Goal: Task Accomplishment & Management: Use online tool/utility

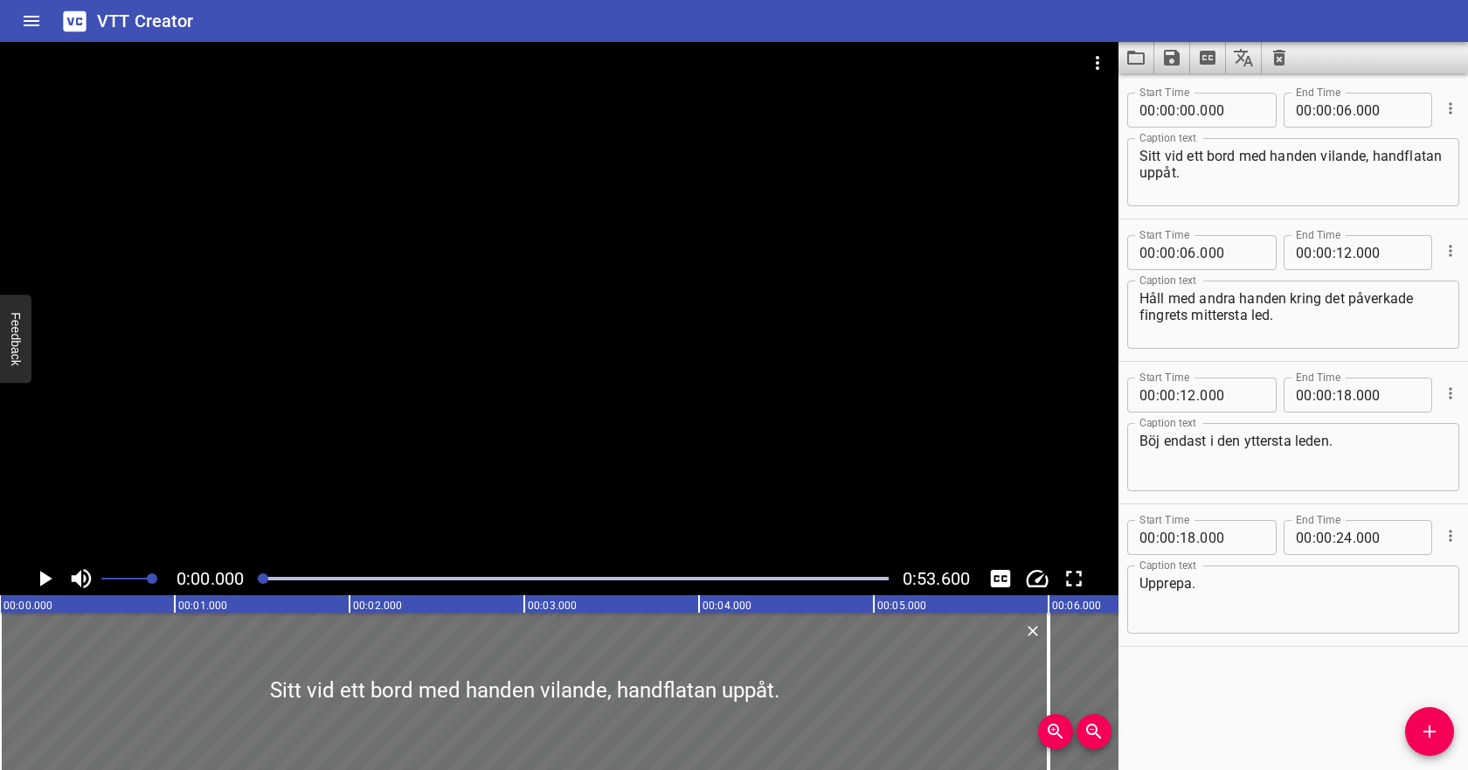
click at [50, 582] on icon "Play/Pause" at bounding box center [44, 578] width 26 height 26
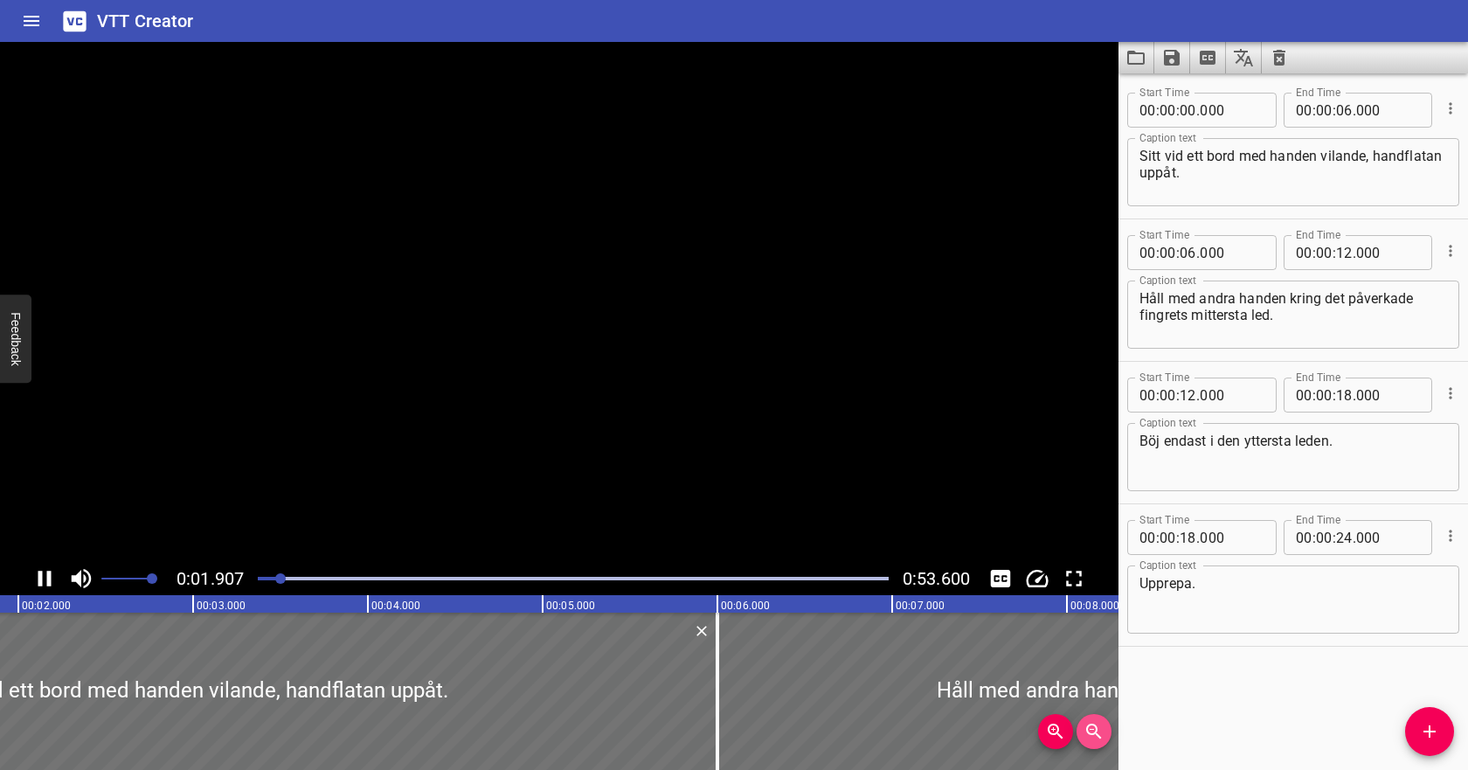
click at [1087, 727] on icon "Zoom Out" at bounding box center [1093, 731] width 15 height 15
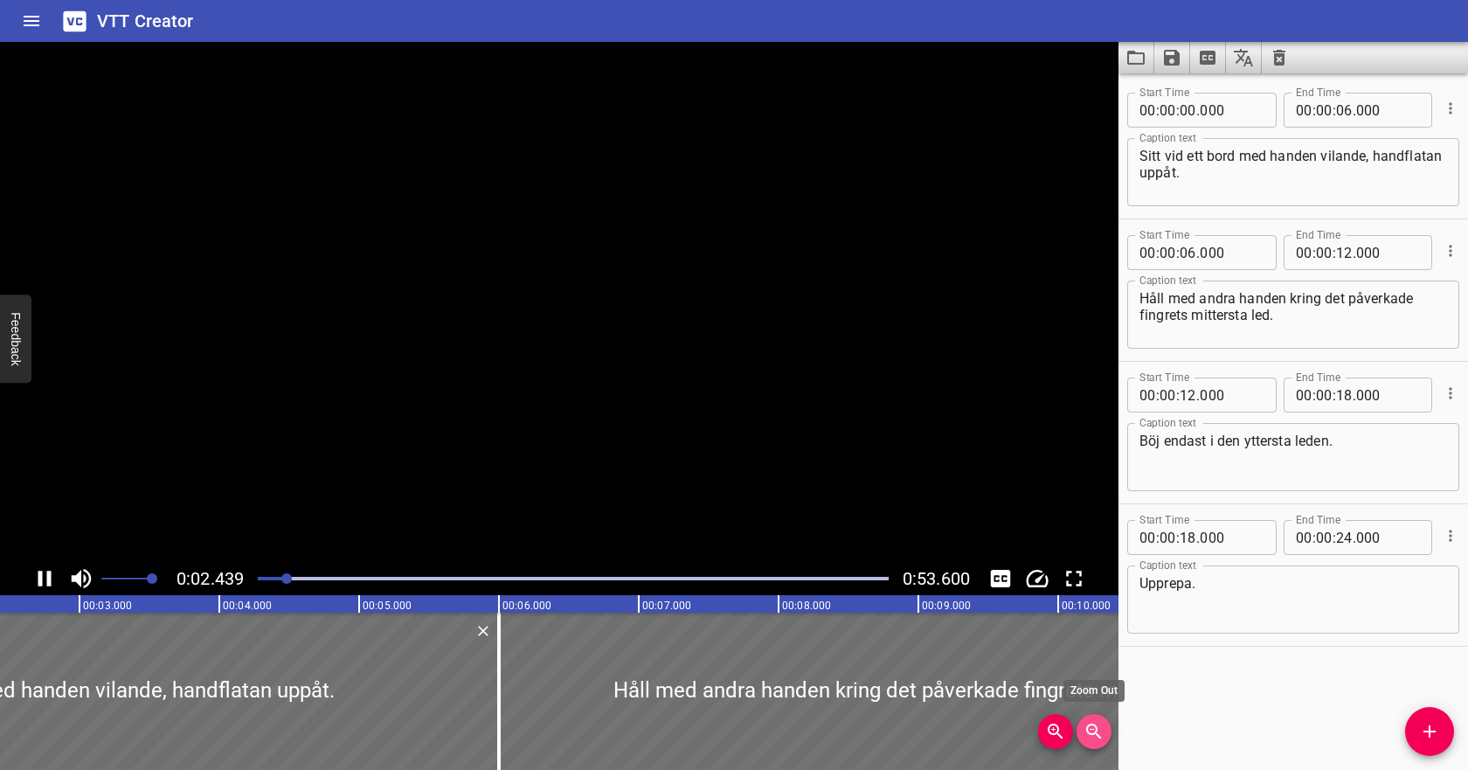
click at [1087, 728] on icon "Zoom Out" at bounding box center [1093, 731] width 15 height 15
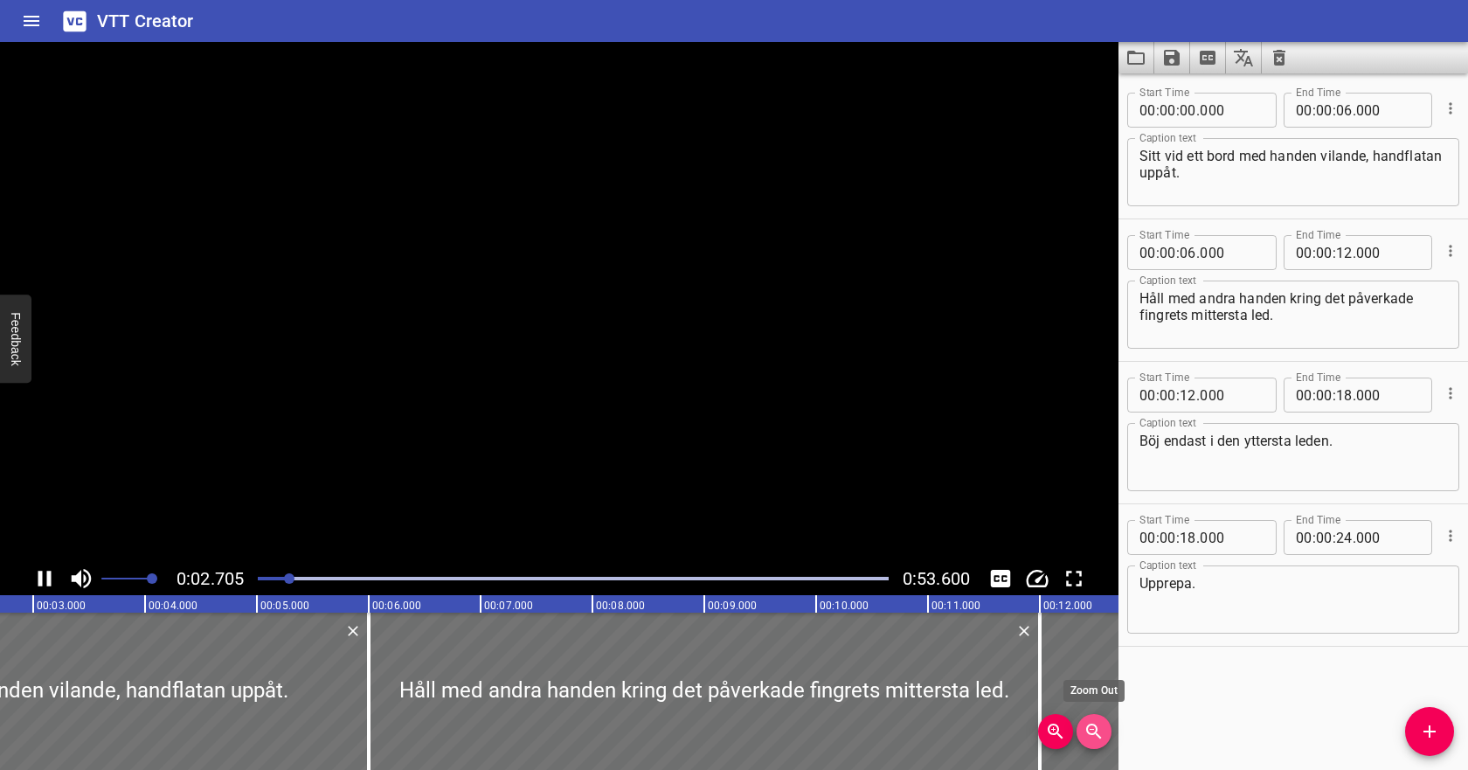
click at [1087, 728] on icon "Zoom Out" at bounding box center [1093, 731] width 15 height 15
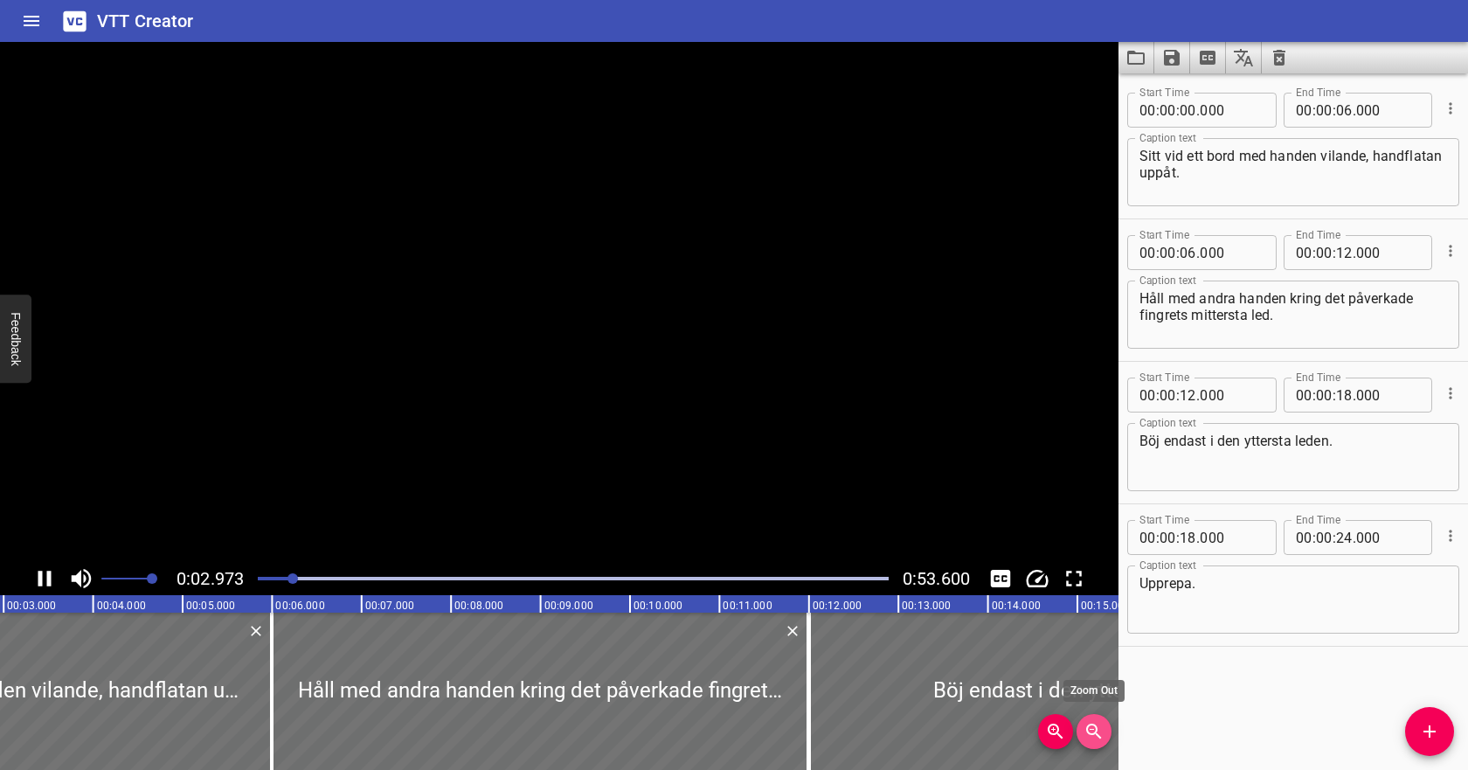
click at [1087, 728] on icon "Zoom Out" at bounding box center [1093, 731] width 15 height 15
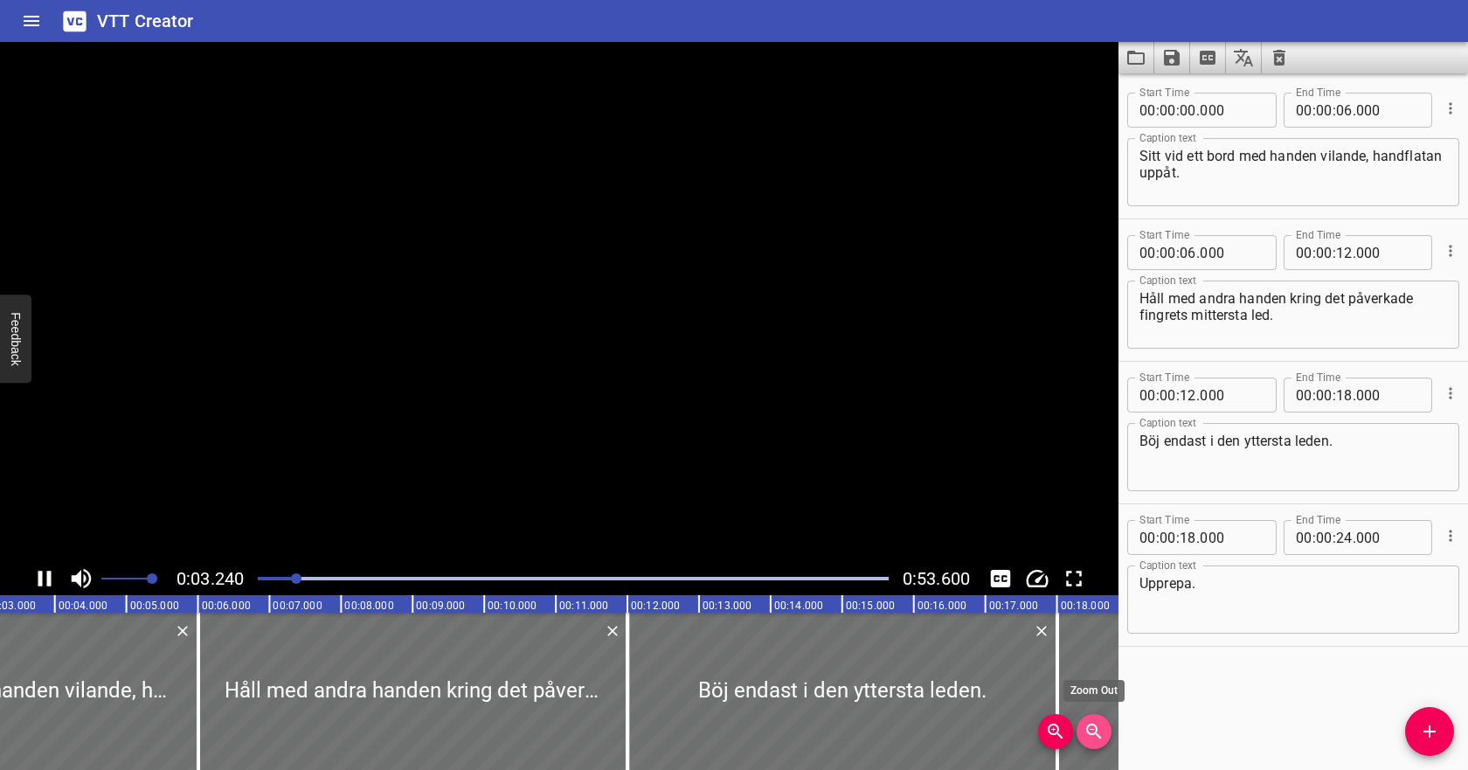
click at [1087, 728] on icon "Zoom Out" at bounding box center [1093, 731] width 15 height 15
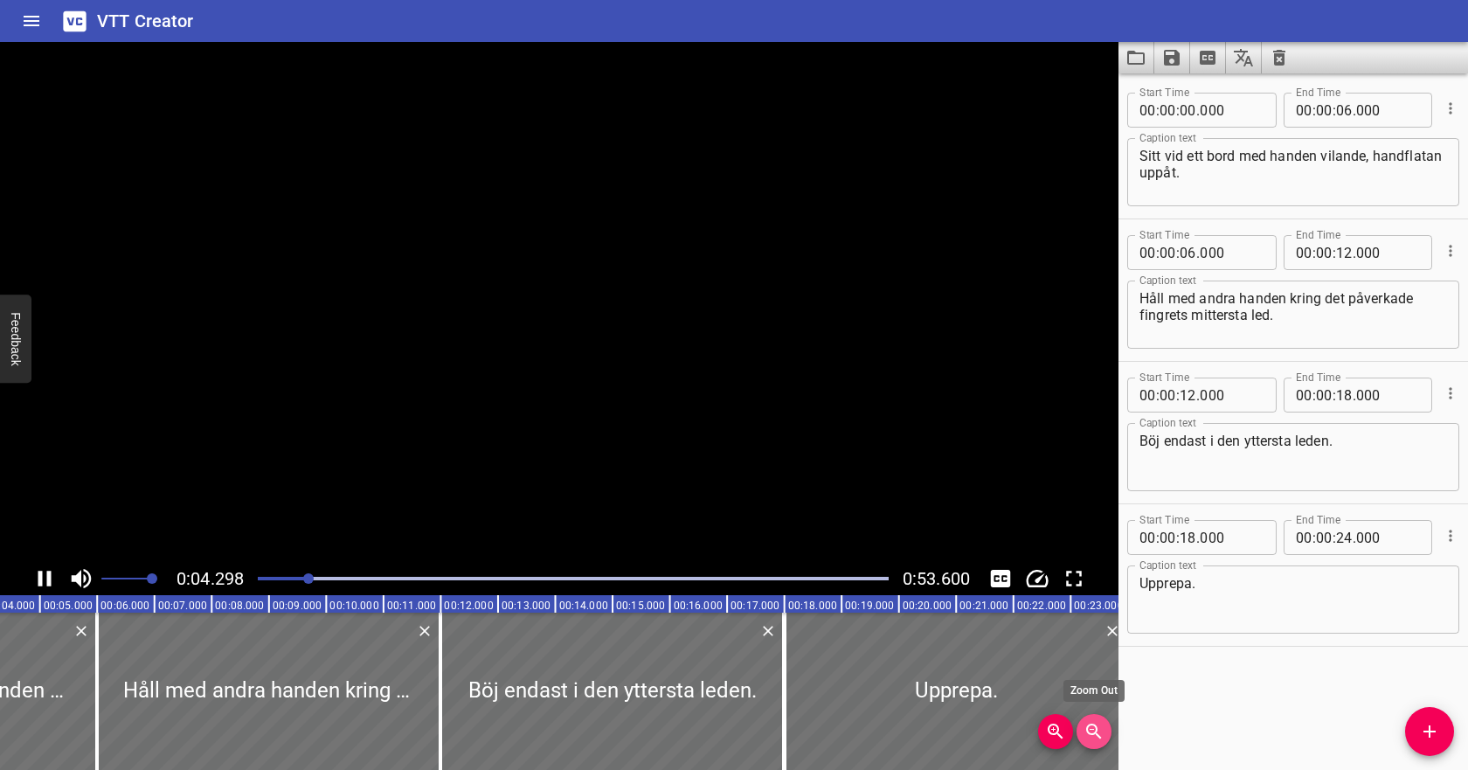
click at [1087, 729] on icon "Zoom Out" at bounding box center [1093, 731] width 15 height 15
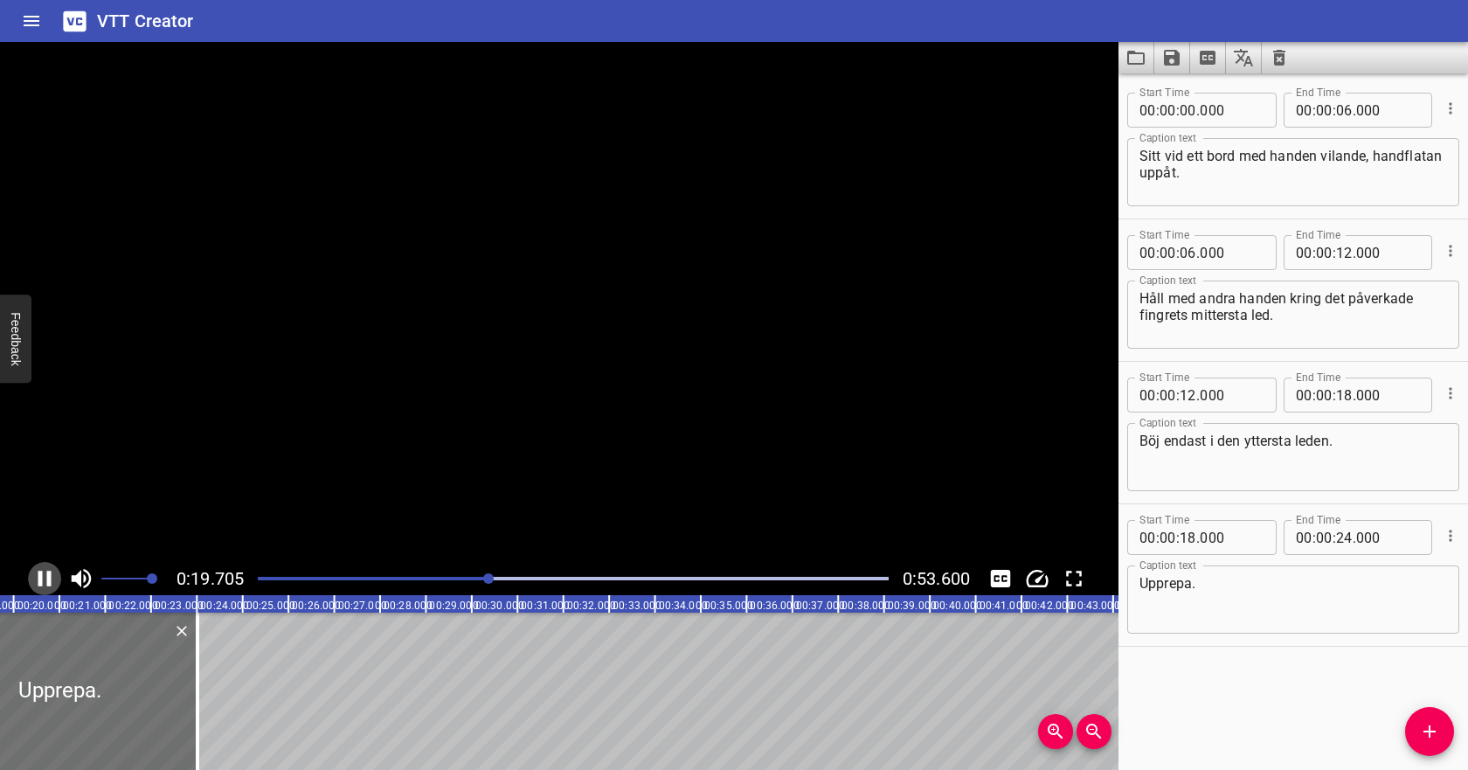
click at [43, 580] on icon "Play/Pause" at bounding box center [44, 578] width 26 height 26
click at [1186, 100] on input "number" at bounding box center [1188, 110] width 17 height 35
type input "04"
type input "000"
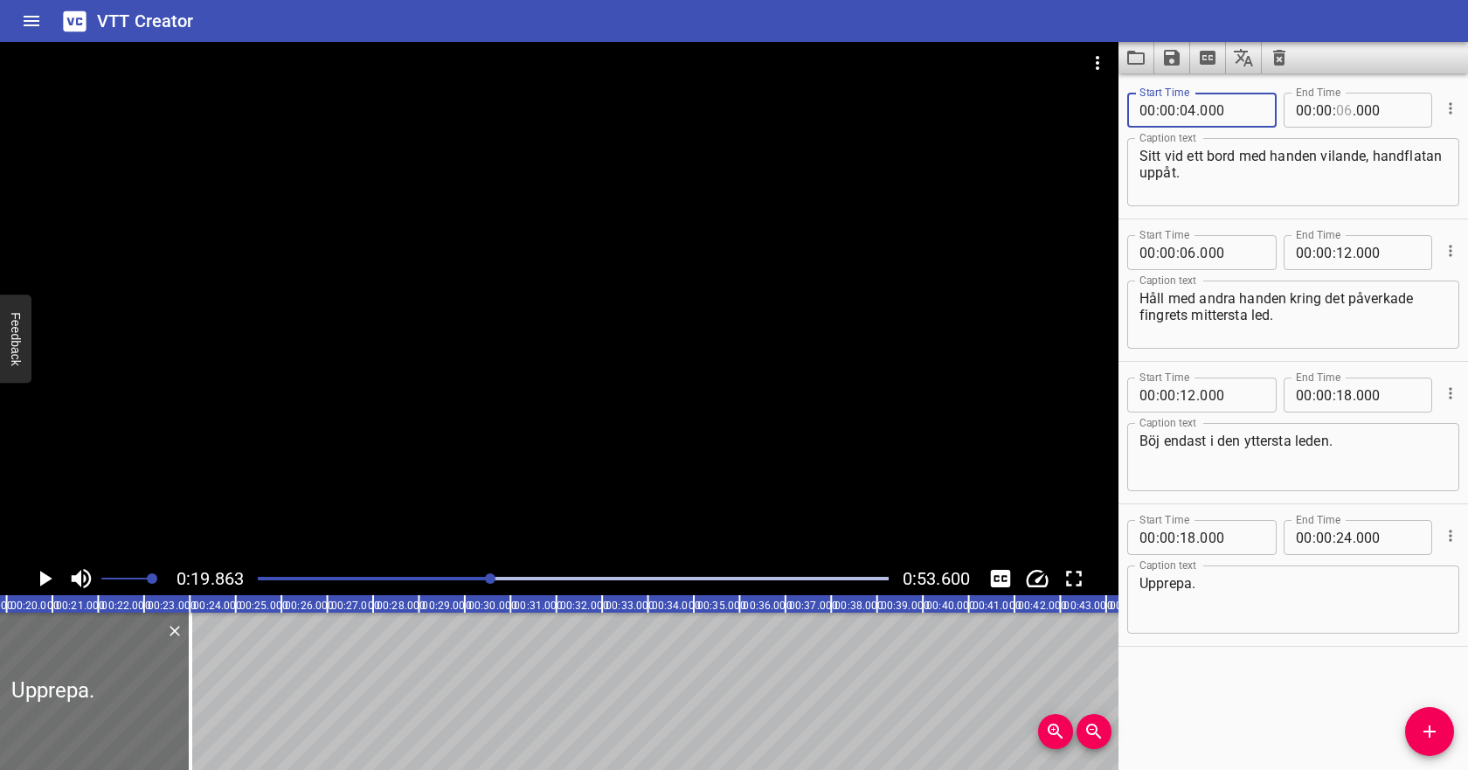
click at [1336, 109] on input "number" at bounding box center [1344, 110] width 17 height 35
type input "12"
type input "000"
click at [1192, 111] on input "number" at bounding box center [1188, 110] width 17 height 35
type input "06"
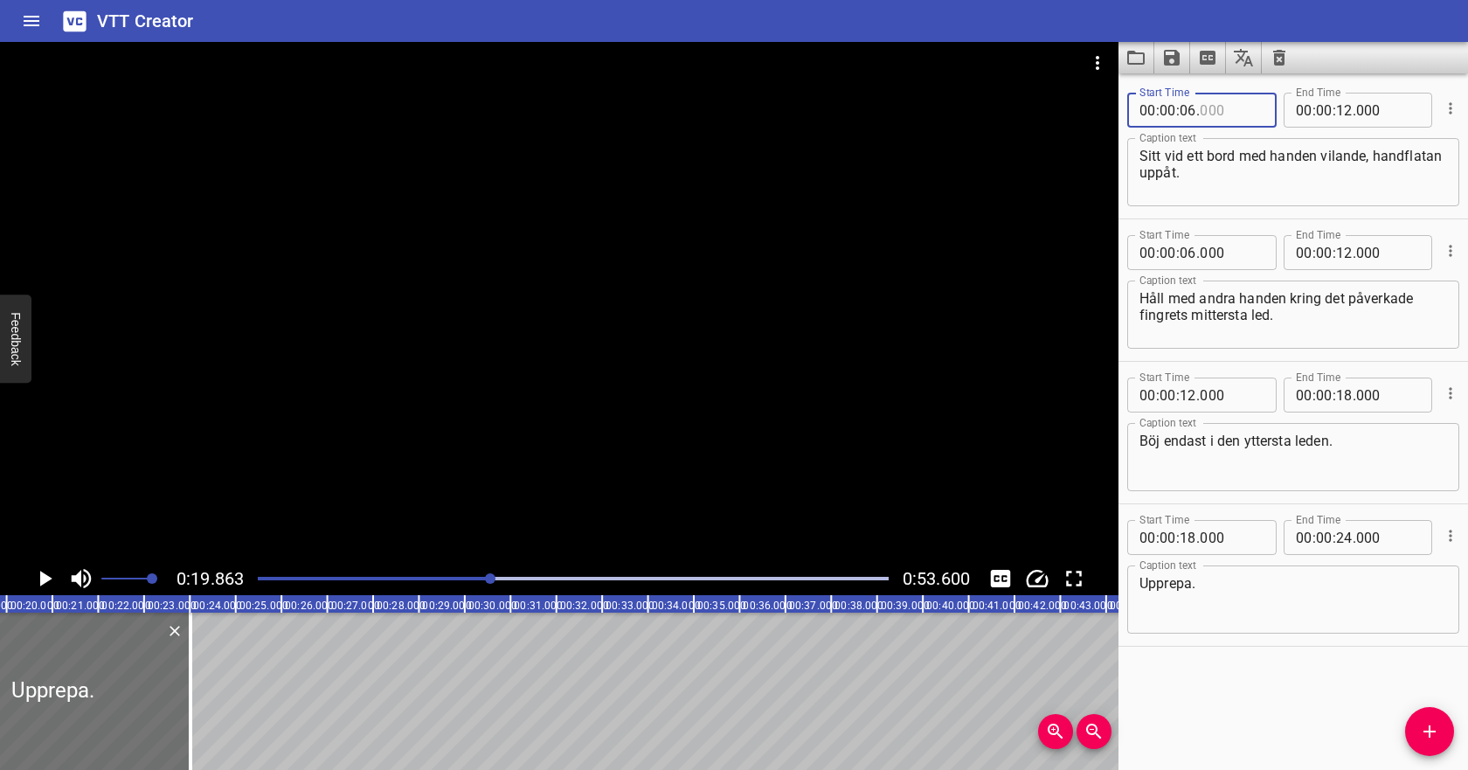
type input "000"
click at [1345, 111] on input "number" at bounding box center [1344, 110] width 17 height 35
type input "14"
type input "000"
click at [1179, 248] on span ":" at bounding box center [1177, 252] width 3 height 35
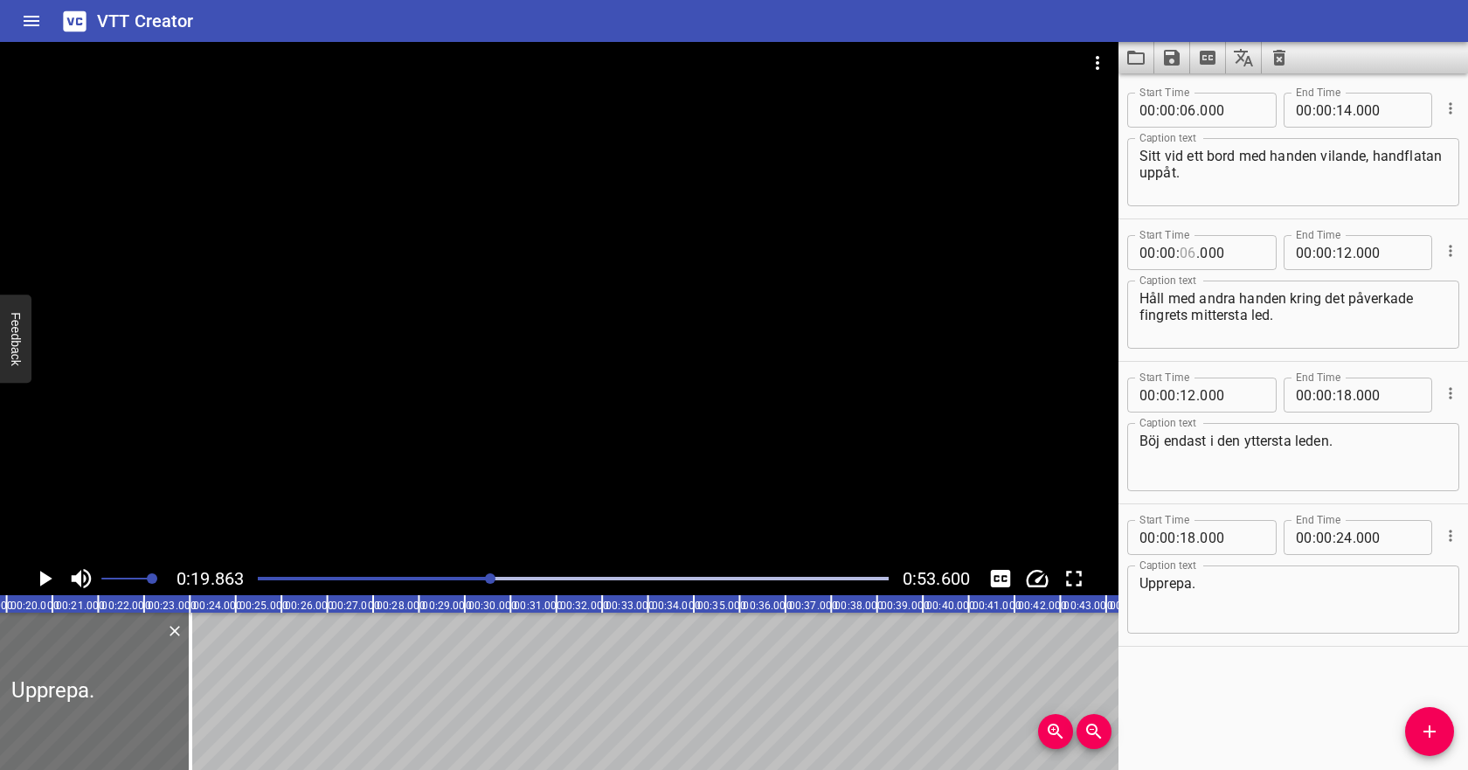
click at [1193, 252] on input "number" at bounding box center [1188, 252] width 17 height 35
type input "18"
type input "000"
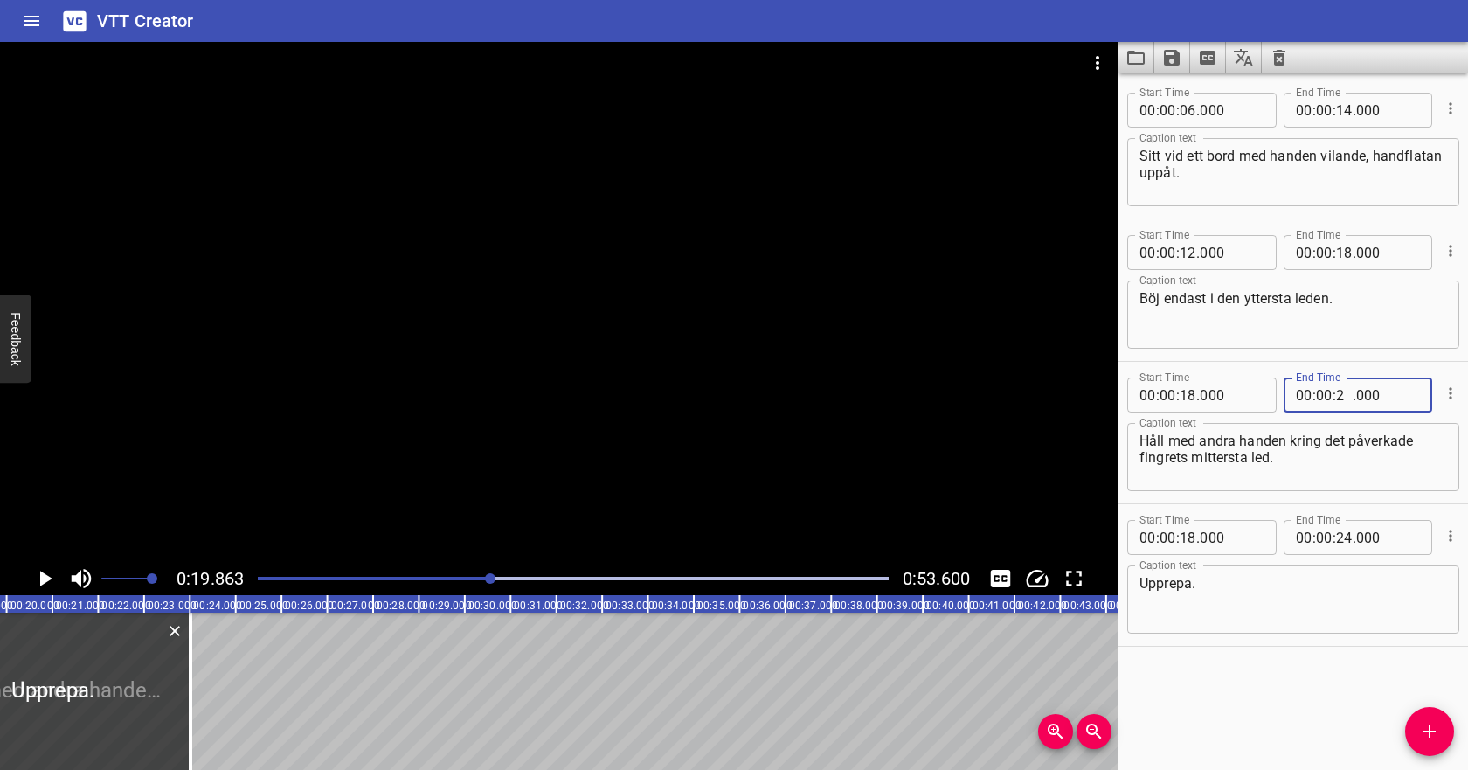
type input "20"
type input "000"
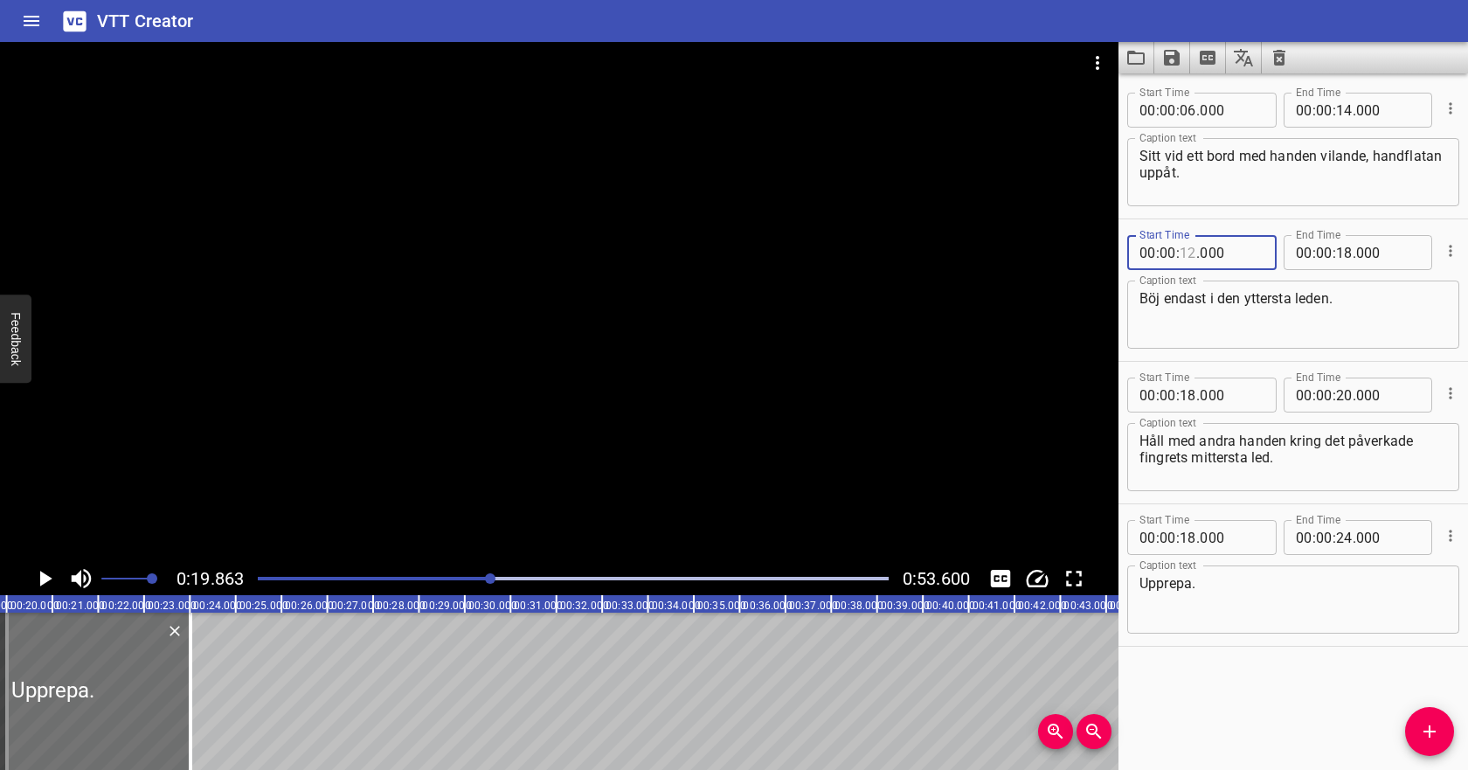
click at [1192, 253] on input "number" at bounding box center [1188, 252] width 17 height 35
type input "22"
type input "000"
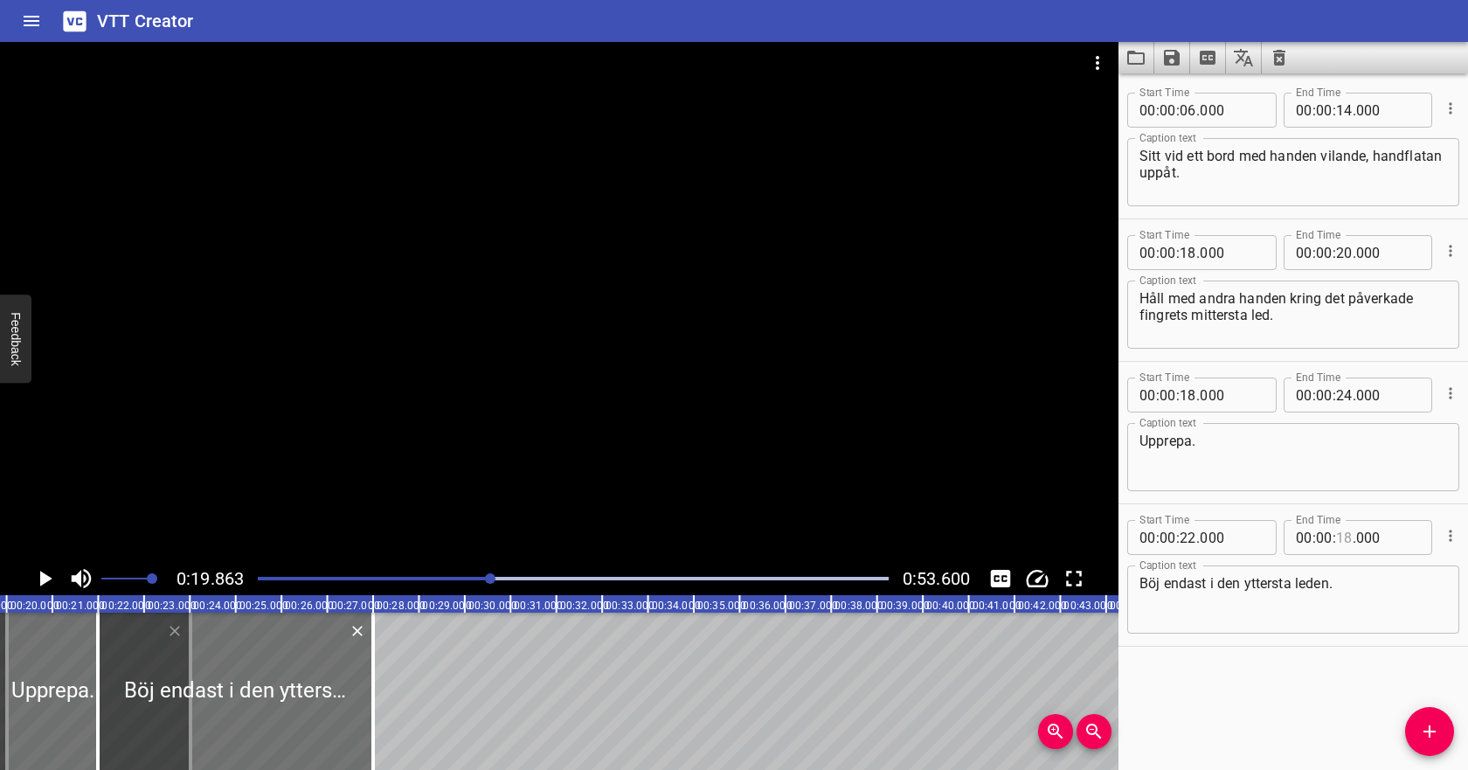
click at [1348, 530] on input "number" at bounding box center [1344, 537] width 17 height 35
type input "24"
type input "000"
click at [1314, 600] on textarea "Böj endast i den yttersta leden." at bounding box center [1293, 600] width 308 height 50
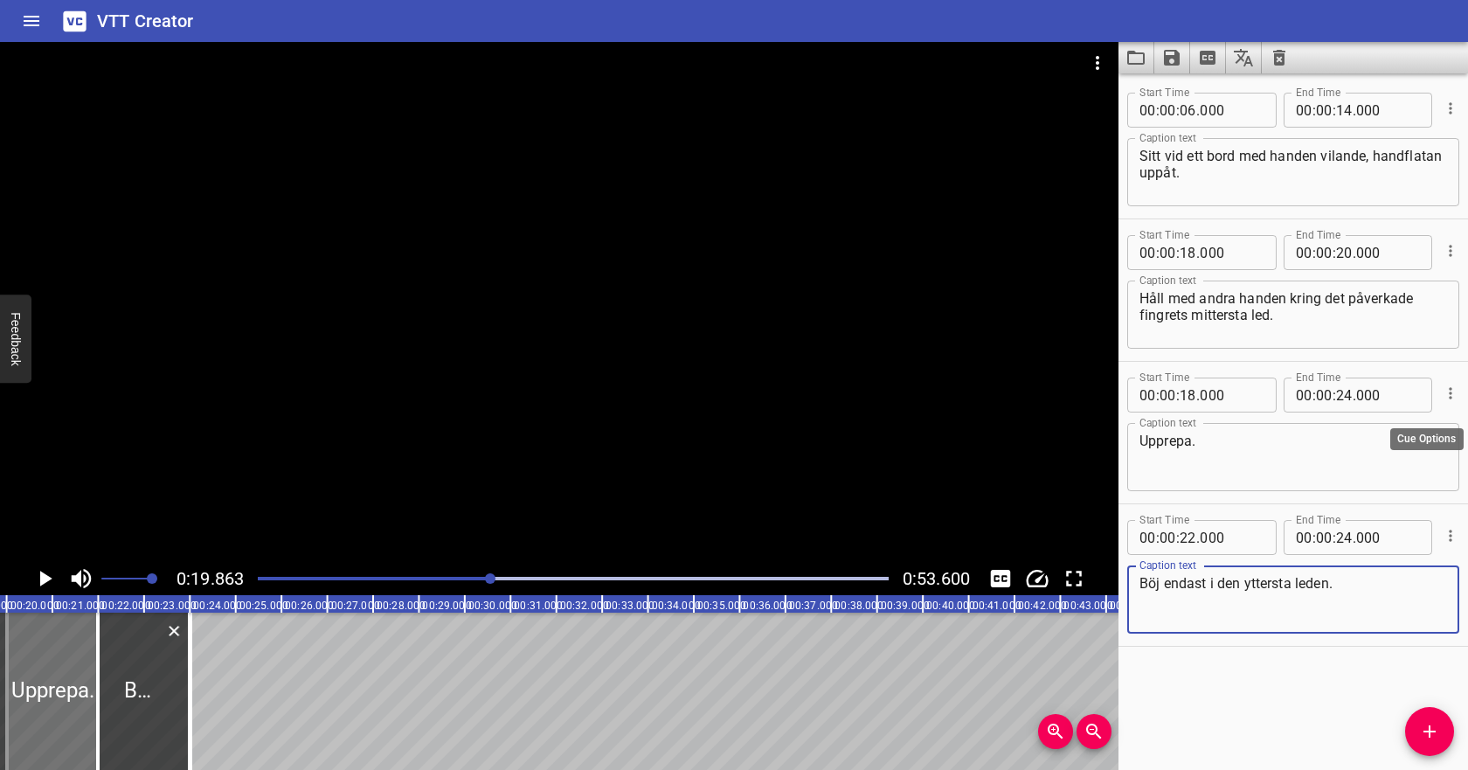
click at [1455, 397] on icon "Cue Options" at bounding box center [1450, 392] width 17 height 17
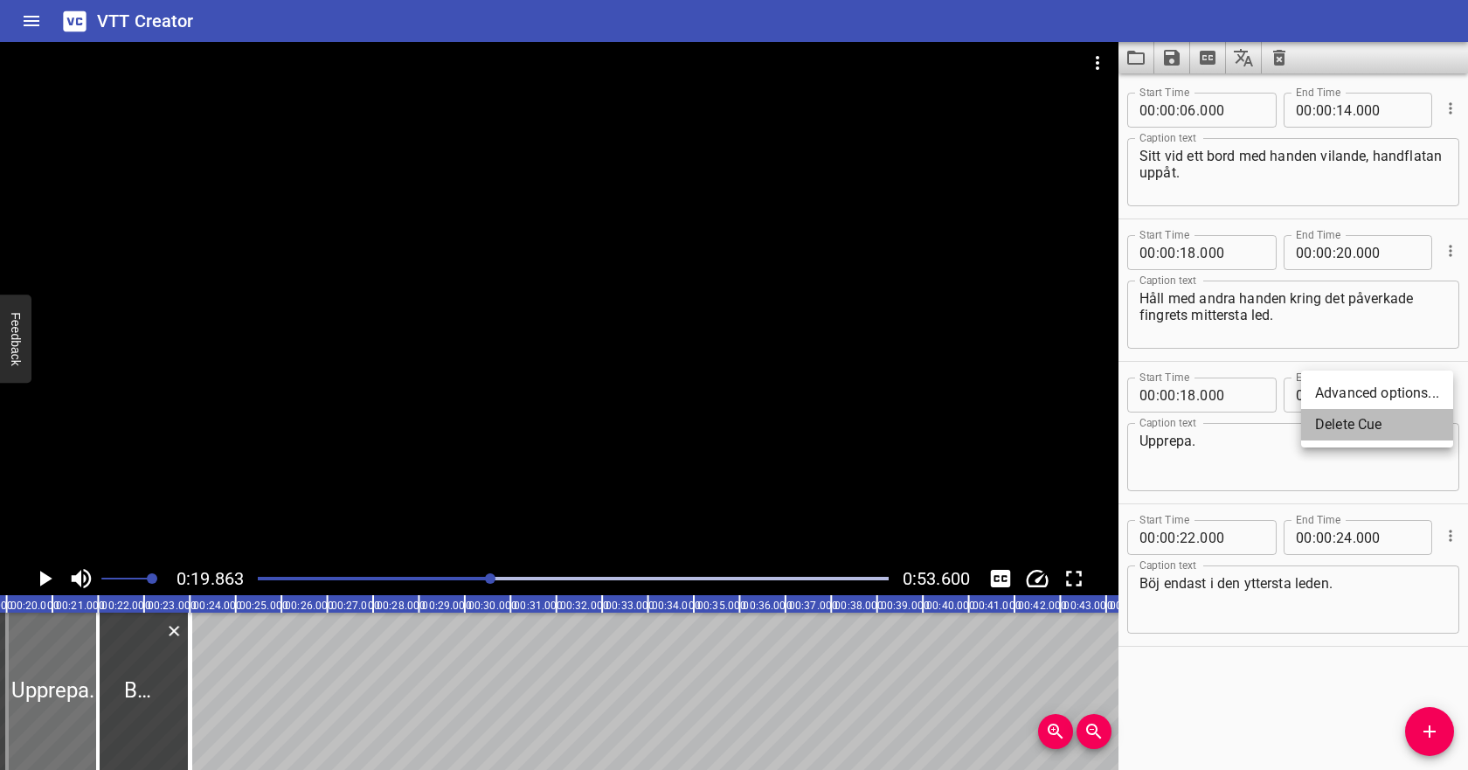
click at [1426, 430] on li "Delete Cue" at bounding box center [1377, 424] width 152 height 31
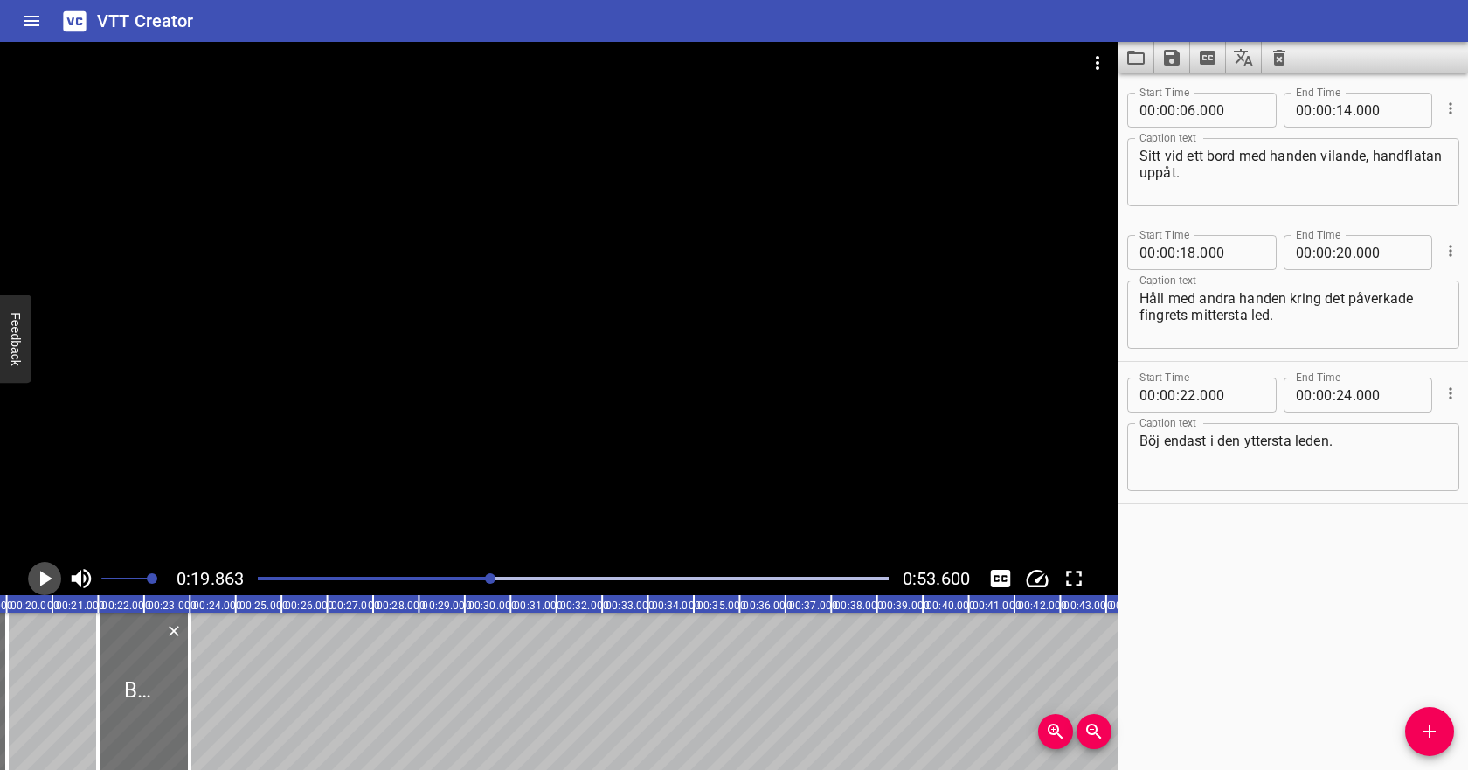
click at [50, 583] on icon "Play/Pause" at bounding box center [44, 578] width 26 height 26
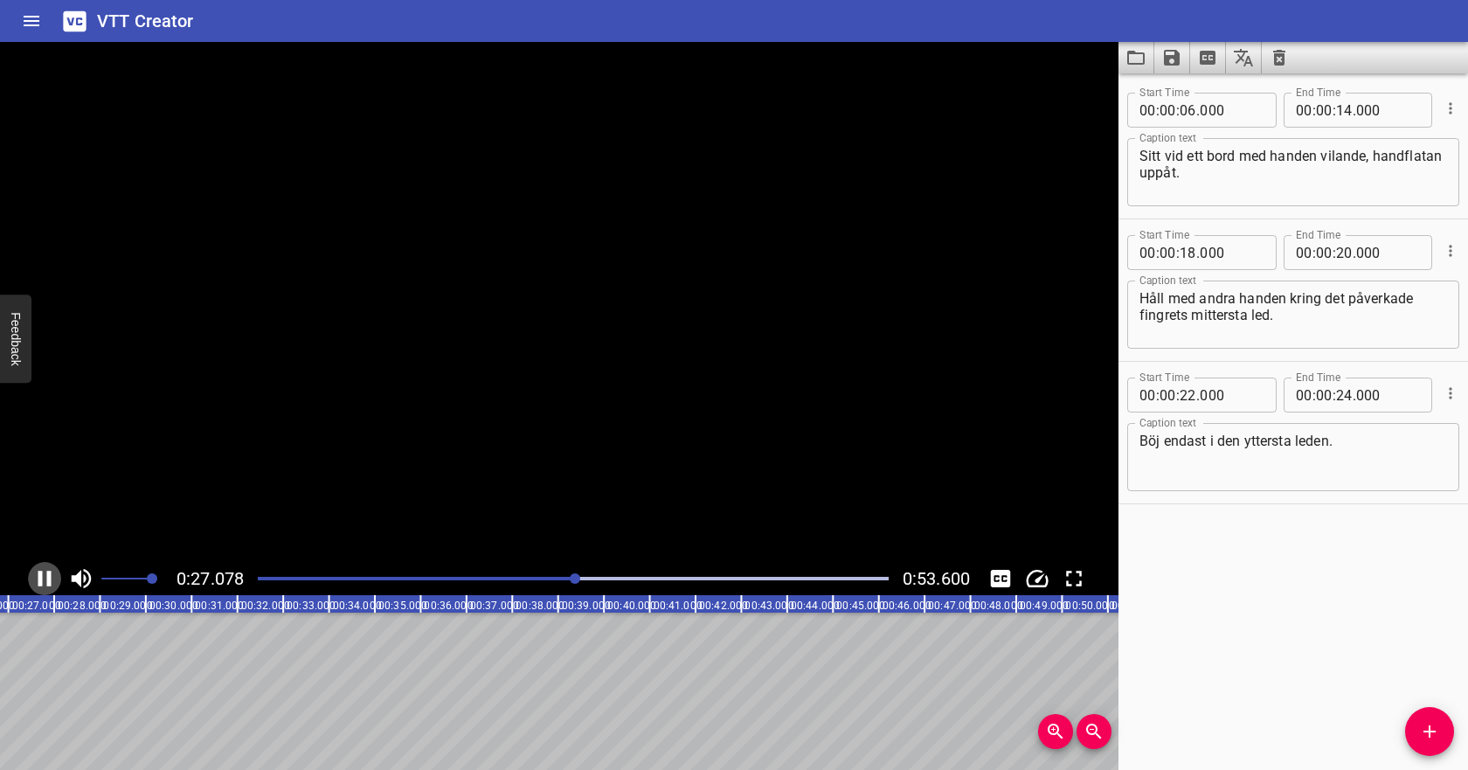
click at [50, 583] on icon "Play/Pause" at bounding box center [44, 579] width 13 height 16
click at [1353, 258] on span "." at bounding box center [1354, 252] width 3 height 35
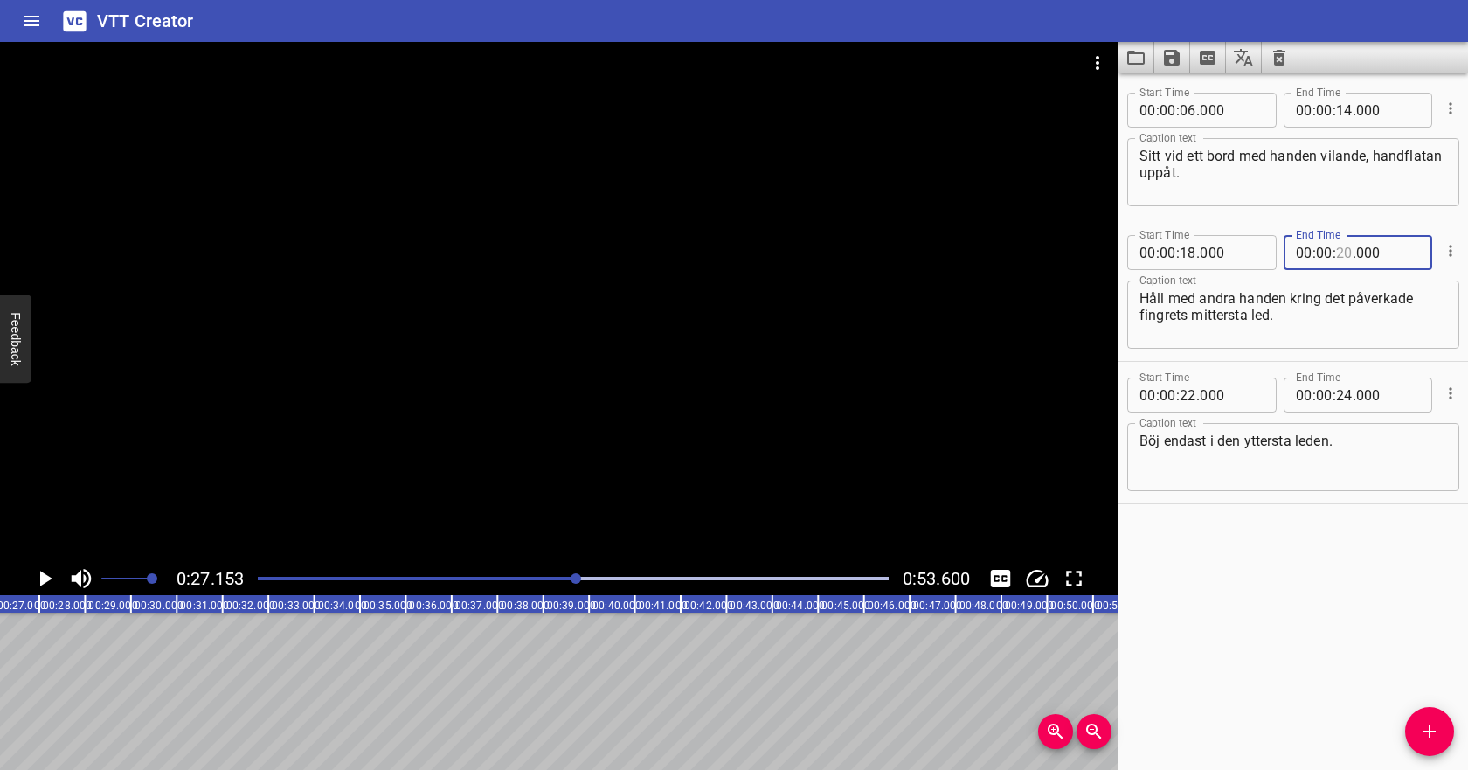
click at [1338, 252] on input "number" at bounding box center [1344, 252] width 17 height 35
type input "26"
type input "000"
click at [1189, 391] on input "number" at bounding box center [1188, 394] width 17 height 35
type input "26"
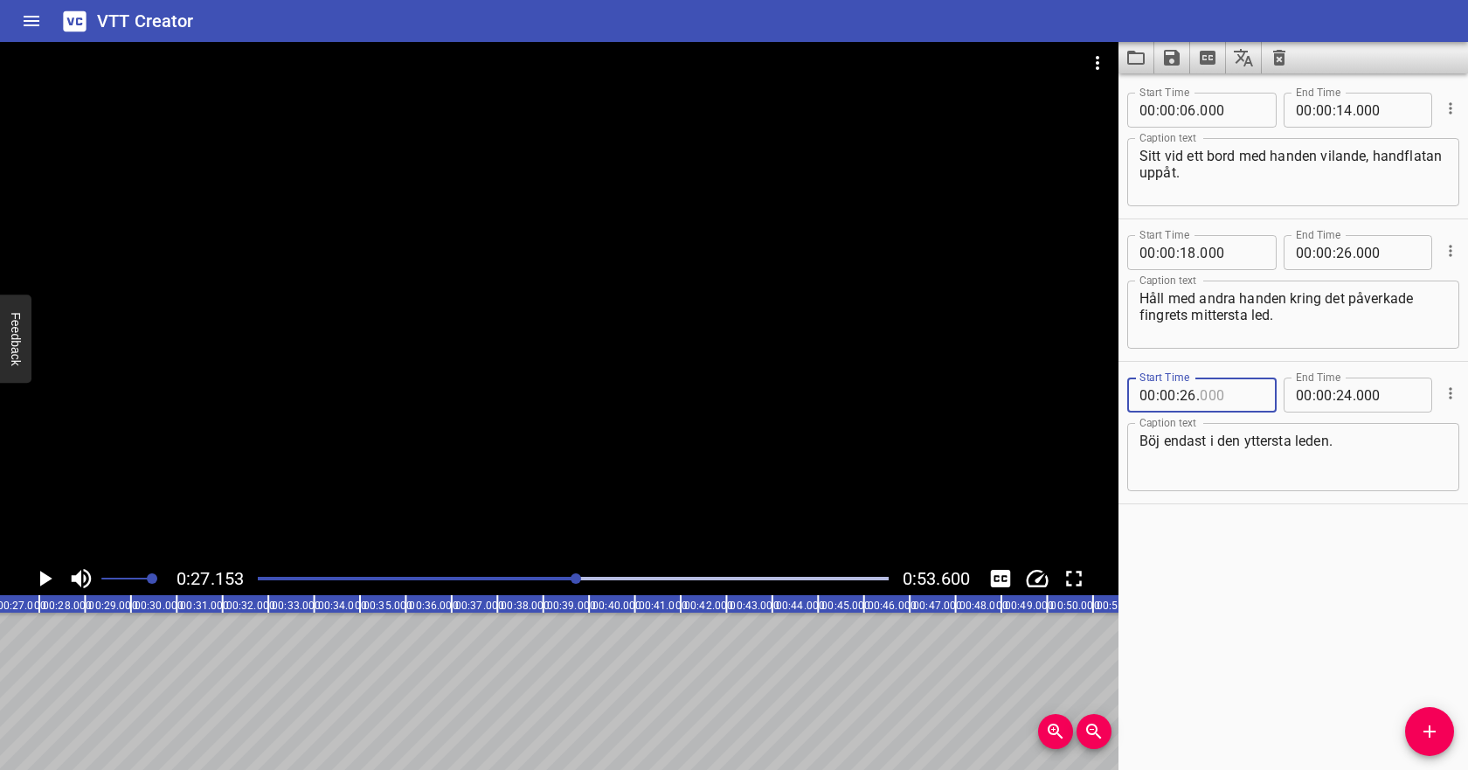
type input "000"
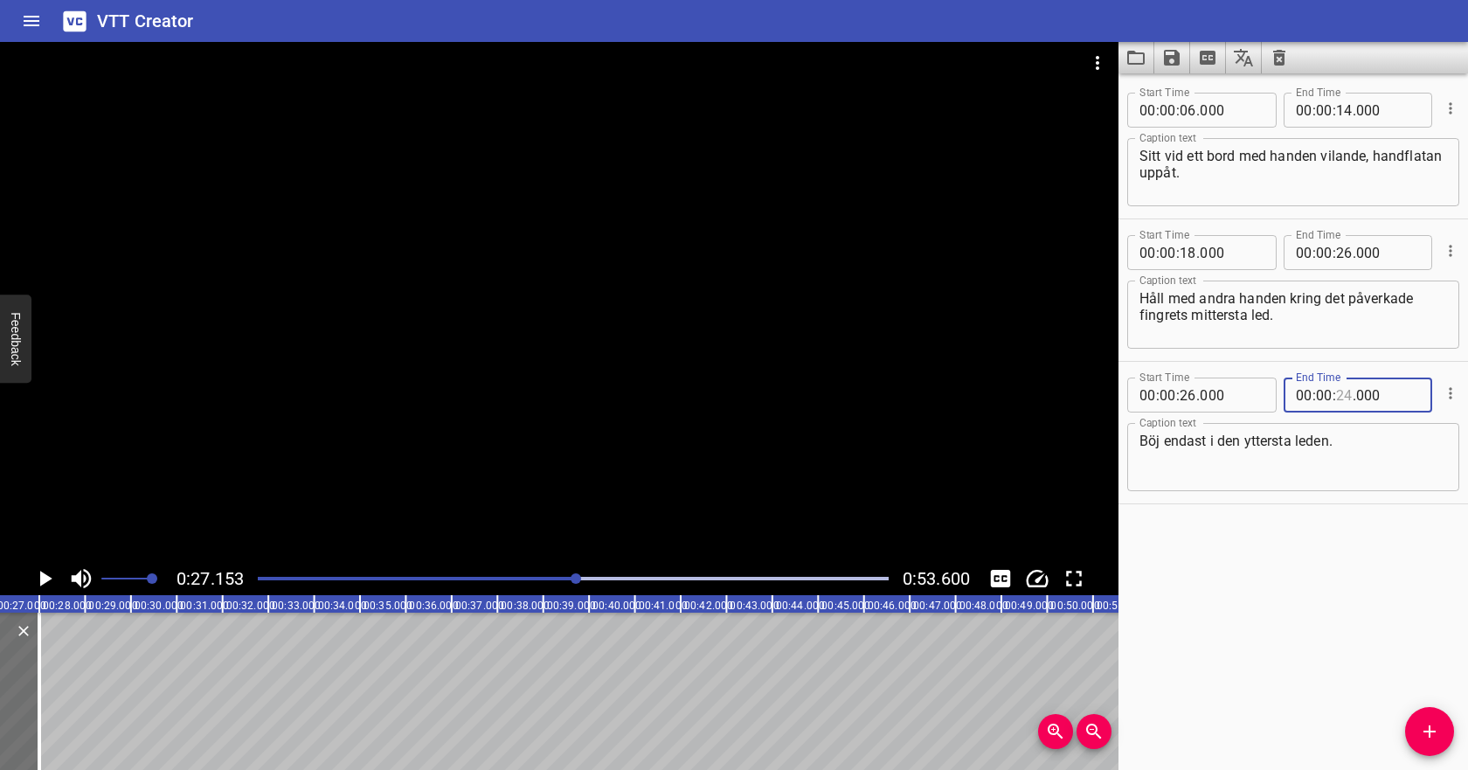
click at [1344, 394] on input "number" at bounding box center [1344, 394] width 17 height 35
type input "2"
type input "24"
type input "36"
type input "24"
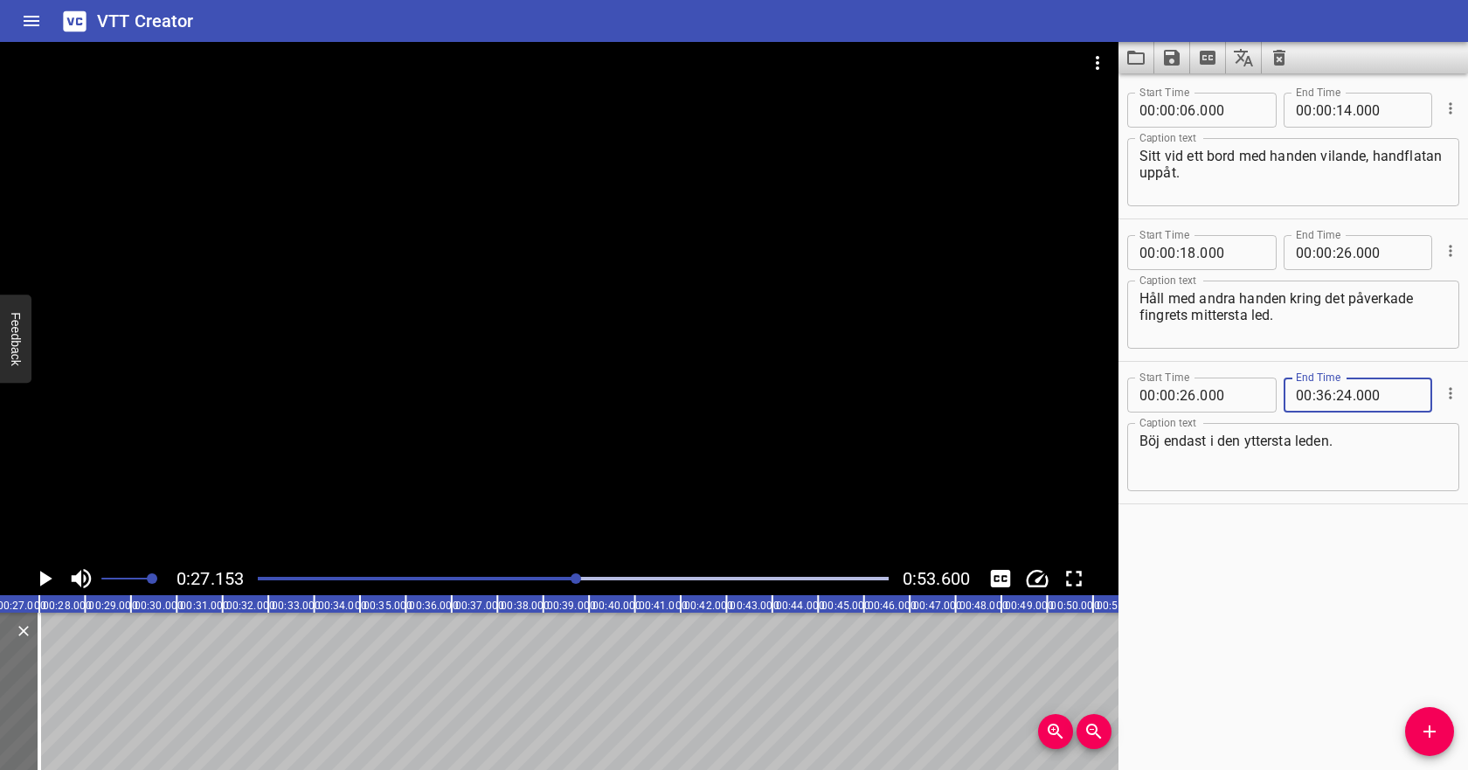
click at [38, 576] on icon "Play/Pause" at bounding box center [44, 578] width 26 height 26
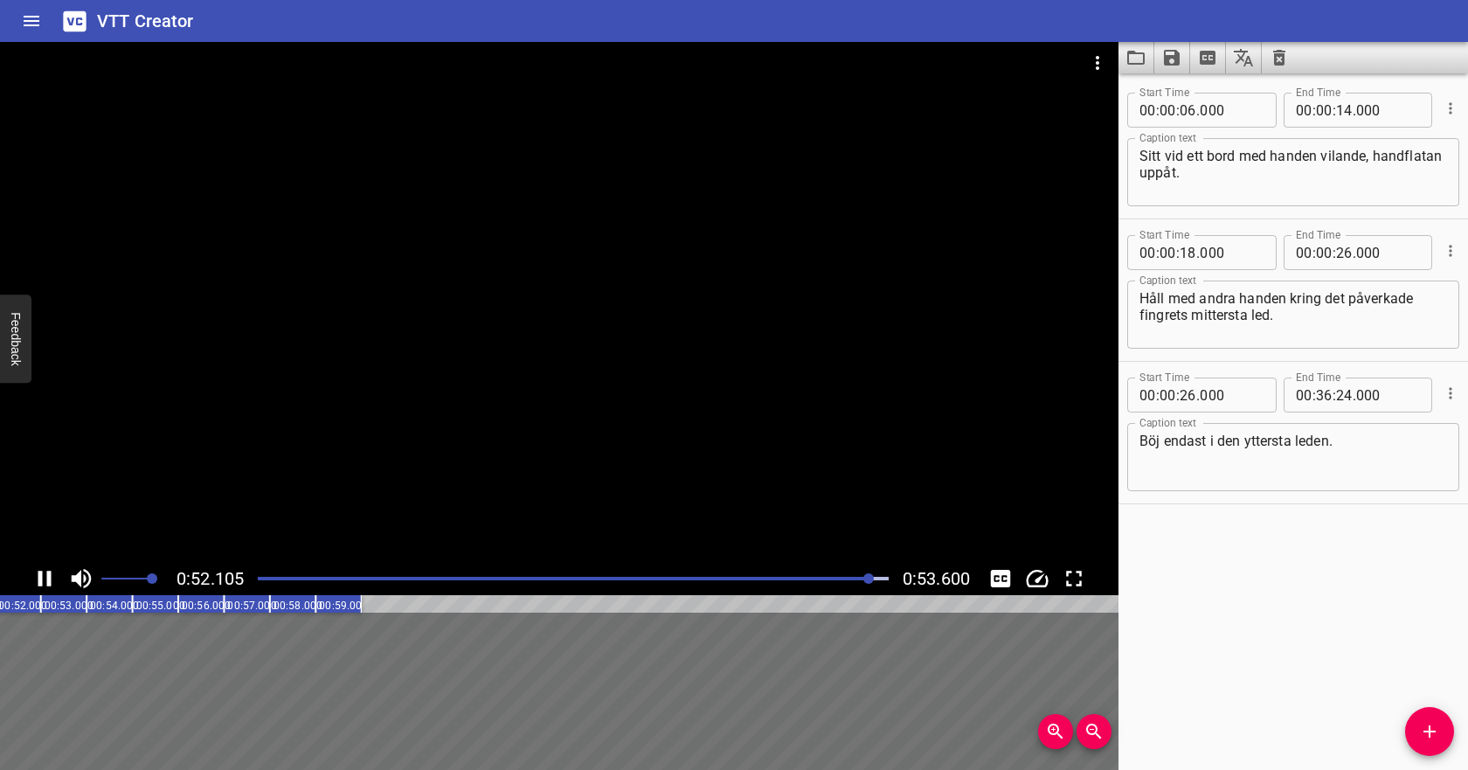
click at [807, 578] on div "Play progress" at bounding box center [555, 578] width 631 height 3
click at [1345, 392] on input "number" at bounding box center [1344, 394] width 17 height 35
type input "24"
click at [1326, 392] on input "number" at bounding box center [1324, 394] width 17 height 35
type input "00"
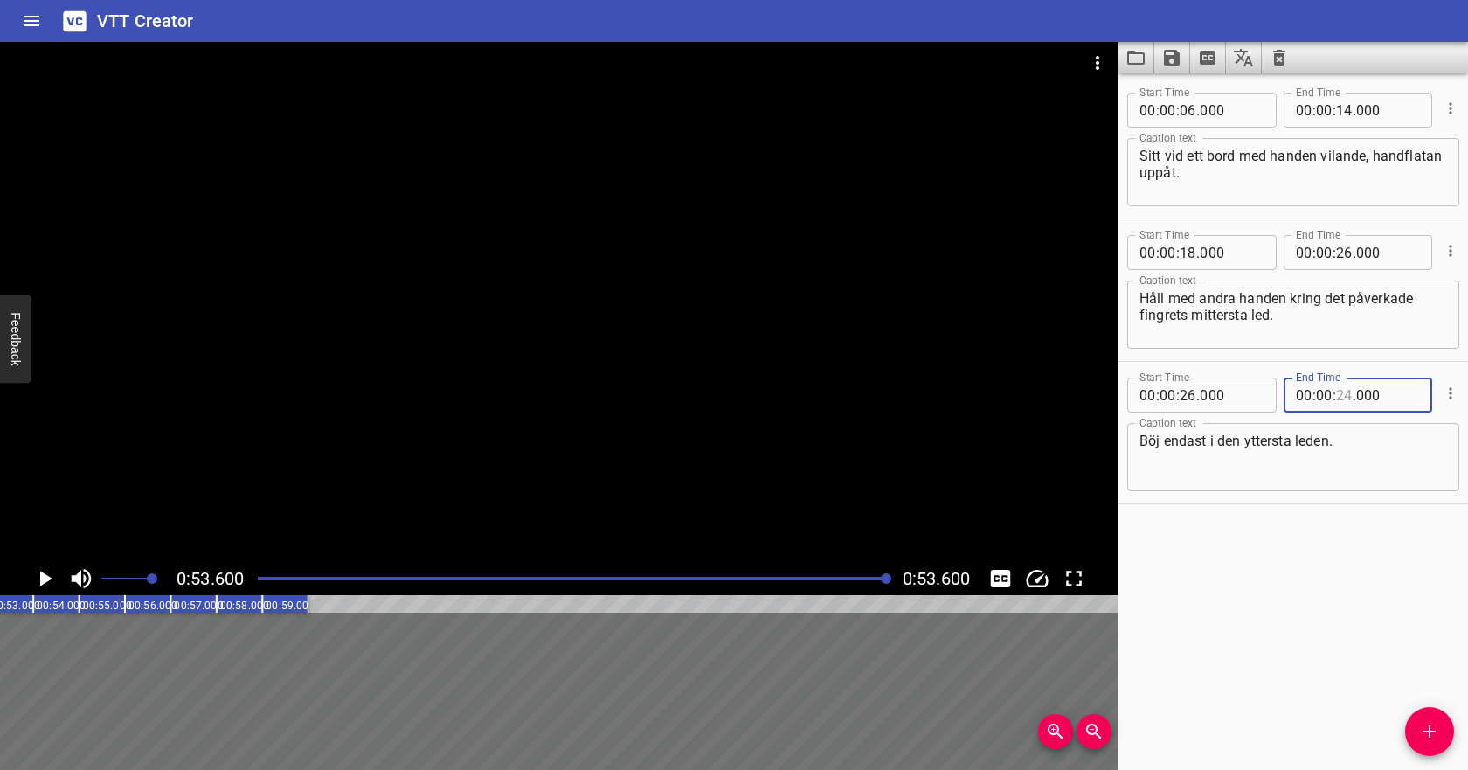
scroll to position [0, 2455]
type input "36"
type input "000"
click at [1354, 443] on textarea "Böj endast i den yttersta leden." at bounding box center [1293, 458] width 308 height 50
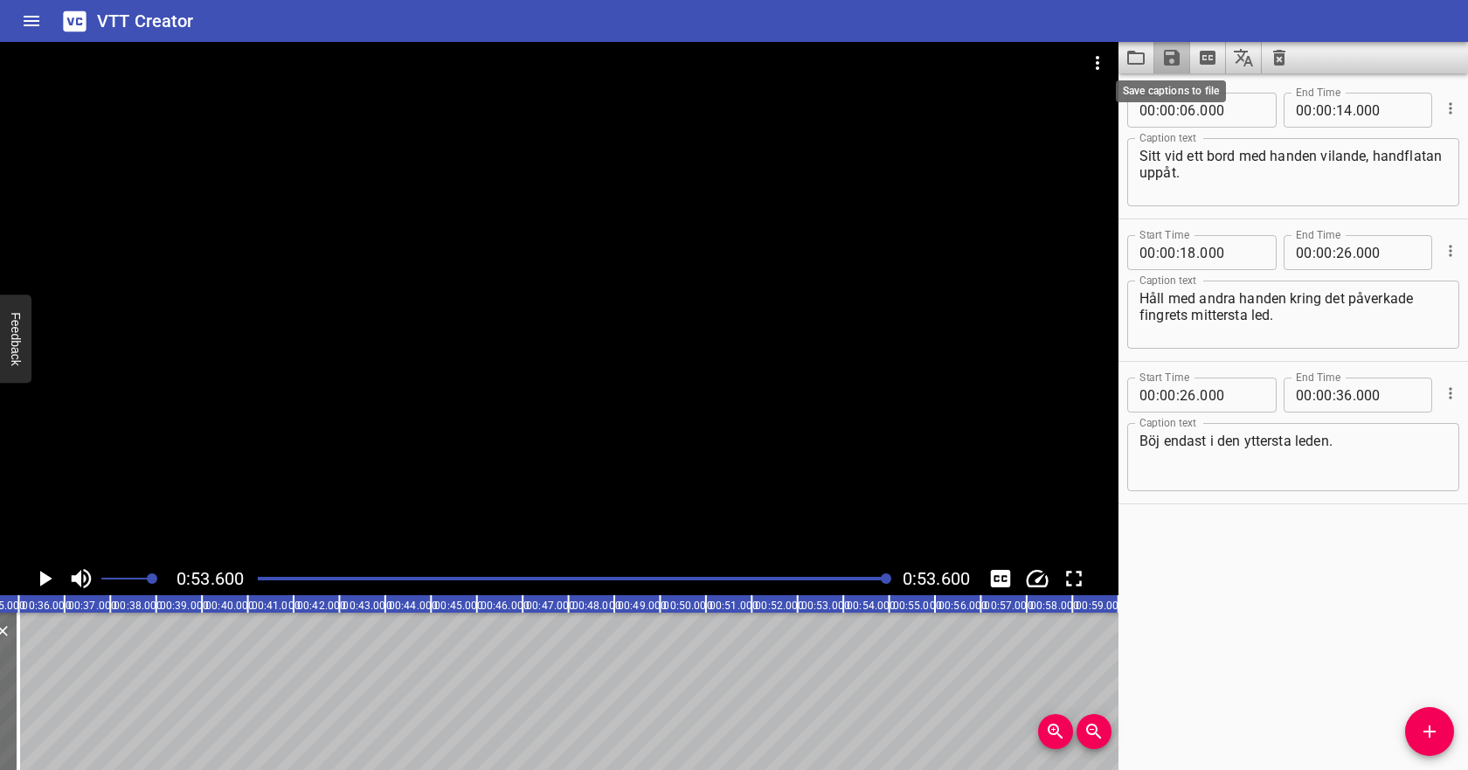
click at [1176, 56] on icon "Save captions to file" at bounding box center [1172, 58] width 16 height 16
click at [1199, 97] on li "Save to VTT file" at bounding box center [1218, 95] width 128 height 31
click at [1091, 64] on icon "Video Options" at bounding box center [1097, 62] width 21 height 21
click at [1104, 68] on li "Select New Video File..." at bounding box center [1164, 64] width 174 height 31
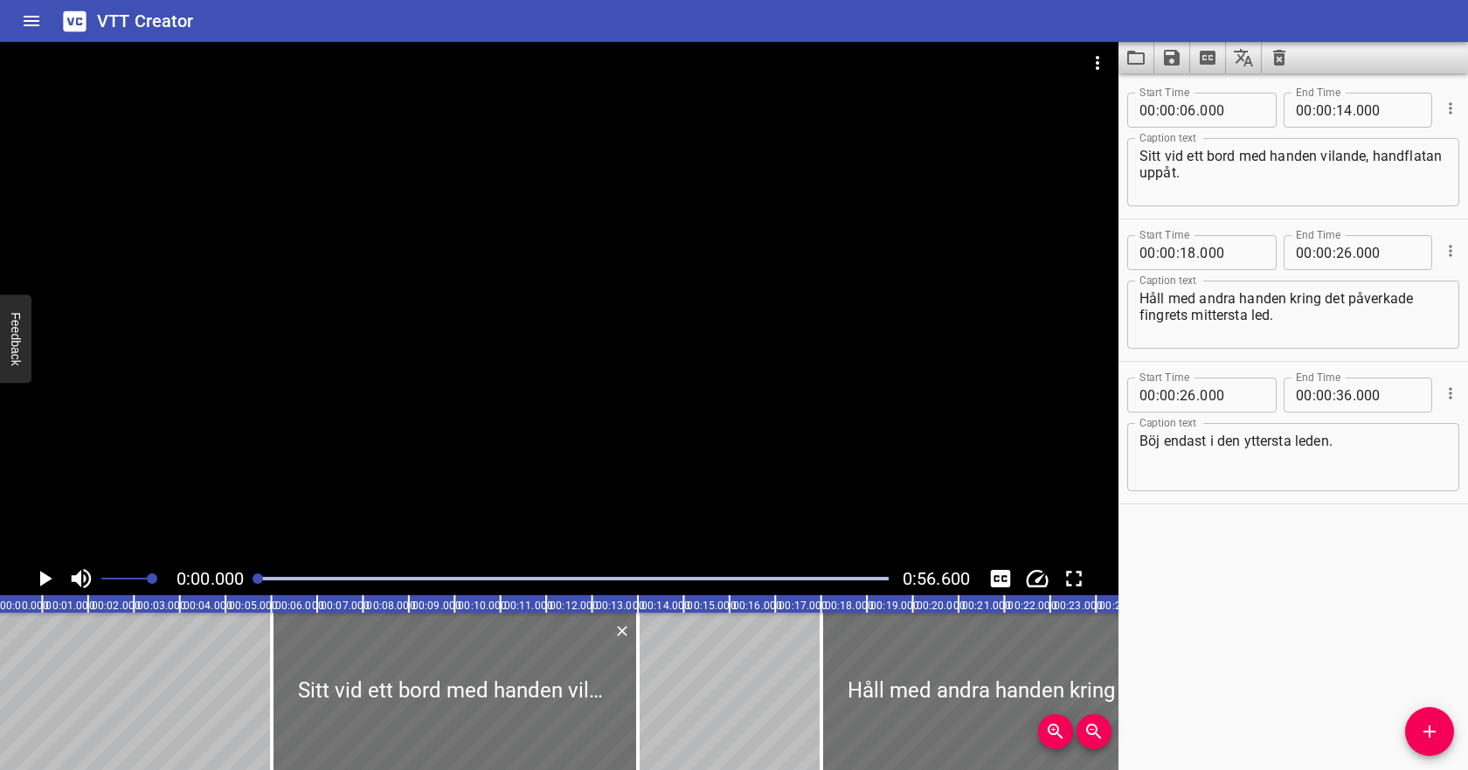
scroll to position [0, 0]
click at [1285, 63] on icon "Clear captions" at bounding box center [1279, 57] width 21 height 21
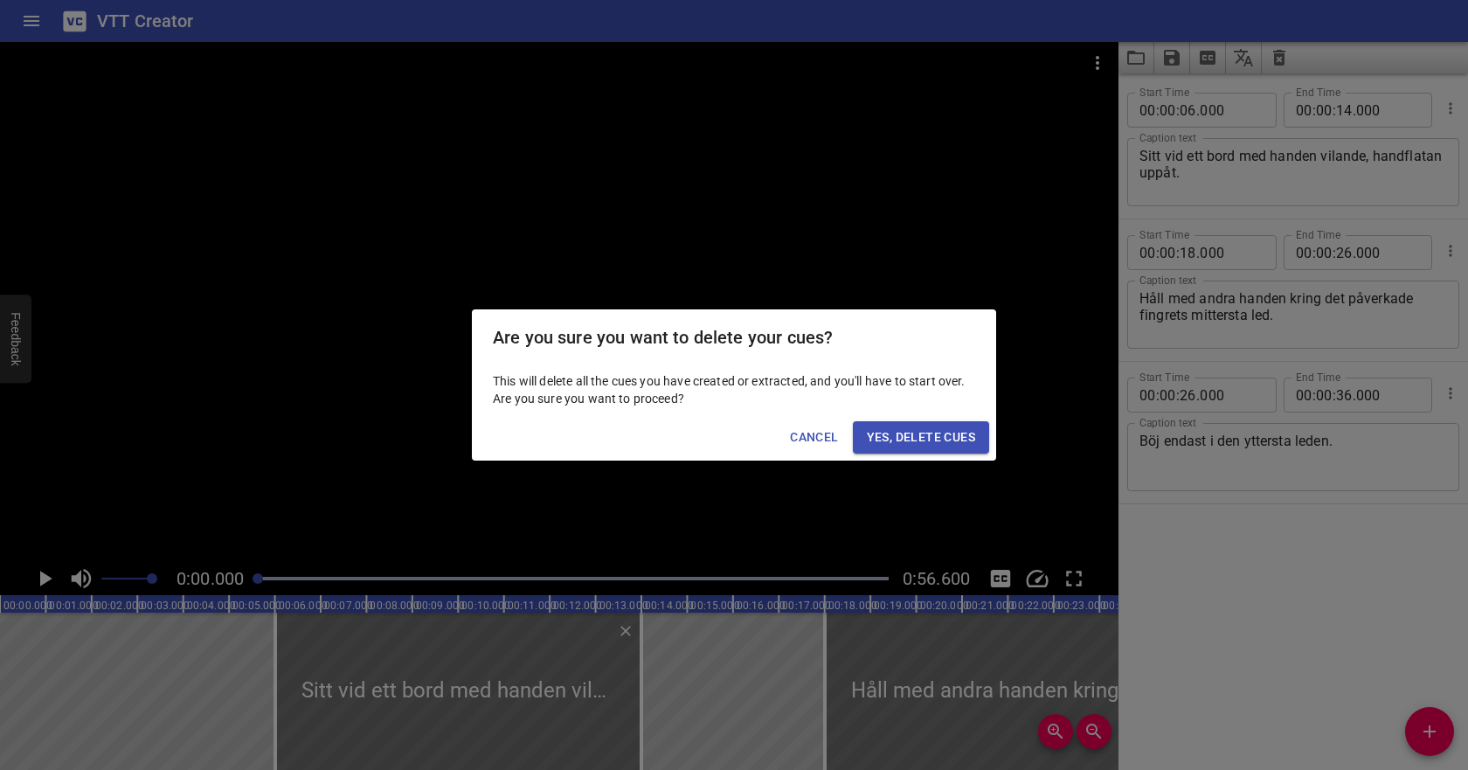
click at [953, 433] on span "Yes, Delete Cues" at bounding box center [921, 437] width 108 height 22
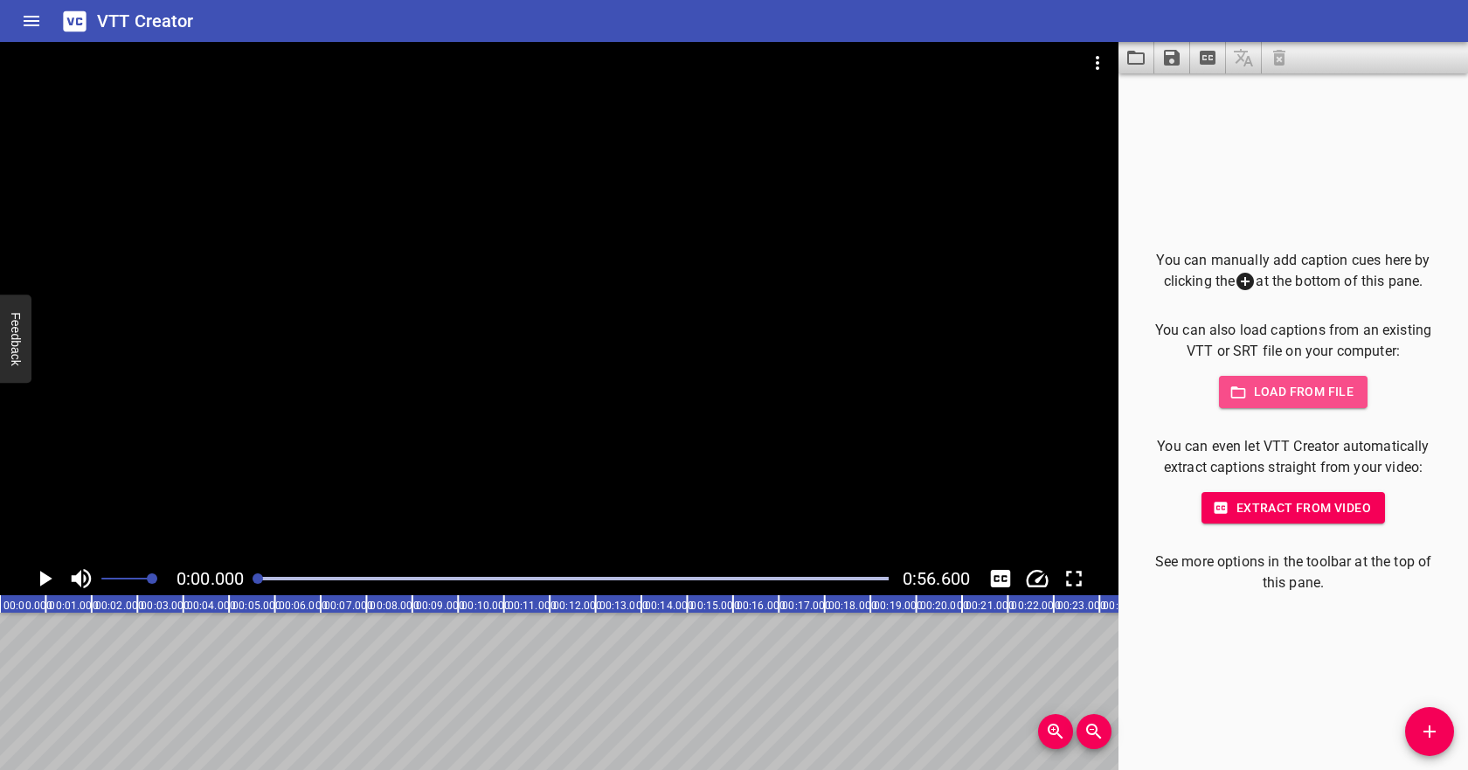
click at [1274, 402] on span "Load from file" at bounding box center [1293, 392] width 121 height 22
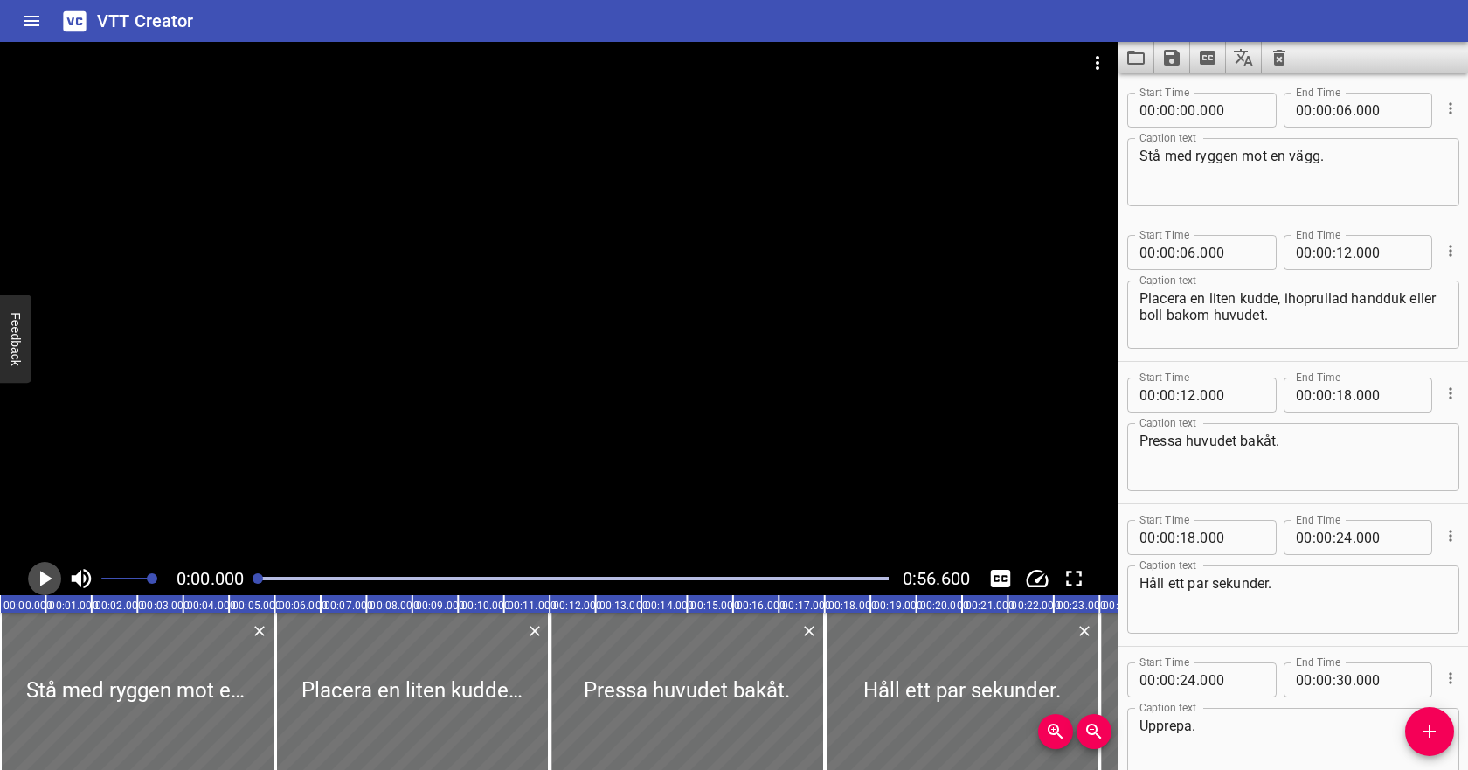
click at [52, 584] on icon "Play/Pause" at bounding box center [44, 578] width 26 height 26
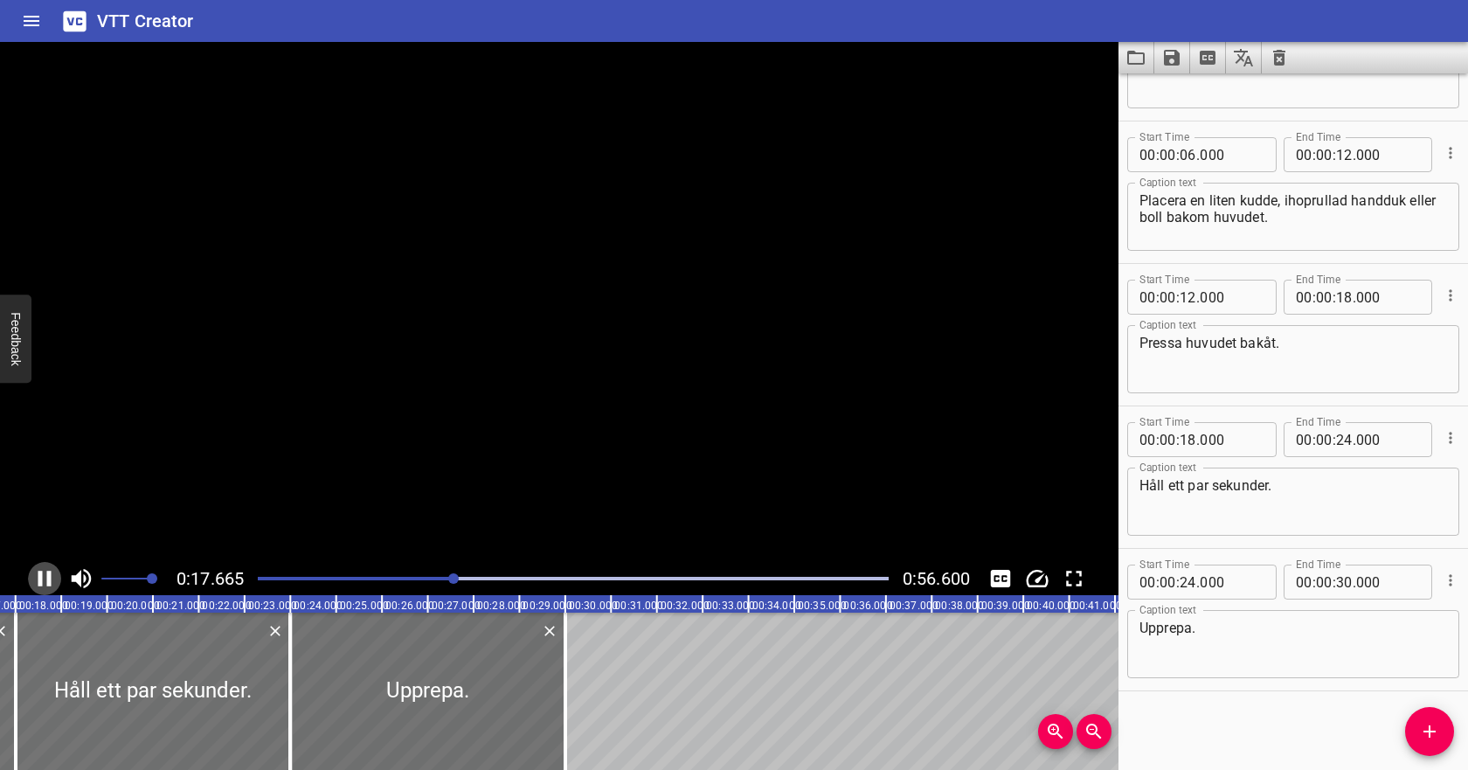
click at [46, 574] on icon "Play/Pause" at bounding box center [44, 578] width 26 height 26
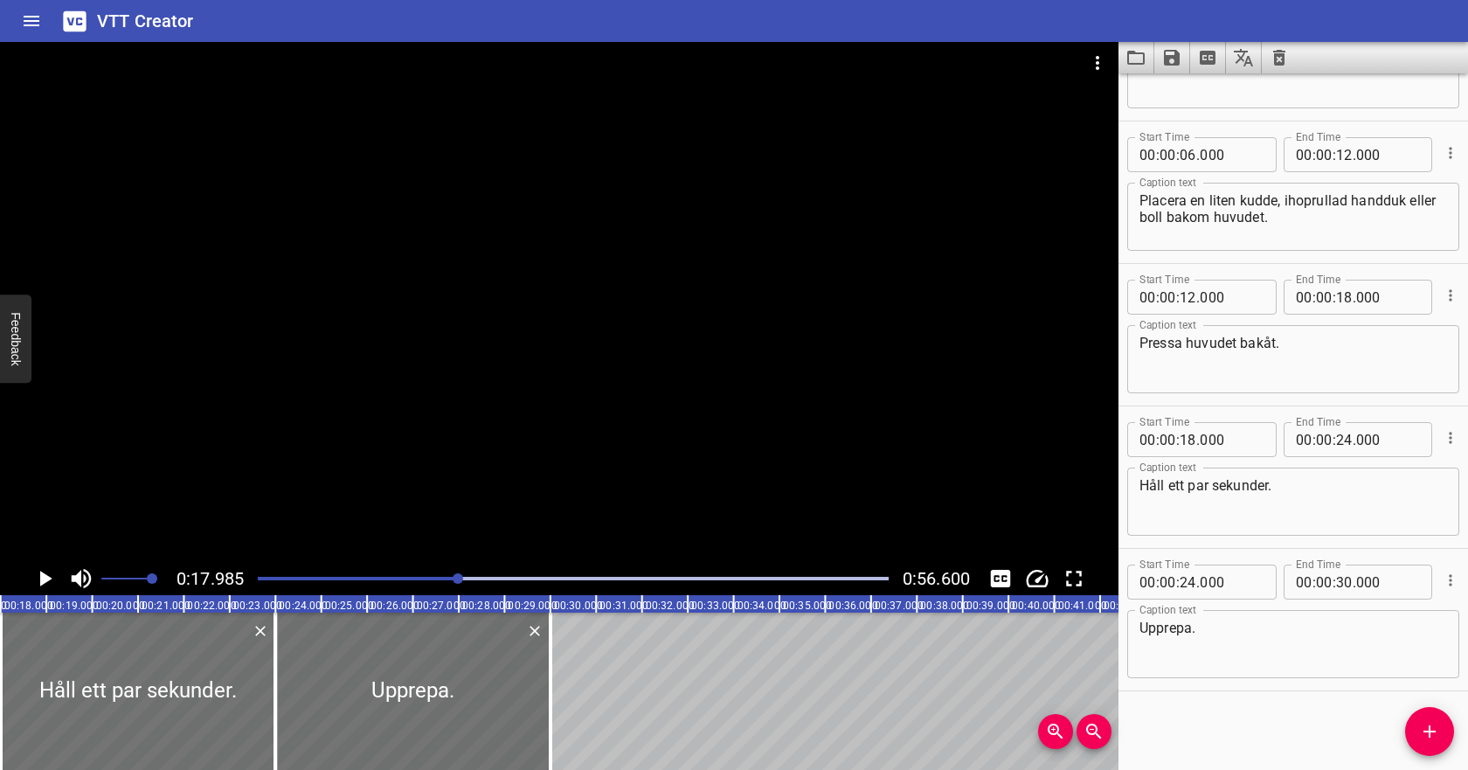
scroll to position [81, 0]
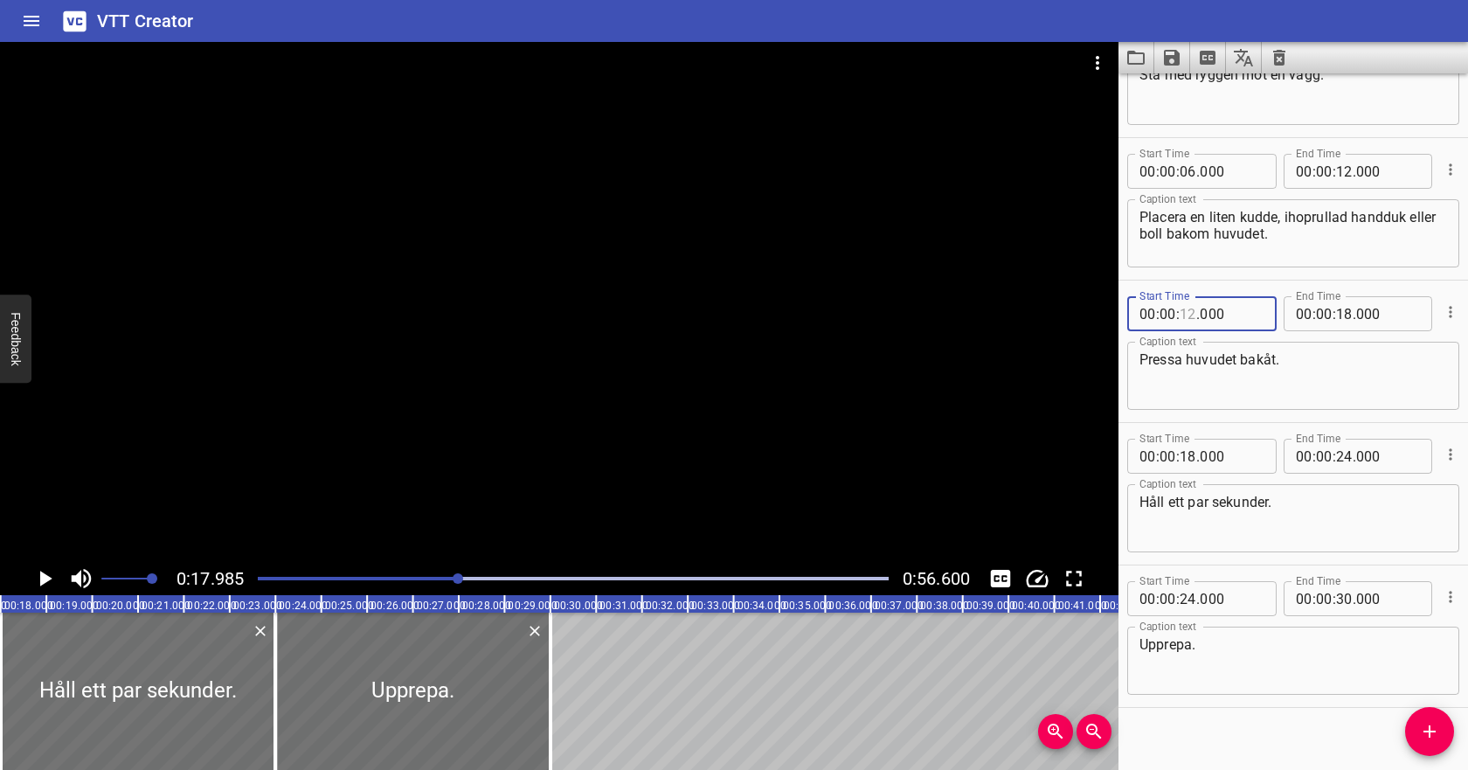
click at [1189, 313] on input "number" at bounding box center [1188, 313] width 17 height 35
type input "17"
type input "000"
click at [1237, 364] on textarea "Pressa huvudet bakåt." at bounding box center [1293, 376] width 308 height 50
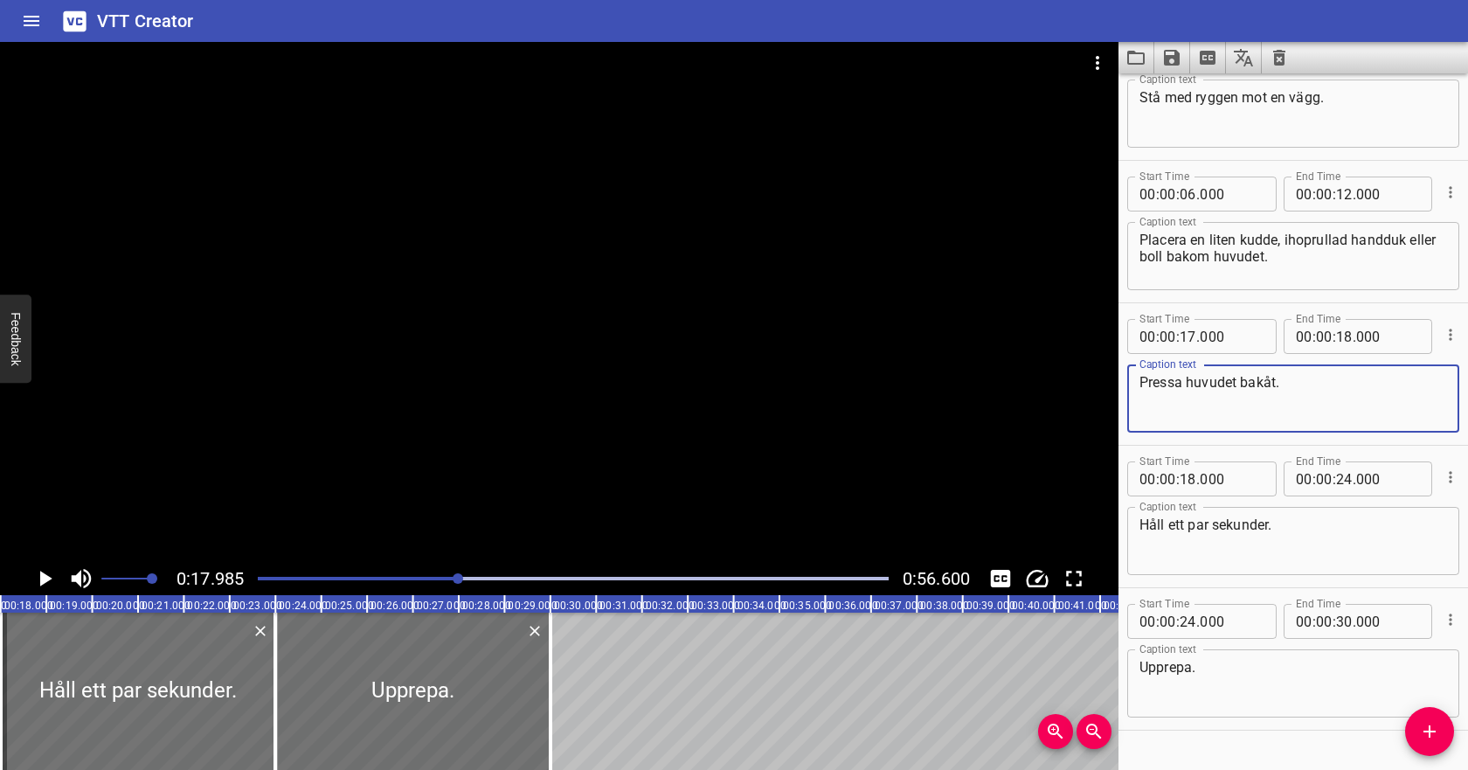
scroll to position [98, 0]
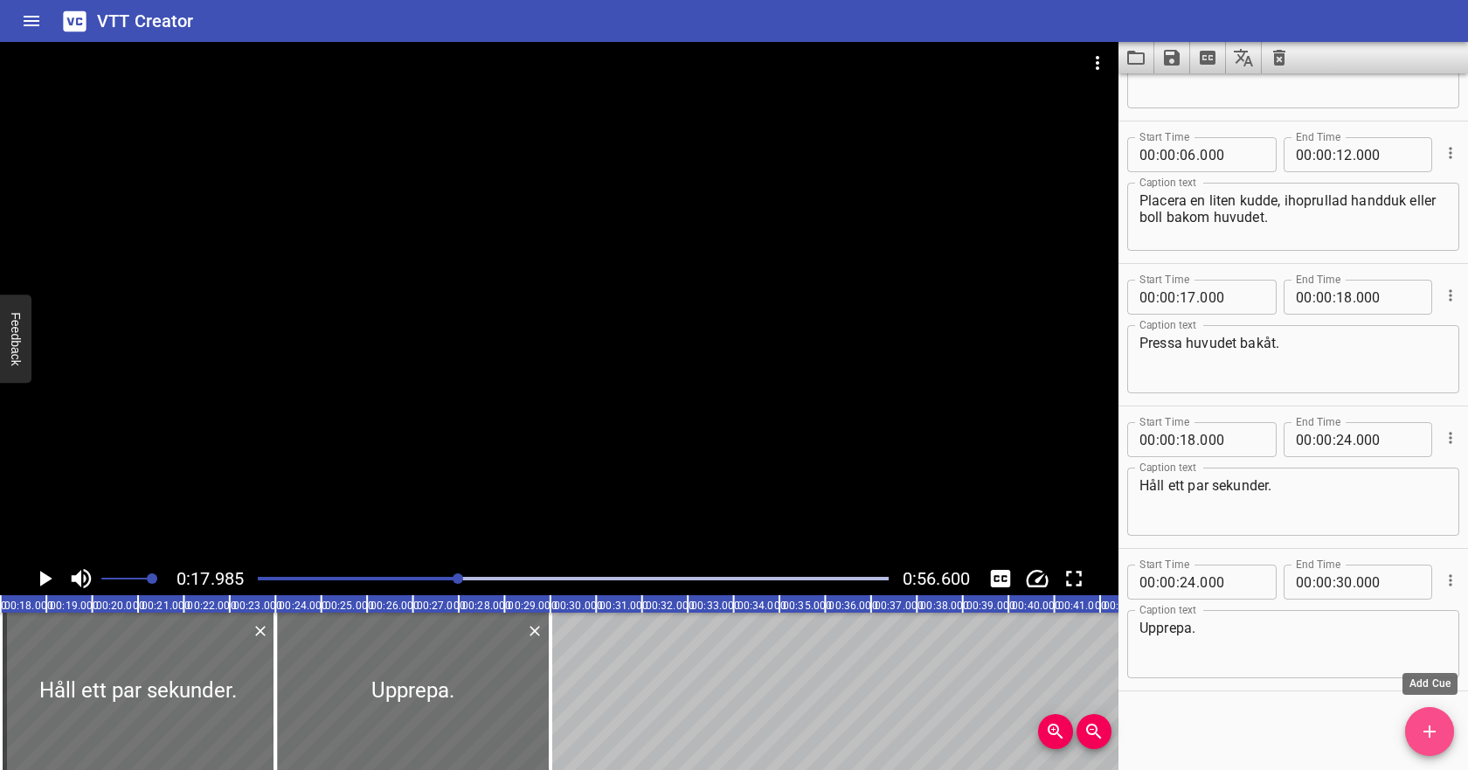
click at [1422, 724] on icon "Add Cue" at bounding box center [1429, 731] width 21 height 21
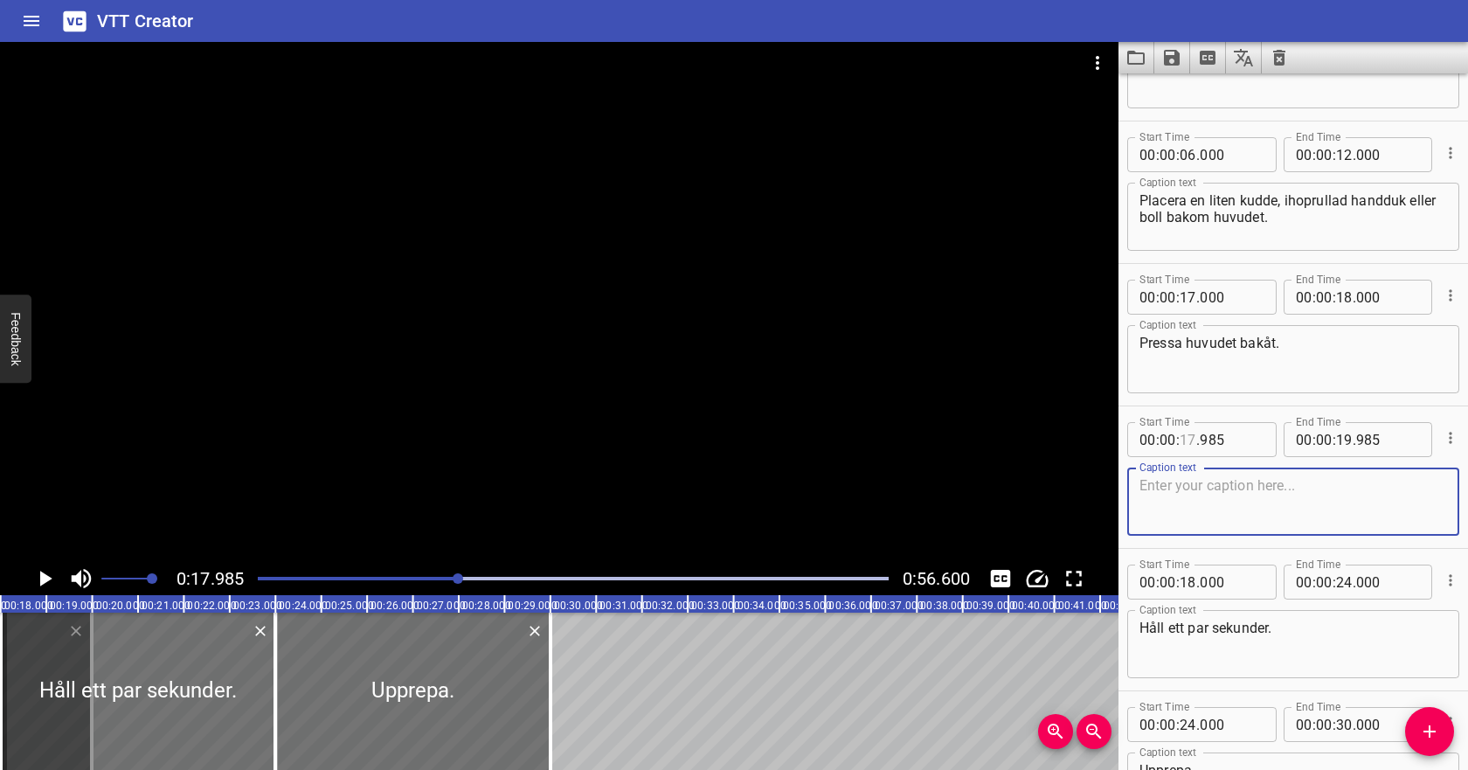
click at [1185, 445] on input "number" at bounding box center [1188, 439] width 17 height 35
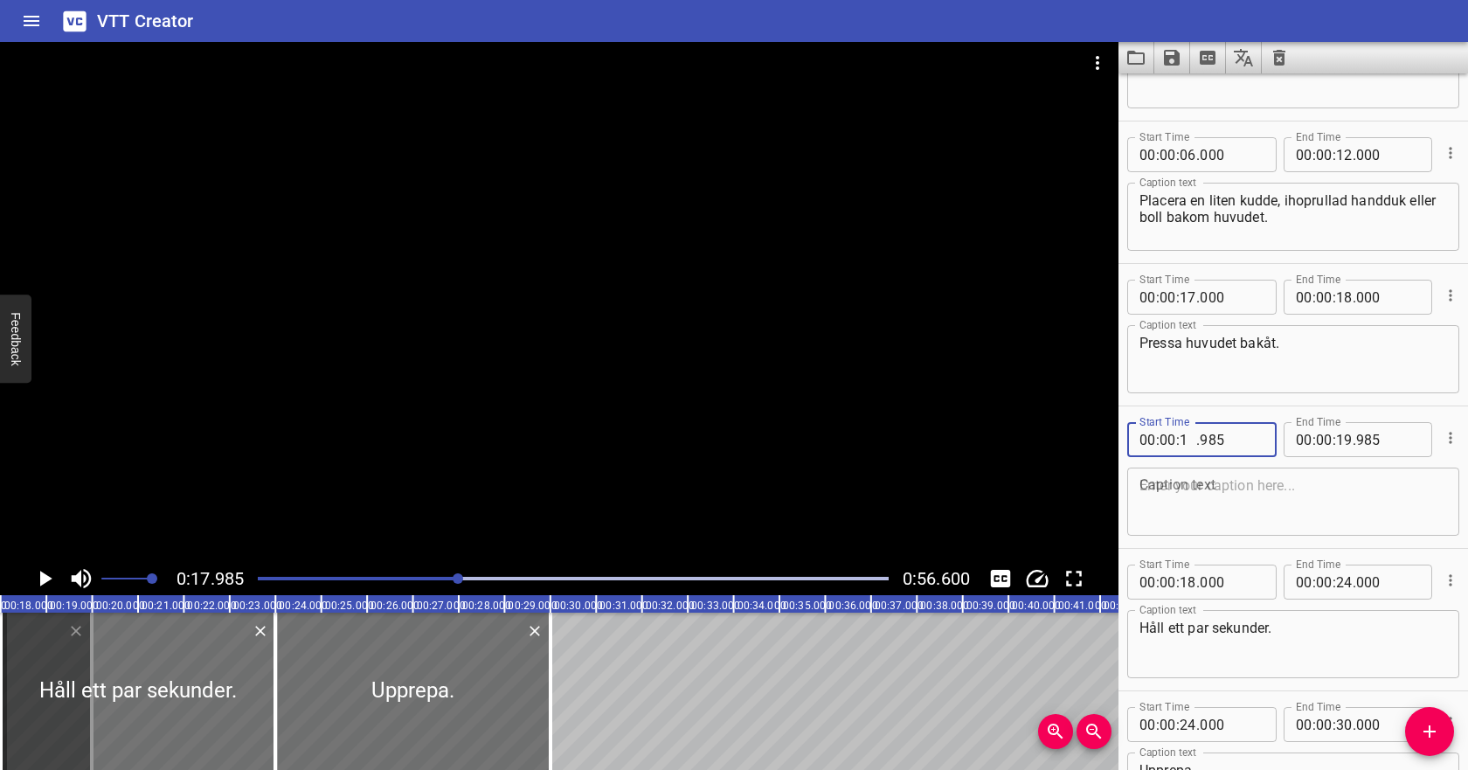
type input "12"
type input "985"
click at [1341, 437] on input "number" at bounding box center [1344, 439] width 17 height 35
type input "16"
type input "985"
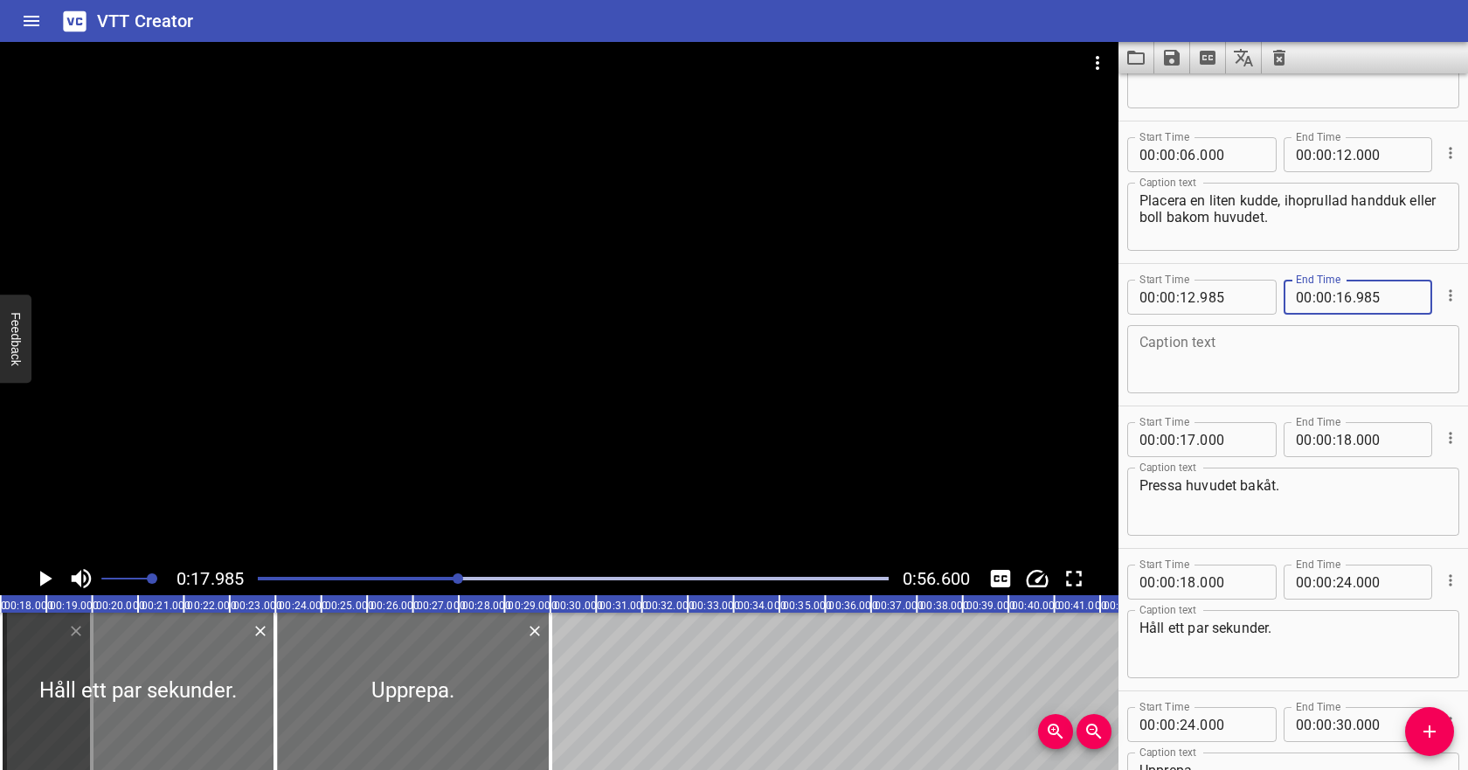
click at [1267, 349] on textarea at bounding box center [1293, 360] width 308 height 50
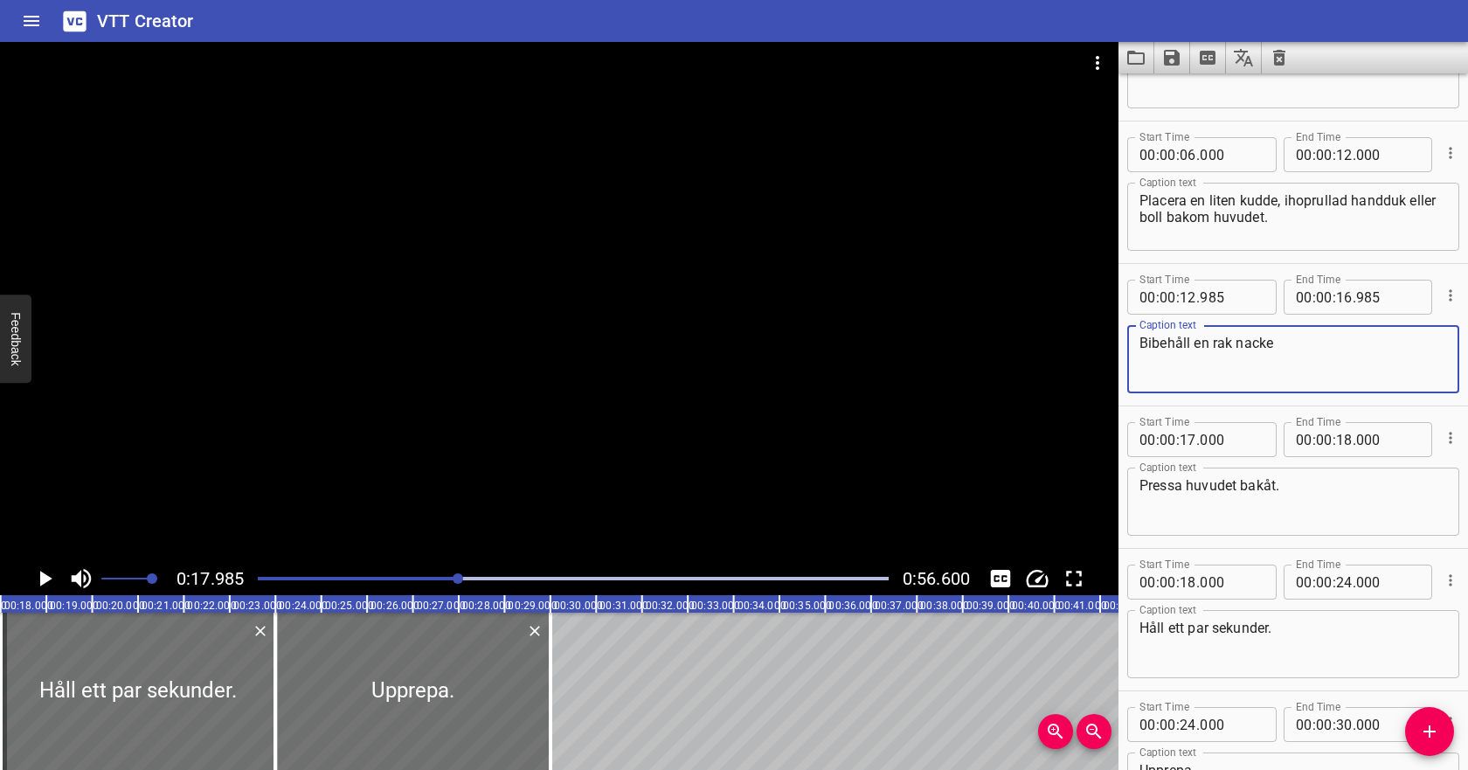
type textarea "Bibehåll en rak nacke"
click at [1241, 495] on textarea "Pressa huvudet bakåt." at bounding box center [1293, 502] width 308 height 50
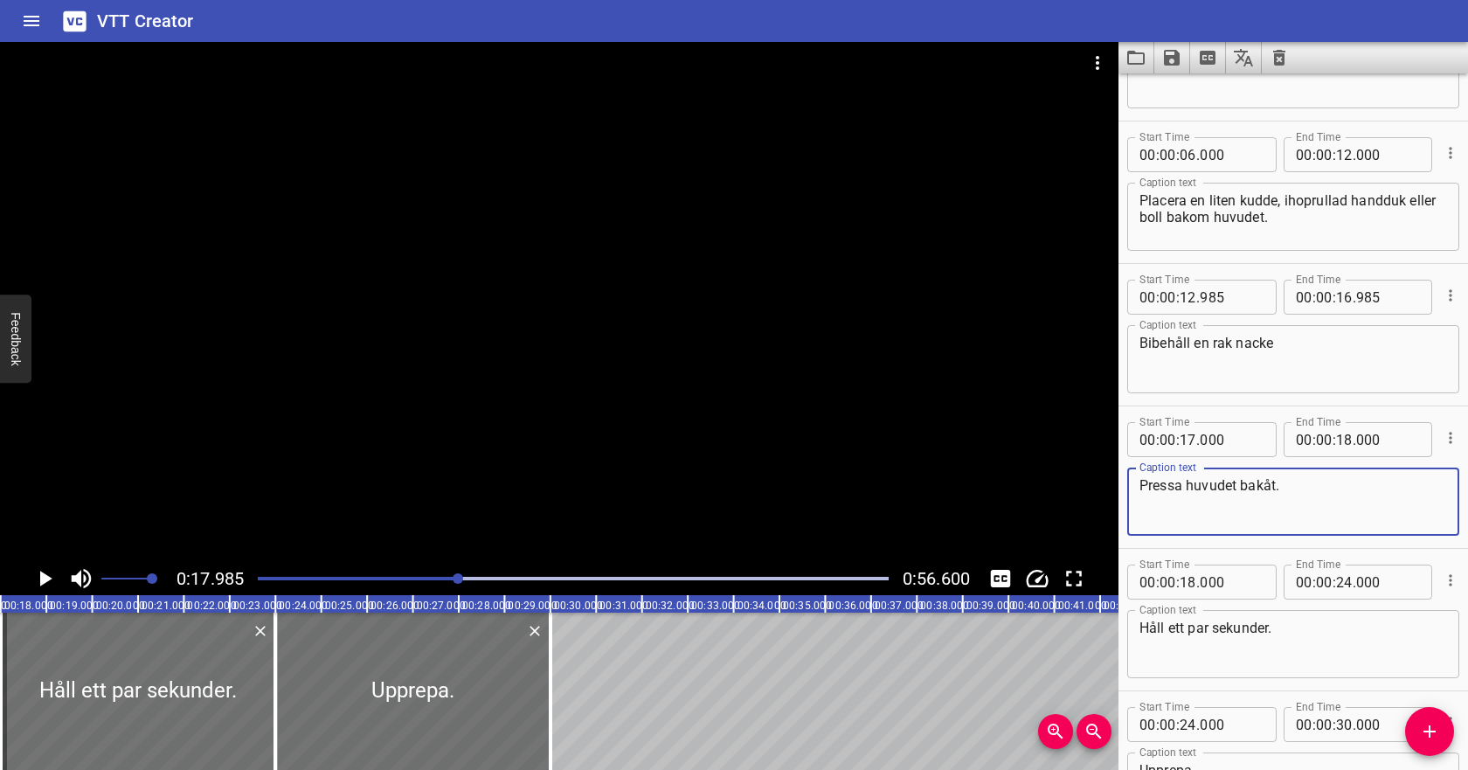
click at [280, 577] on div "Play progress" at bounding box center [143, 578] width 631 height 3
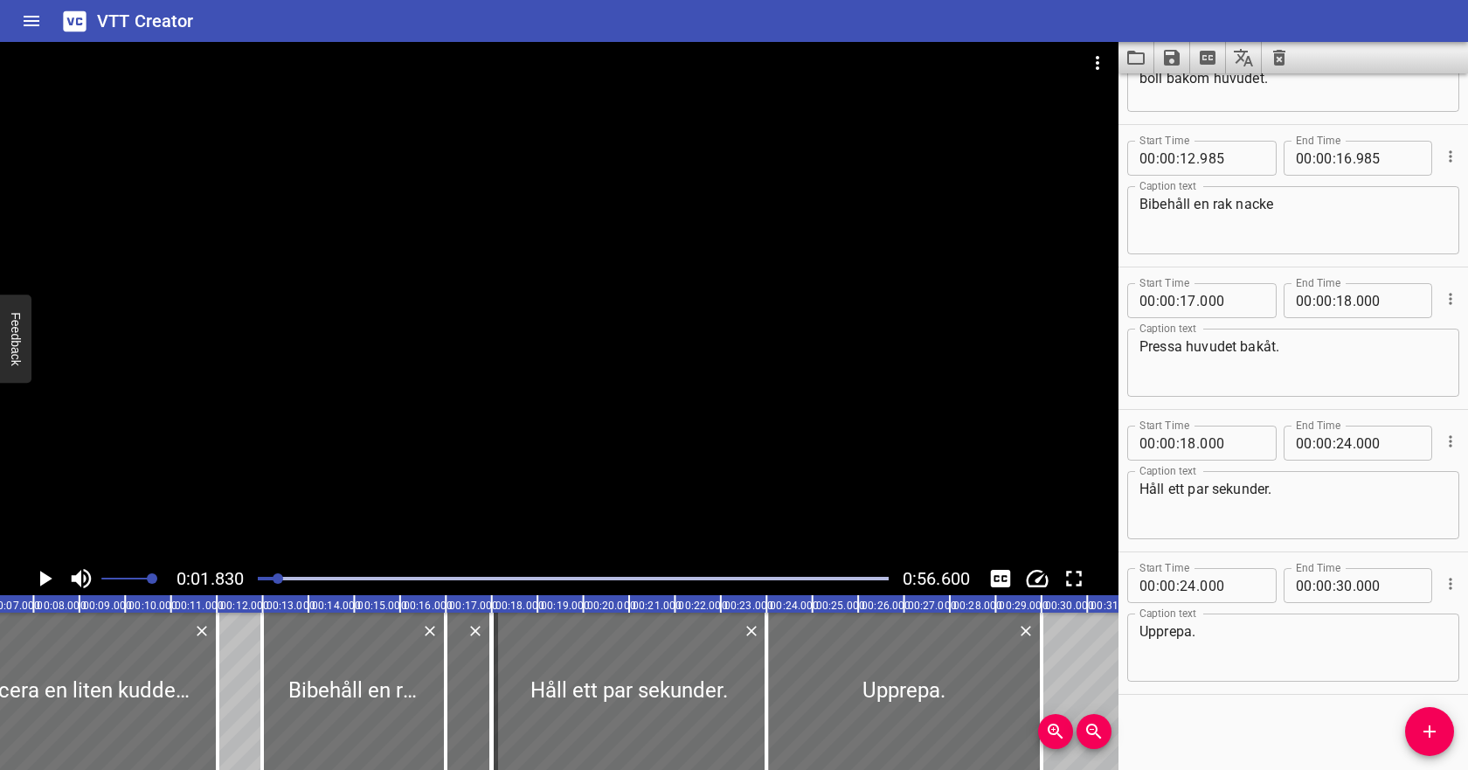
scroll to position [240, 0]
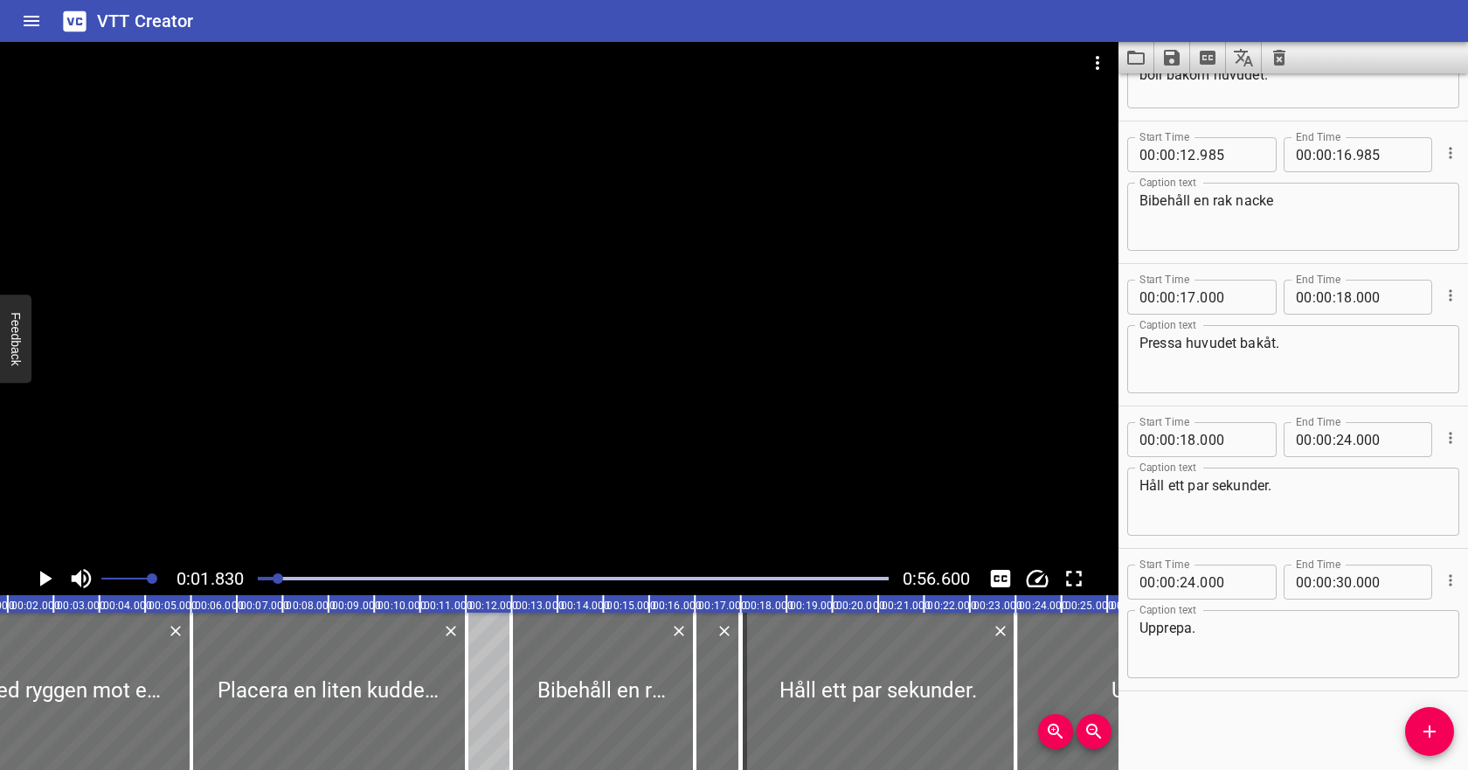
click at [49, 575] on icon "Play/Pause" at bounding box center [44, 578] width 26 height 26
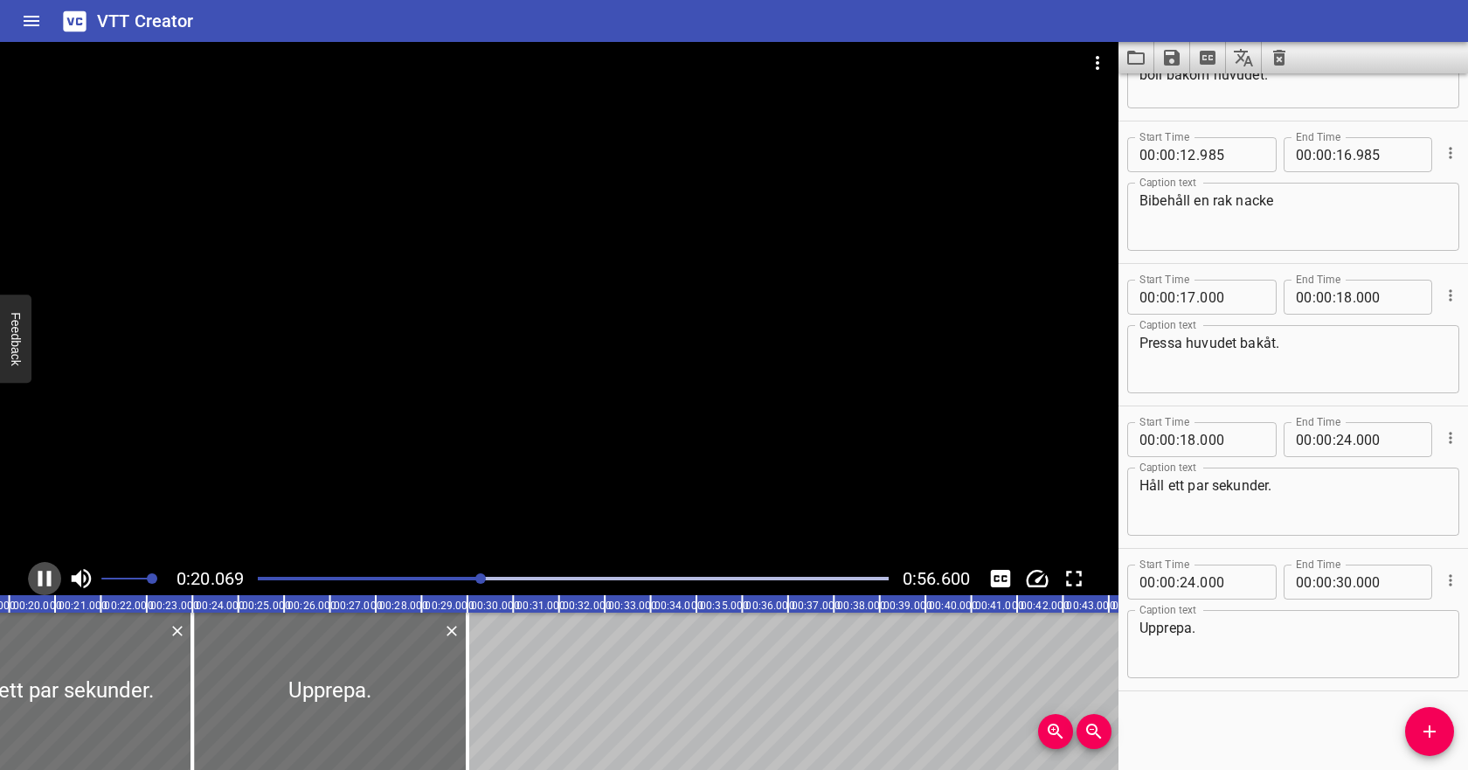
click at [43, 578] on icon "Play/Pause" at bounding box center [44, 578] width 26 height 26
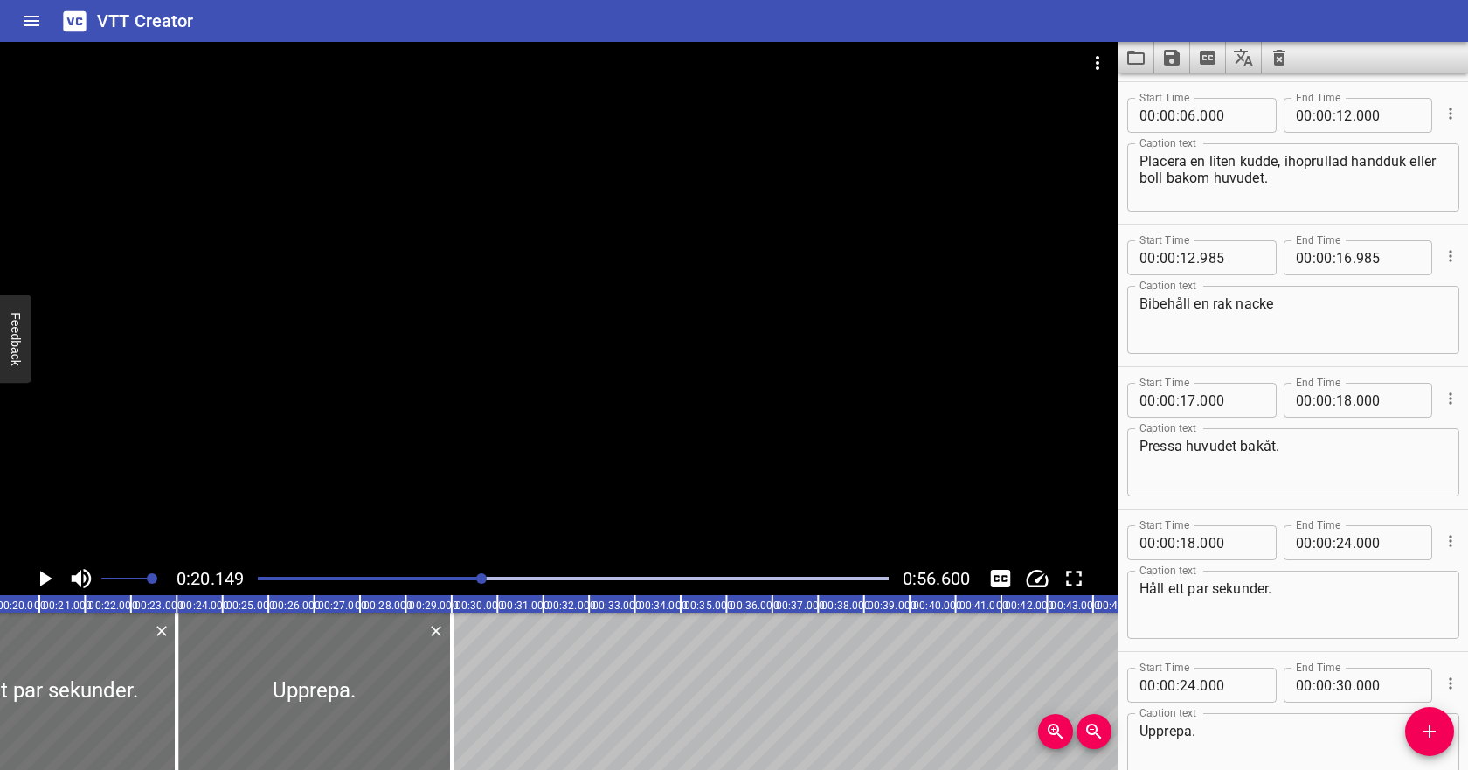
scroll to position [148, 0]
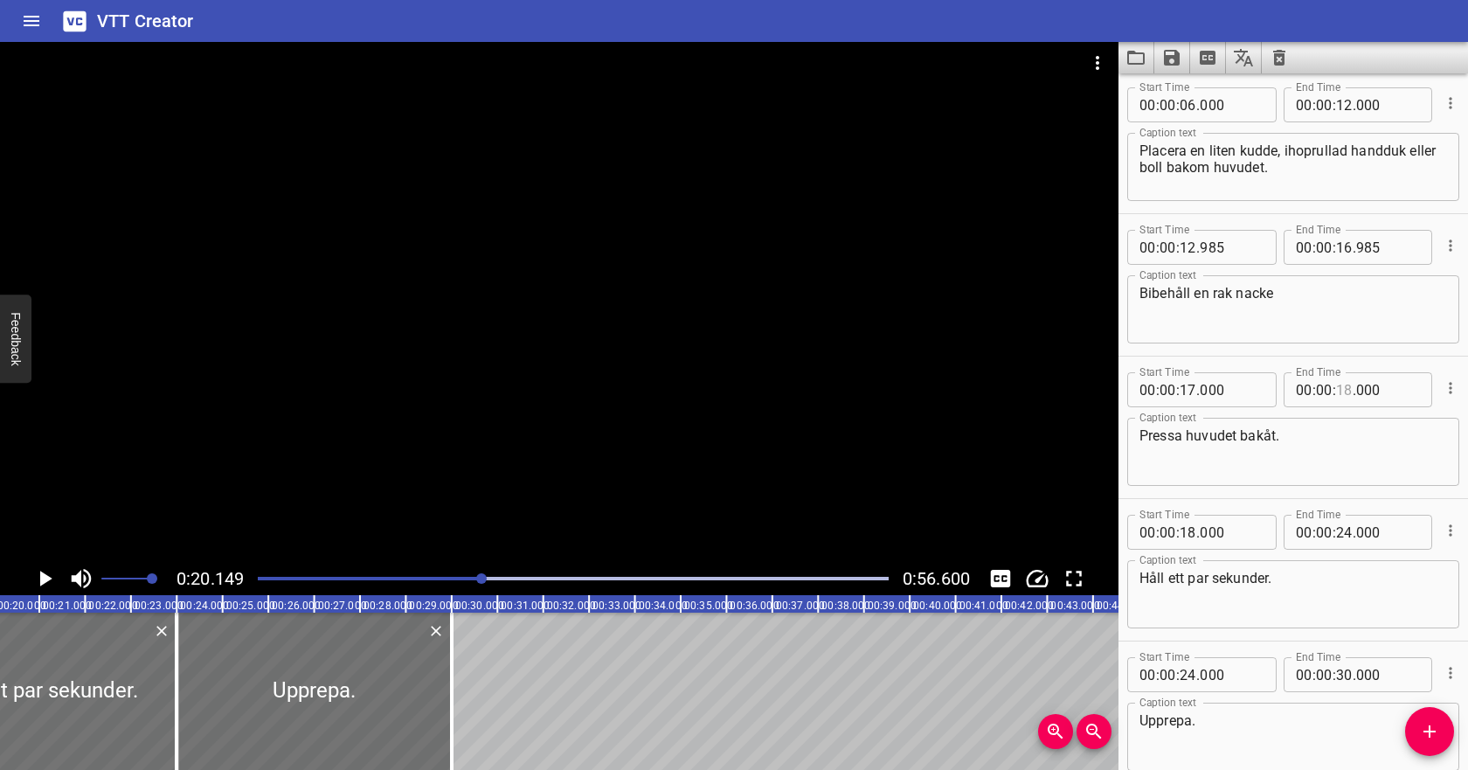
click at [1346, 391] on input "number" at bounding box center [1344, 389] width 17 height 35
type input "23"
type input "000"
click at [1194, 535] on input "number" at bounding box center [1188, 532] width 17 height 35
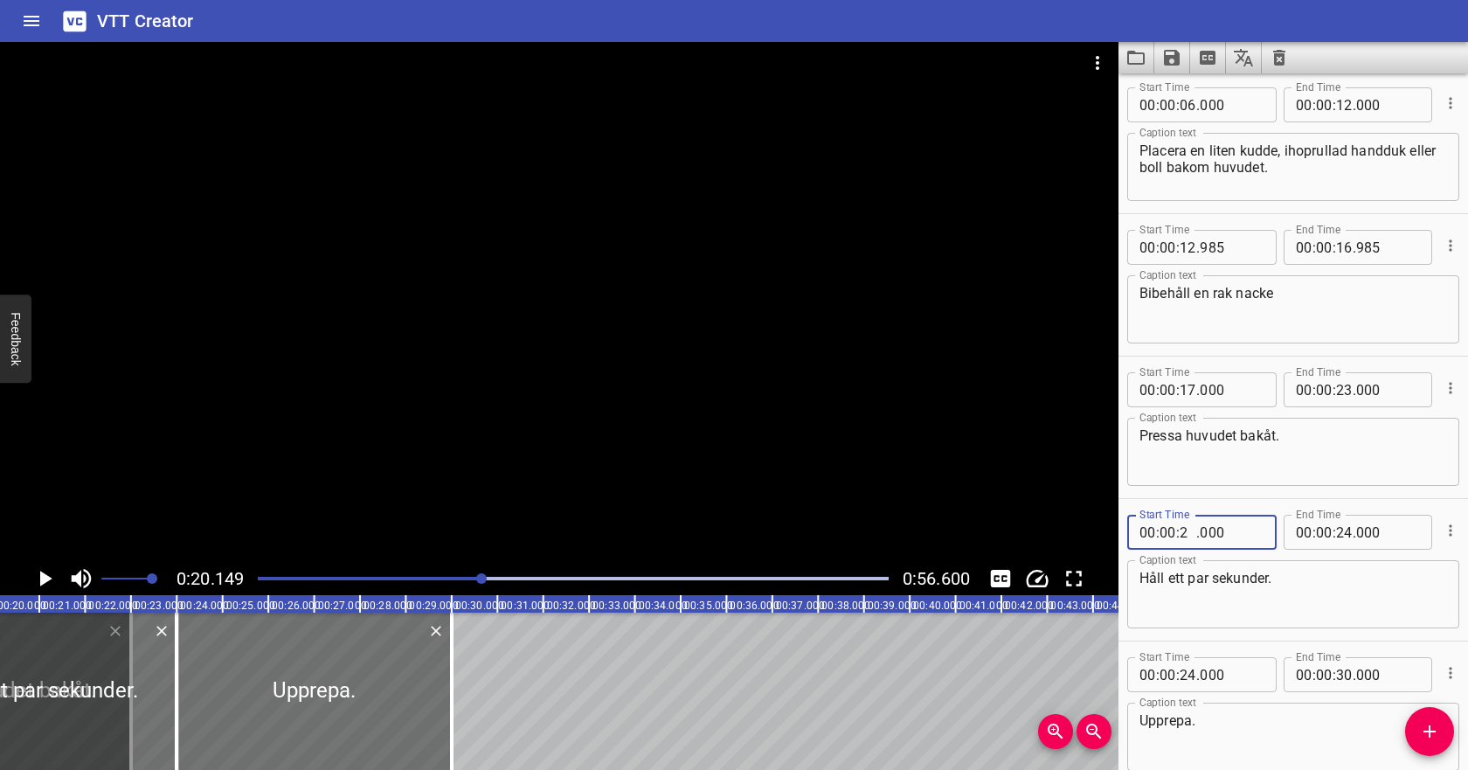
type input "23"
type input "000"
click at [1320, 575] on textarea "Håll ett par sekunder." at bounding box center [1293, 595] width 308 height 50
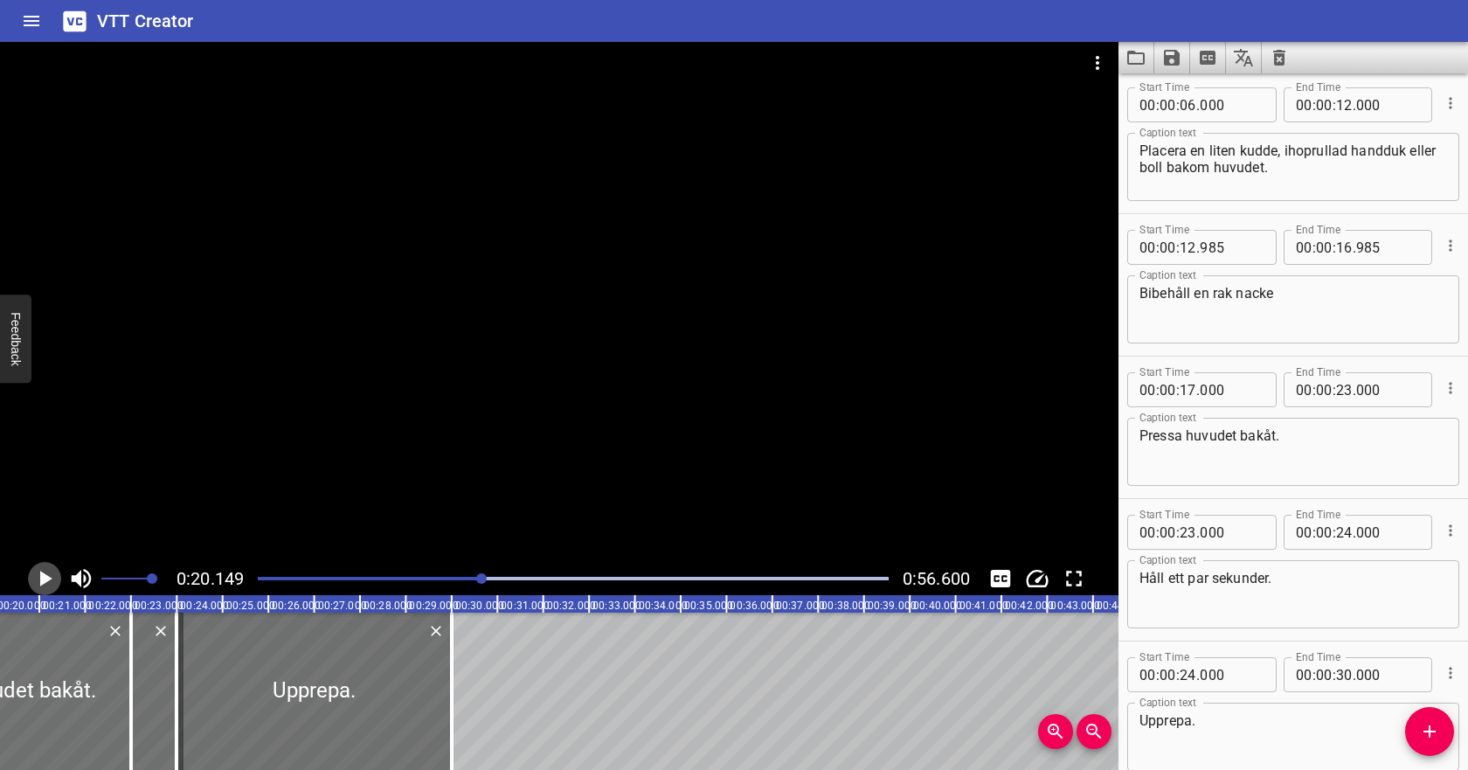
click at [42, 570] on icon "Play/Pause" at bounding box center [44, 578] width 26 height 26
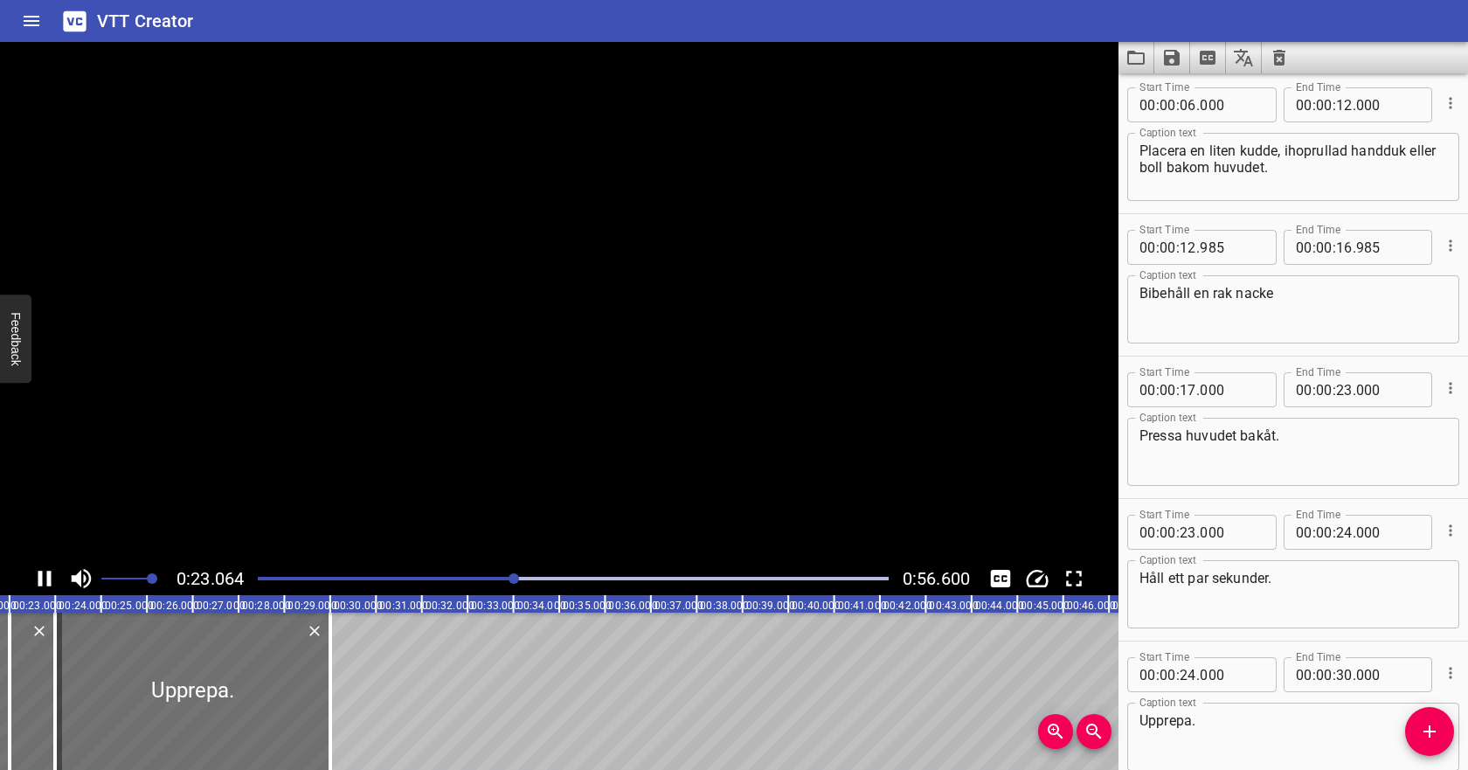
scroll to position [240, 0]
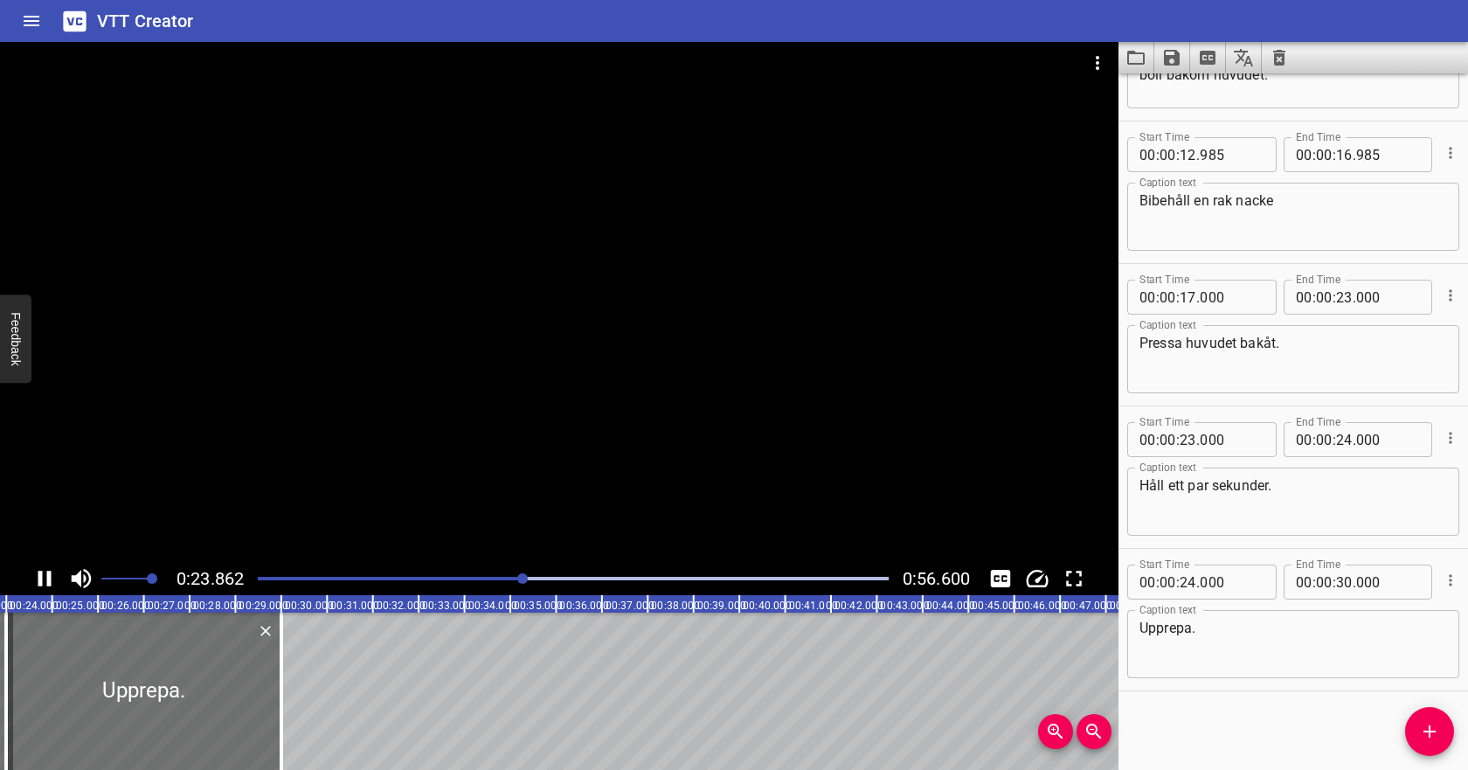
click at [42, 571] on icon "Play/Pause" at bounding box center [44, 579] width 13 height 16
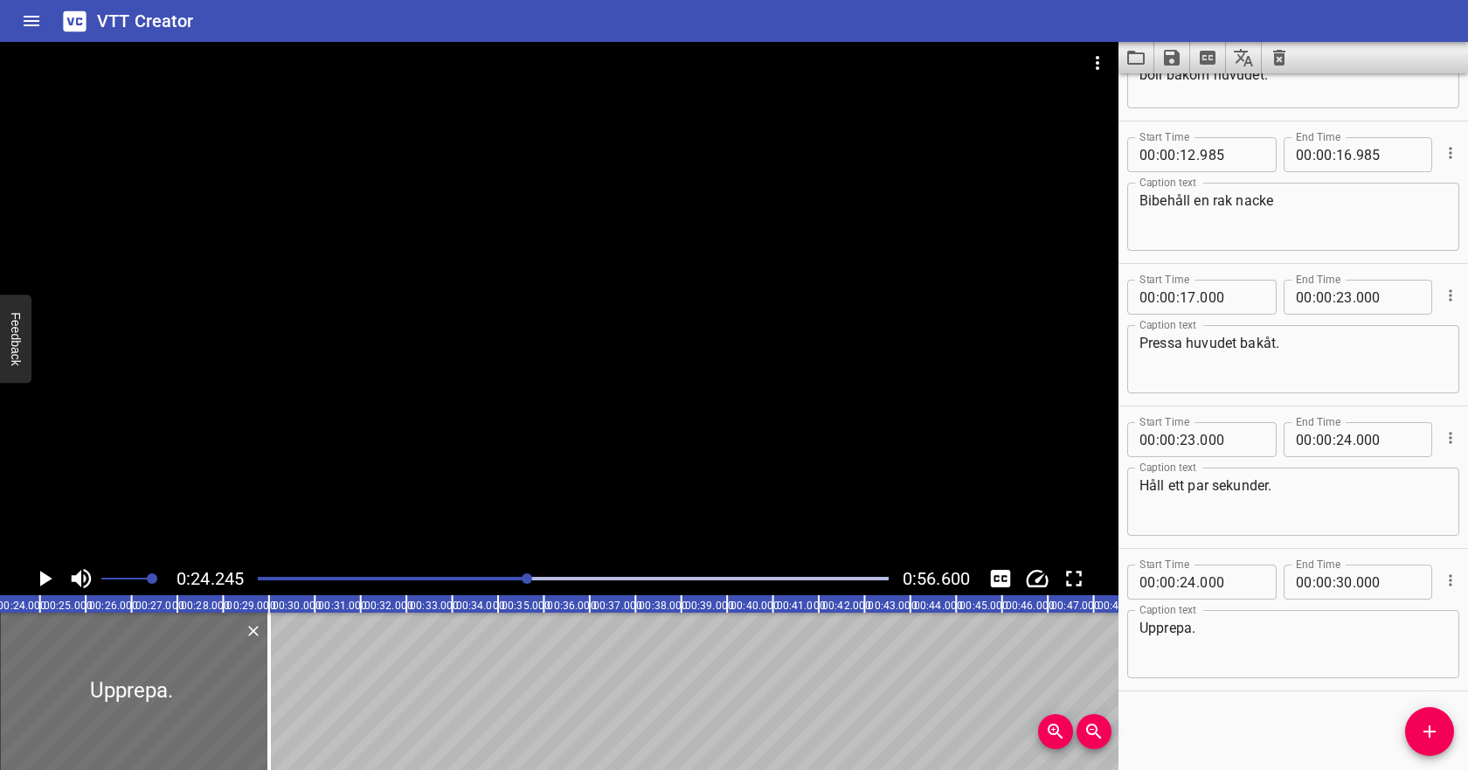
scroll to position [0, 1111]
click at [1348, 343] on textarea "Pressa huvudet bakåt." at bounding box center [1293, 360] width 308 height 50
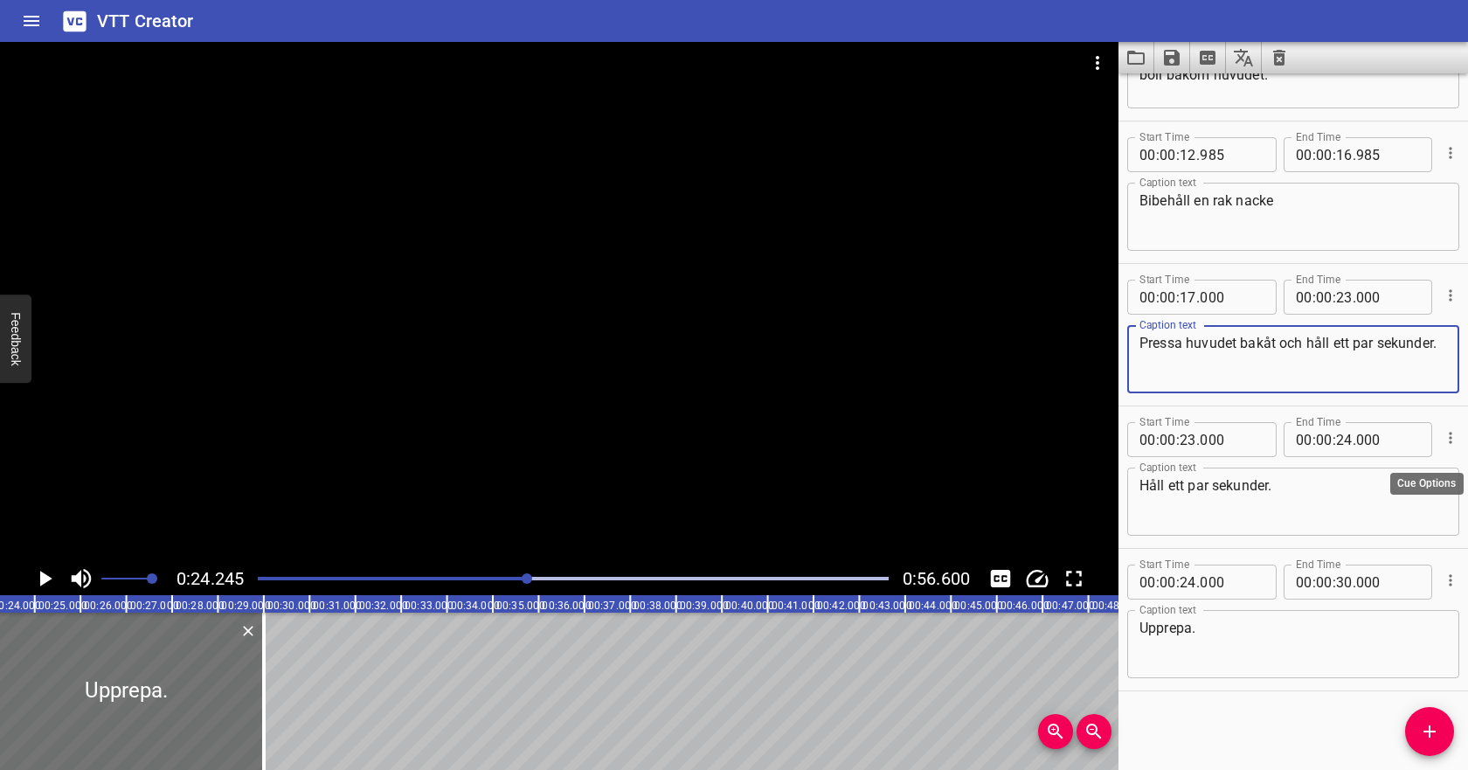
type textarea "Pressa huvudet bakåt och håll ett par sekunder."
click at [1458, 445] on icon "Cue Options" at bounding box center [1450, 437] width 17 height 17
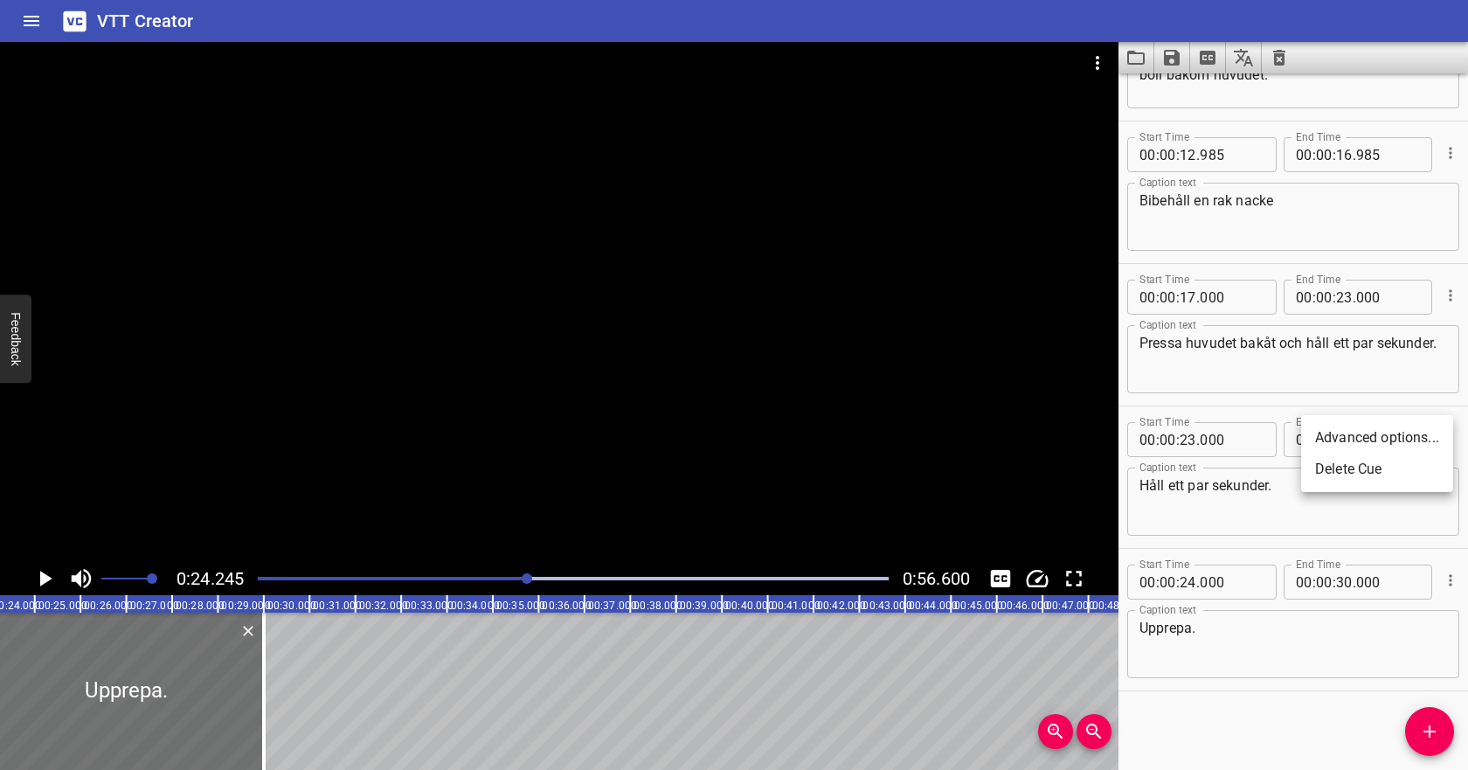
click at [1409, 469] on li "Delete Cue" at bounding box center [1377, 469] width 152 height 31
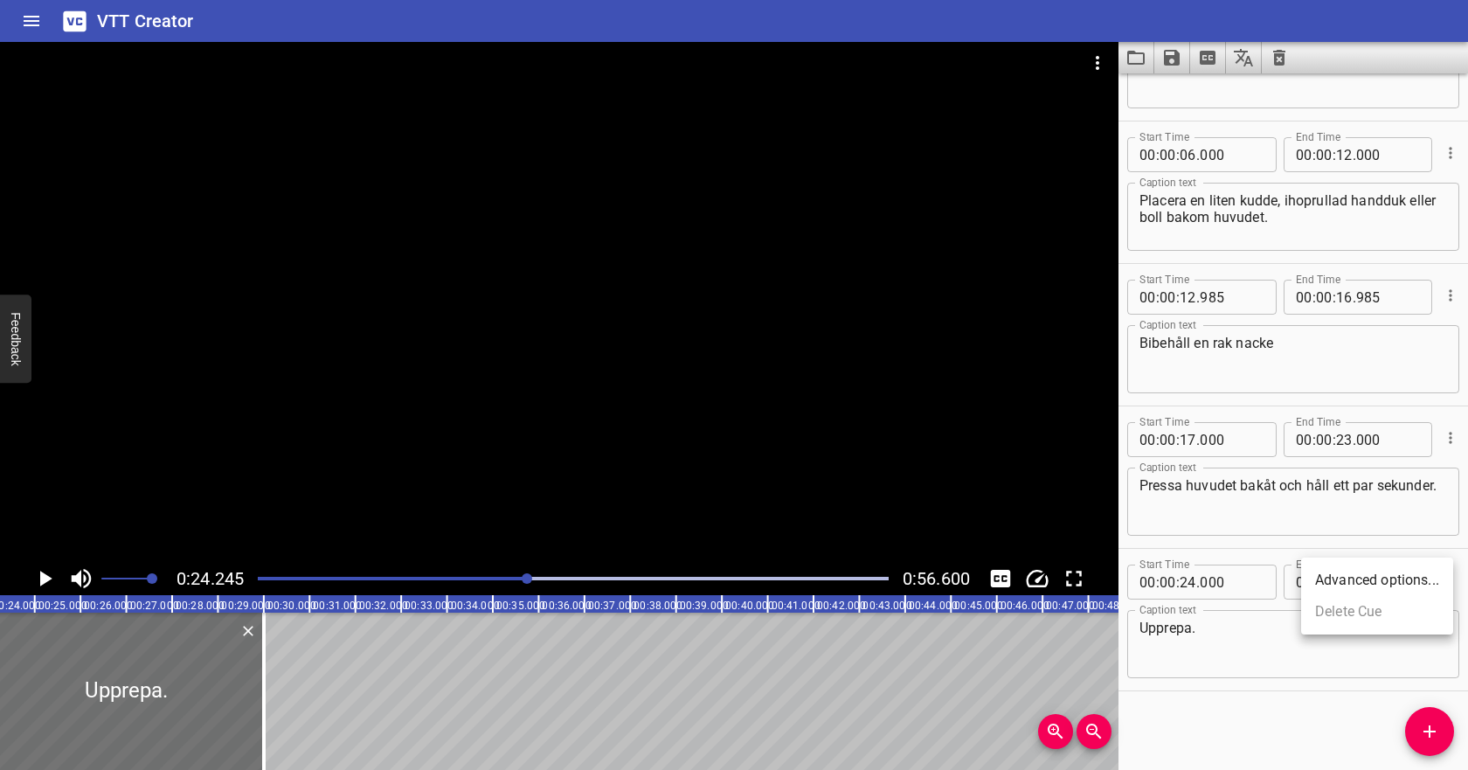
scroll to position [98, 0]
click at [1140, 627] on textarea "Upprepa." at bounding box center [1293, 645] width 308 height 50
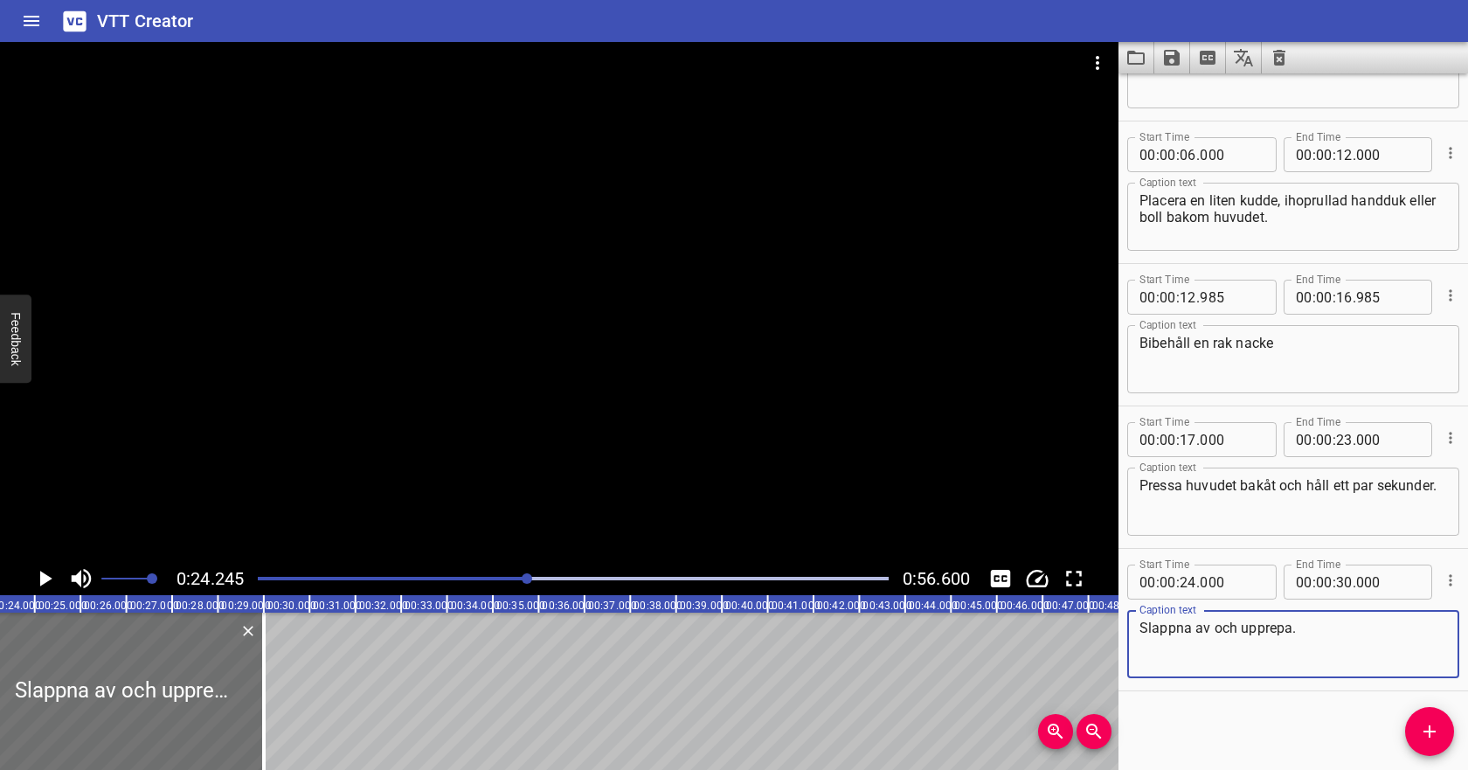
type textarea "Slappna av och upprepa."
click at [334, 578] on div "Play progress" at bounding box center [213, 578] width 631 height 3
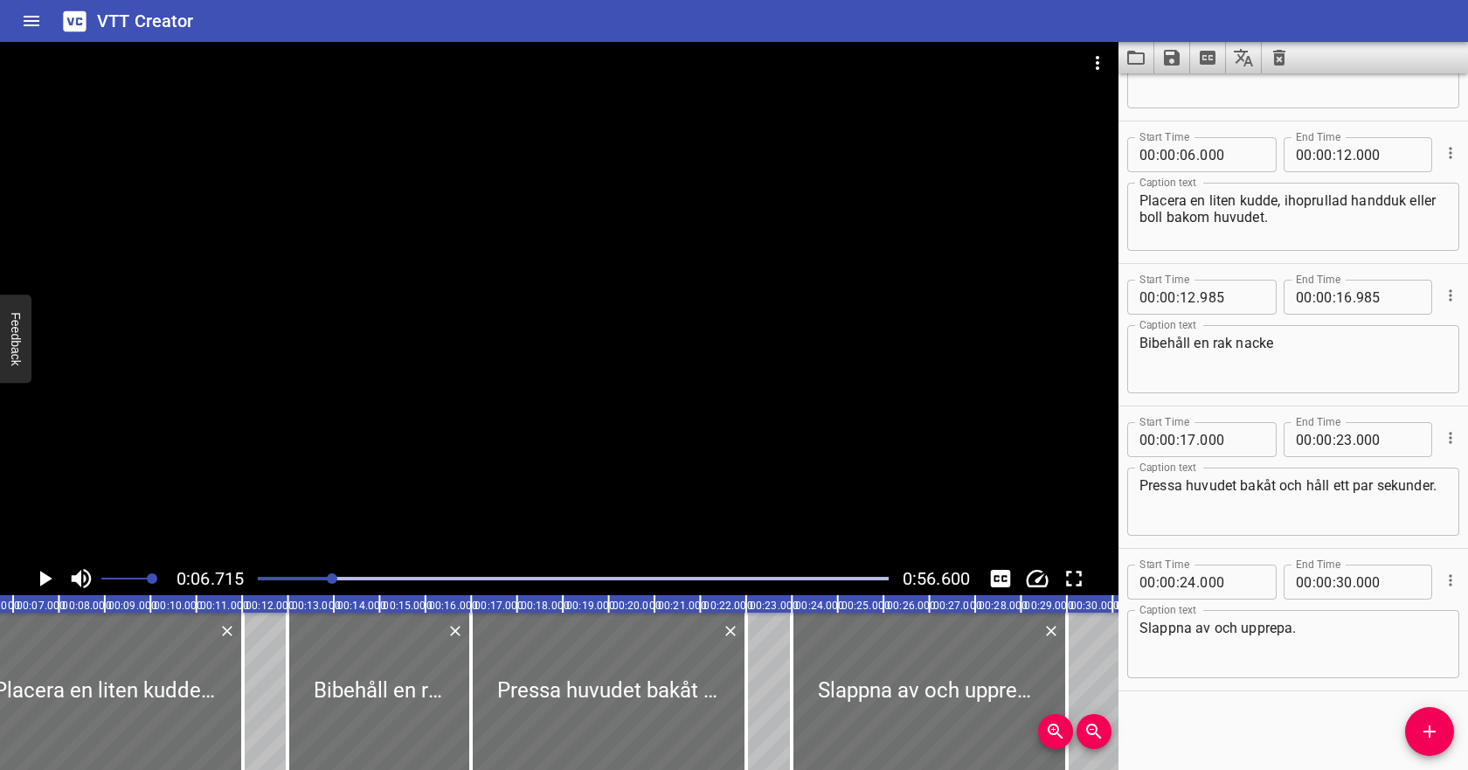
click at [39, 586] on icon "Play/Pause" at bounding box center [44, 578] width 26 height 26
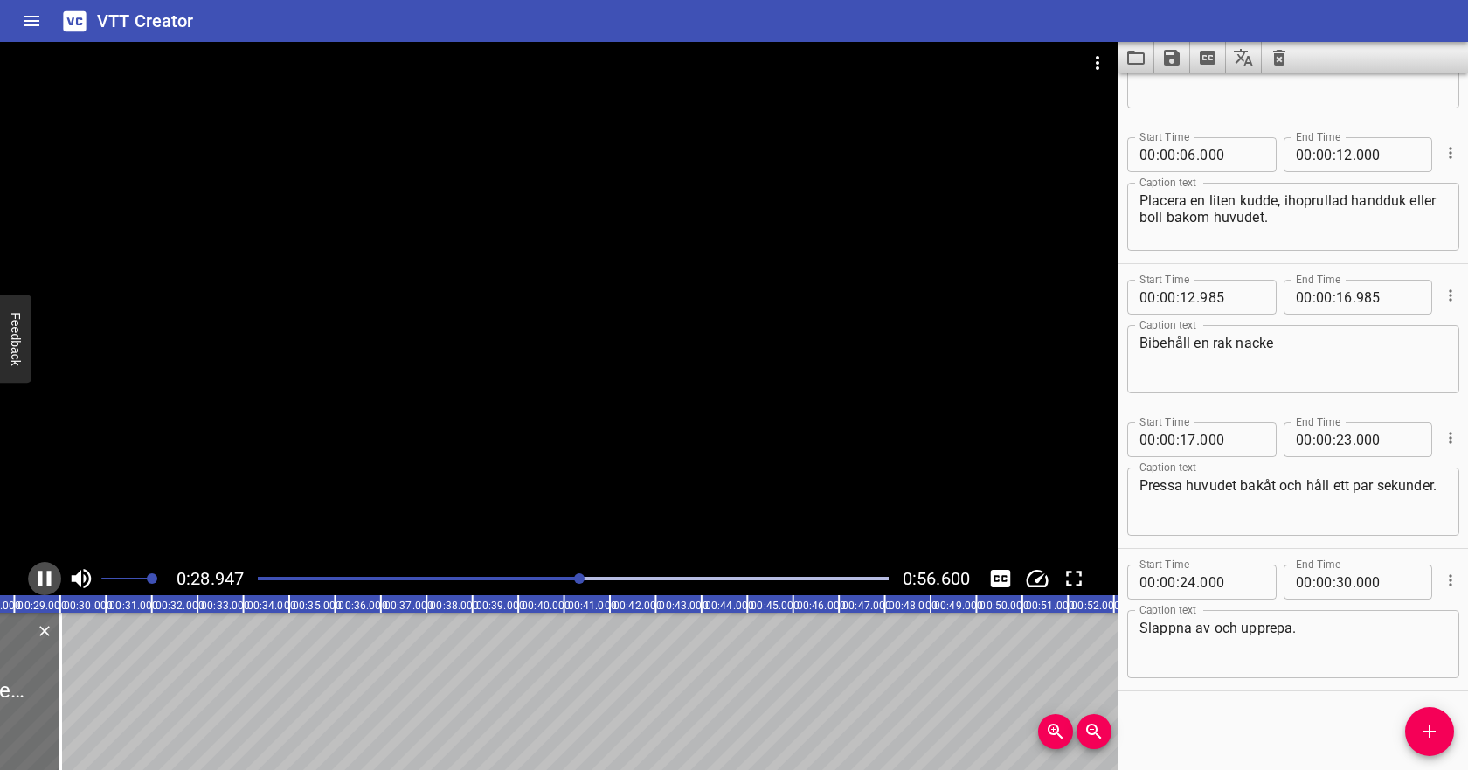
click at [44, 581] on icon "Play/Pause" at bounding box center [44, 578] width 26 height 26
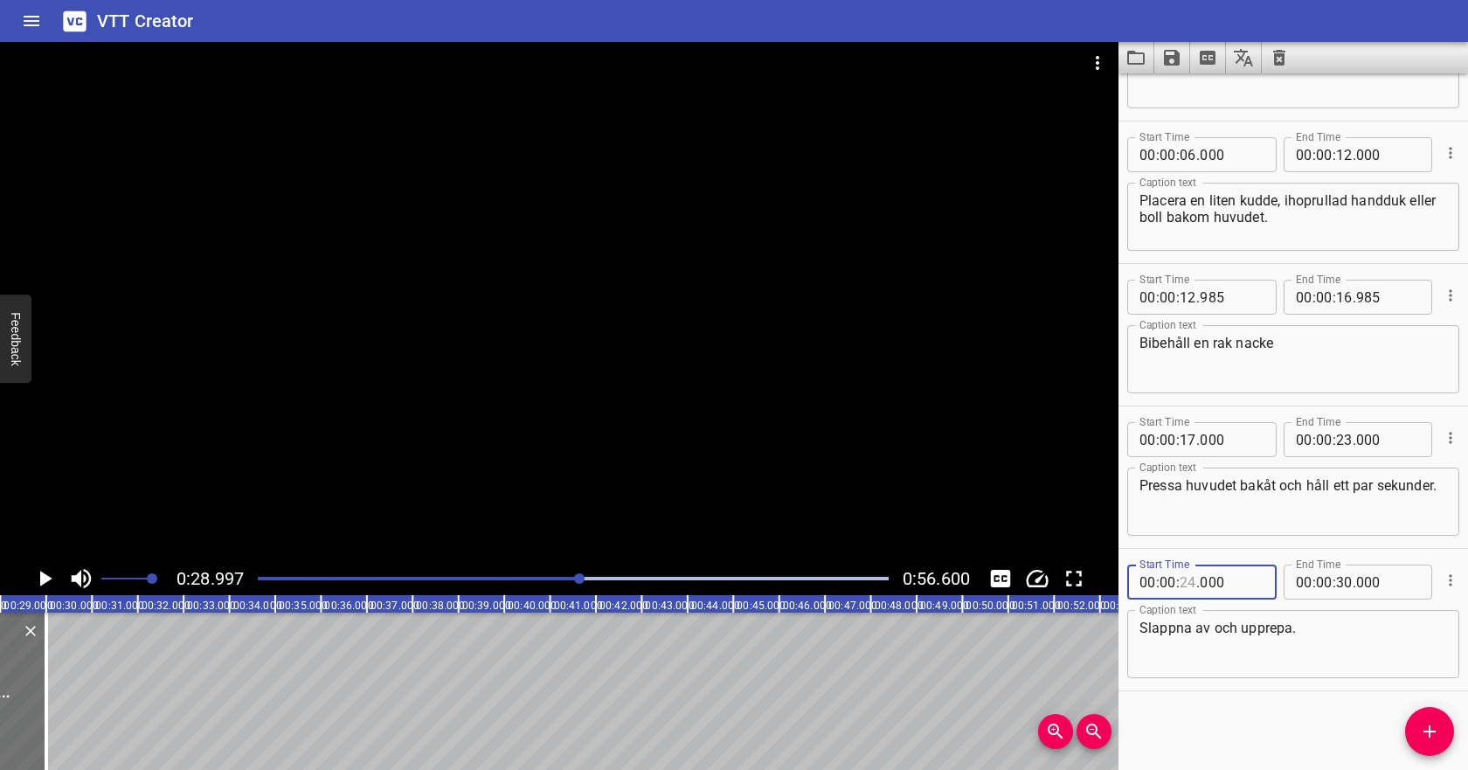
click at [1189, 584] on input "number" at bounding box center [1188, 581] width 17 height 35
type input "28"
type input "000"
click at [1340, 582] on input "number" at bounding box center [1344, 581] width 17 height 35
type input "38"
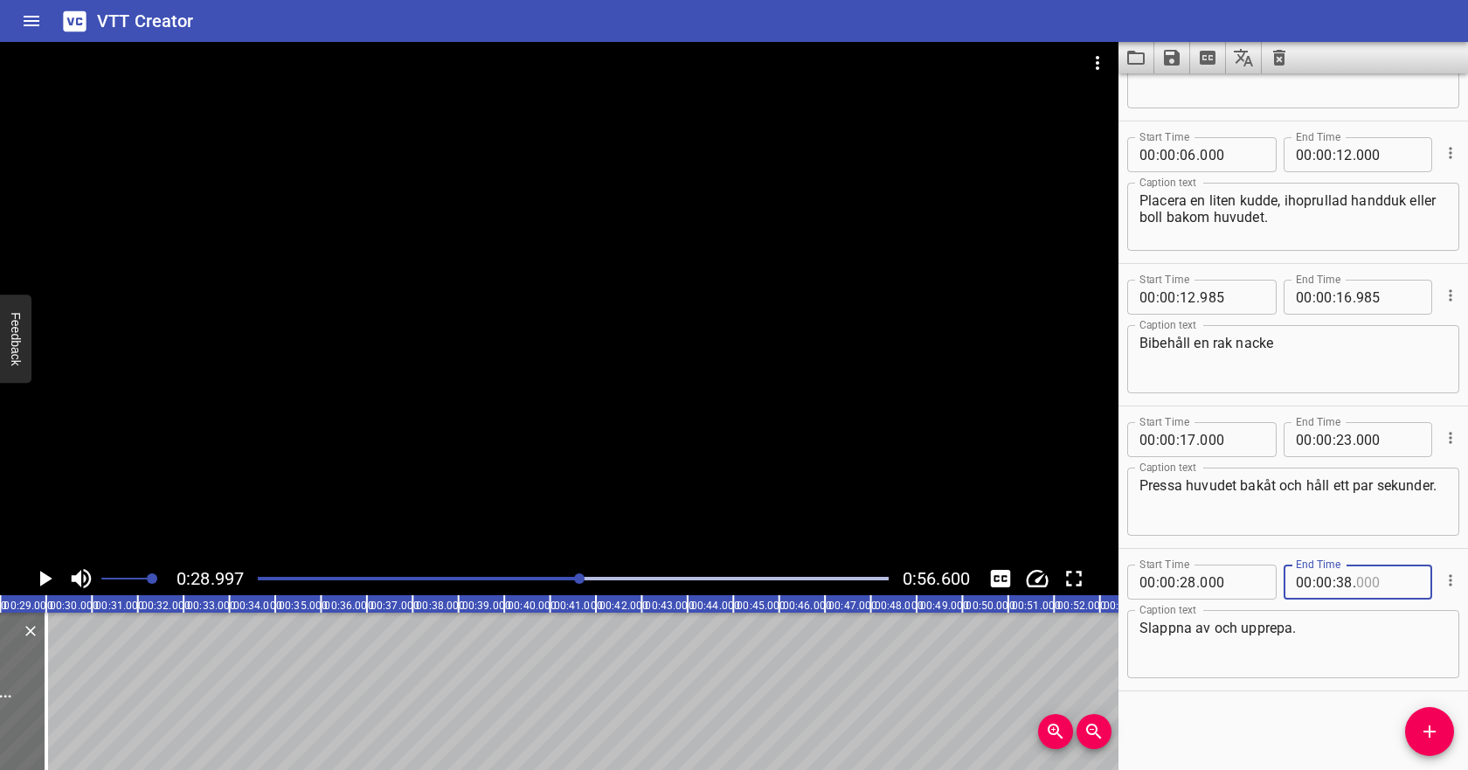
type input "000"
click at [1335, 642] on textarea "Slappna av och upprepa." at bounding box center [1293, 645] width 308 height 50
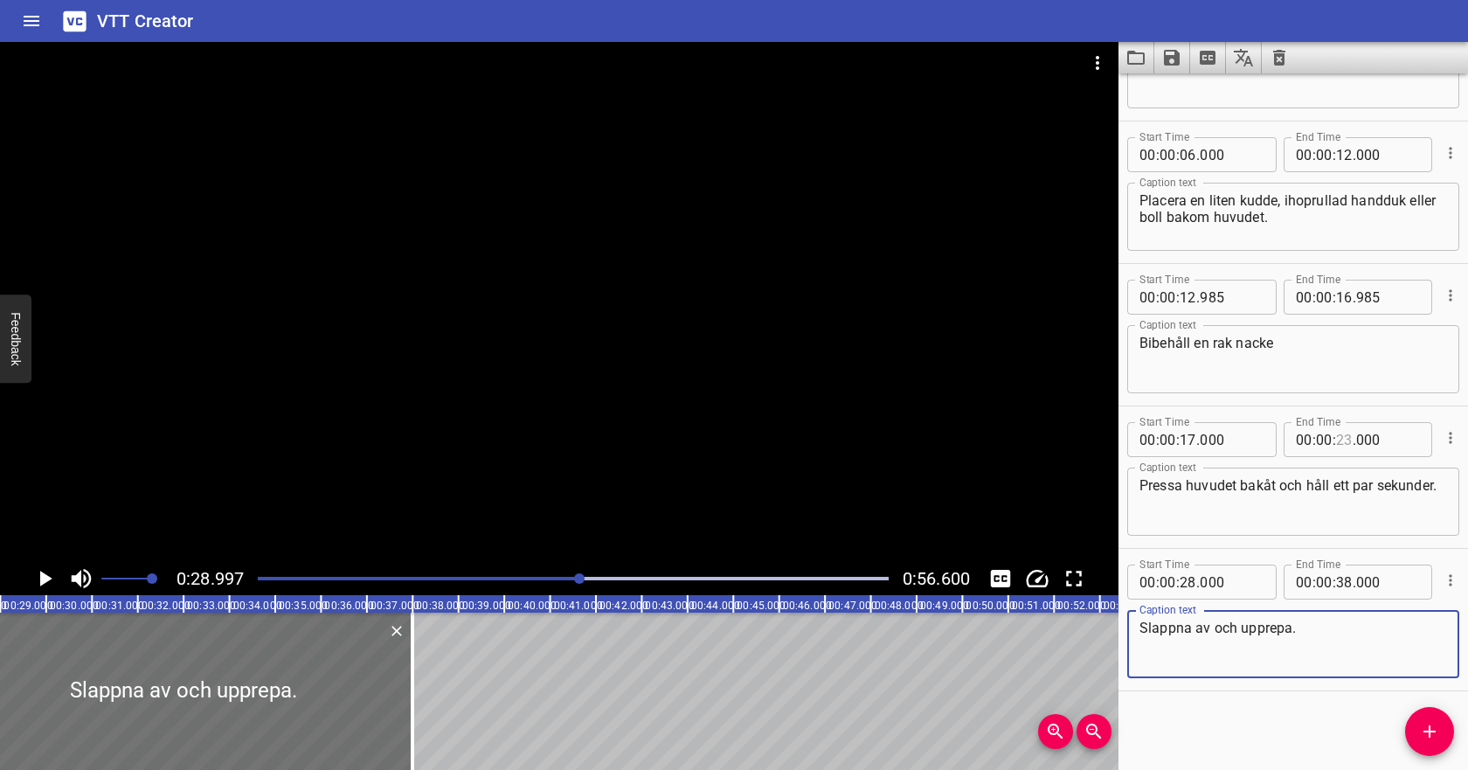
click at [1340, 441] on input "number" at bounding box center [1344, 439] width 17 height 35
type input "26"
type input "000"
click at [544, 577] on div "Play progress" at bounding box center [265, 578] width 631 height 3
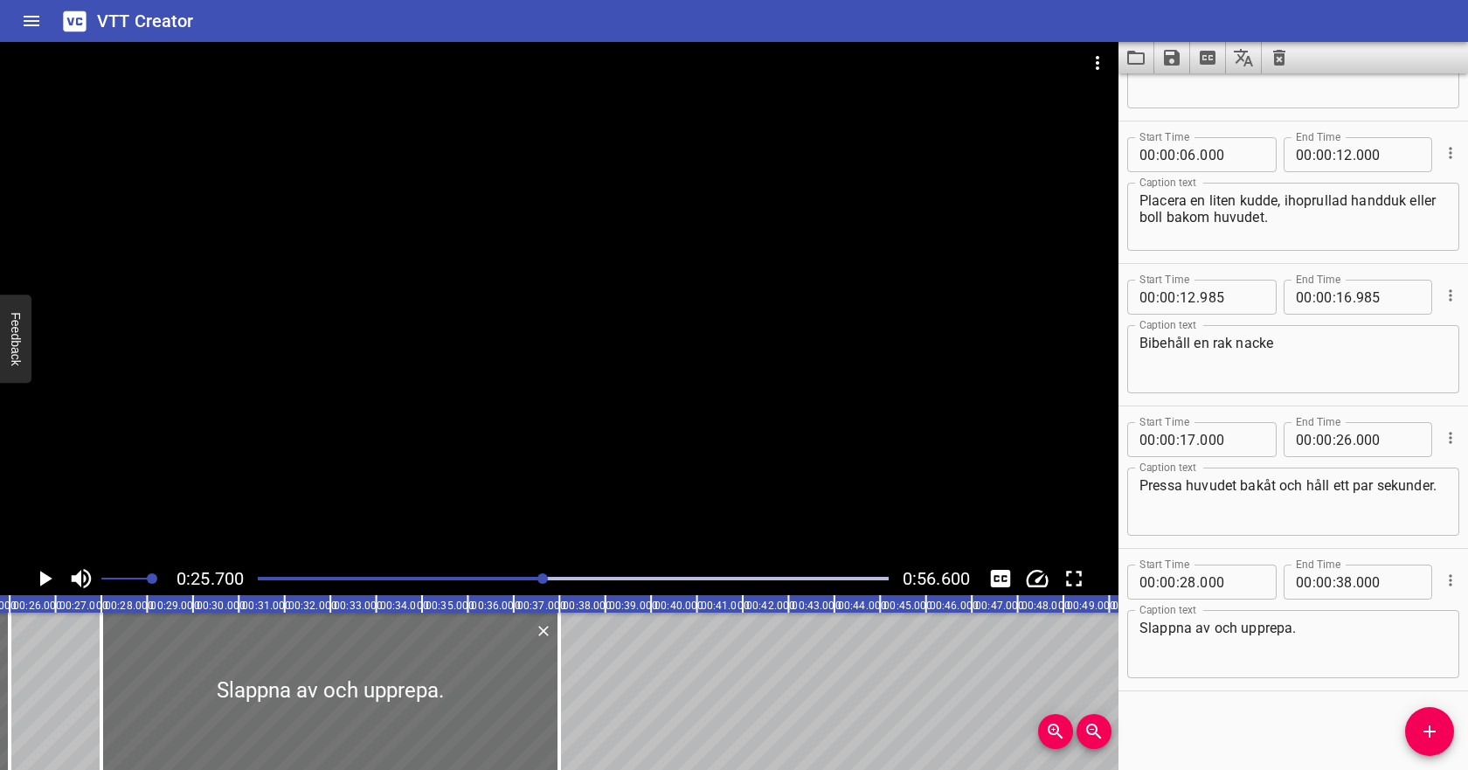
scroll to position [0, 1177]
click at [42, 576] on icon "Play/Pause" at bounding box center [46, 579] width 12 height 16
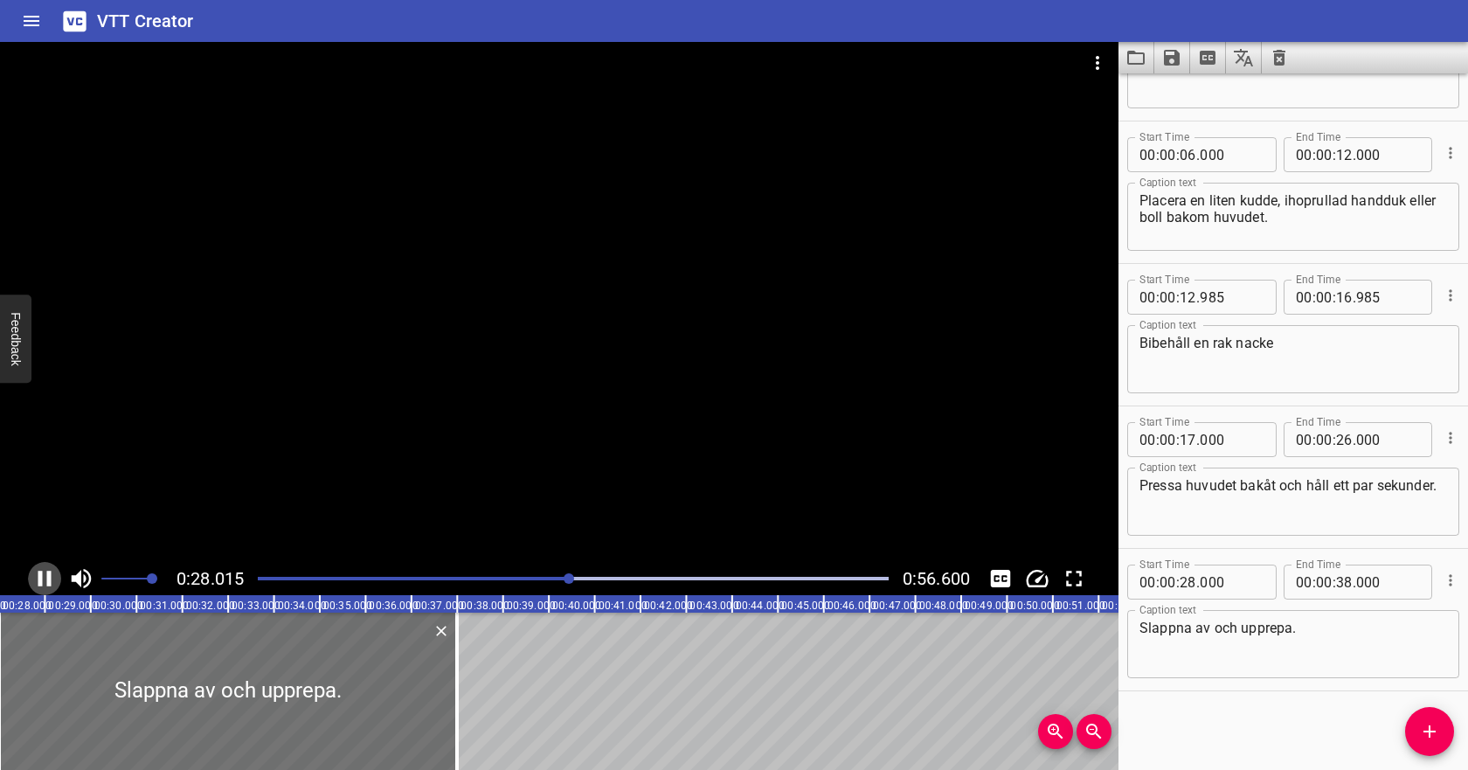
click at [42, 576] on icon "Play/Pause" at bounding box center [44, 579] width 13 height 16
click at [1347, 435] on input "number" at bounding box center [1344, 439] width 17 height 35
type input "27"
type input "000"
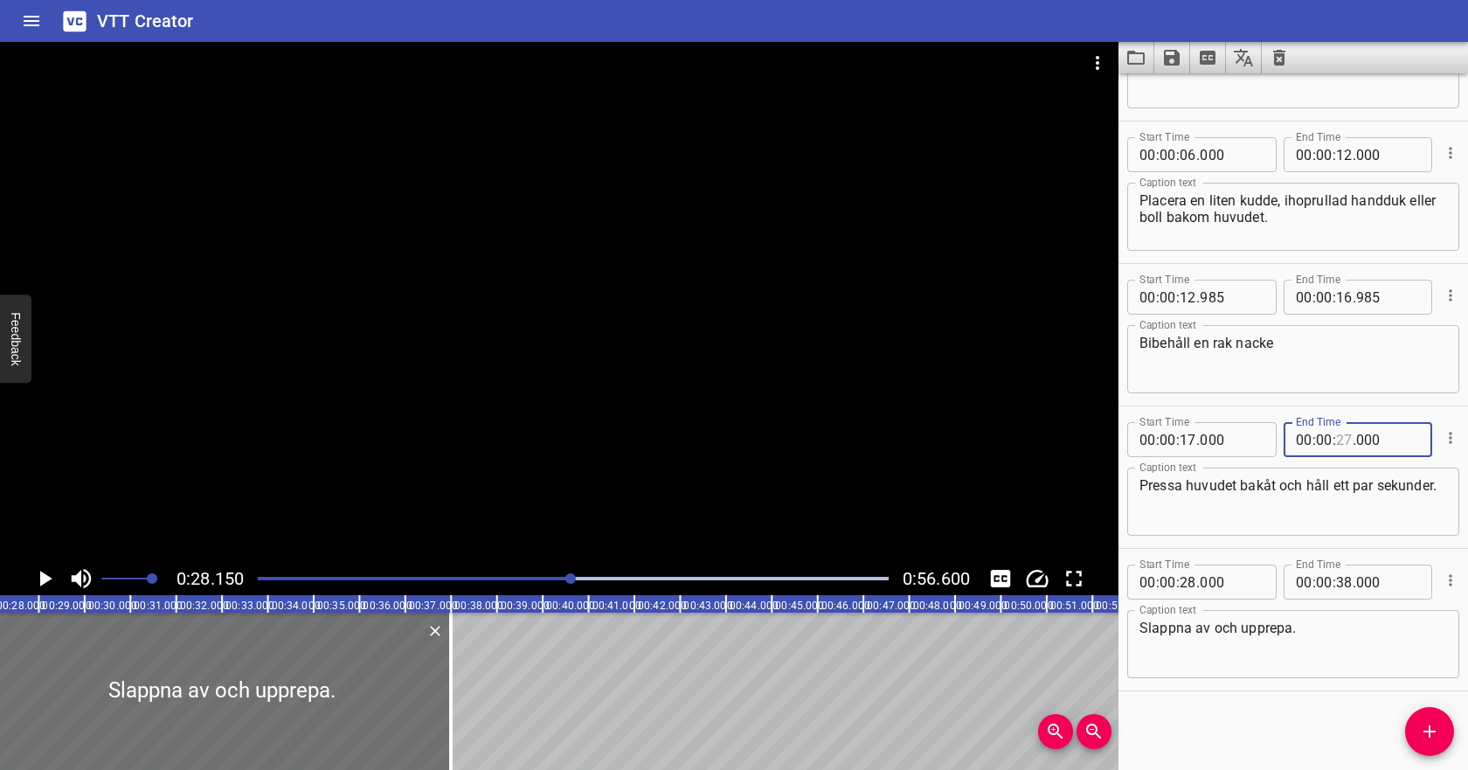
click at [1345, 443] on input "number" at bounding box center [1344, 439] width 17 height 35
type input "28"
type input "000"
click at [503, 573] on div at bounding box center [573, 578] width 652 height 24
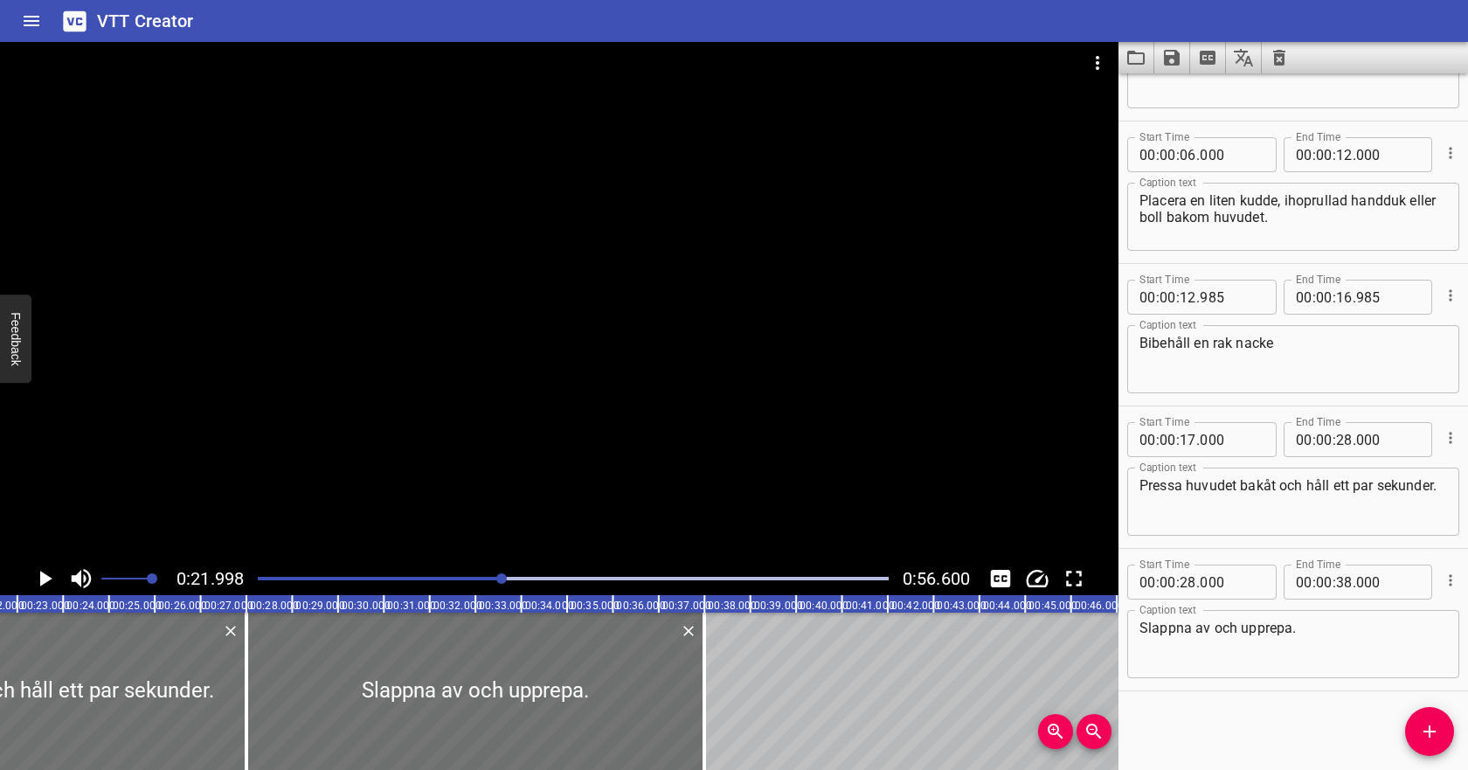
scroll to position [0, 1007]
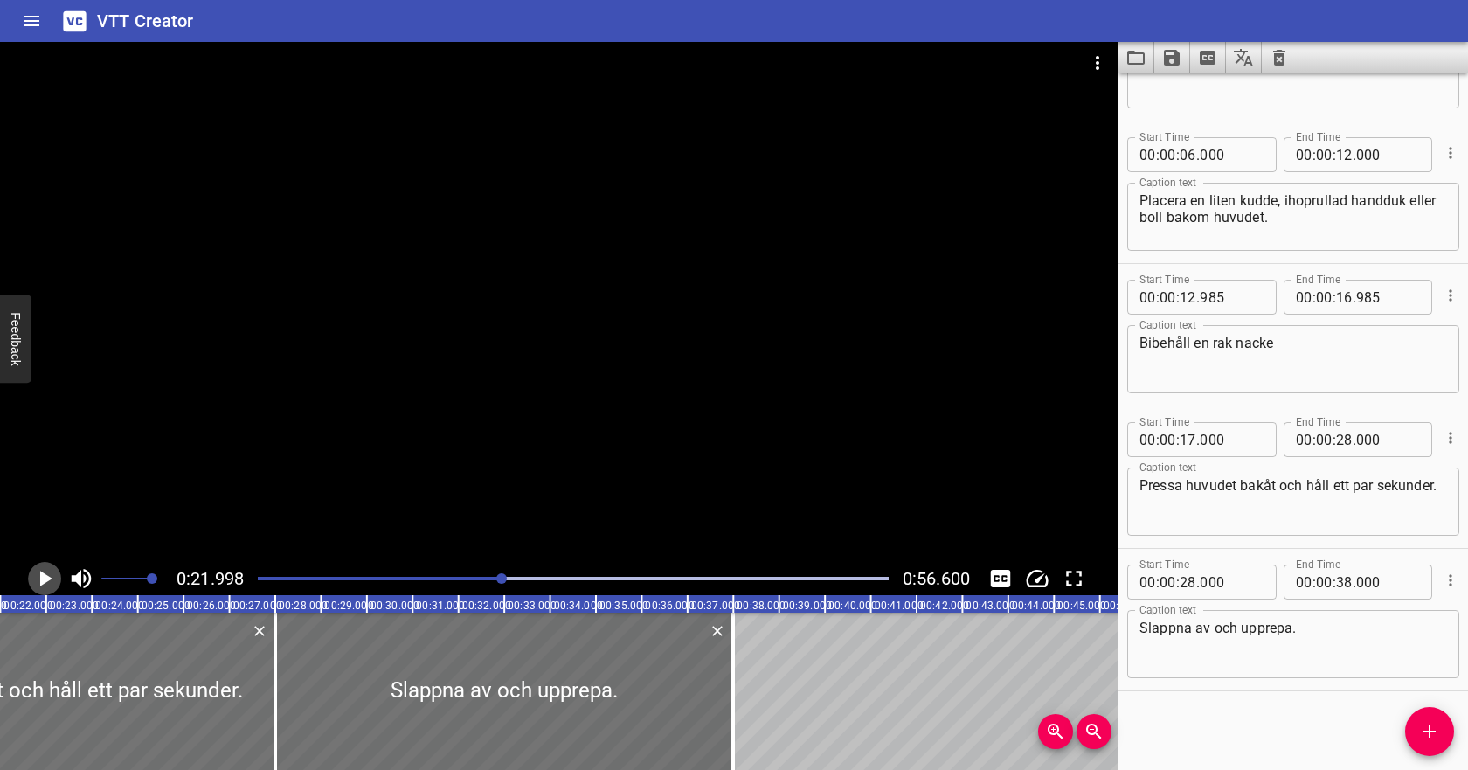
click at [49, 581] on icon "Play/Pause" at bounding box center [44, 578] width 26 height 26
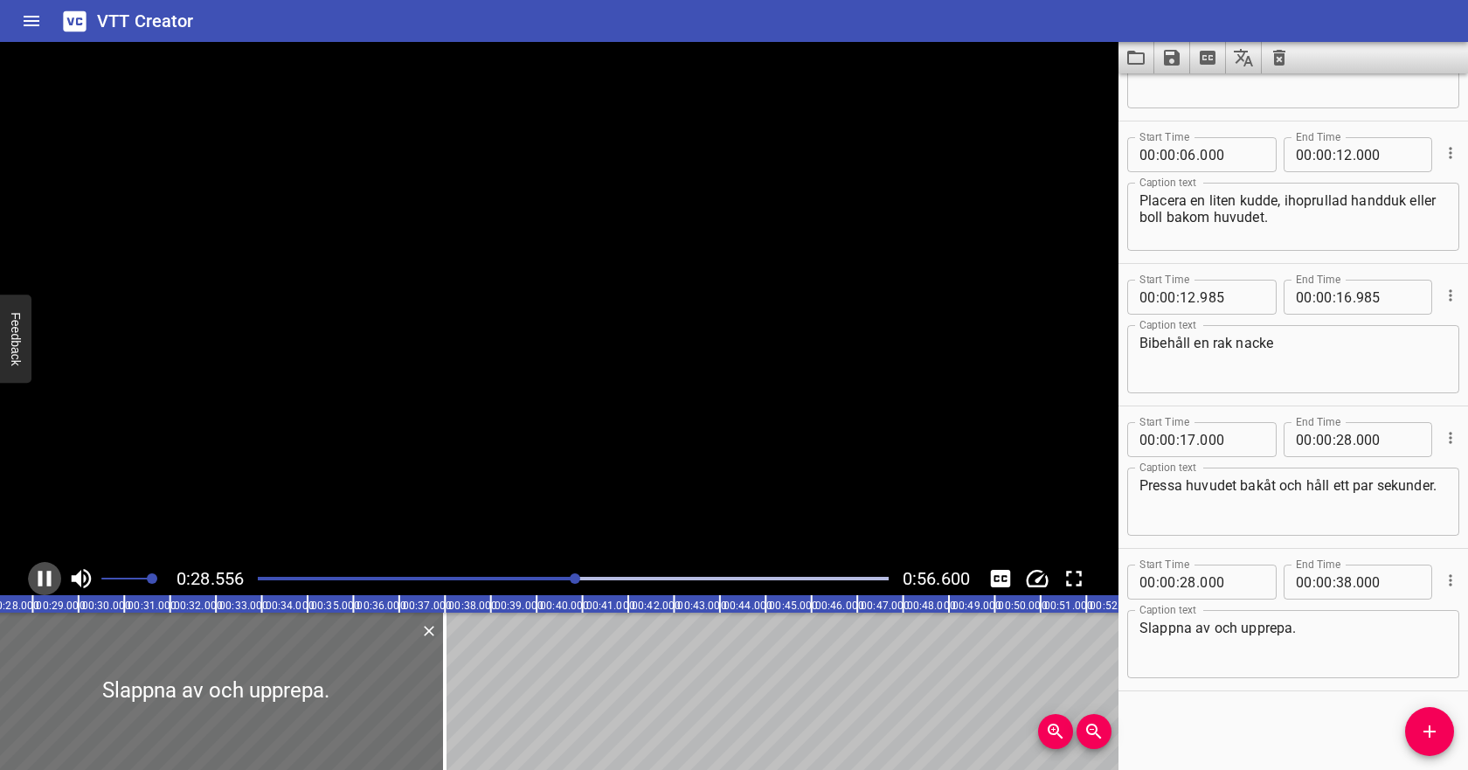
click at [49, 581] on icon "Play/Pause" at bounding box center [44, 579] width 13 height 16
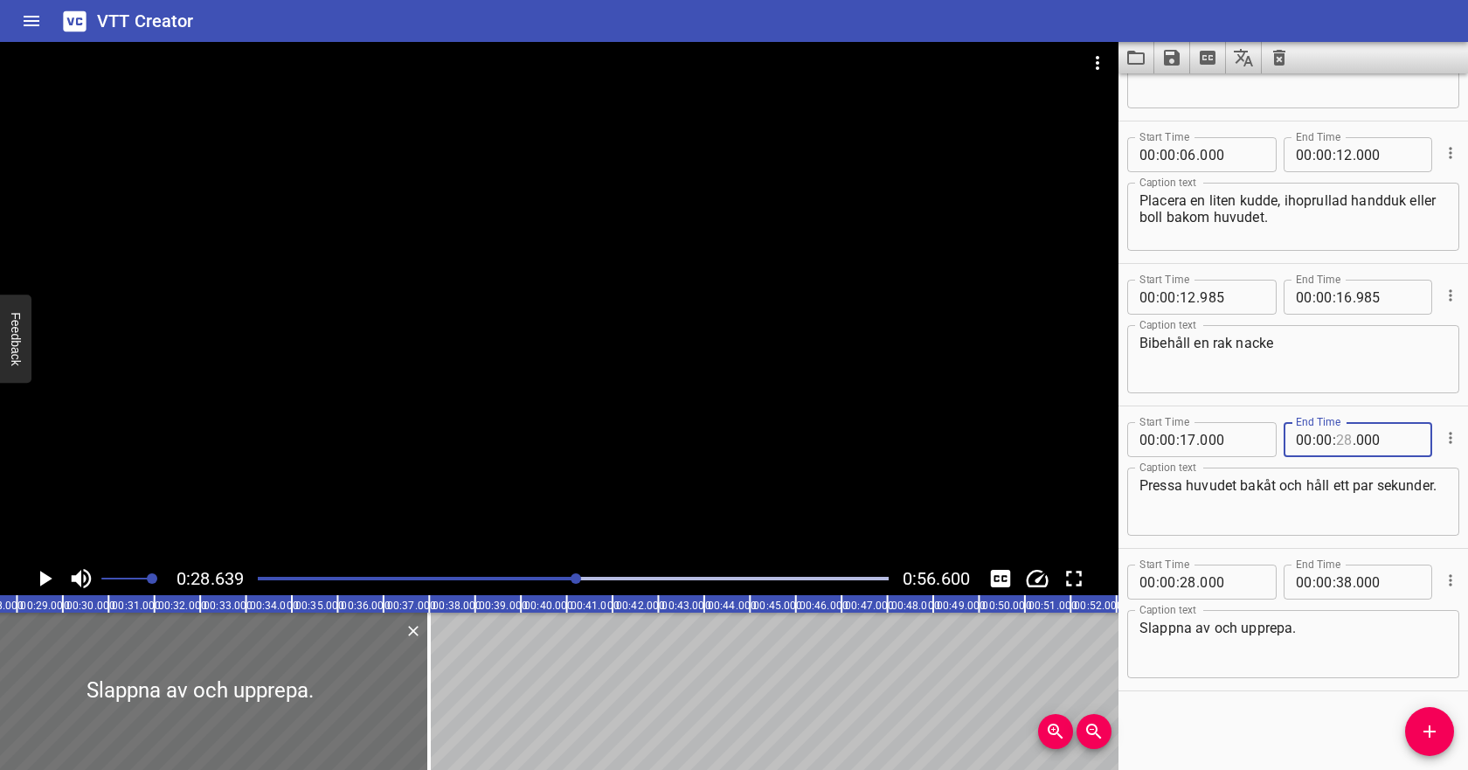
click at [1347, 441] on input "number" at bounding box center [1344, 439] width 17 height 35
type input "27"
type input "000"
click at [1185, 585] on input "number" at bounding box center [1188, 581] width 17 height 35
type input "27"
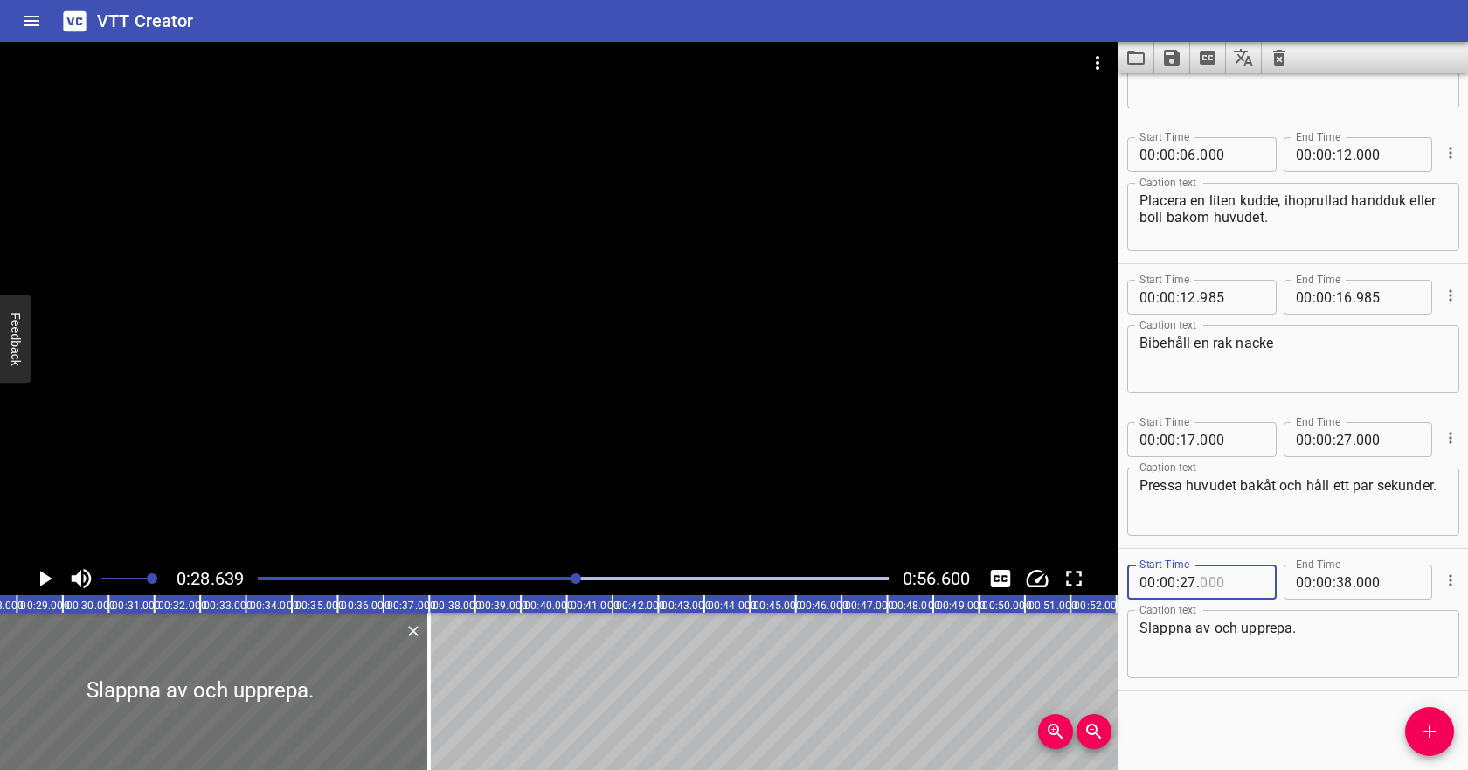
type input "000"
click at [1225, 626] on textarea "Slappna av och upprepa." at bounding box center [1293, 645] width 308 height 50
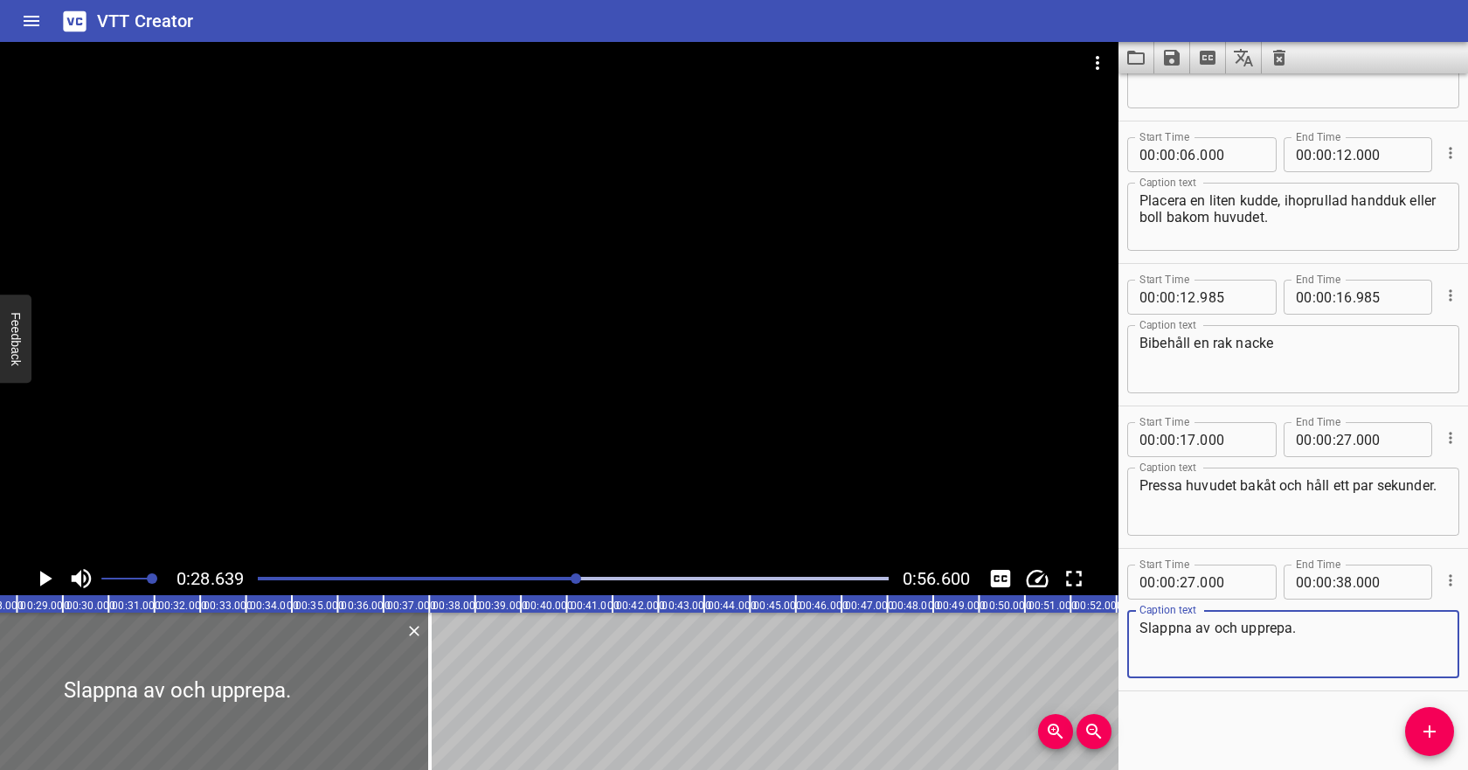
click at [45, 573] on icon "Play/Pause" at bounding box center [44, 578] width 26 height 26
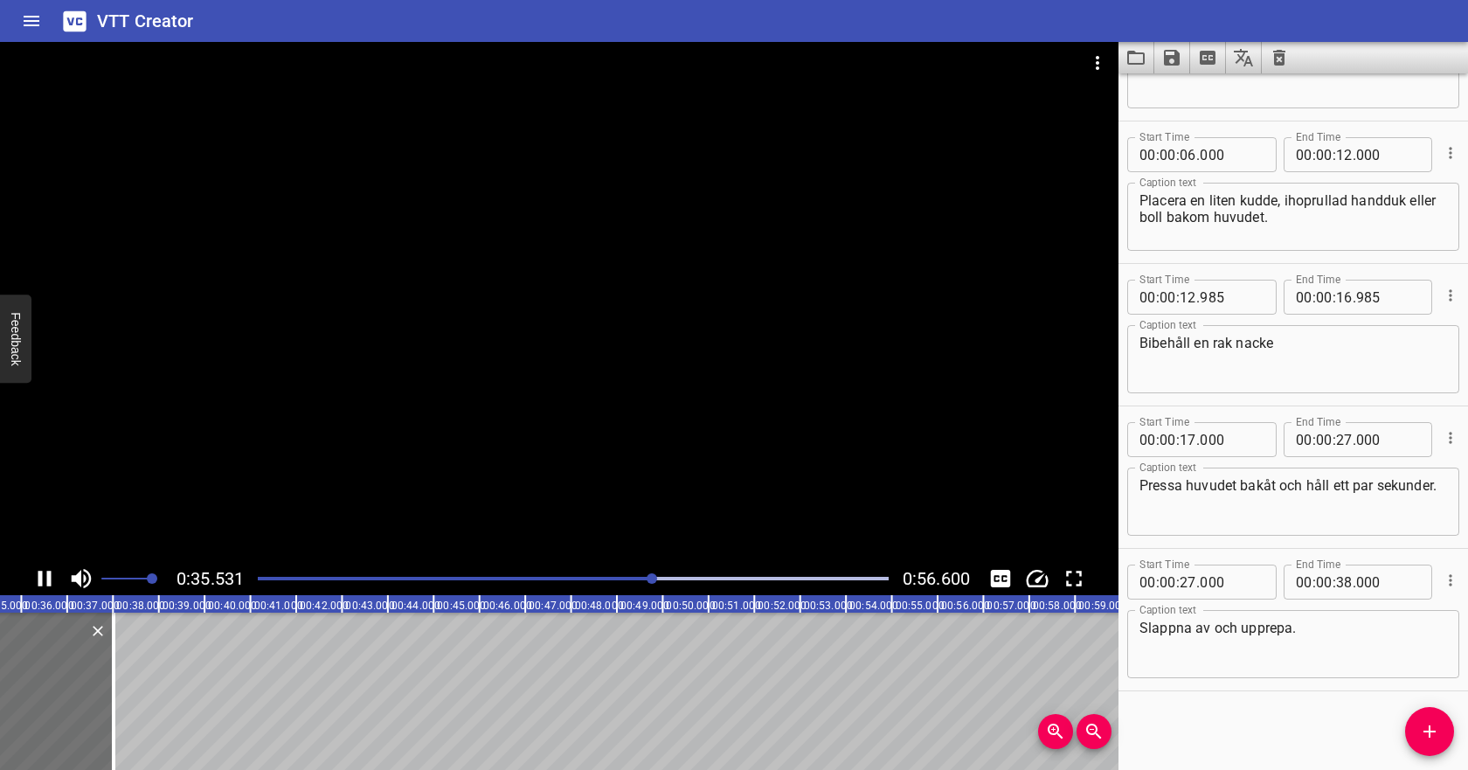
scroll to position [0, 1631]
click at [47, 577] on icon "Play/Pause" at bounding box center [44, 579] width 13 height 16
click at [1215, 624] on textarea "Slappna av och upprepa." at bounding box center [1293, 645] width 308 height 50
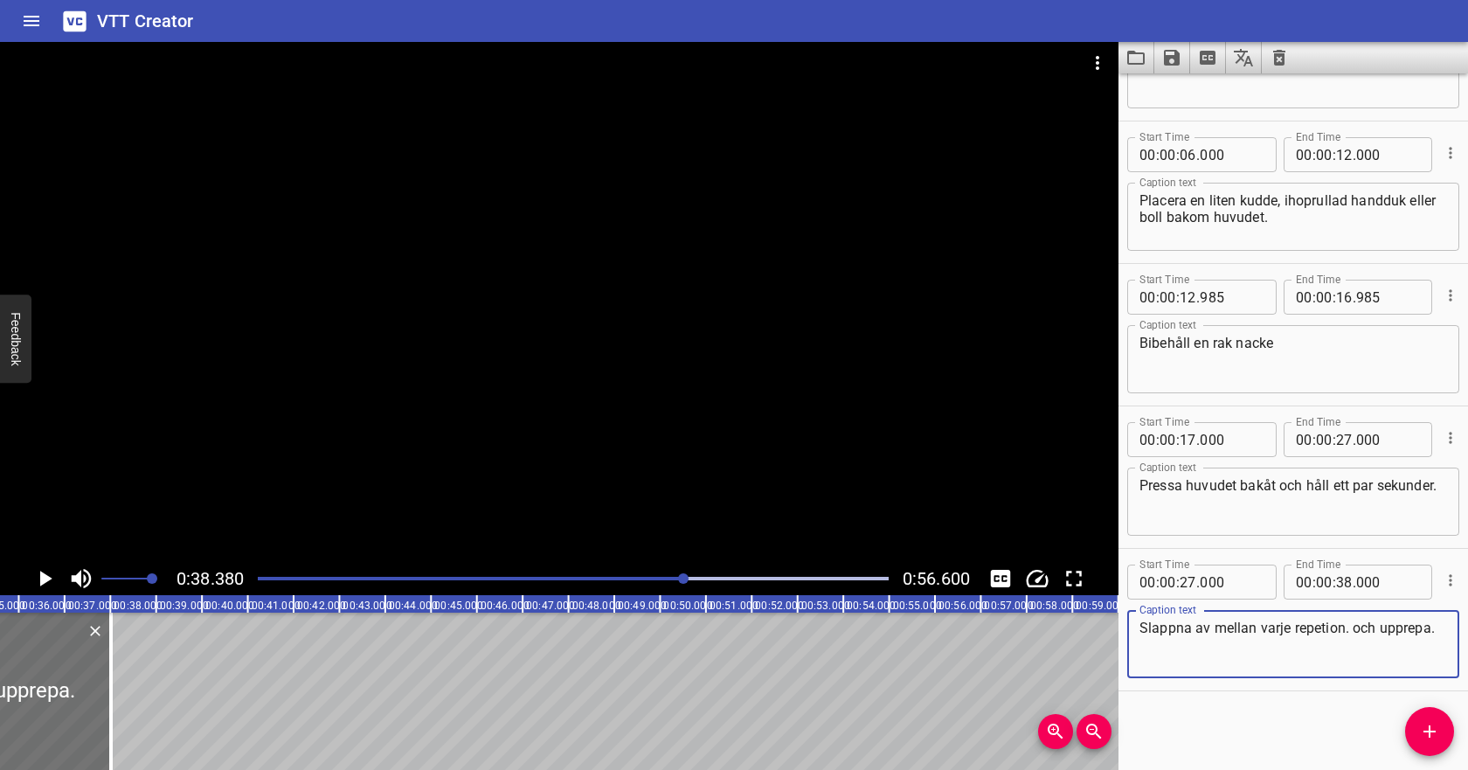
drag, startPoint x: 1444, startPoint y: 630, endPoint x: 1355, endPoint y: 627, distance: 88.3
click at [1355, 627] on textarea "Slappna av mellan varje repetion. och upprepa." at bounding box center [1293, 645] width 308 height 50
type textarea "Slappna av mellan varje repetion."
click at [1171, 52] on icon "Save captions to file" at bounding box center [1171, 57] width 21 height 21
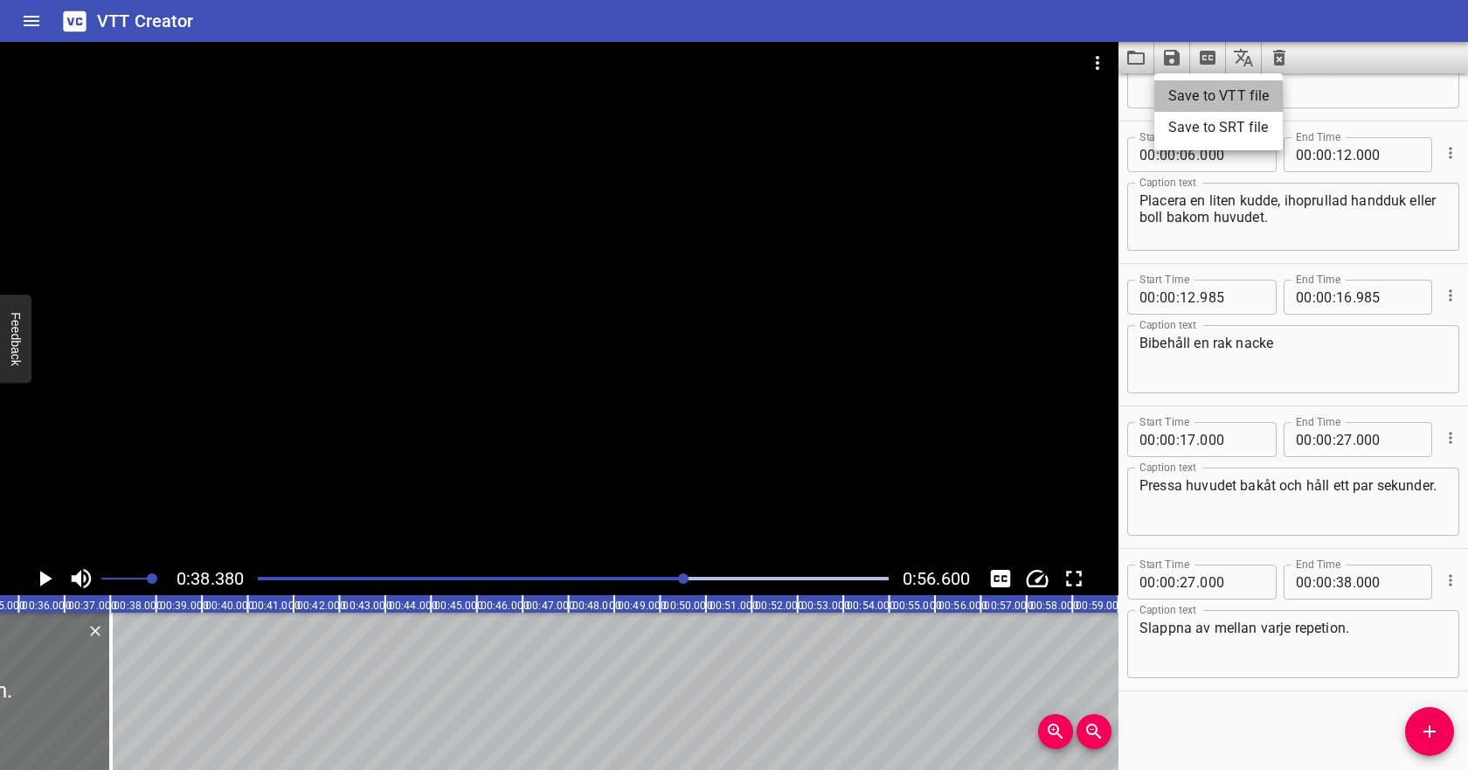
click at [1168, 83] on li "Save to VTT file" at bounding box center [1218, 95] width 128 height 31
click at [1097, 59] on icon "Video Options" at bounding box center [1097, 62] width 21 height 21
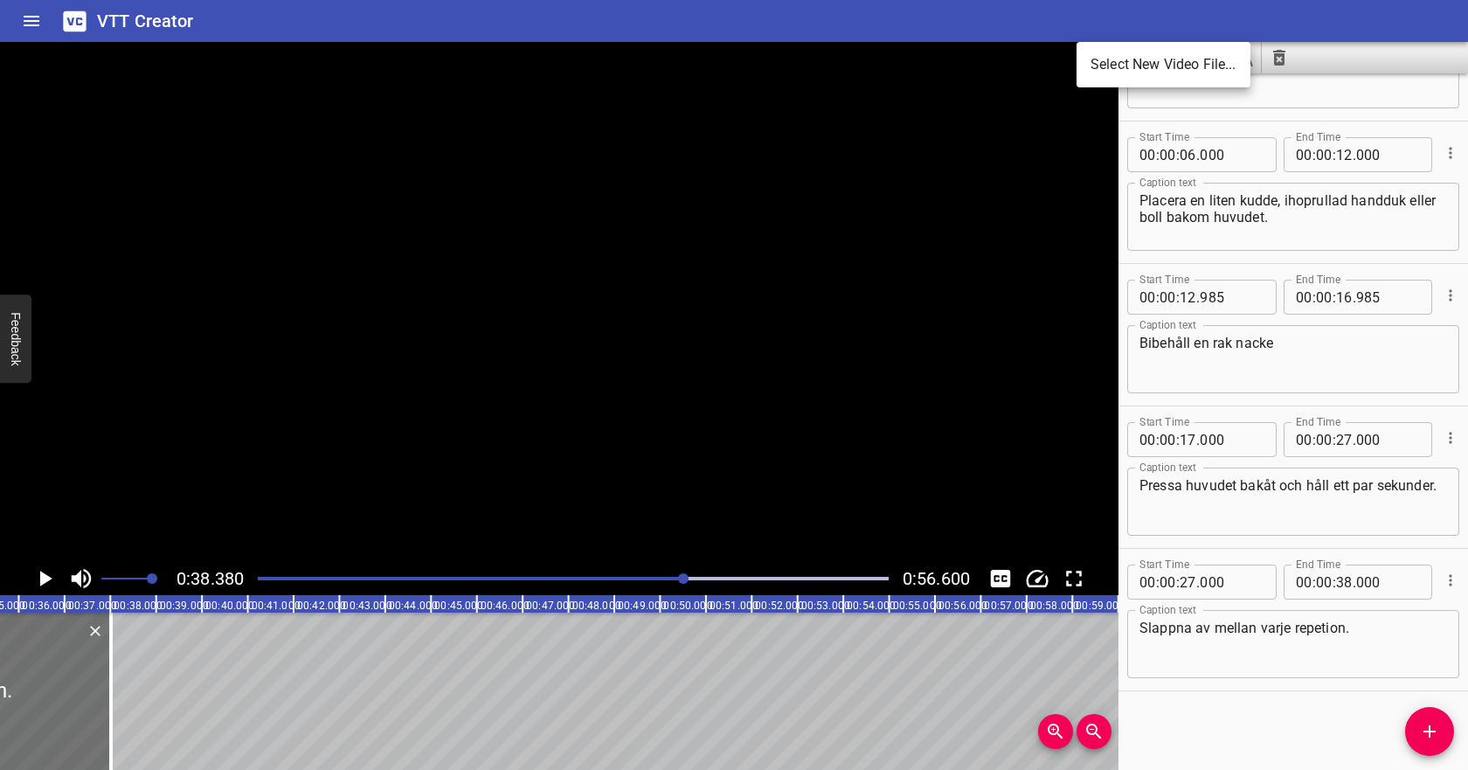
click at [1104, 69] on li "Select New Video File..." at bounding box center [1164, 64] width 174 height 31
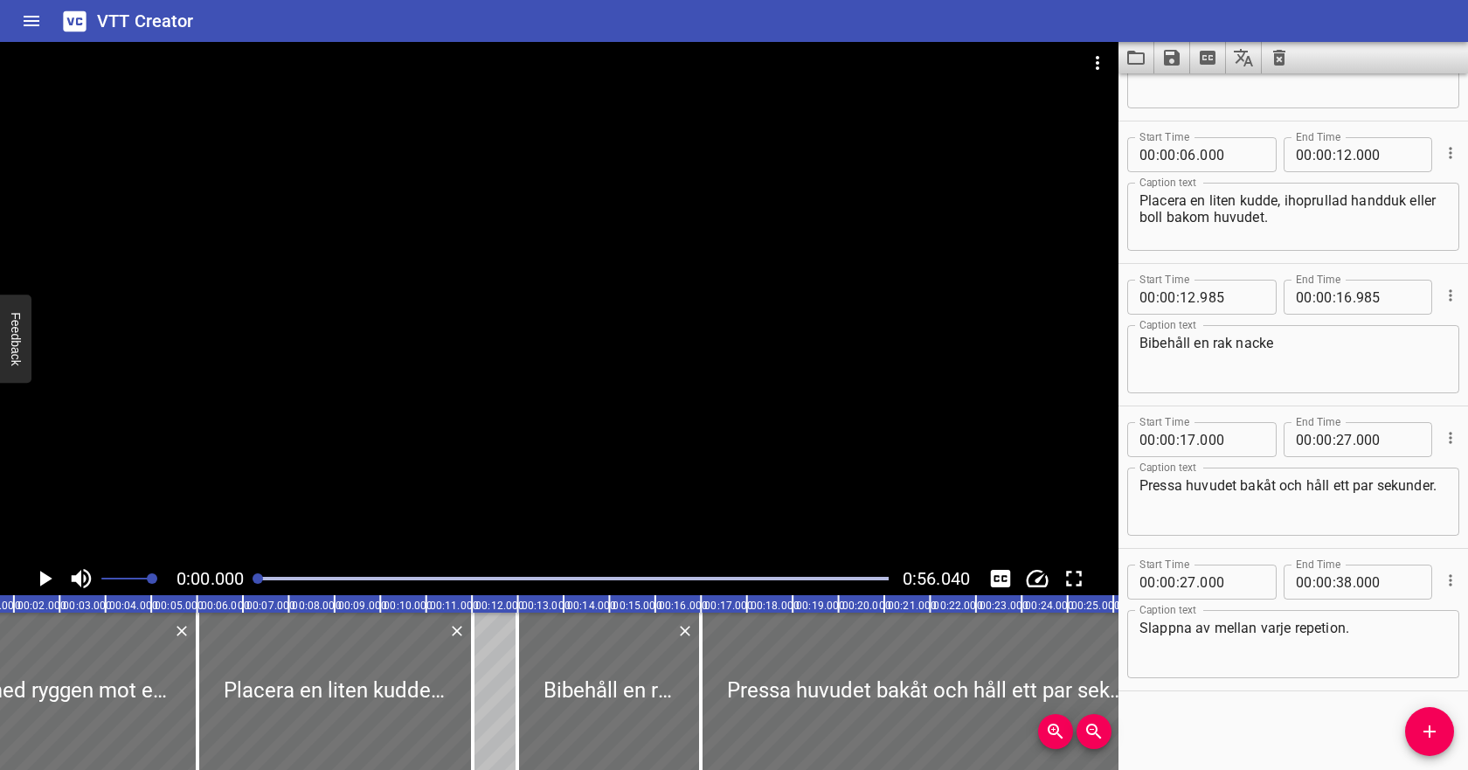
click at [1285, 59] on icon "Clear captions" at bounding box center [1279, 57] width 21 height 21
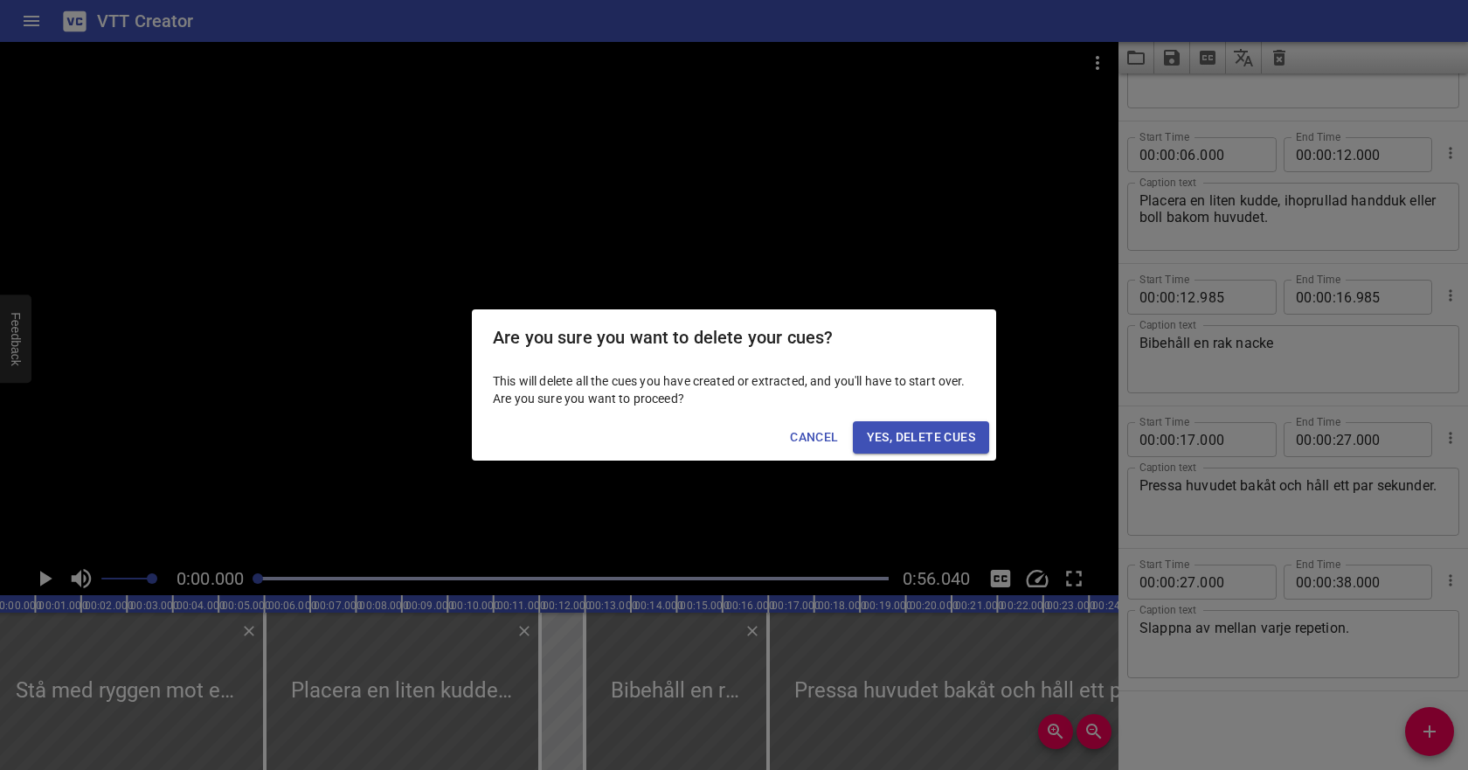
scroll to position [0, 0]
click at [954, 434] on span "Yes, Delete Cues" at bounding box center [921, 437] width 108 height 22
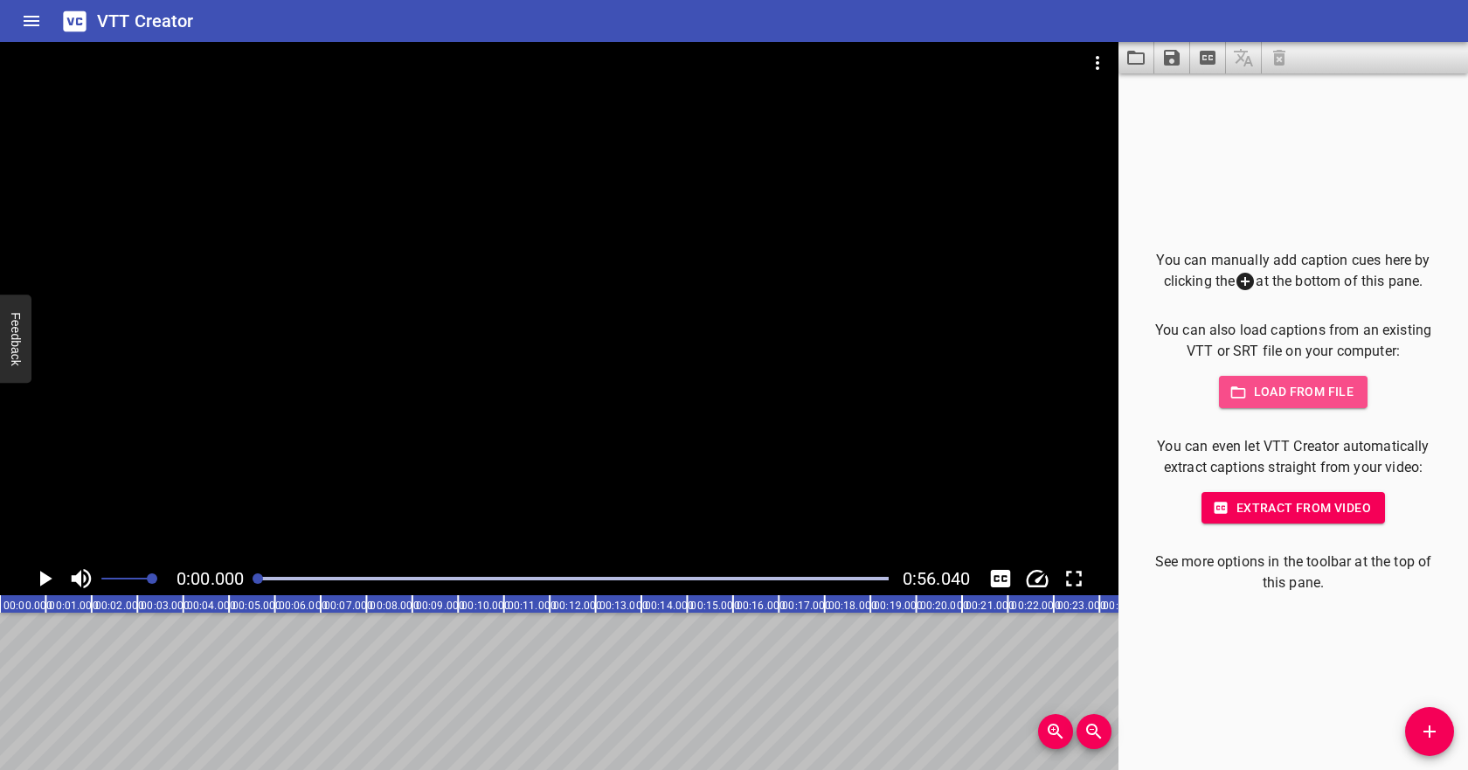
click at [1258, 393] on span "Load from file" at bounding box center [1293, 392] width 121 height 22
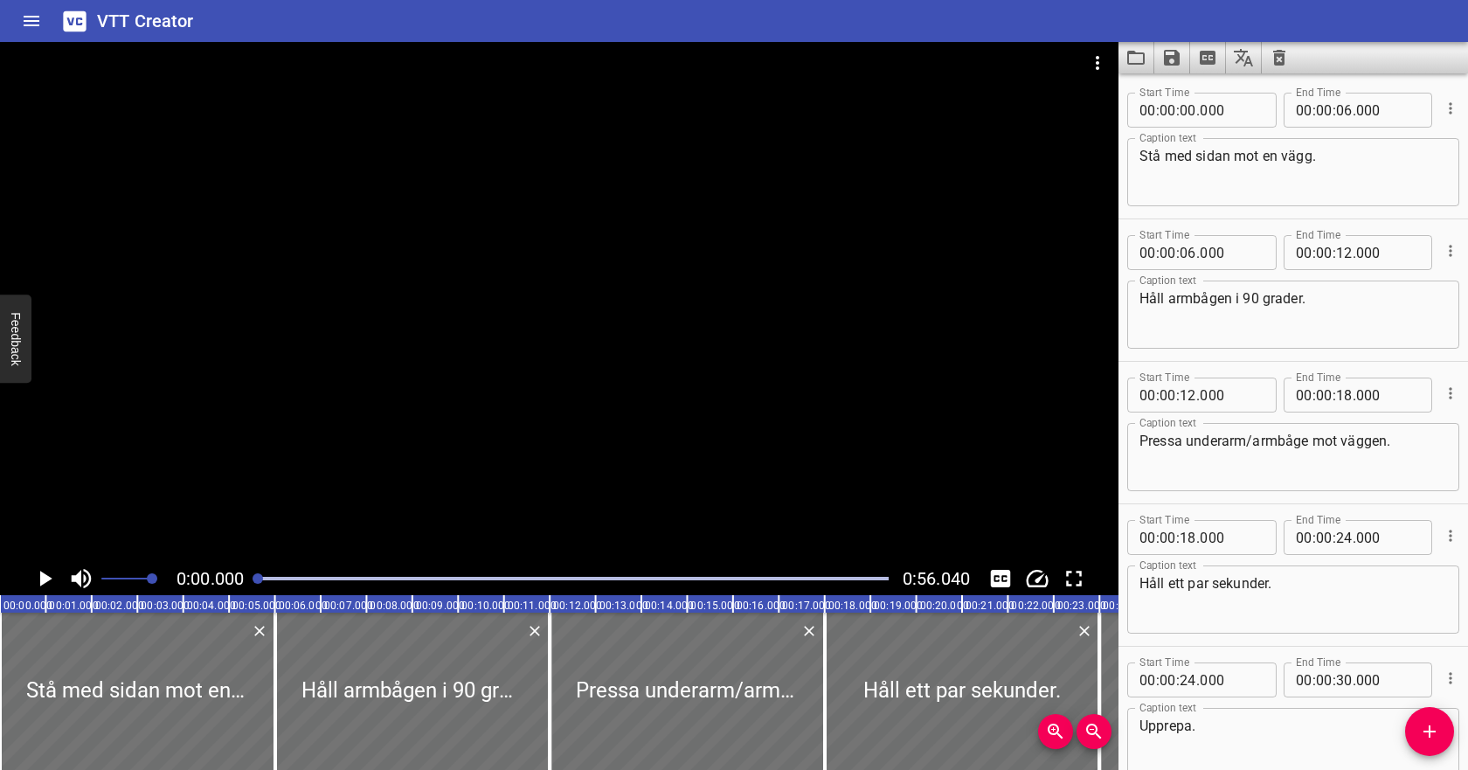
click at [33, 592] on div "0:00.000 0:56.040" at bounding box center [559, 578] width 1118 height 33
click at [39, 586] on icon "Play/Pause" at bounding box center [44, 578] width 26 height 26
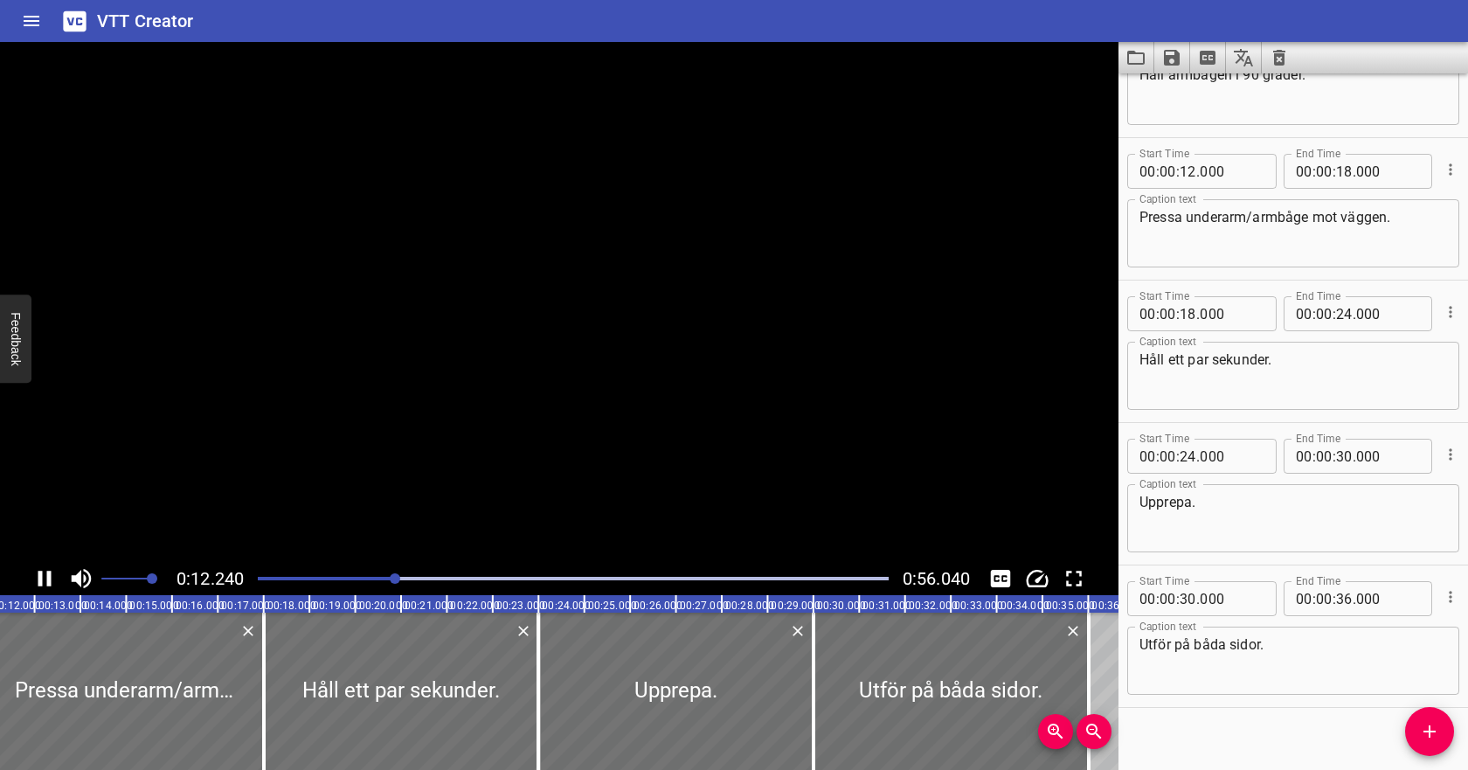
scroll to position [240, 0]
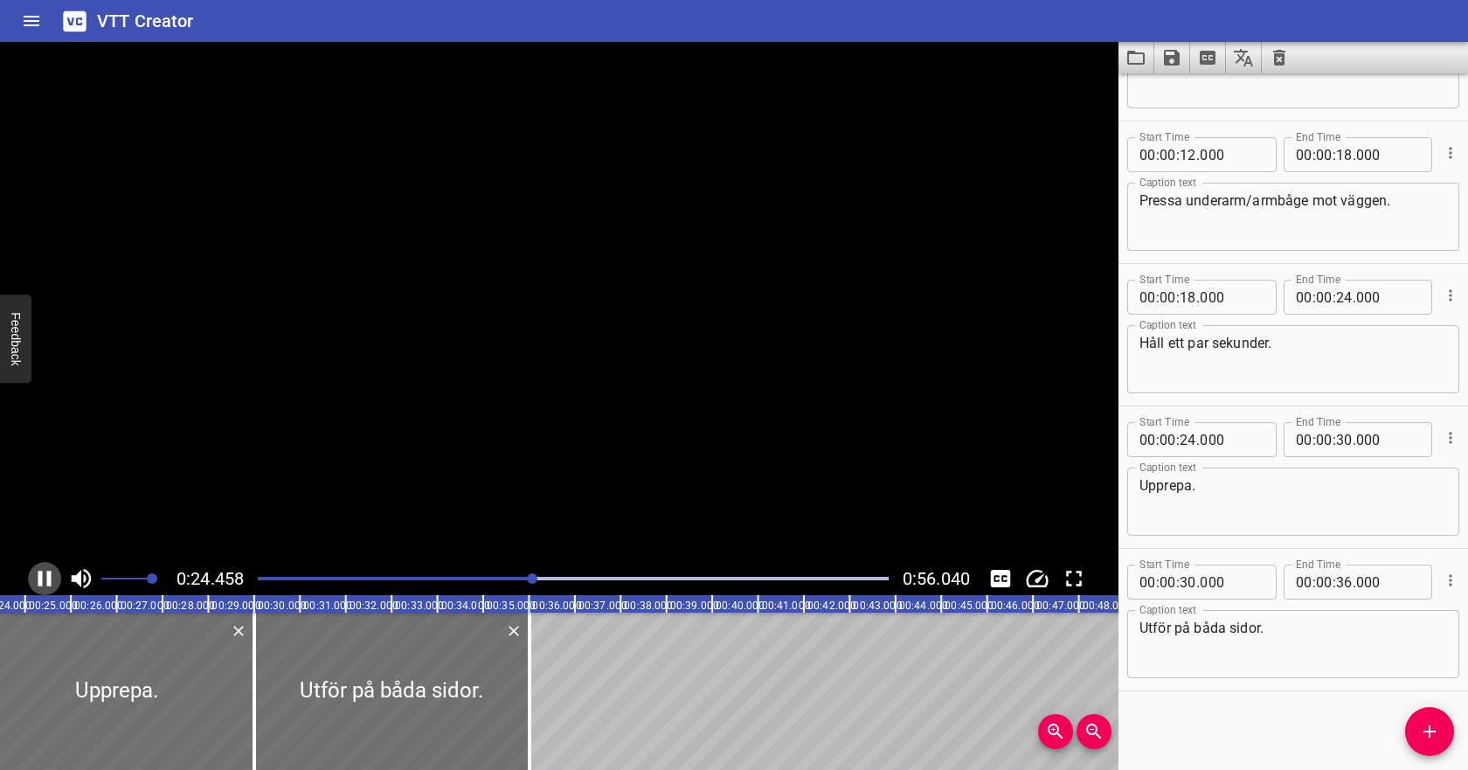
click at [46, 574] on icon "Play/Pause" at bounding box center [44, 578] width 26 height 26
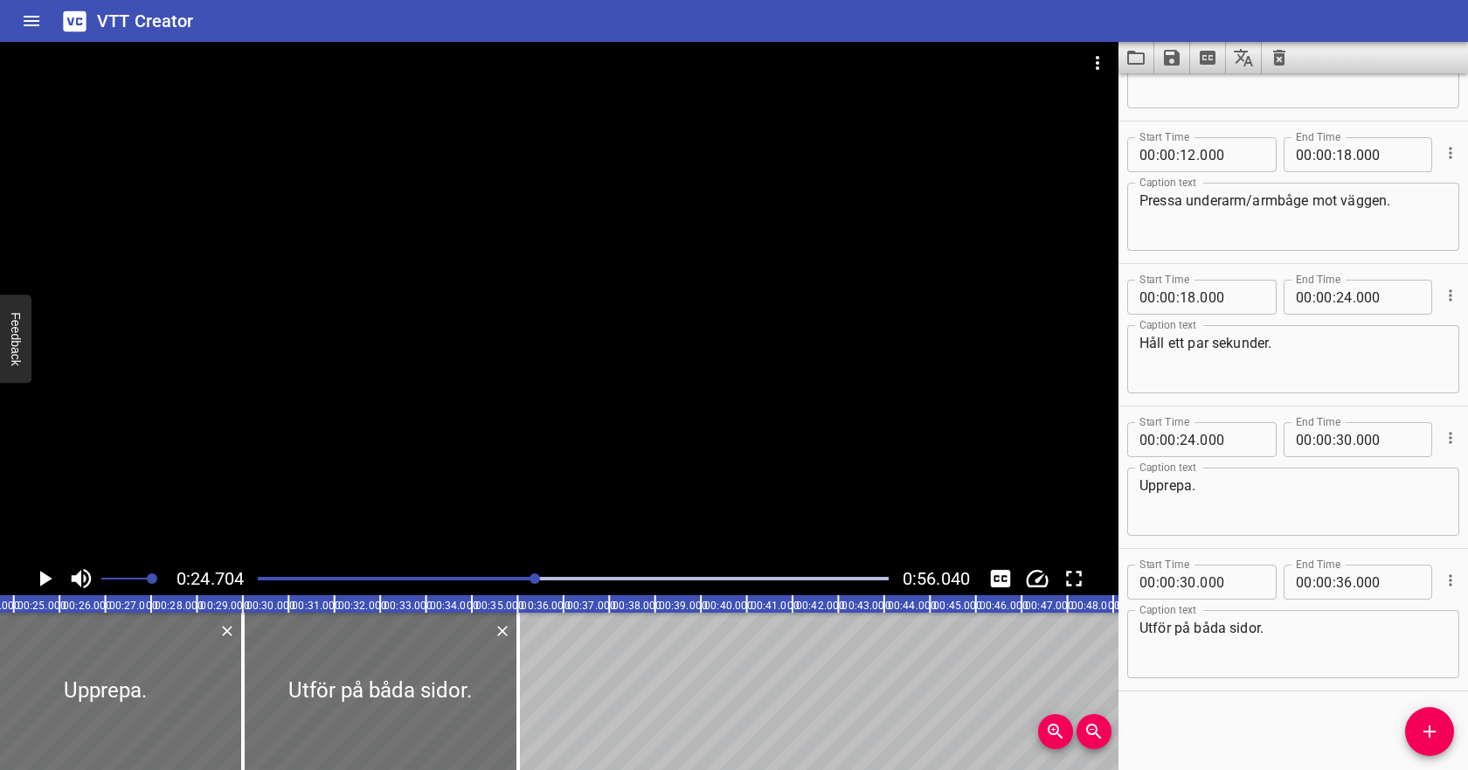
click at [517, 577] on div "Play progress" at bounding box center [221, 578] width 631 height 3
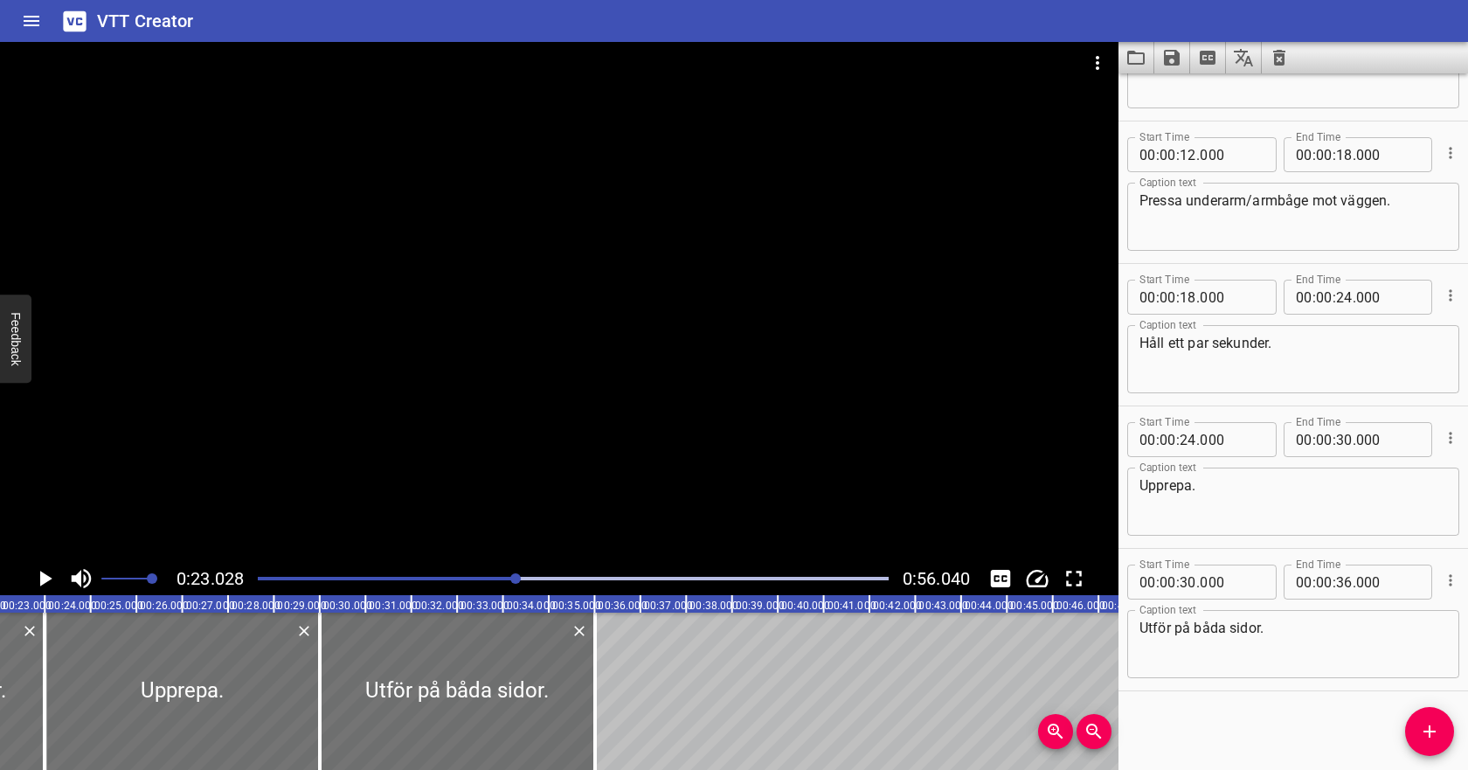
click at [1317, 336] on textarea "Håll ett par sekunder." at bounding box center [1293, 360] width 308 height 50
type textarea "Håll ett par sekunder slappna av och upprepa"
click at [1453, 443] on icon "Cue Options" at bounding box center [1450, 437] width 17 height 17
click at [1420, 470] on li "Delete Cue" at bounding box center [1377, 469] width 152 height 31
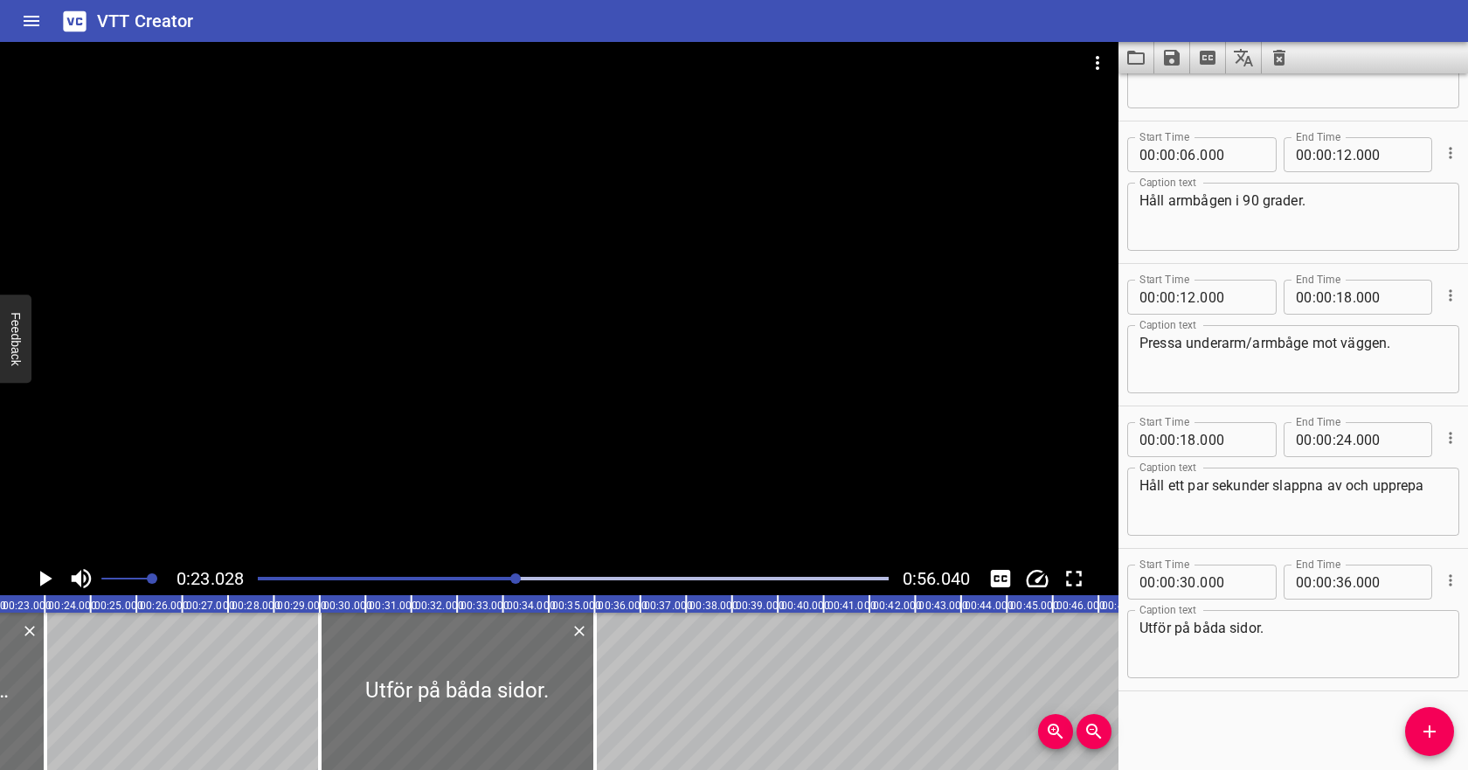
click at [345, 577] on div "Play progress" at bounding box center [201, 578] width 631 height 3
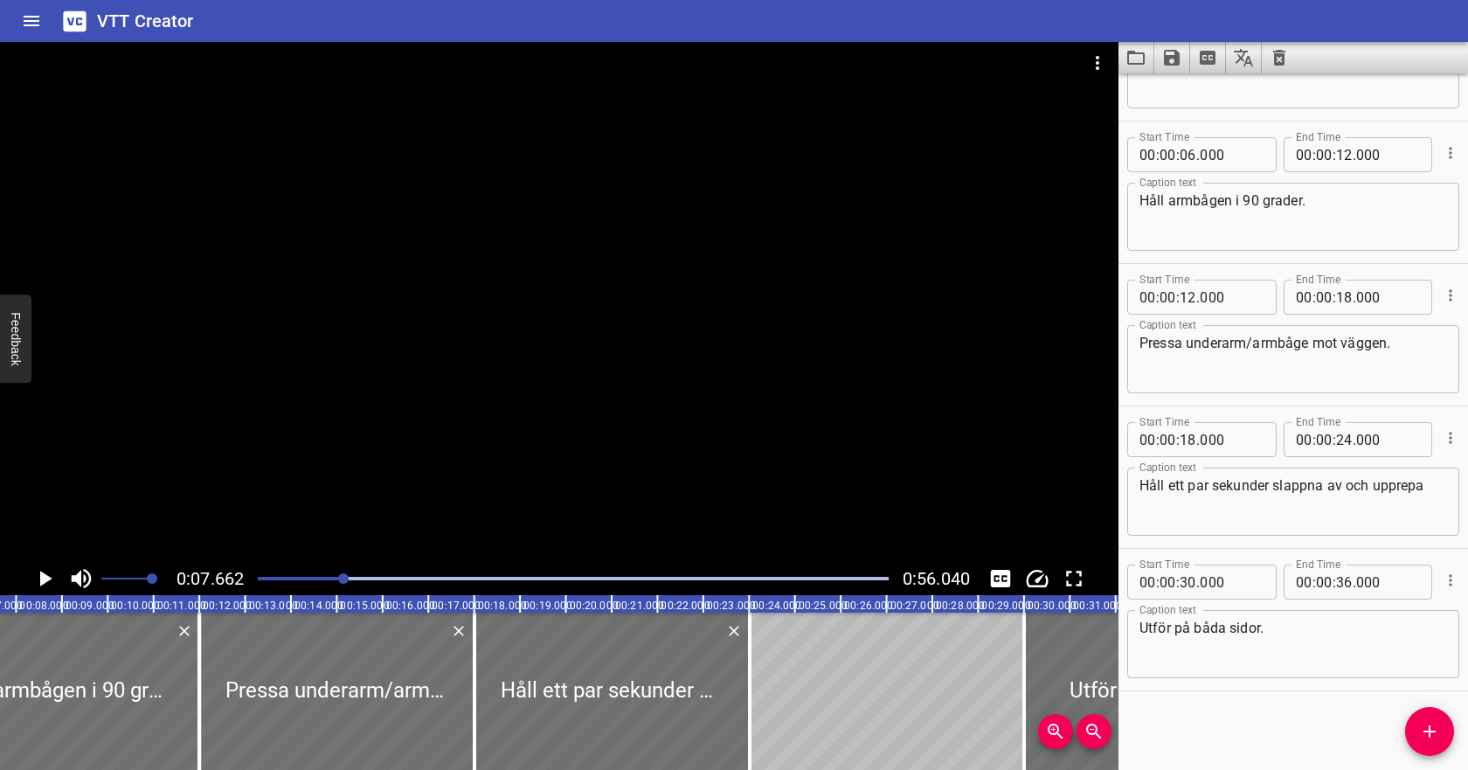
click at [46, 571] on icon "Play/Pause" at bounding box center [44, 578] width 26 height 26
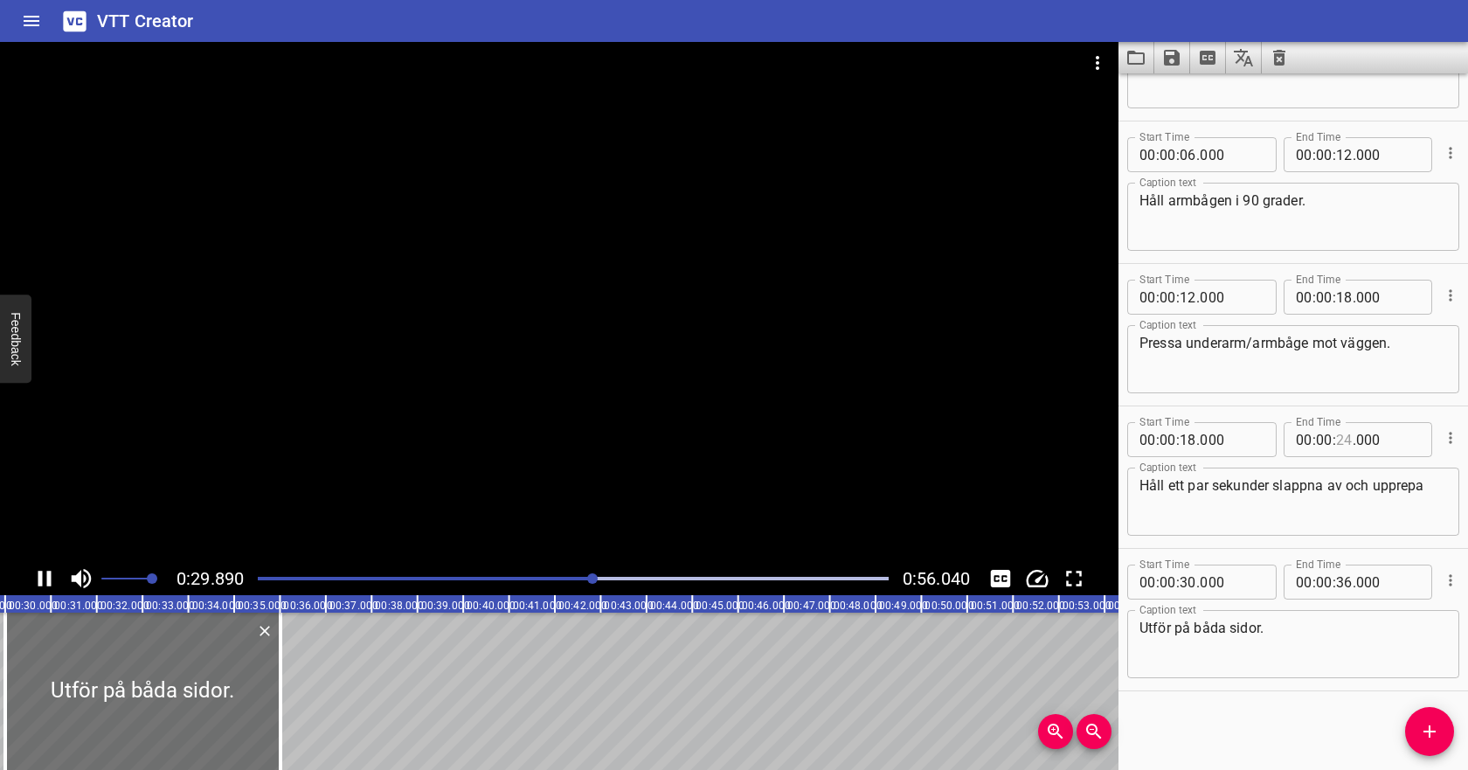
click at [1340, 432] on input "number" at bounding box center [1344, 439] width 17 height 35
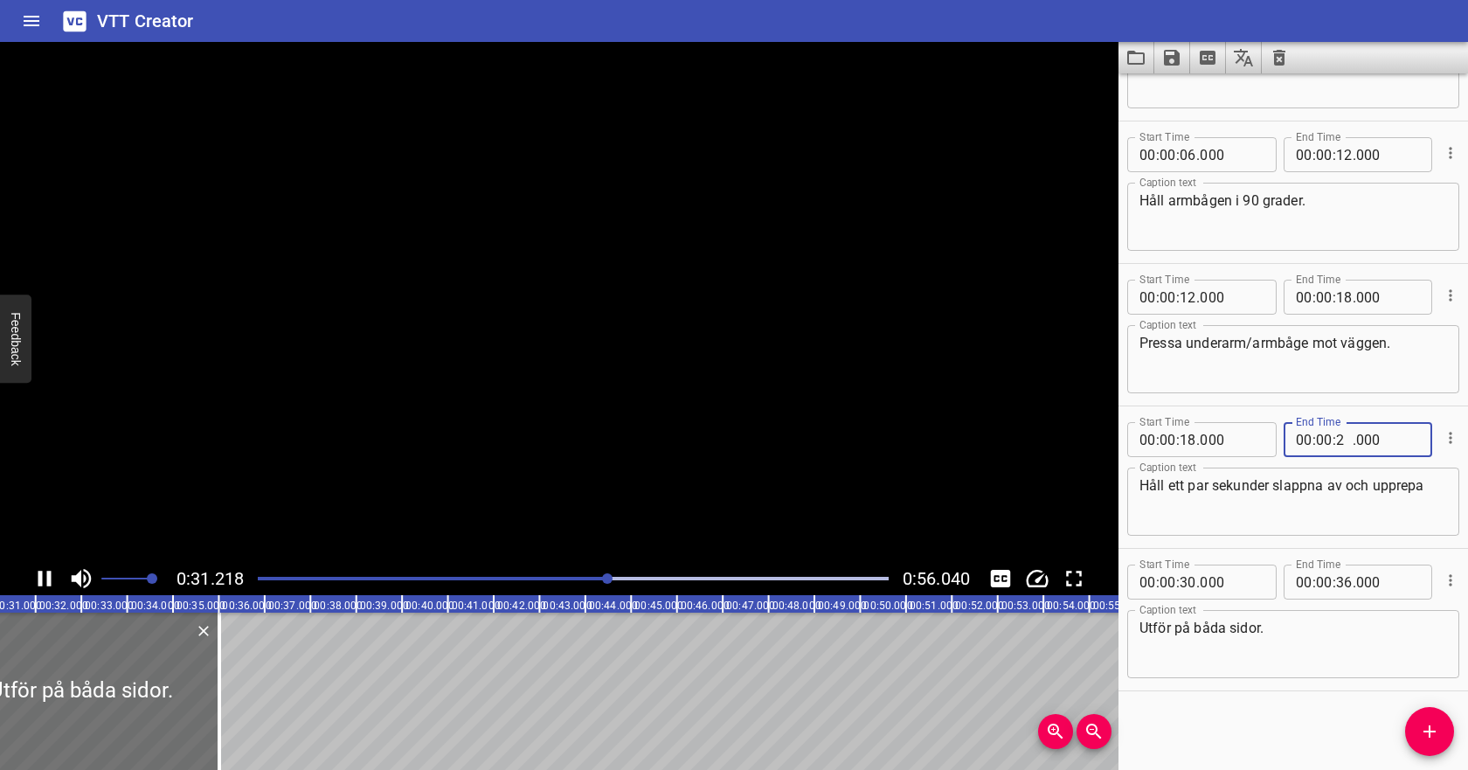
type input "26"
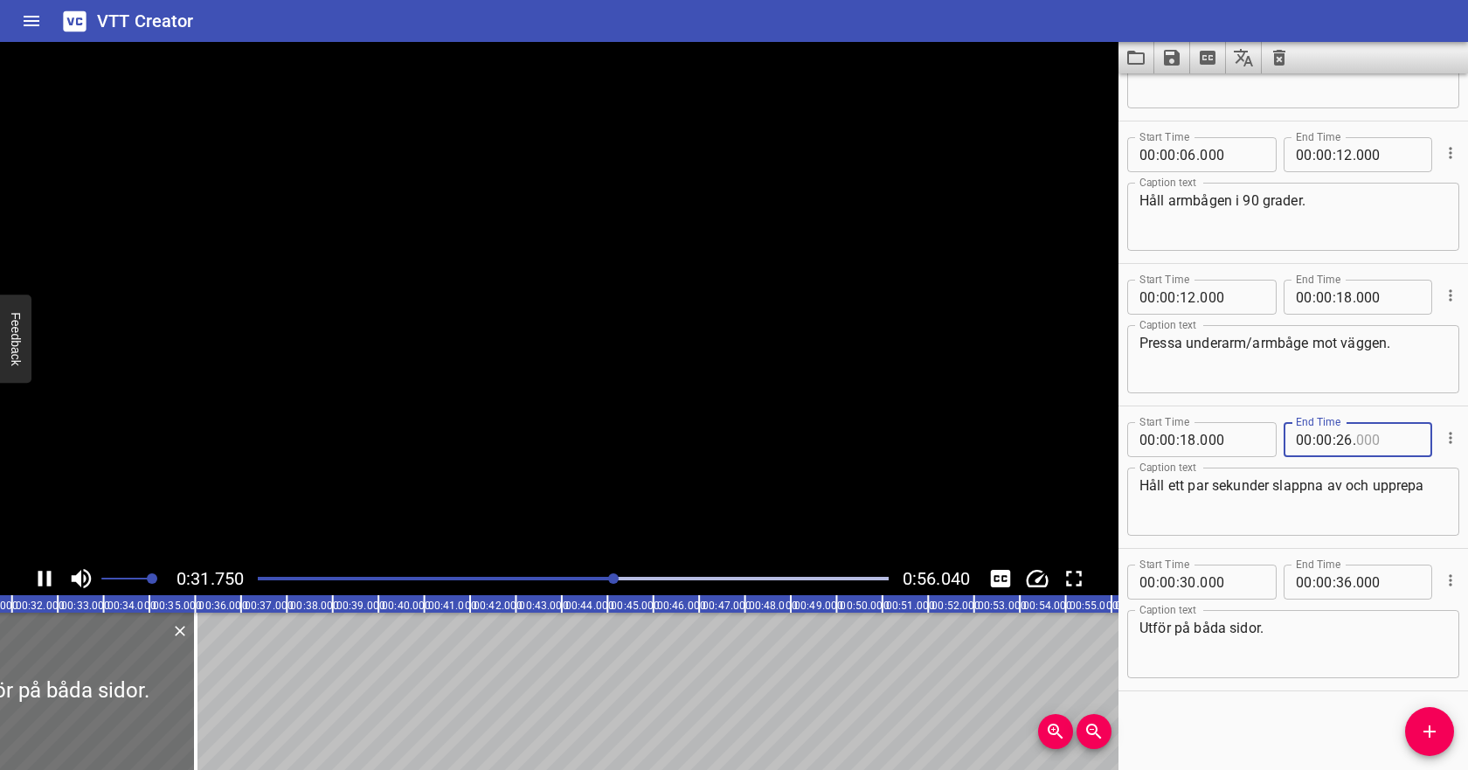
type input "000"
click at [1321, 500] on textarea "Håll ett par sekunder slappna av och upprepa" at bounding box center [1293, 502] width 308 height 50
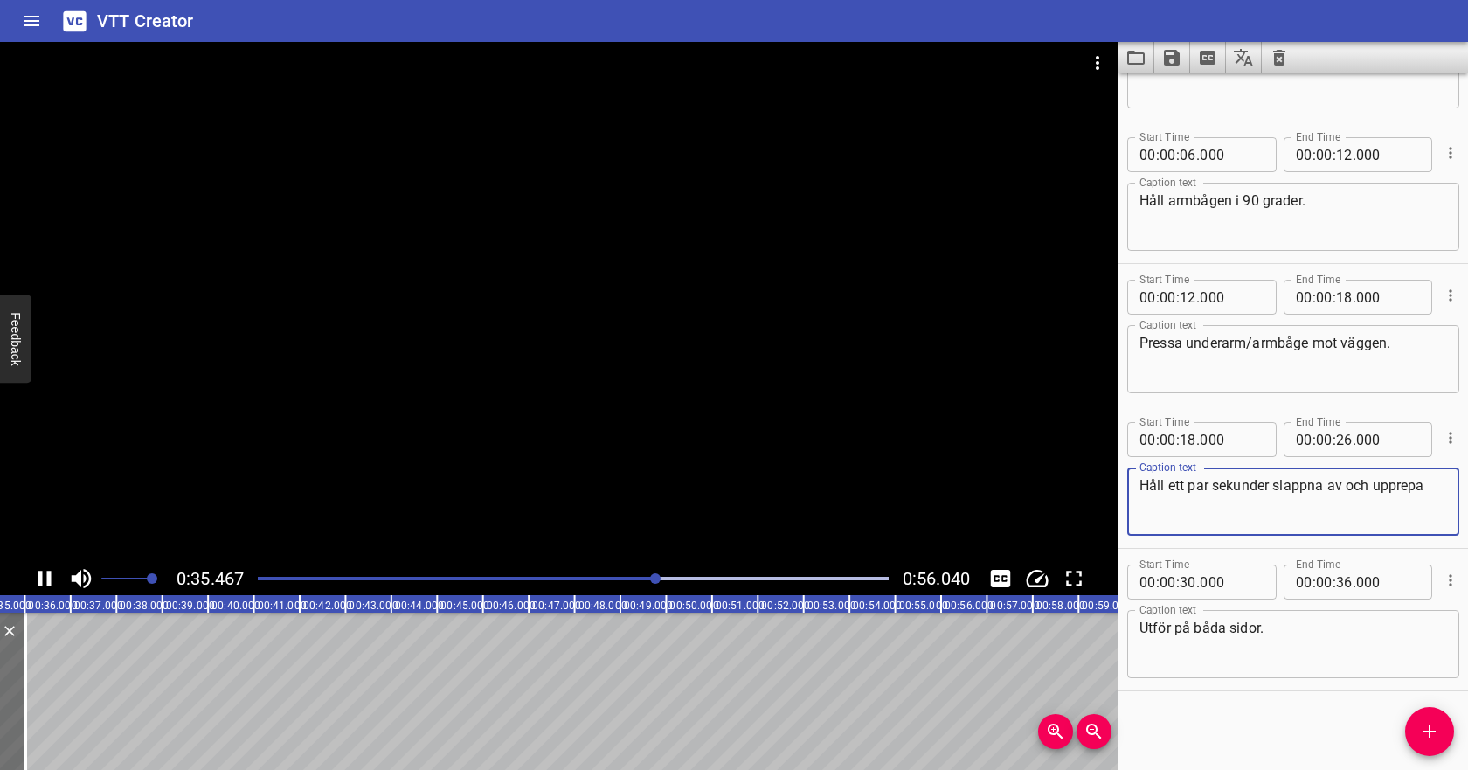
scroll to position [0, 1631]
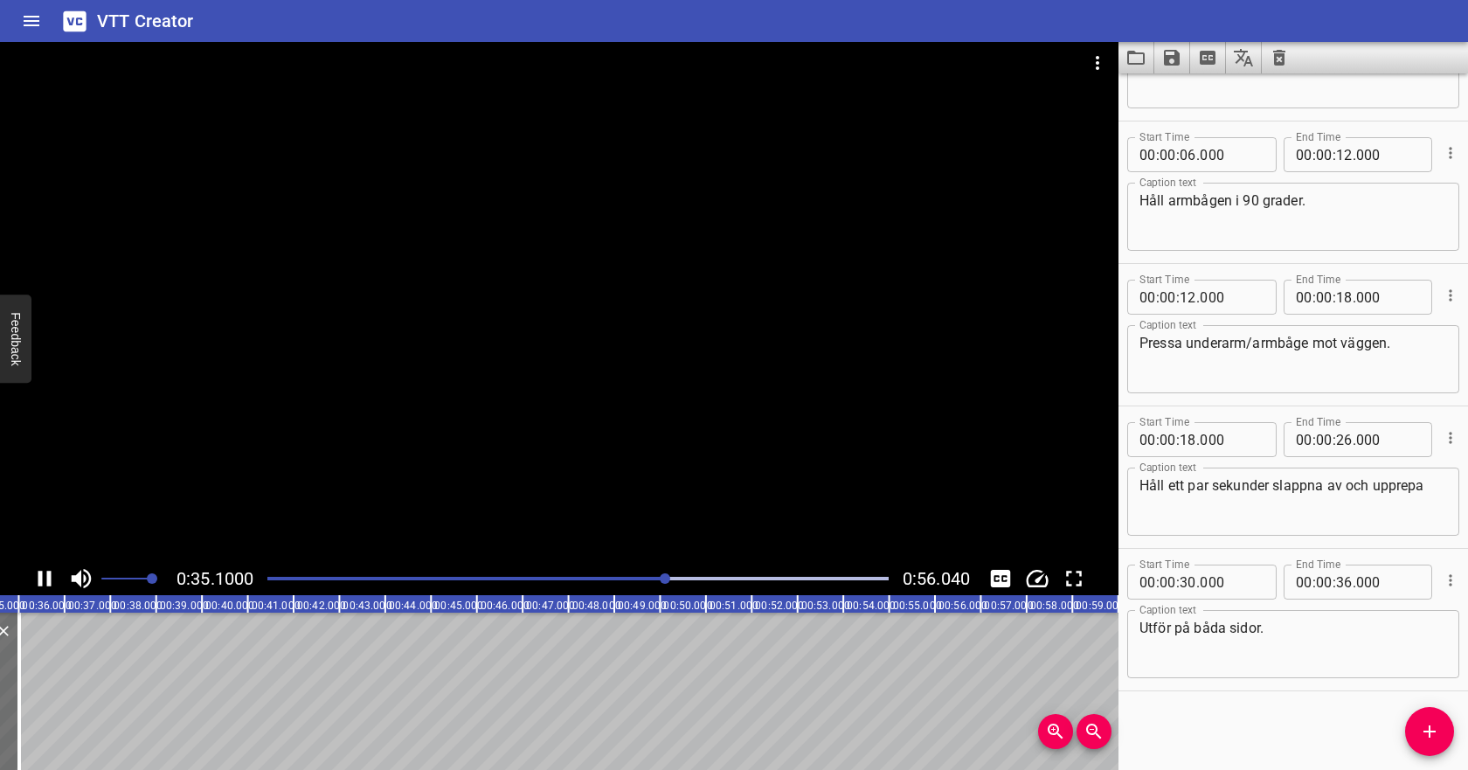
click at [738, 575] on div at bounding box center [577, 578] width 641 height 24
click at [755, 578] on div "Play progress" at bounding box center [573, 578] width 631 height 3
click at [767, 580] on div at bounding box center [573, 578] width 652 height 24
click at [780, 576] on div at bounding box center [777, 578] width 10 height 10
click at [801, 578] on div "Play progress" at bounding box center [573, 578] width 631 height 3
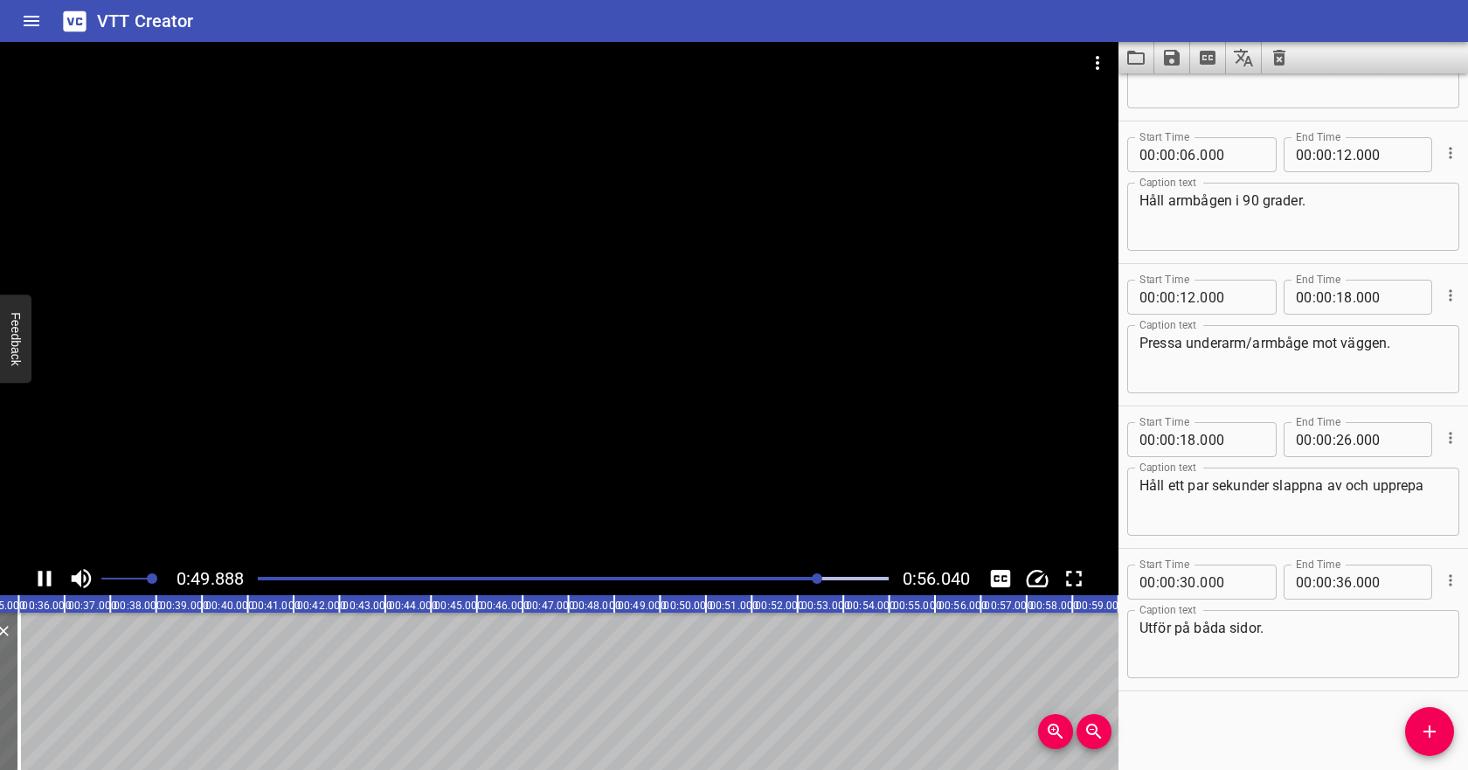
click at [832, 577] on div "Play progress" at bounding box center [573, 578] width 631 height 3
click at [847, 577] on div "Play progress" at bounding box center [573, 578] width 631 height 3
click at [29, 584] on button "Play/Pause" at bounding box center [44, 578] width 33 height 33
click at [1184, 585] on input "number" at bounding box center [1188, 581] width 17 height 35
type input "53"
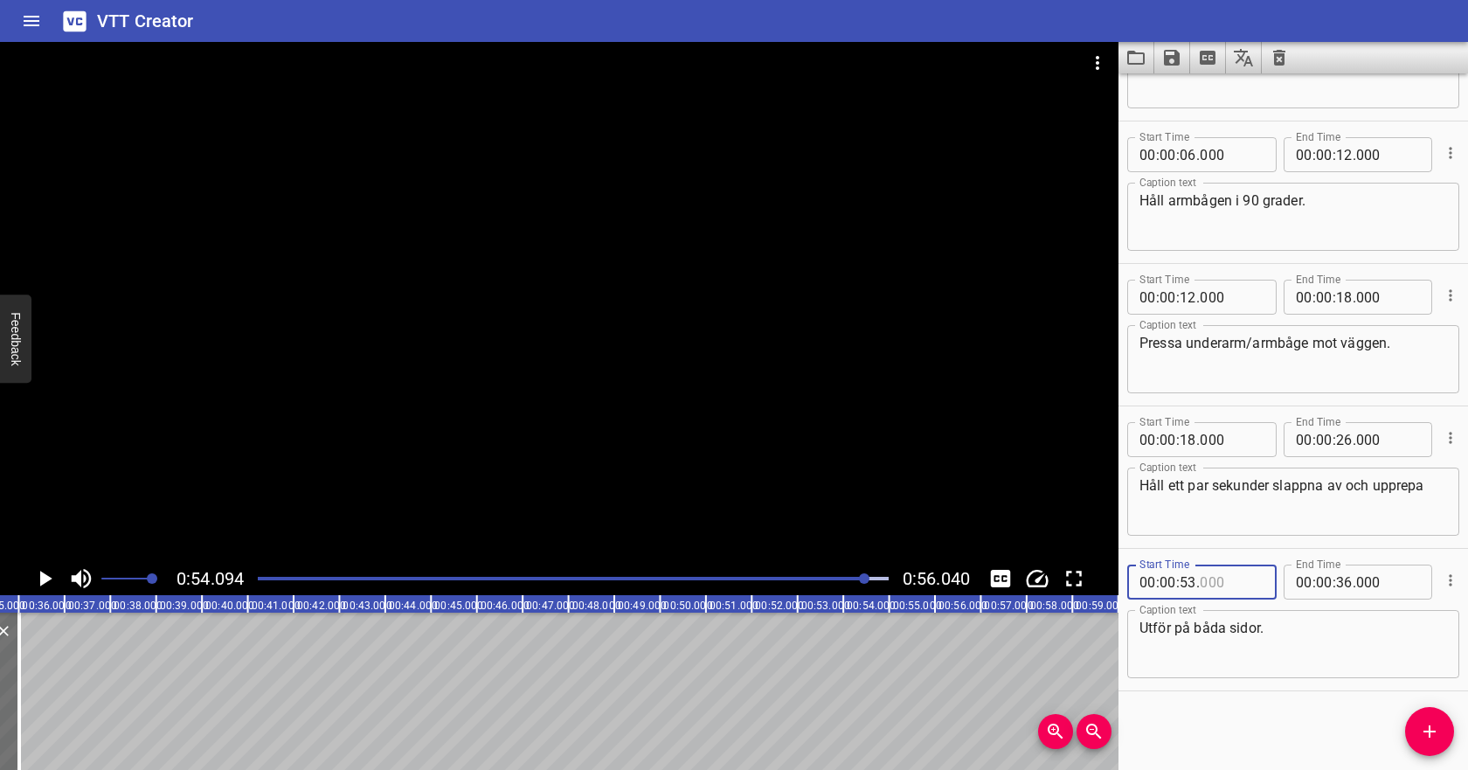
type input "000"
click at [1343, 582] on input "number" at bounding box center [1344, 581] width 17 height 35
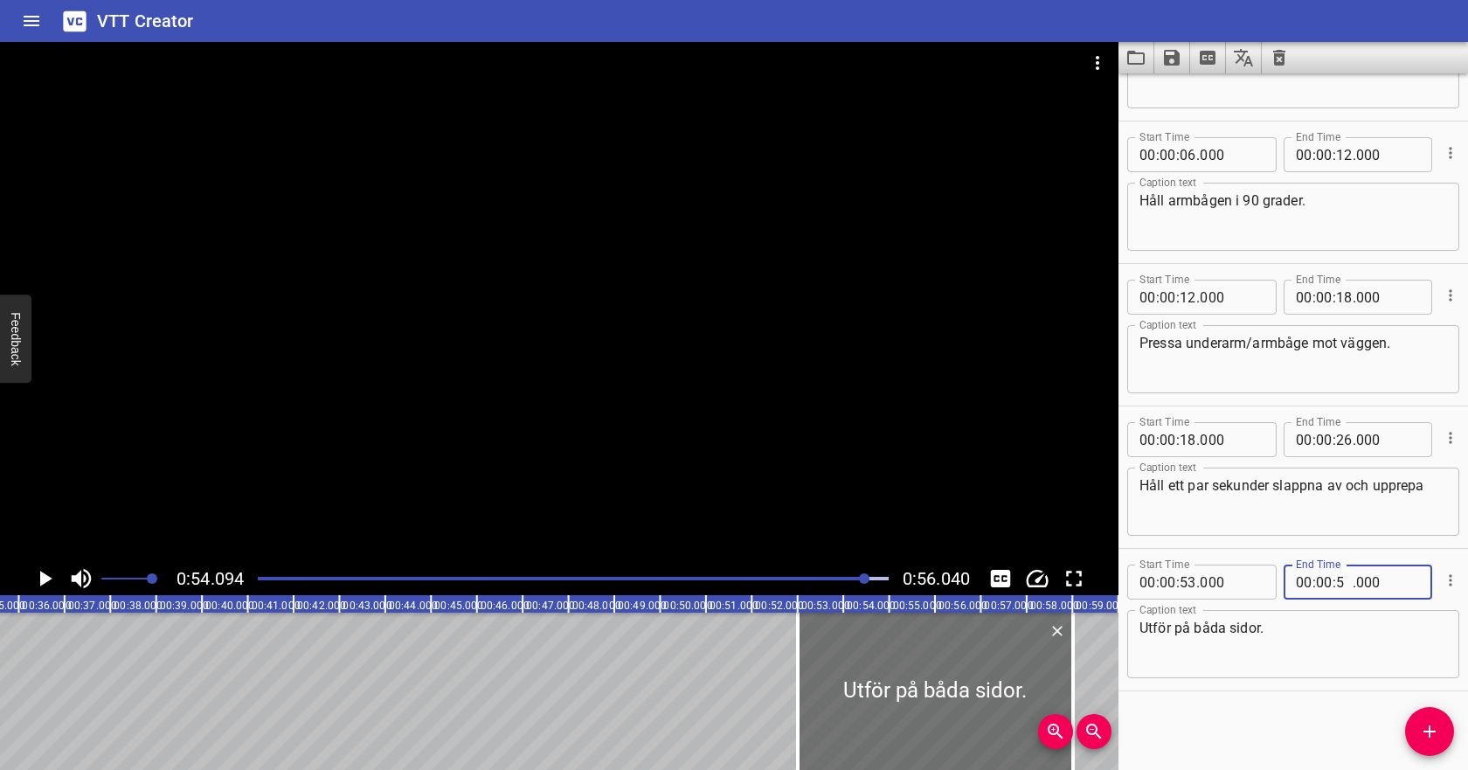
type input "56"
type input "000"
click at [1284, 627] on textarea "Utför på båda sidor." at bounding box center [1293, 645] width 308 height 50
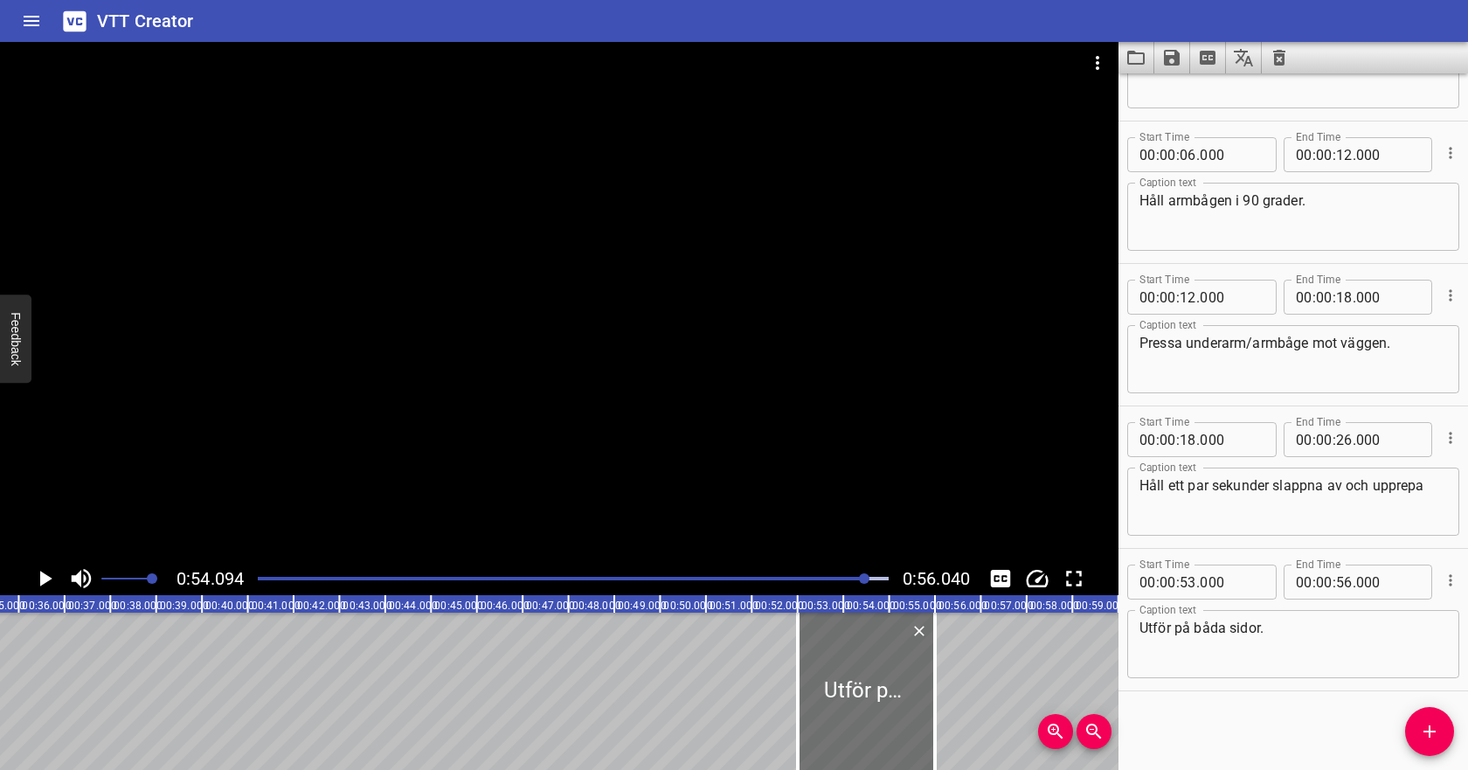
drag, startPoint x: 1267, startPoint y: 618, endPoint x: 1131, endPoint y: 620, distance: 136.3
click at [1131, 620] on div "Utför på båda sidor. Caption text" at bounding box center [1293, 644] width 332 height 68
click at [1152, 629] on textarea "Utför på båda sidor." at bounding box center [1293, 645] width 308 height 50
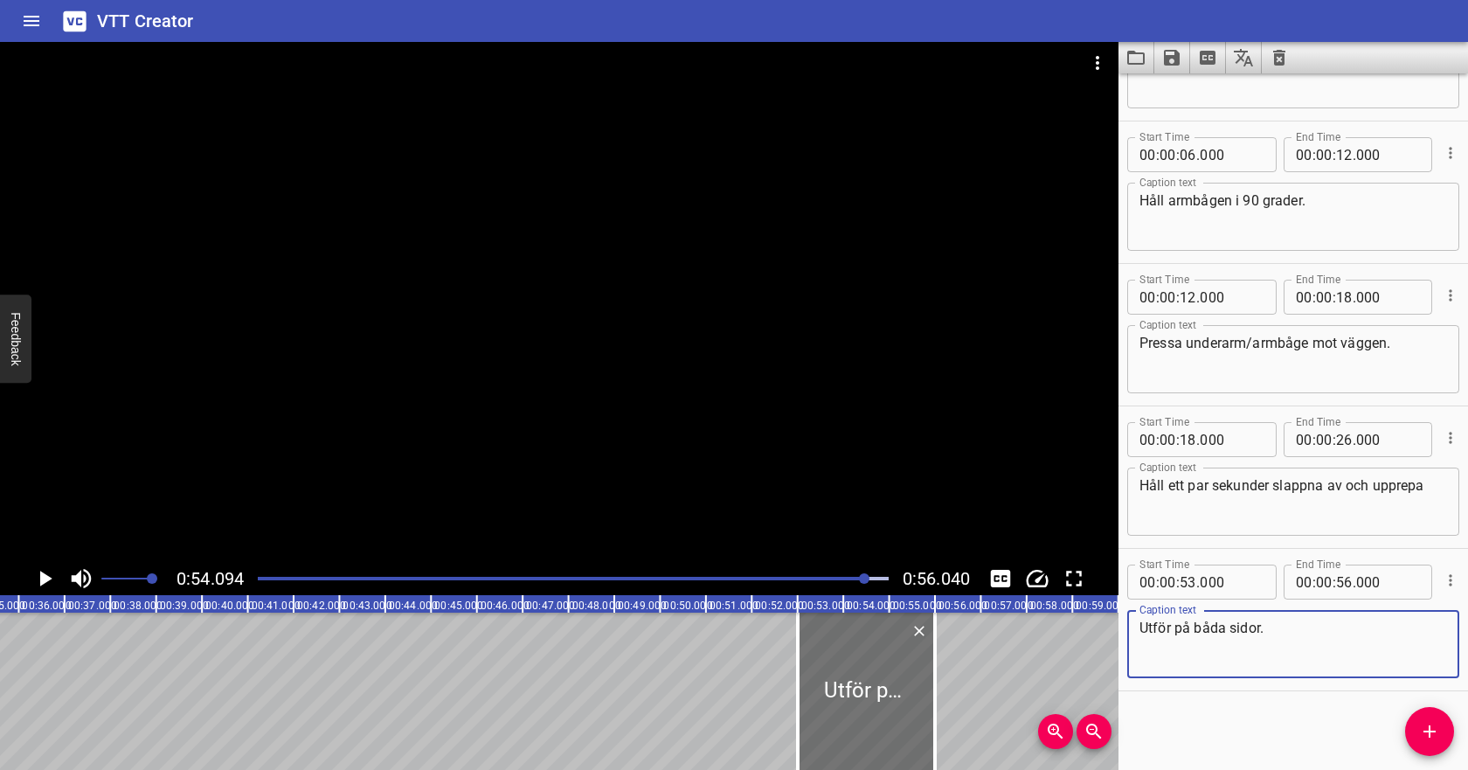
click at [1152, 629] on textarea "Utför på båda sidor." at bounding box center [1293, 645] width 308 height 50
drag, startPoint x: 1391, startPoint y: 626, endPoint x: 1284, endPoint y: 627, distance: 107.5
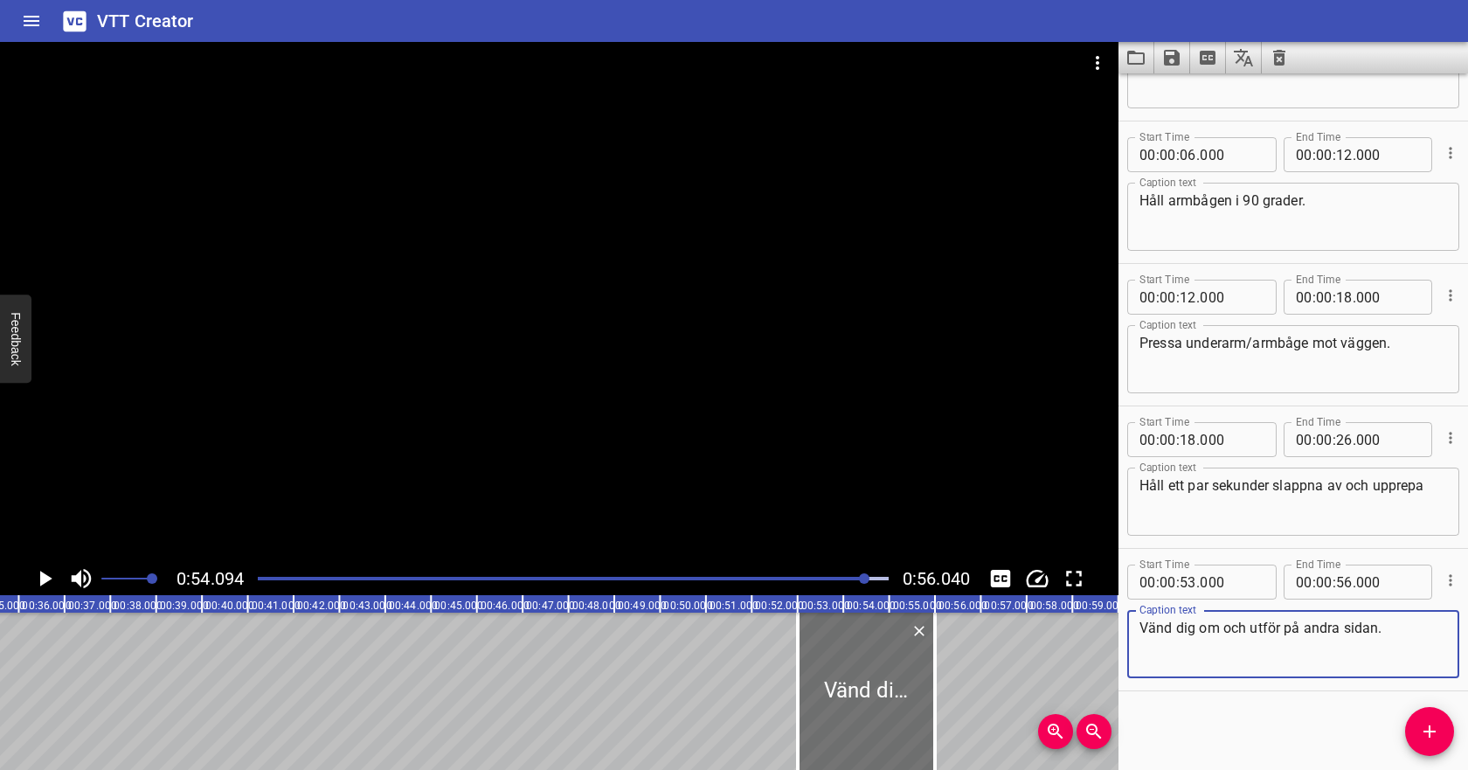
click at [1284, 627] on textarea "Vänd dig om och utför på andra sidan." at bounding box center [1293, 645] width 308 height 50
type textarea "Vänd dig om och utför med andra armen."
click at [1437, 729] on icon "Add Cue" at bounding box center [1429, 731] width 21 height 21
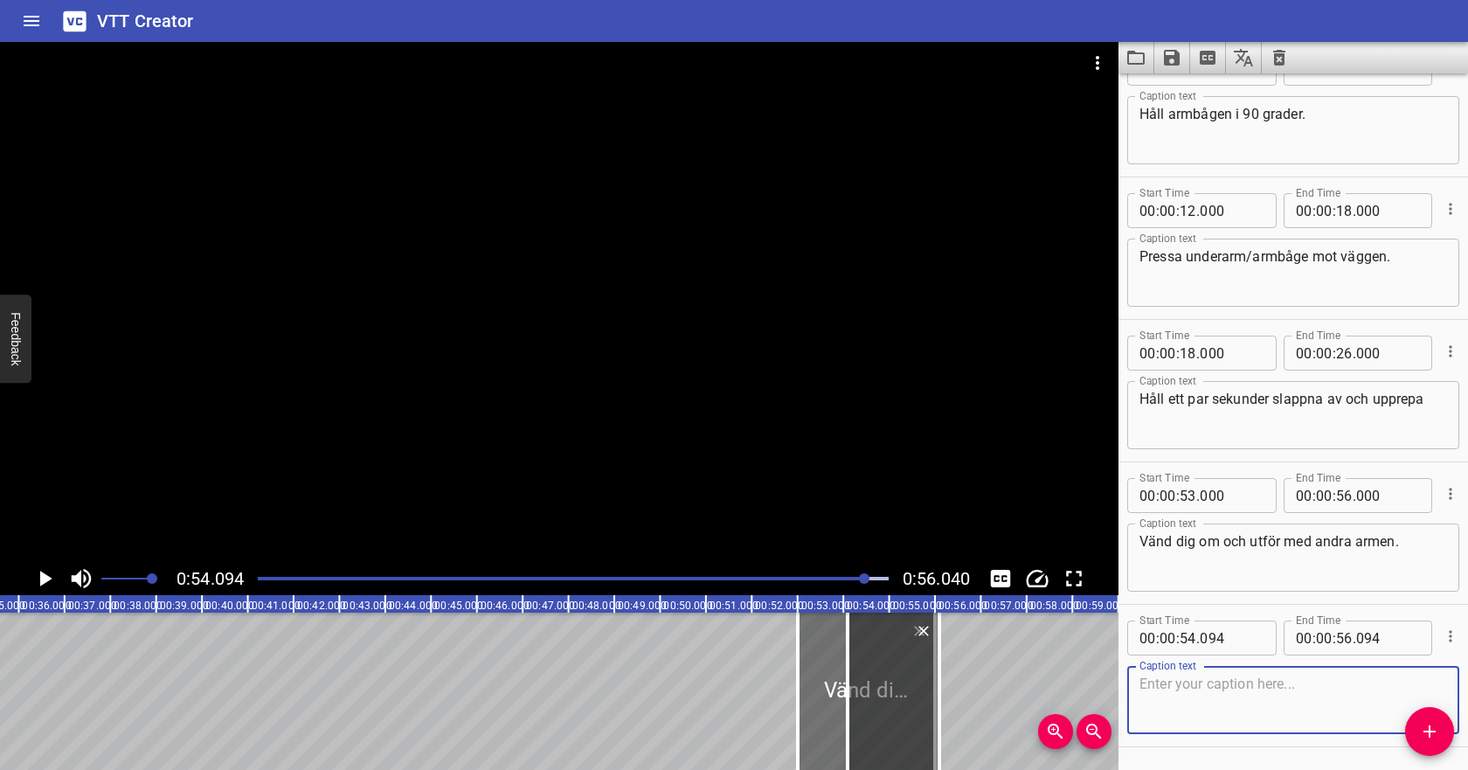
scroll to position [220, 0]
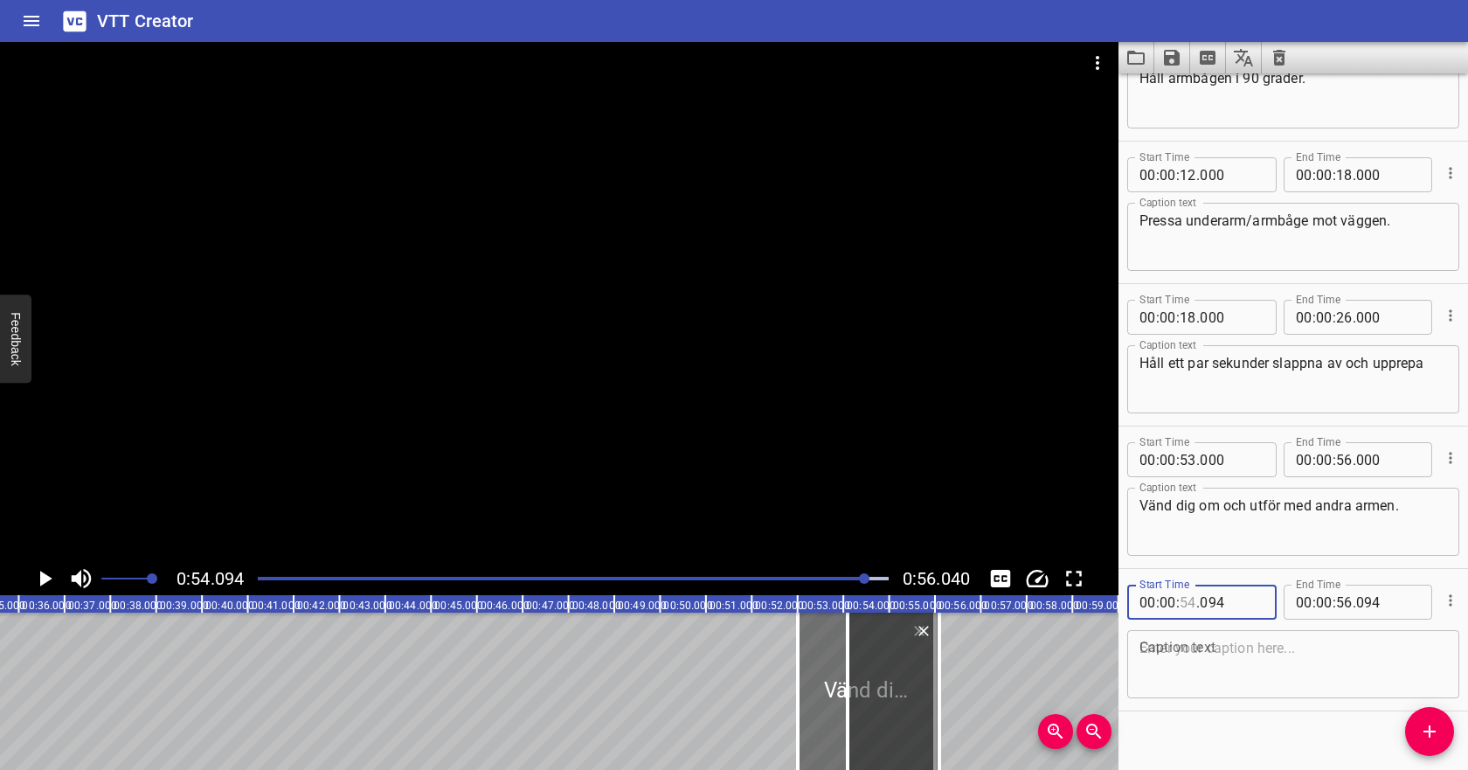
click at [1190, 602] on input "number" at bounding box center [1188, 602] width 17 height 35
type input "30"
type input "094"
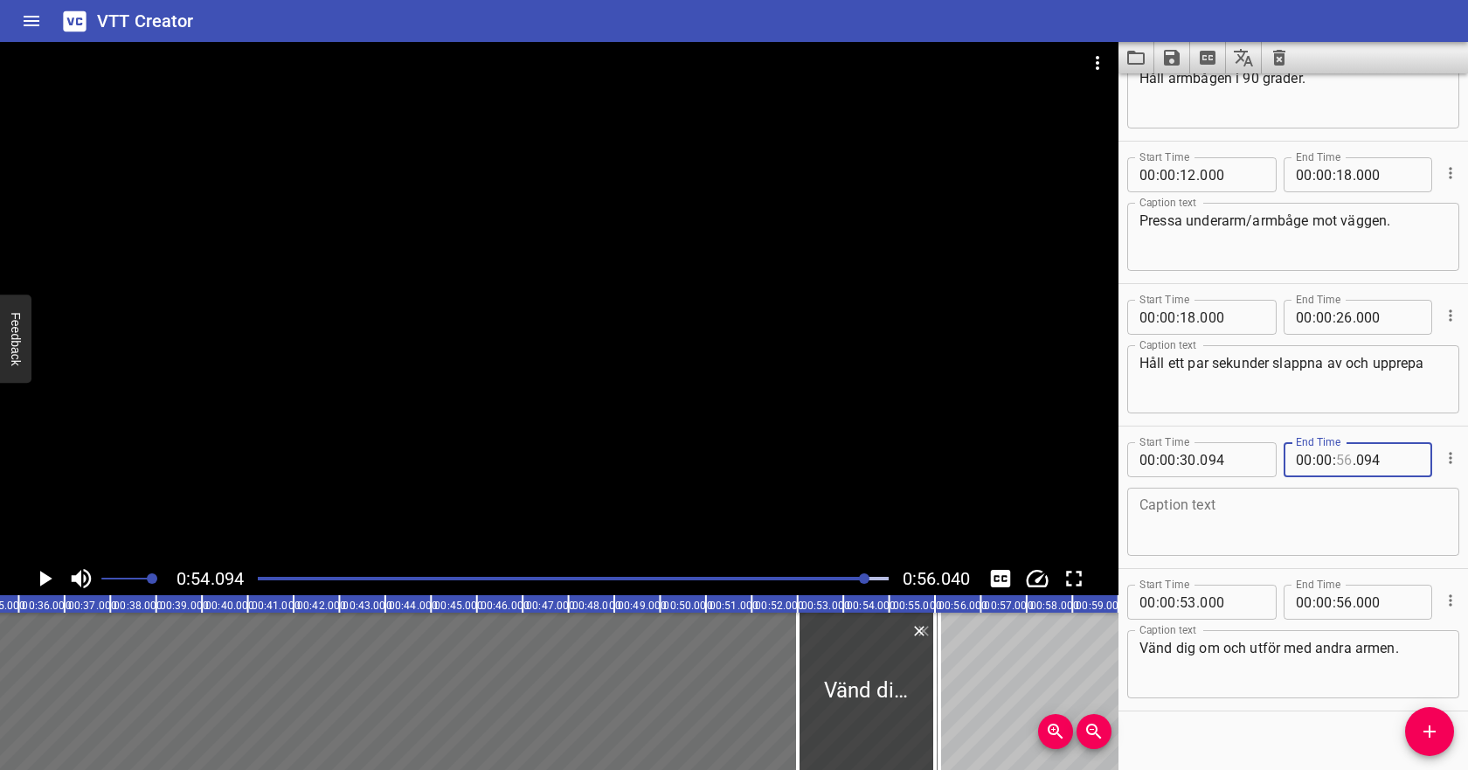
click at [1347, 481] on div "Start Time 00 : 00 : 30 . 094 Start Time End Time 00 : 00 : . 094 End Time" at bounding box center [1293, 457] width 332 height 45
type input "40"
type input "094"
click at [1231, 526] on textarea at bounding box center [1293, 522] width 308 height 50
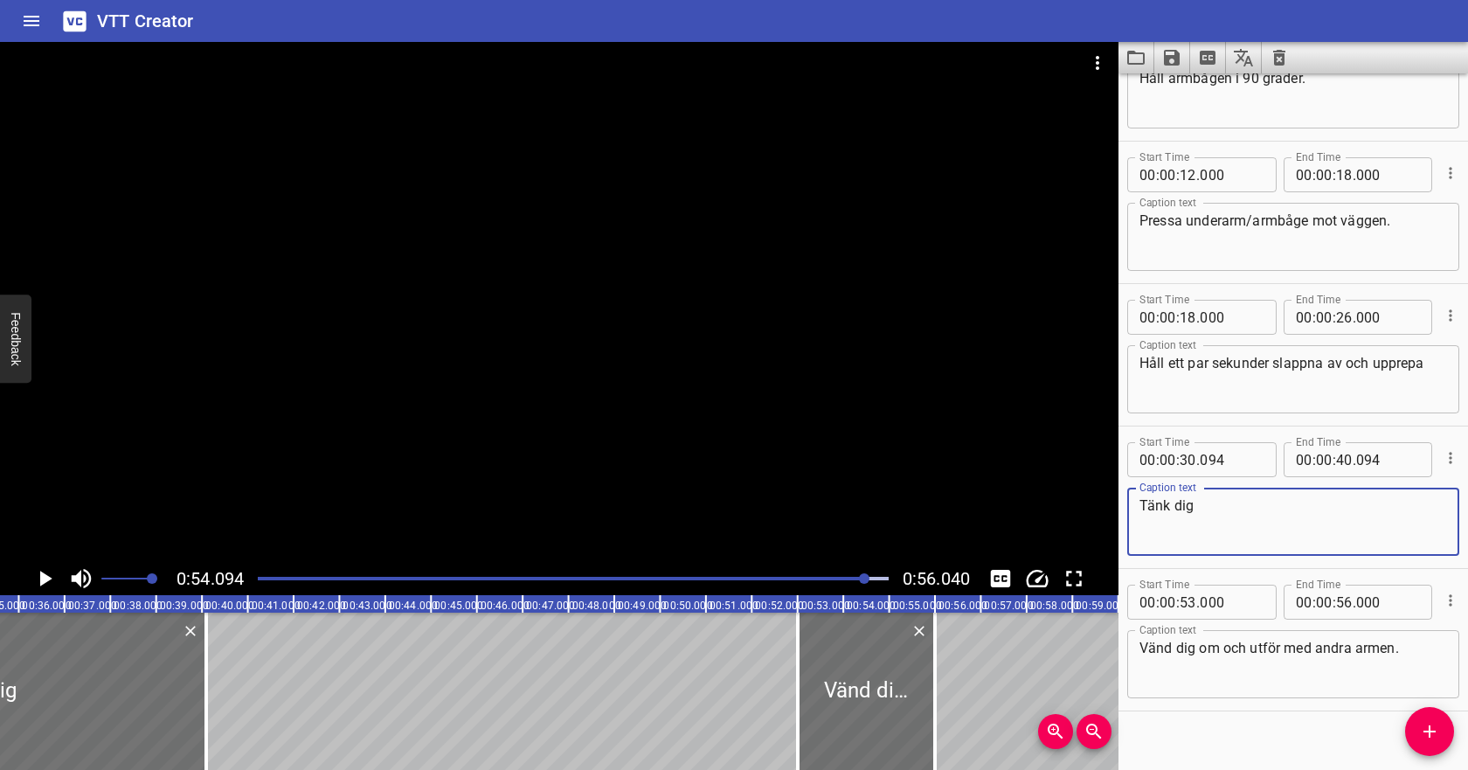
click at [1213, 507] on textarea "Tänk dig" at bounding box center [1293, 522] width 308 height 50
click at [1284, 502] on textarea "Tänk tanken att armen lyfts åt sidan" at bounding box center [1293, 522] width 308 height 50
click at [1216, 506] on textarea "Tänk tanken att armen ska lyfts åt sidan" at bounding box center [1293, 522] width 308 height 50
drag, startPoint x: 1173, startPoint y: 506, endPoint x: 1236, endPoint y: 509, distance: 63.8
click at [1236, 509] on textarea "Tänk tanken att armen ska lyfts åt sidan" at bounding box center [1293, 522] width 308 height 50
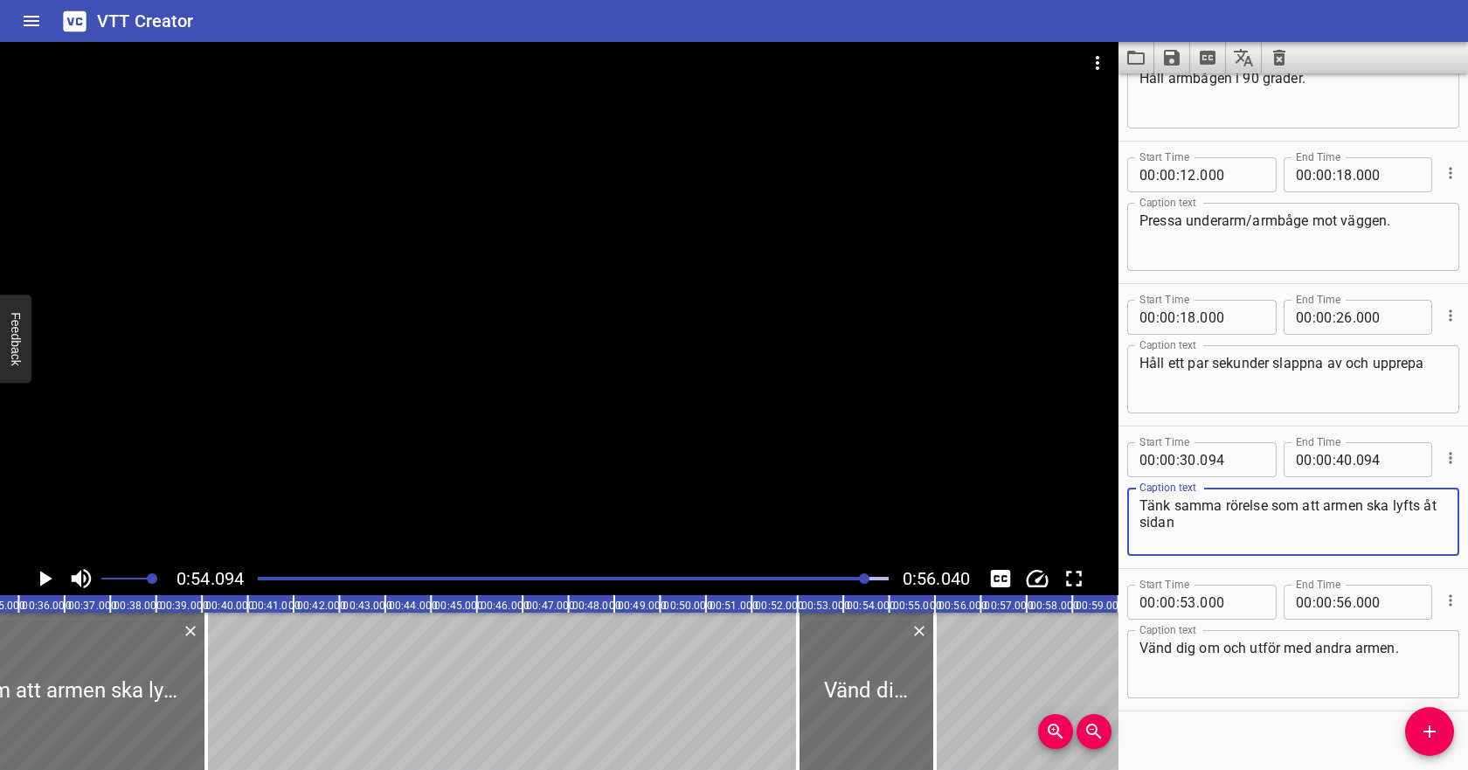
click at [1417, 507] on textarea "Tänk samma rörelse som att armen ska lyfts åt sidan" at bounding box center [1293, 522] width 308 height 50
click at [1362, 527] on textarea "Tänk samma rörelse som att armen ska lyftas åt sidan" at bounding box center [1293, 522] width 308 height 50
type textarea "Tänk samma rörelse som att armen ska lyftas åt sidan"
click at [548, 576] on div at bounding box center [573, 578] width 652 height 24
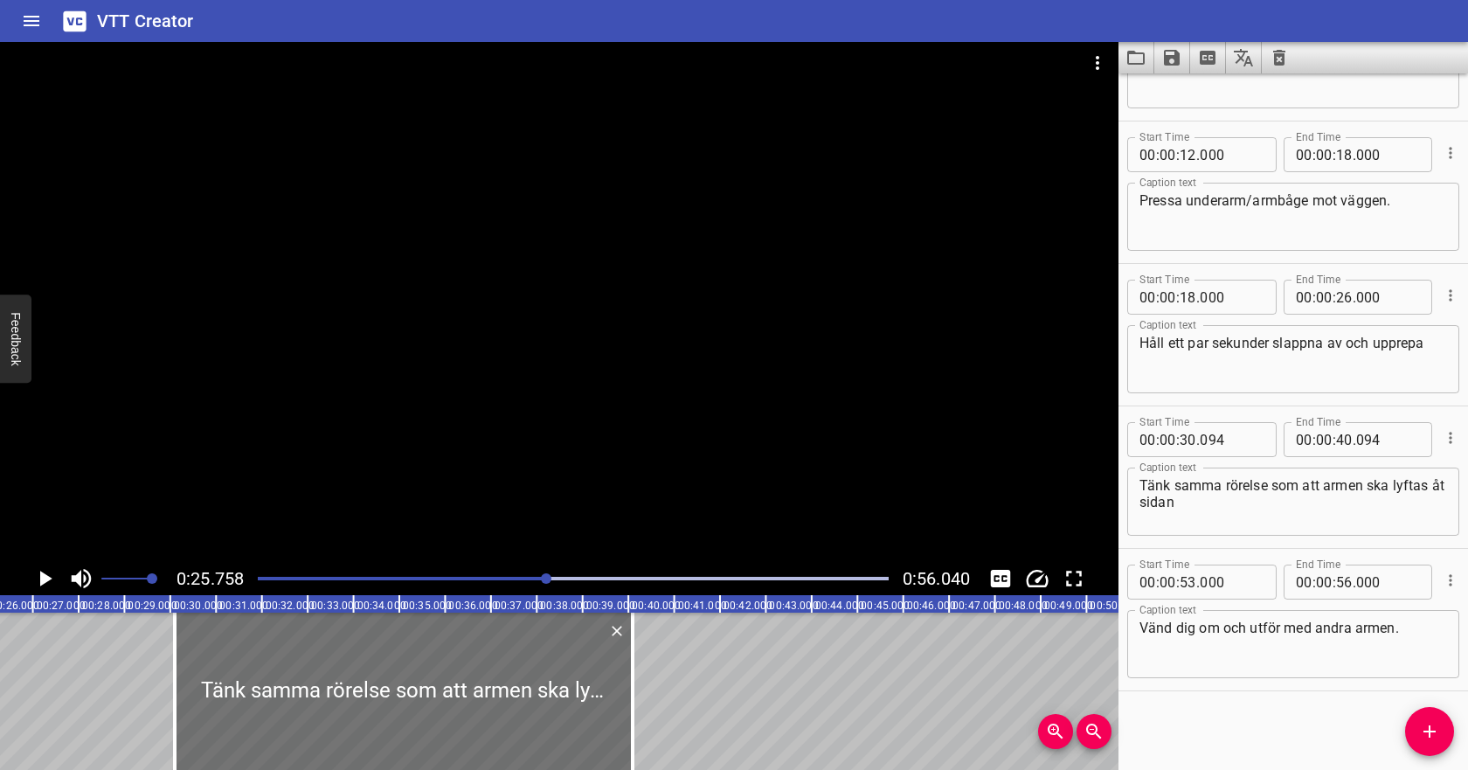
scroll to position [0, 1180]
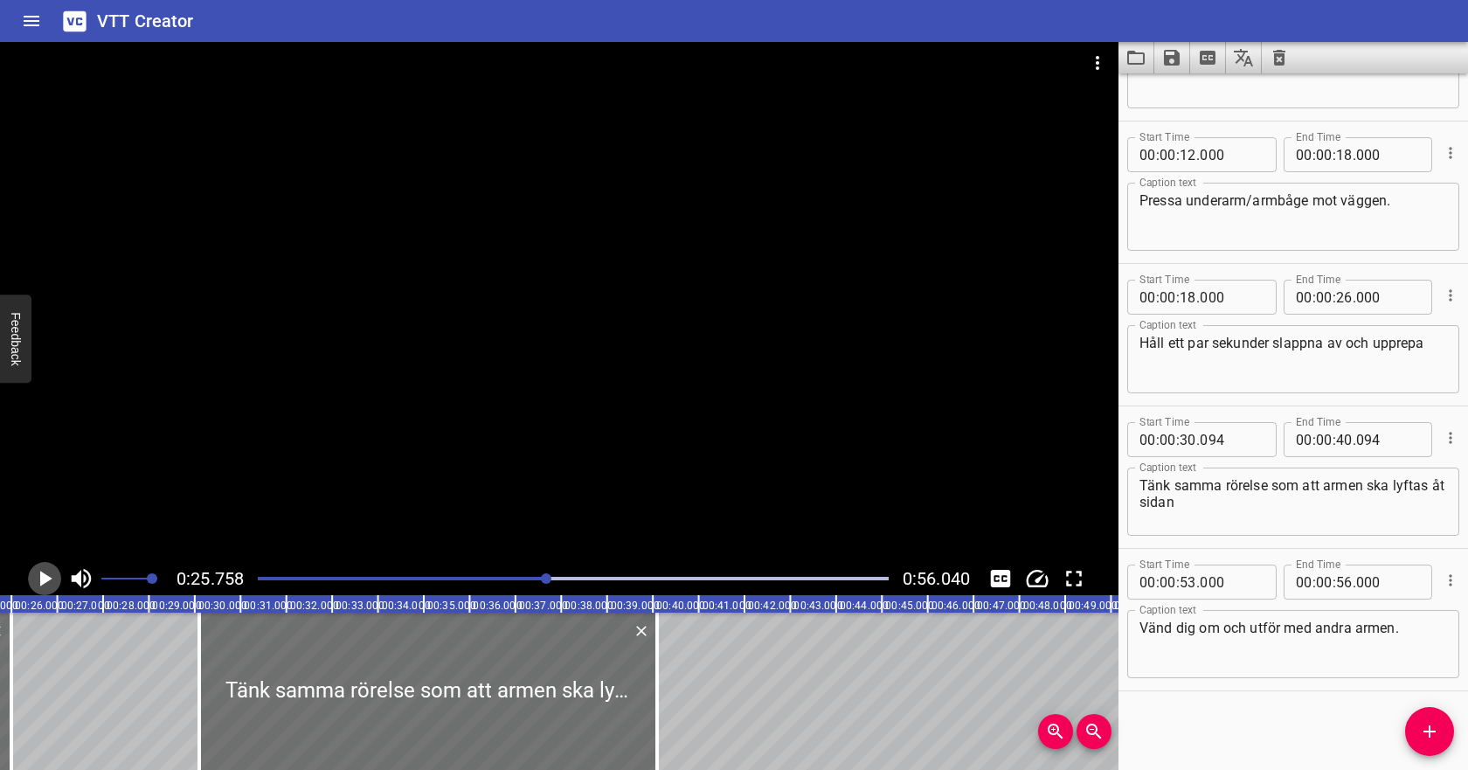
click at [49, 573] on icon "Play/Pause" at bounding box center [44, 578] width 26 height 26
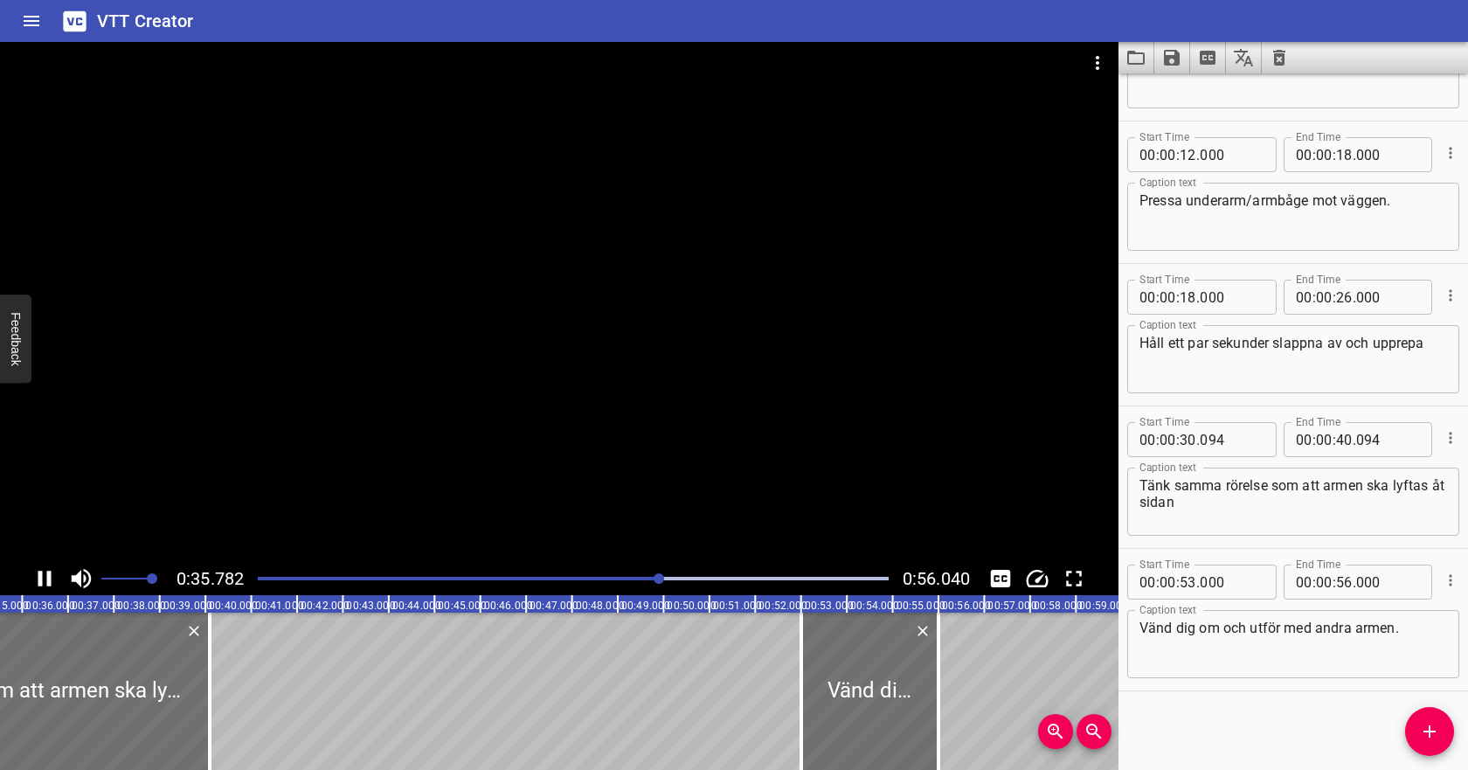
scroll to position [0, 1631]
click at [1350, 436] on input "number" at bounding box center [1344, 439] width 17 height 35
type input "42"
type input "094"
click at [1325, 491] on textarea "Tänk samma rörelse som att armen ska lyftas åt sidan" at bounding box center [1293, 502] width 308 height 50
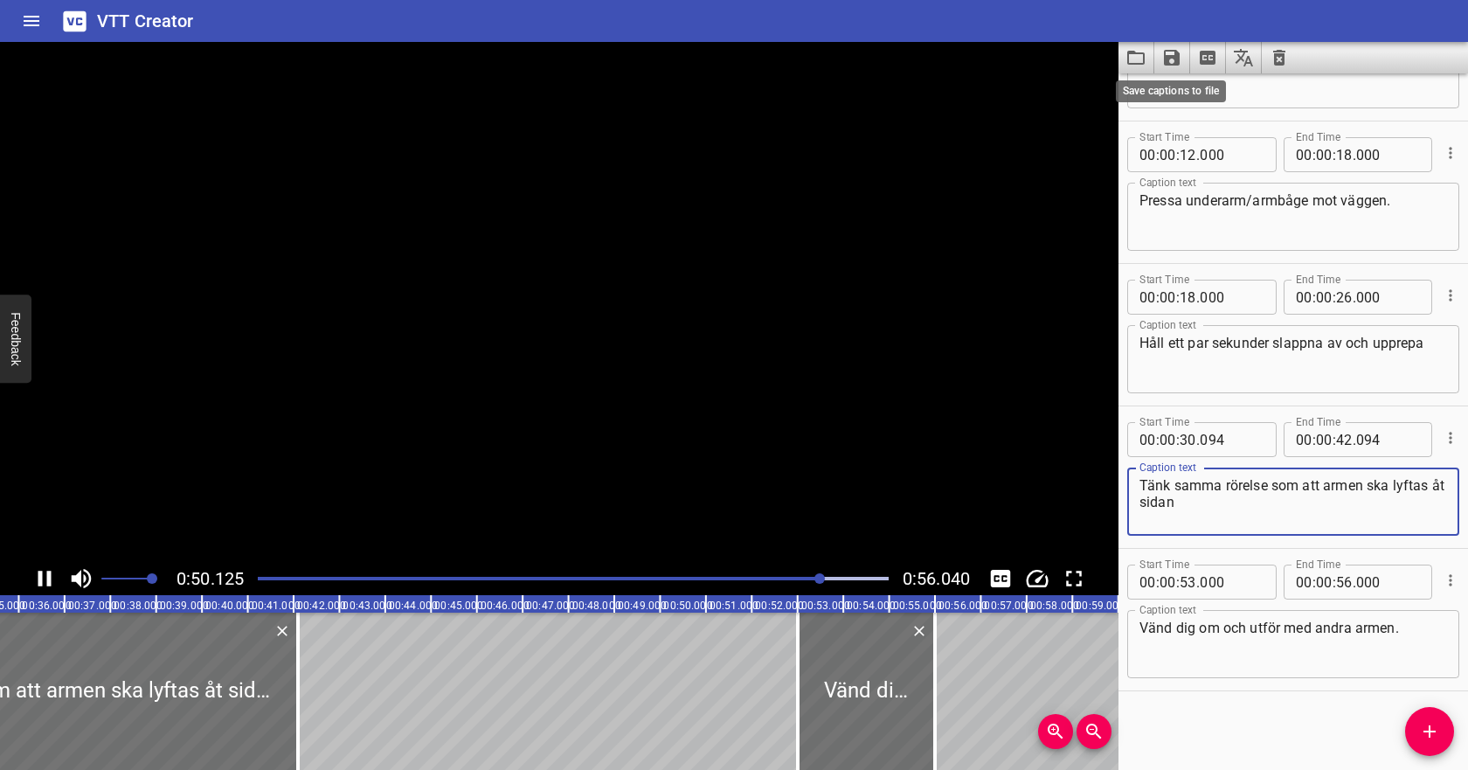
click at [1174, 53] on icon "Save captions to file" at bounding box center [1172, 58] width 16 height 16
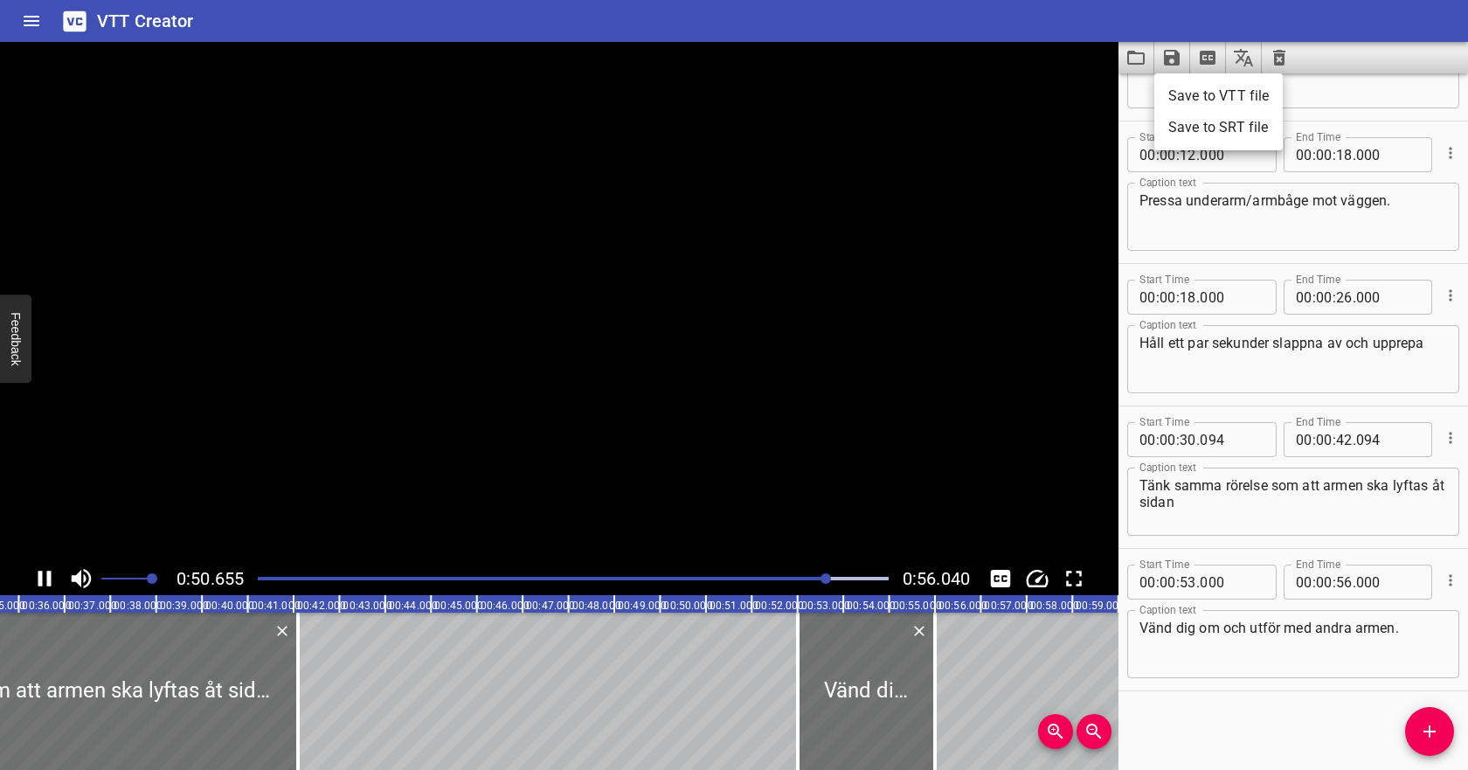
click at [1181, 94] on li "Save to VTT file" at bounding box center [1218, 95] width 128 height 31
click at [1098, 75] on button "Video Options" at bounding box center [1098, 63] width 42 height 42
click at [1099, 73] on li "Select New Video File..." at bounding box center [1164, 64] width 174 height 31
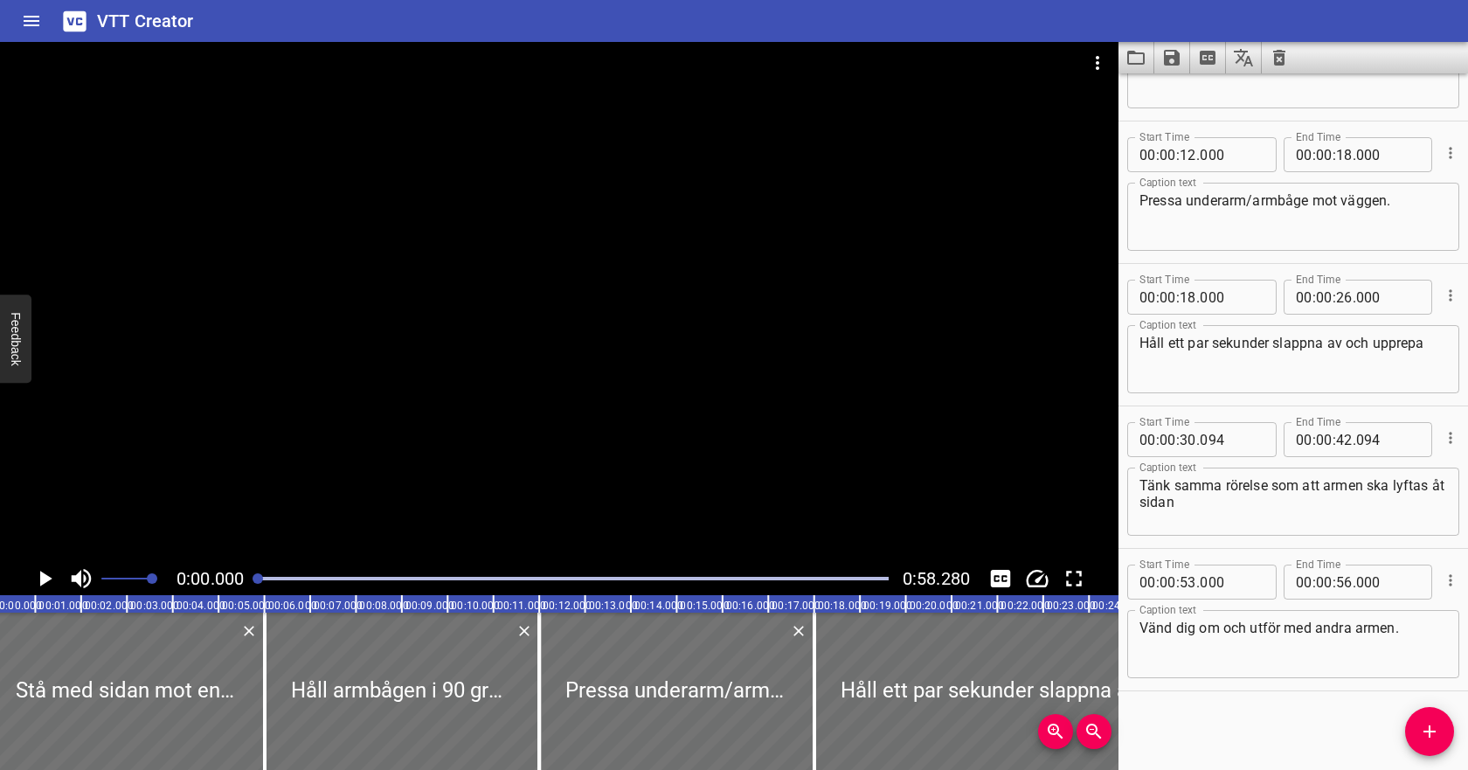
scroll to position [0, 0]
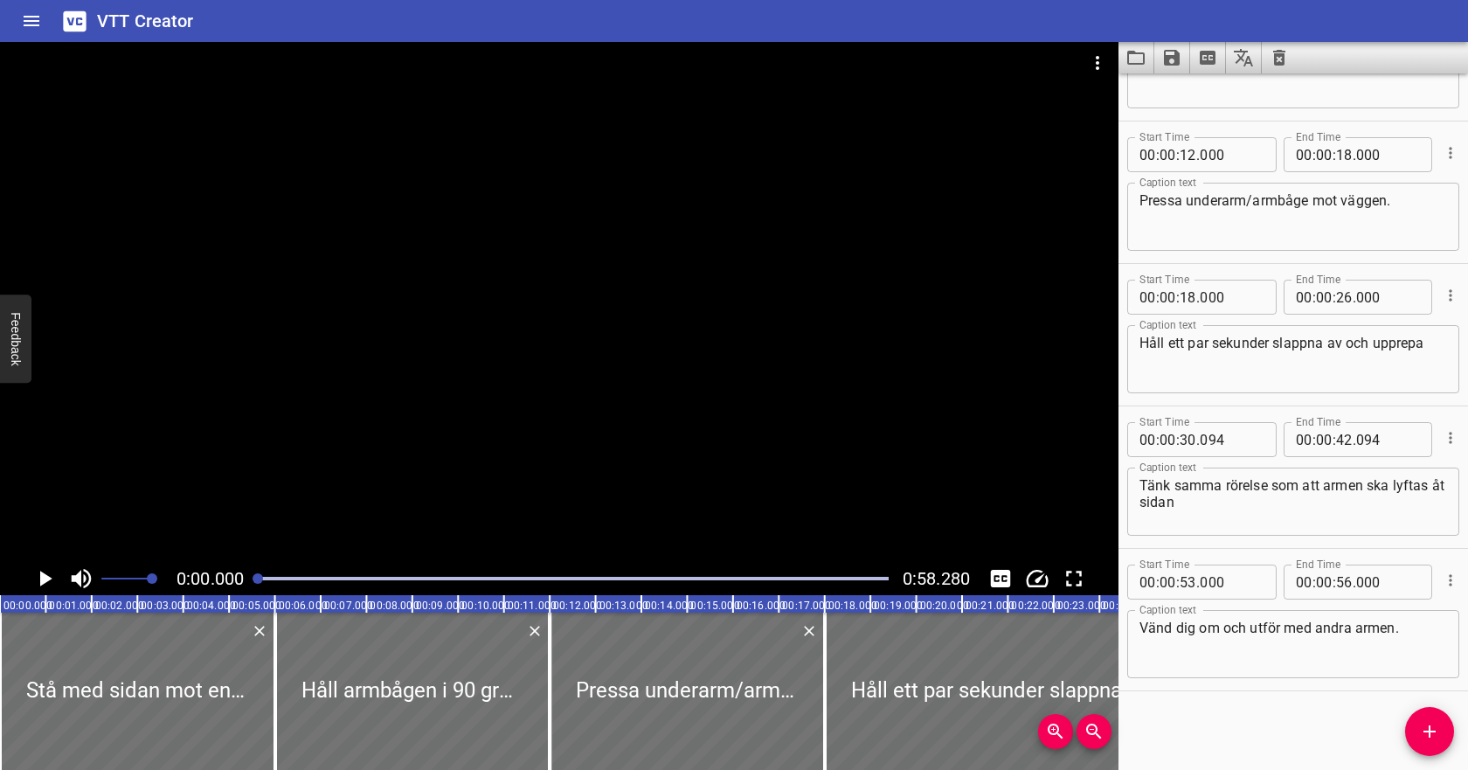
click at [1279, 59] on icon "Clear captions" at bounding box center [1279, 57] width 21 height 21
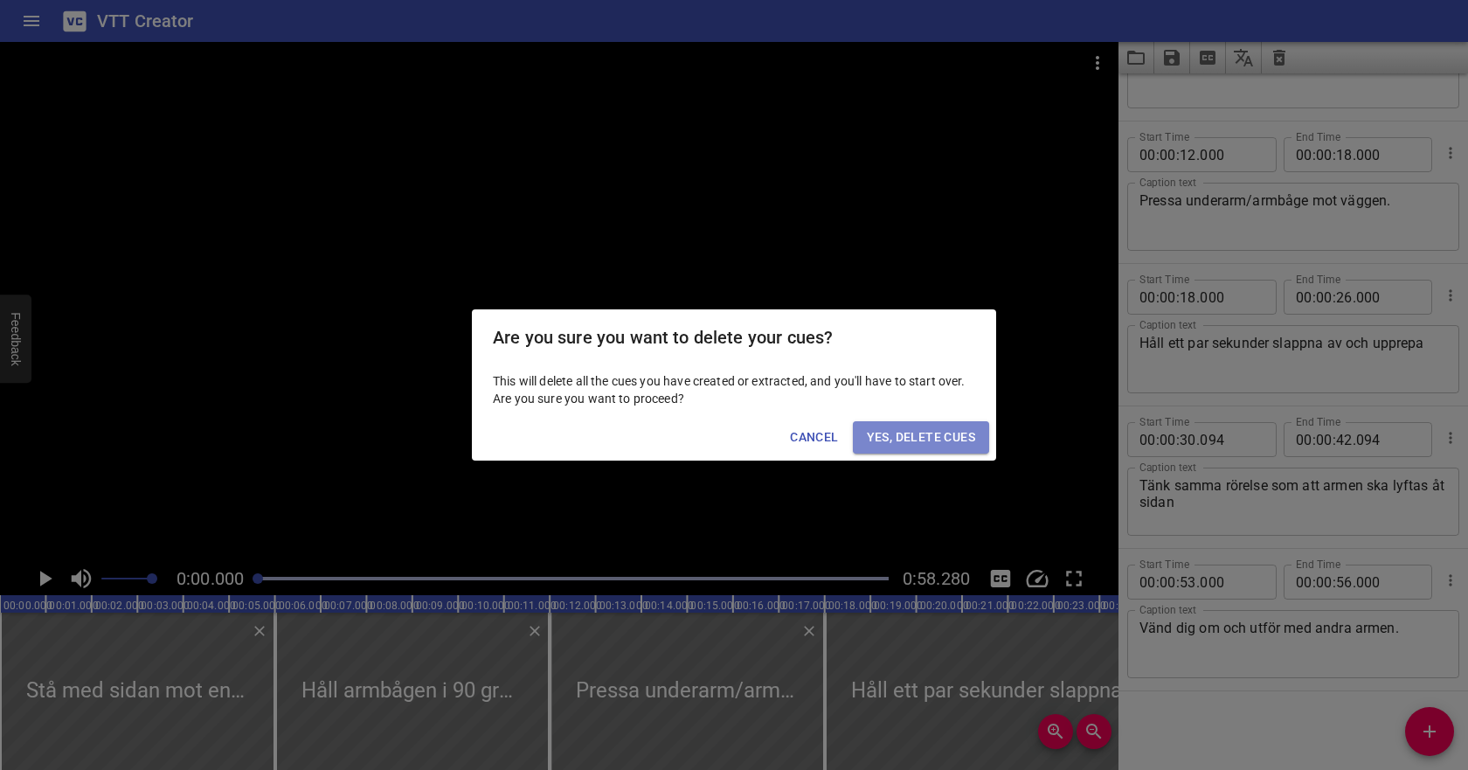
click at [882, 443] on span "Yes, Delete Cues" at bounding box center [921, 437] width 108 height 22
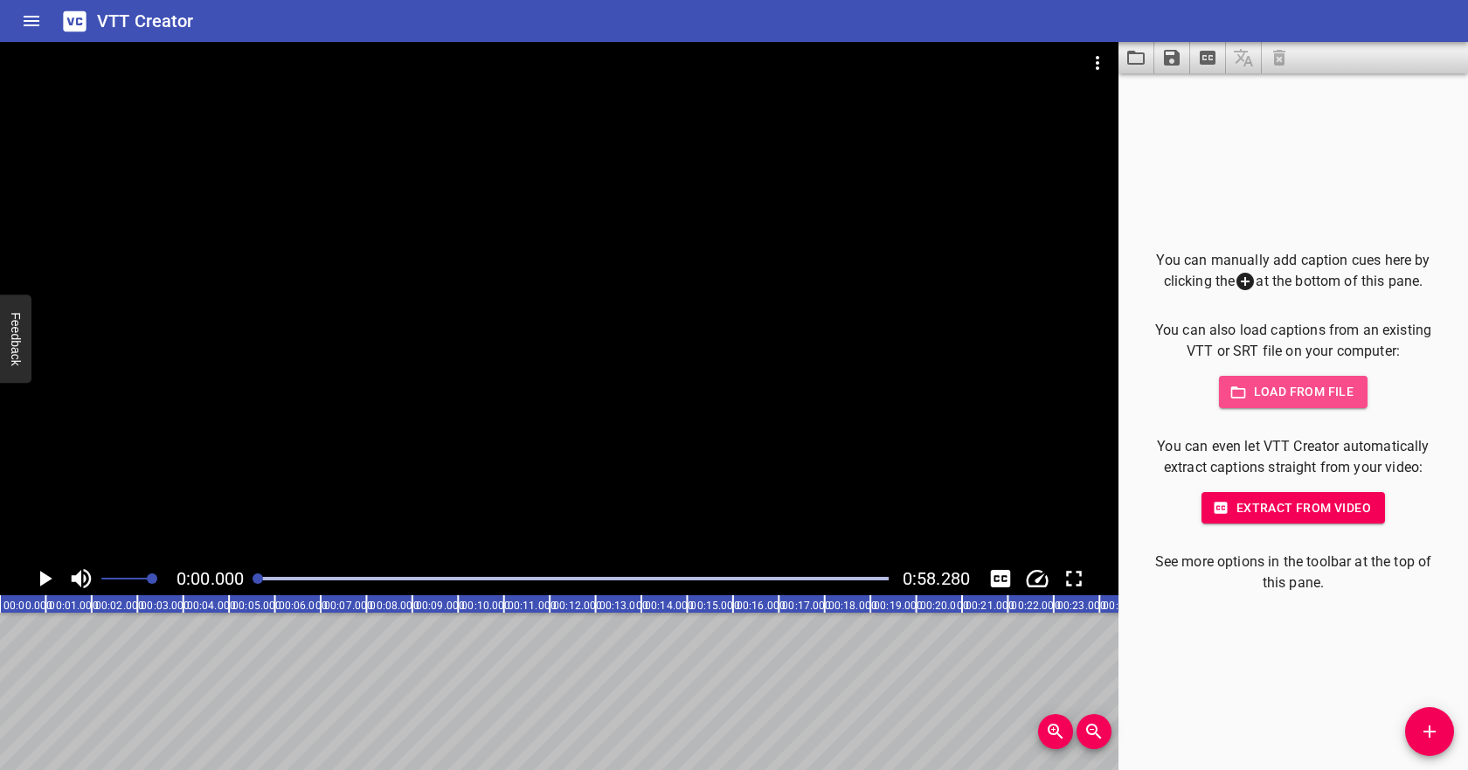
click at [1252, 391] on span "Load from file" at bounding box center [1293, 392] width 121 height 22
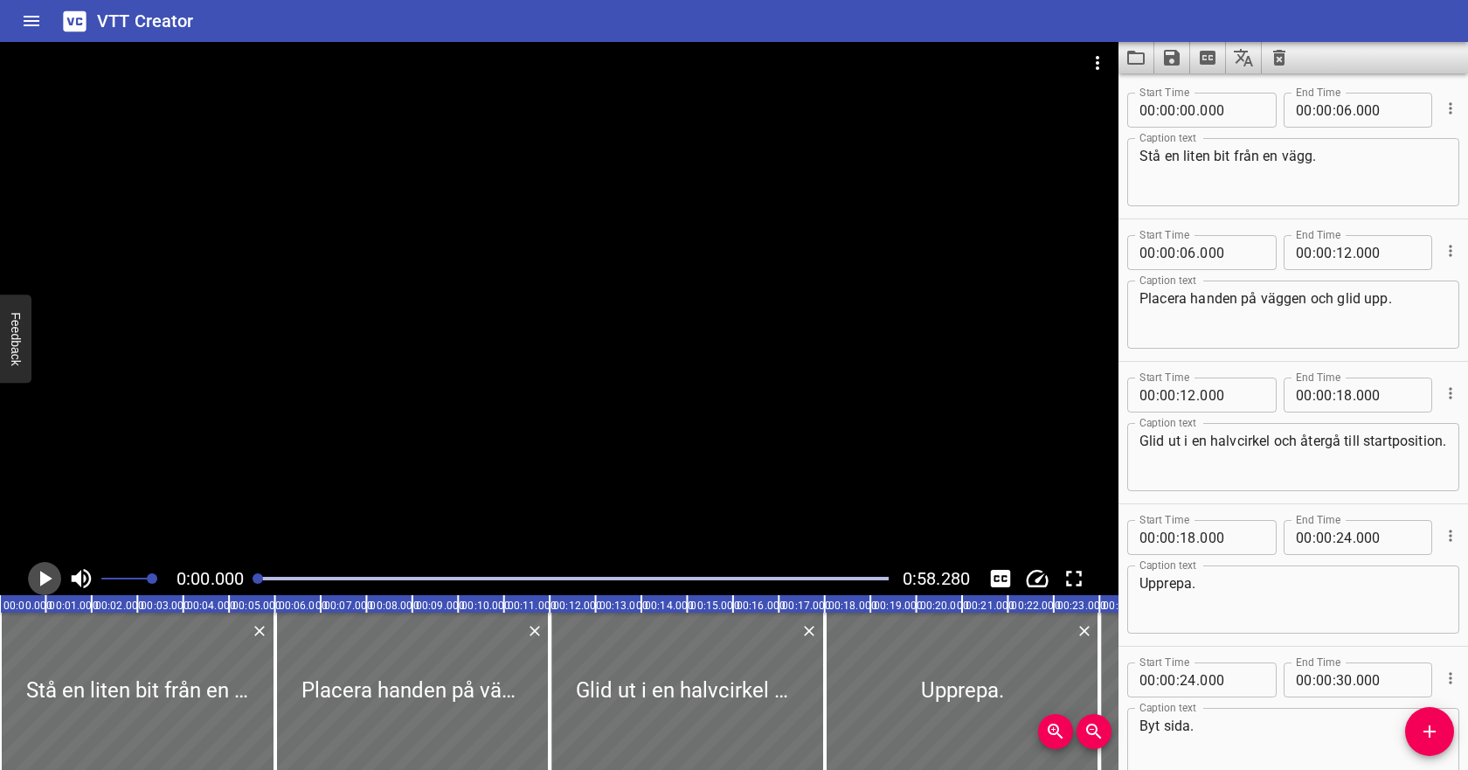
click at [41, 579] on icon "Play/Pause" at bounding box center [46, 579] width 12 height 16
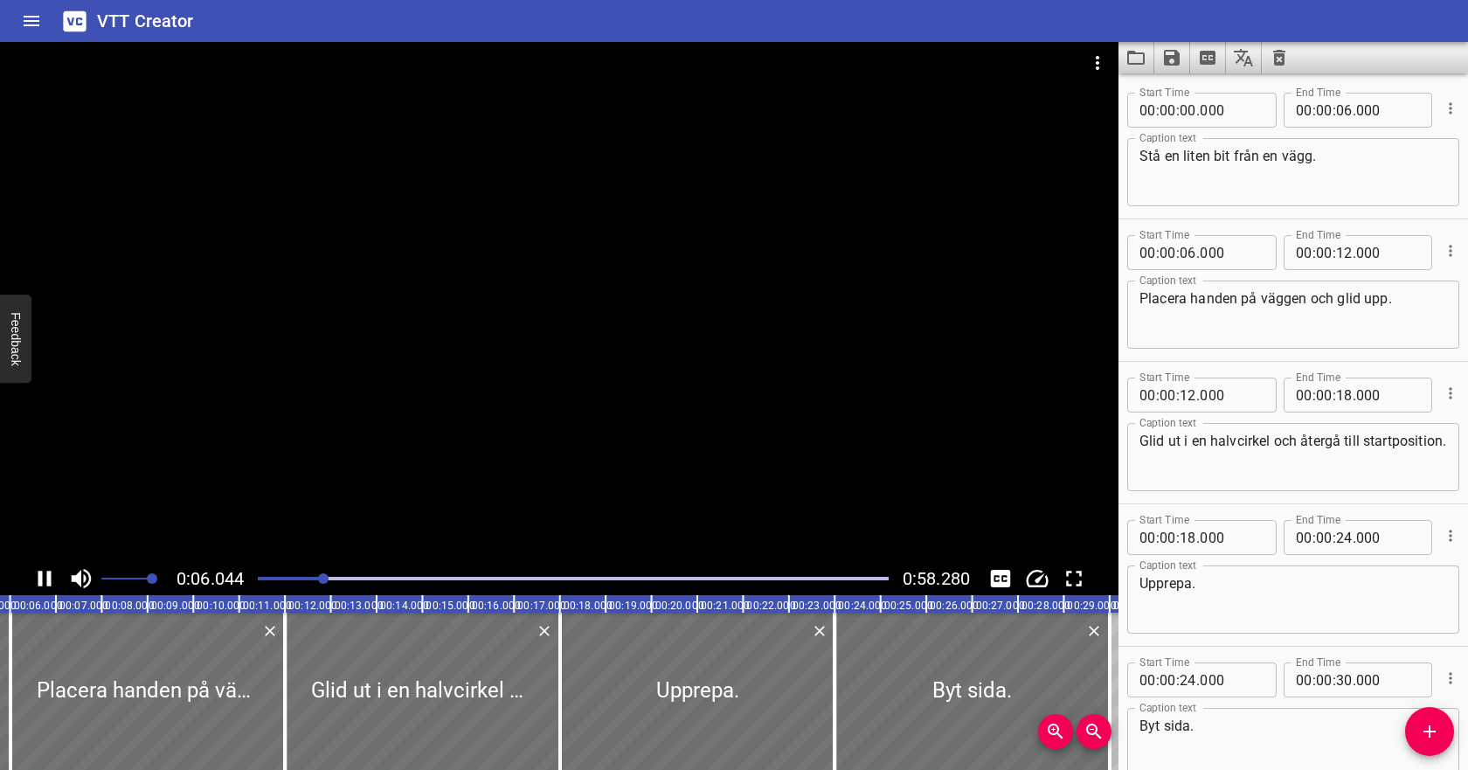
scroll to position [98, 0]
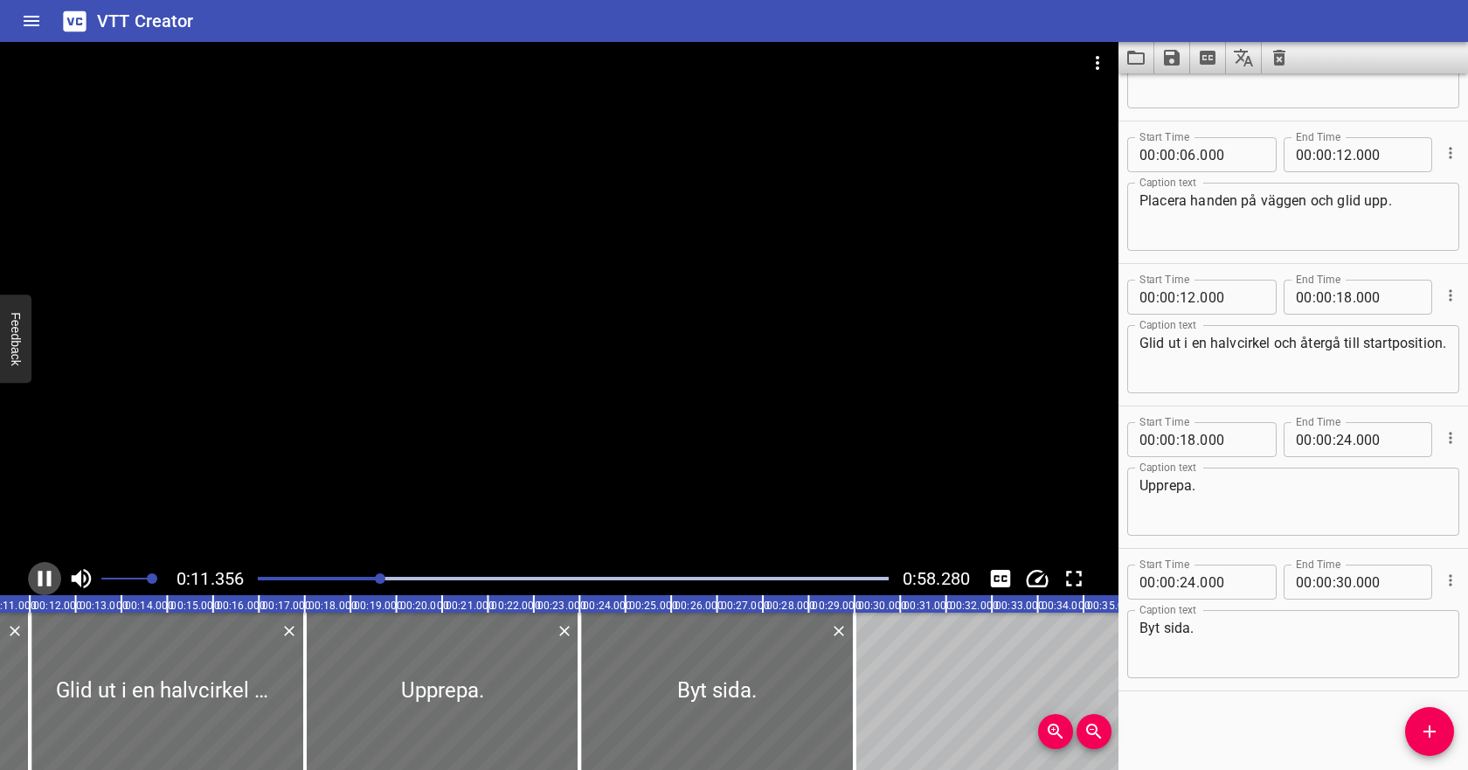
click at [45, 574] on icon "Play/Pause" at bounding box center [44, 578] width 26 height 26
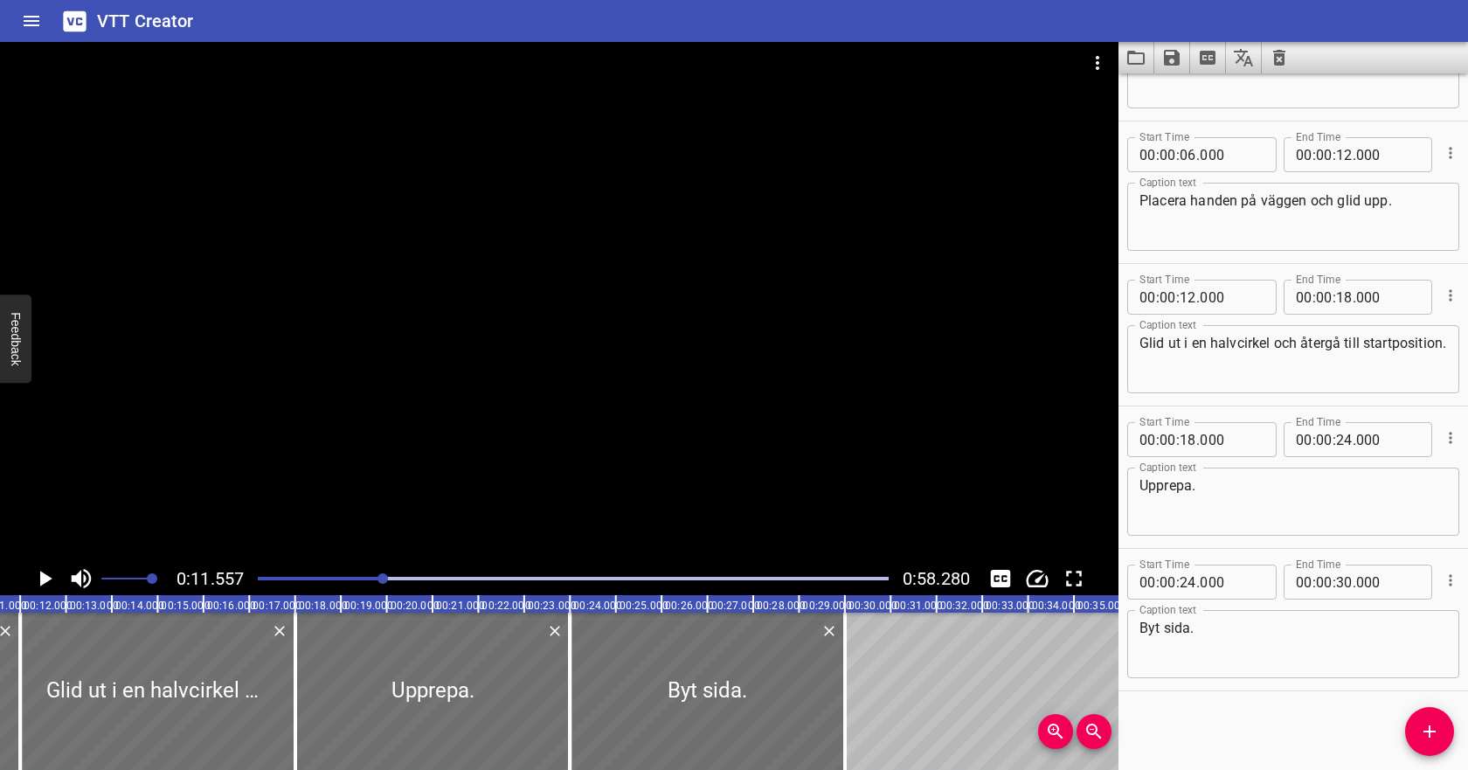
scroll to position [88, 0]
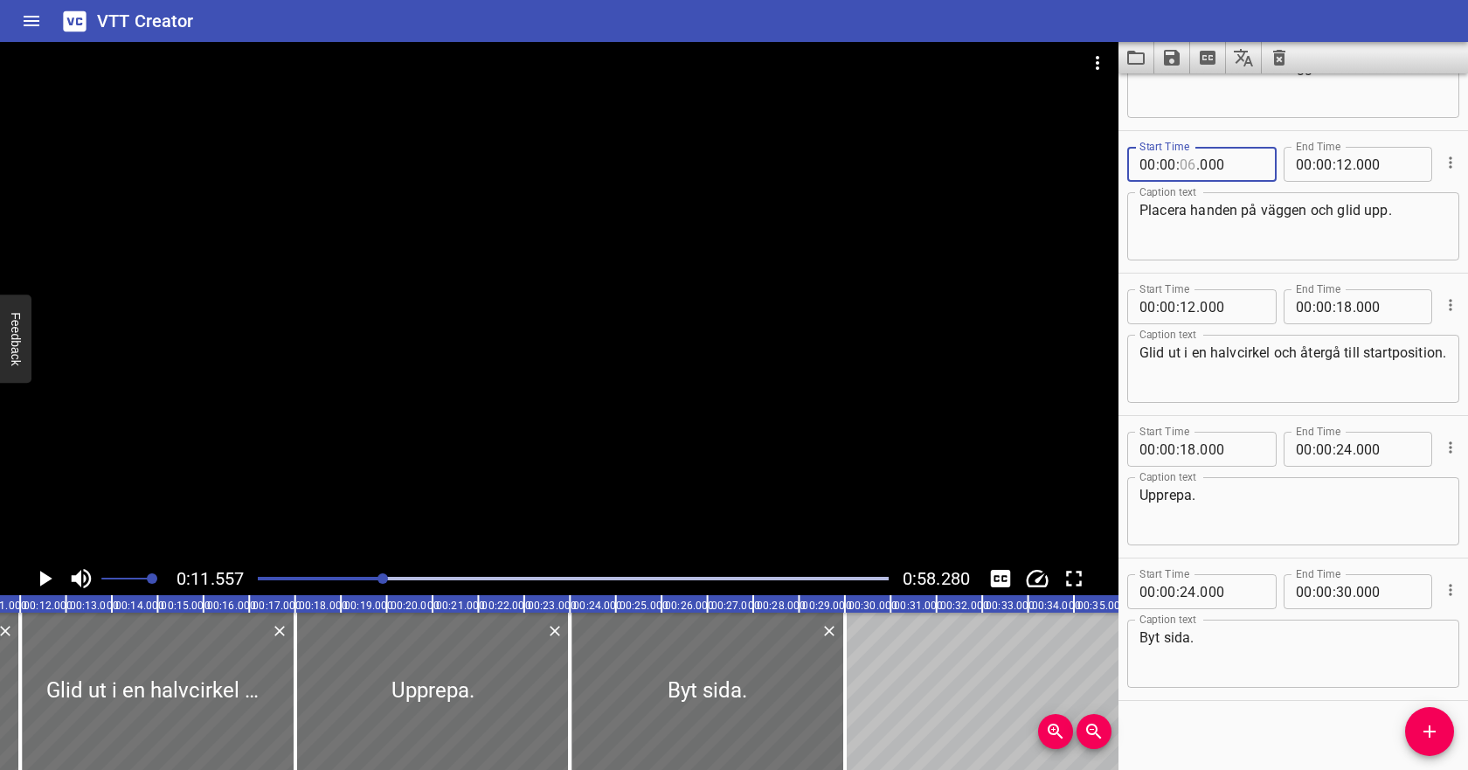
click at [1187, 168] on input "number" at bounding box center [1188, 164] width 17 height 35
type input "10"
type input "000"
click at [1340, 160] on input "number" at bounding box center [1344, 164] width 17 height 35
type input "18"
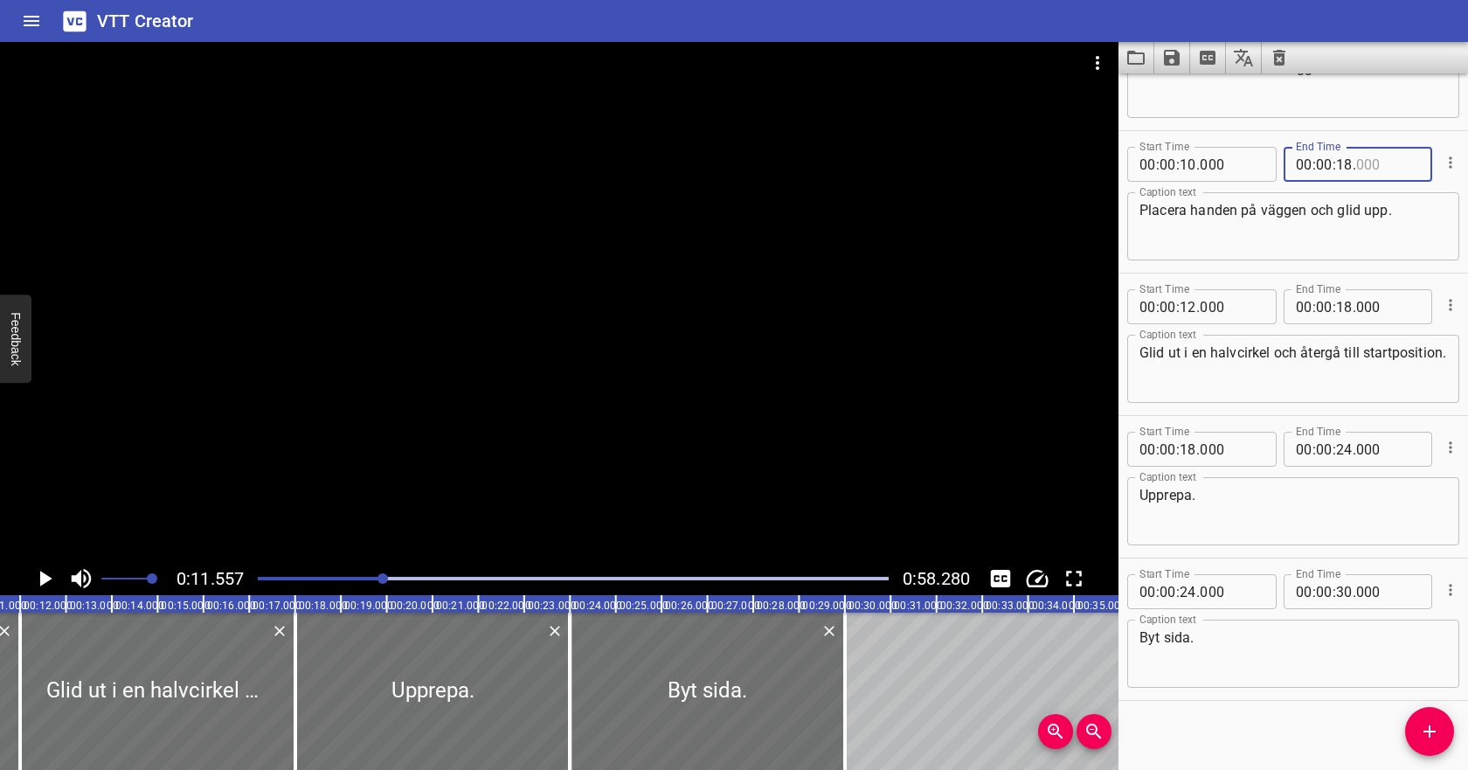
type input "000"
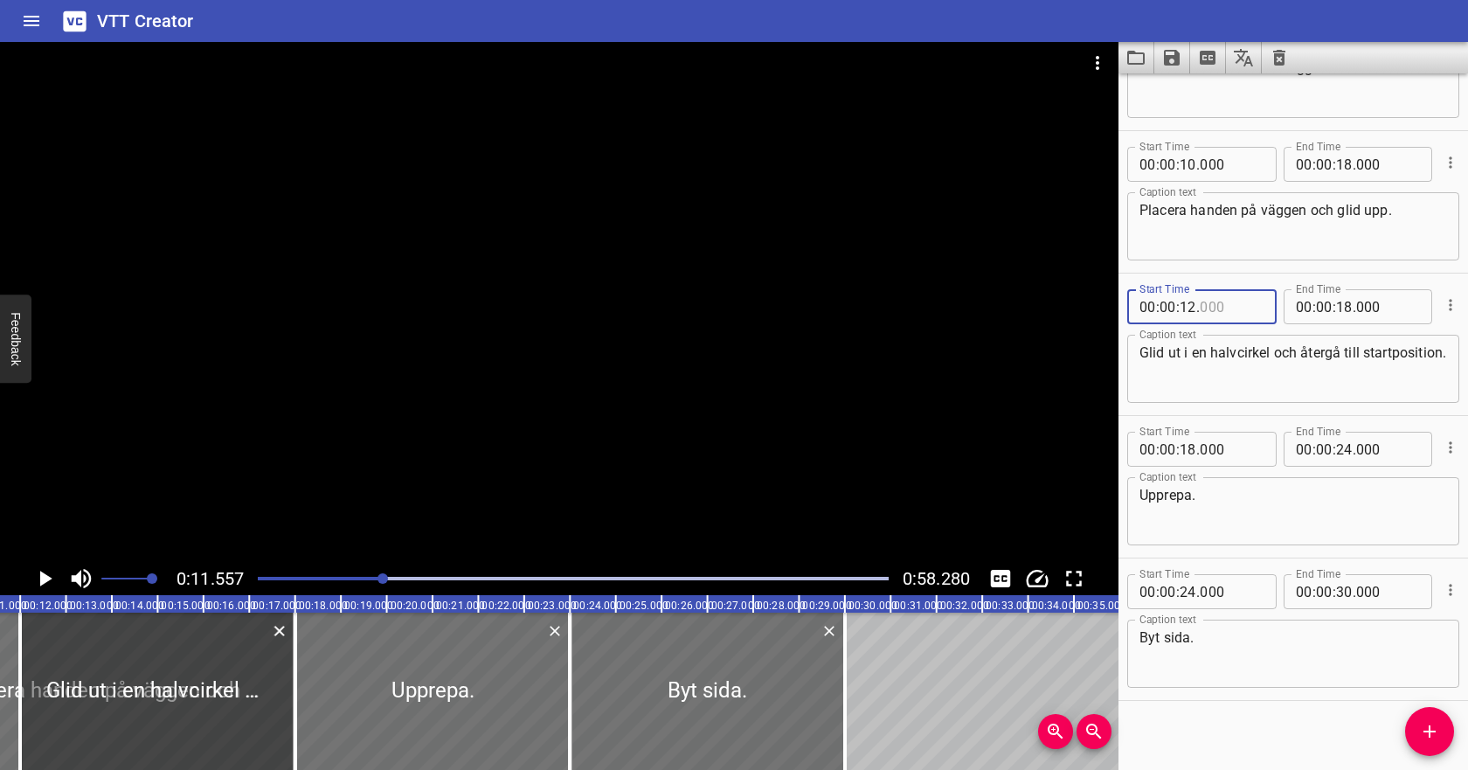
click at [1236, 297] on input "number" at bounding box center [1232, 306] width 64 height 35
type input "000"
click at [41, 576] on icon "Play/Pause" at bounding box center [46, 579] width 12 height 16
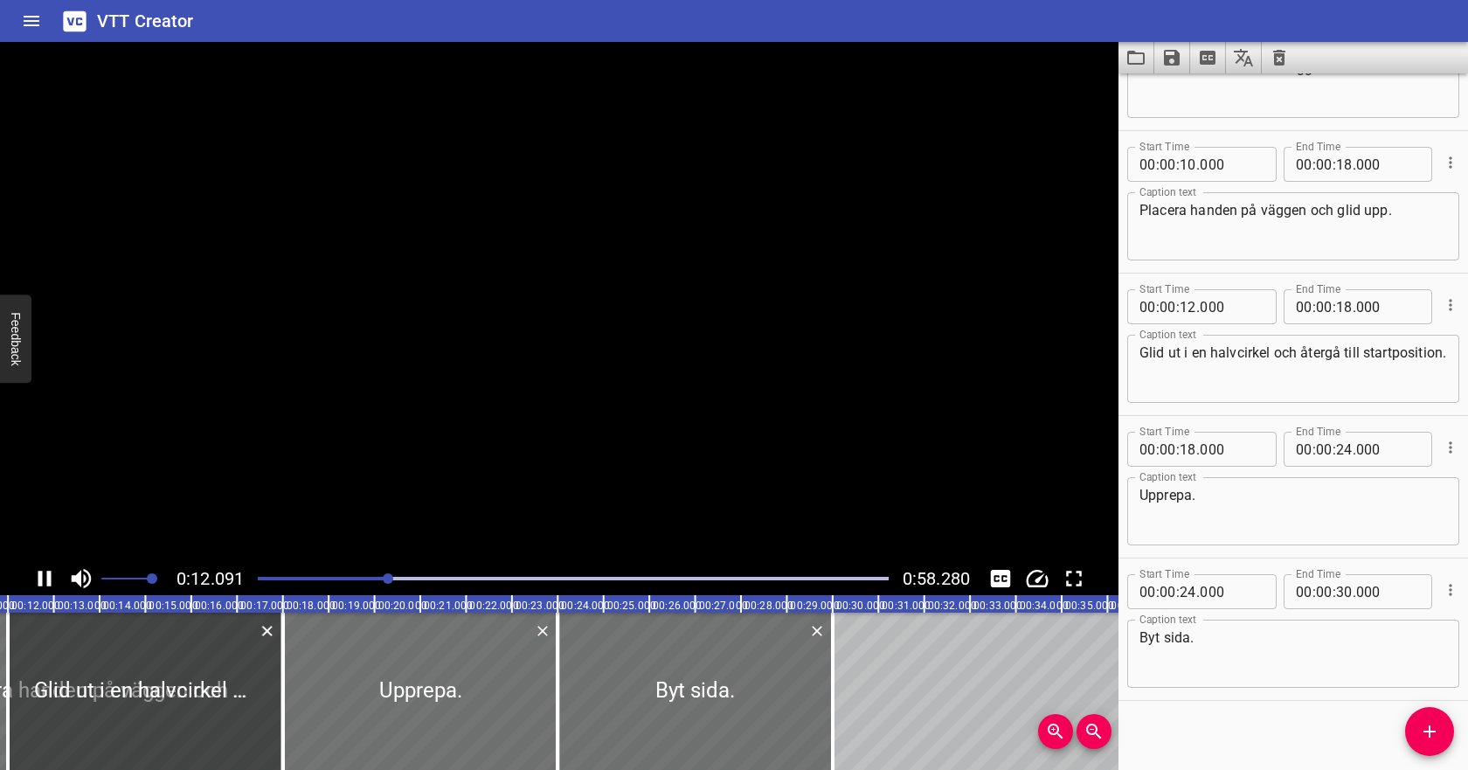
scroll to position [98, 0]
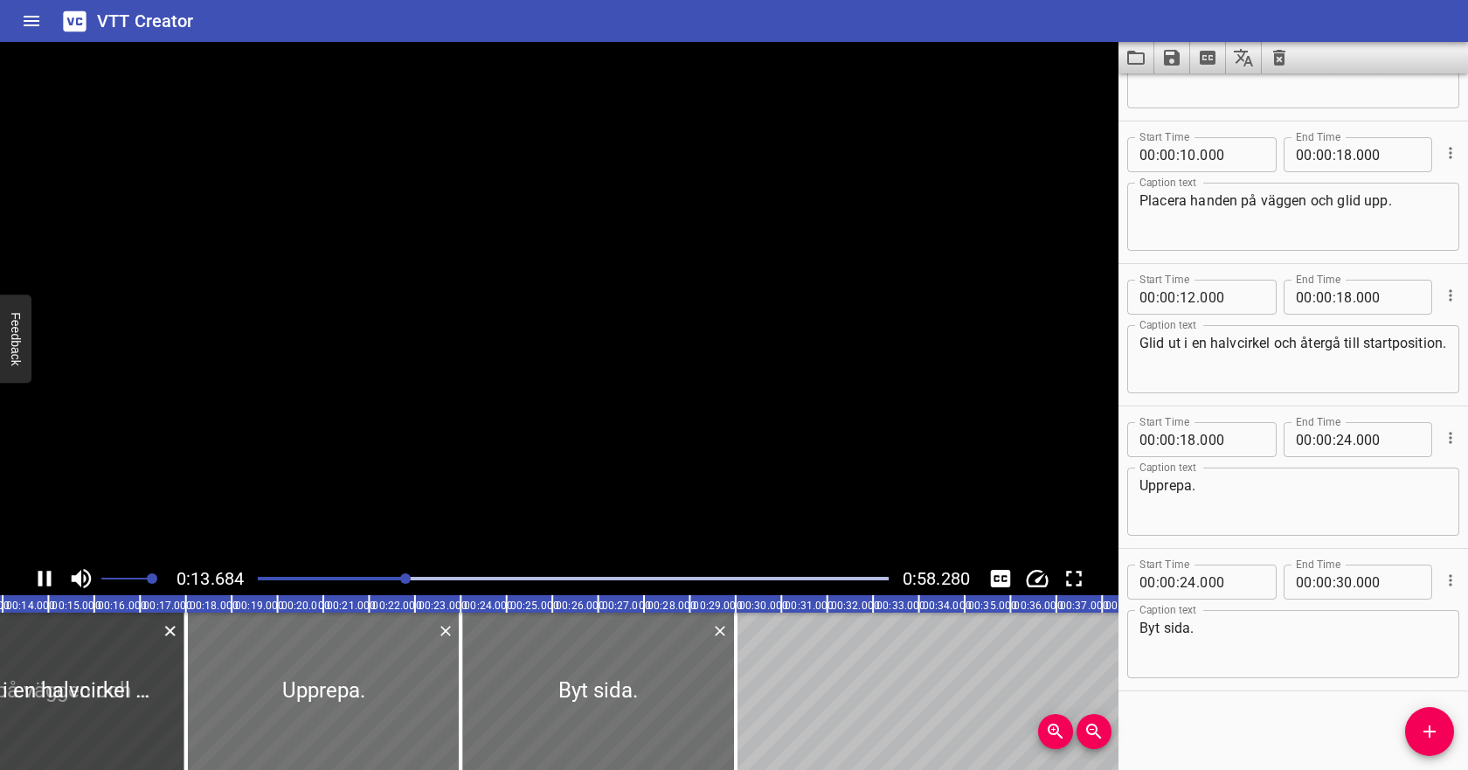
click at [41, 576] on icon "Play/Pause" at bounding box center [44, 579] width 13 height 16
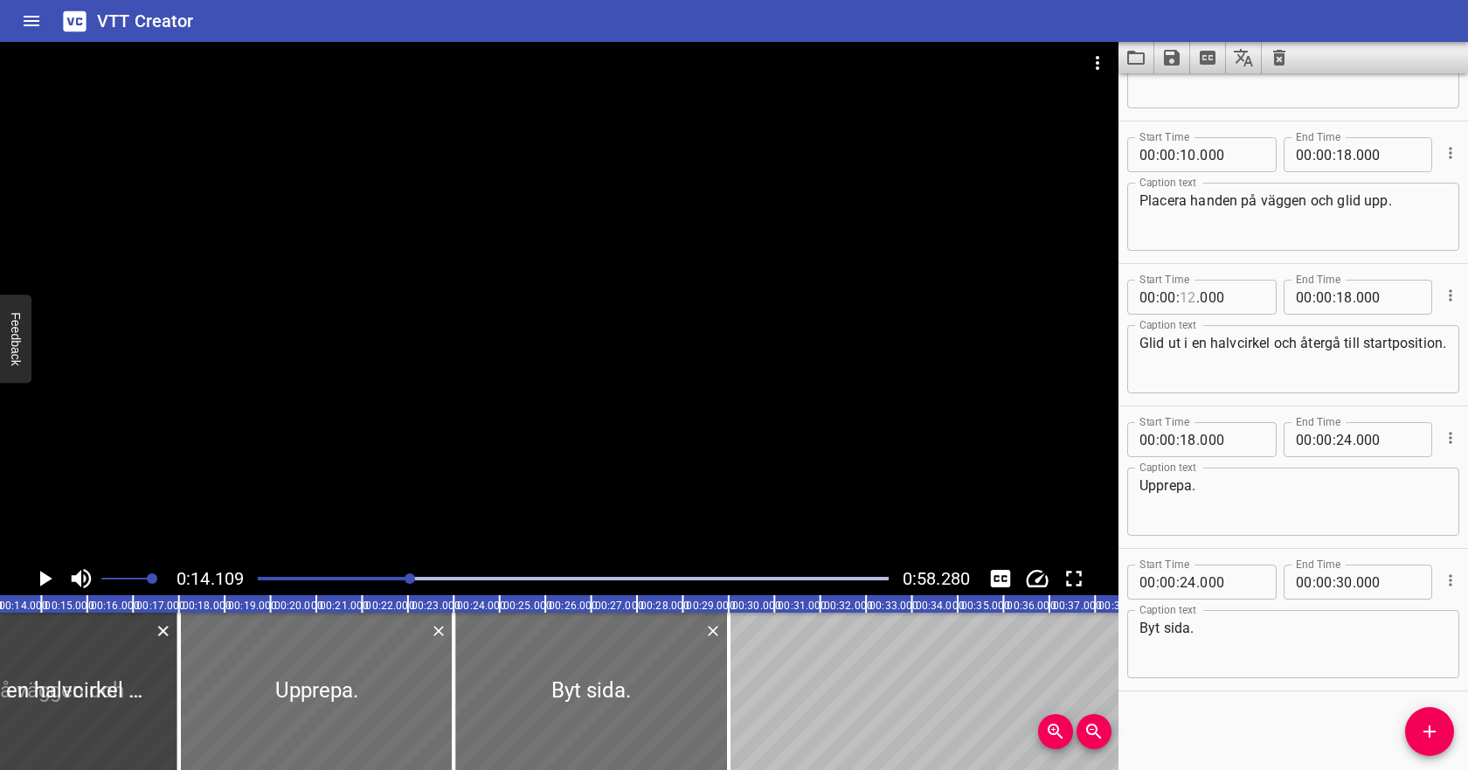
click at [1188, 298] on input "number" at bounding box center [1188, 297] width 17 height 35
type input "14"
type input "000"
click at [1330, 356] on textarea "Glid ut i en halvcirkel och återgå till startposition." at bounding box center [1293, 360] width 308 height 50
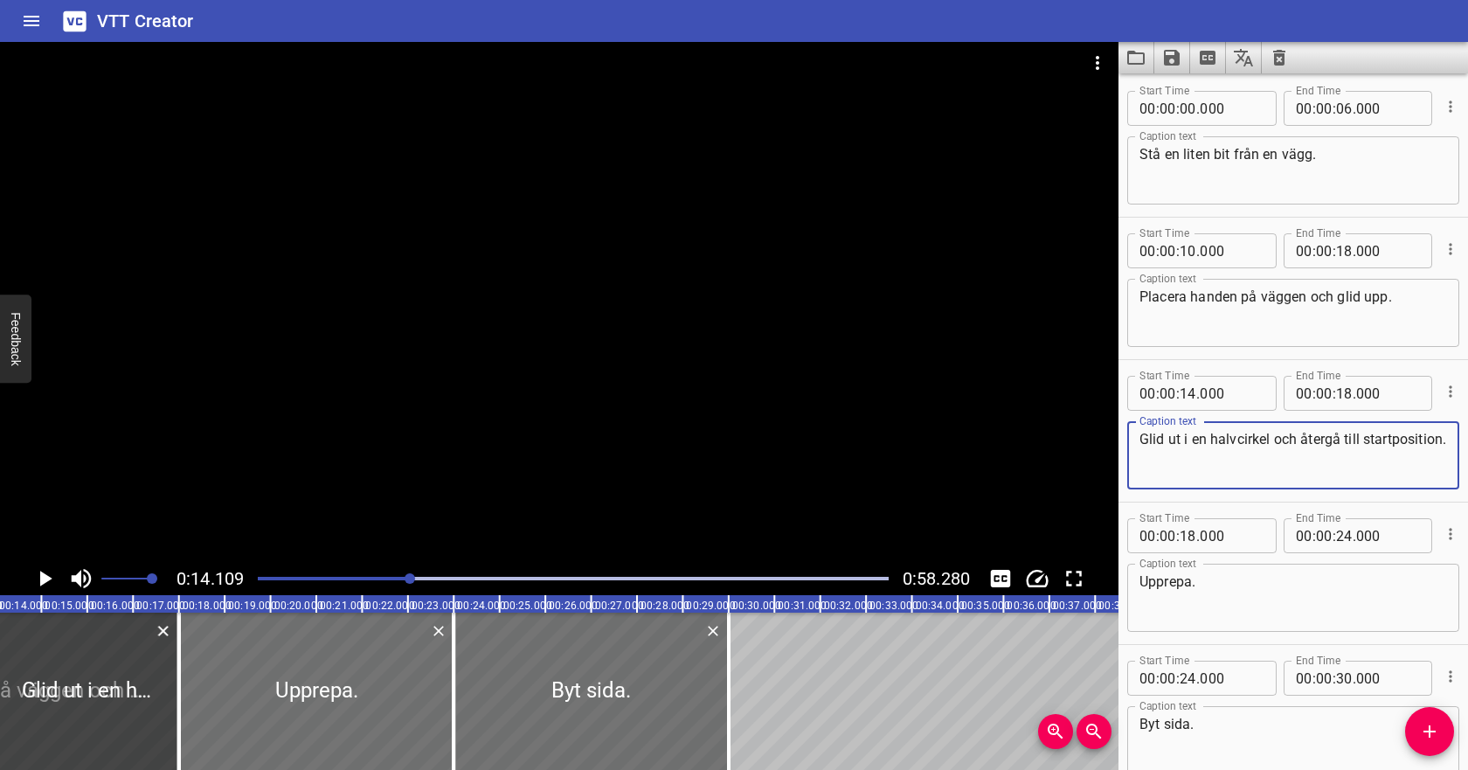
scroll to position [0, 0]
click at [1181, 252] on input "number" at bounding box center [1188, 252] width 17 height 35
type input "09"
type input "000"
click at [1347, 245] on input "number" at bounding box center [1344, 252] width 17 height 35
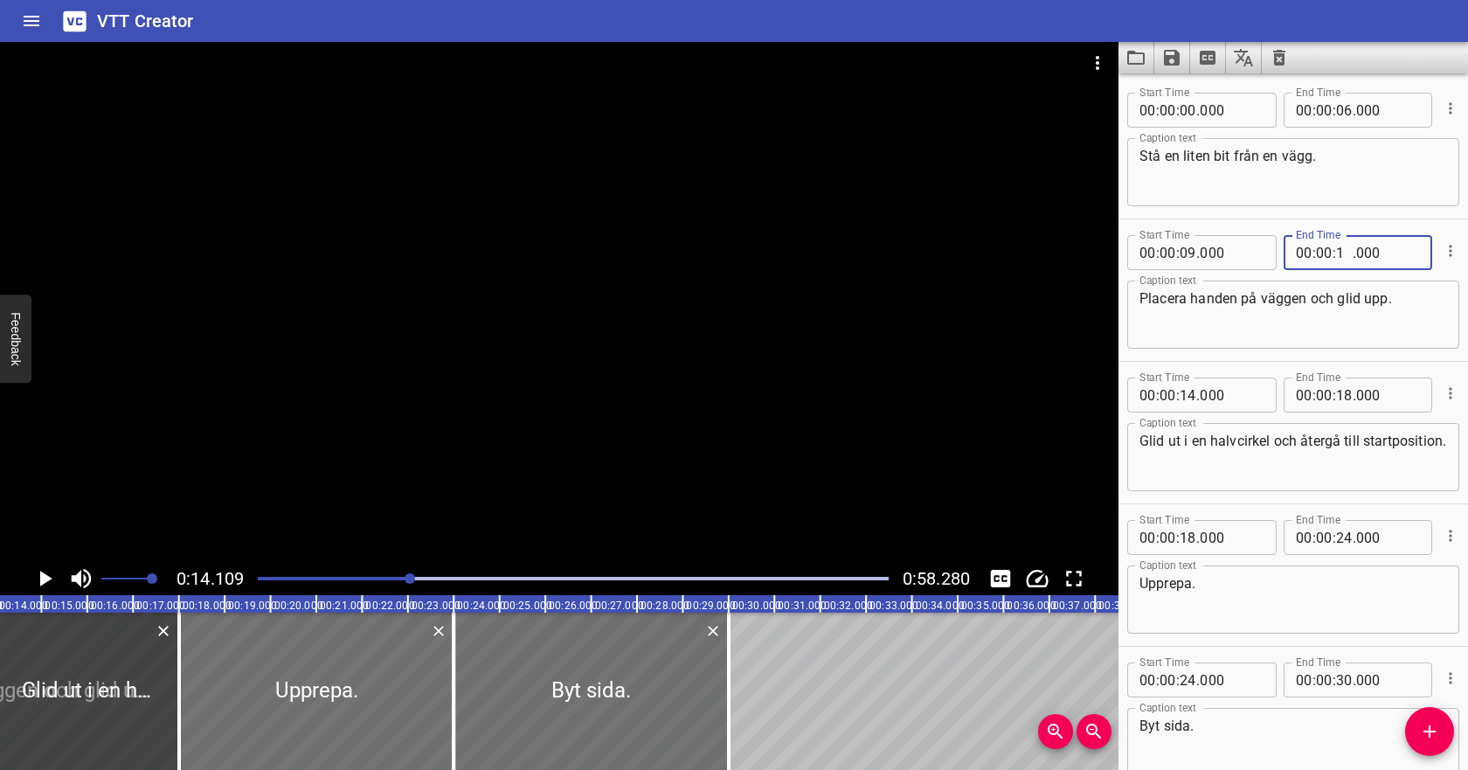
type input "14"
type input "000"
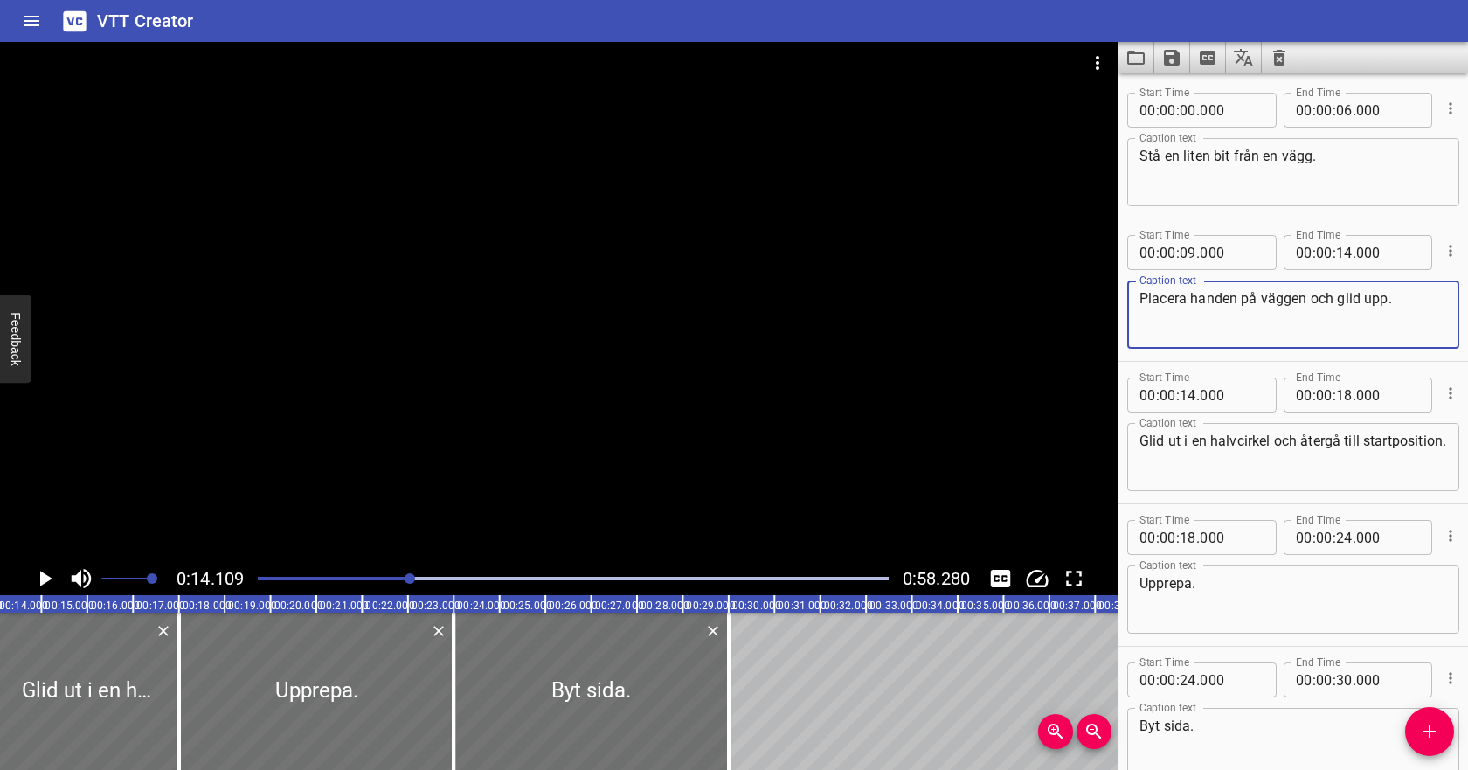
click at [1305, 325] on textarea "Placera handen på väggen och glid upp." at bounding box center [1293, 315] width 308 height 50
click at [1194, 253] on input "number" at bounding box center [1188, 252] width 17 height 35
type input "08"
type input "000"
click at [1190, 305] on textarea "Placera handen på väggen och glid upp." at bounding box center [1293, 315] width 308 height 50
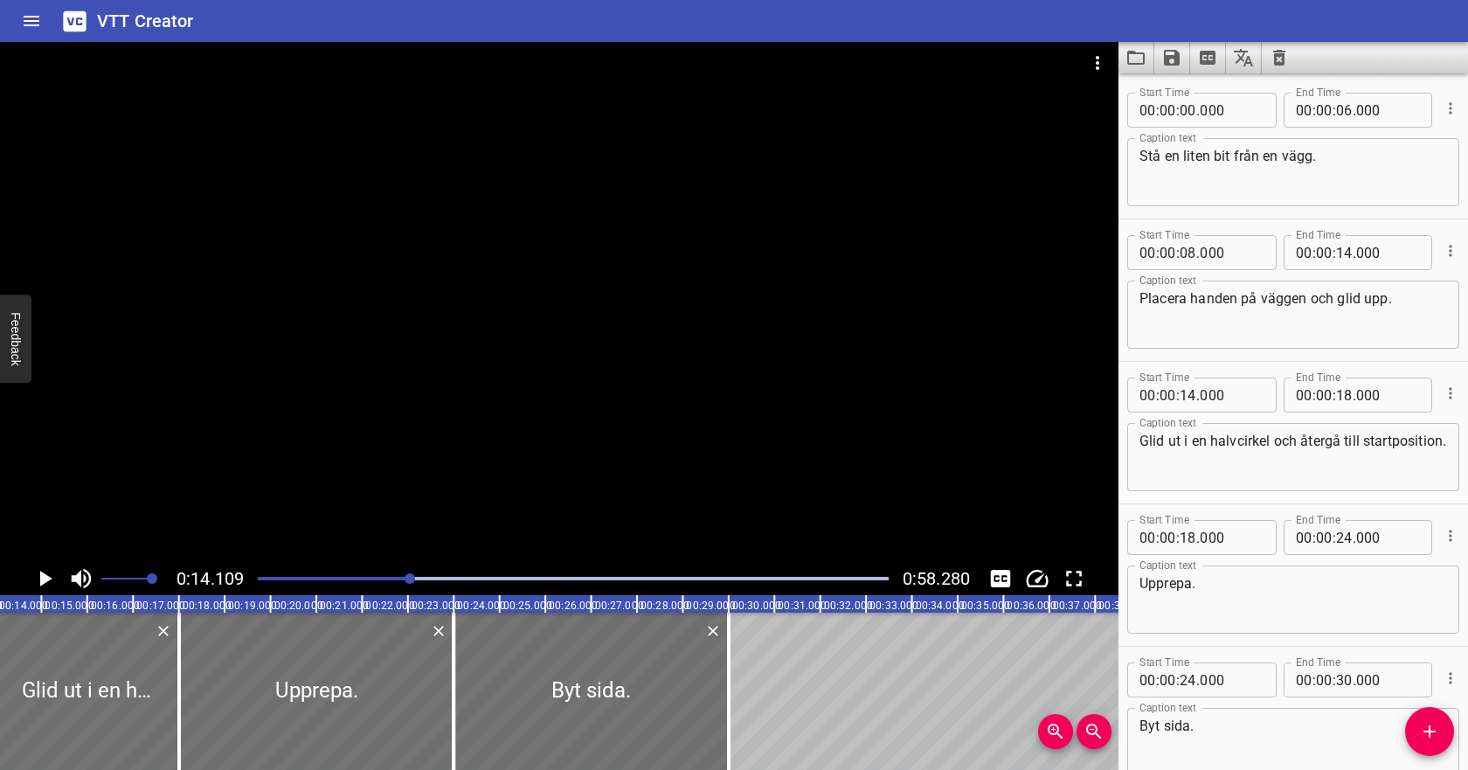
click at [324, 579] on div "Play progress" at bounding box center [95, 578] width 631 height 3
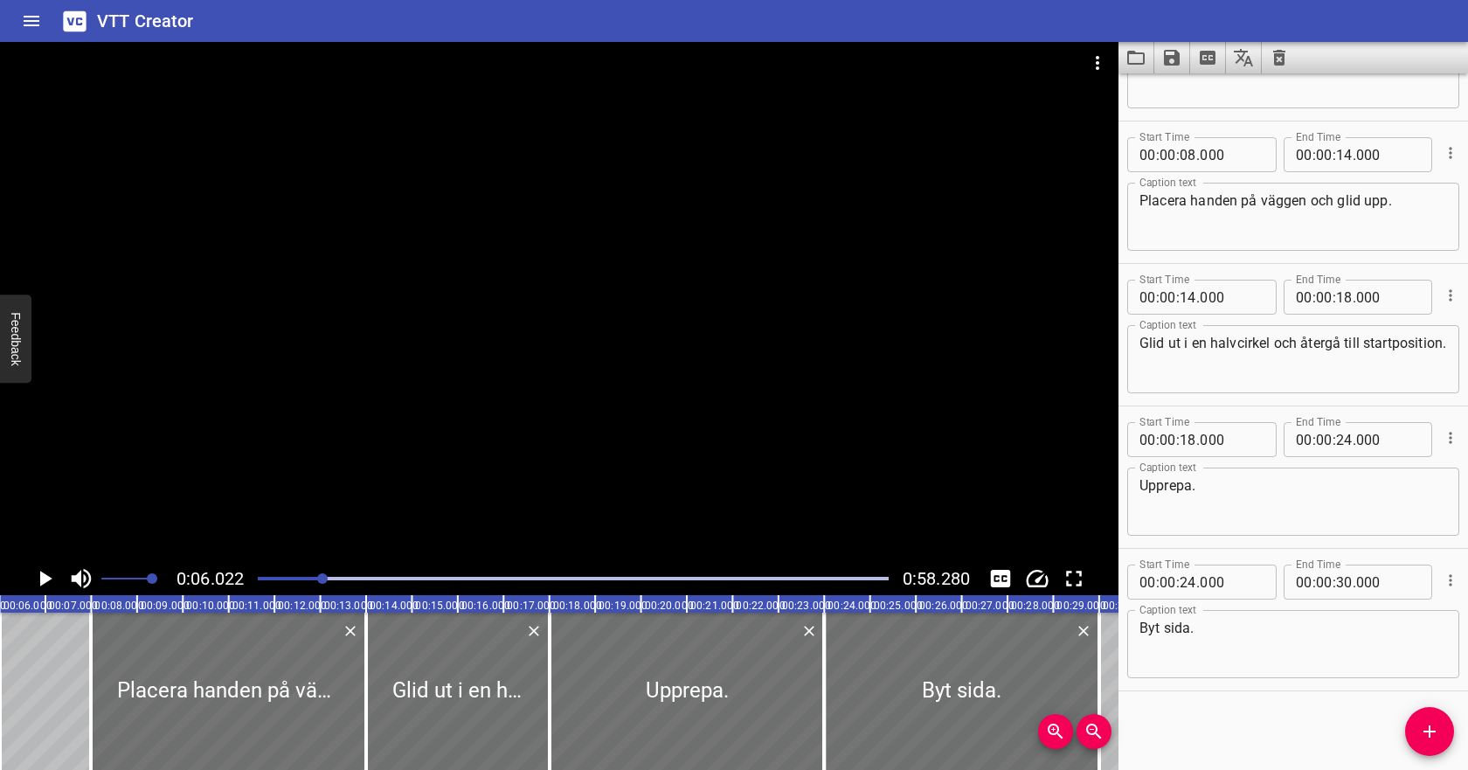
click at [46, 574] on icon "Play/Pause" at bounding box center [44, 578] width 26 height 26
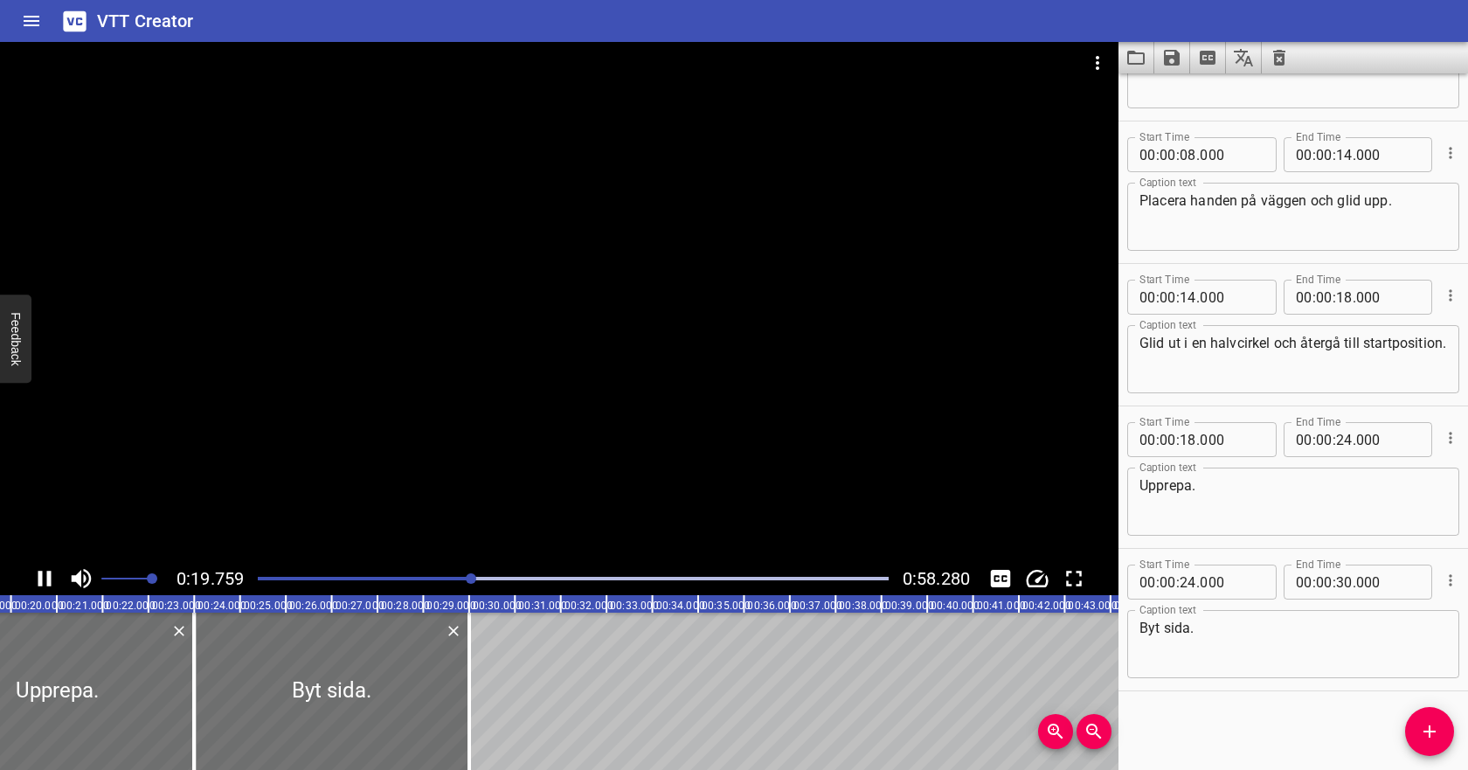
click at [43, 582] on icon "Play/Pause" at bounding box center [44, 578] width 26 height 26
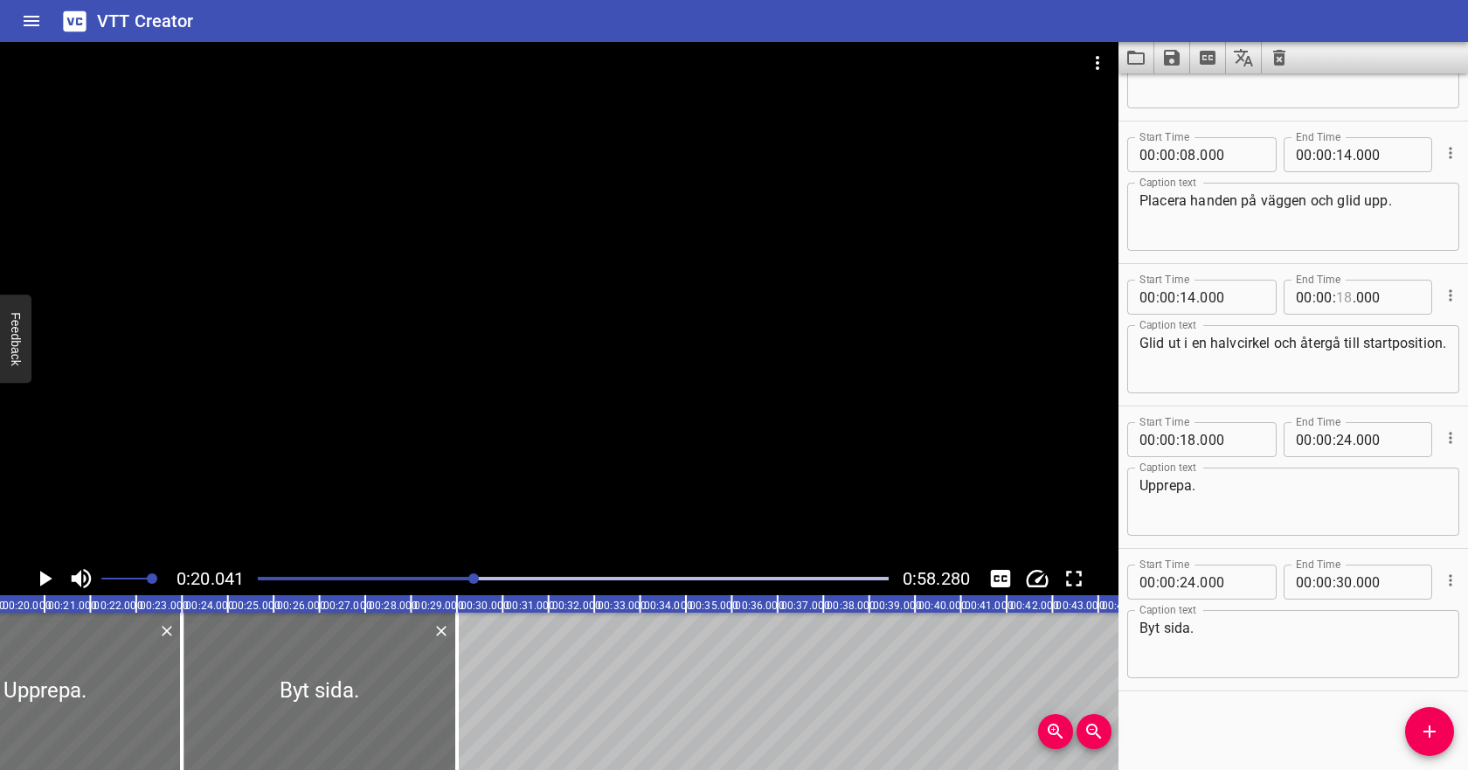
click at [1344, 295] on input "number" at bounding box center [1344, 297] width 17 height 35
type input "20"
type input "000"
click at [1193, 441] on input "number" at bounding box center [1188, 439] width 17 height 35
type input "18"
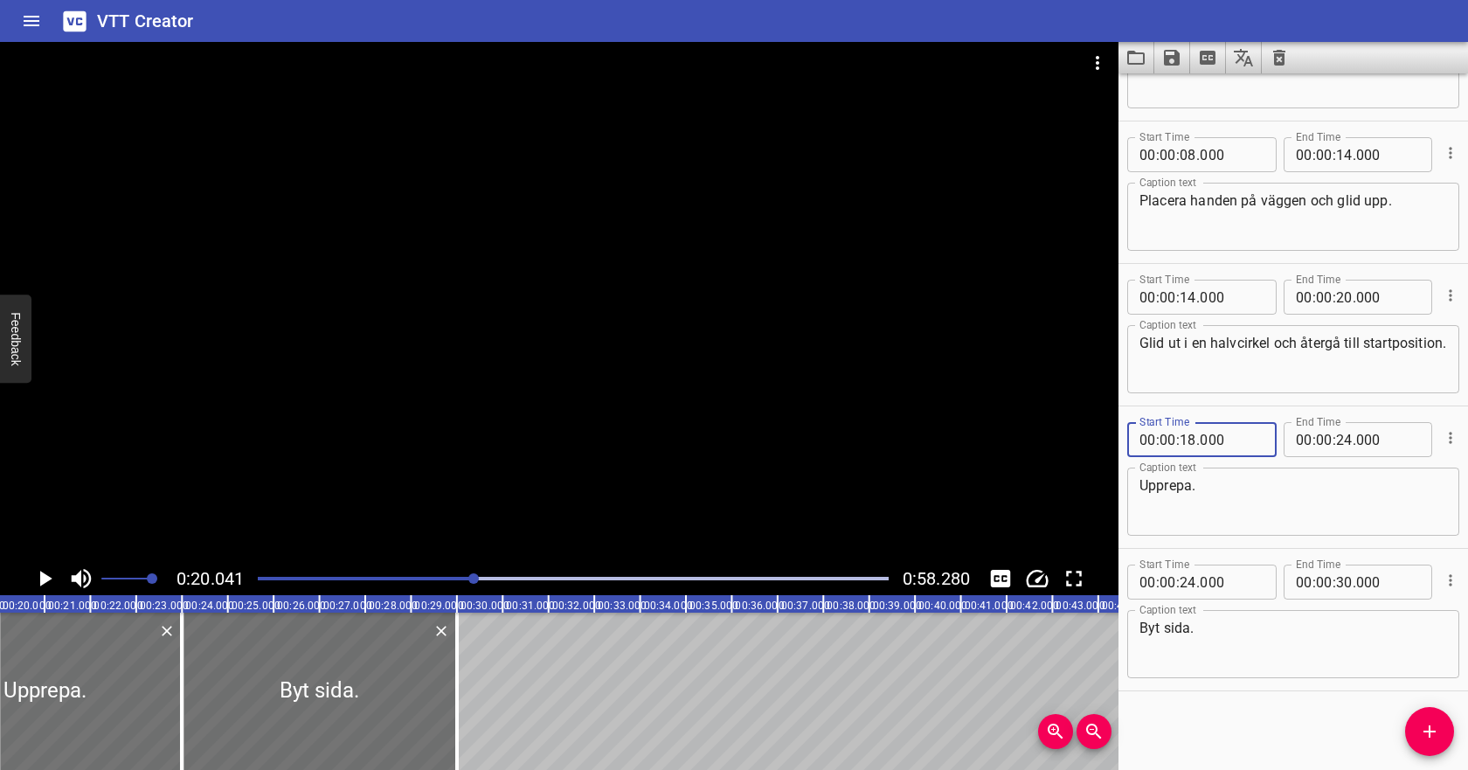
click at [38, 579] on icon "Play/Pause" at bounding box center [44, 578] width 26 height 26
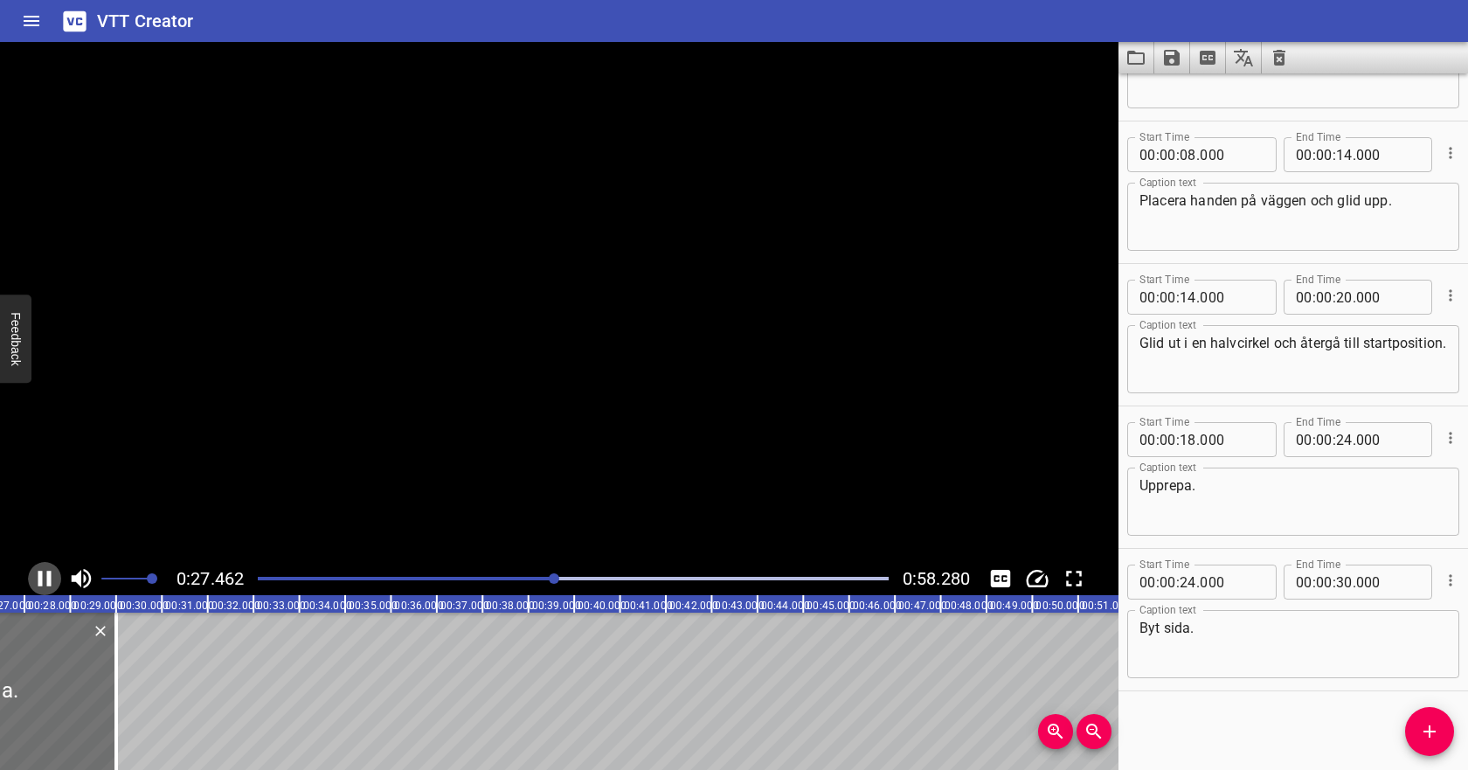
click at [38, 579] on icon "Play/Pause" at bounding box center [44, 578] width 26 height 26
click at [1192, 437] on input "number" at bounding box center [1188, 439] width 17 height 35
type input "27"
type input "000"
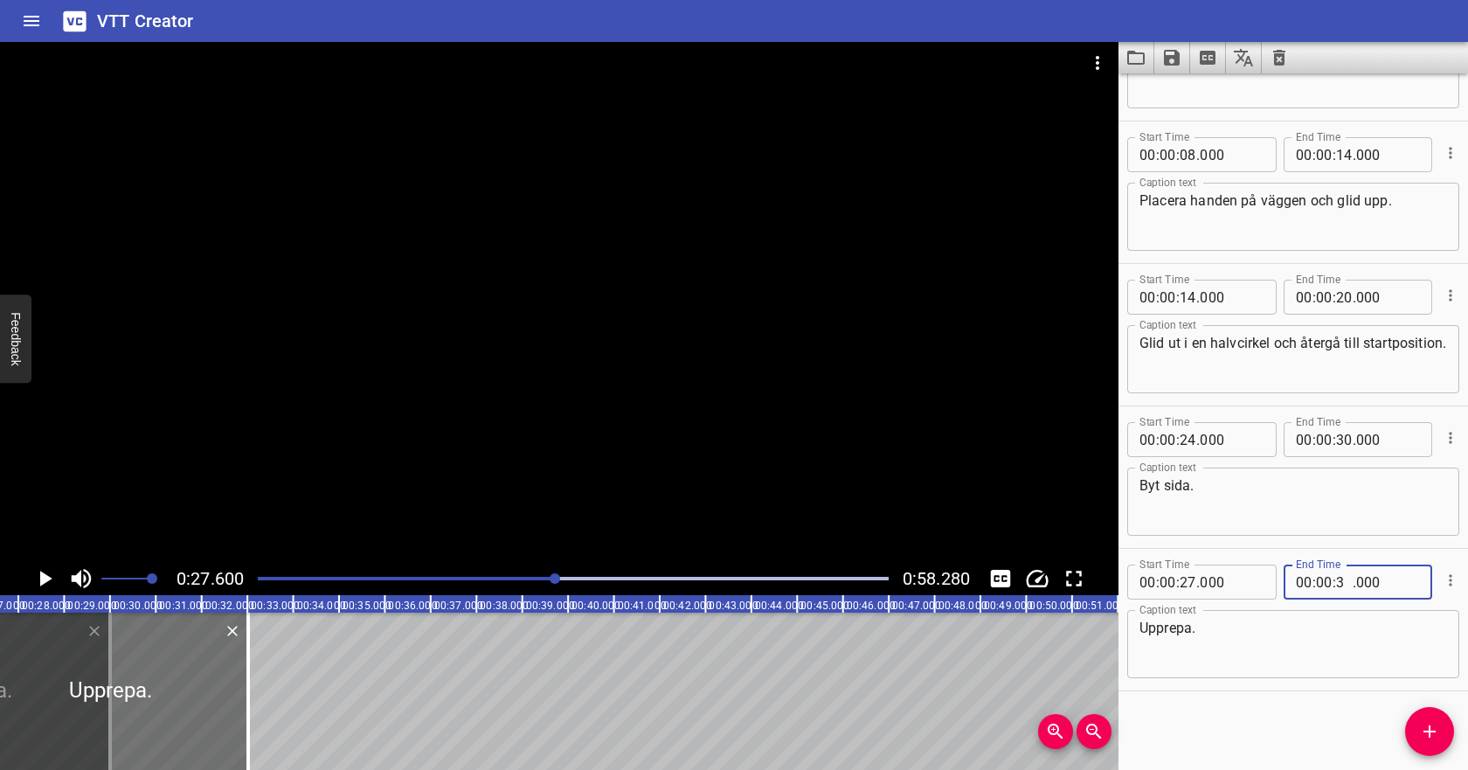
type input "33"
type input "000"
click at [1193, 439] on input "number" at bounding box center [1188, 439] width 17 height 35
type input "40"
type input "000"
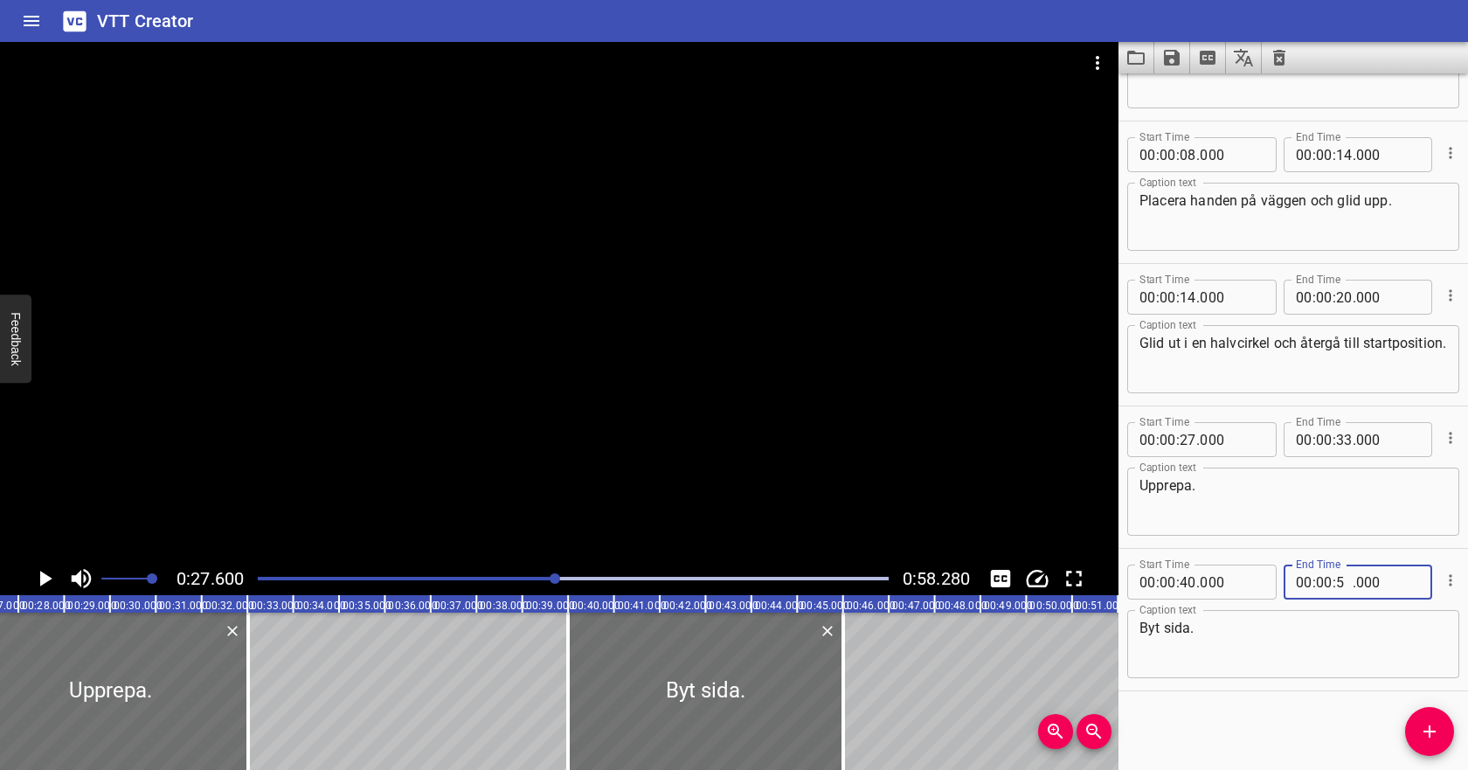
type input "50"
type input "000"
click at [1263, 654] on textarea "Byt sida." at bounding box center [1293, 645] width 308 height 50
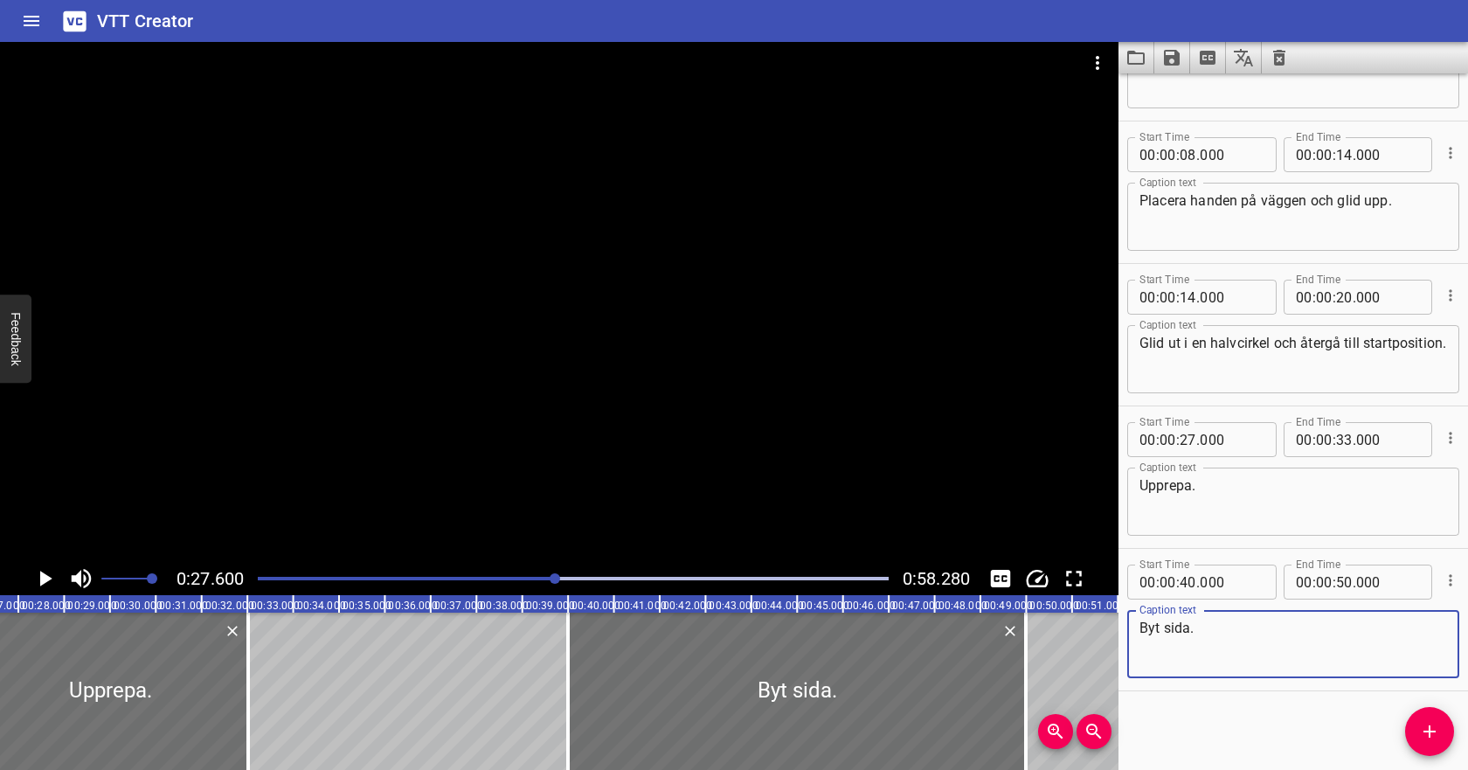
click at [51, 579] on icon "Play/Pause" at bounding box center [44, 578] width 26 height 26
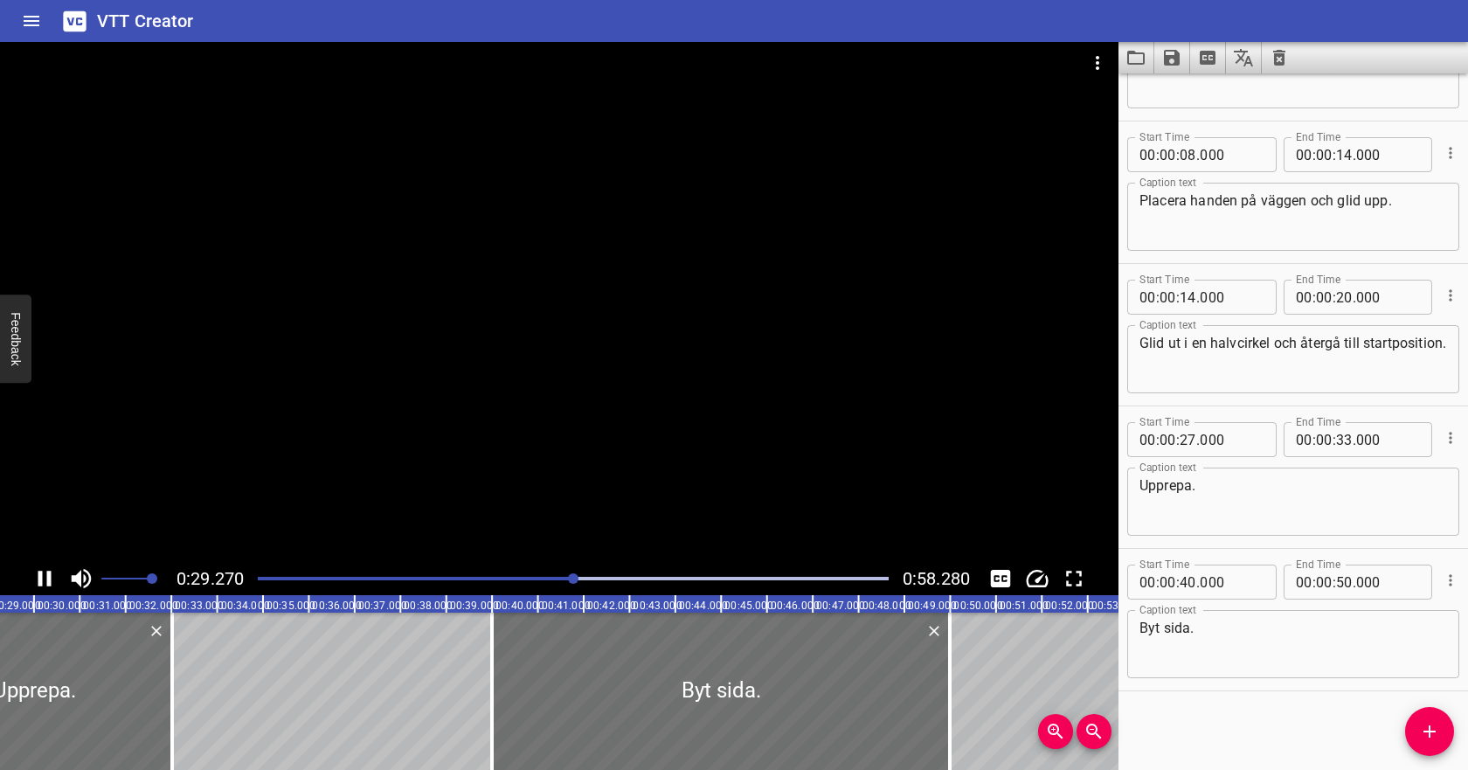
click at [613, 580] on div at bounding box center [573, 578] width 652 height 24
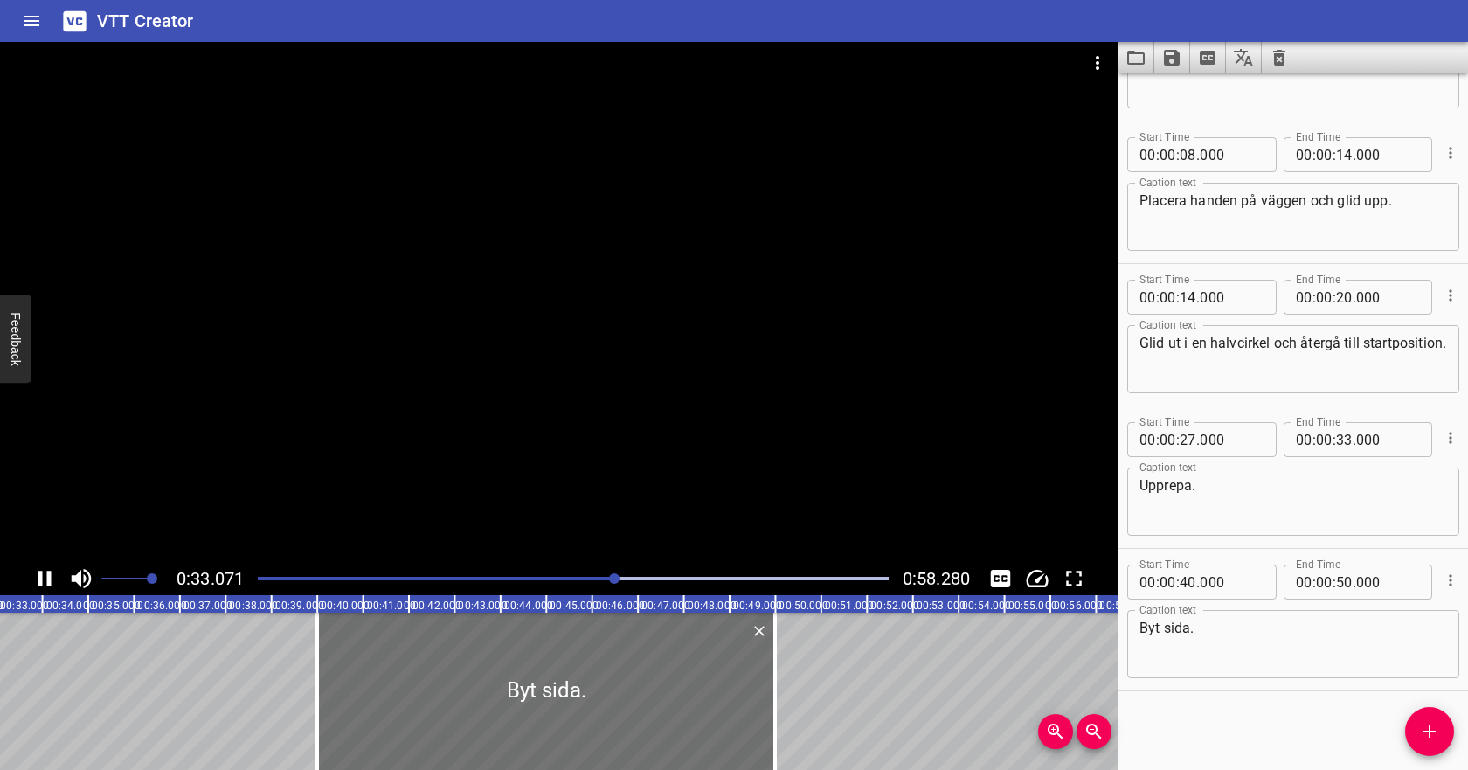
click at [661, 580] on div at bounding box center [573, 578] width 652 height 24
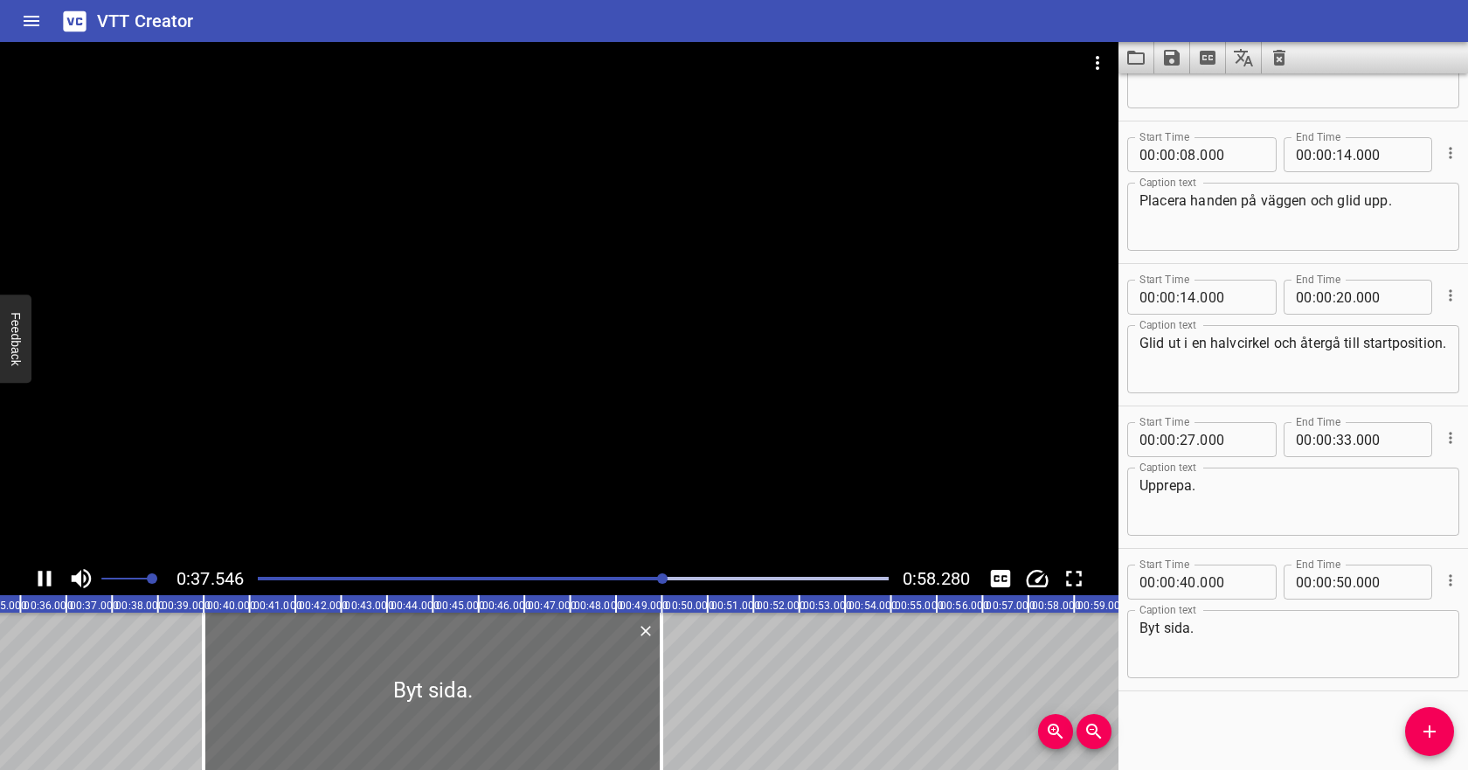
scroll to position [0, 1631]
click at [708, 576] on div at bounding box center [573, 578] width 652 height 24
click at [762, 578] on div "Play progress" at bounding box center [573, 578] width 631 height 3
click at [1184, 576] on input "number" at bounding box center [1188, 581] width 17 height 35
type input "51"
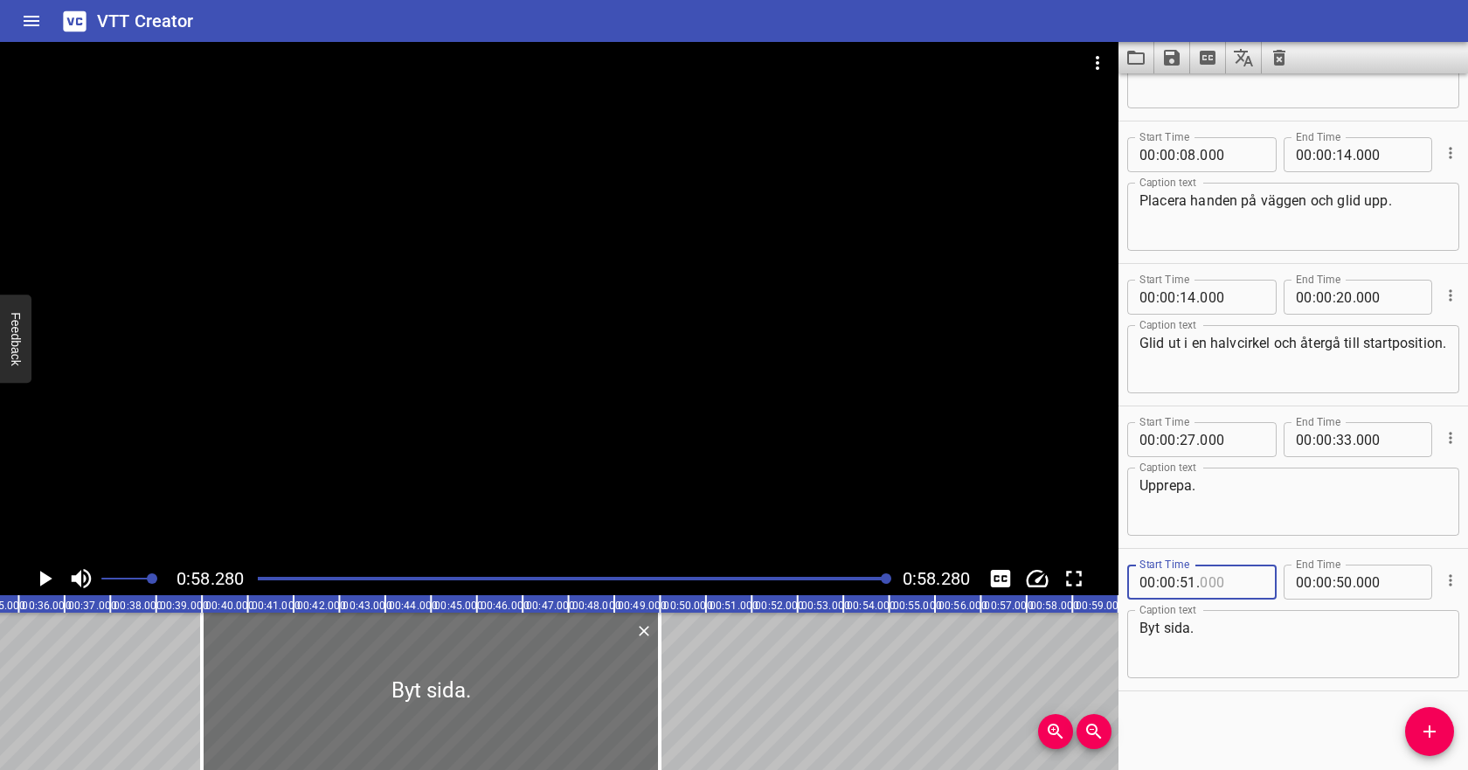
type input "000"
click at [1343, 581] on input "number" at bounding box center [1344, 581] width 17 height 35
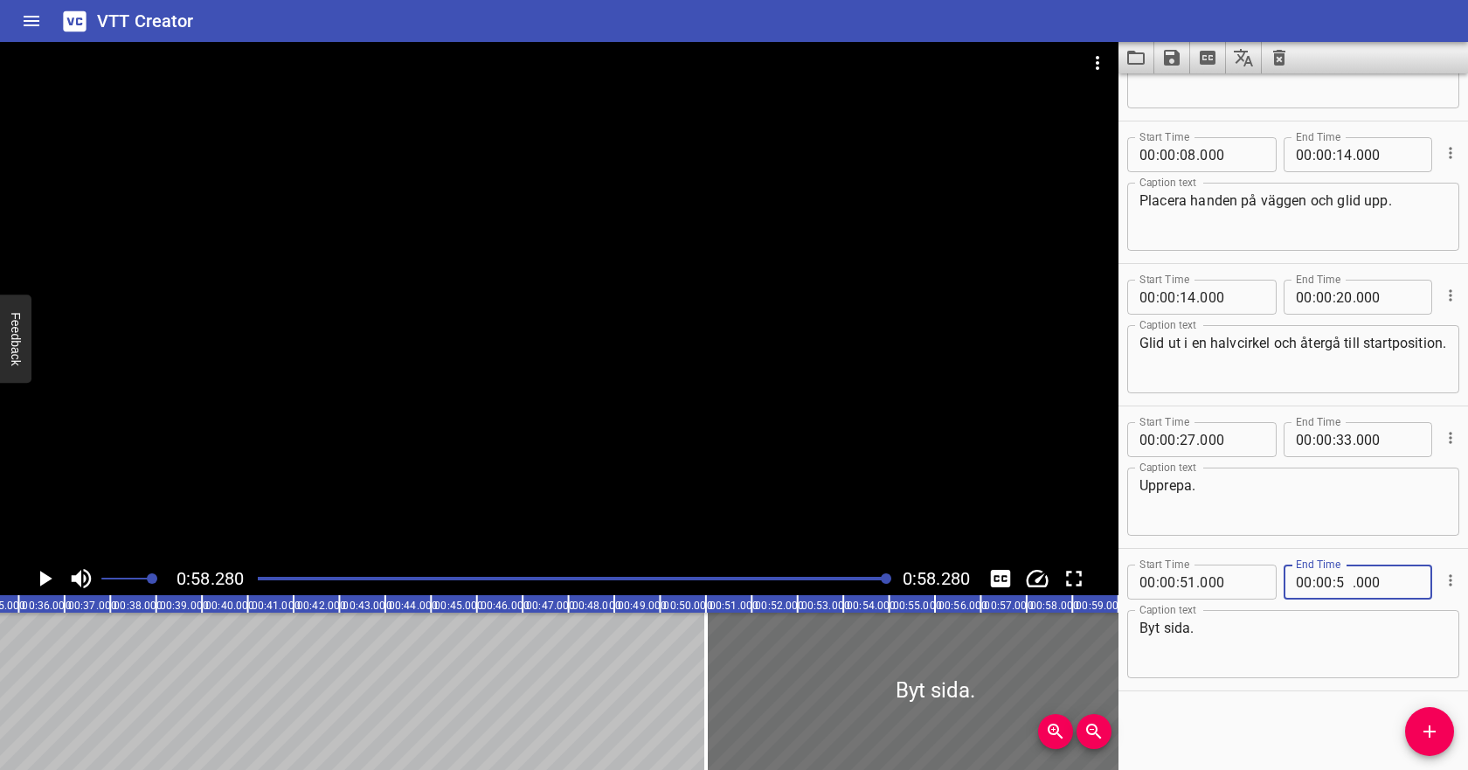
type input "57"
type input "000"
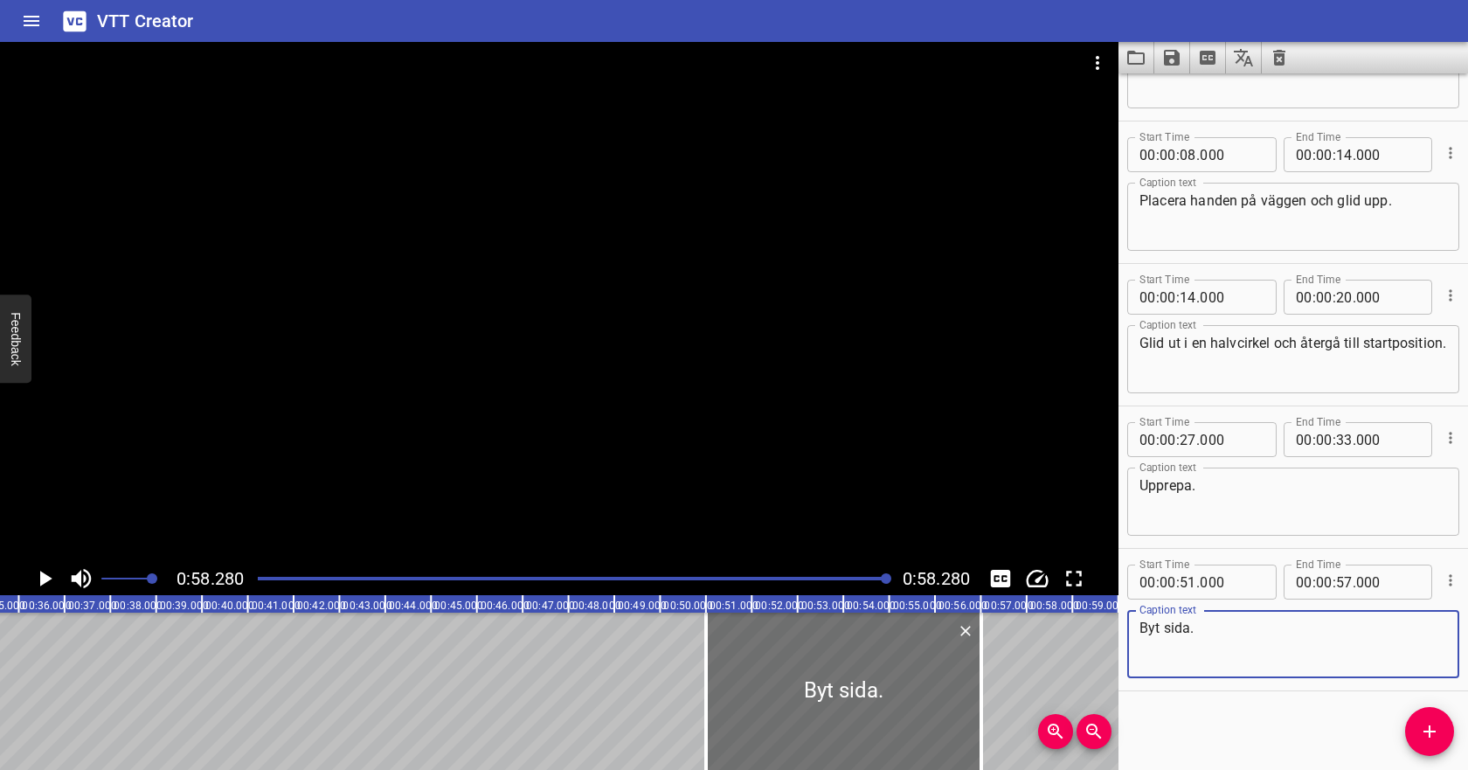
click at [1315, 647] on textarea "Byt sida." at bounding box center [1293, 645] width 308 height 50
click at [1179, 59] on icon "Save captions to file" at bounding box center [1172, 58] width 16 height 16
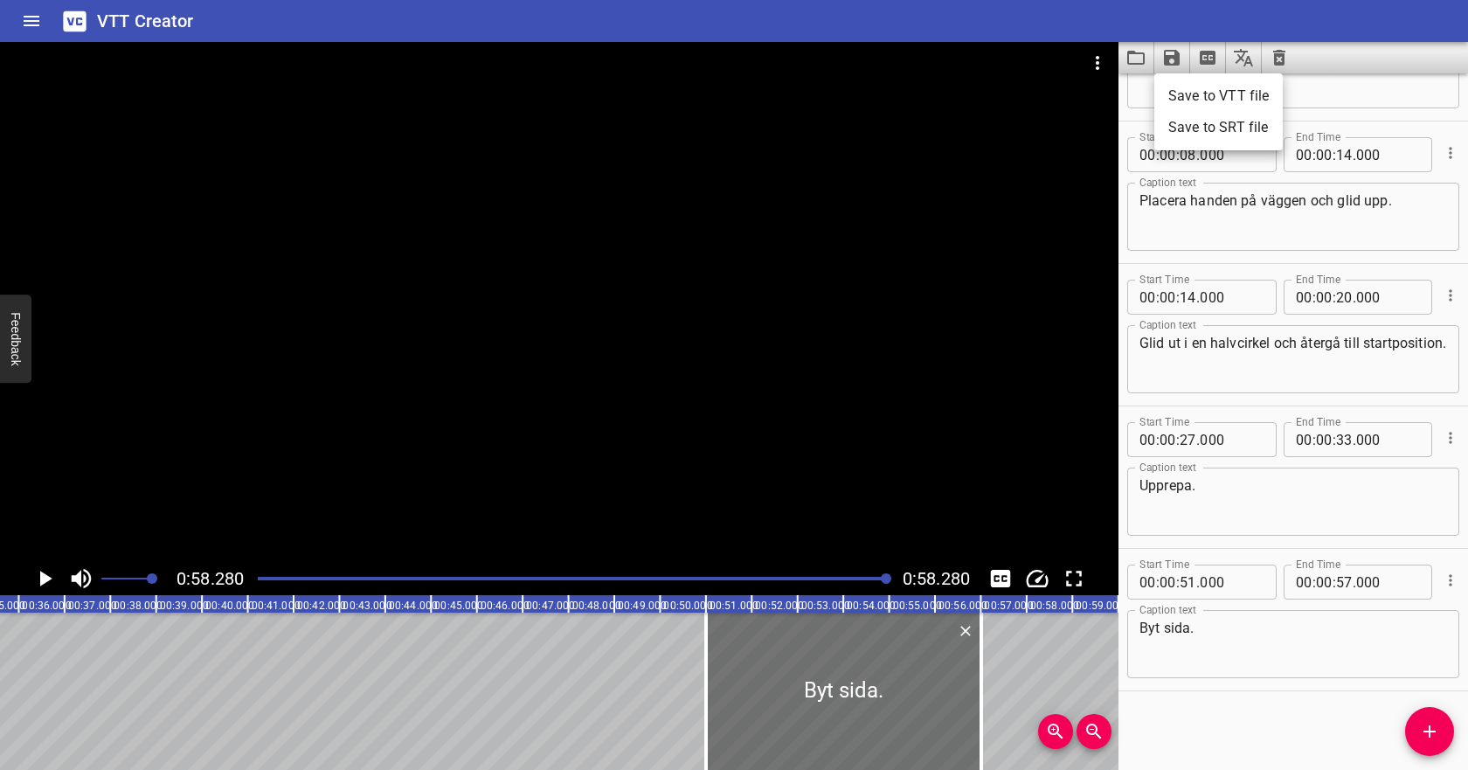
click at [1183, 94] on li "Save to VTT file" at bounding box center [1218, 95] width 128 height 31
click at [1094, 62] on icon "Video Options" at bounding box center [1097, 62] width 21 height 21
click at [1096, 63] on li "Select New Video File..." at bounding box center [1164, 64] width 174 height 31
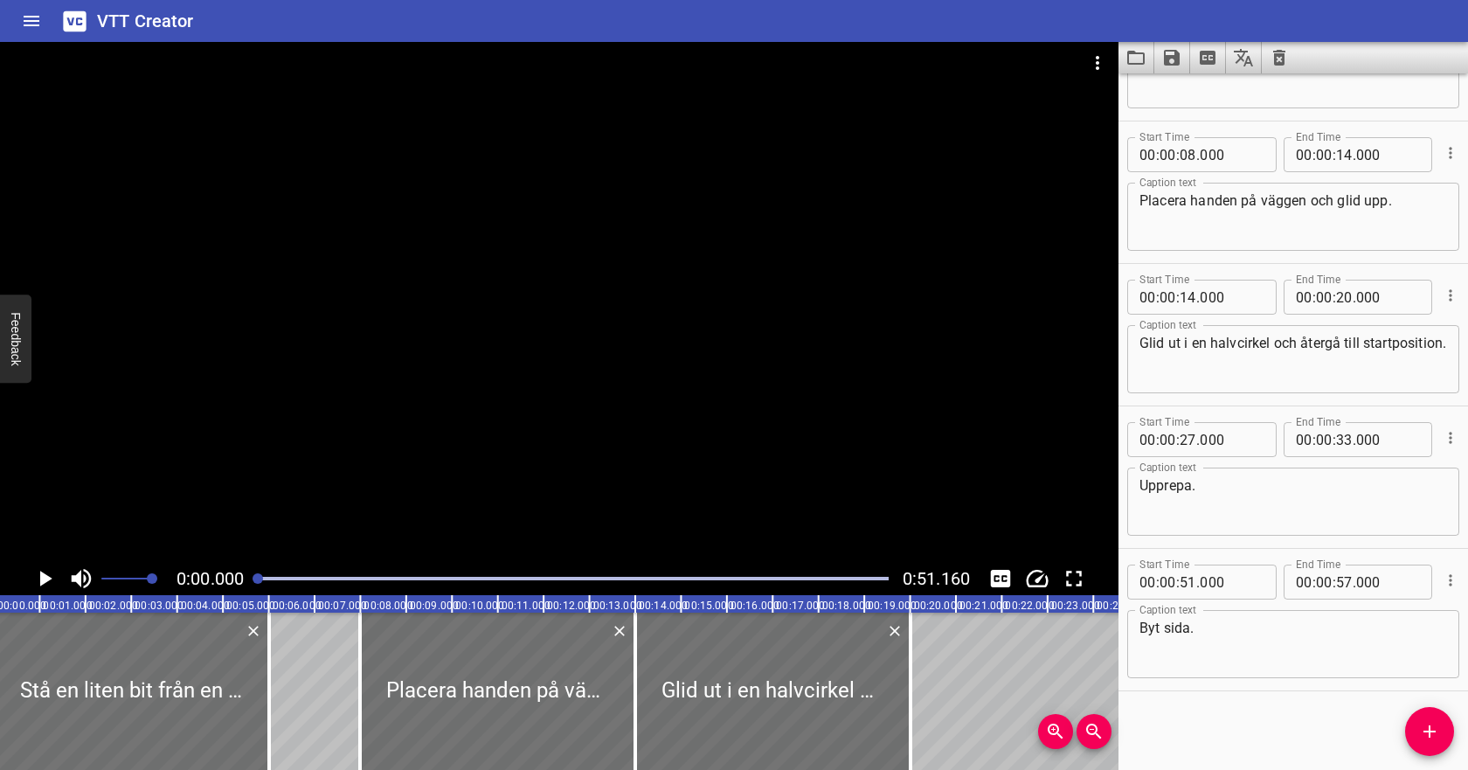
scroll to position [0, 0]
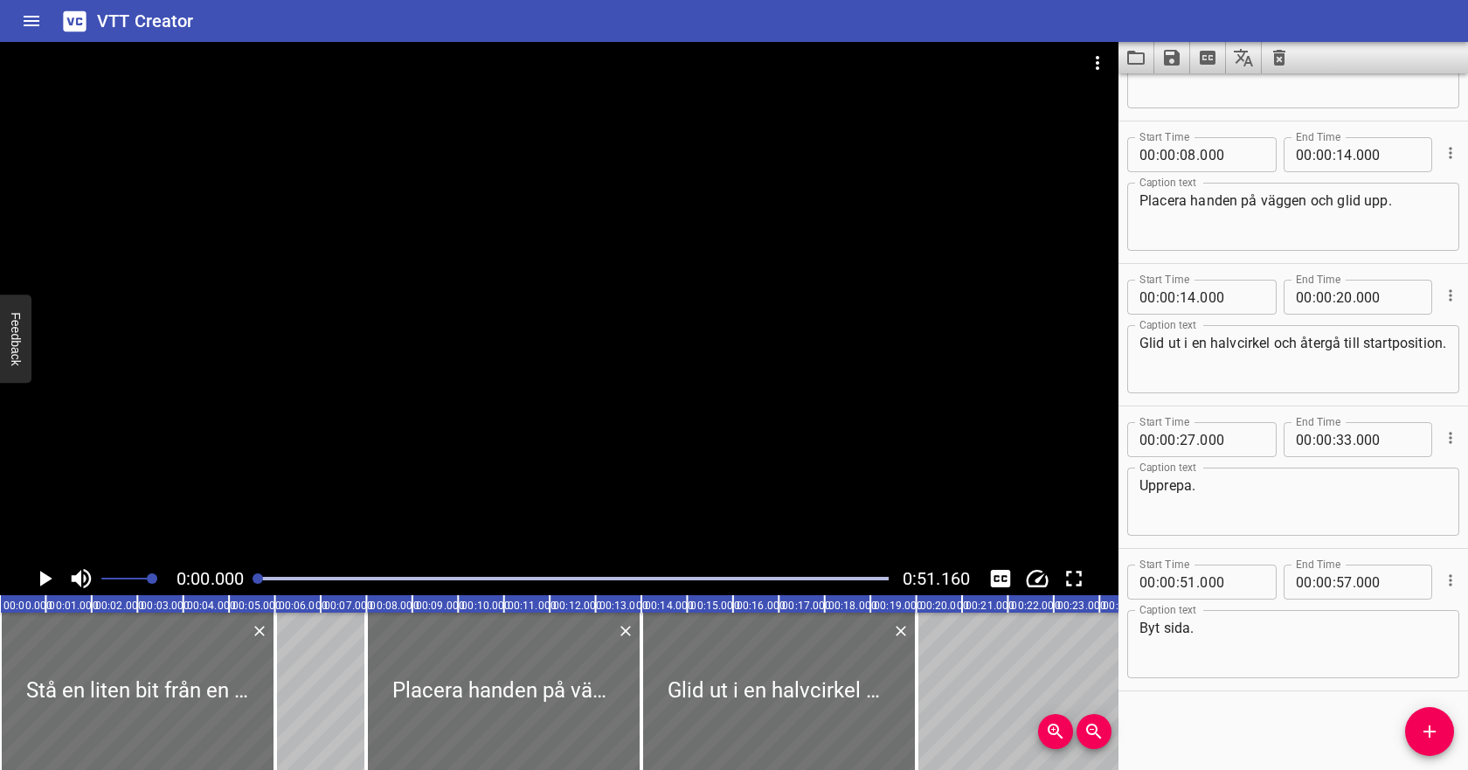
click at [1280, 55] on icon "Clear captions" at bounding box center [1279, 58] width 12 height 16
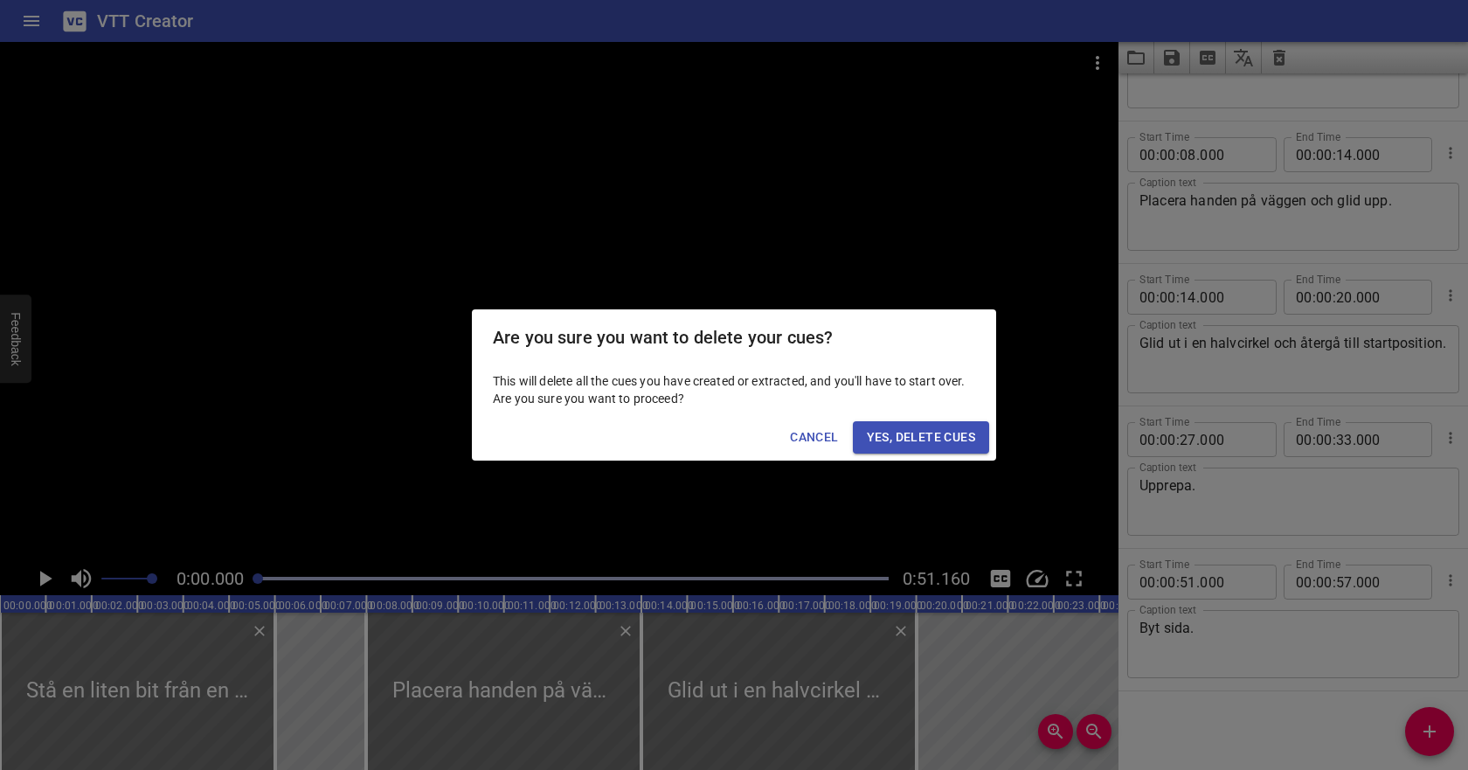
click at [944, 433] on span "Yes, Delete Cues" at bounding box center [921, 437] width 108 height 22
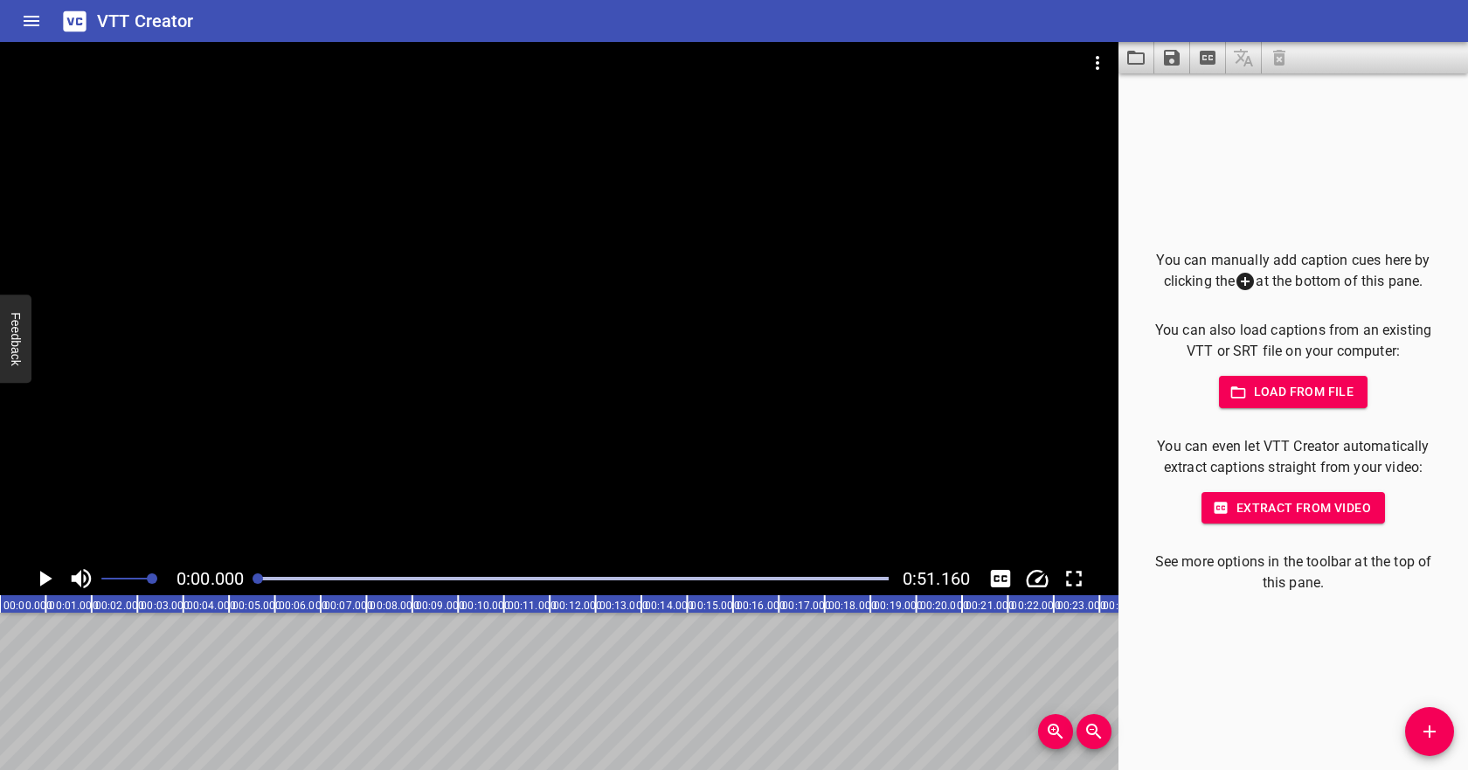
click at [1275, 408] on div "You can manually add caption cues here by clicking the at the bottom of this pa…" at bounding box center [1293, 422] width 294 height 344
click at [1276, 390] on span "Load from file" at bounding box center [1293, 392] width 121 height 22
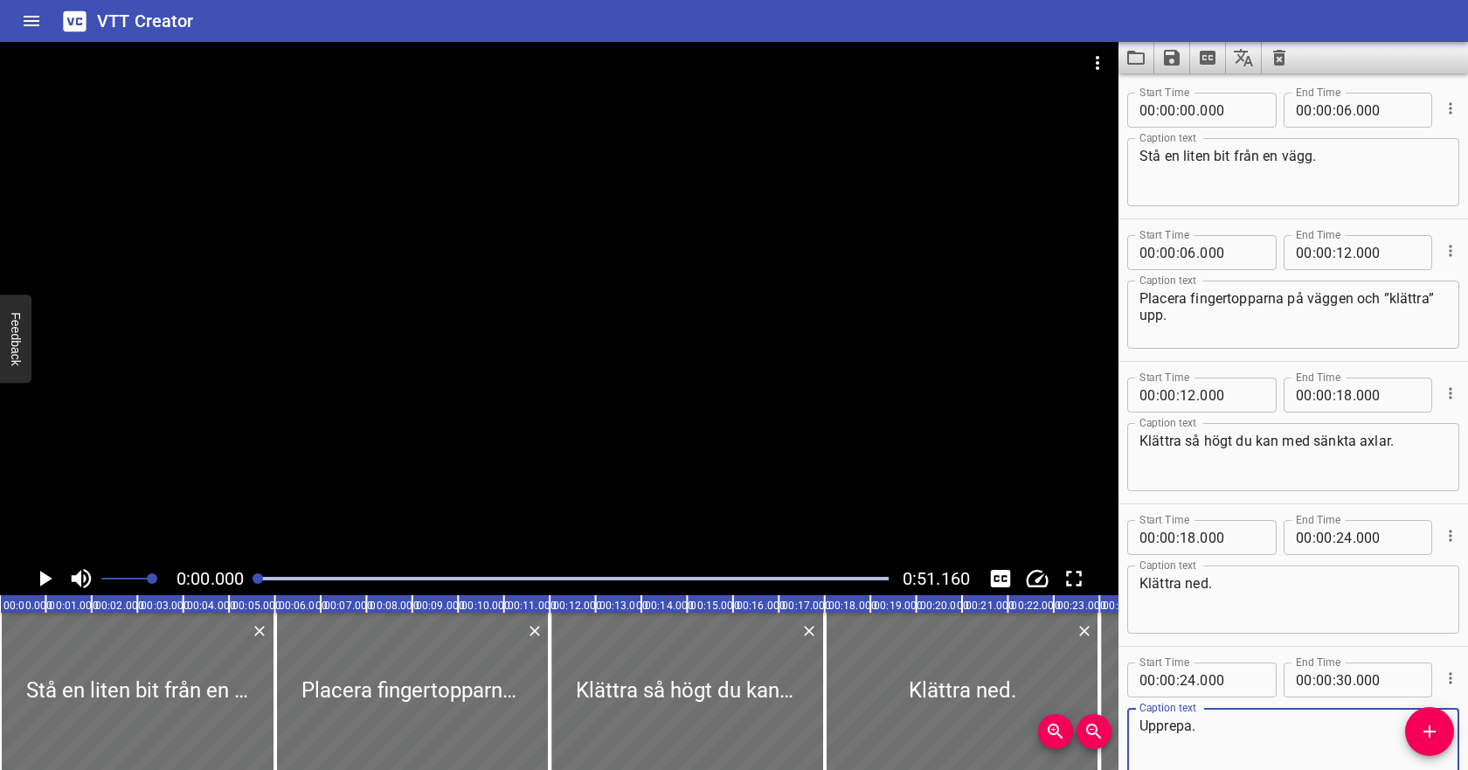
click at [43, 576] on icon "Play/Pause" at bounding box center [46, 579] width 12 height 16
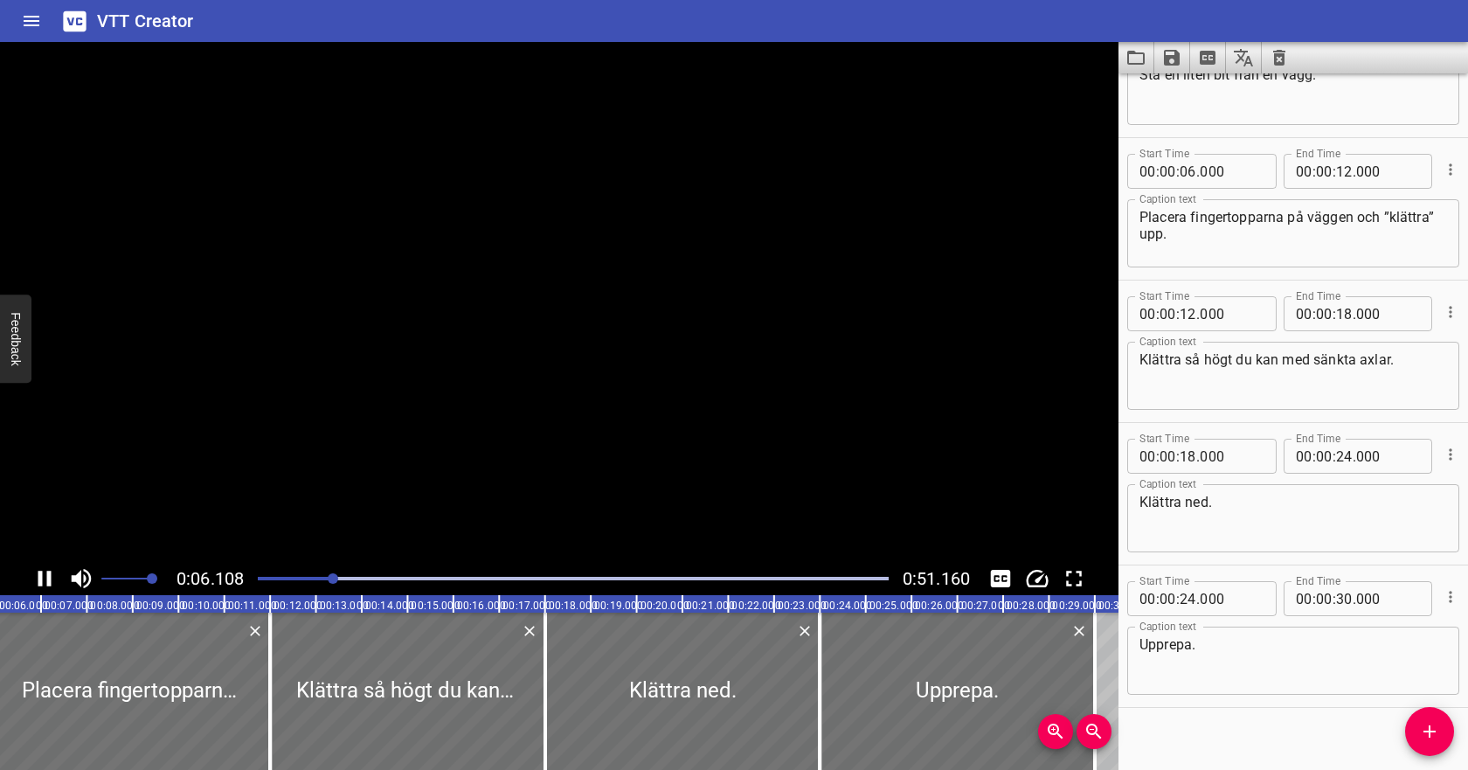
scroll to position [98, 0]
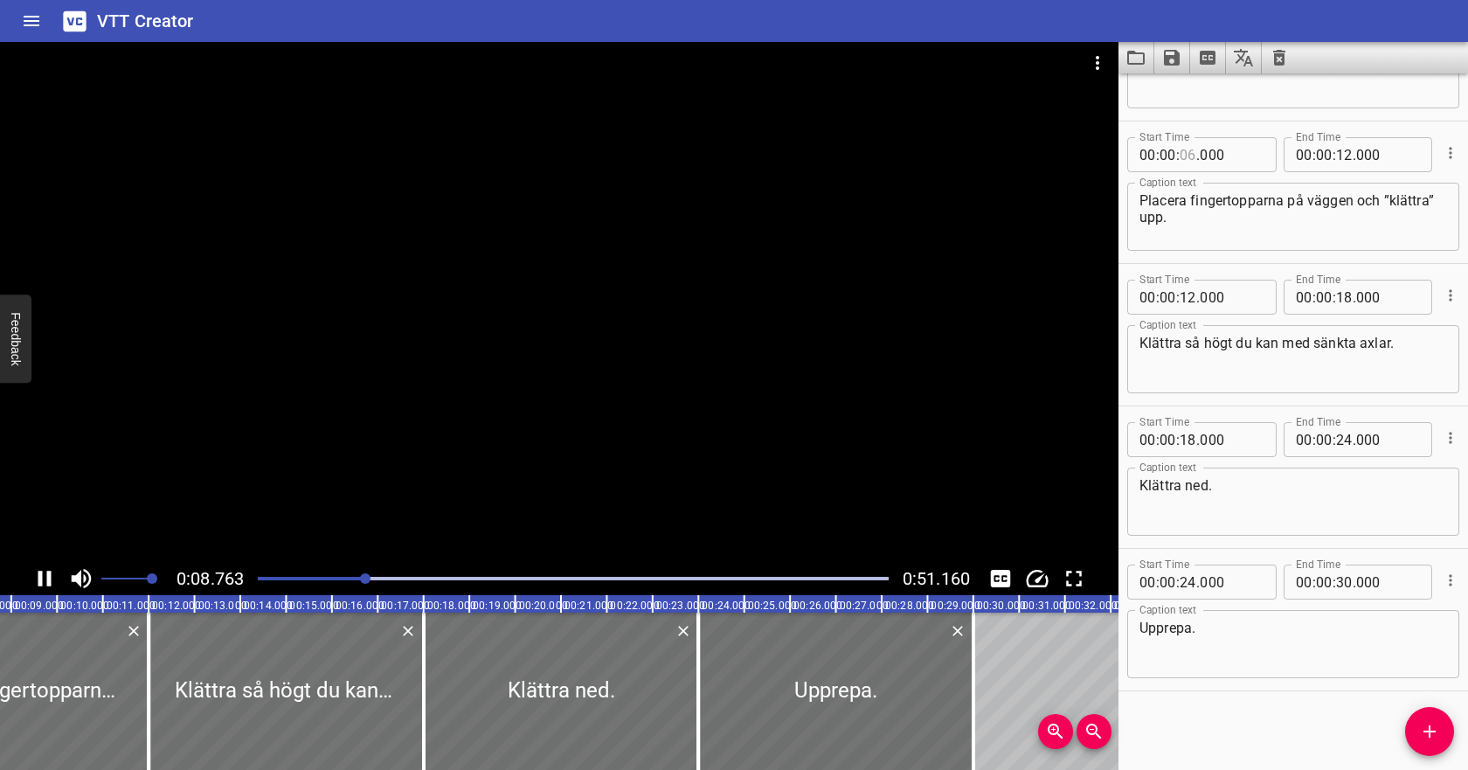
click at [1184, 156] on input "number" at bounding box center [1188, 154] width 17 height 35
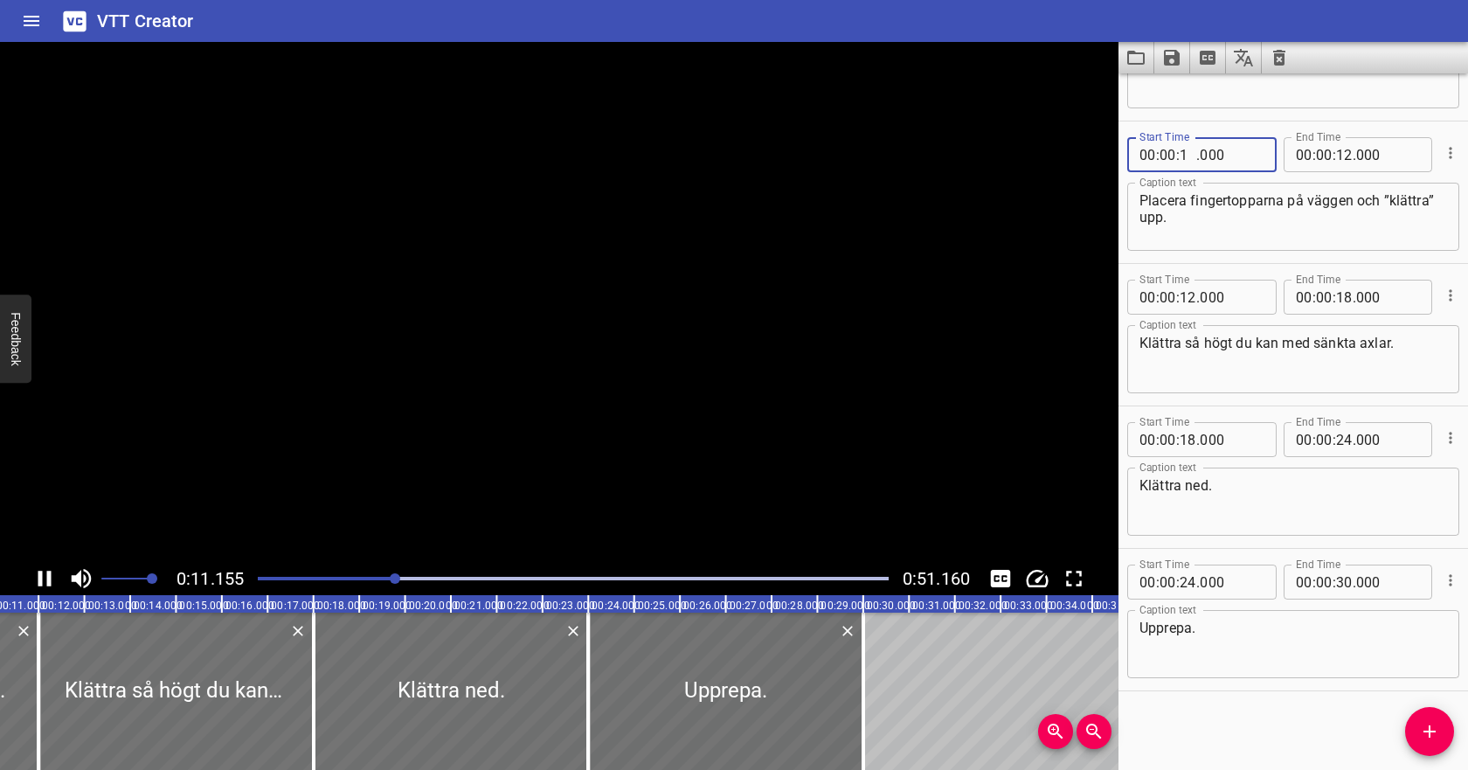
type input "10"
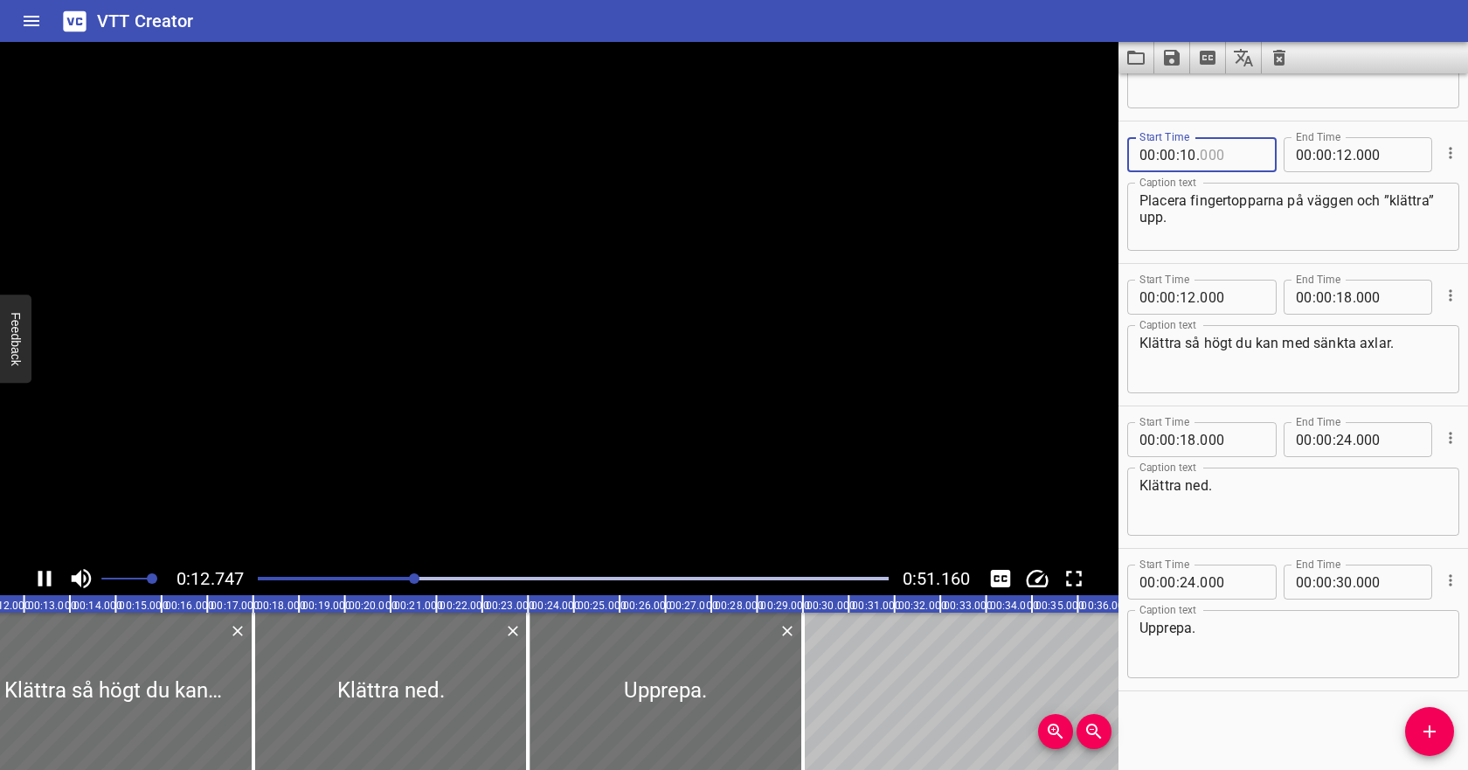
type input "000"
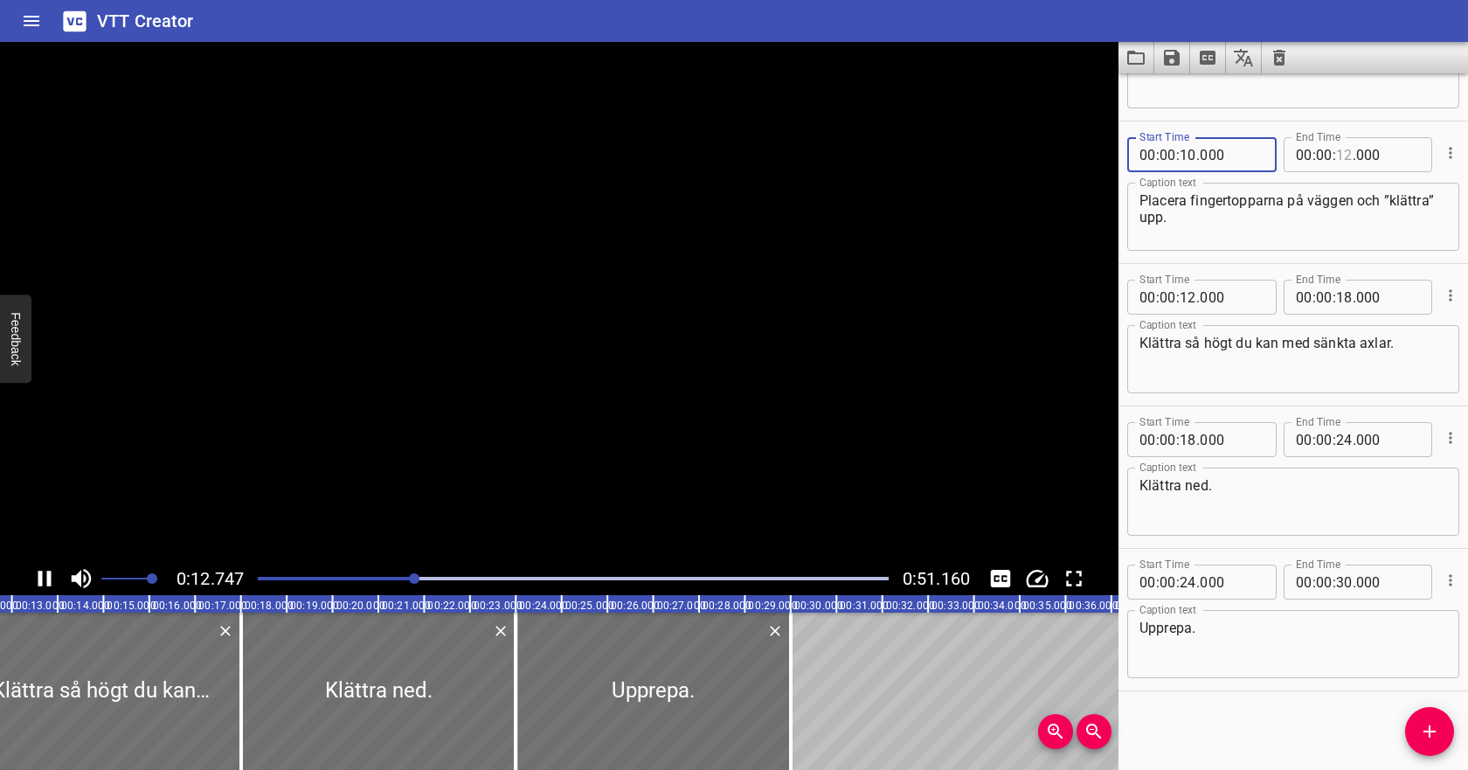
click at [1345, 156] on input "number" at bounding box center [1344, 154] width 17 height 35
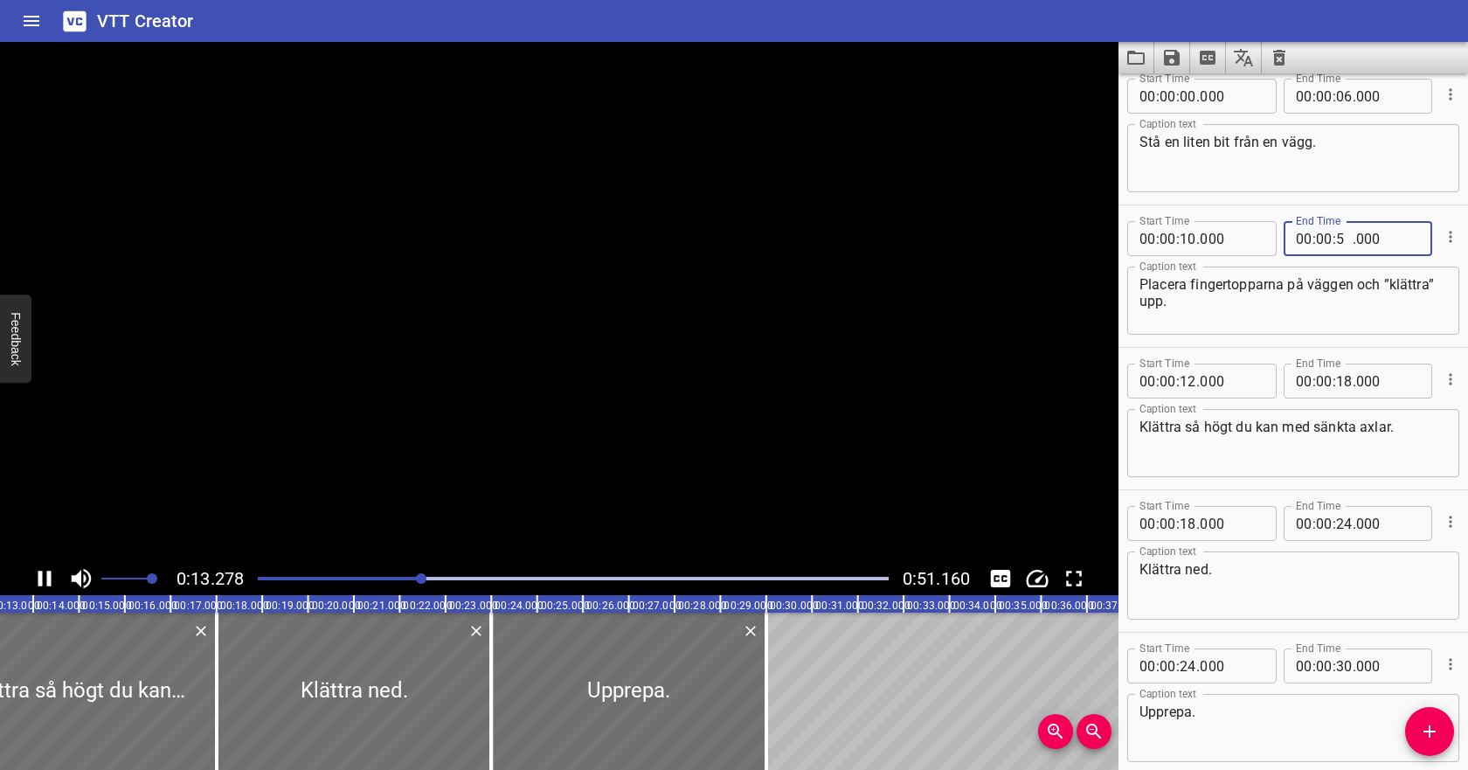
scroll to position [0, 0]
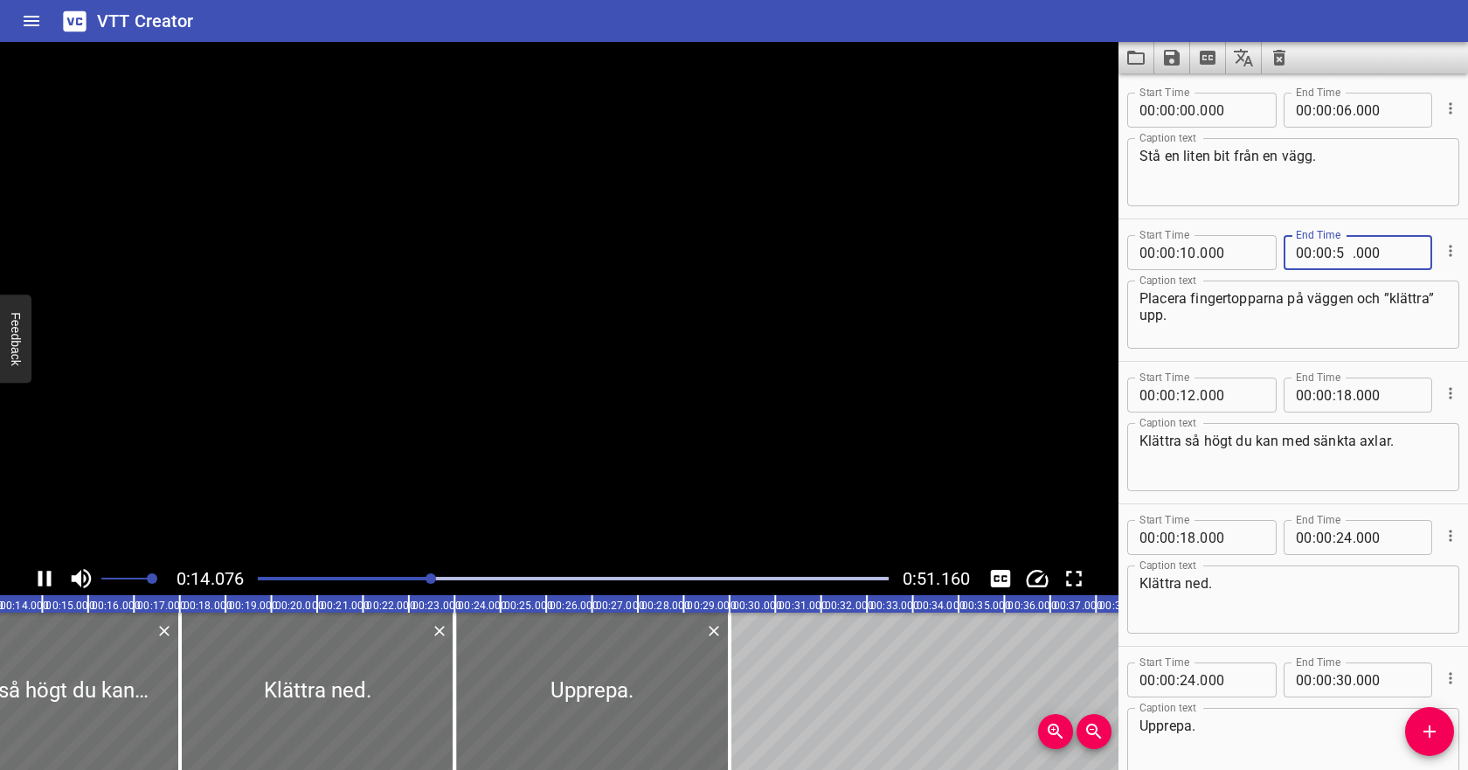
type input "5"
type input "05"
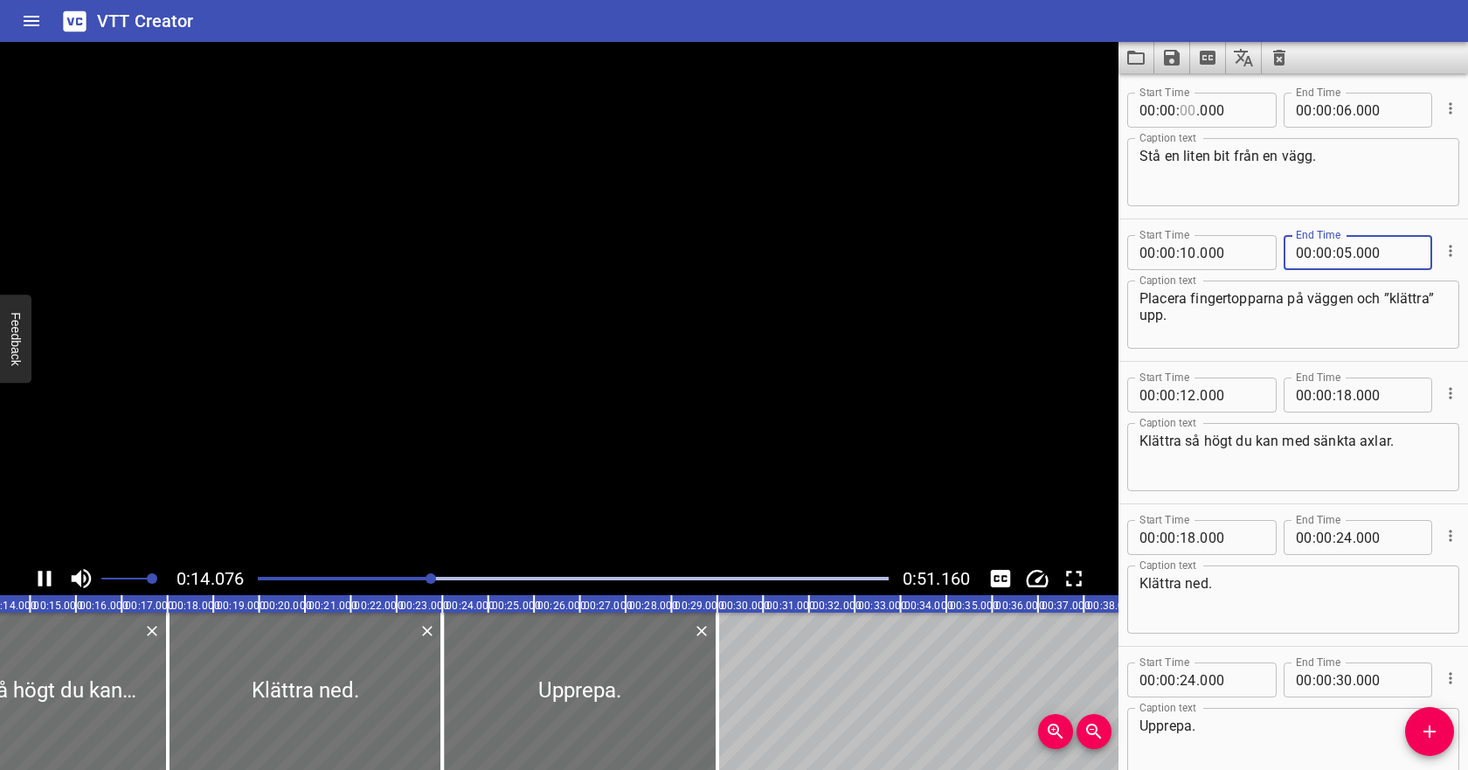
click at [1190, 107] on input "number" at bounding box center [1188, 110] width 17 height 35
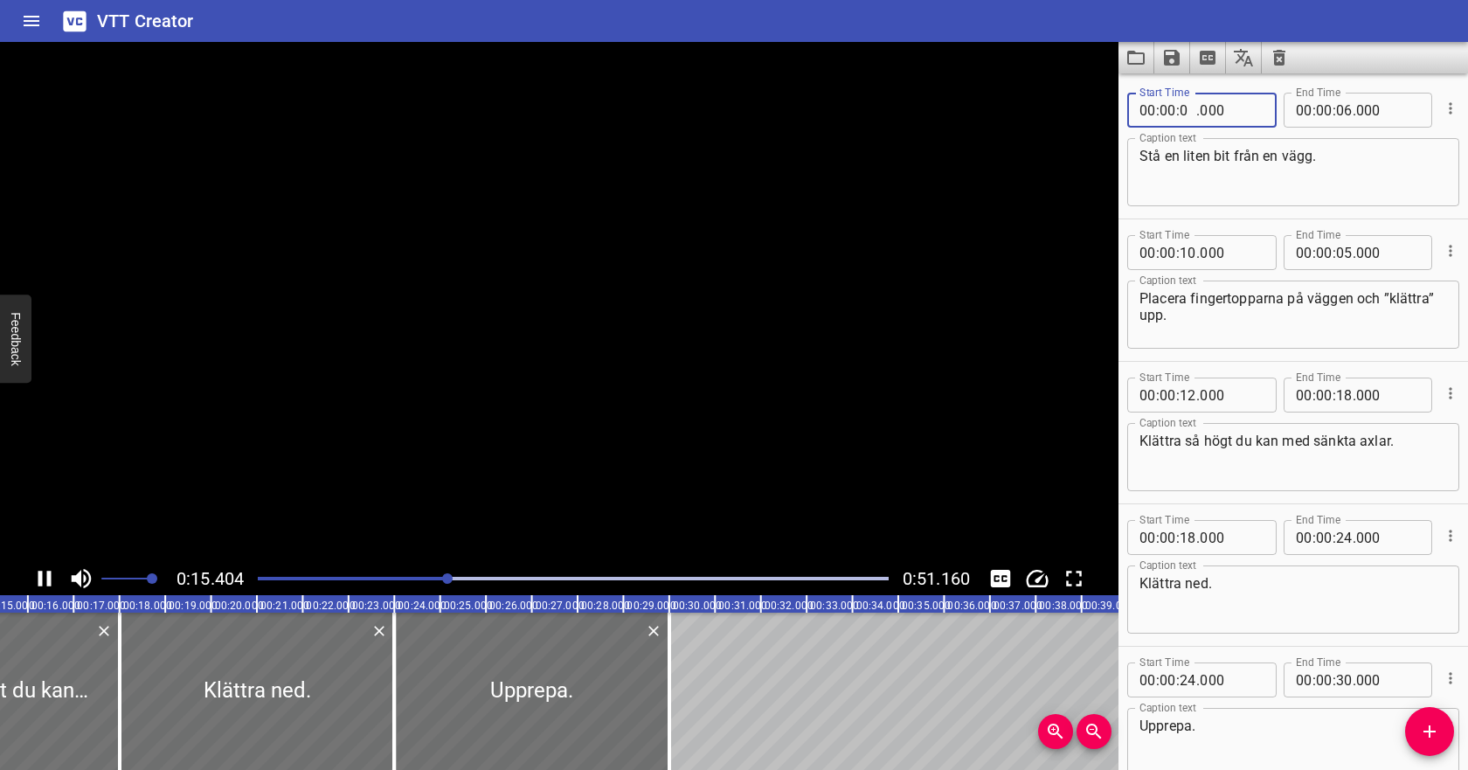
type input "04"
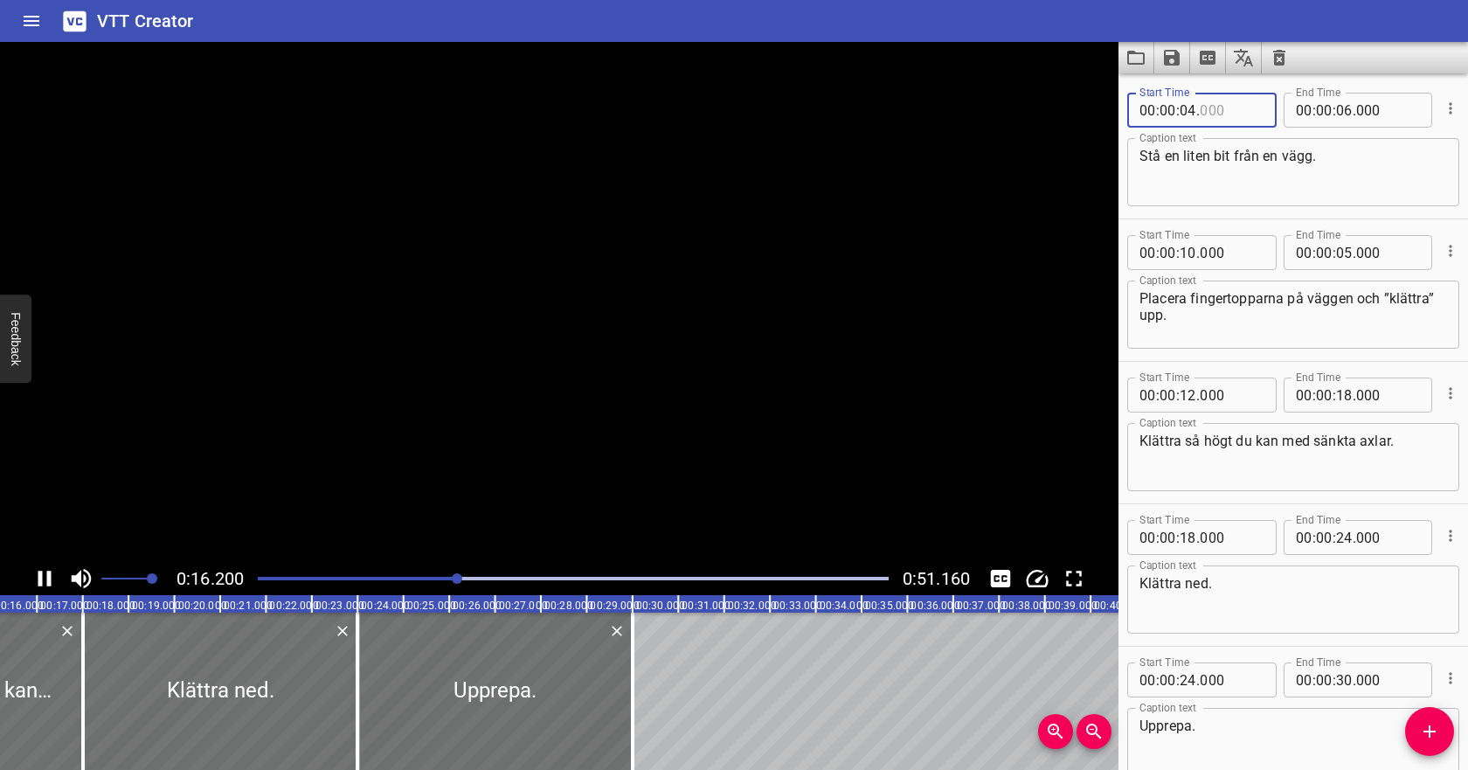
type input "000"
click at [1345, 112] on input "number" at bounding box center [1344, 110] width 17 height 35
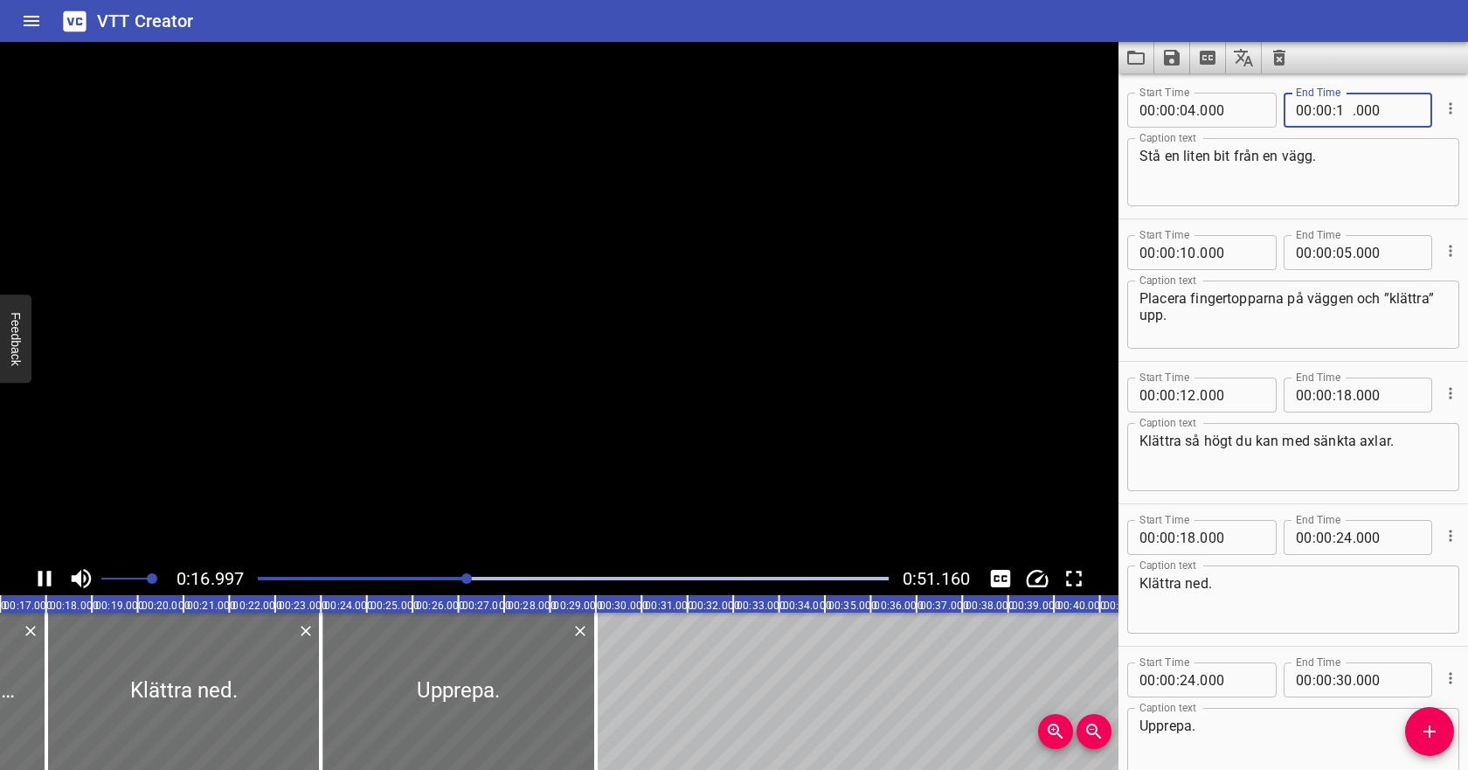
type input "10"
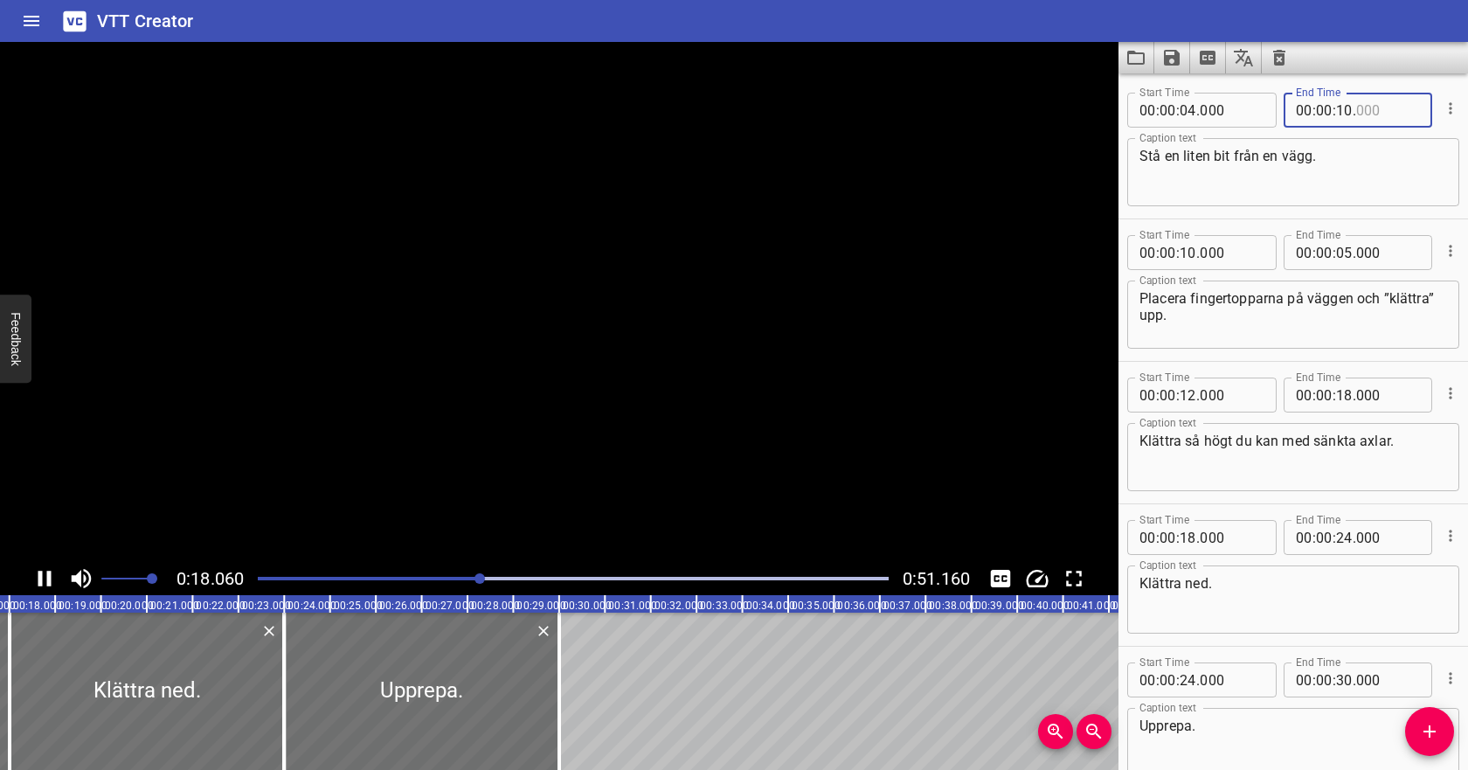
scroll to position [98, 0]
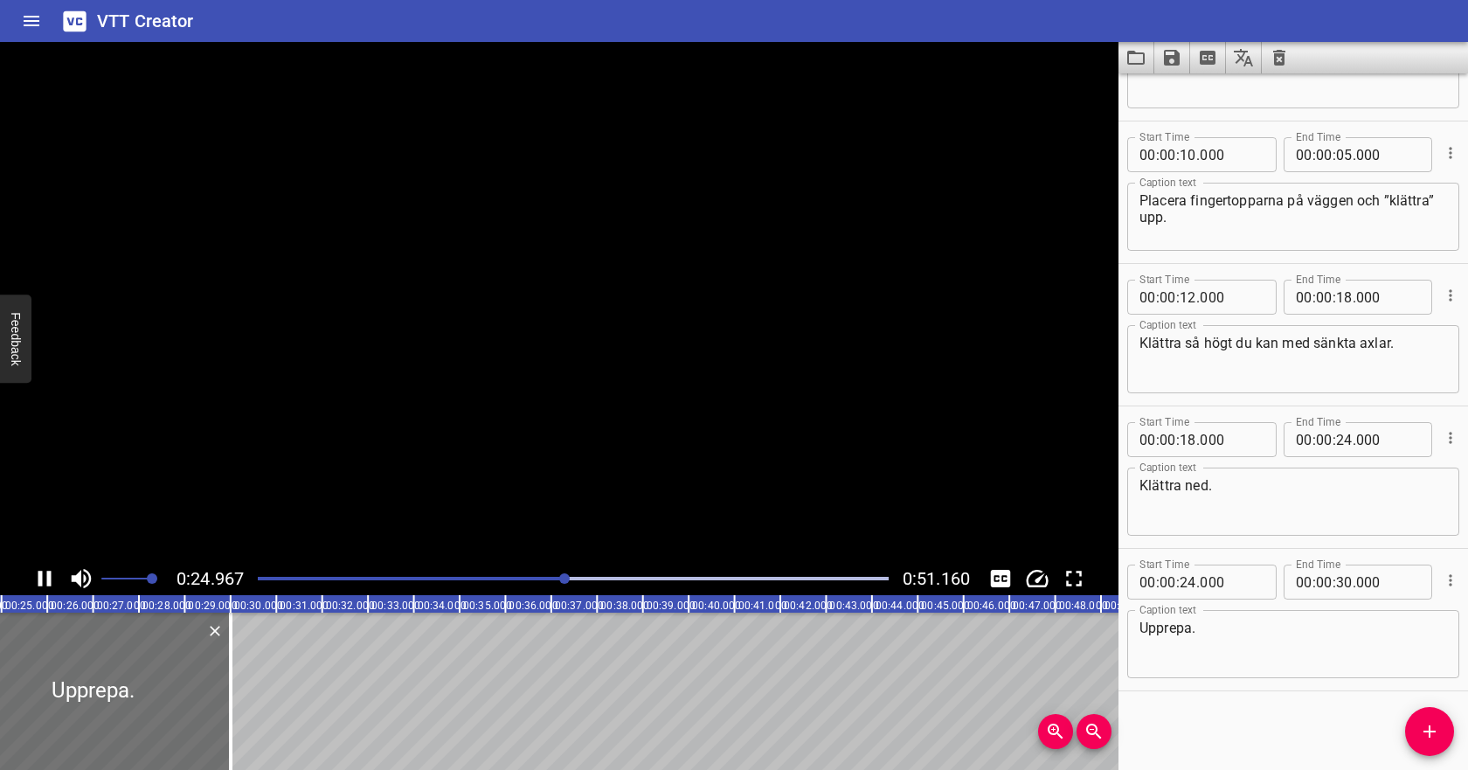
type input "000"
click at [1192, 296] on input "number" at bounding box center [1188, 297] width 17 height 35
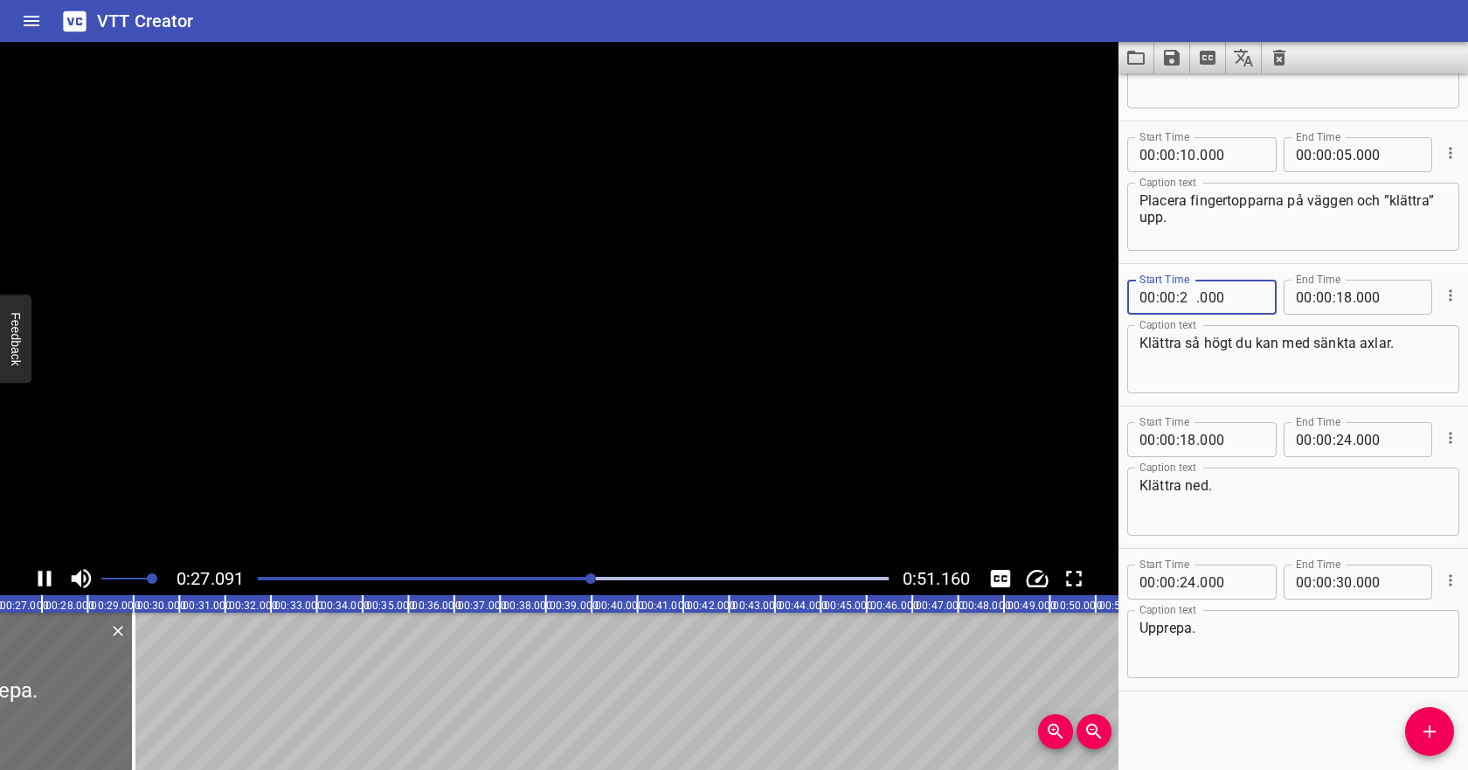
type input "25"
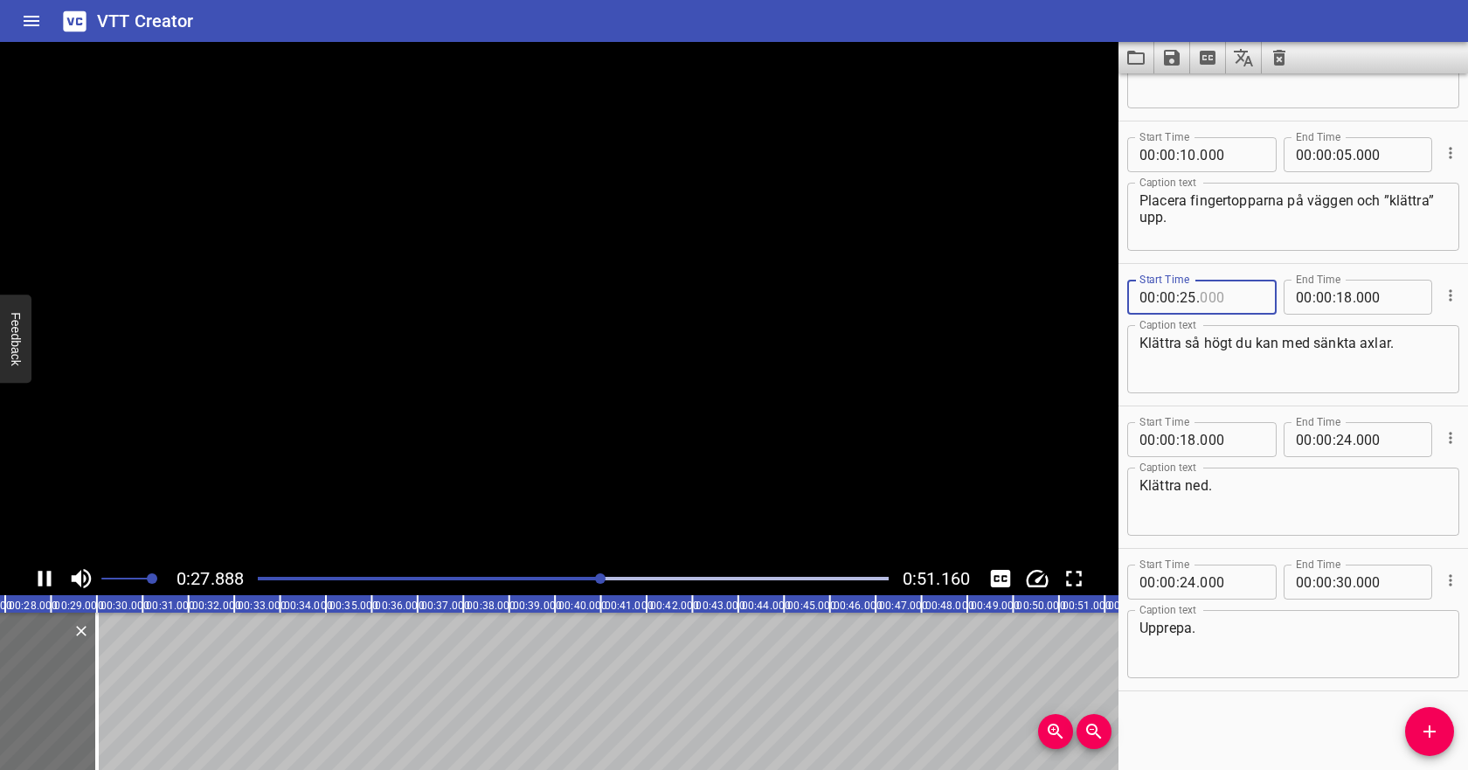
type input "000"
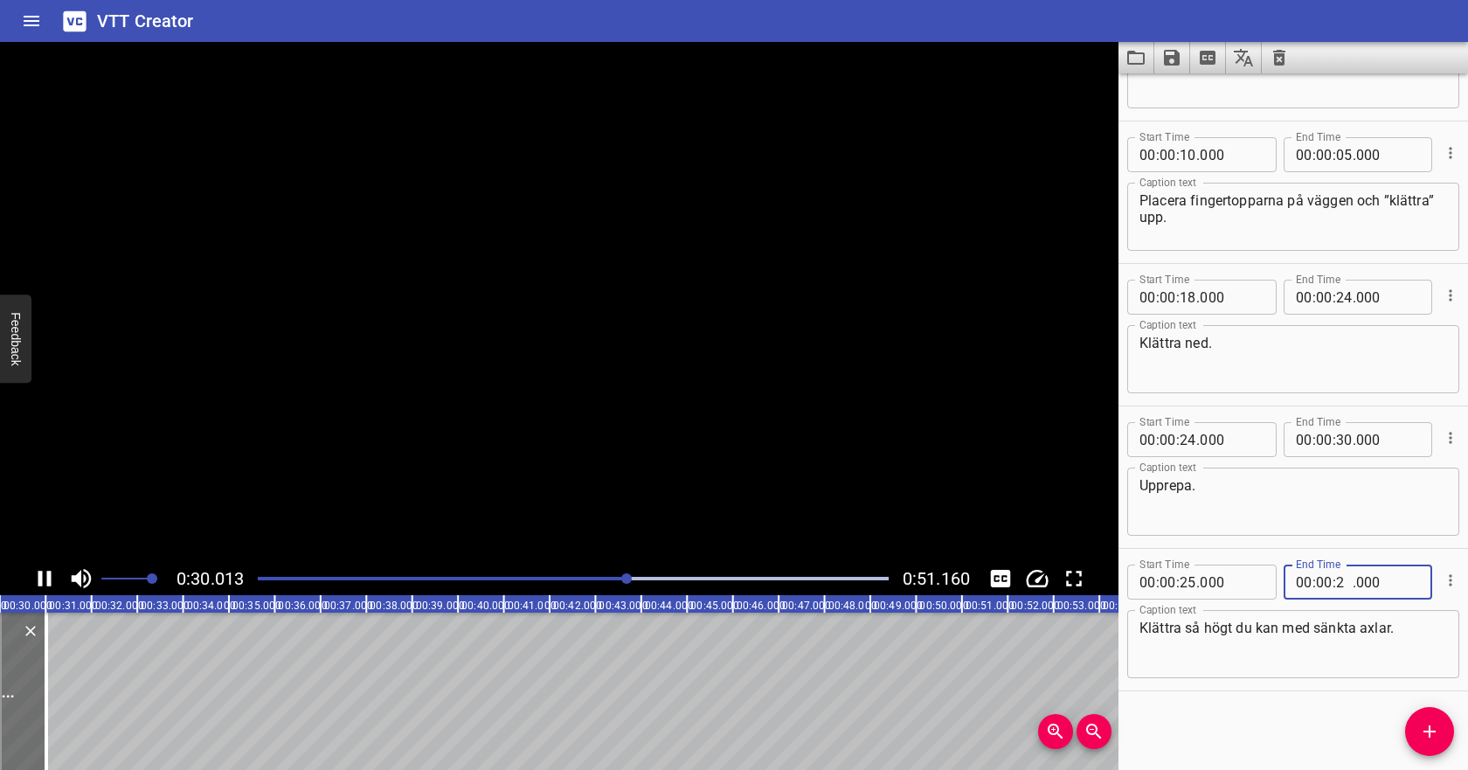
type input "27"
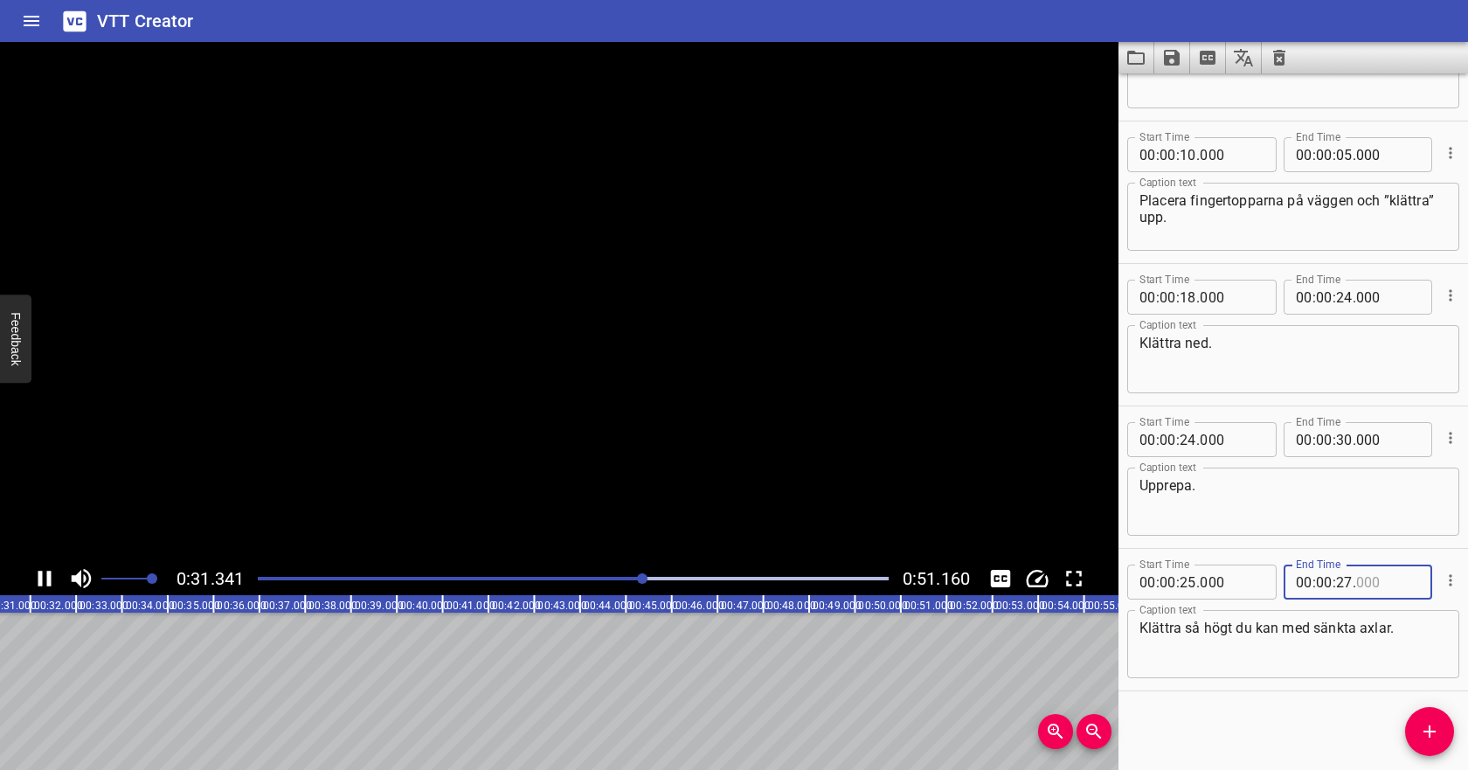
type input "000"
click at [1268, 218] on textarea "Placera fingertopparna på väggen och ”klättra” upp." at bounding box center [1293, 217] width 308 height 50
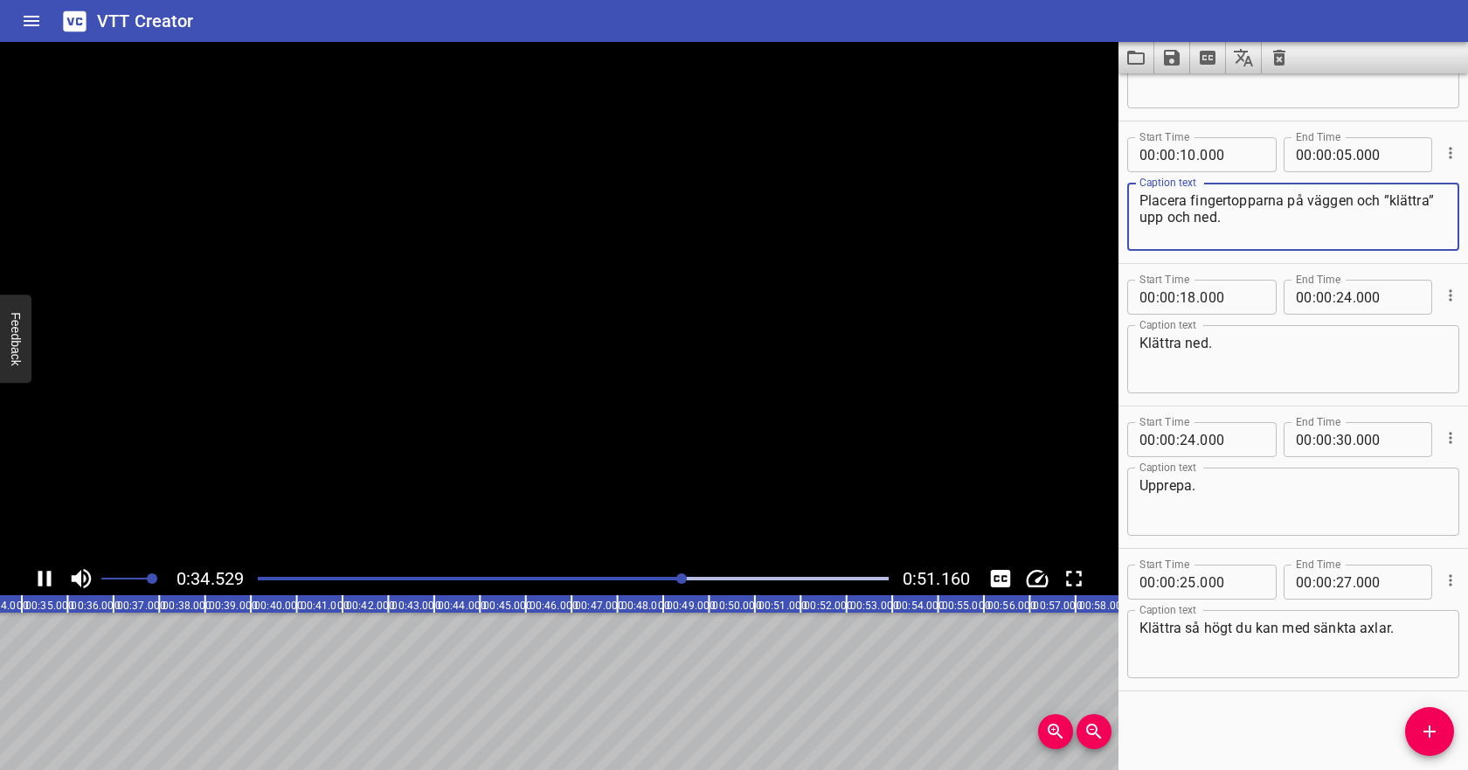
type textarea "Placera fingertopparna på väggen och ”klättra” upp och ned."
click at [1451, 296] on icon "Cue Options" at bounding box center [1450, 294] width 3 height 11
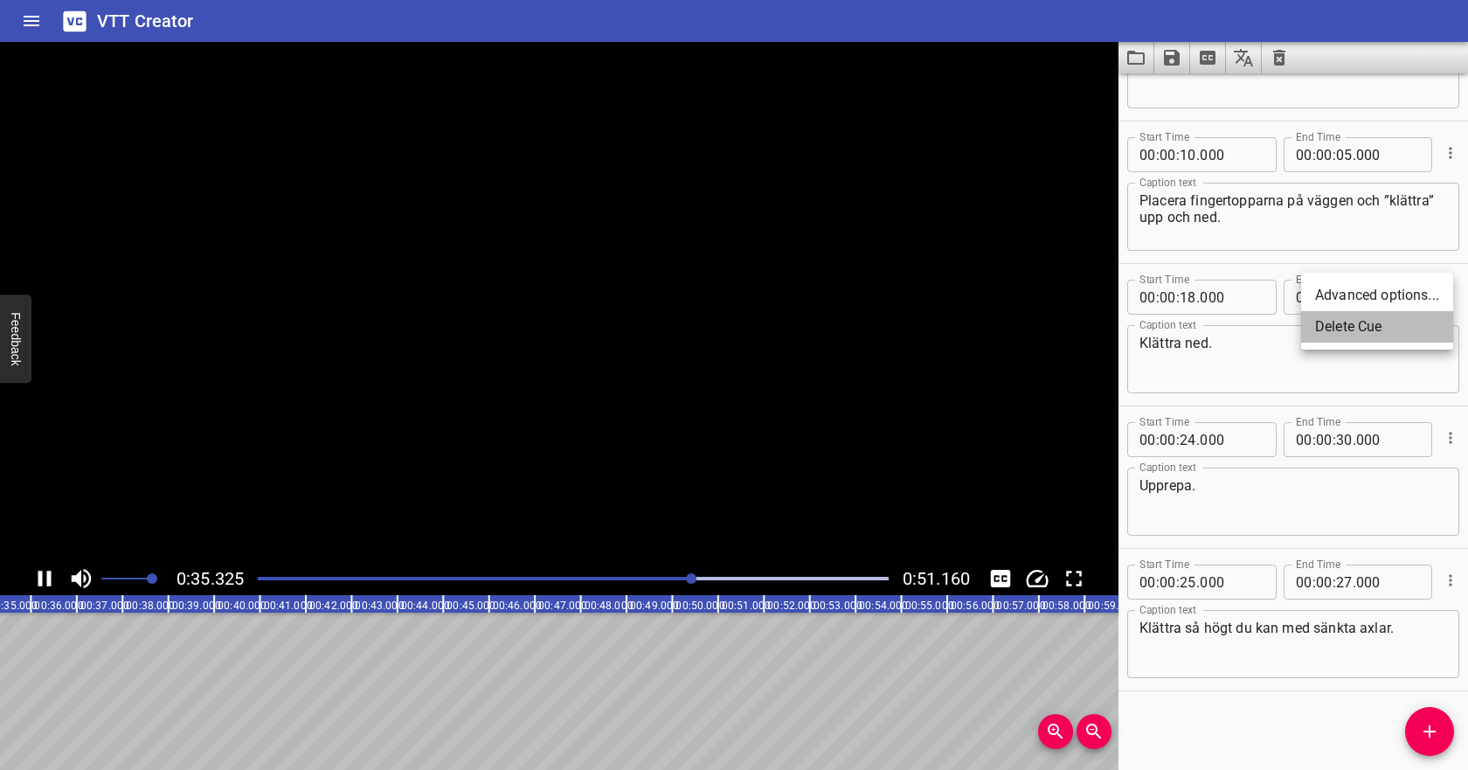
click at [1421, 328] on li "Delete Cue" at bounding box center [1377, 326] width 152 height 31
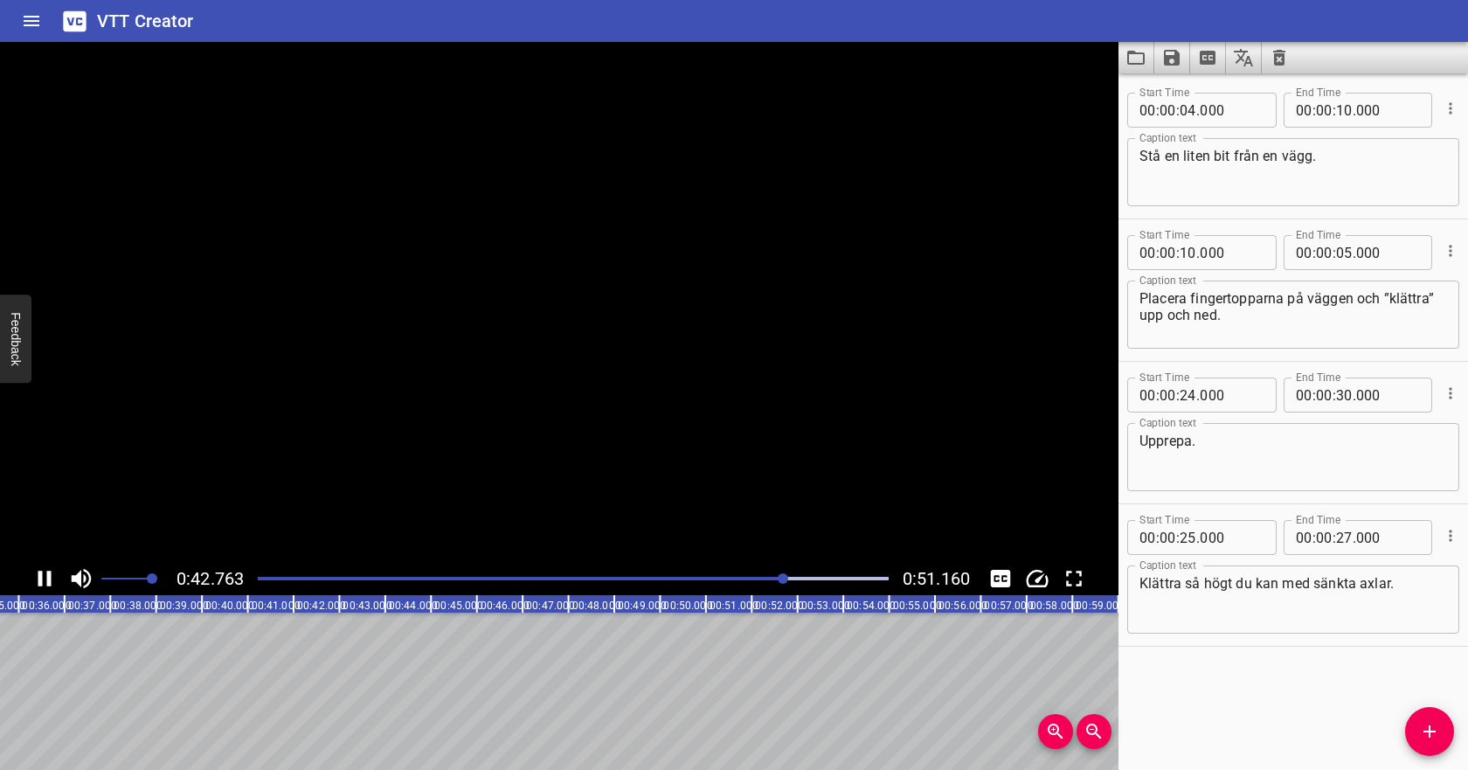
click at [1447, 390] on icon "Cue Options" at bounding box center [1450, 392] width 17 height 17
click at [1413, 414] on li "Delete Cue" at bounding box center [1377, 424] width 152 height 31
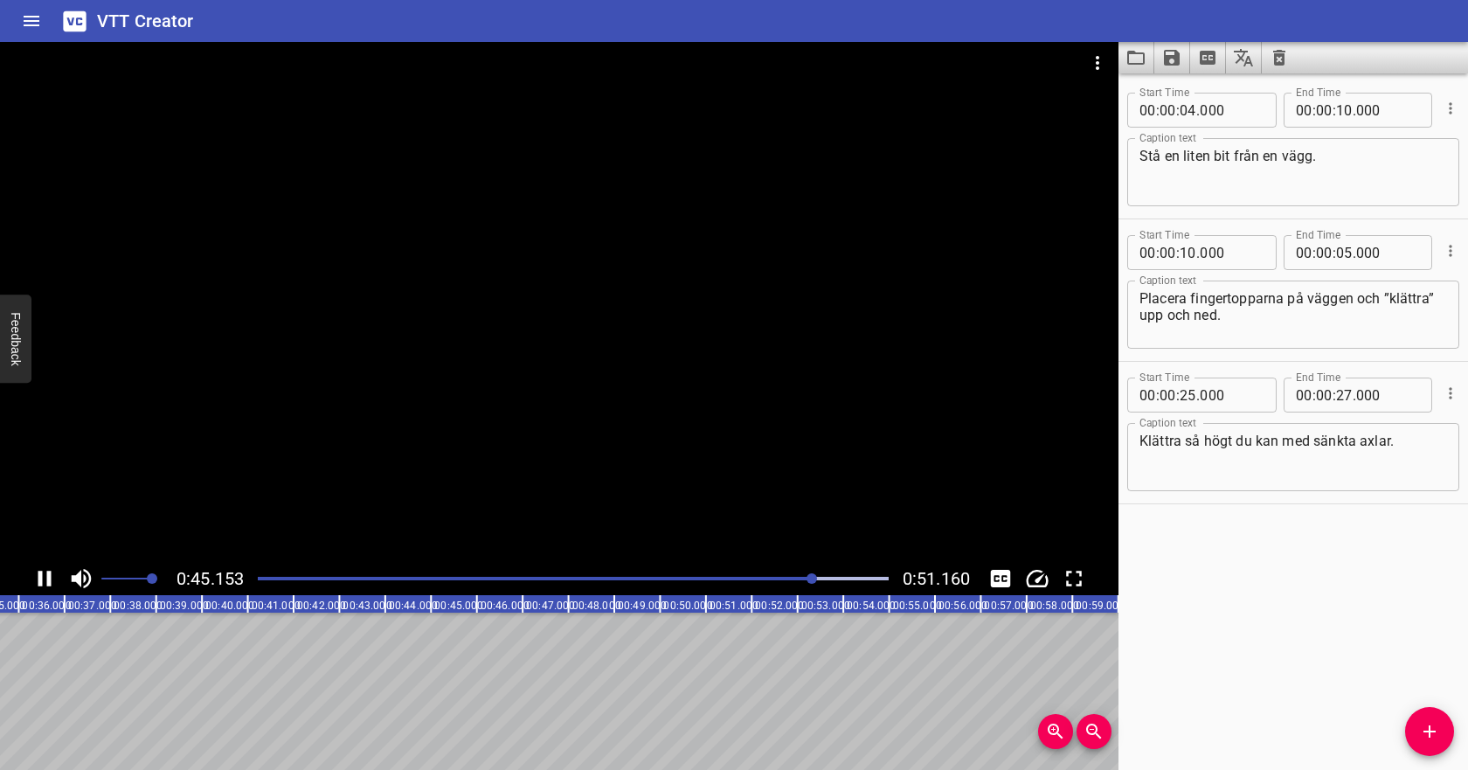
click at [346, 575] on div at bounding box center [573, 578] width 652 height 24
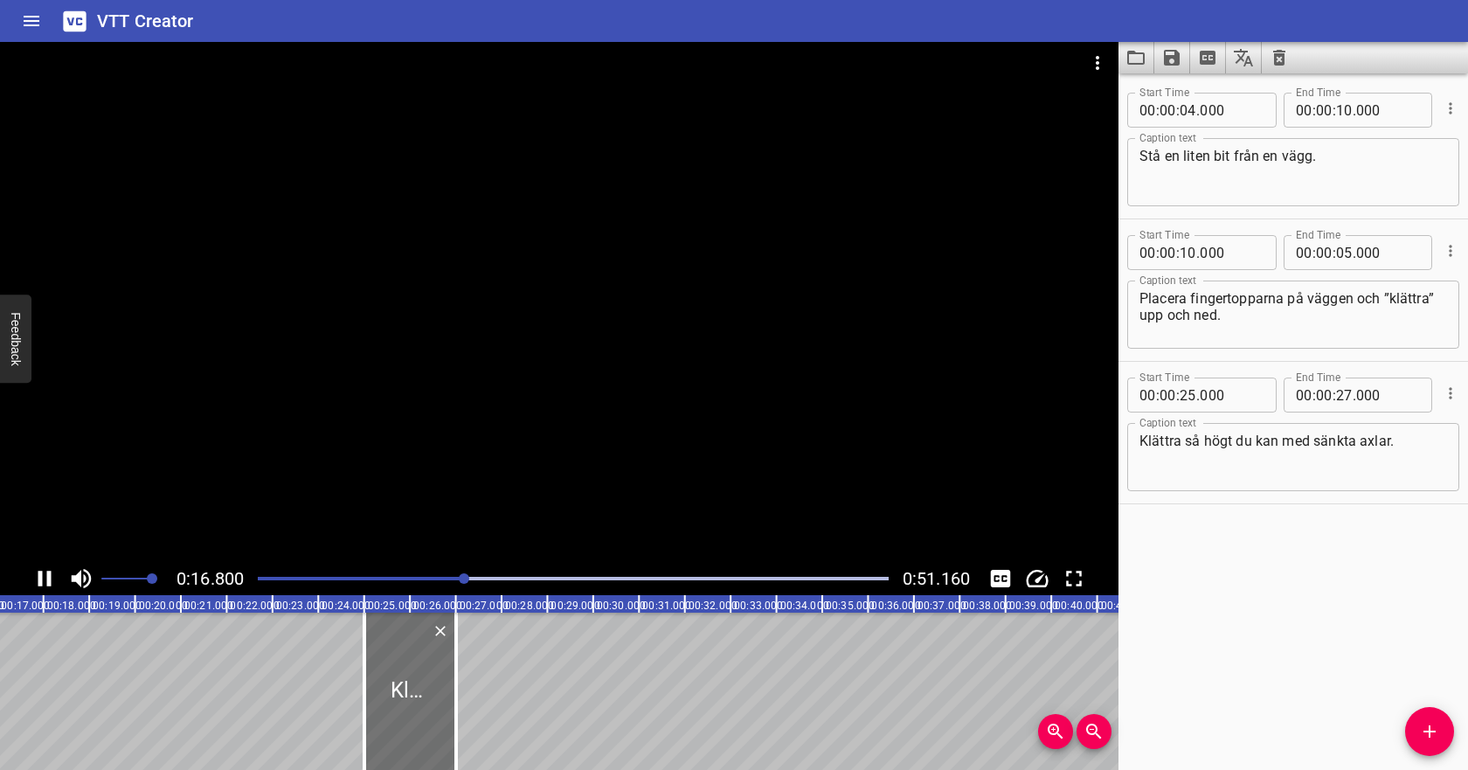
click at [280, 576] on div at bounding box center [573, 578] width 652 height 24
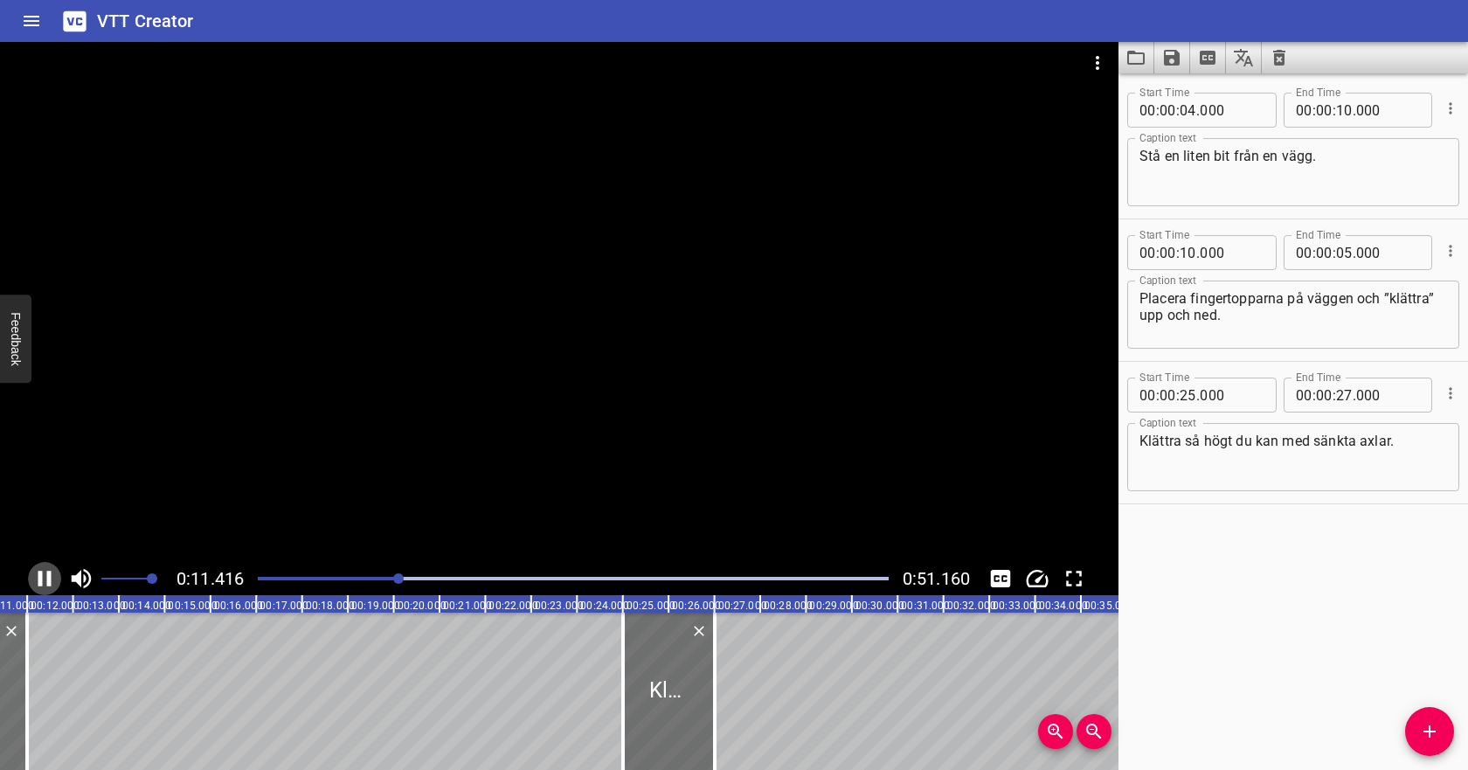
click at [46, 580] on icon "Play/Pause" at bounding box center [44, 578] width 26 height 26
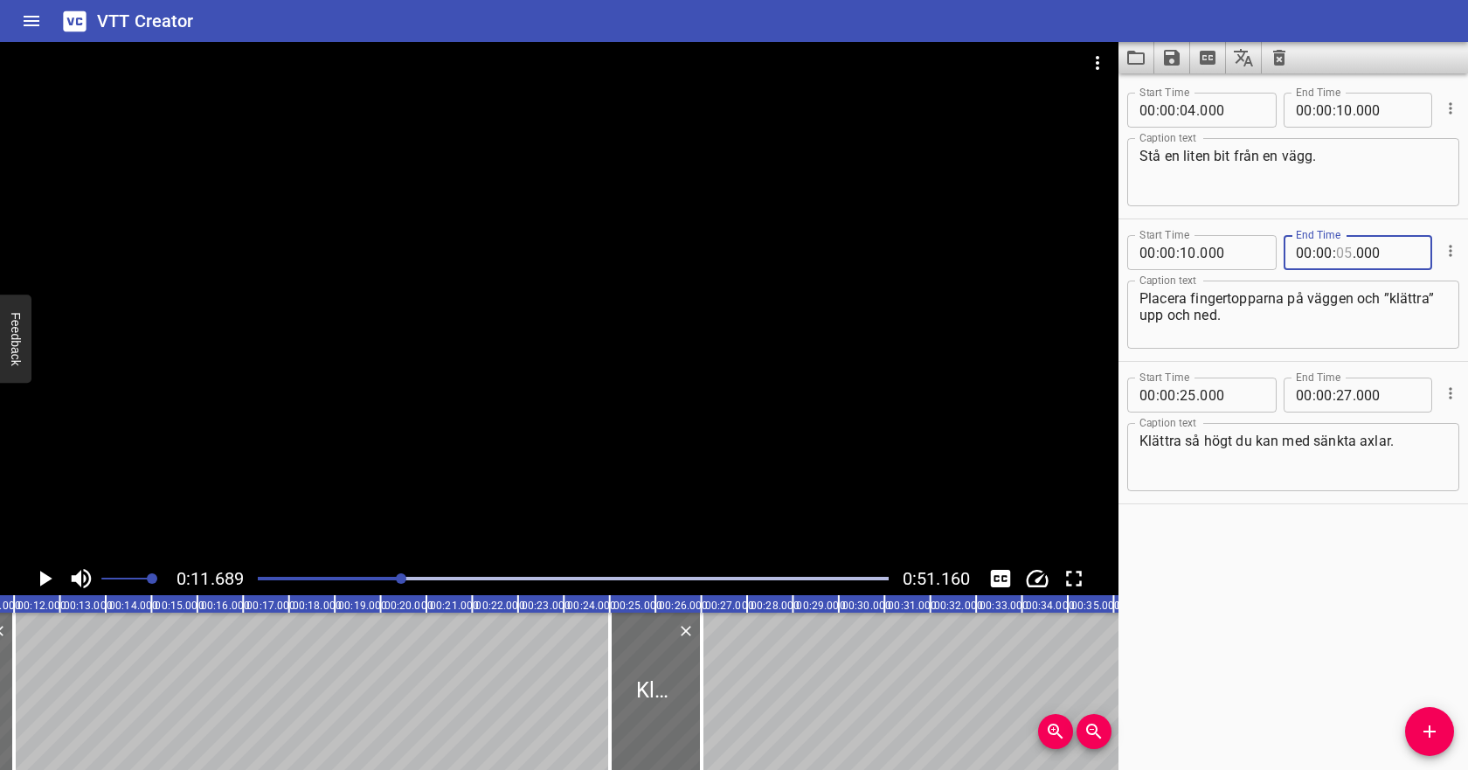
click at [1336, 256] on input "number" at bounding box center [1344, 252] width 17 height 35
type input "19"
type input "000"
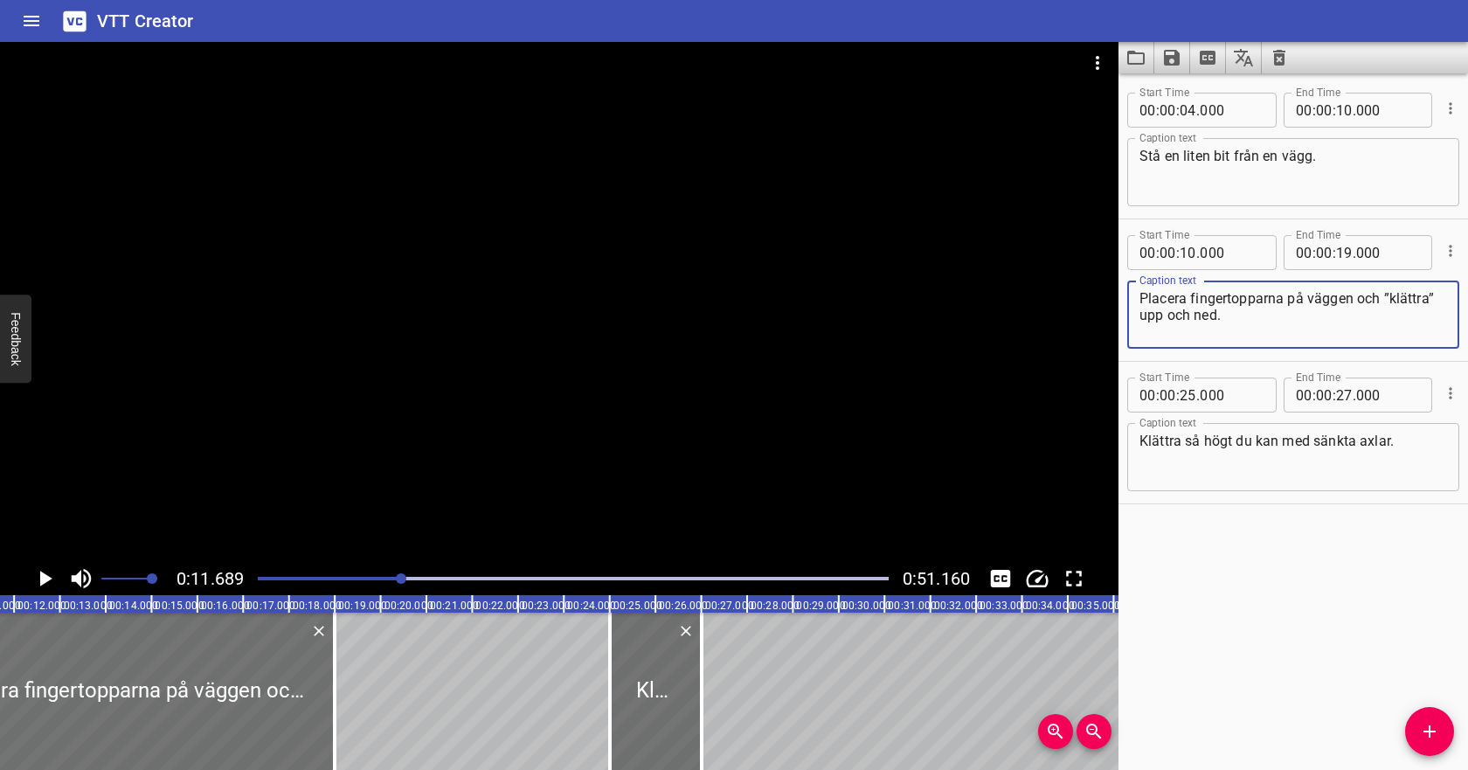
click at [1327, 316] on textarea "Placera fingertopparna på väggen och ”klättra” upp och ned." at bounding box center [1293, 315] width 308 height 50
click at [354, 581] on div at bounding box center [573, 578] width 652 height 24
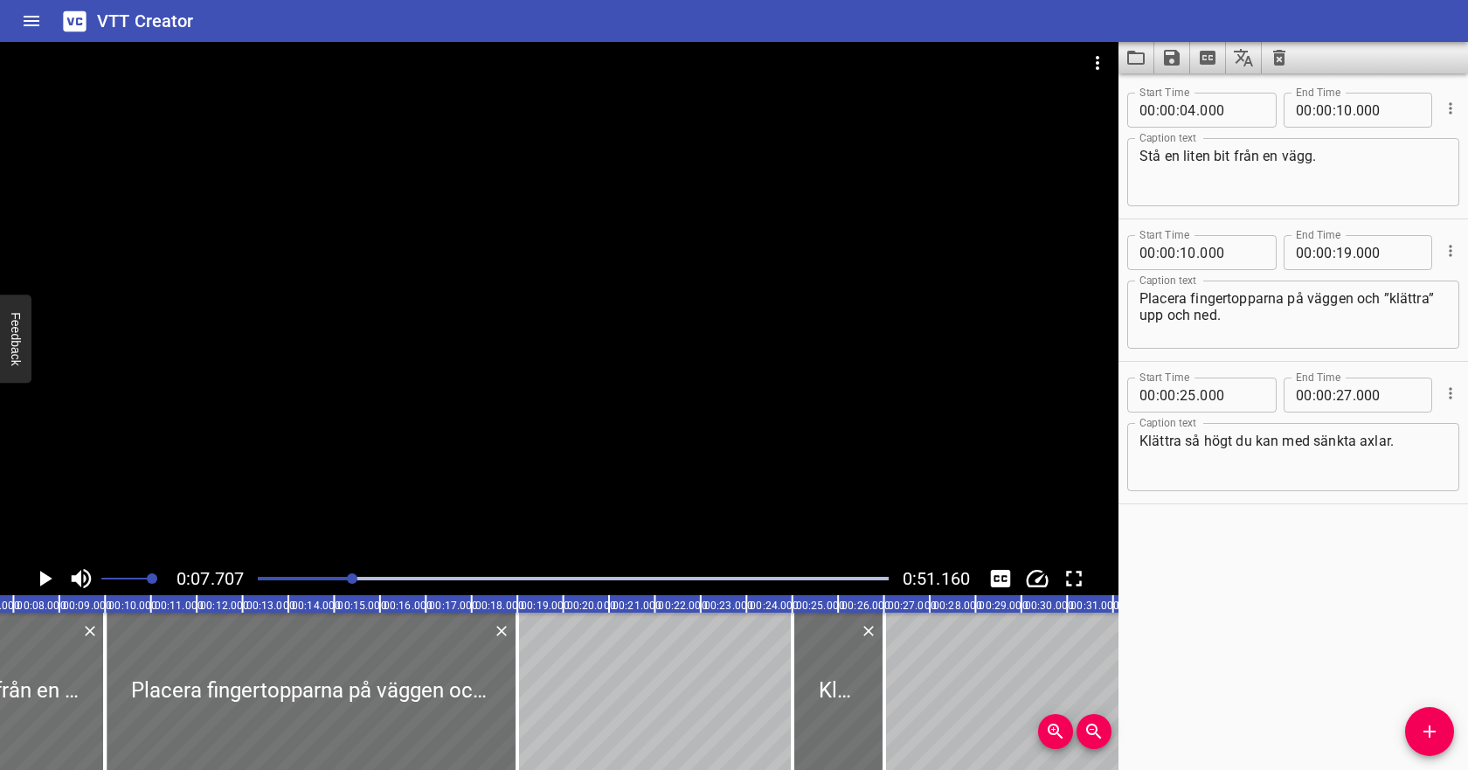
click at [41, 579] on icon "Play/Pause" at bounding box center [46, 579] width 12 height 16
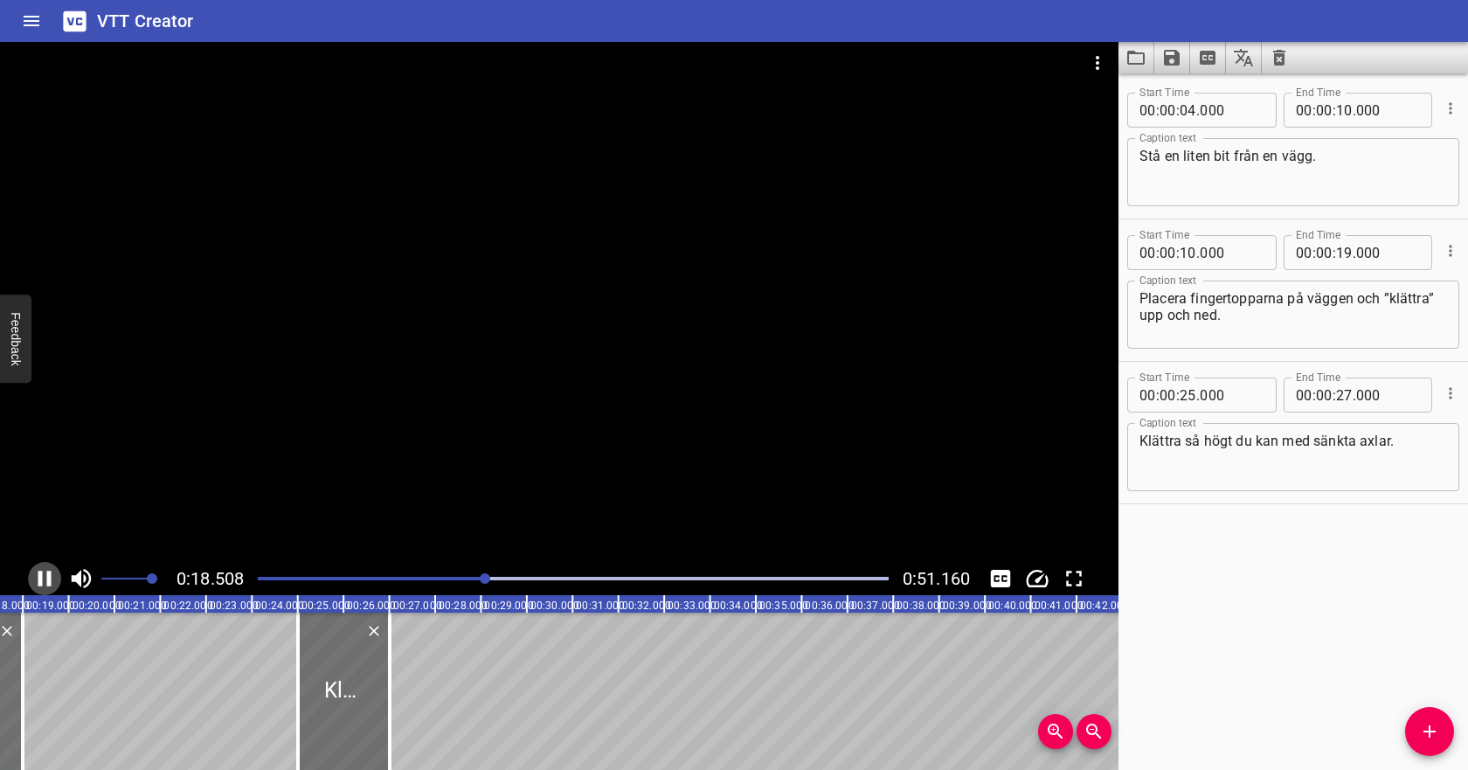
click at [44, 580] on icon "Play/Pause" at bounding box center [44, 578] width 26 height 26
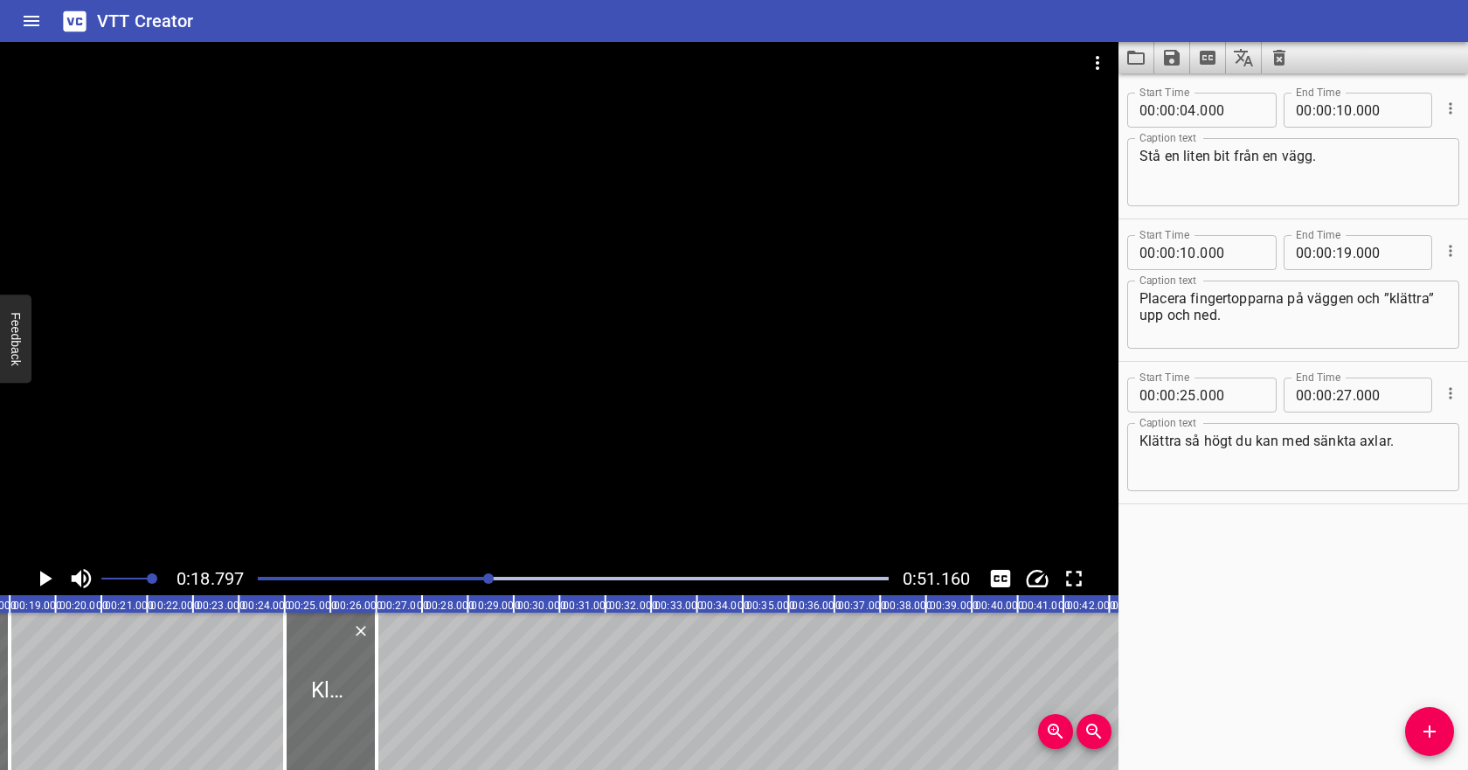
click at [44, 582] on icon "Play/Pause" at bounding box center [46, 579] width 12 height 16
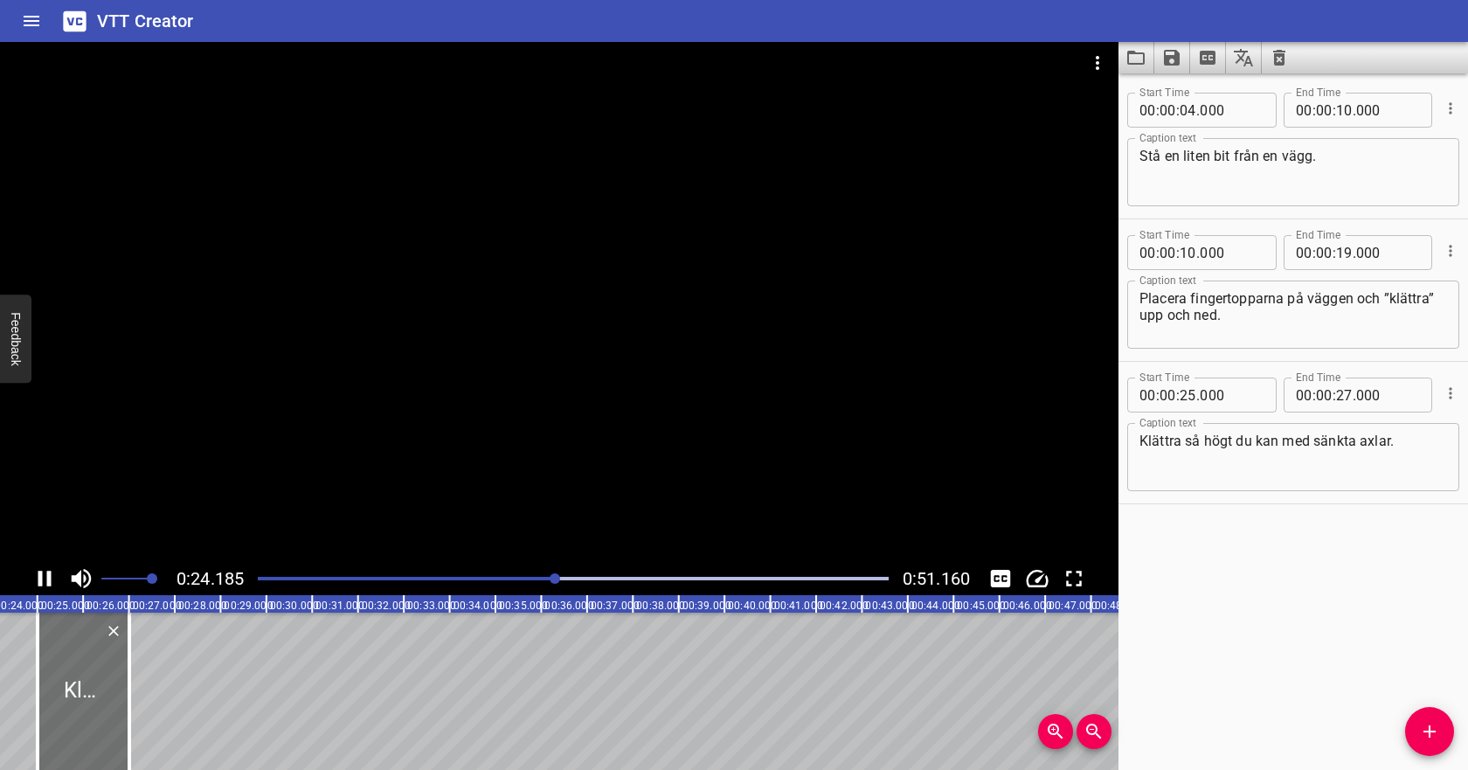
click at [406, 576] on div at bounding box center [573, 578] width 652 height 24
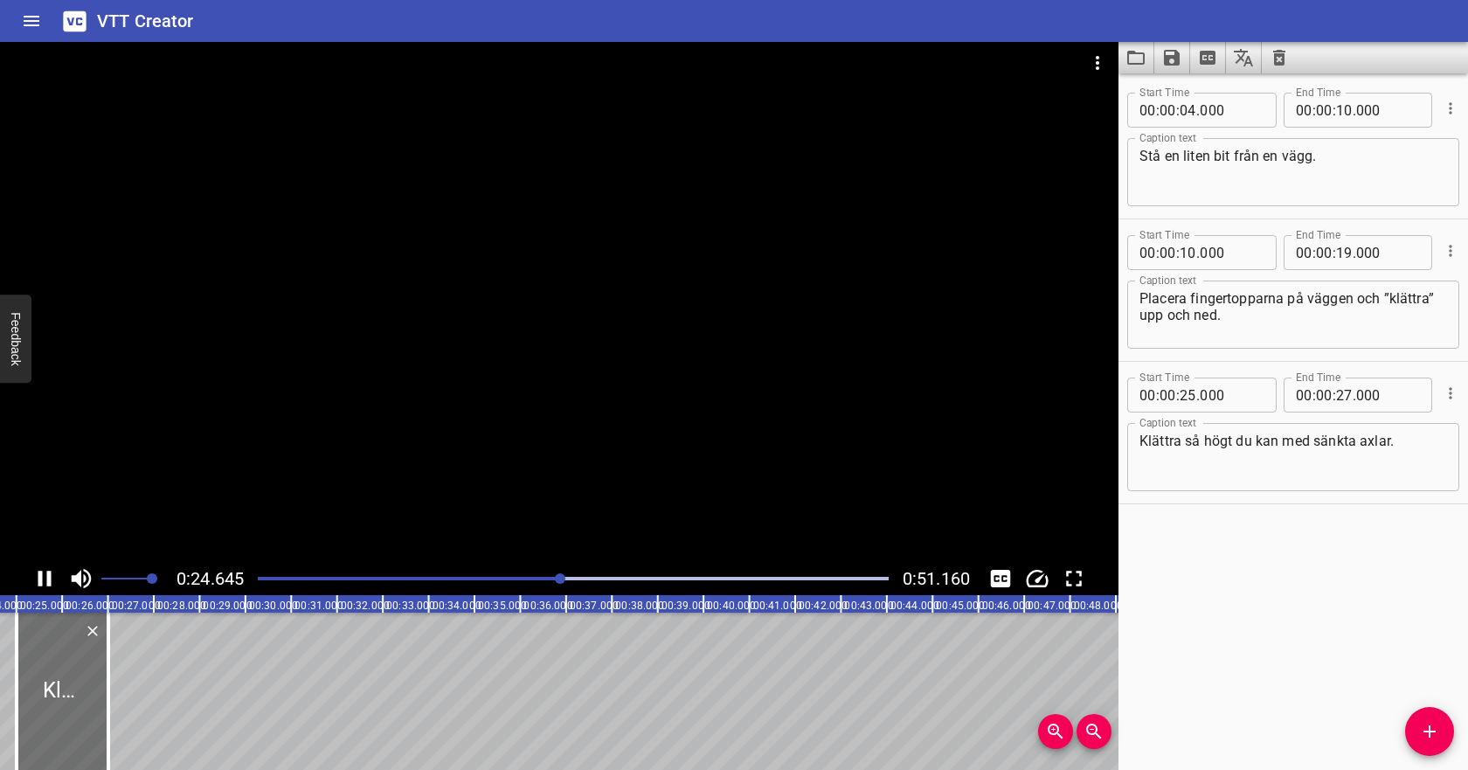
click at [383, 585] on div at bounding box center [573, 578] width 652 height 24
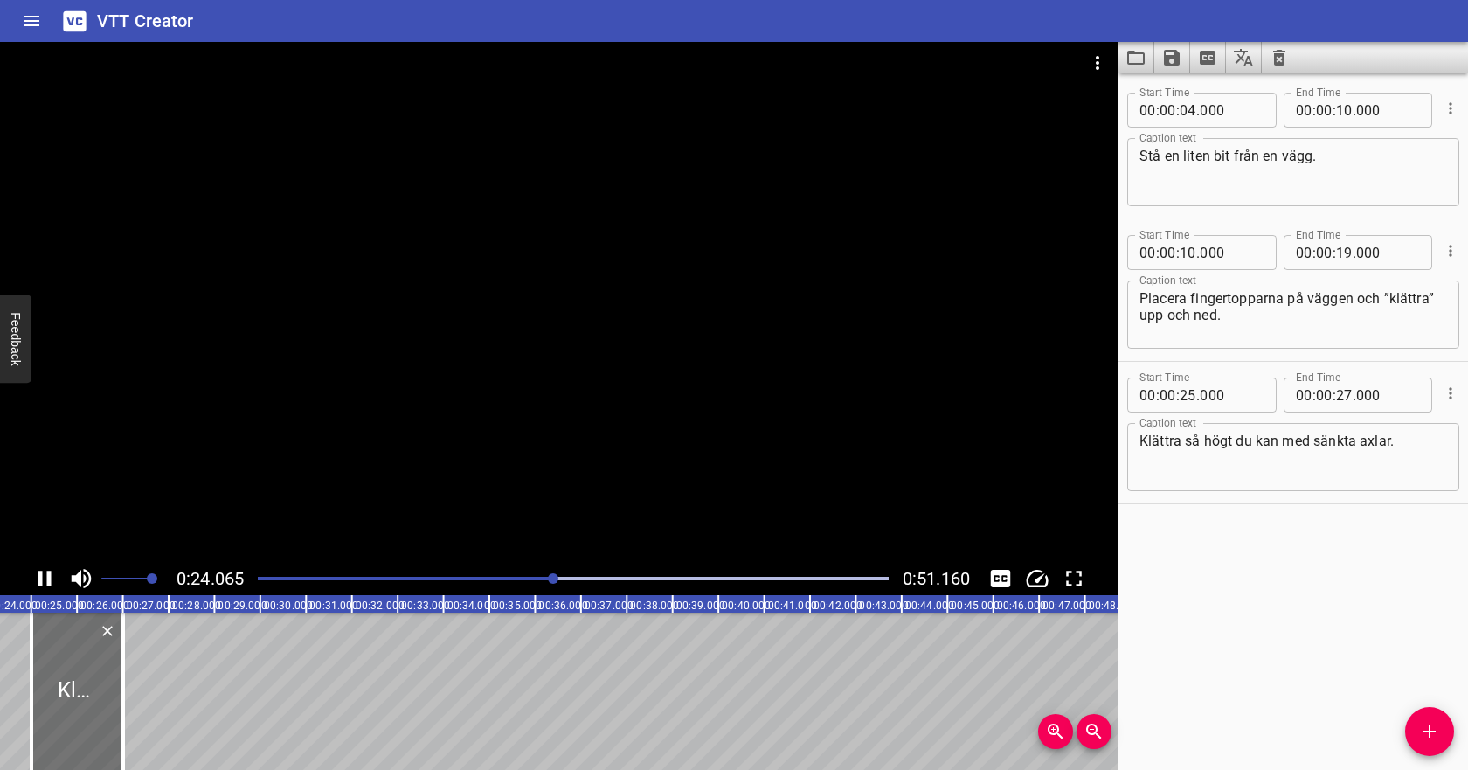
click at [416, 578] on div "Play progress" at bounding box center [239, 578] width 631 height 3
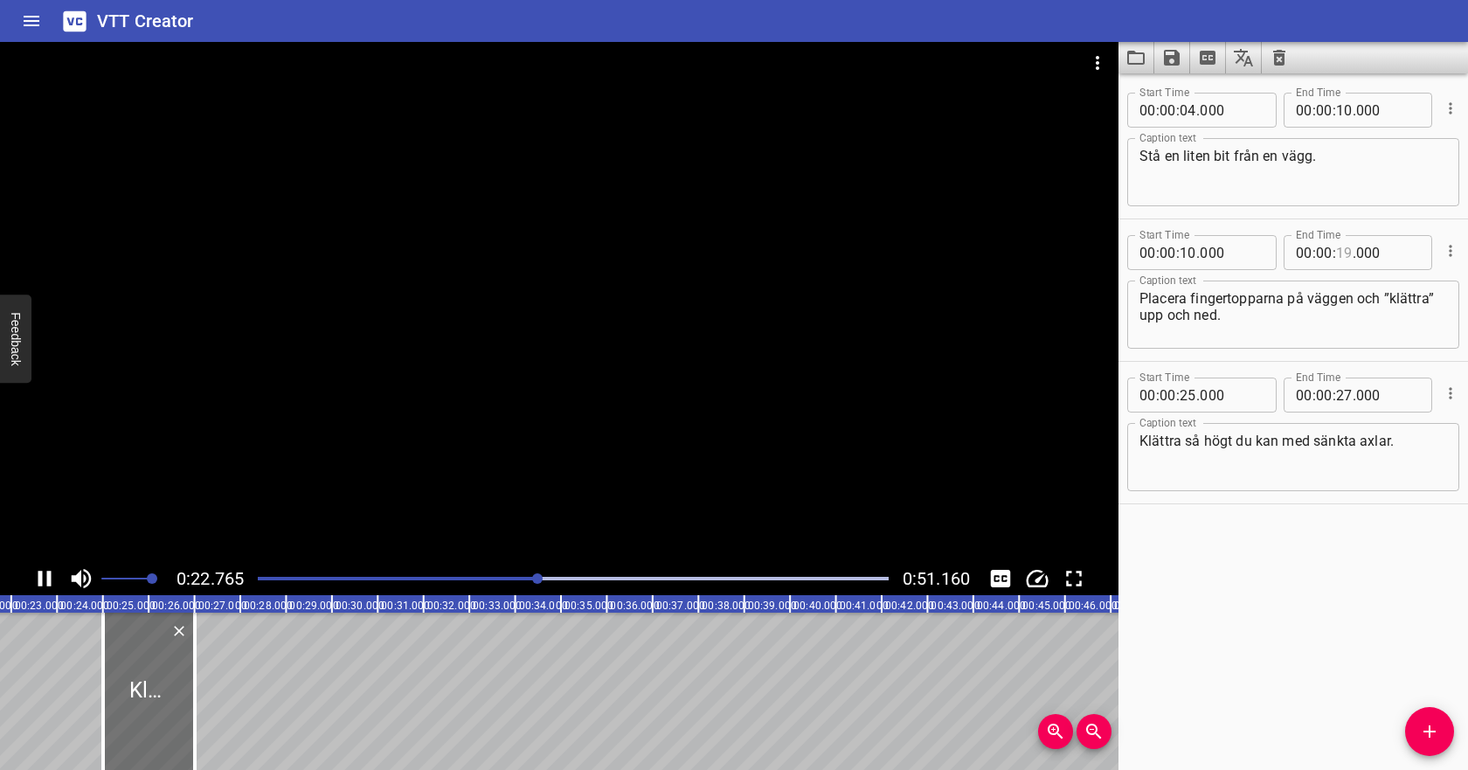
click at [1344, 256] on input "number" at bounding box center [1344, 252] width 17 height 35
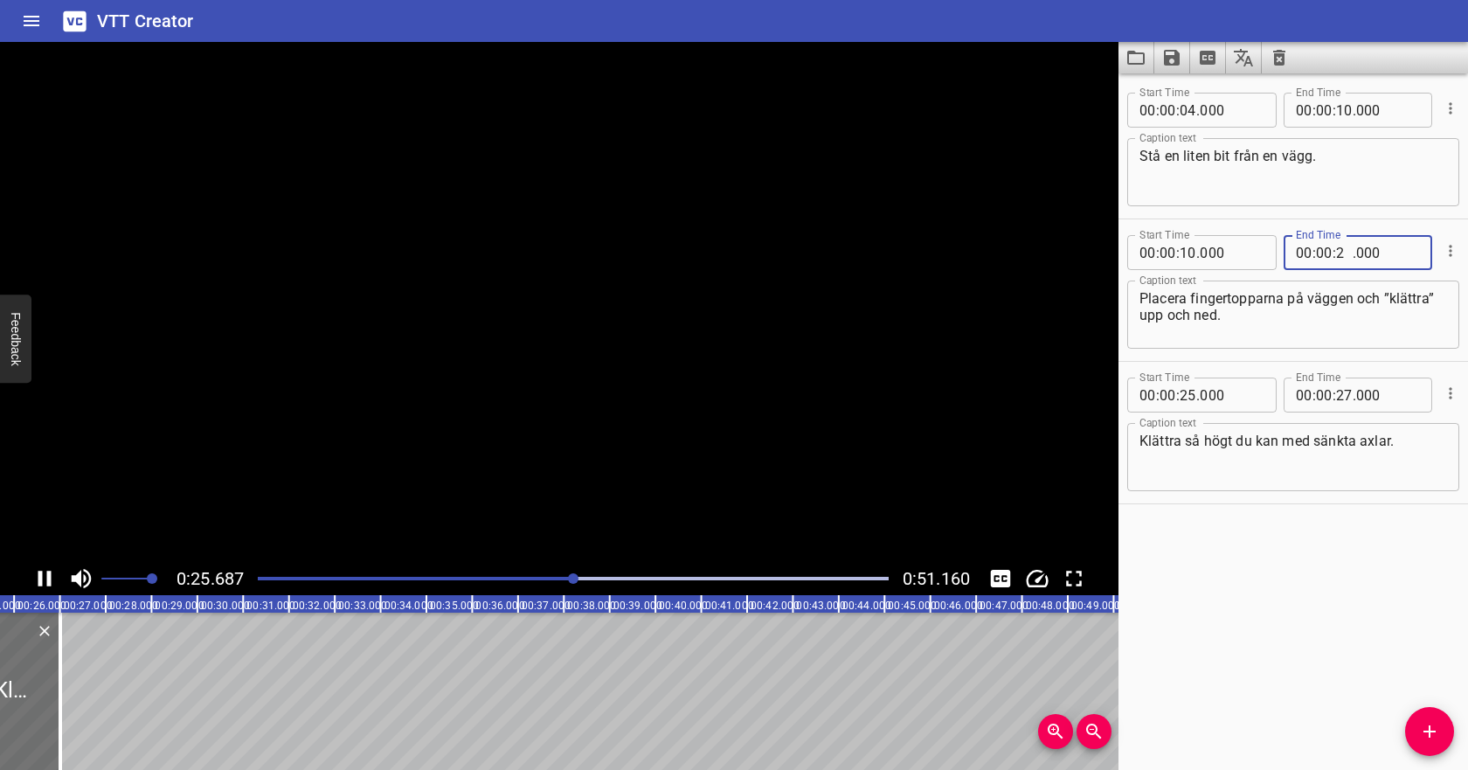
type input "23"
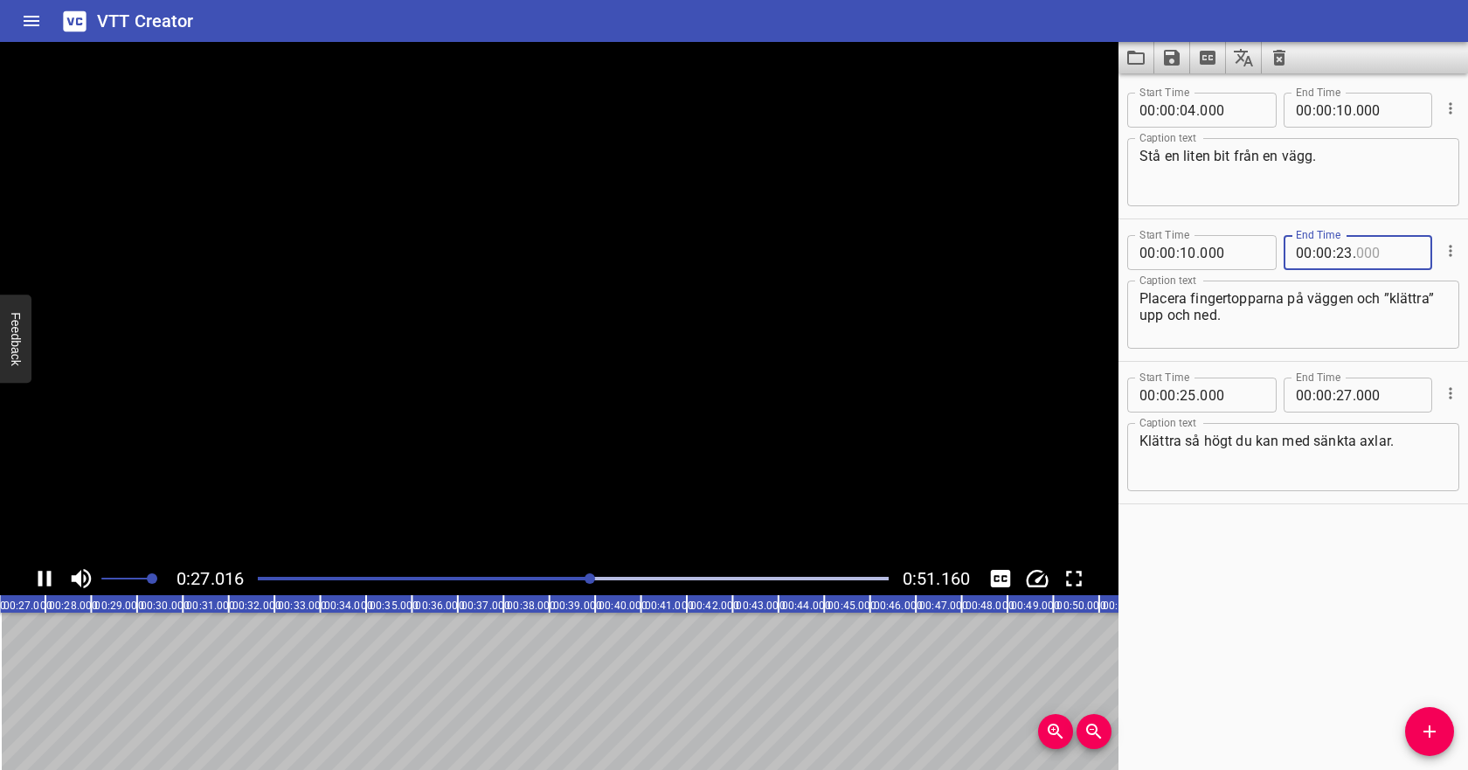
type input "000"
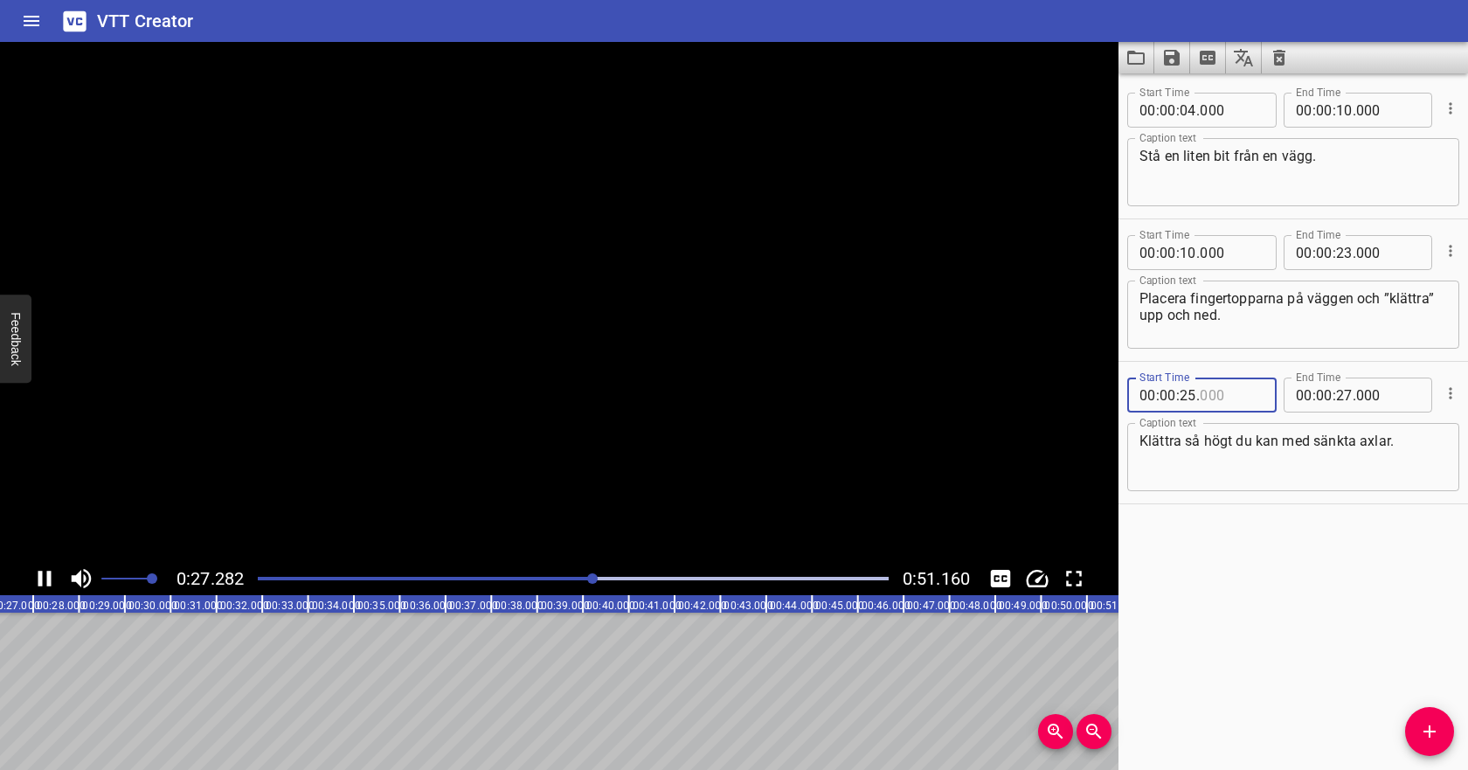
click at [1219, 390] on input "number" at bounding box center [1232, 394] width 64 height 35
type input "000"
click at [1342, 396] on input "number" at bounding box center [1344, 394] width 17 height 35
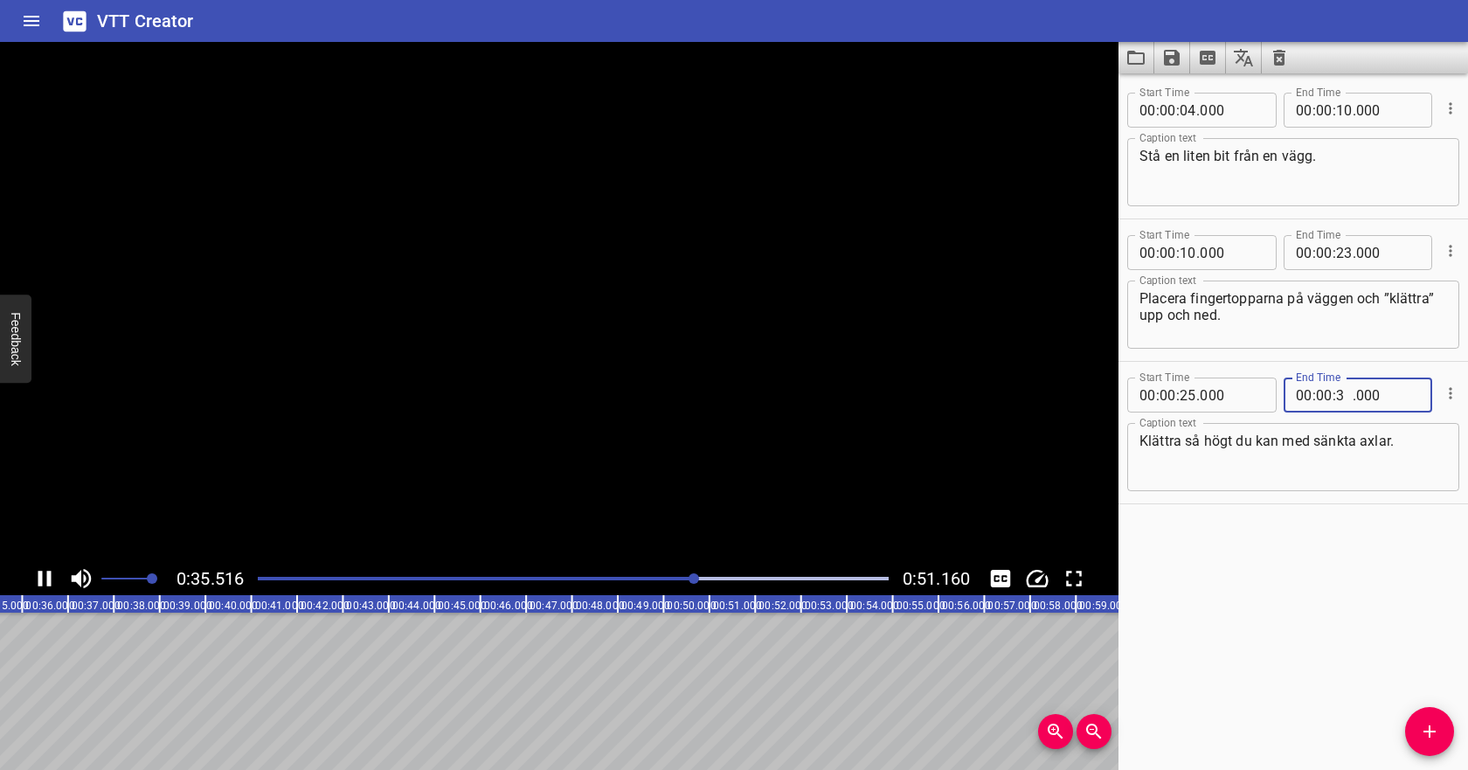
scroll to position [0, 1631]
type input "38"
type input "000"
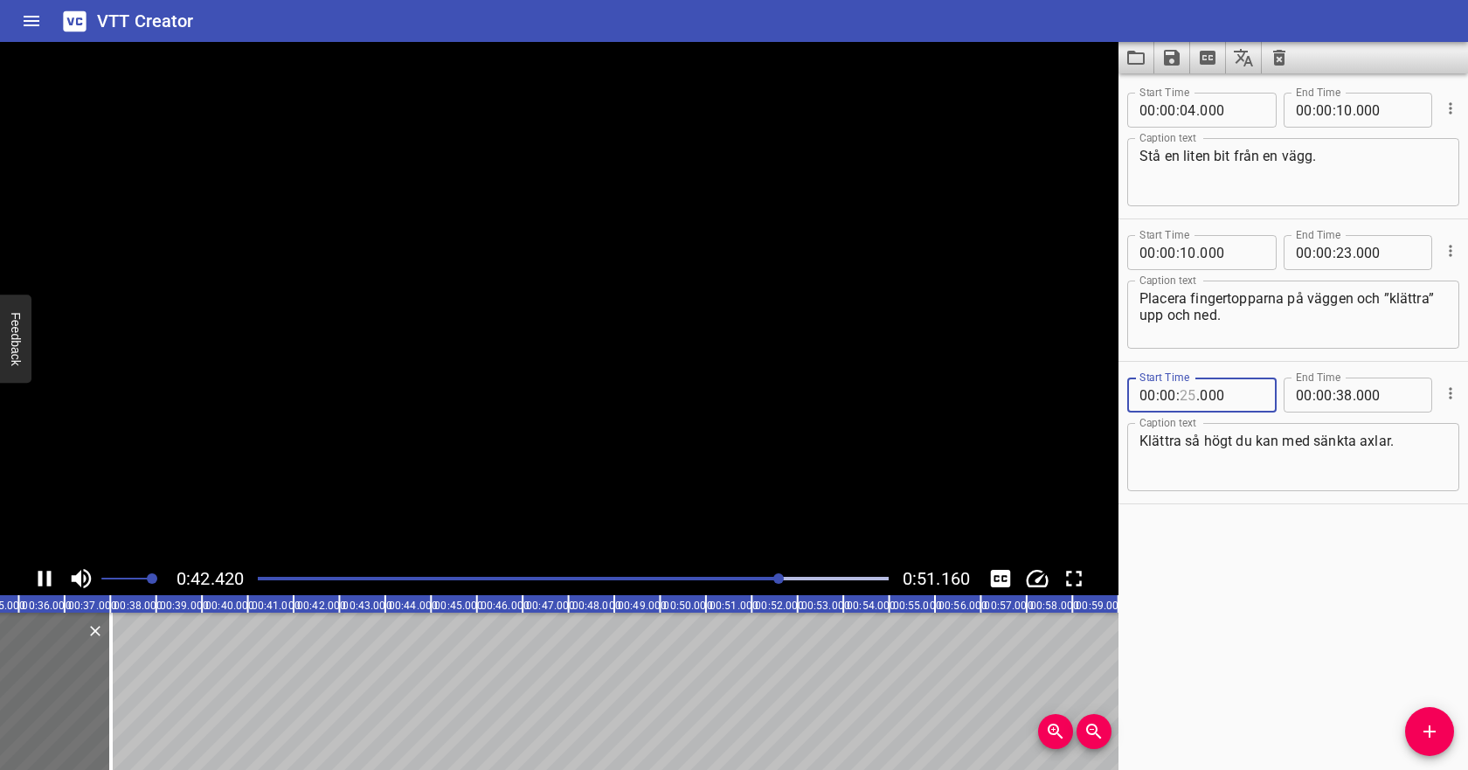
click at [1186, 395] on input "number" at bounding box center [1188, 394] width 17 height 35
type input "25"
click at [517, 573] on div at bounding box center [573, 578] width 652 height 24
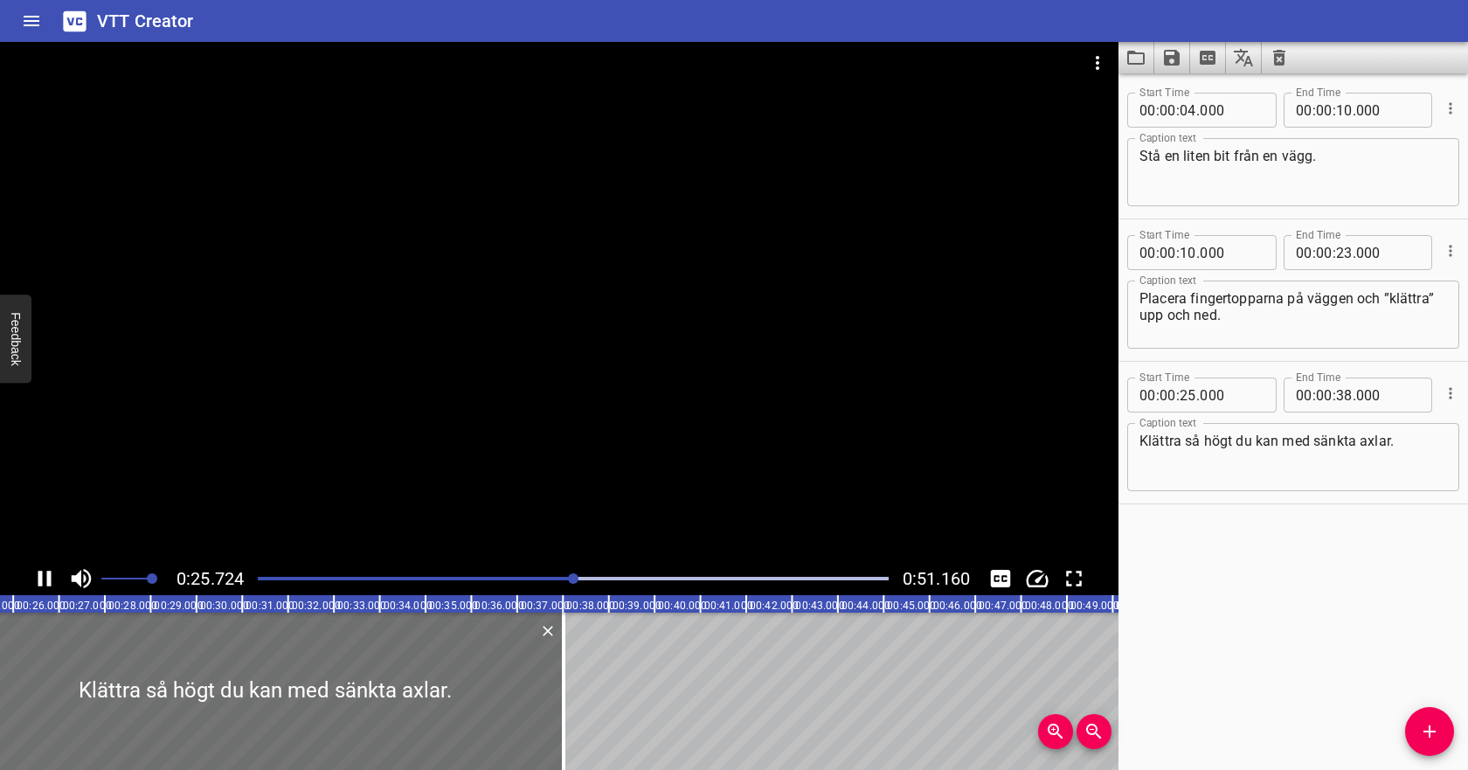
click at [52, 577] on icon "Play/Pause" at bounding box center [44, 578] width 26 height 26
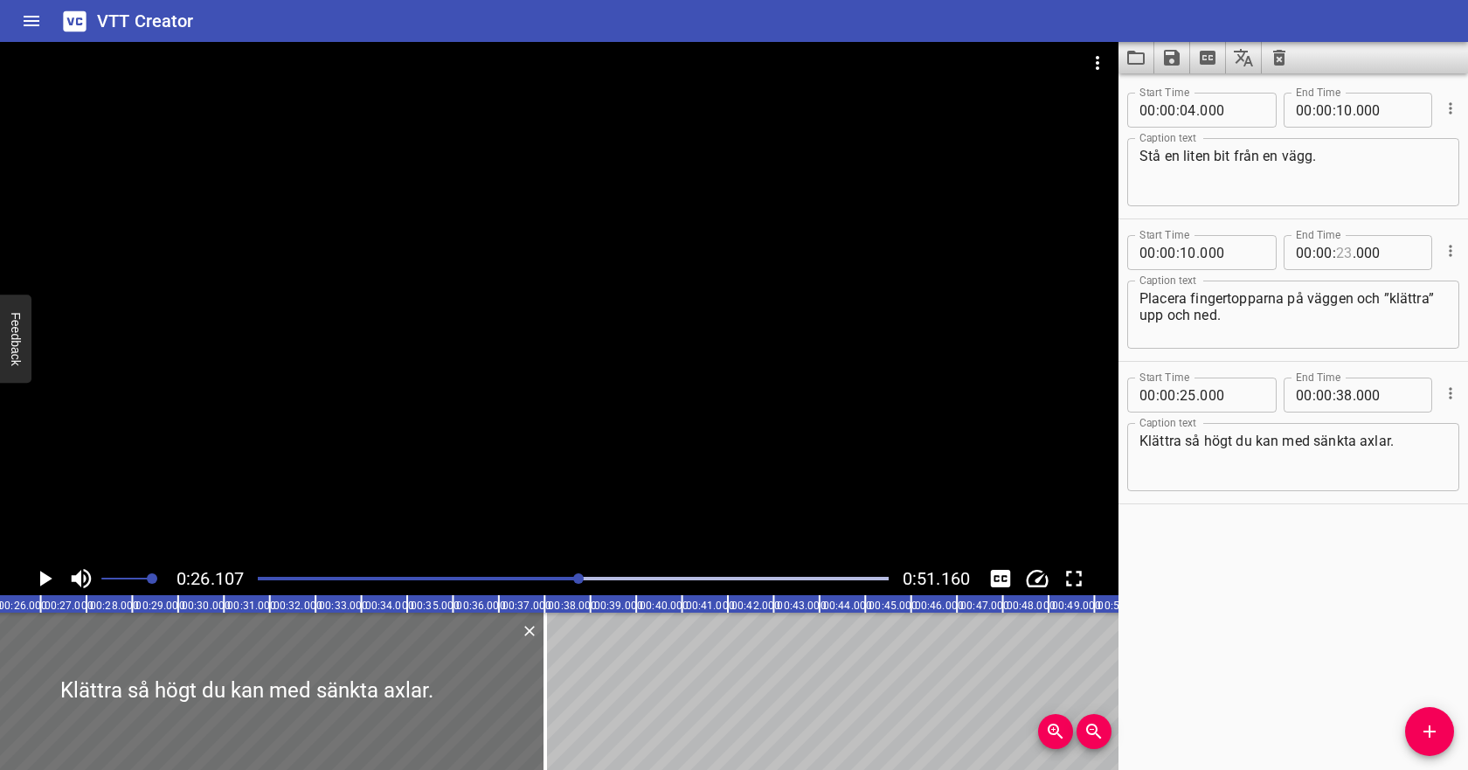
click at [1339, 260] on input "number" at bounding box center [1344, 252] width 17 height 35
type input "24"
type input "000"
click at [45, 580] on icon "Play/Pause" at bounding box center [46, 579] width 12 height 16
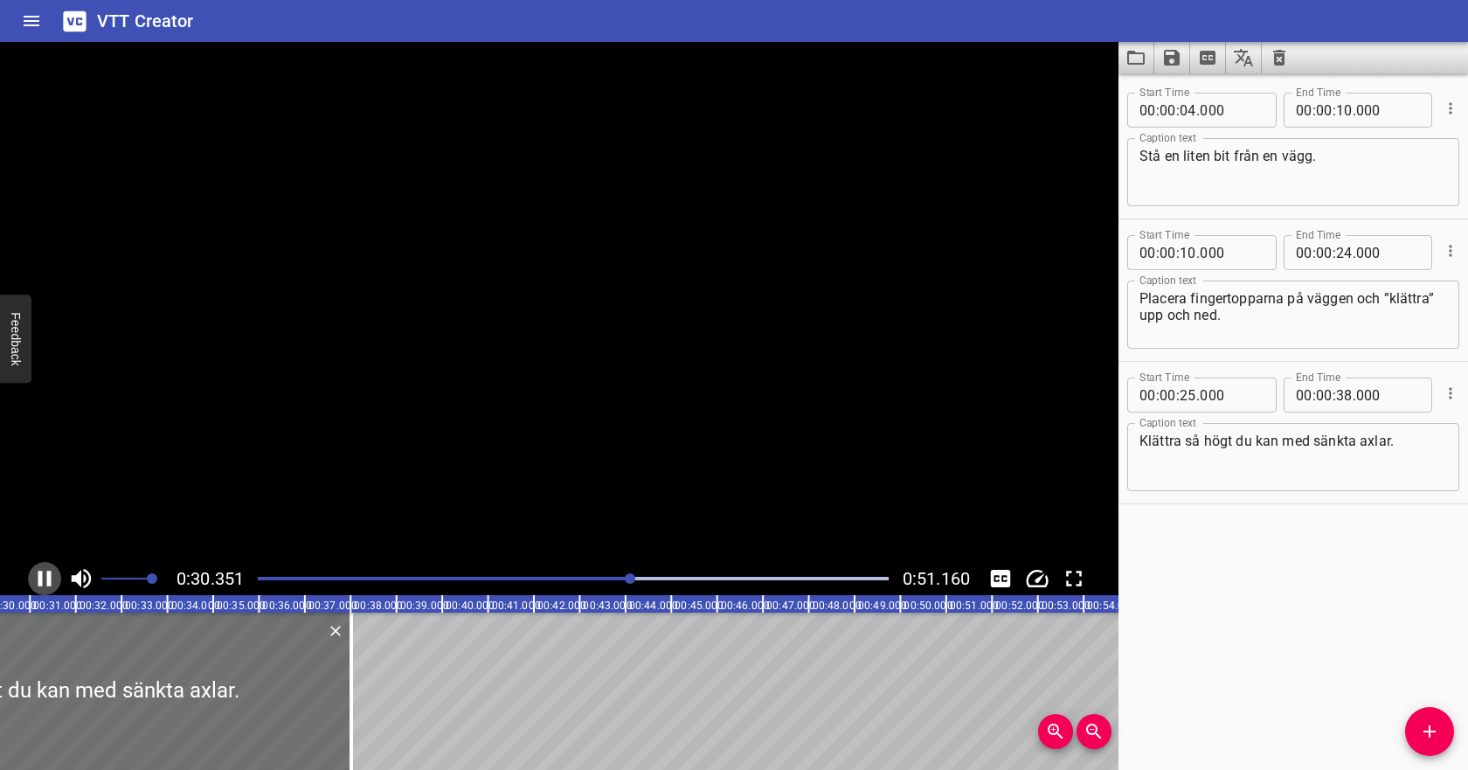
click at [45, 580] on icon "Play/Pause" at bounding box center [44, 578] width 26 height 26
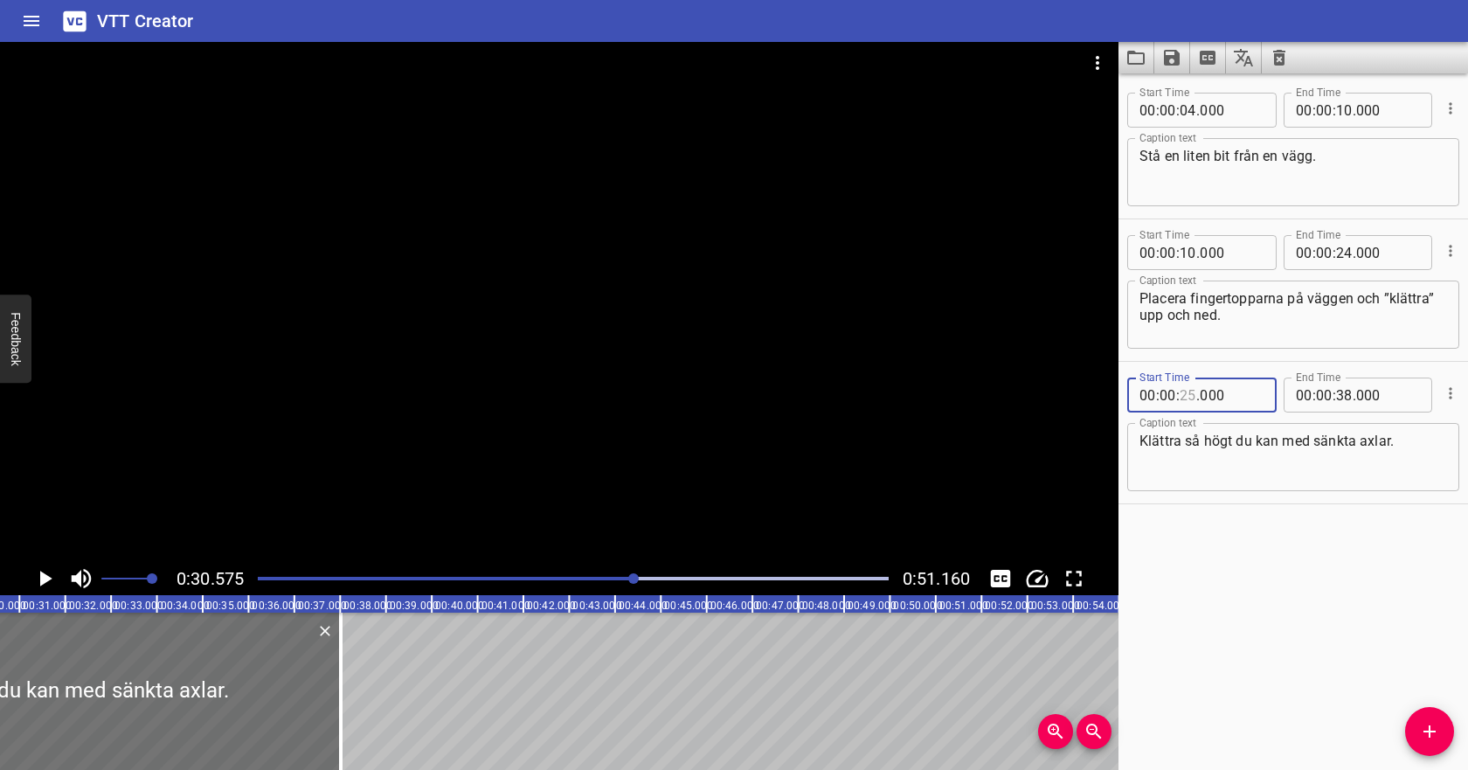
click at [1181, 393] on input "number" at bounding box center [1188, 394] width 17 height 35
type input "24"
type input "000"
click at [1341, 398] on input "number" at bounding box center [1344, 394] width 17 height 35
type input "30"
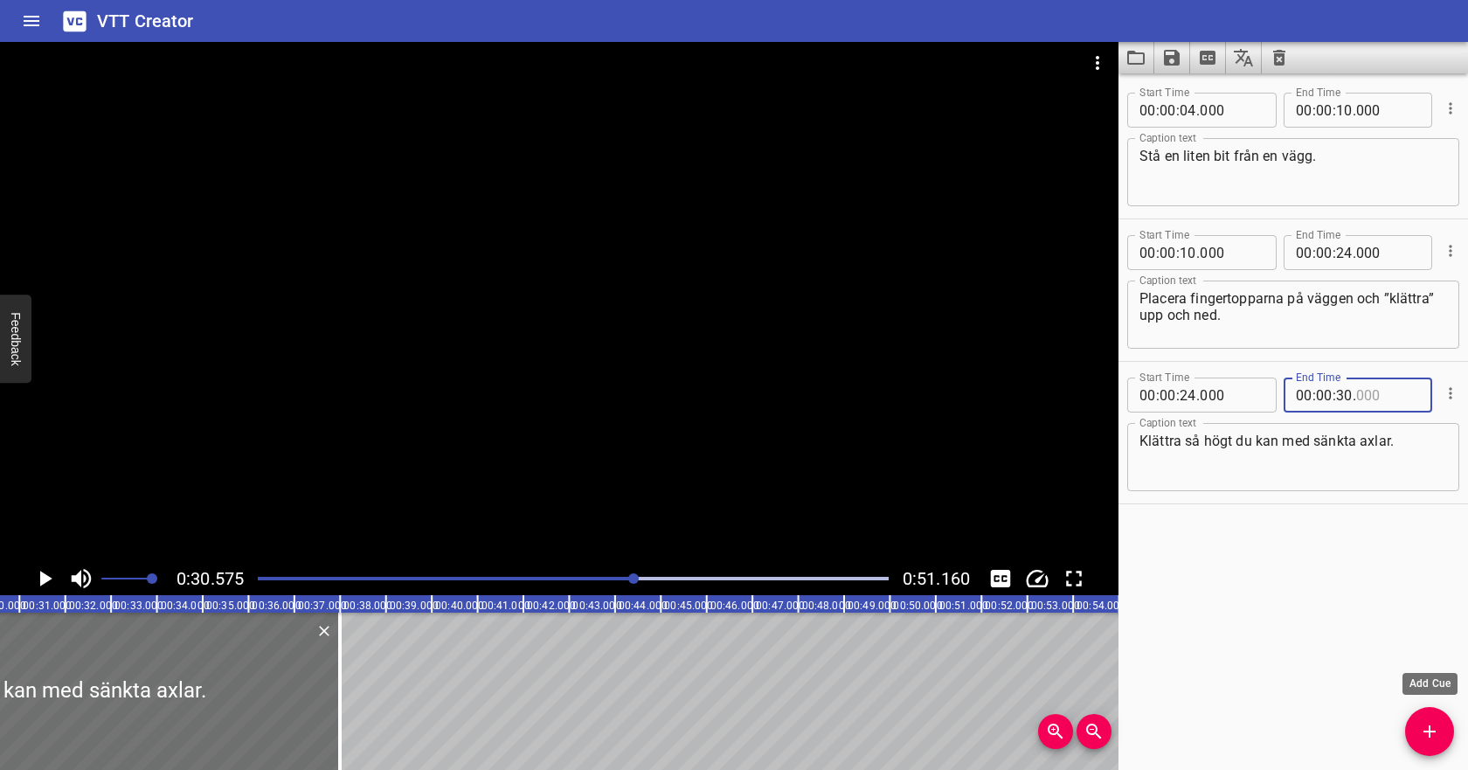
type input "000"
click at [1419, 734] on icon "Add Cue" at bounding box center [1429, 731] width 21 height 21
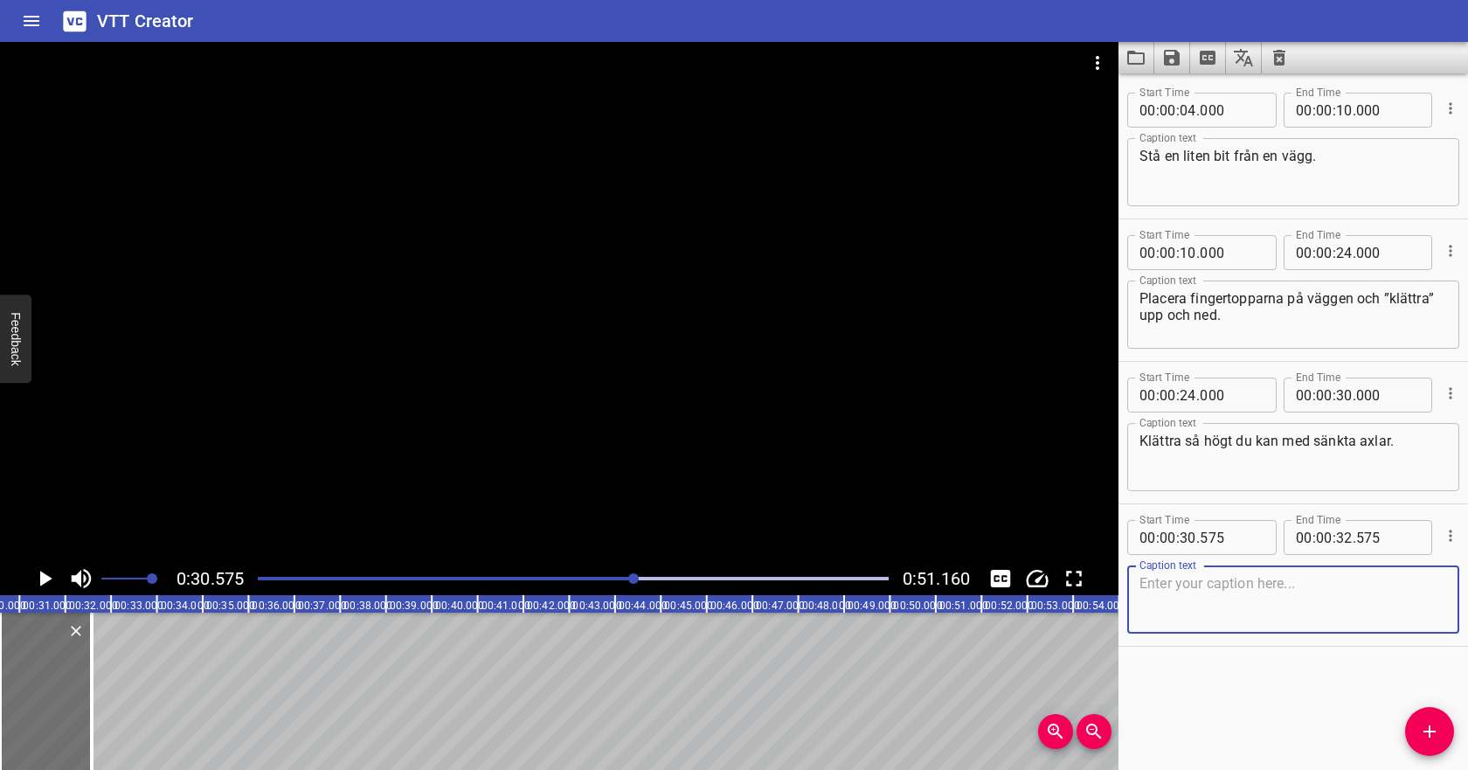
click at [1189, 582] on textarea at bounding box center [1293, 600] width 308 height 50
drag, startPoint x: 1402, startPoint y: 585, endPoint x: 1133, endPoint y: 585, distance: 268.3
click at [1133, 585] on div "Ta hjälp av väggen påvägen upp och ned Caption text" at bounding box center [1293, 599] width 332 height 68
type textarea "Ta hjälp av väggen påvägen upp och ned"
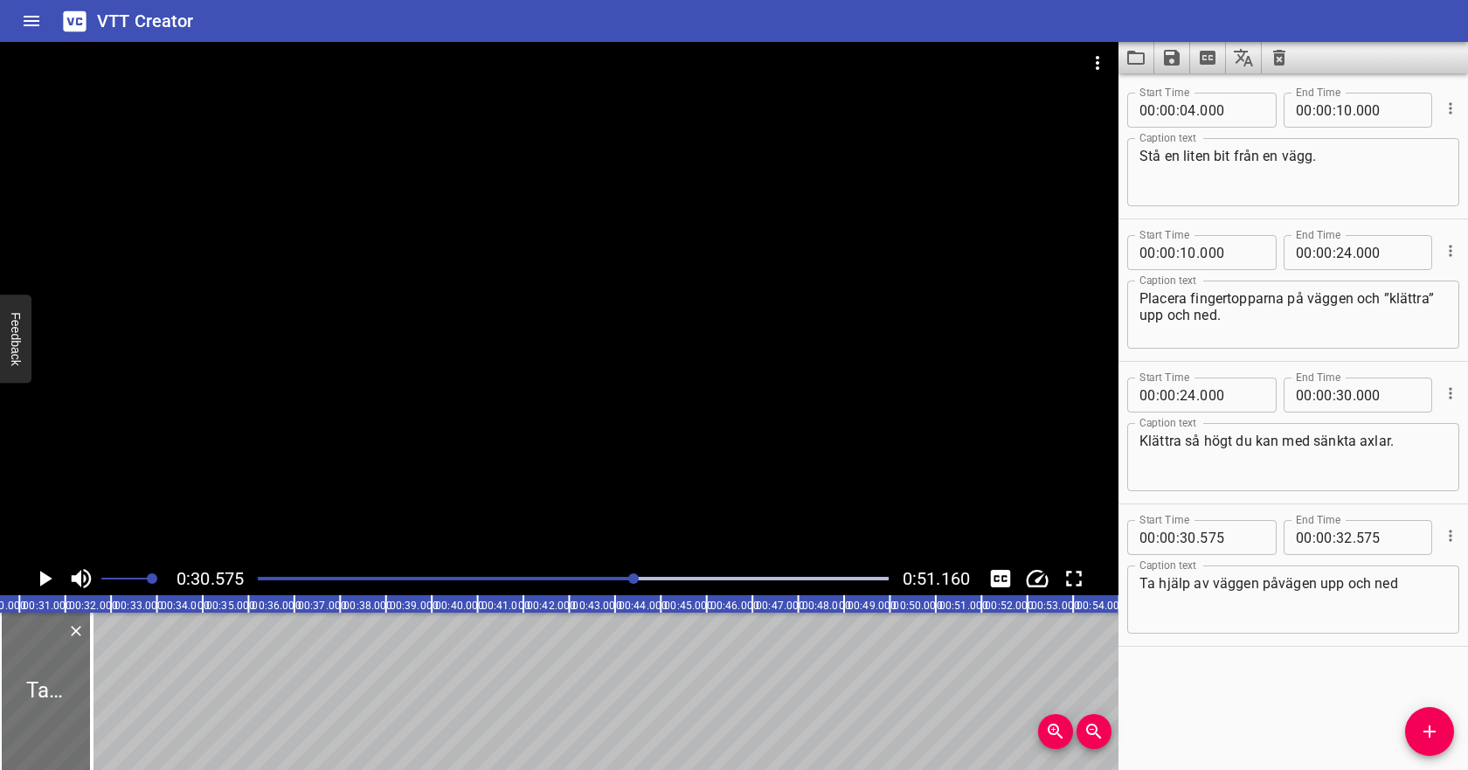
click at [1438, 530] on div "Start Time 00 : 00 : 30 . 575 Start Time End Time 00 : 00 : 32 . 575 End Time" at bounding box center [1293, 535] width 332 height 45
click at [1450, 535] on icon "Cue Options" at bounding box center [1450, 535] width 3 height 11
click at [1403, 564] on li "Delete Cue" at bounding box center [1377, 566] width 152 height 31
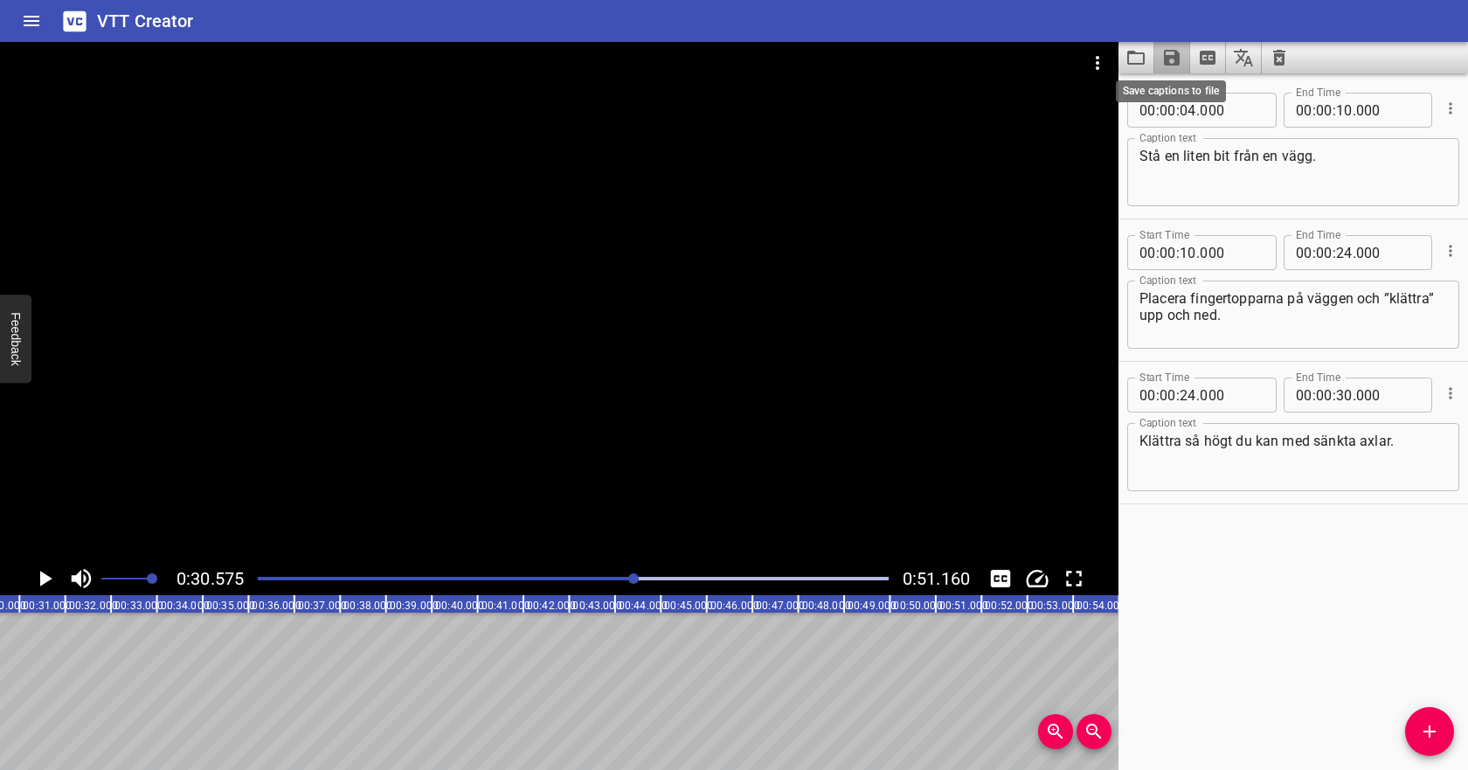
click at [1174, 59] on icon "Save captions to file" at bounding box center [1172, 58] width 16 height 16
click at [1194, 100] on li "Save to VTT file" at bounding box center [1218, 95] width 128 height 31
click at [1098, 65] on icon "Video Options" at bounding box center [1097, 62] width 21 height 21
click at [1108, 72] on li "Select New Video File..." at bounding box center [1164, 64] width 174 height 31
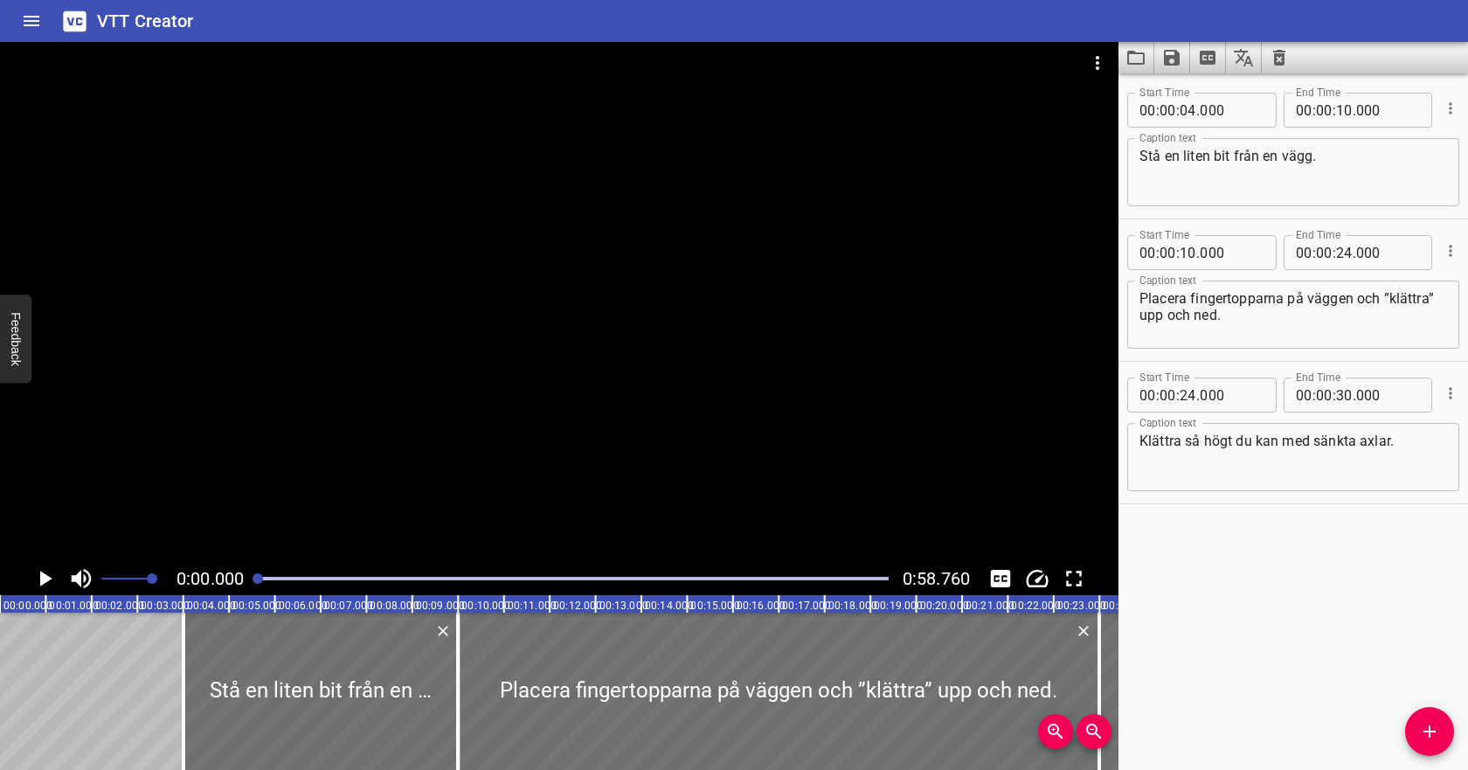
scroll to position [0, 0]
click at [1275, 58] on icon "Clear captions" at bounding box center [1279, 58] width 12 height 16
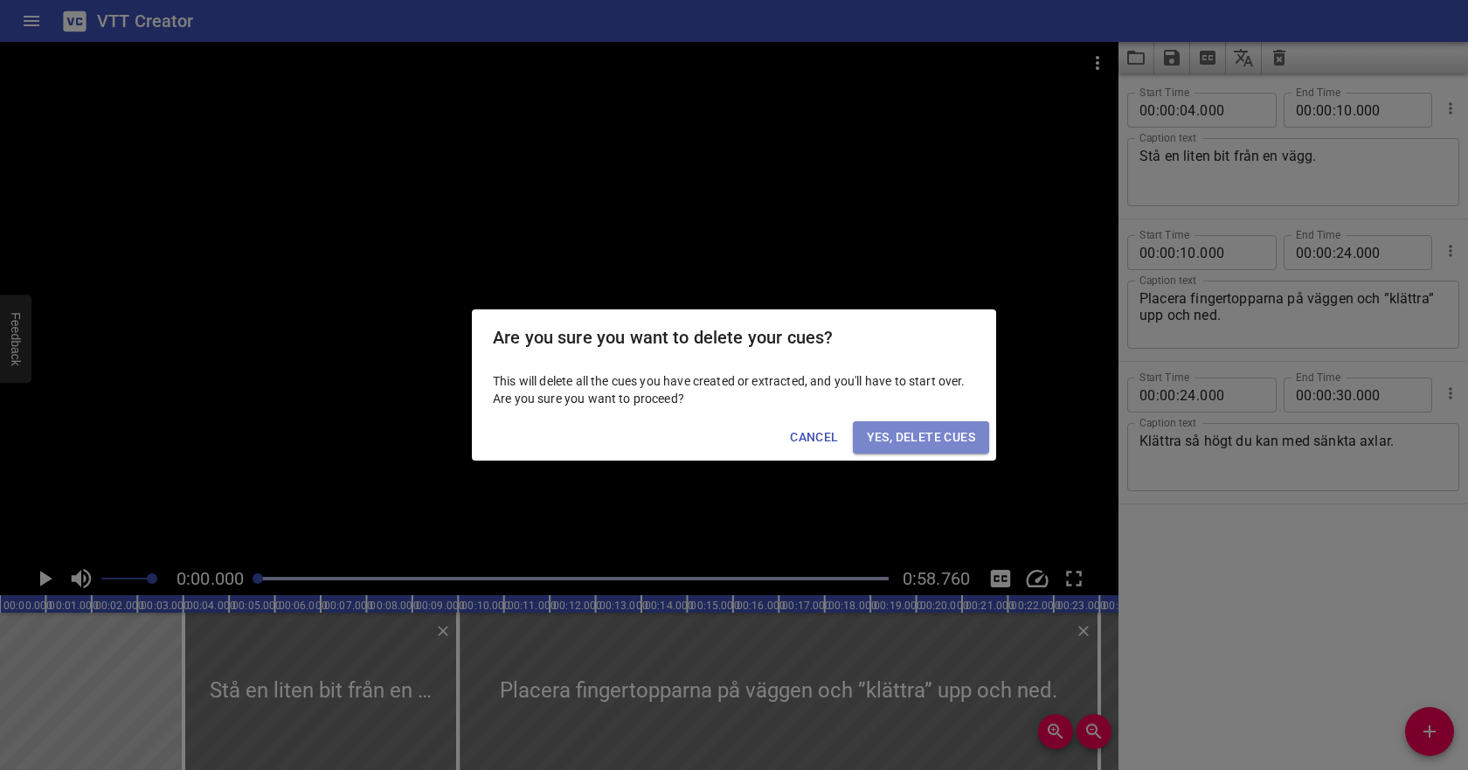
click at [932, 433] on span "Yes, Delete Cues" at bounding box center [921, 437] width 108 height 22
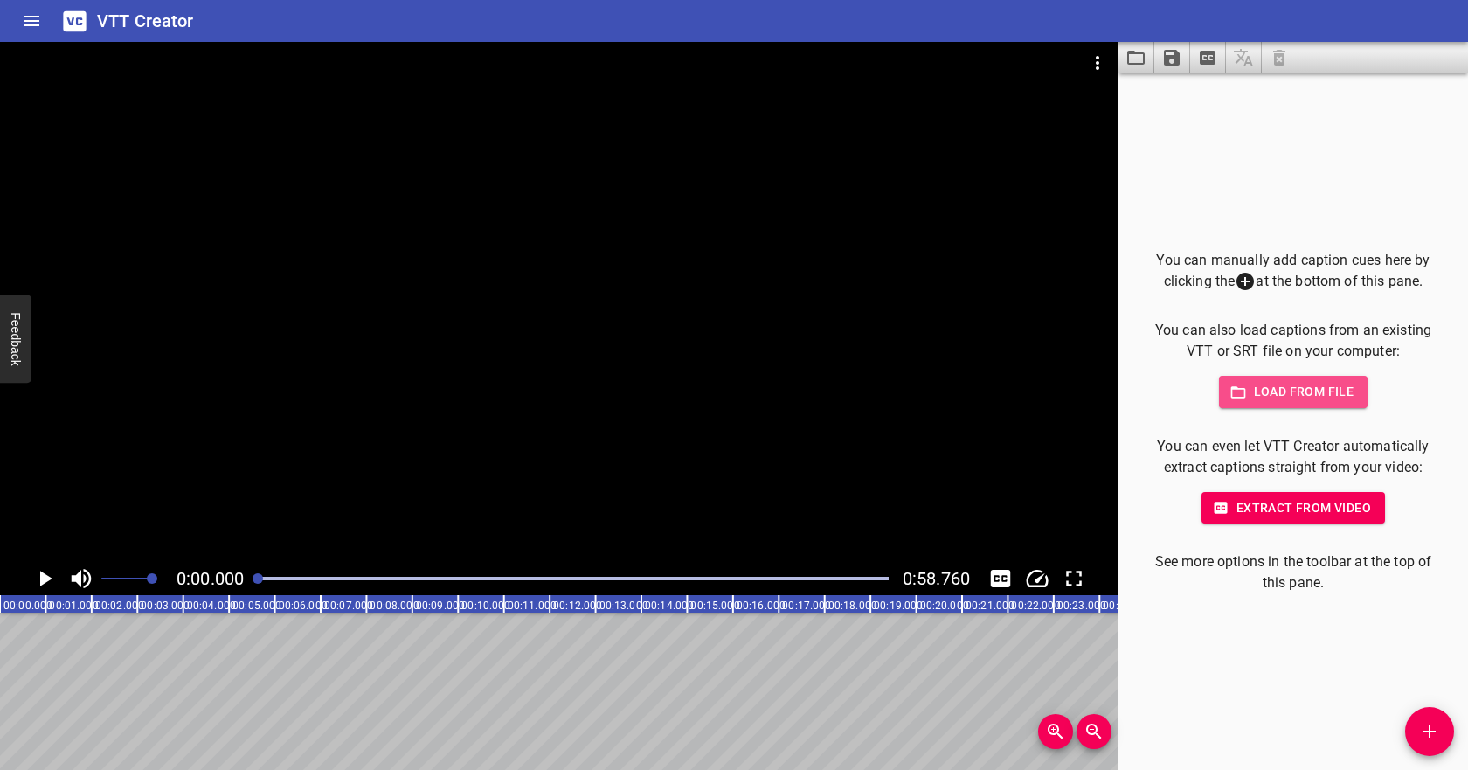
click at [1257, 397] on span "Load from file" at bounding box center [1293, 392] width 121 height 22
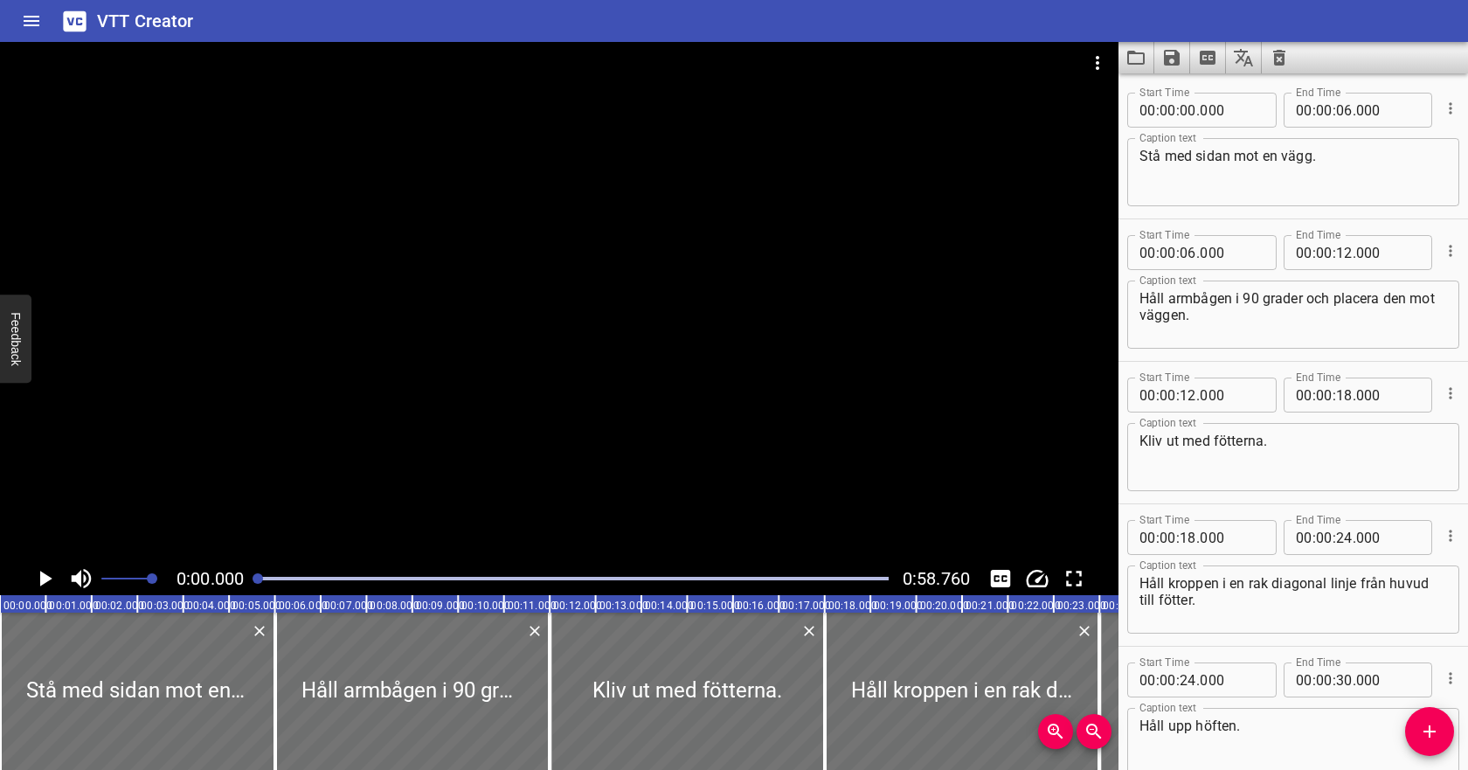
scroll to position [240, 0]
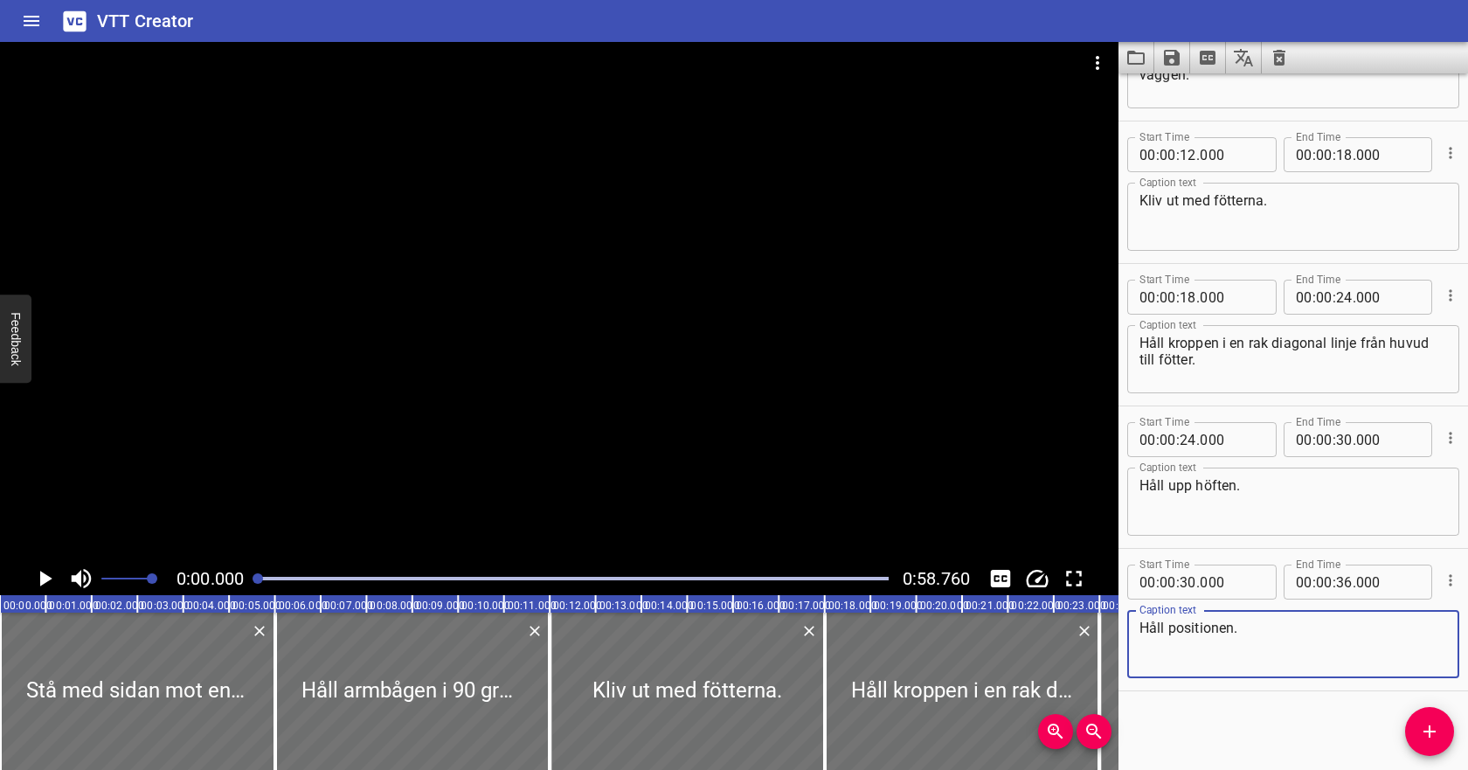
click at [50, 576] on icon "Play/Pause" at bounding box center [44, 578] width 26 height 26
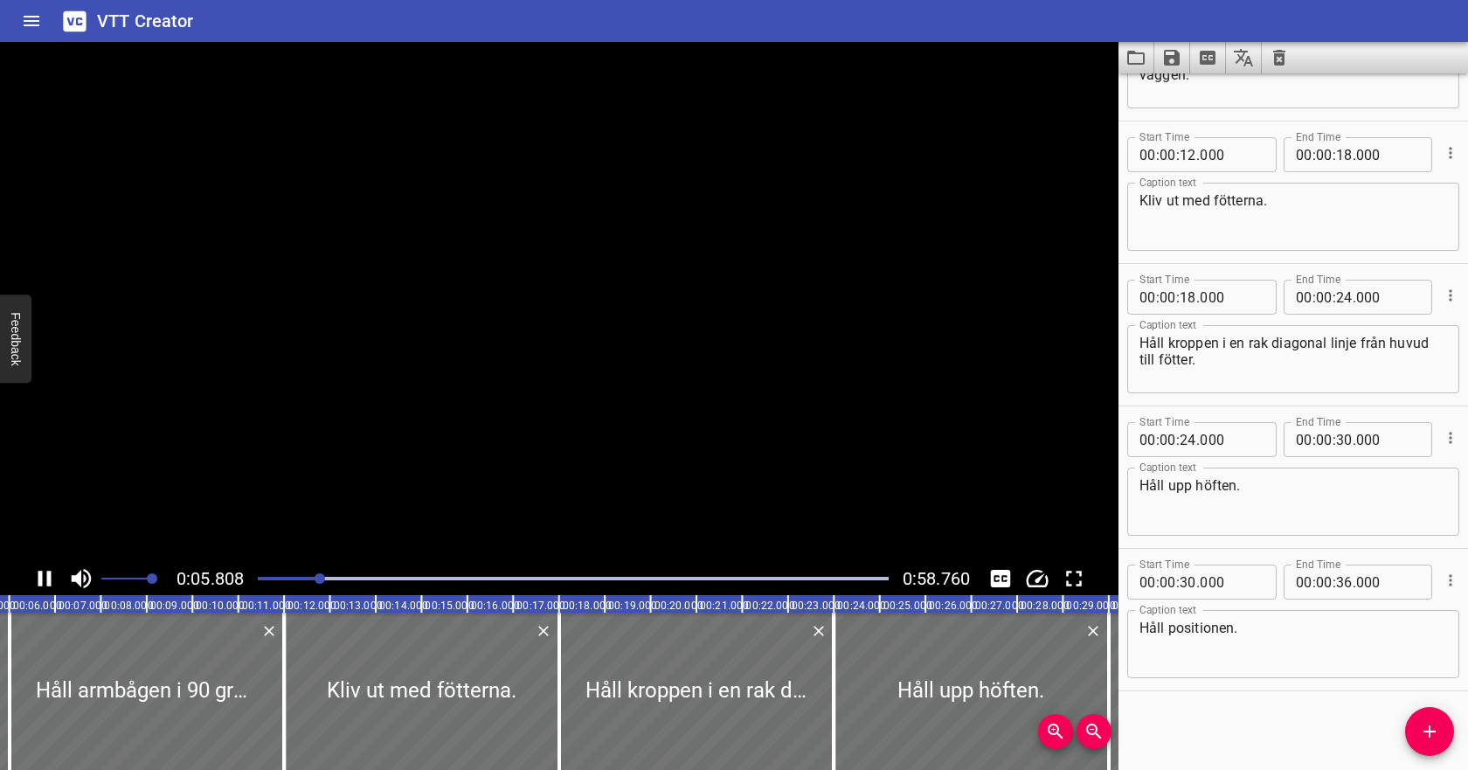
scroll to position [142, 0]
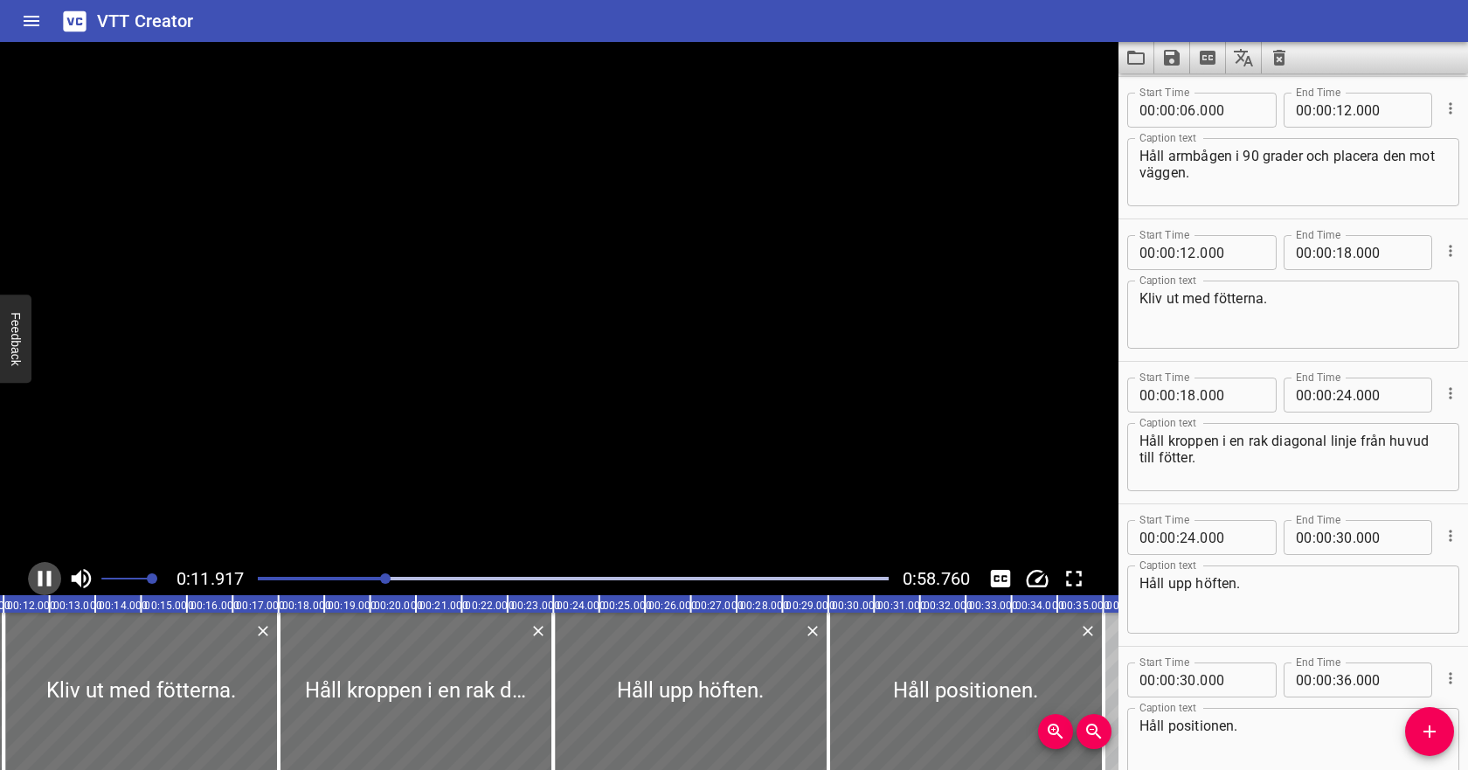
click at [50, 576] on icon "Play/Pause" at bounding box center [44, 579] width 13 height 16
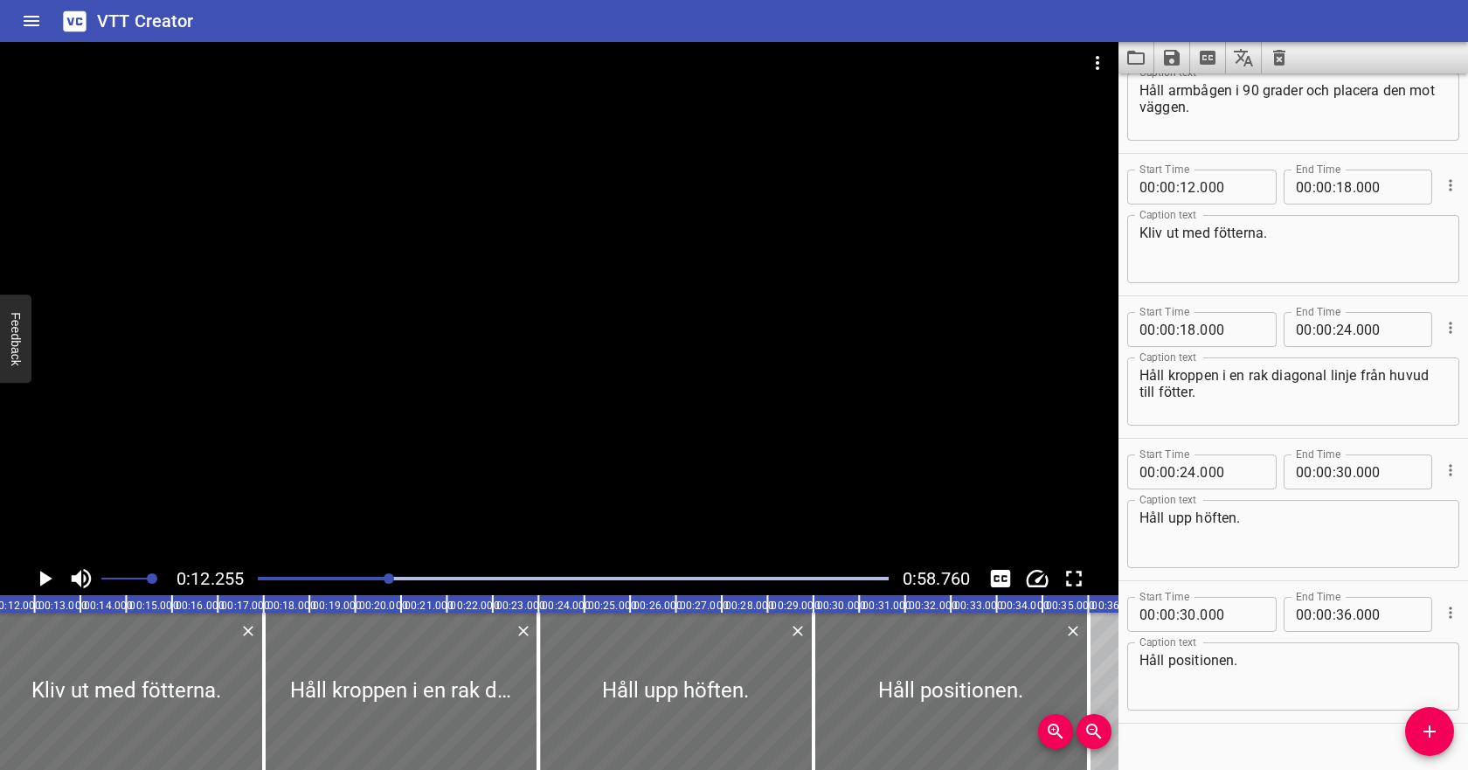
scroll to position [196, 0]
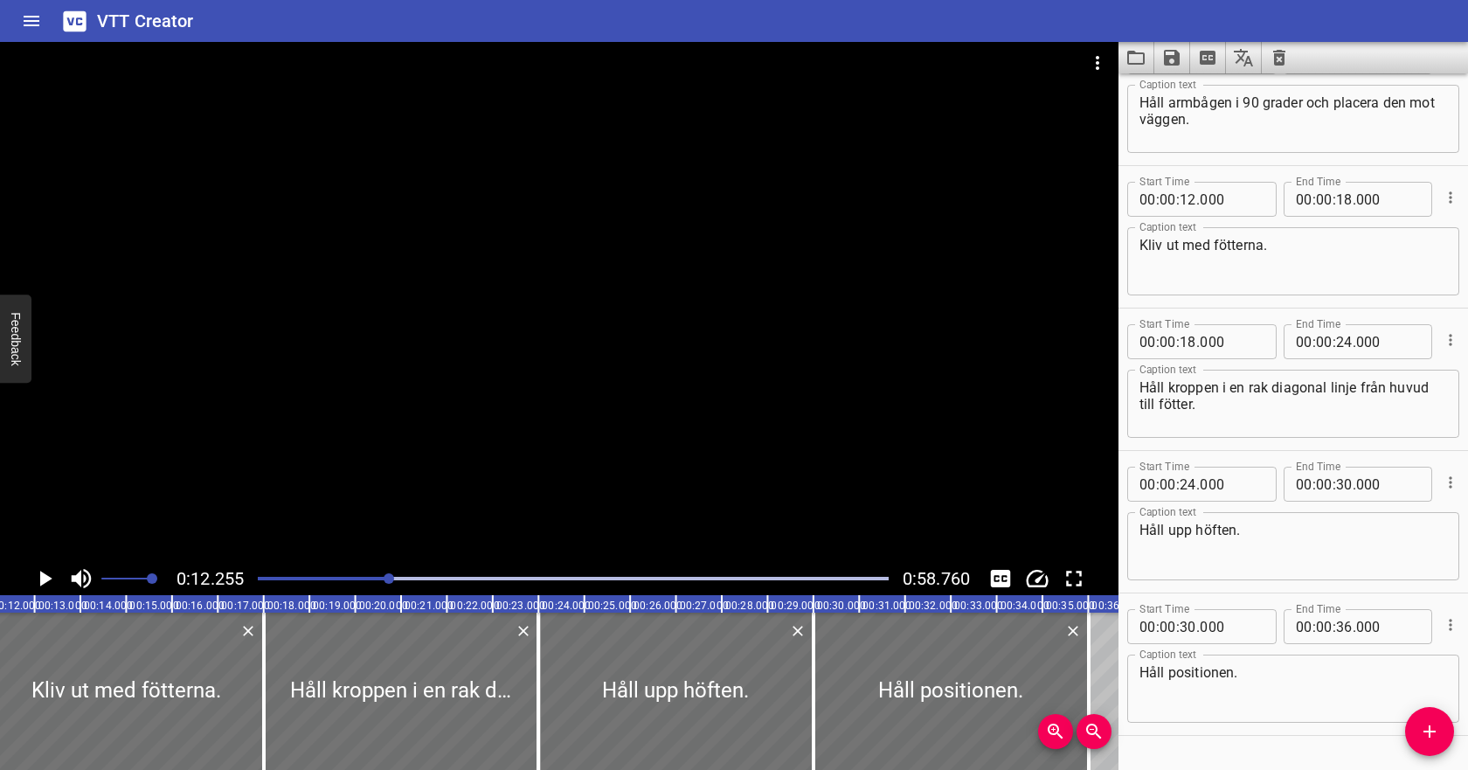
click at [357, 575] on div at bounding box center [573, 578] width 652 height 24
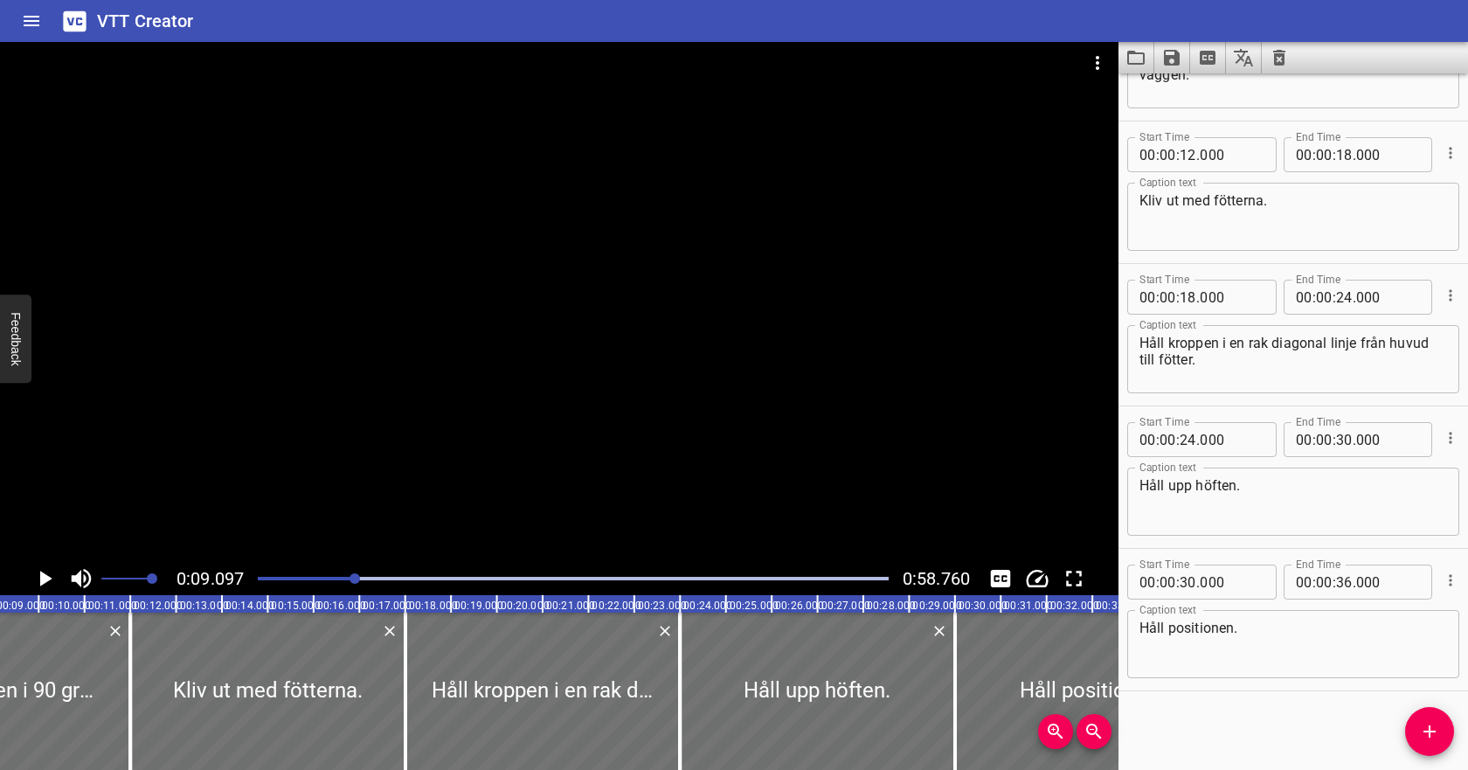
scroll to position [0, 417]
click at [39, 576] on icon "Play/Pause" at bounding box center [44, 578] width 26 height 26
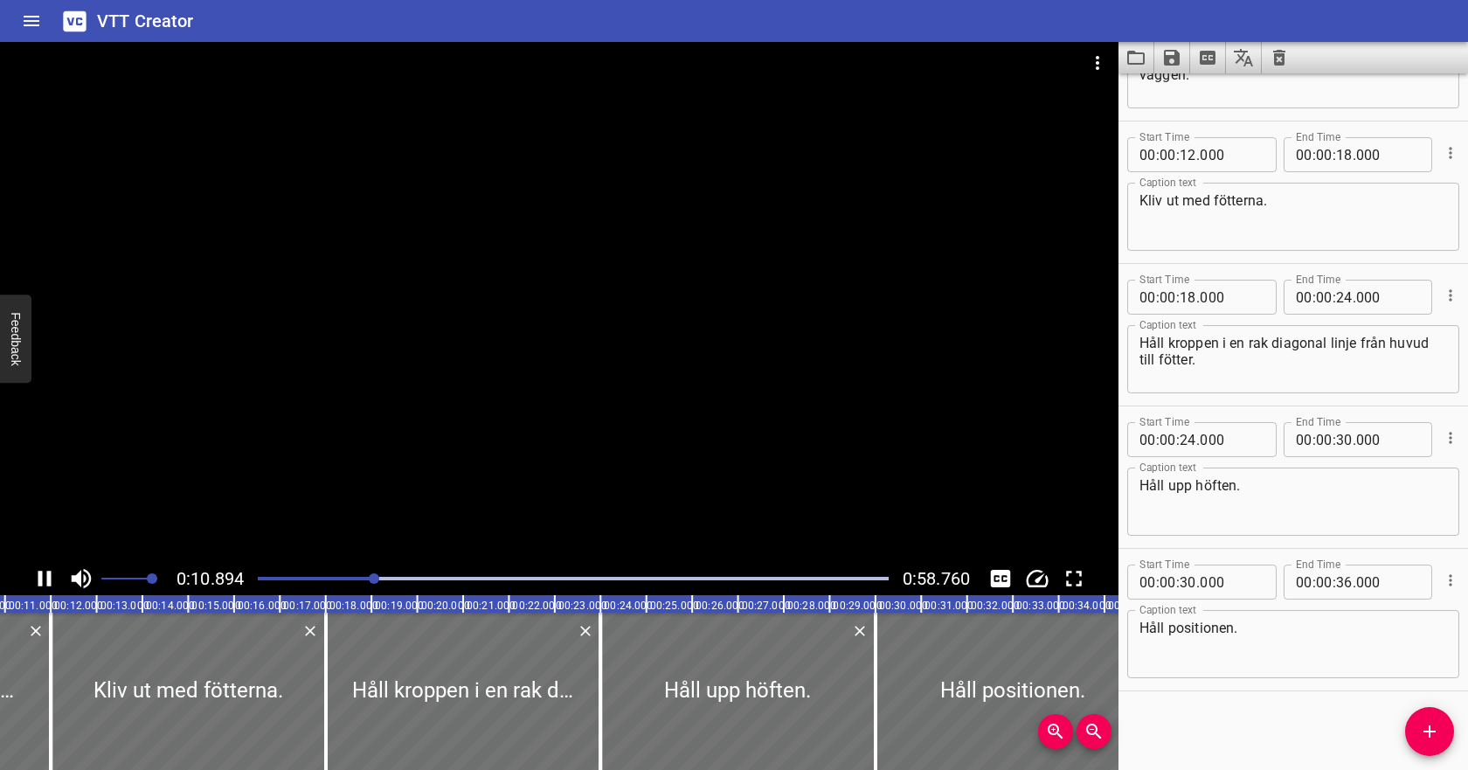
click at [38, 577] on icon "Play/Pause" at bounding box center [44, 579] width 13 height 16
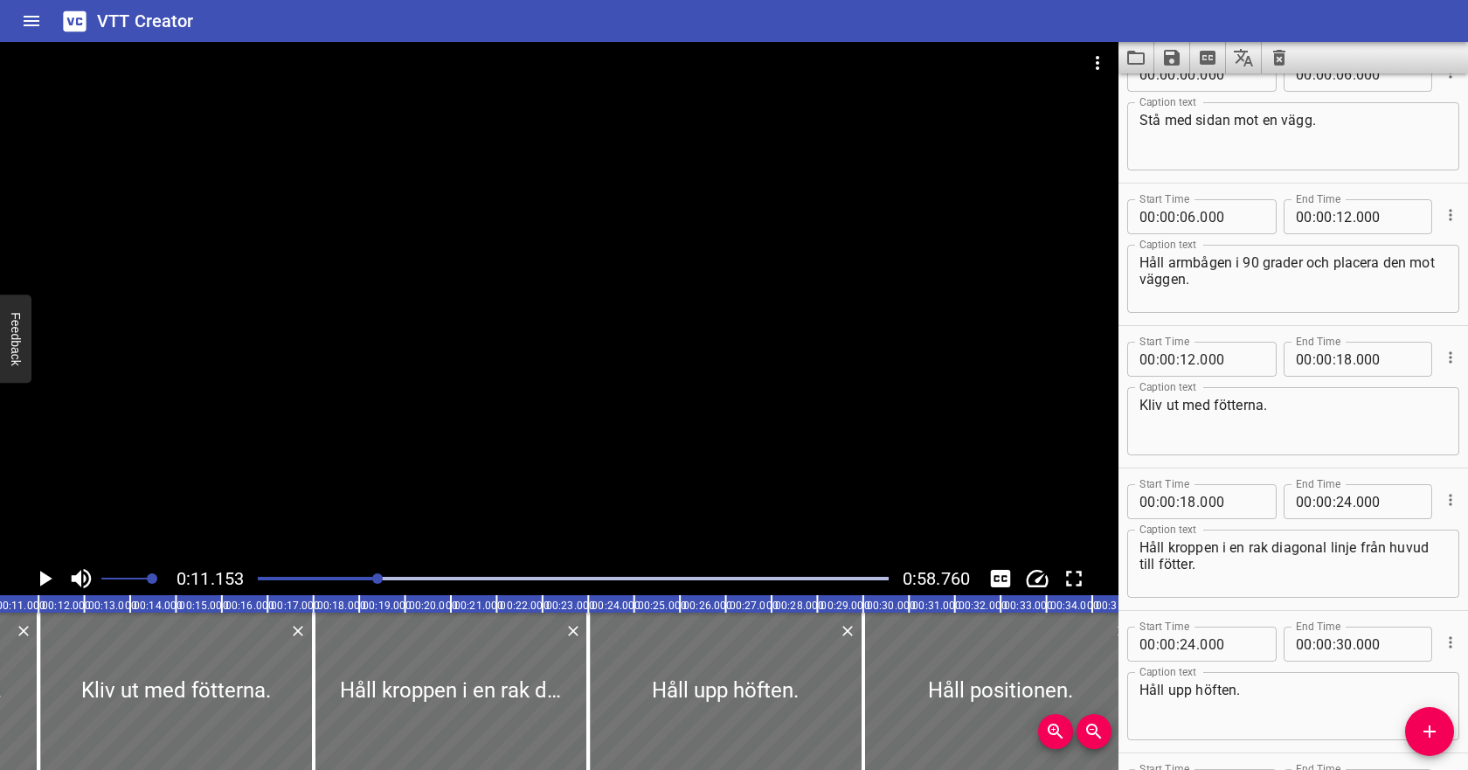
scroll to position [0, 0]
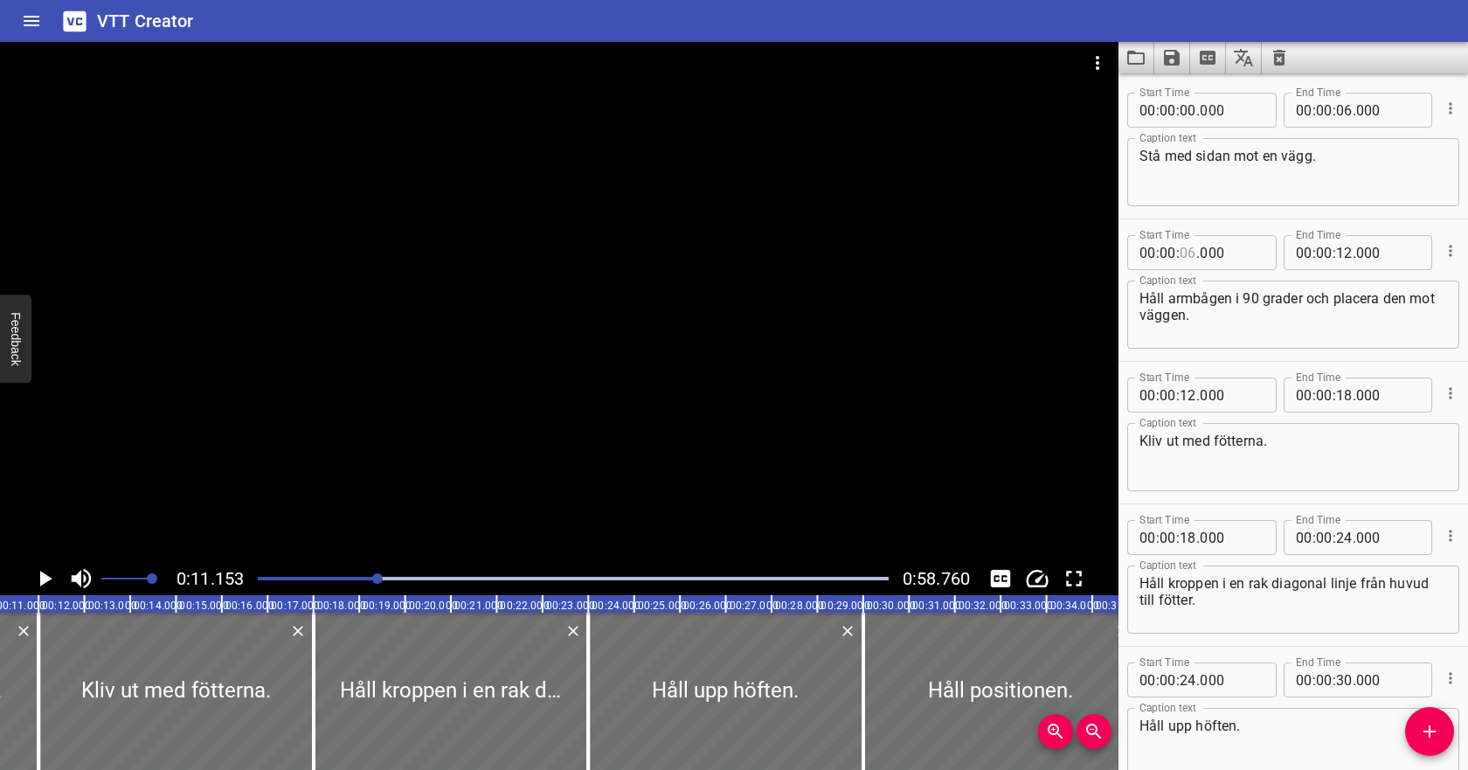
click at [1185, 255] on input "number" at bounding box center [1188, 252] width 17 height 35
type input "10"
type input "000"
click at [1344, 257] on input "number" at bounding box center [1344, 252] width 17 height 35
type input "12"
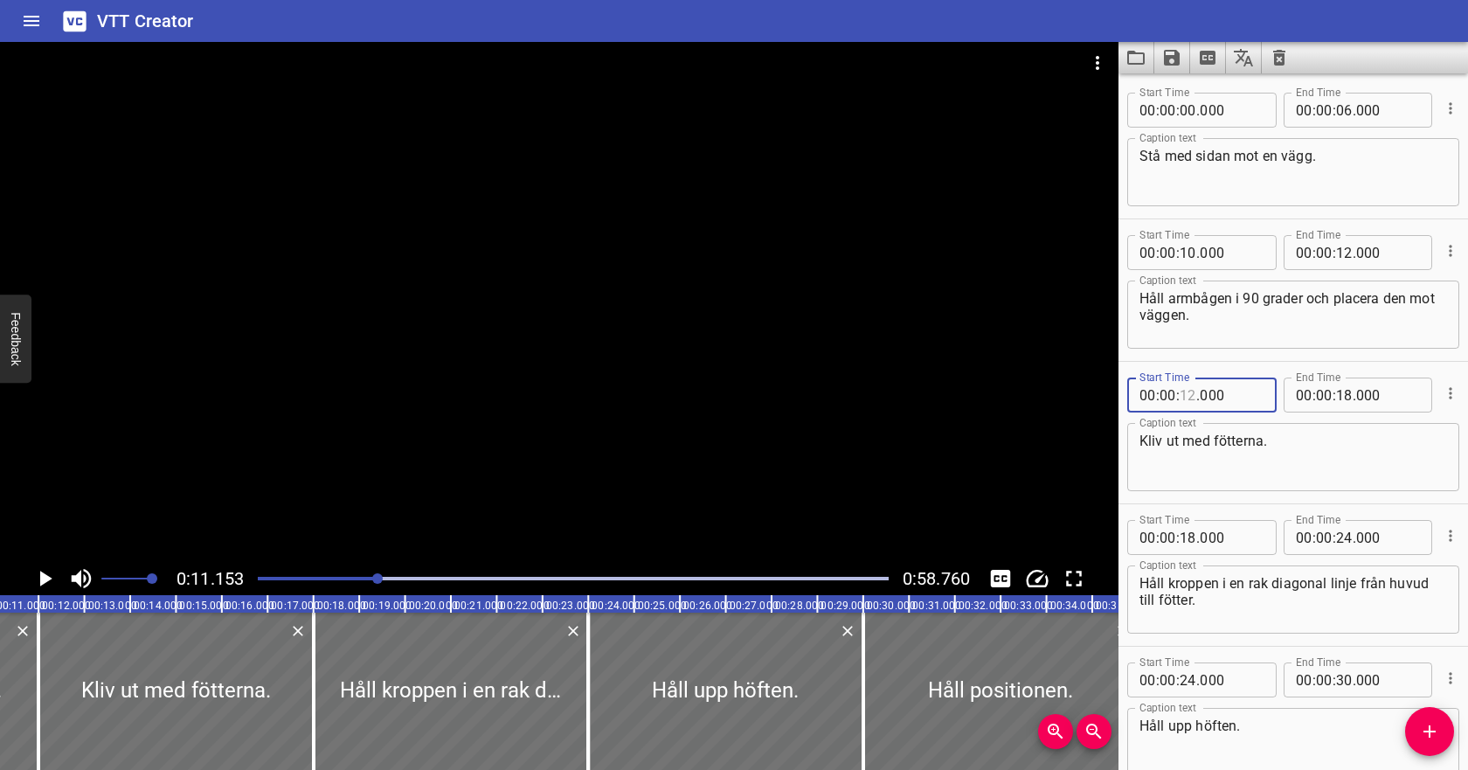
click at [1190, 397] on input "number" at bounding box center [1188, 394] width 17 height 35
type input "16"
type input "000"
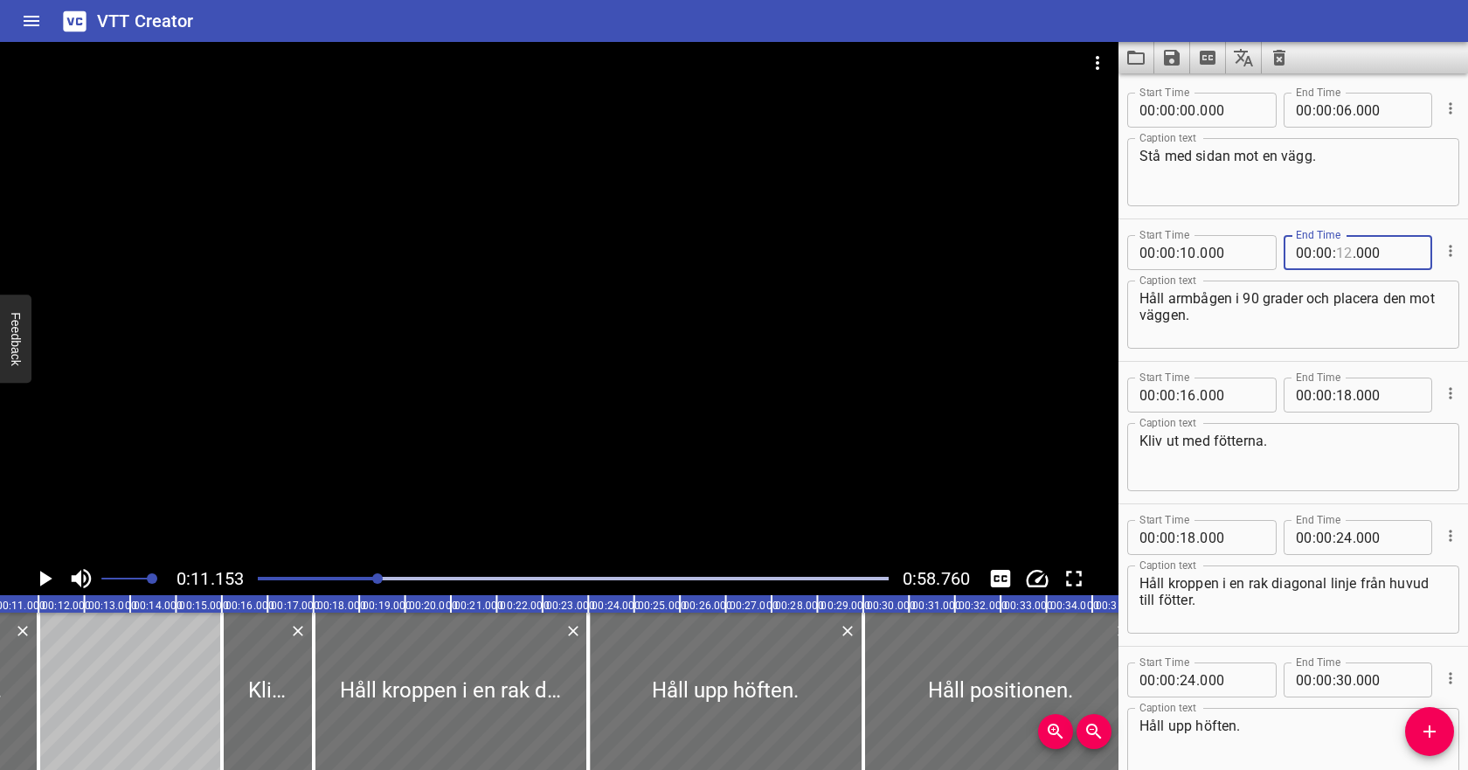
click at [1342, 255] on input "number" at bounding box center [1344, 252] width 17 height 35
type input "16"
type input "000"
click at [1368, 398] on input "number" at bounding box center [1388, 394] width 64 height 35
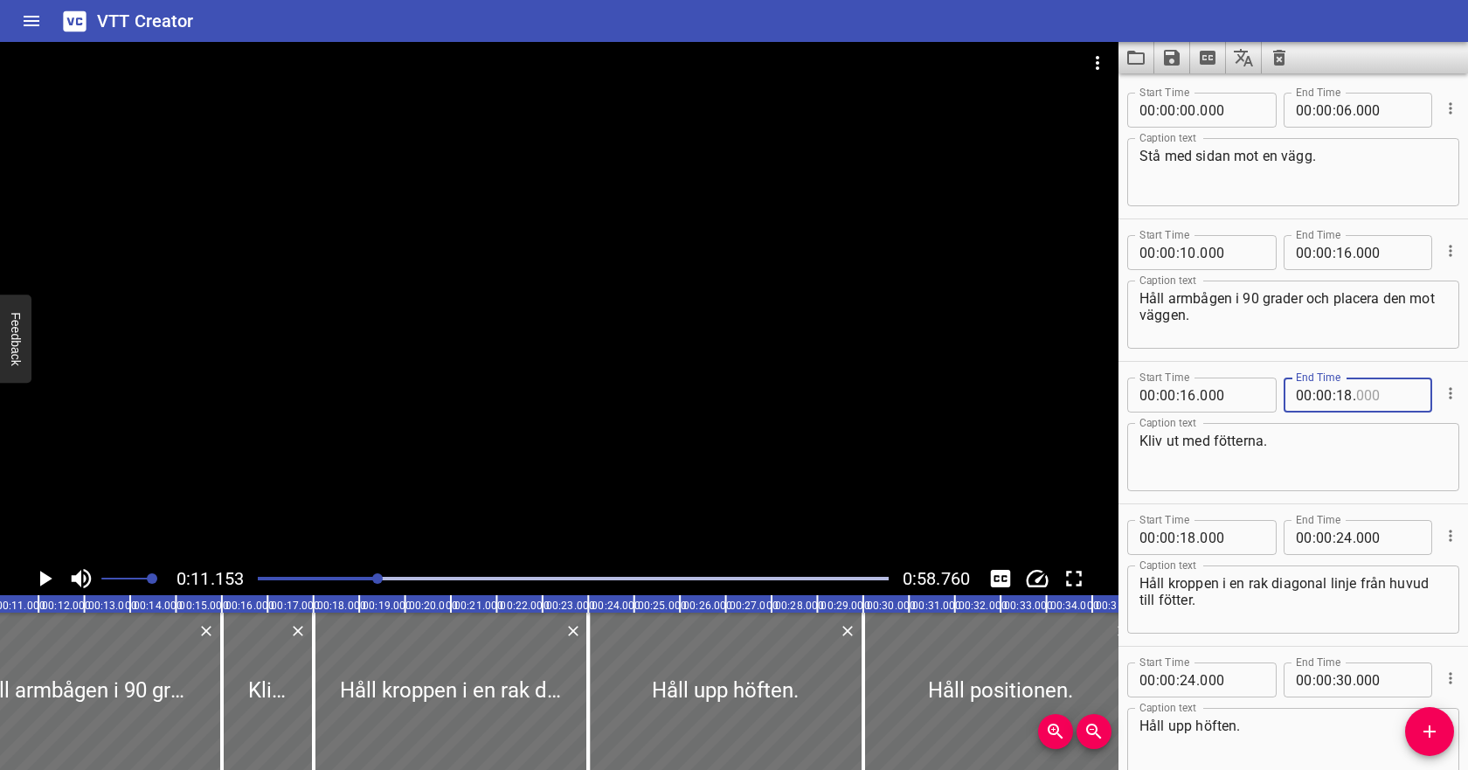
type input "000"
click at [50, 573] on icon "Play/Pause" at bounding box center [44, 578] width 26 height 26
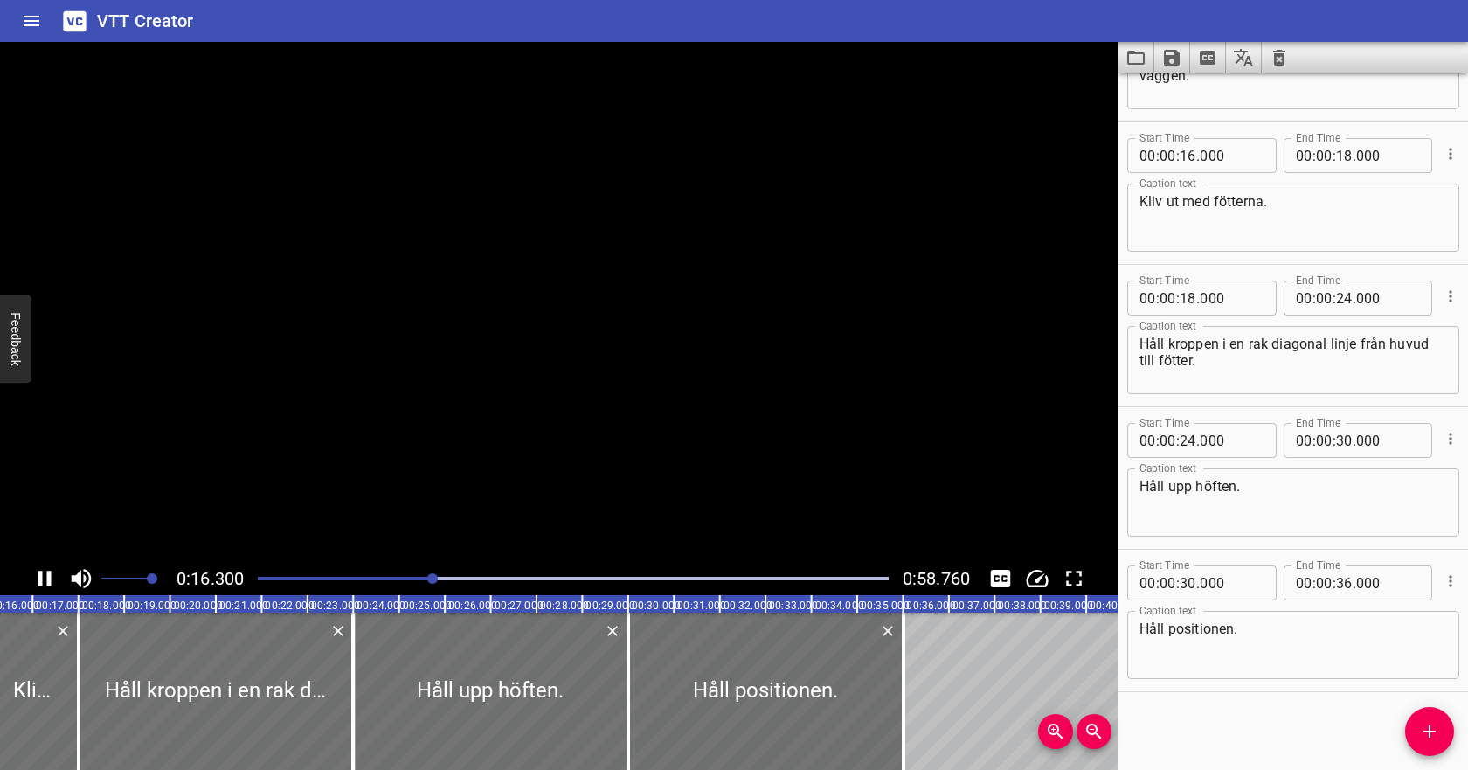
scroll to position [240, 0]
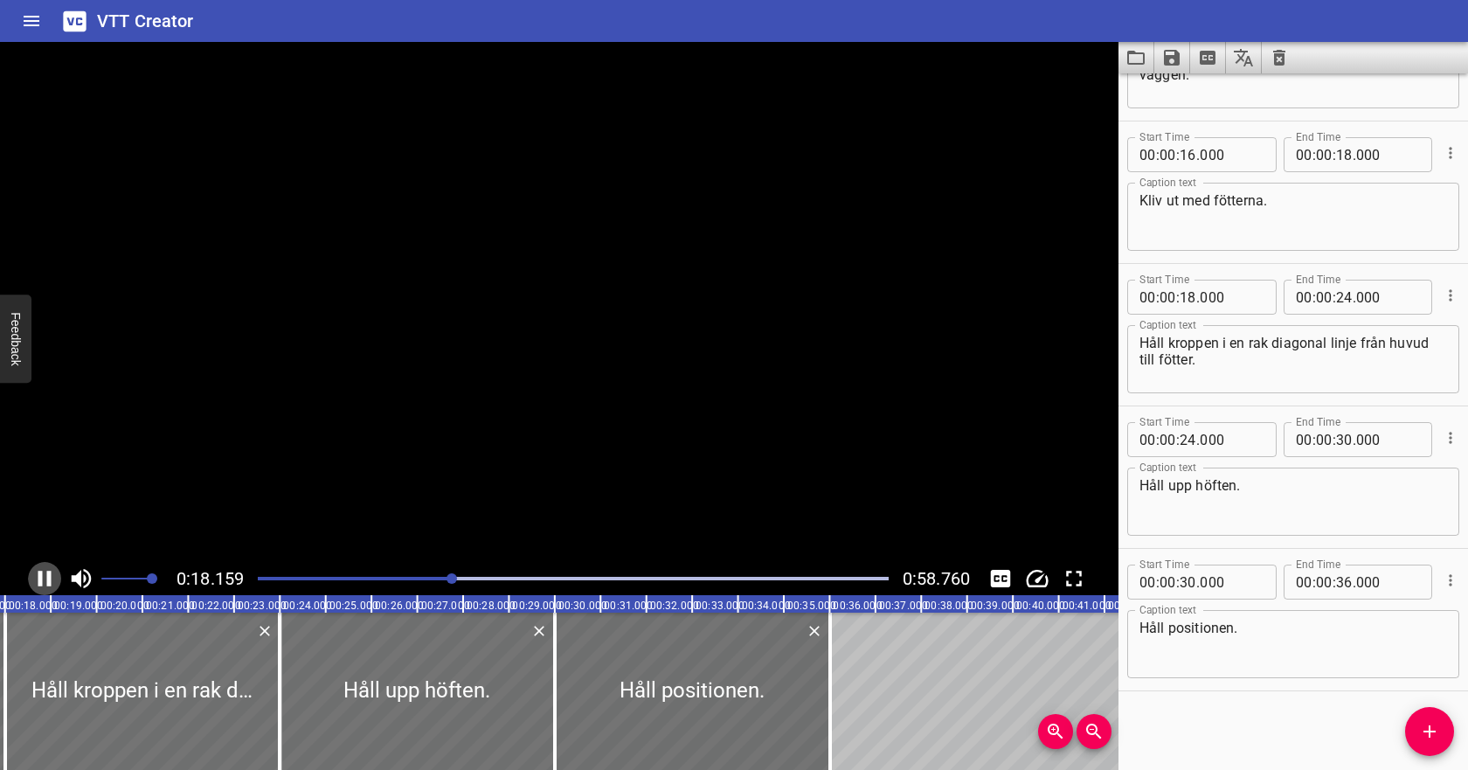
click at [50, 573] on icon "Play/Pause" at bounding box center [44, 579] width 13 height 16
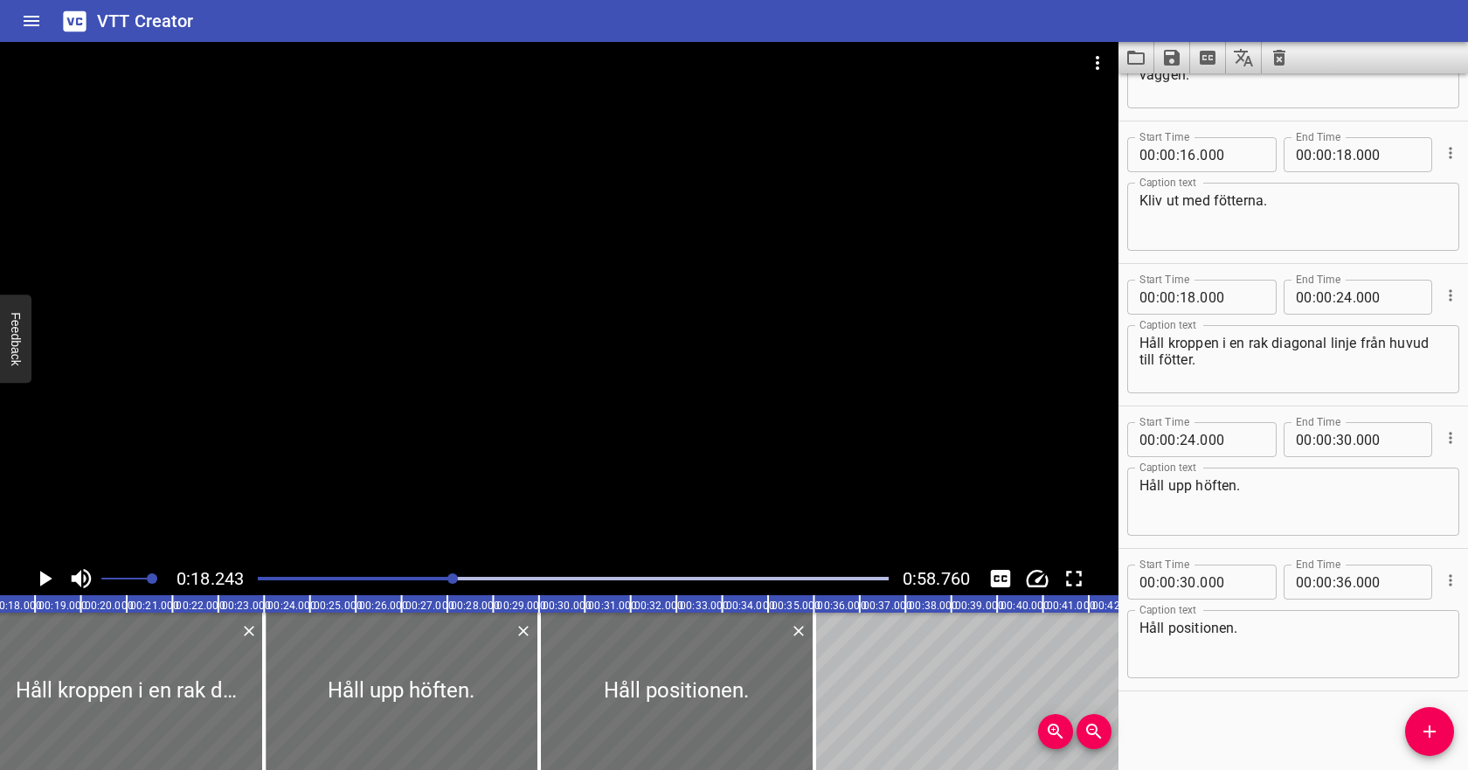
click at [45, 572] on icon "Play/Pause" at bounding box center [44, 578] width 26 height 26
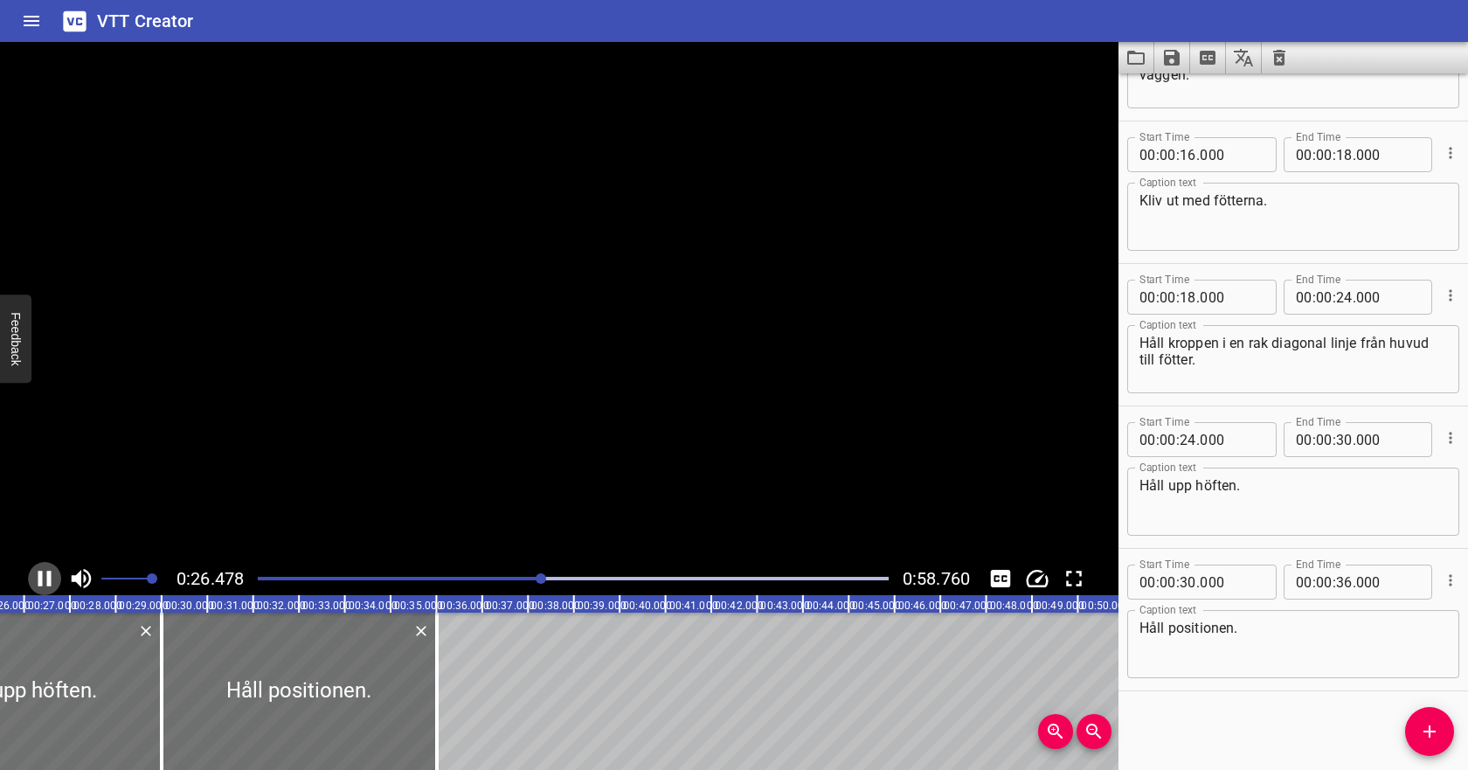
click at [45, 572] on icon "Play/Pause" at bounding box center [44, 578] width 26 height 26
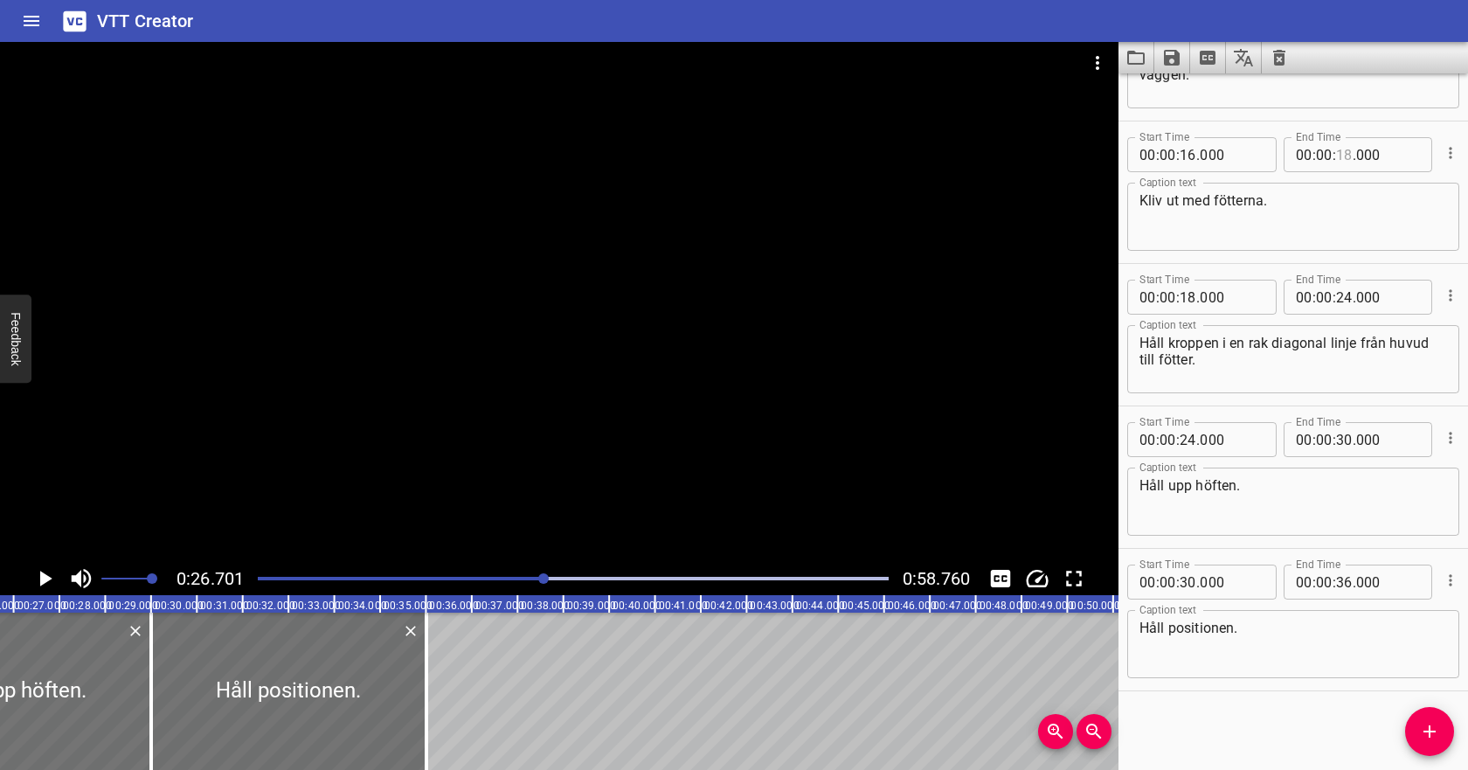
click at [1349, 154] on input "number" at bounding box center [1344, 154] width 17 height 35
type input "22"
type input "000"
click at [1197, 299] on span "." at bounding box center [1197, 297] width 3 height 35
click at [1187, 296] on input "number" at bounding box center [1188, 297] width 17 height 35
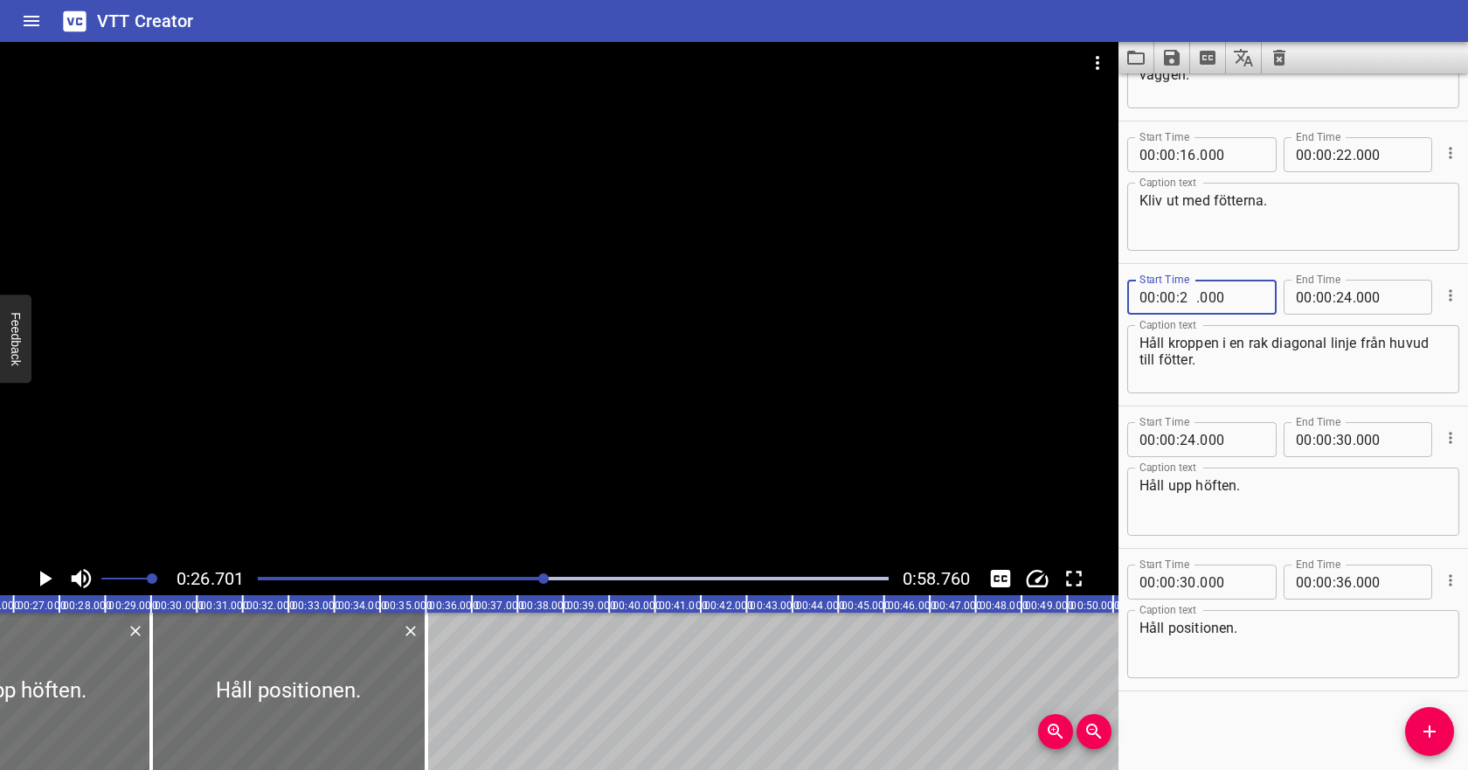
type input "22"
type input "000"
click at [1340, 296] on input "number" at bounding box center [1344, 297] width 17 height 35
type input "32"
type input "000"
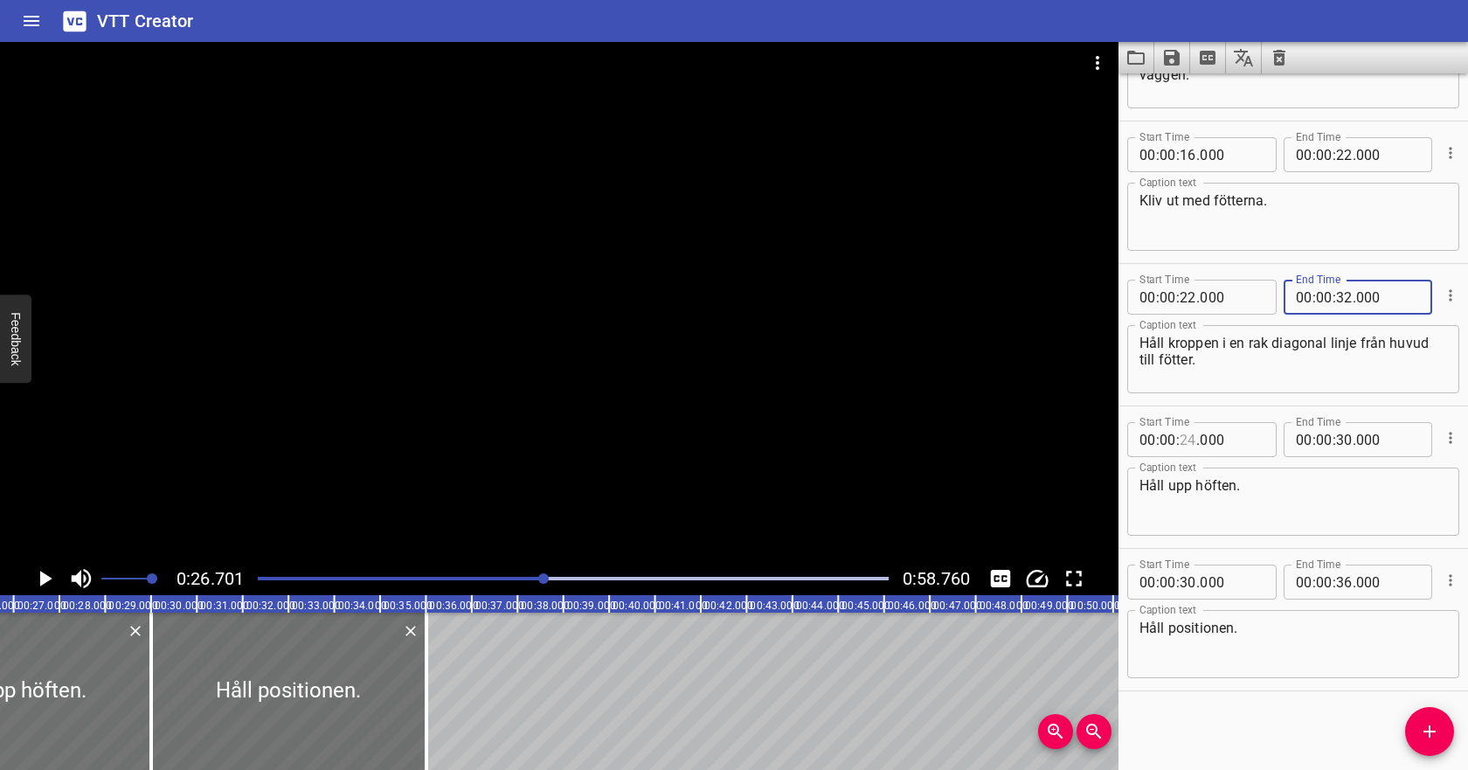
click at [1188, 443] on input "number" at bounding box center [1188, 439] width 17 height 35
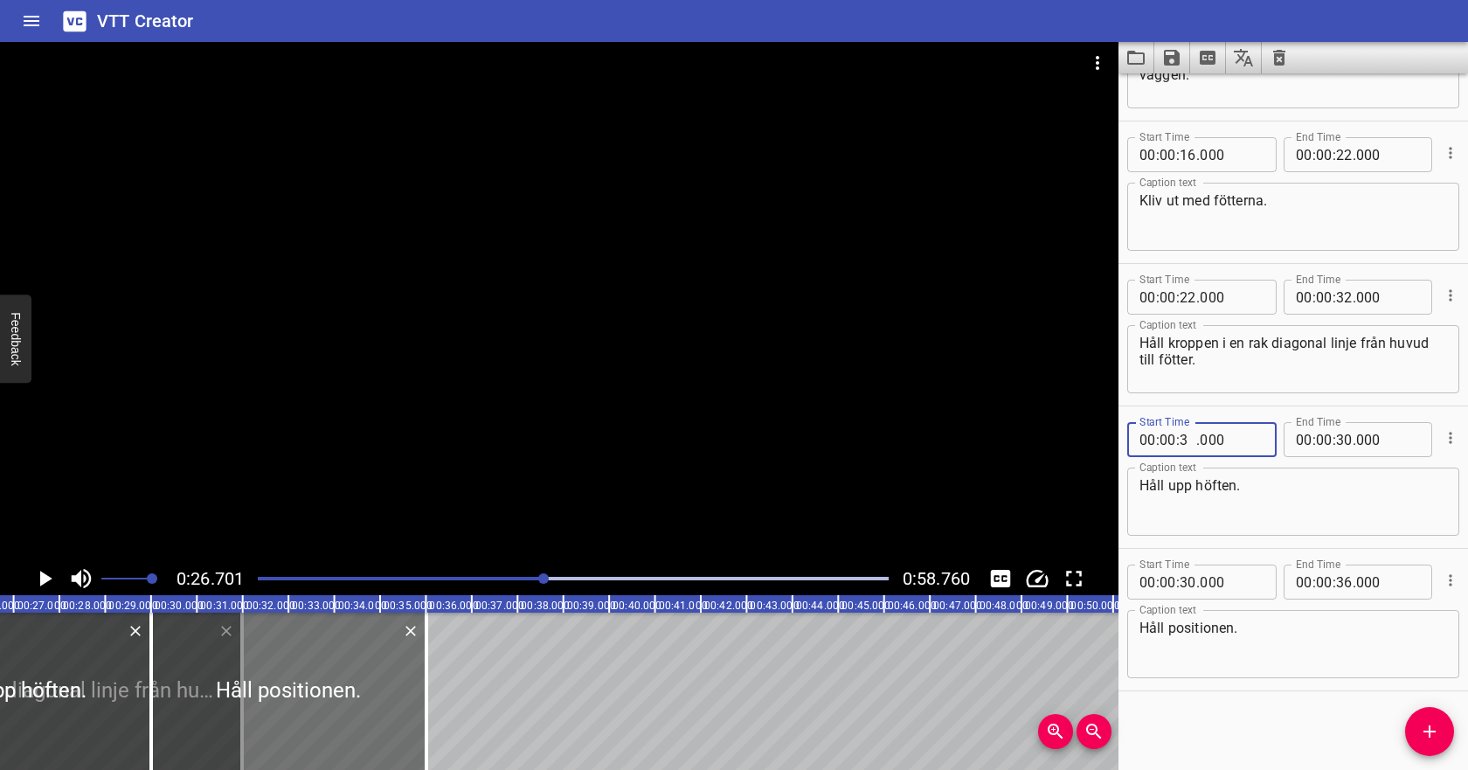
type input "32"
type input "000"
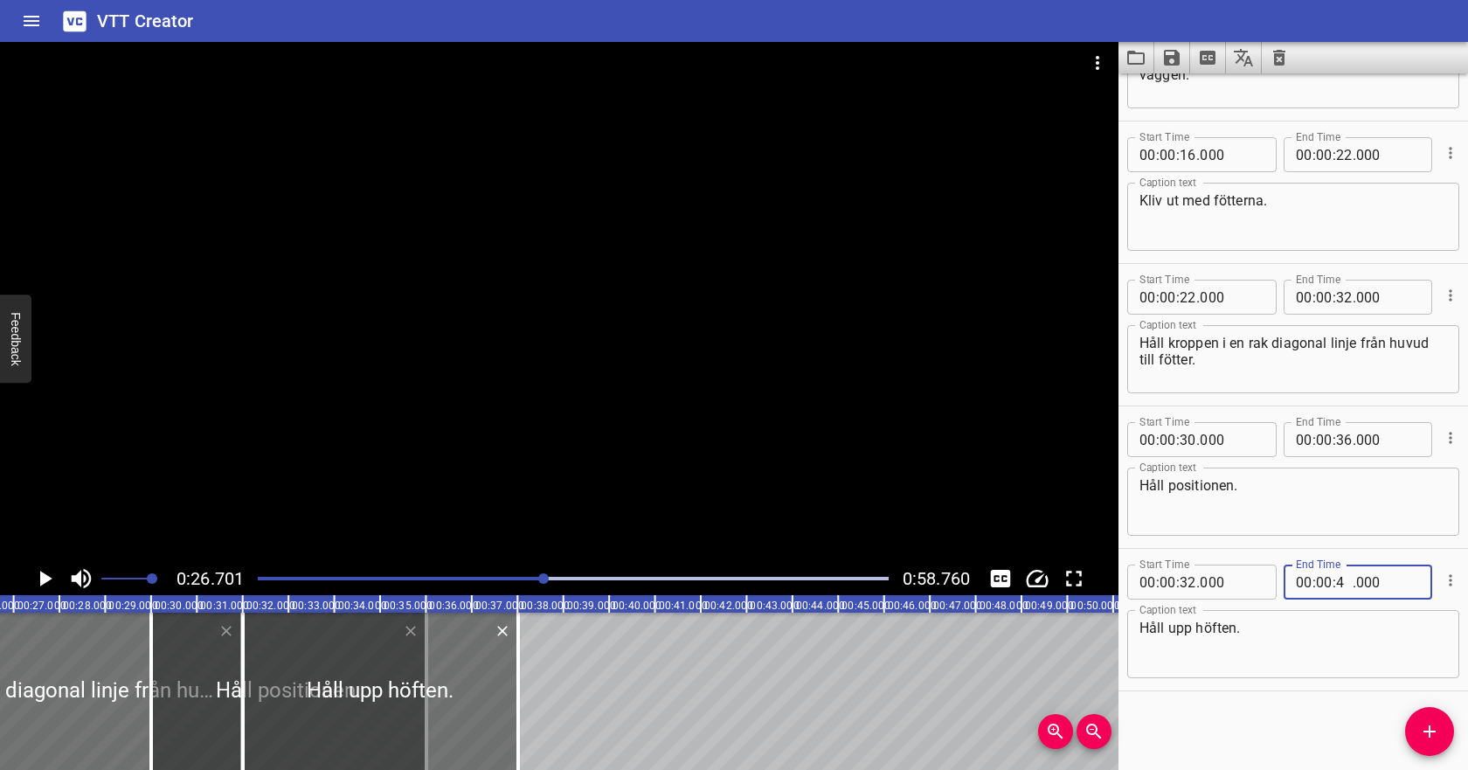
type input "40"
type input "000"
click at [1188, 435] on input "number" at bounding box center [1188, 439] width 17 height 35
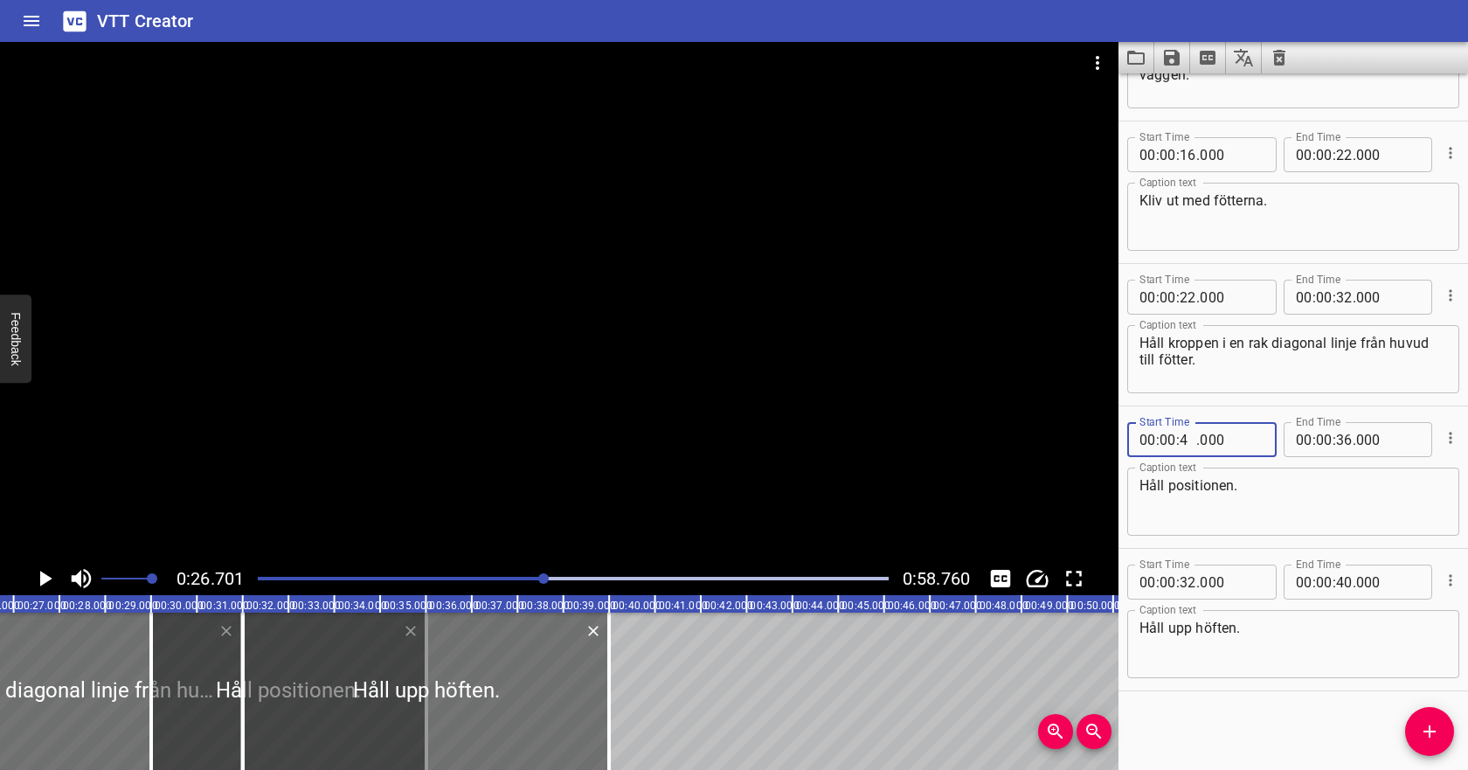
type input "40"
type input "000"
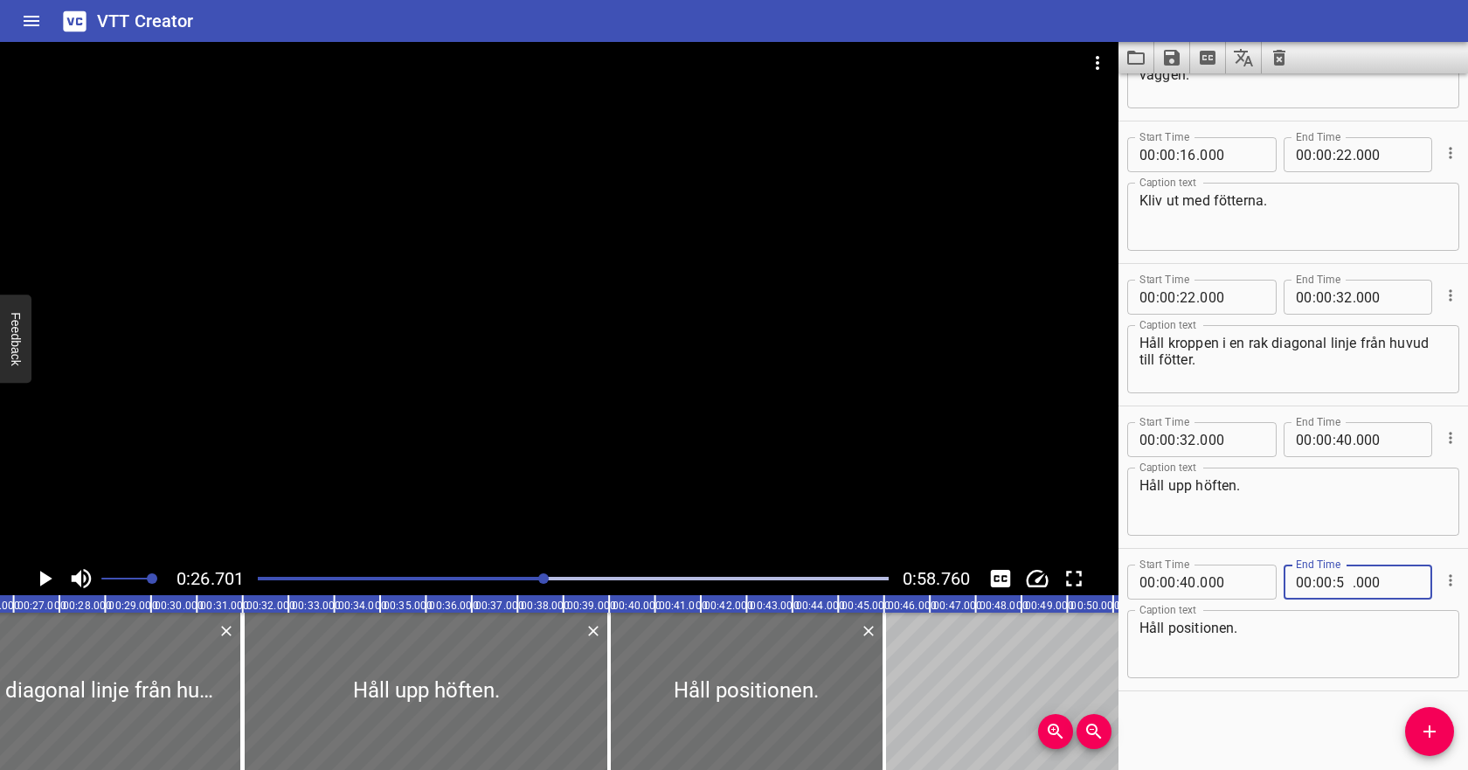
type input "50"
type input "000"
click at [1282, 655] on textarea "Håll positionen." at bounding box center [1293, 645] width 308 height 50
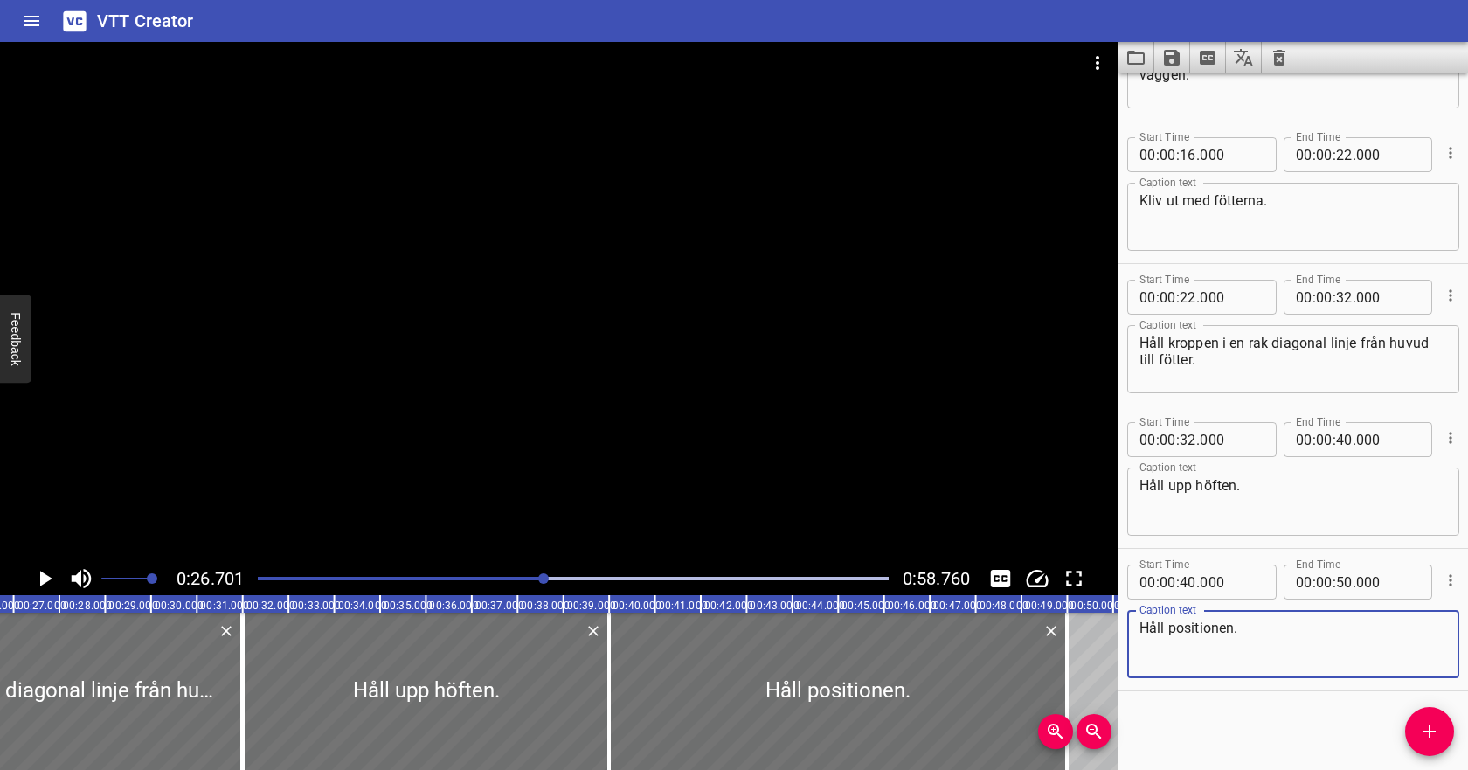
click at [381, 576] on div at bounding box center [573, 578] width 652 height 24
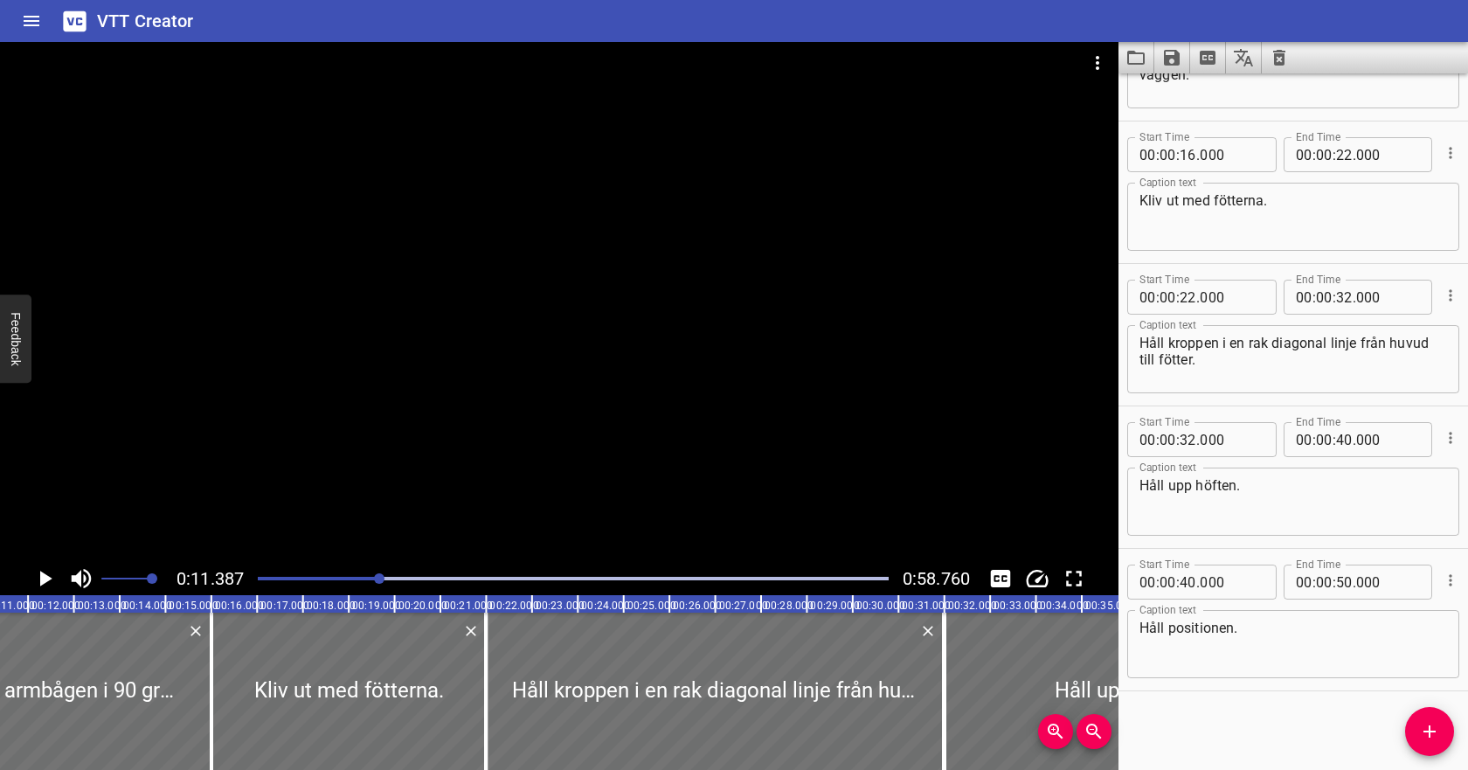
click at [50, 580] on icon "Play/Pause" at bounding box center [44, 578] width 26 height 26
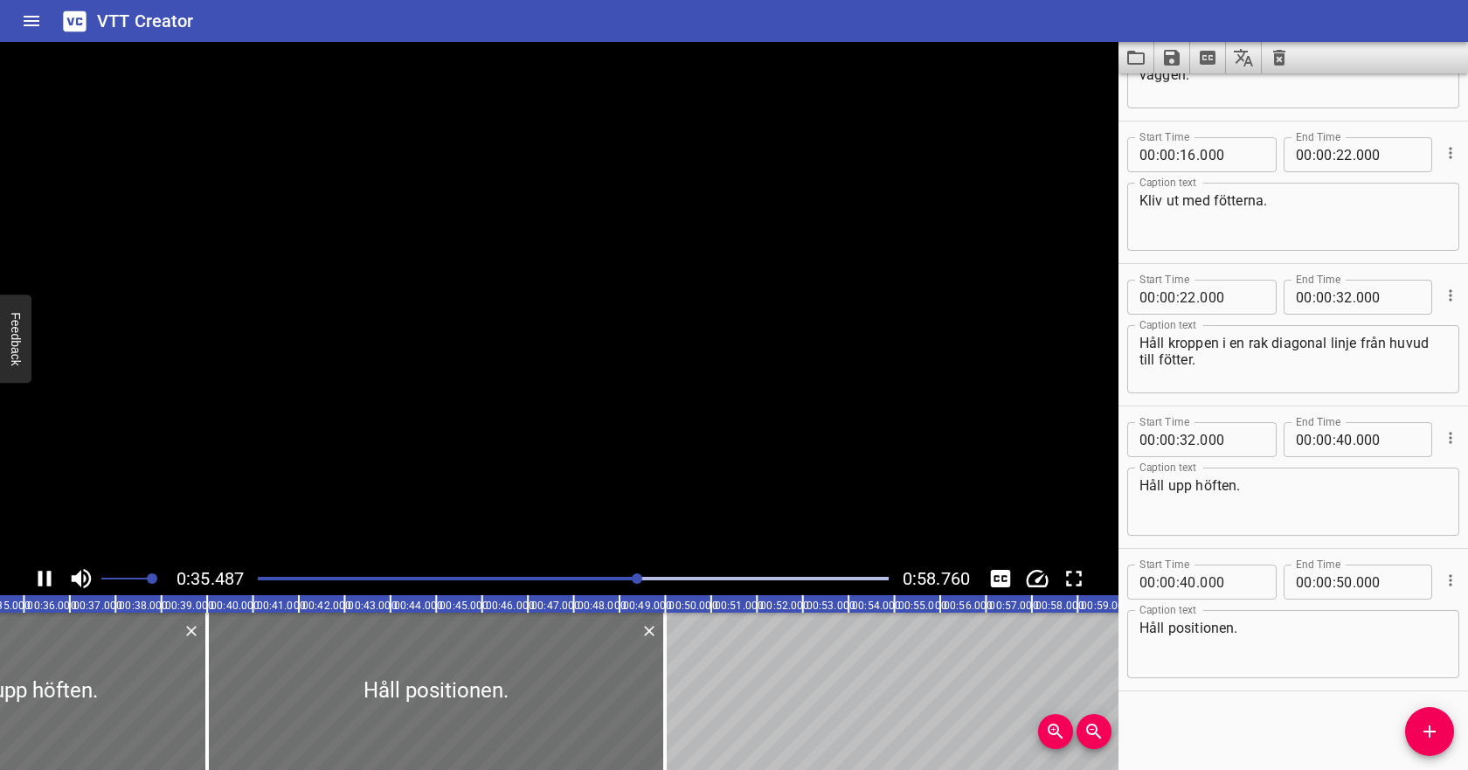
scroll to position [0, 1631]
click at [1181, 58] on icon "Save captions to file" at bounding box center [1171, 57] width 21 height 21
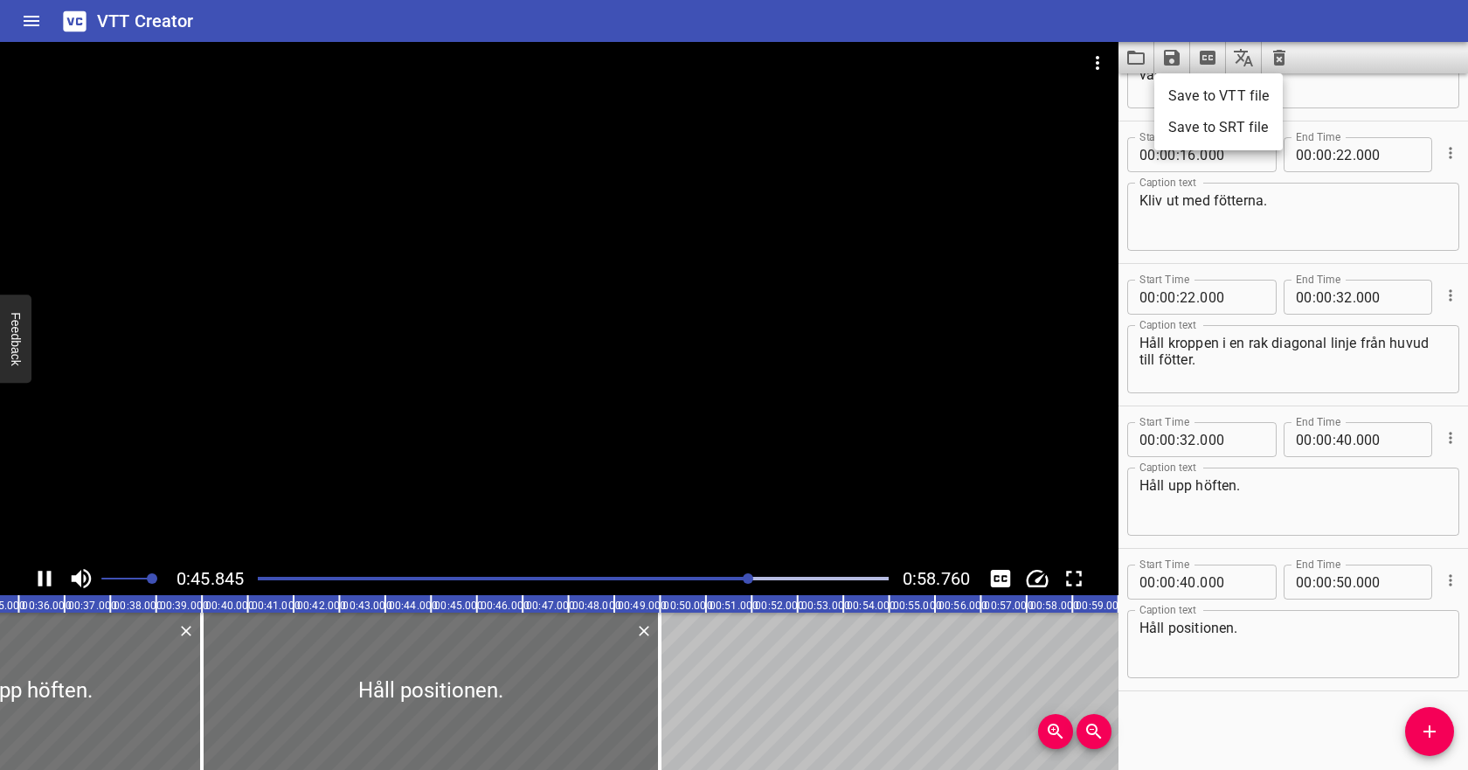
click at [1171, 97] on li "Save to VTT file" at bounding box center [1218, 95] width 128 height 31
click at [1098, 59] on icon "Video Options" at bounding box center [1097, 62] width 21 height 21
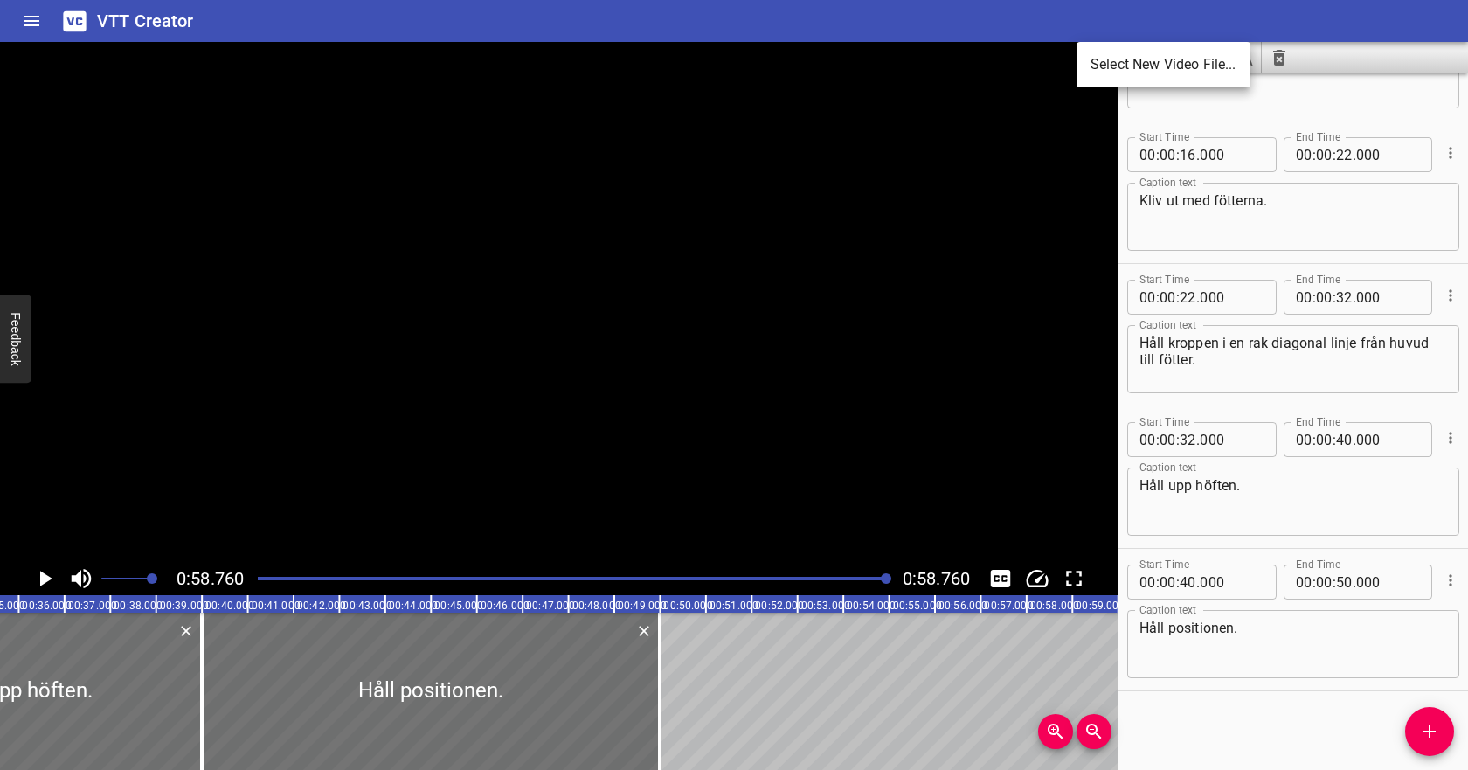
click at [1103, 75] on li "Select New Video File..." at bounding box center [1164, 64] width 174 height 31
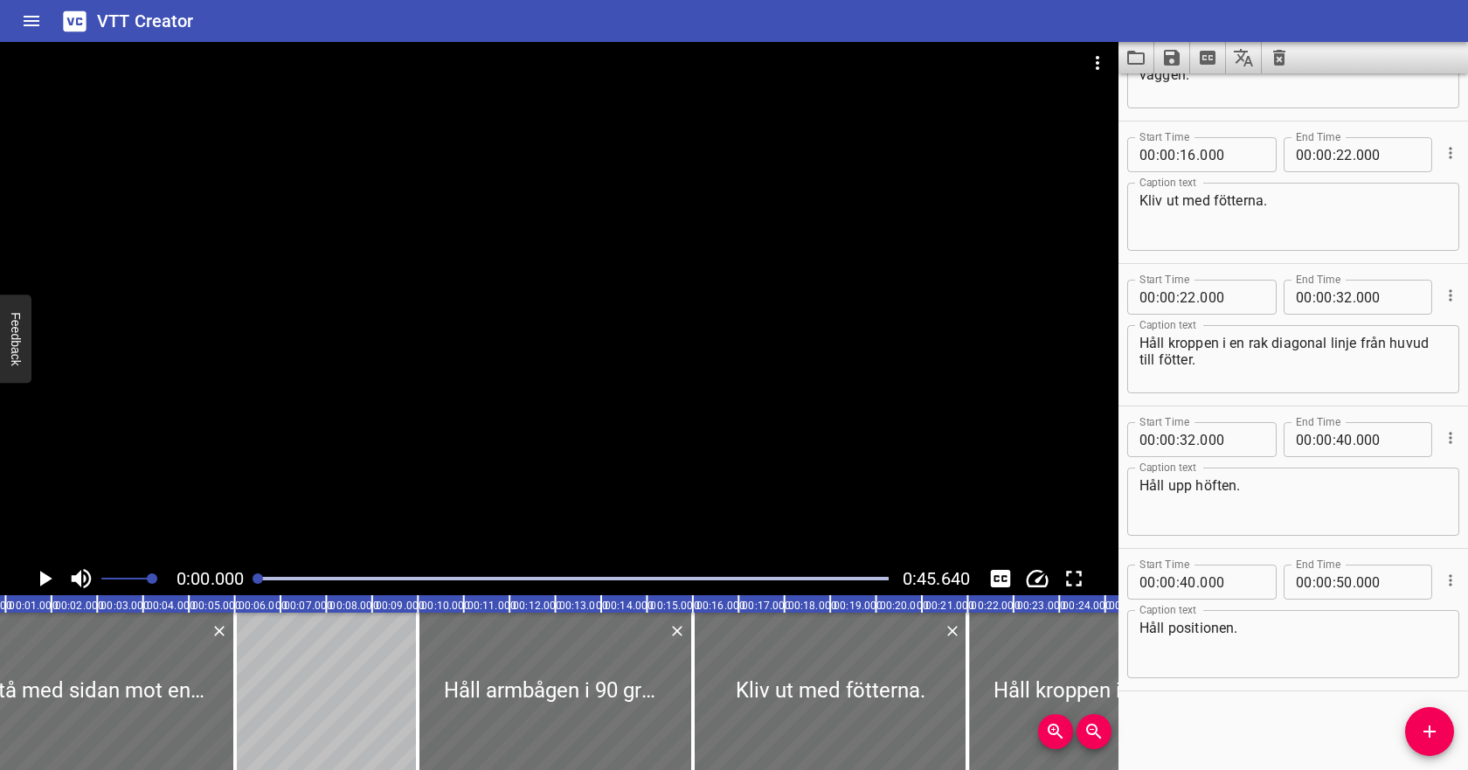
scroll to position [0, 0]
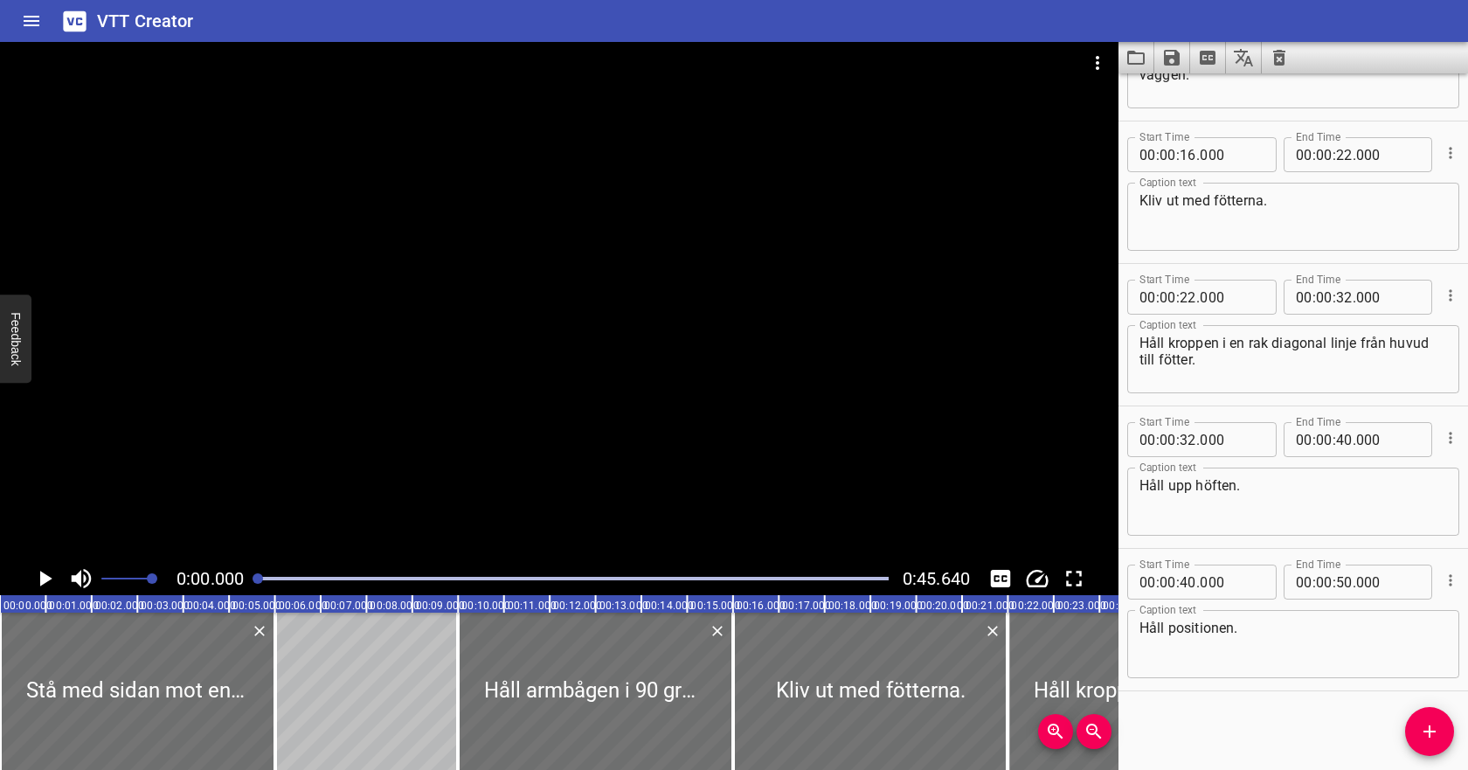
click at [1278, 61] on icon "Clear captions" at bounding box center [1279, 58] width 12 height 16
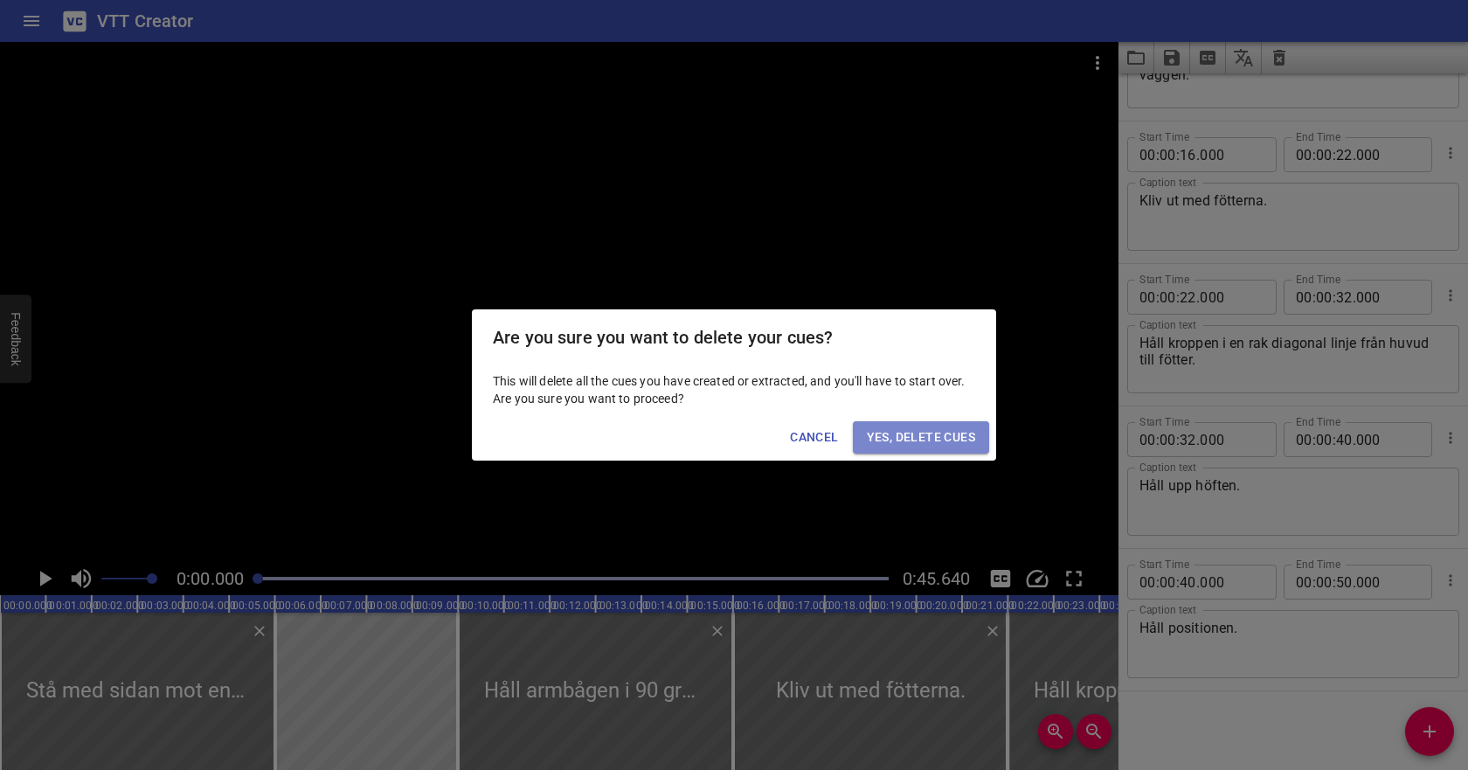
click at [919, 425] on button "Yes, Delete Cues" at bounding box center [921, 437] width 136 height 32
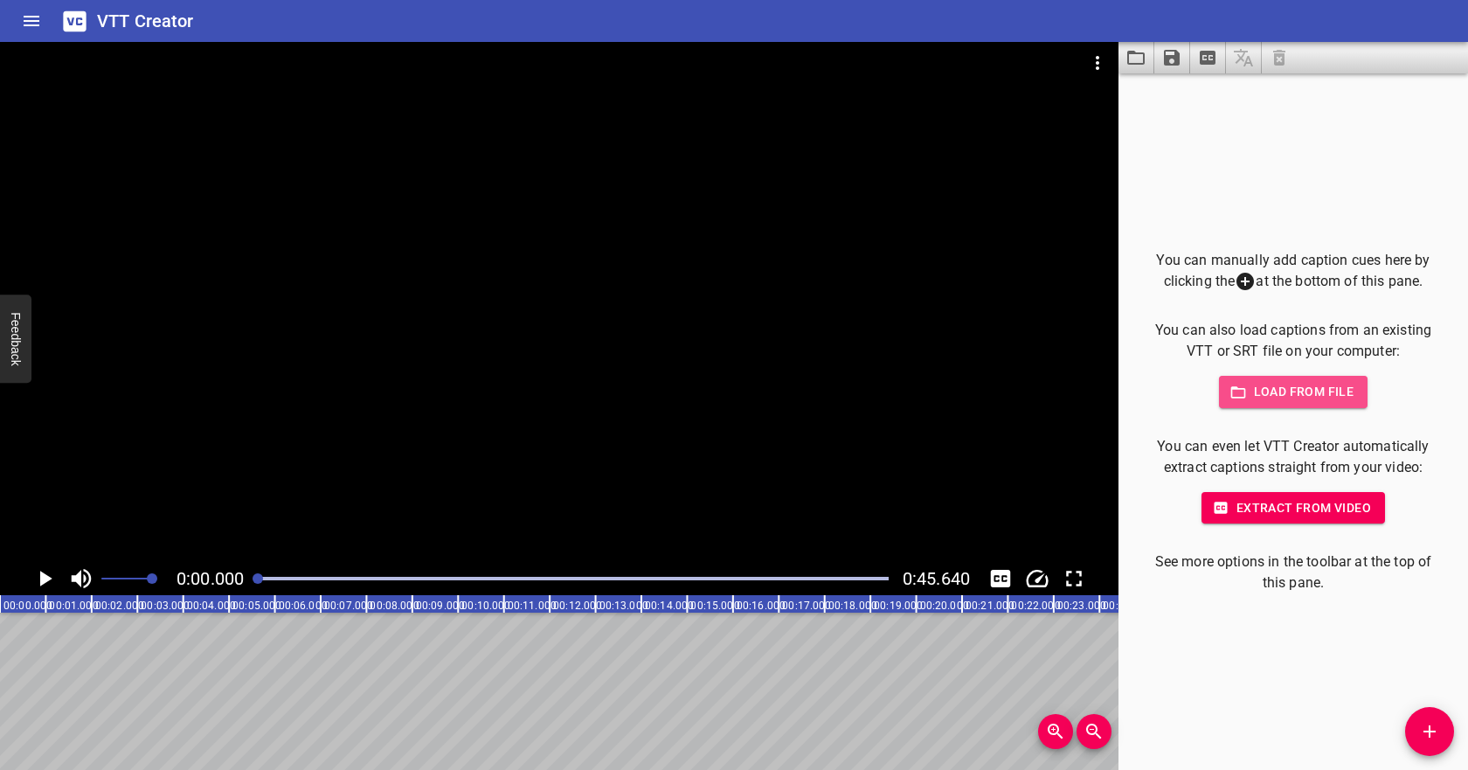
click at [1289, 388] on span "Load from file" at bounding box center [1293, 392] width 121 height 22
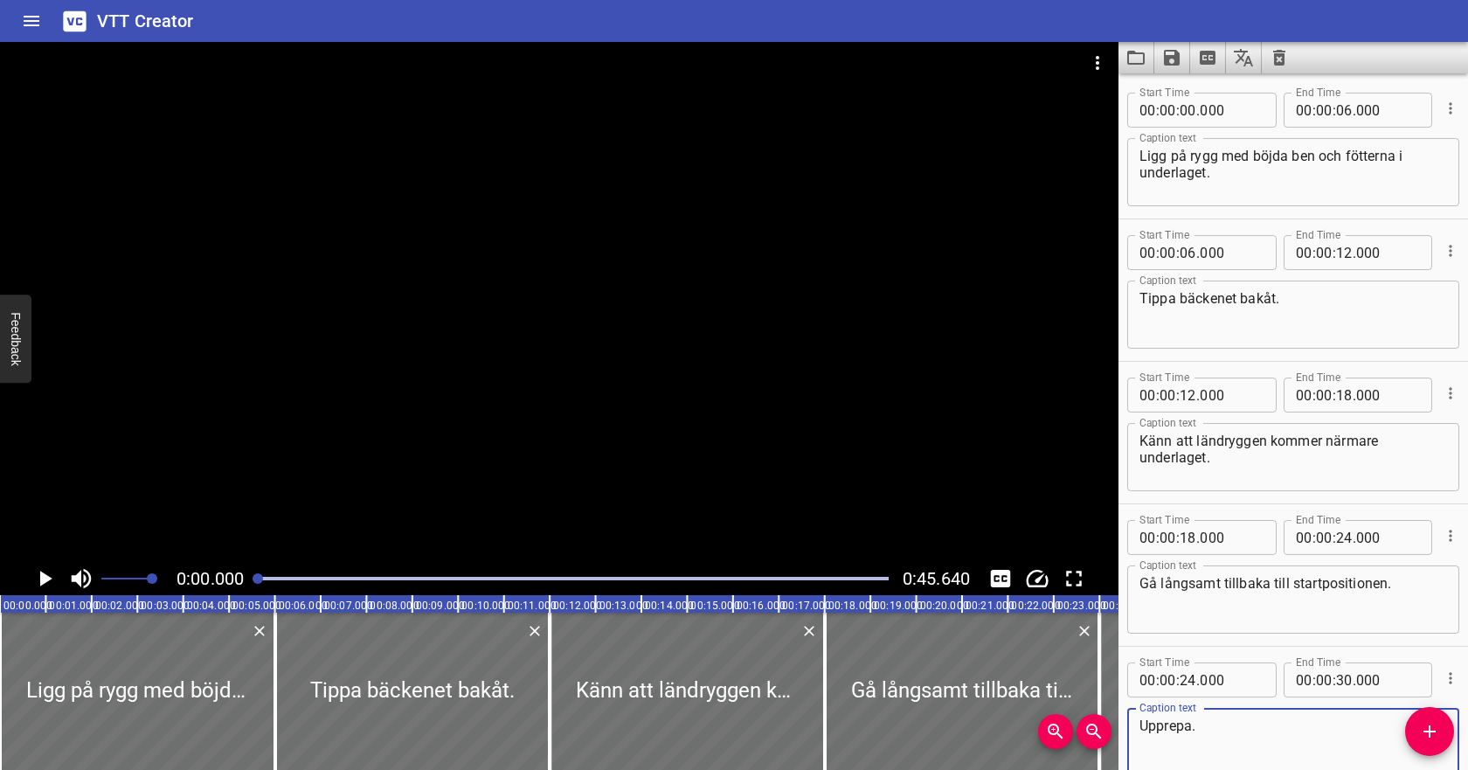
click at [52, 581] on icon "Play/Pause" at bounding box center [44, 578] width 26 height 26
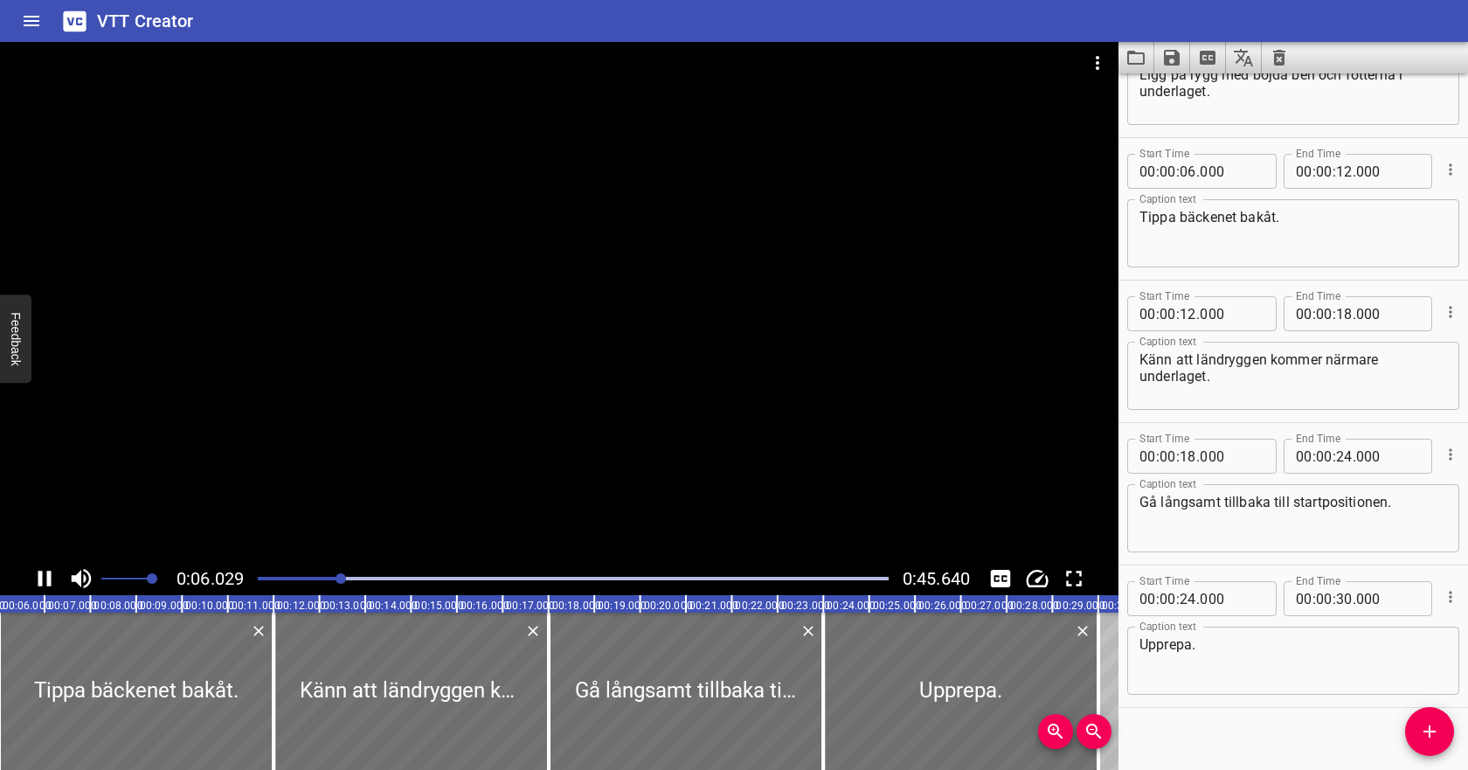
scroll to position [98, 0]
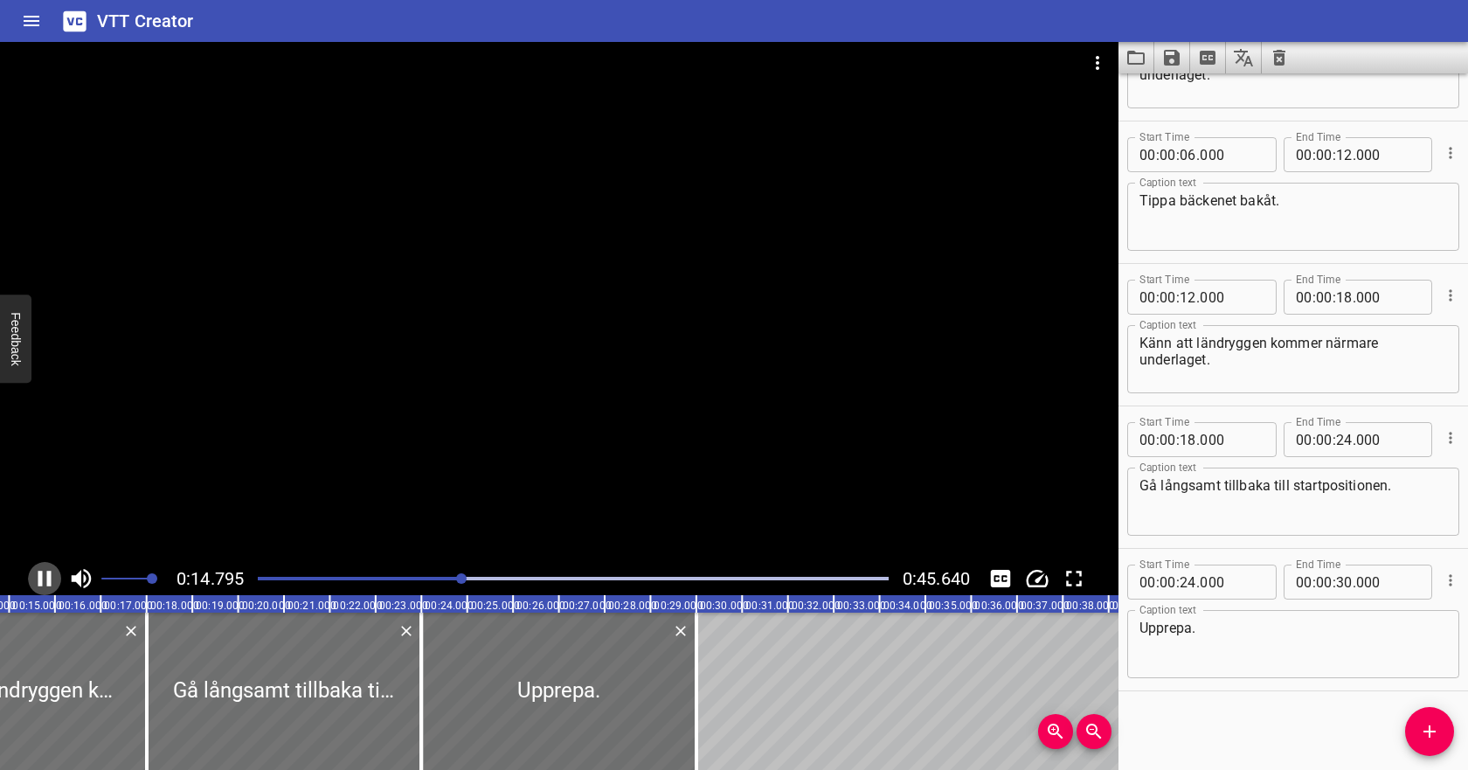
click at [50, 580] on icon "Play/Pause" at bounding box center [44, 579] width 13 height 16
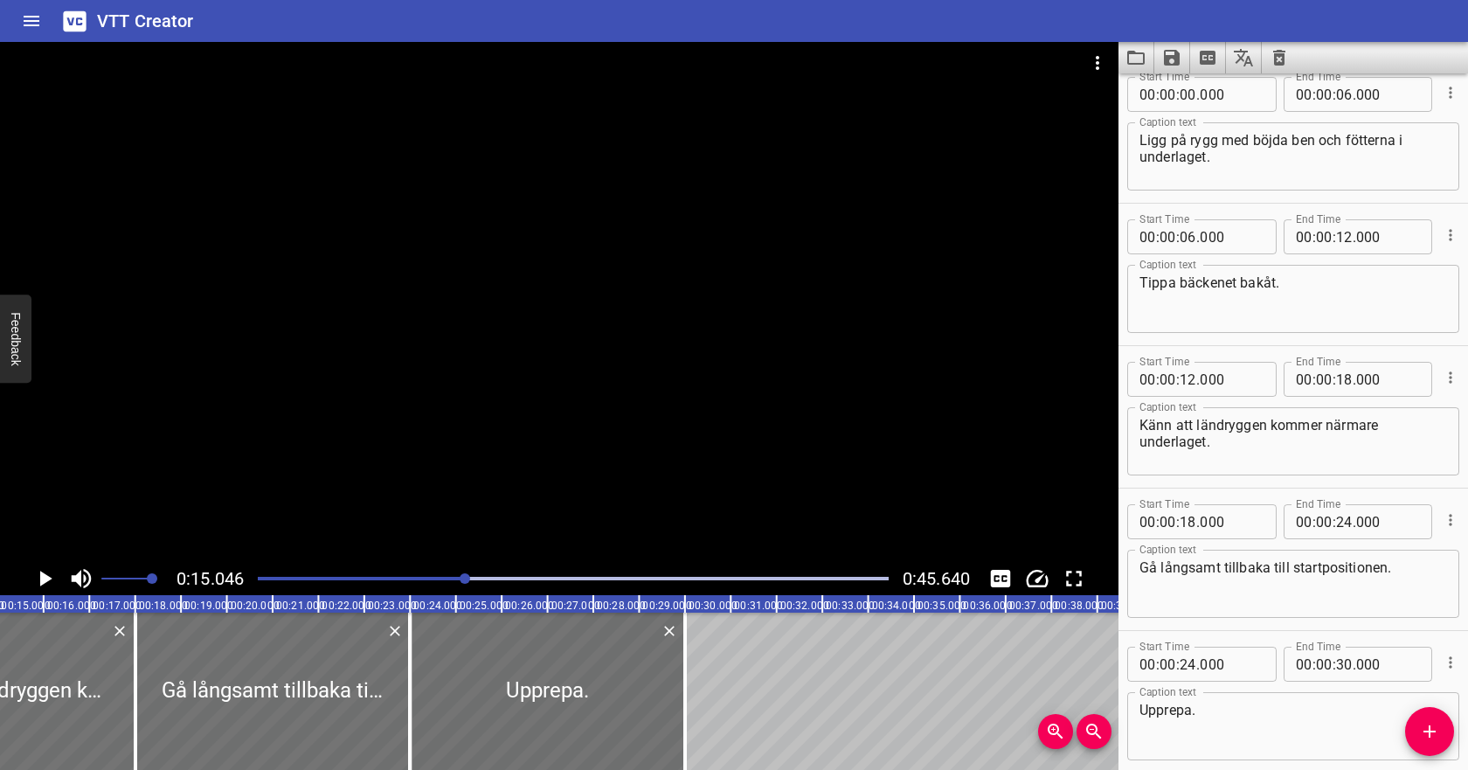
scroll to position [5, 0]
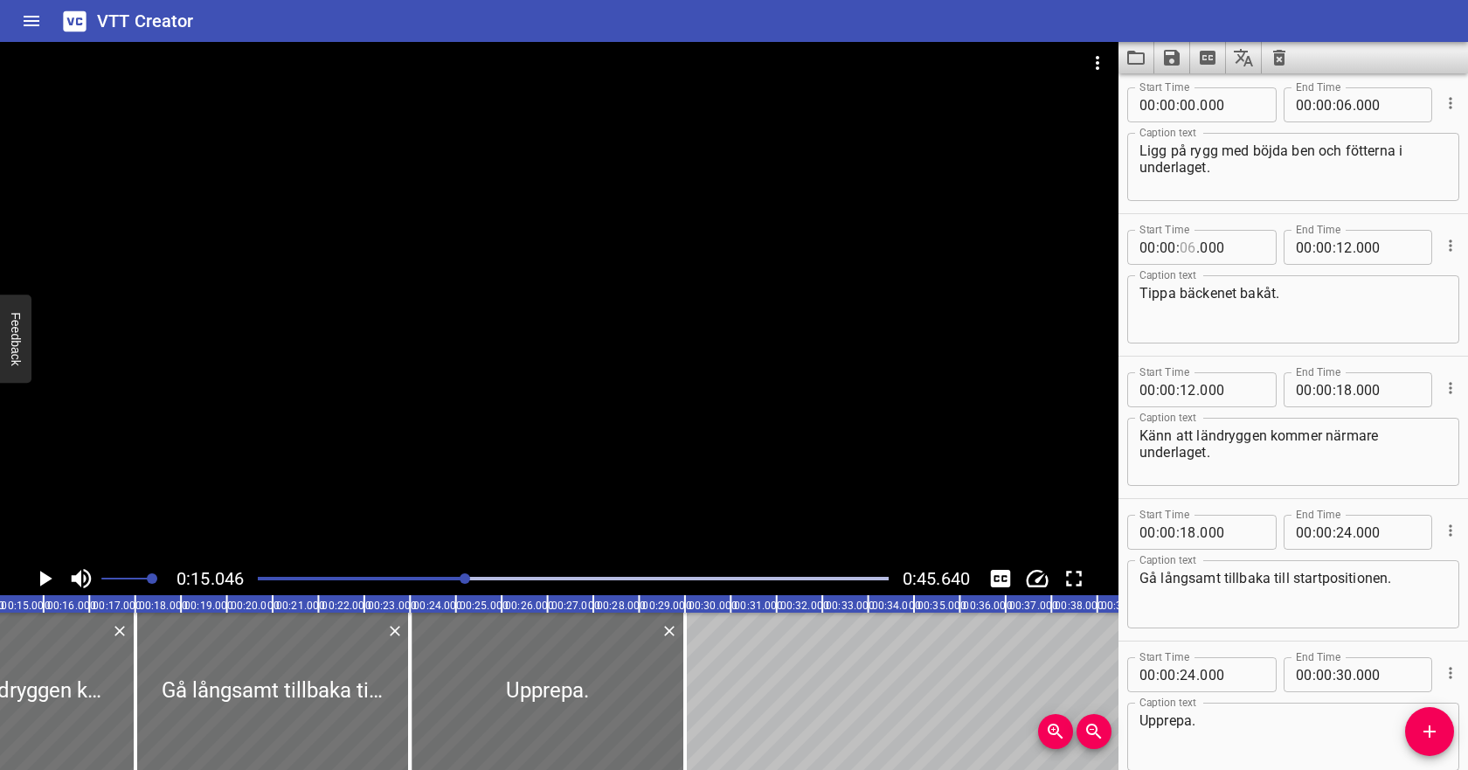
click at [1185, 253] on input "number" at bounding box center [1188, 247] width 17 height 35
type input "14"
type input "000"
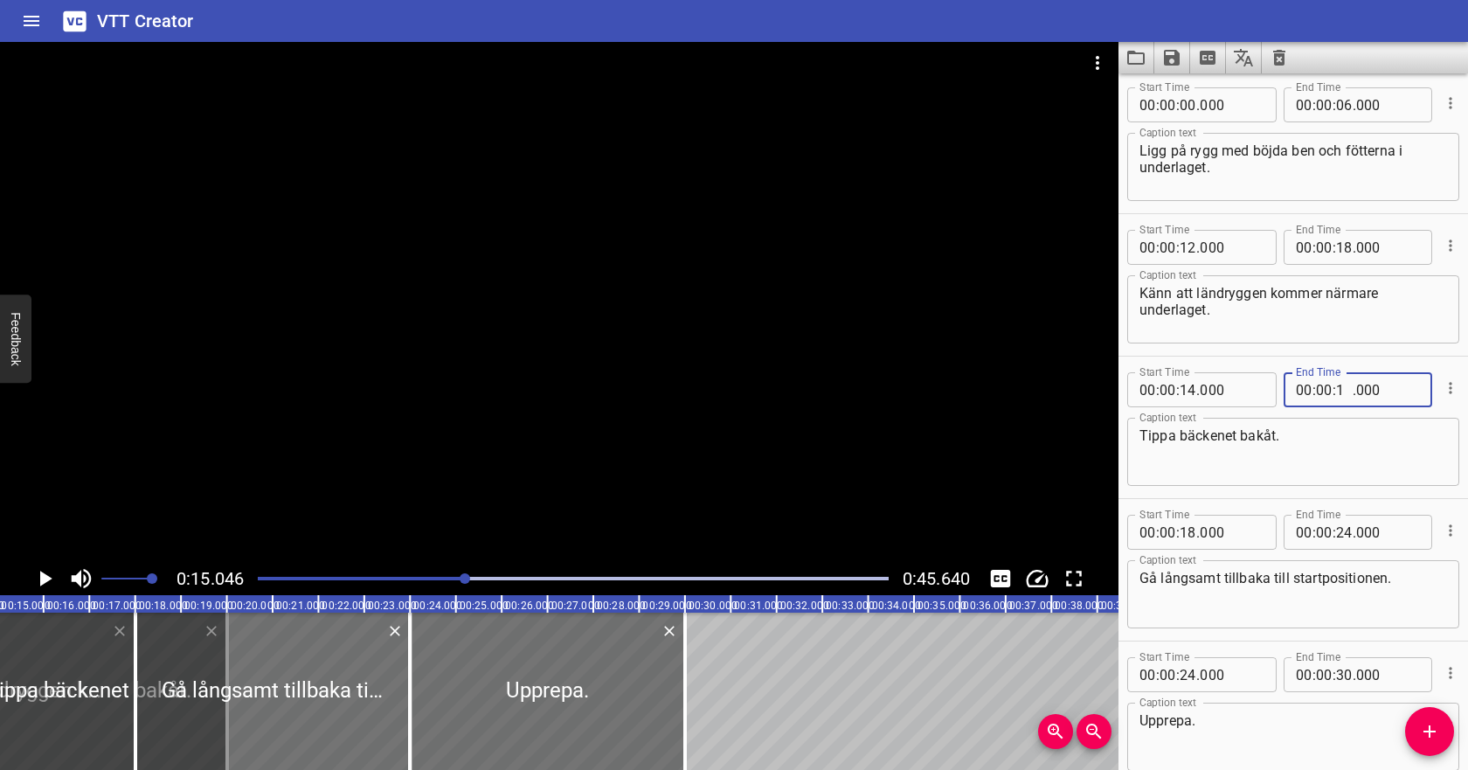
type input "18"
type input "000"
click at [1192, 251] on input "number" at bounding box center [1188, 247] width 17 height 35
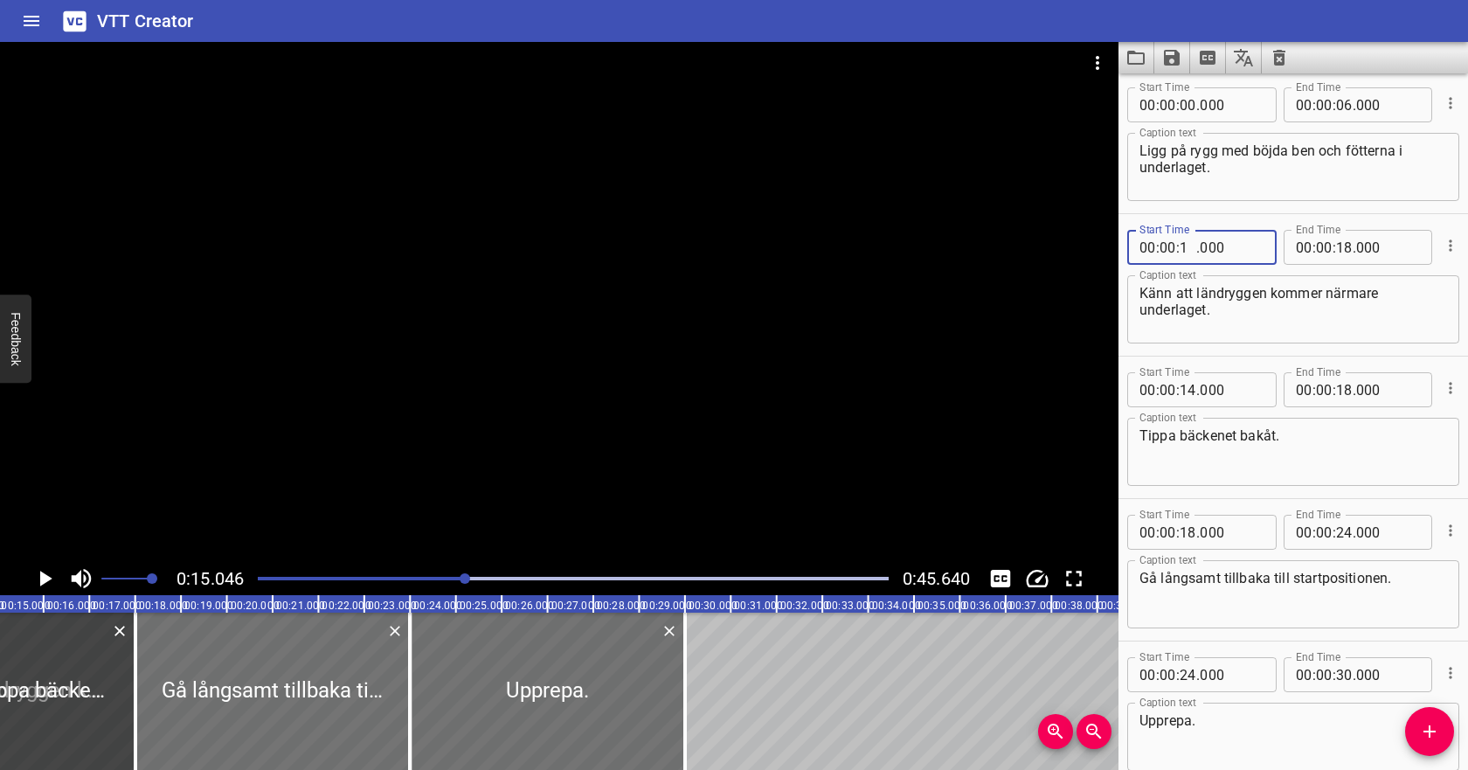
type input "18"
type input "000"
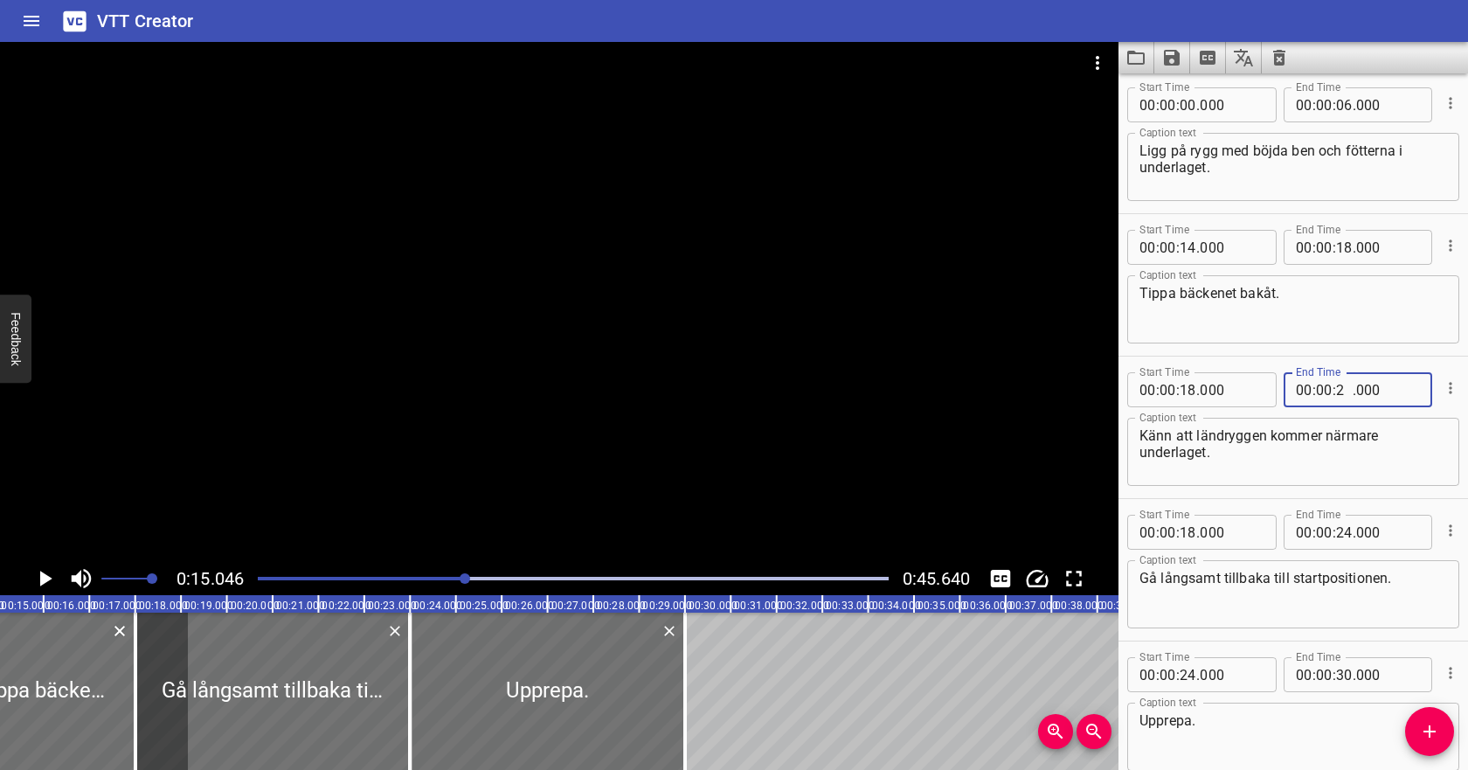
type input "20"
type input "000"
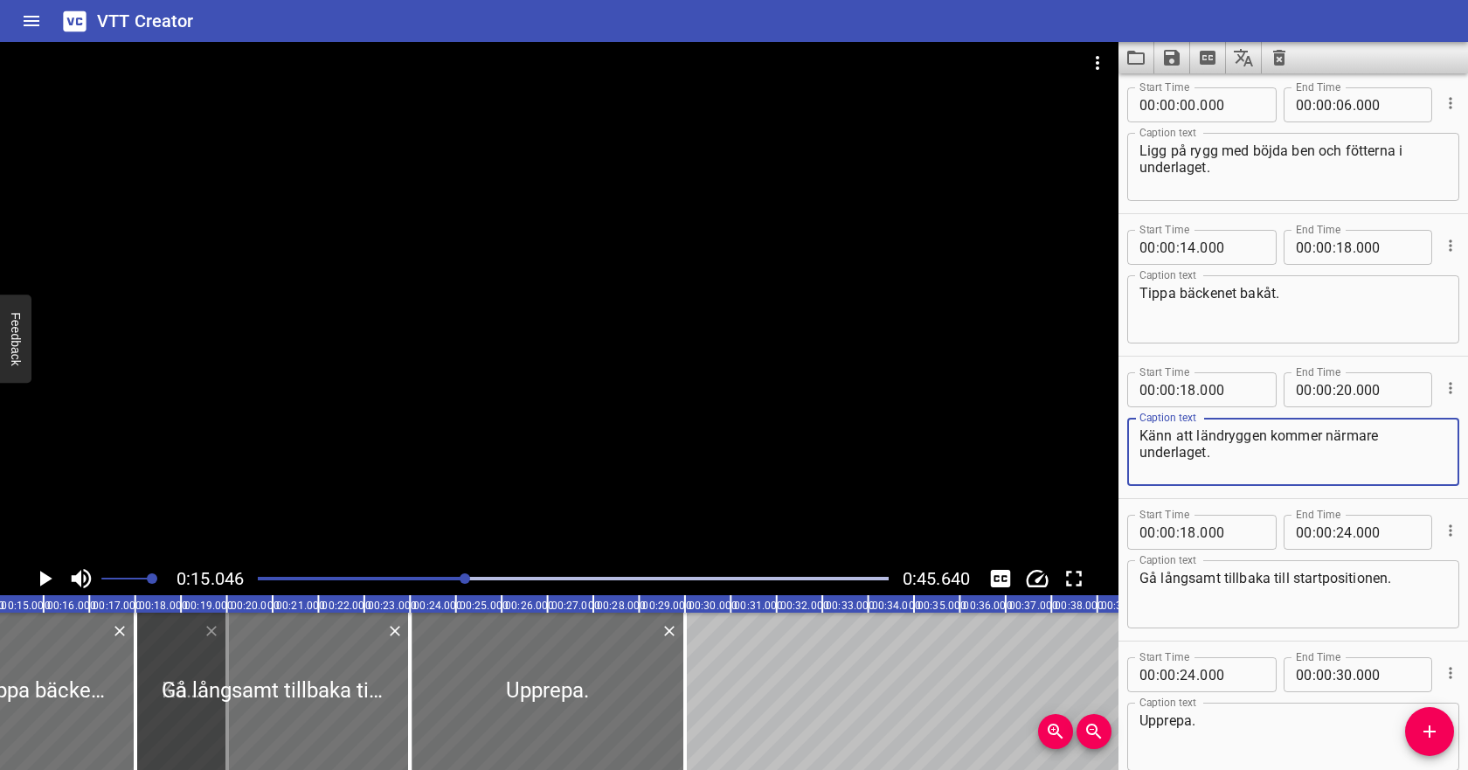
click at [1321, 460] on textarea "Känn att ländryggen kommer närmare underlaget." at bounding box center [1293, 452] width 308 height 50
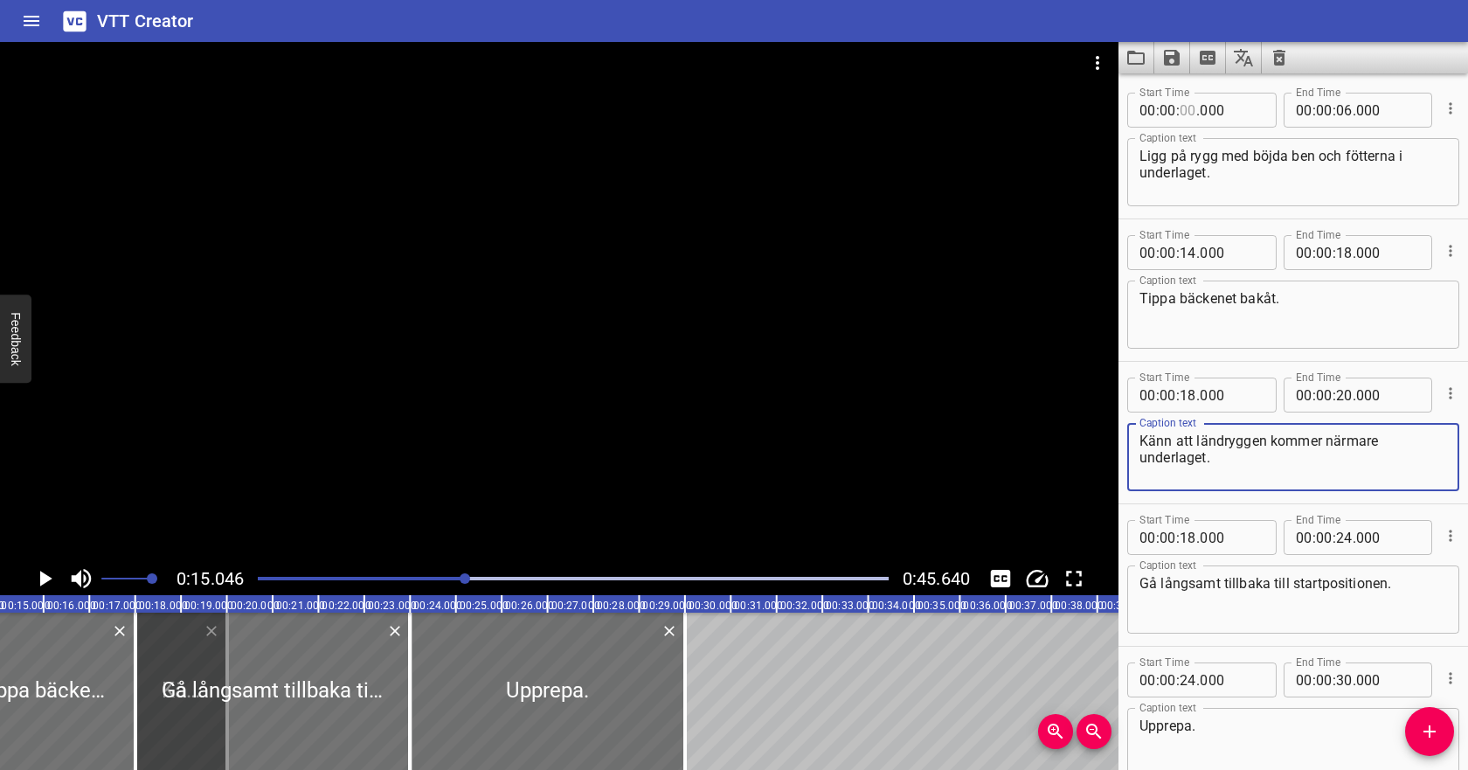
click at [1190, 107] on input "number" at bounding box center [1188, 110] width 17 height 35
type input "04"
type input "000"
click at [1342, 104] on input "number" at bounding box center [1344, 110] width 17 height 35
type input "10"
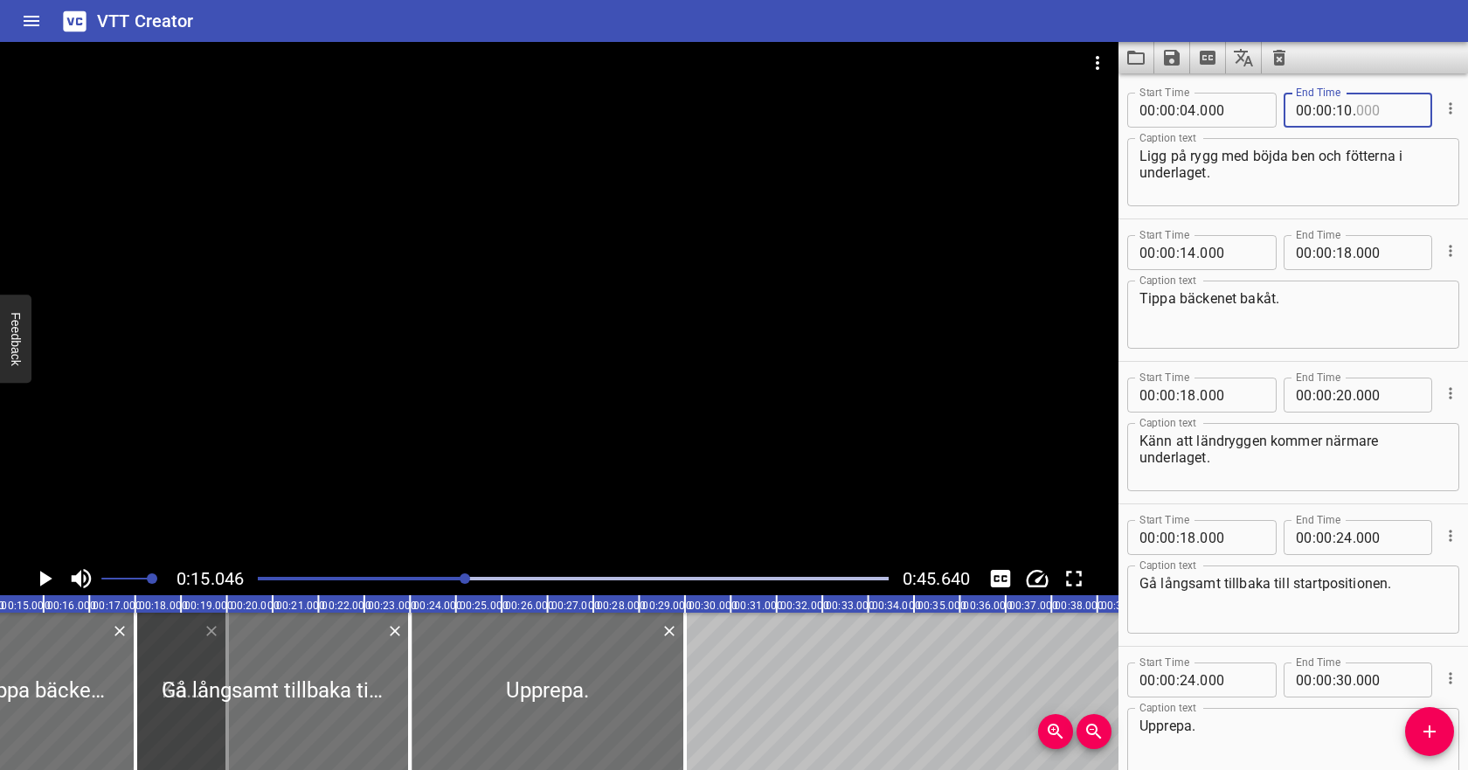
type input "000"
click at [1193, 251] on input "number" at bounding box center [1188, 252] width 17 height 35
type input "14"
click at [415, 572] on div at bounding box center [573, 578] width 652 height 24
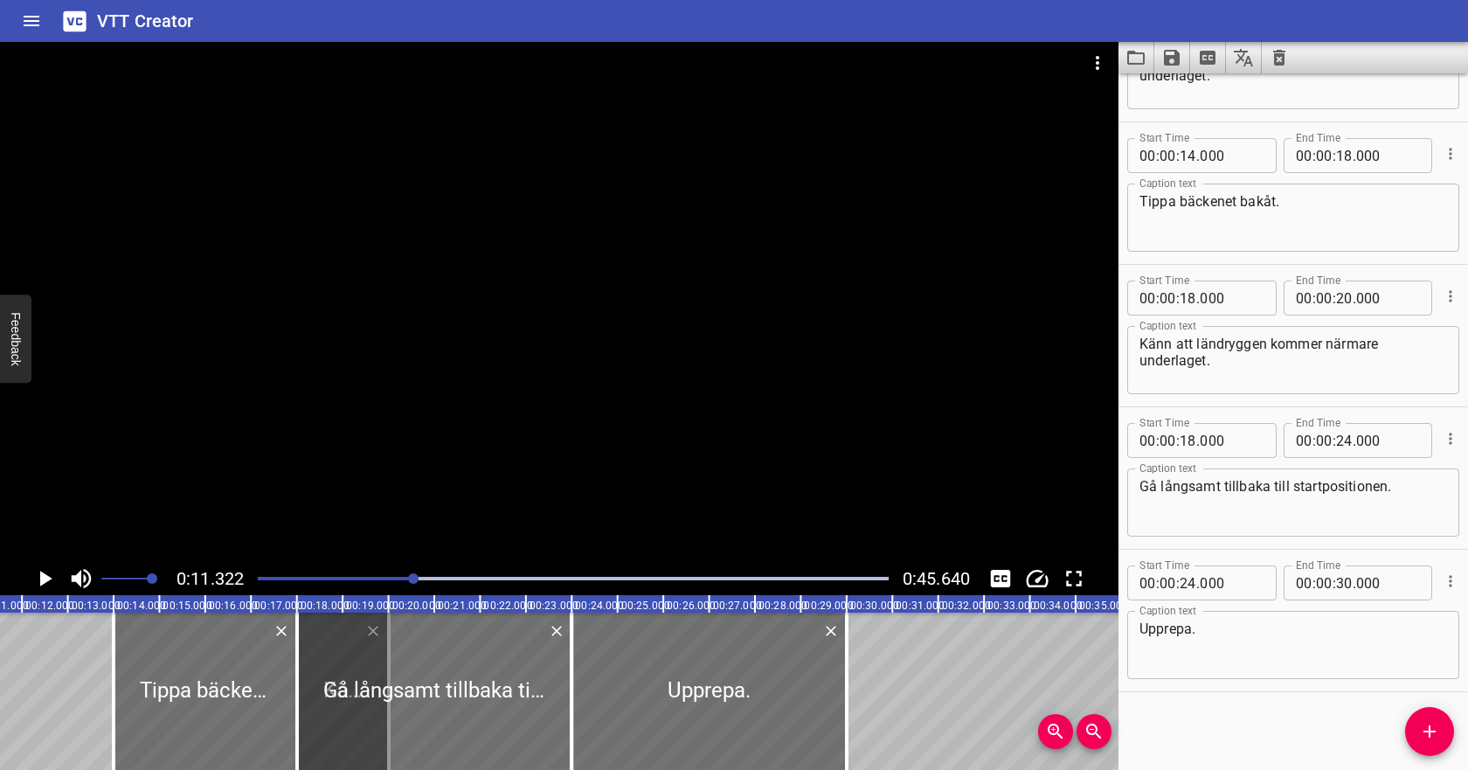
scroll to position [98, 0]
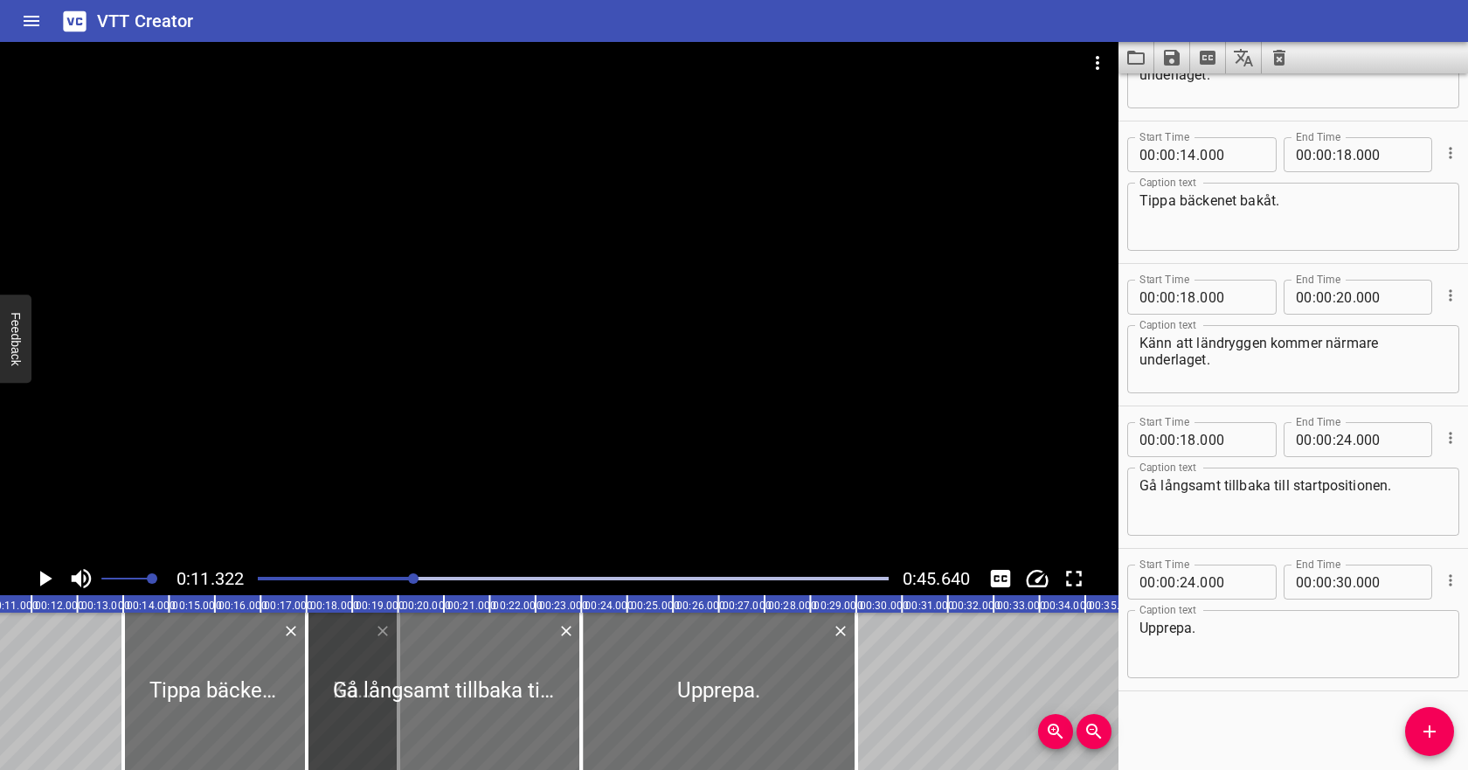
click at [43, 581] on icon "Play/Pause" at bounding box center [46, 579] width 12 height 16
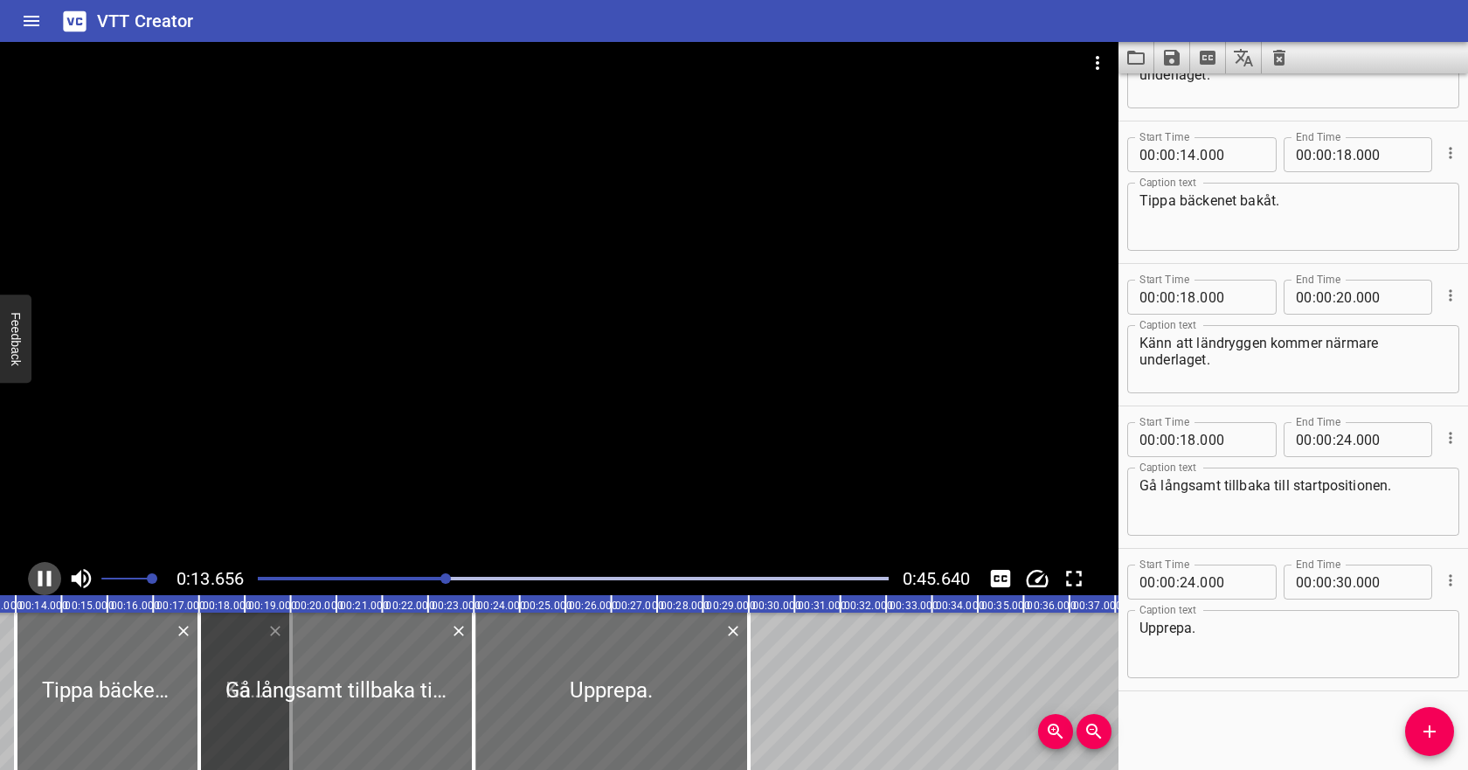
click at [43, 581] on icon "Play/Pause" at bounding box center [44, 578] width 26 height 26
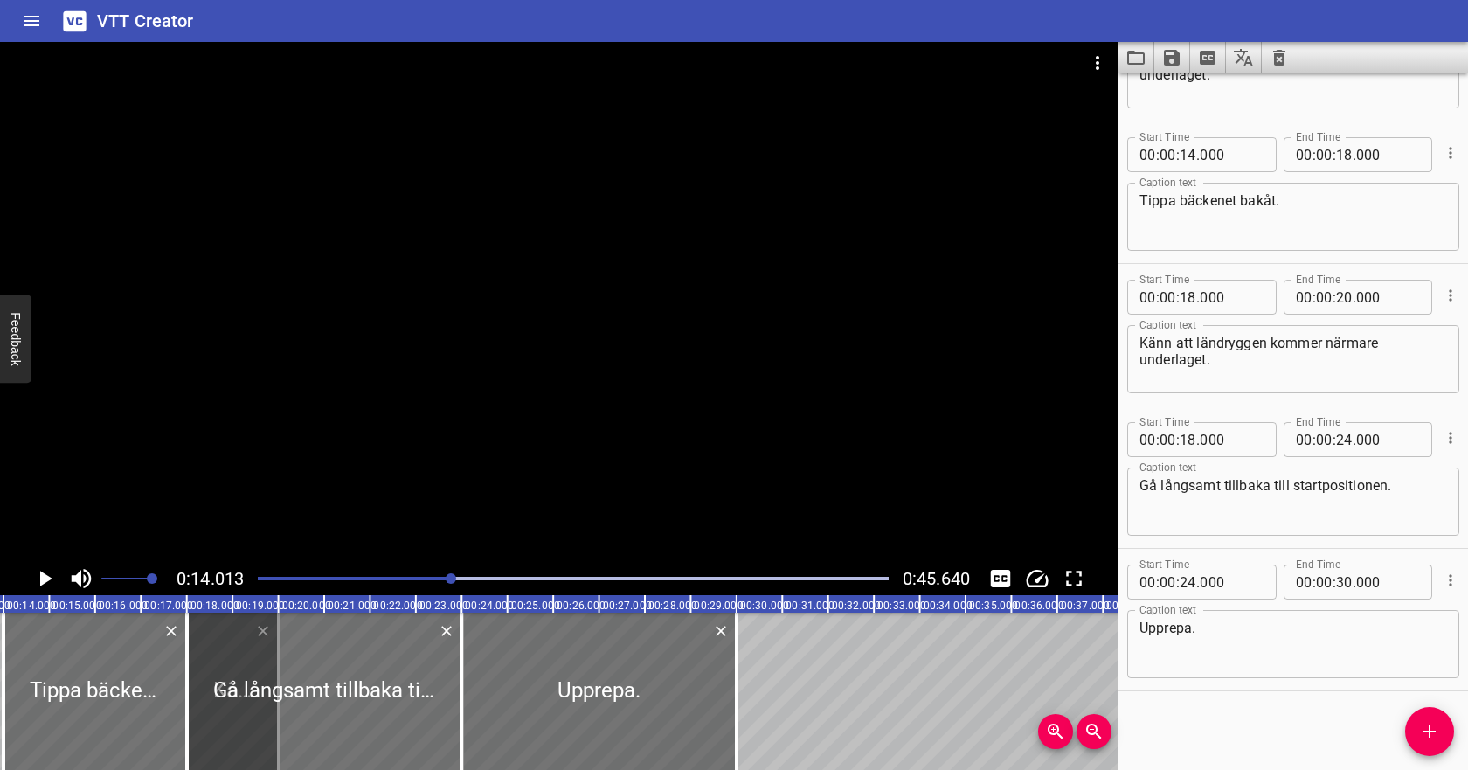
scroll to position [0, 641]
click at [1188, 163] on input "number" at bounding box center [1188, 154] width 17 height 35
type input "13"
type input "000"
click at [973, 366] on div at bounding box center [559, 302] width 1118 height 520
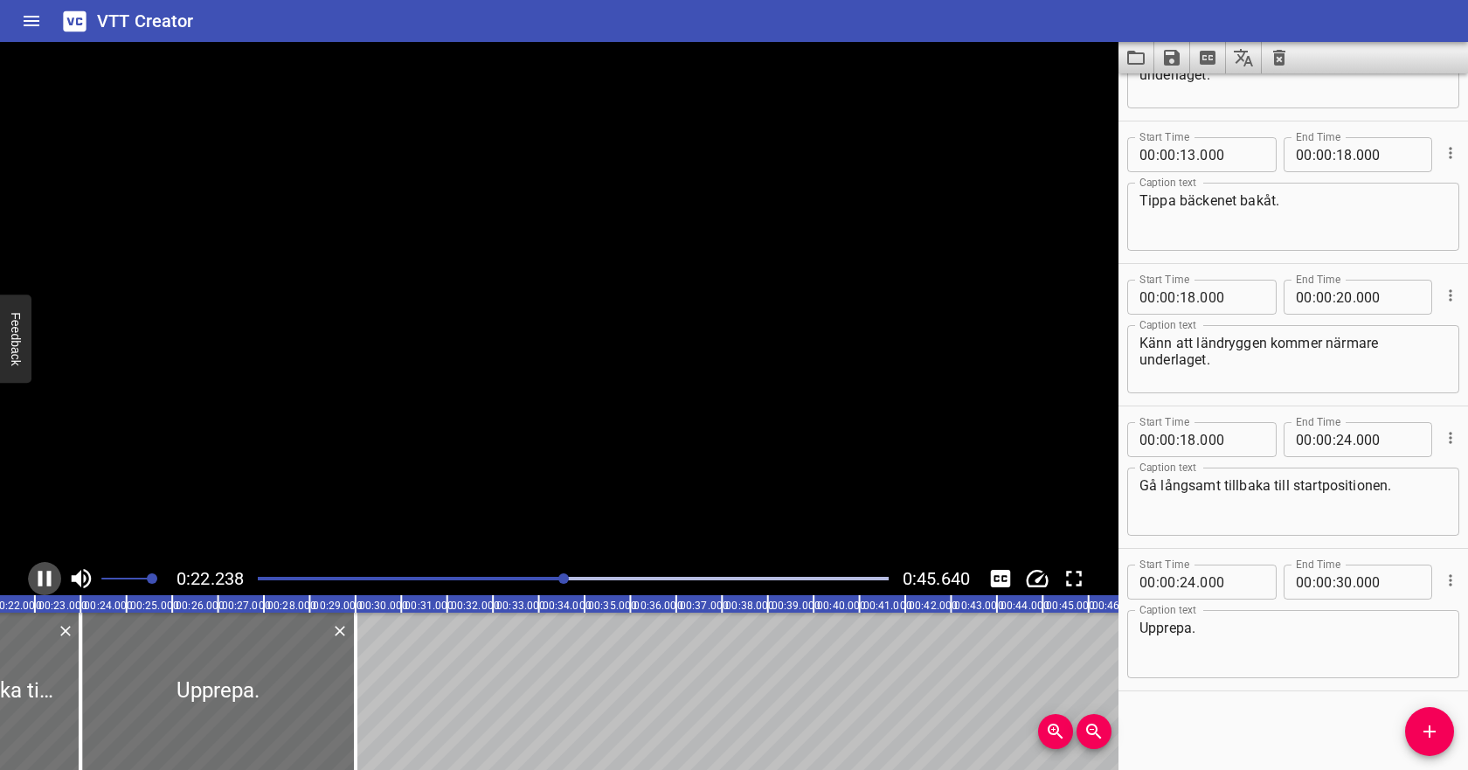
click at [53, 572] on icon "Play/Pause" at bounding box center [44, 578] width 26 height 26
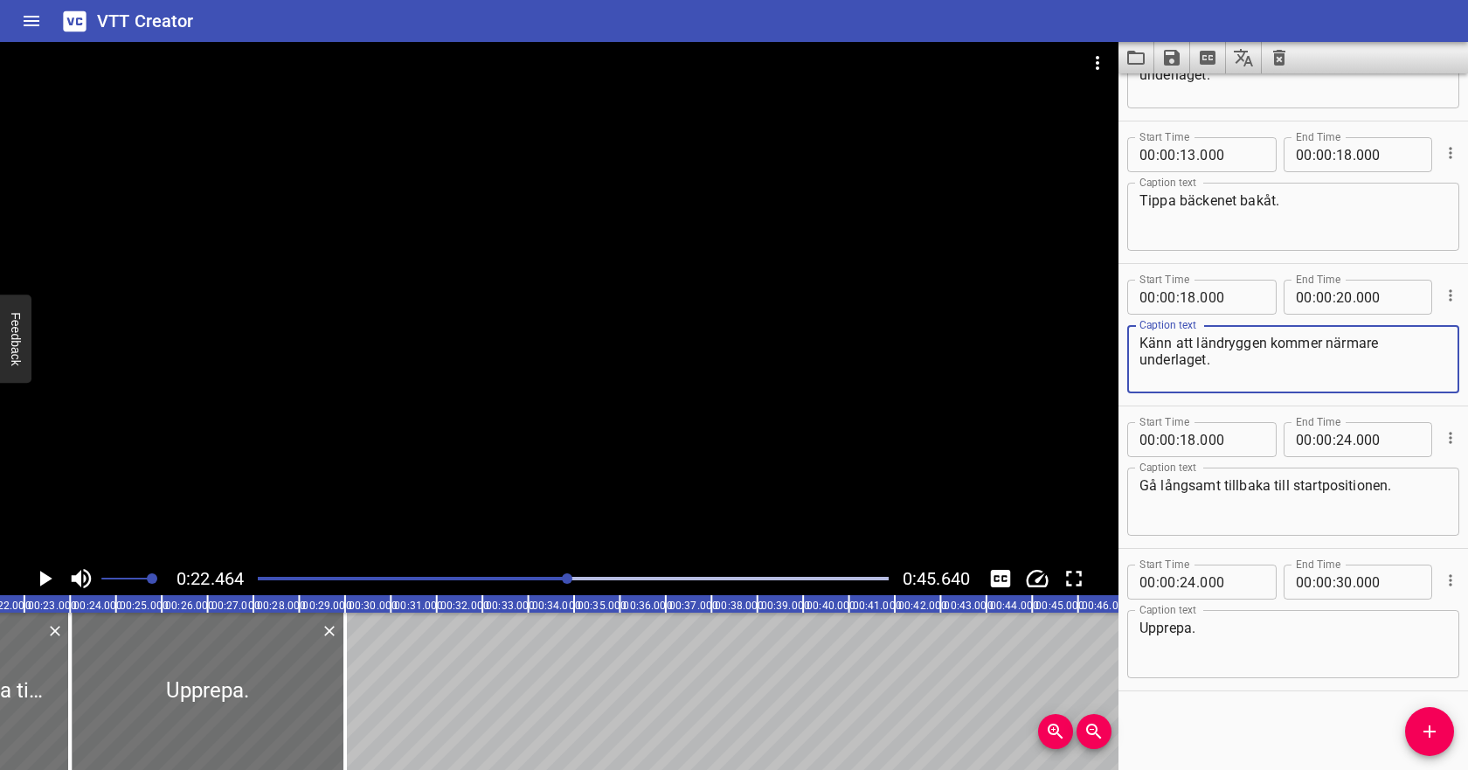
click at [1146, 341] on textarea "Känn att ländryggen kommer närmare underlaget." at bounding box center [1293, 360] width 308 height 50
drag, startPoint x: 1230, startPoint y: 357, endPoint x: 1131, endPoint y: 344, distance: 100.4
click at [1131, 344] on div "Känn att ländryggen kommer närmare underlaget. Caption text" at bounding box center [1293, 359] width 332 height 68
click at [1370, 206] on textarea "Tippa bäckenet bakåt." at bounding box center [1293, 217] width 308 height 50
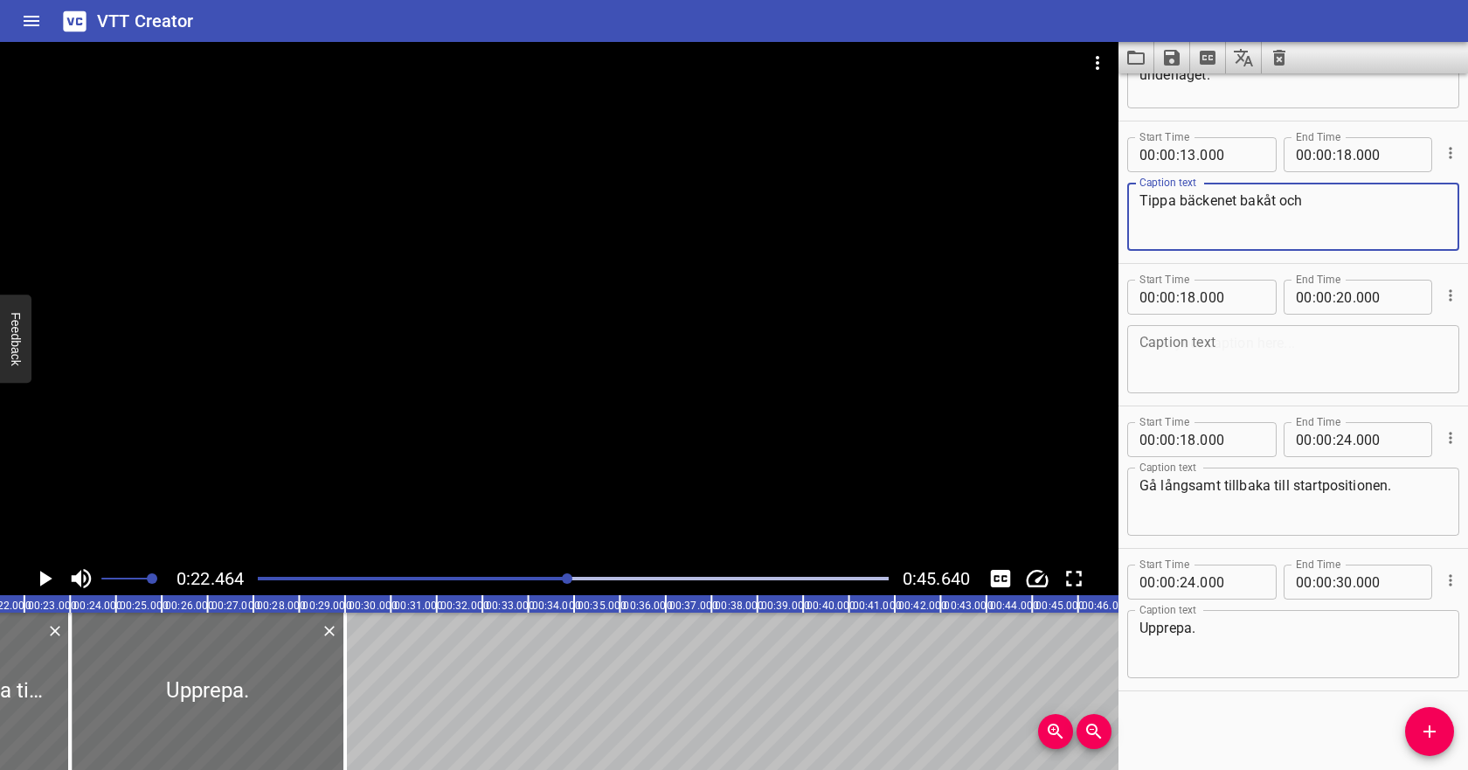
paste textarea "Känn att ländryggen kommer närmare underlaget."
click at [1314, 201] on textarea "Tippa bäckenet bakåt och Känn att ländryggen kommer närmare underlaget." at bounding box center [1293, 217] width 308 height 50
type textarea "Tippa bäckenet bakåt och känn att ländryggen kommer närmare underlaget."
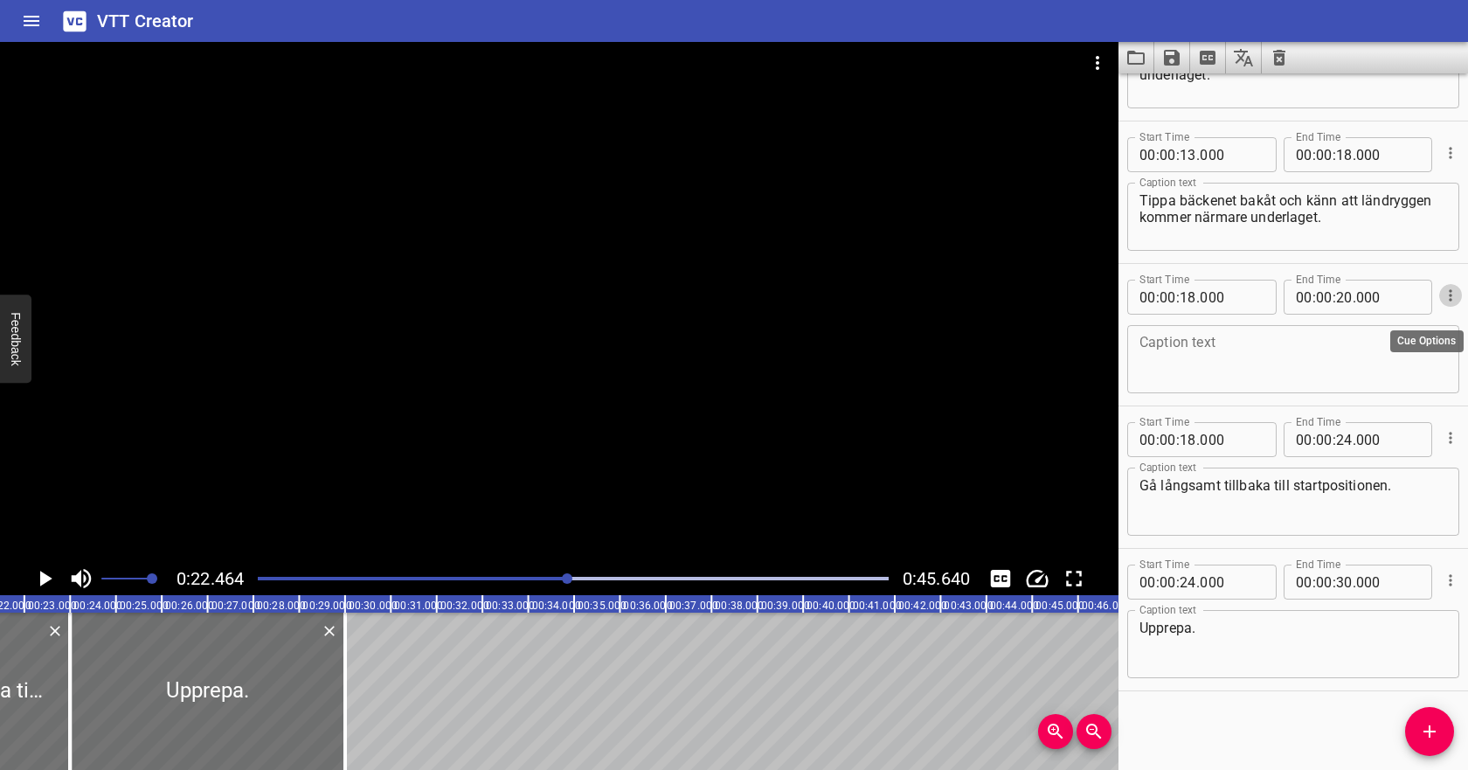
click at [1451, 294] on icon "Cue Options" at bounding box center [1450, 294] width 3 height 11
click at [1417, 327] on li "Delete Cue" at bounding box center [1377, 326] width 152 height 31
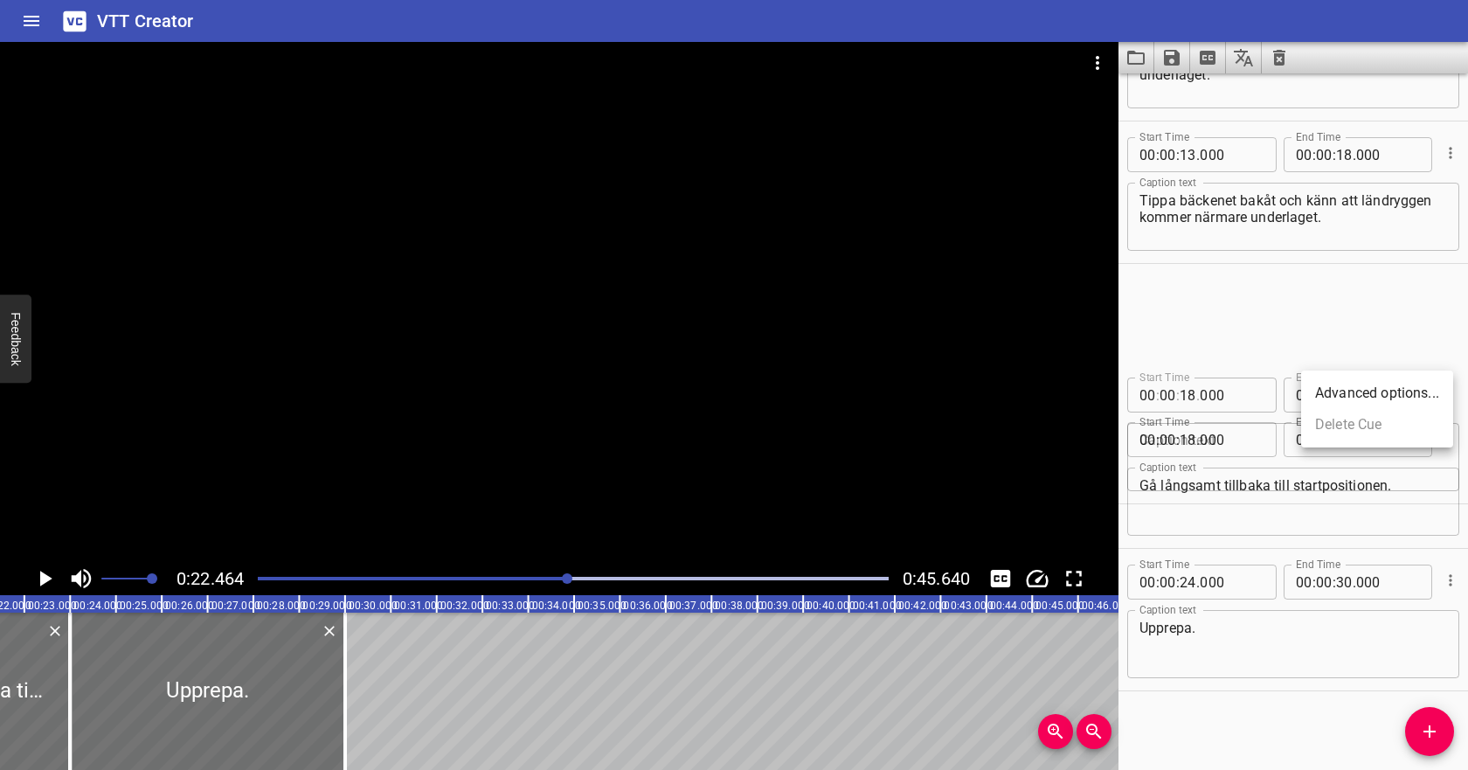
scroll to position [0, 0]
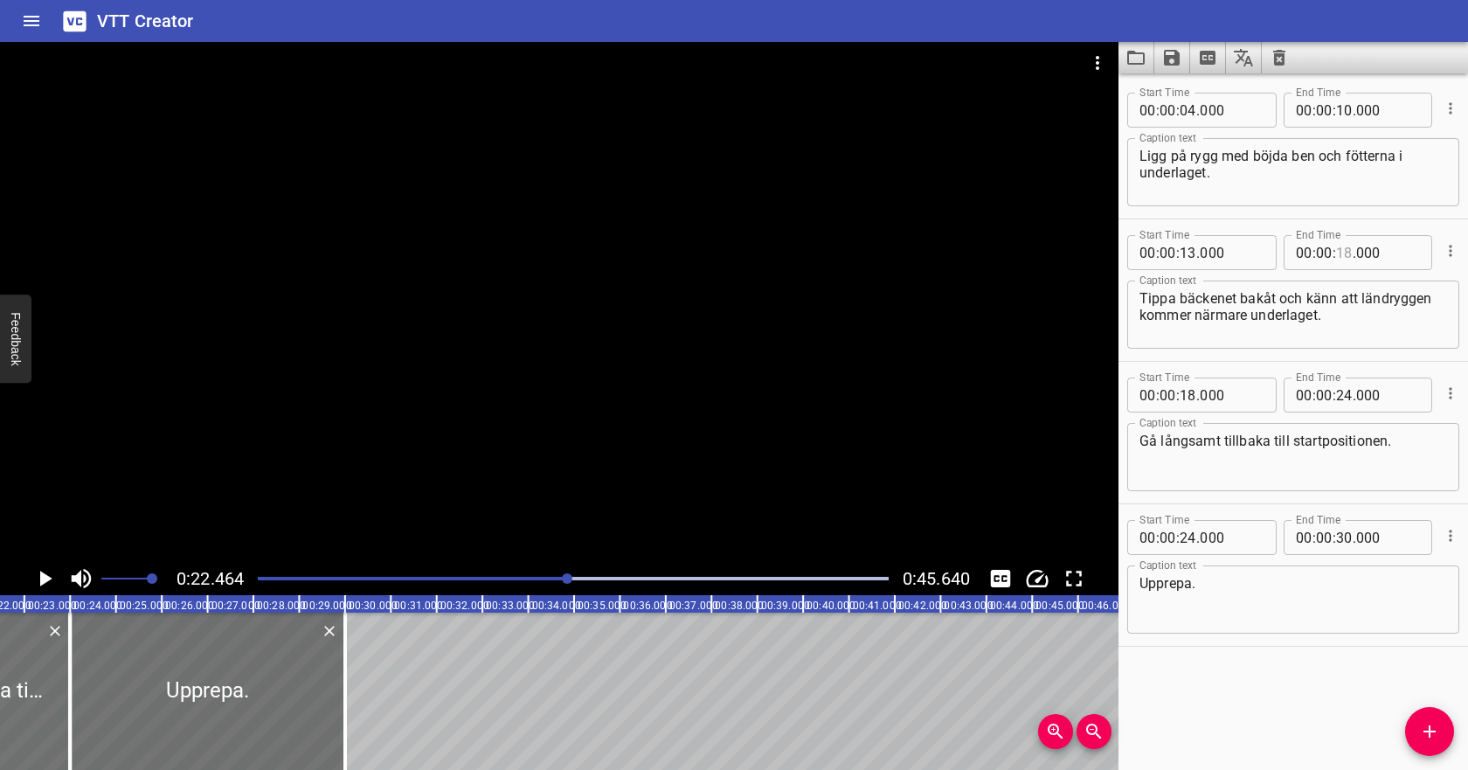
click at [1341, 251] on input "number" at bounding box center [1344, 252] width 17 height 35
type input "20"
click at [1191, 394] on input "number" at bounding box center [1188, 394] width 17 height 35
click at [1198, 462] on textarea "Gå långsamt tillbaka till startpositionen." at bounding box center [1293, 458] width 308 height 50
click at [41, 578] on icon "Play/Pause" at bounding box center [46, 579] width 12 height 16
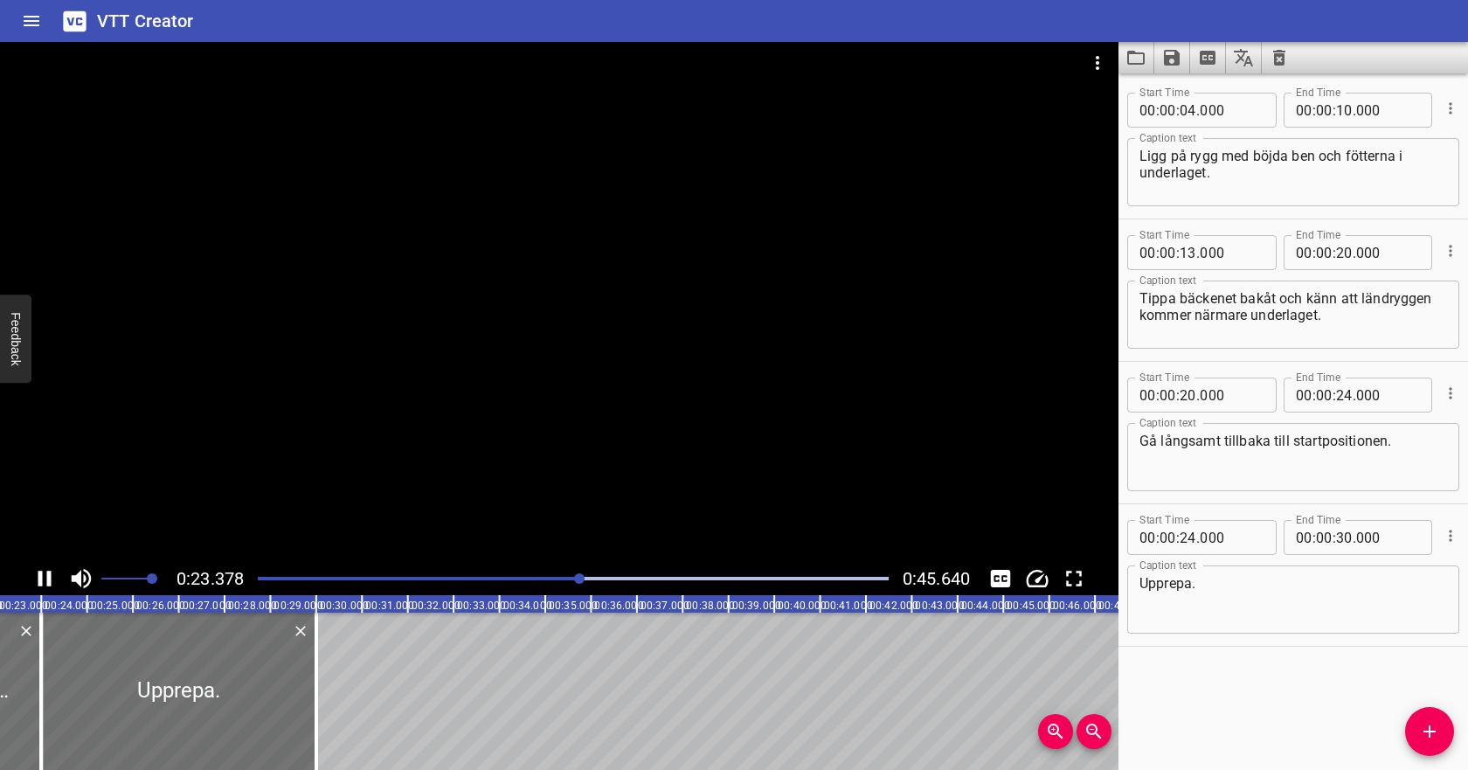
click at [430, 573] on div at bounding box center [573, 578] width 652 height 24
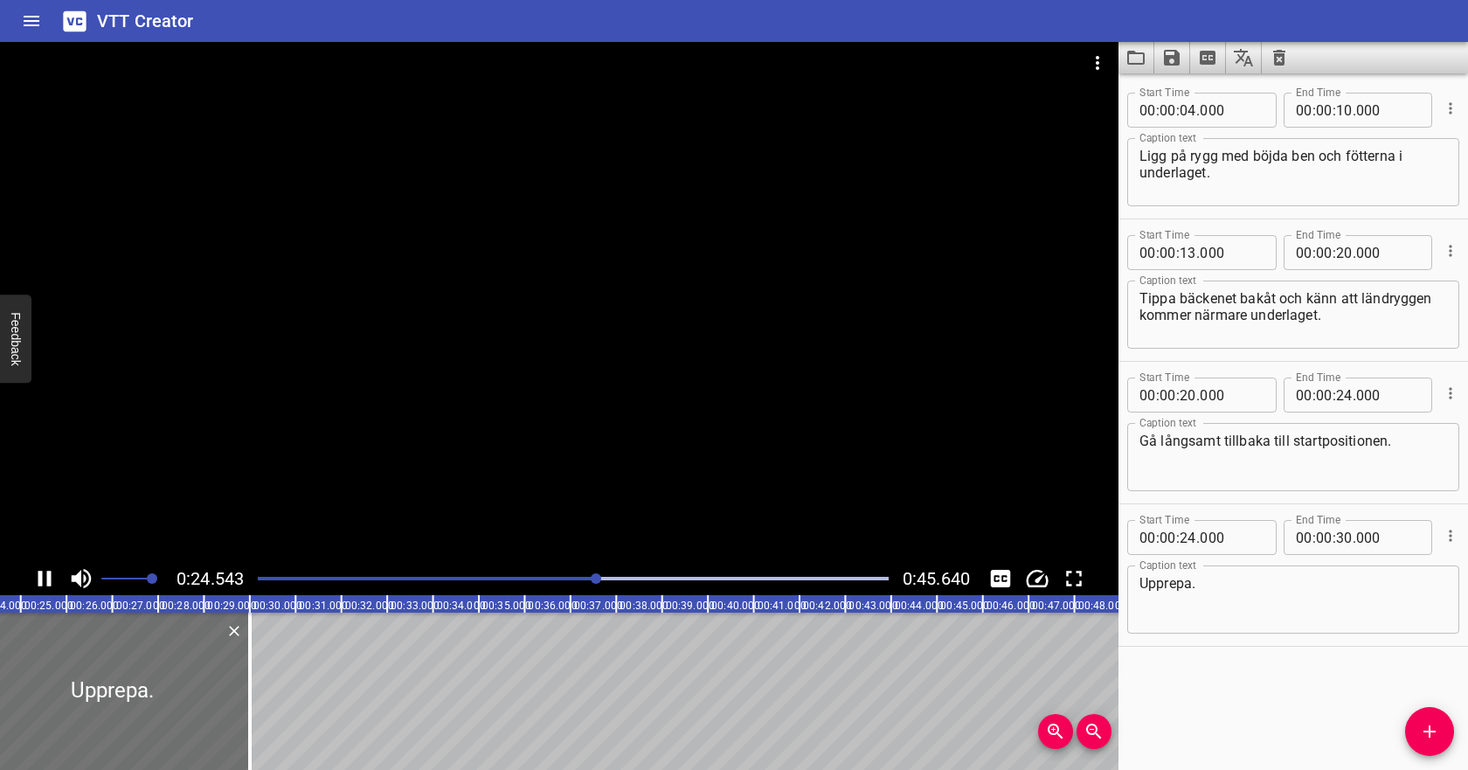
click at [46, 570] on icon "Play/Pause" at bounding box center [44, 578] width 26 height 26
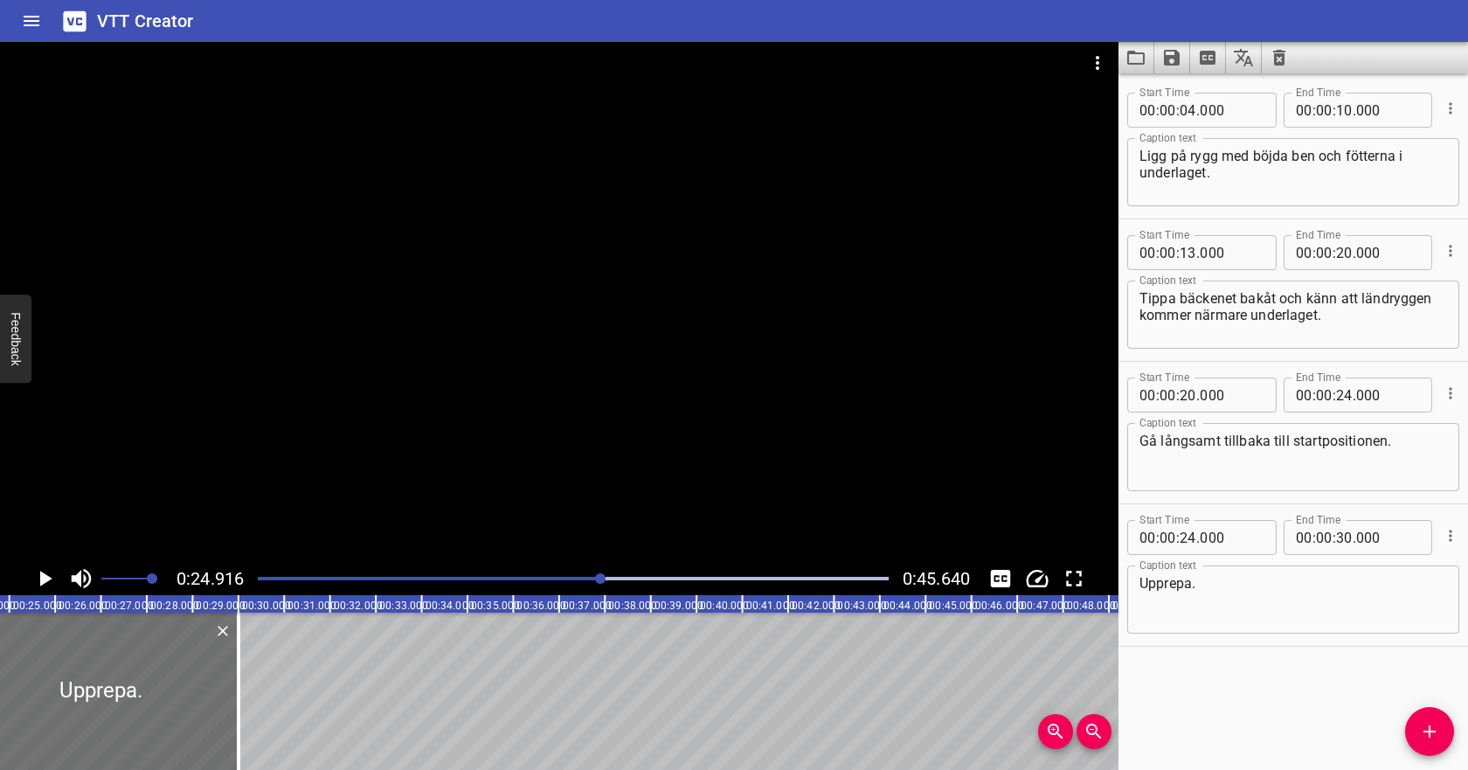
scroll to position [0, 1141]
click at [1191, 400] on input "number" at bounding box center [1188, 394] width 17 height 35
click at [1336, 394] on input "number" at bounding box center [1344, 394] width 17 height 35
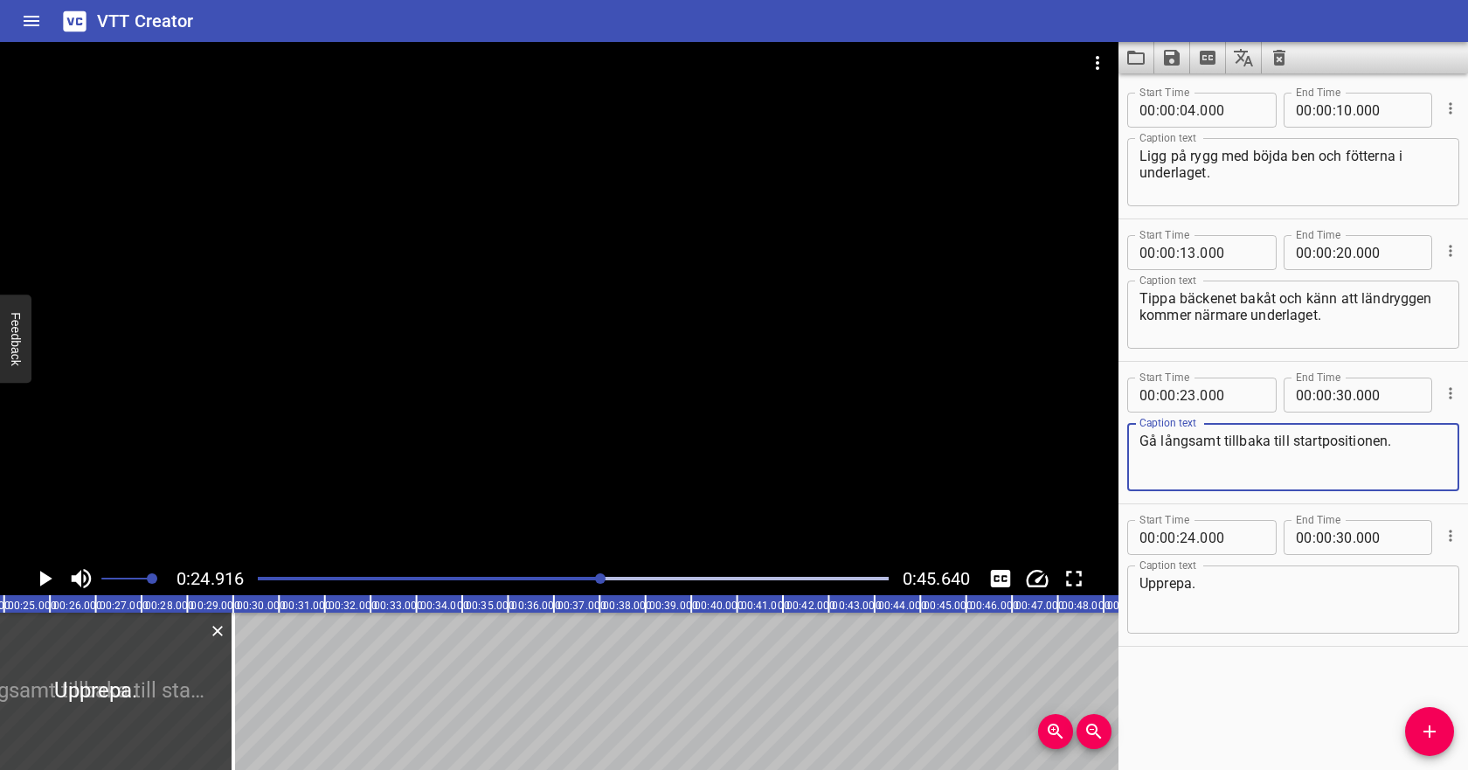
click at [1402, 440] on textarea "Gå långsamt tillbaka till startpositionen." at bounding box center [1293, 458] width 308 height 50
click at [1451, 538] on icon "Cue Options" at bounding box center [1450, 535] width 17 height 17
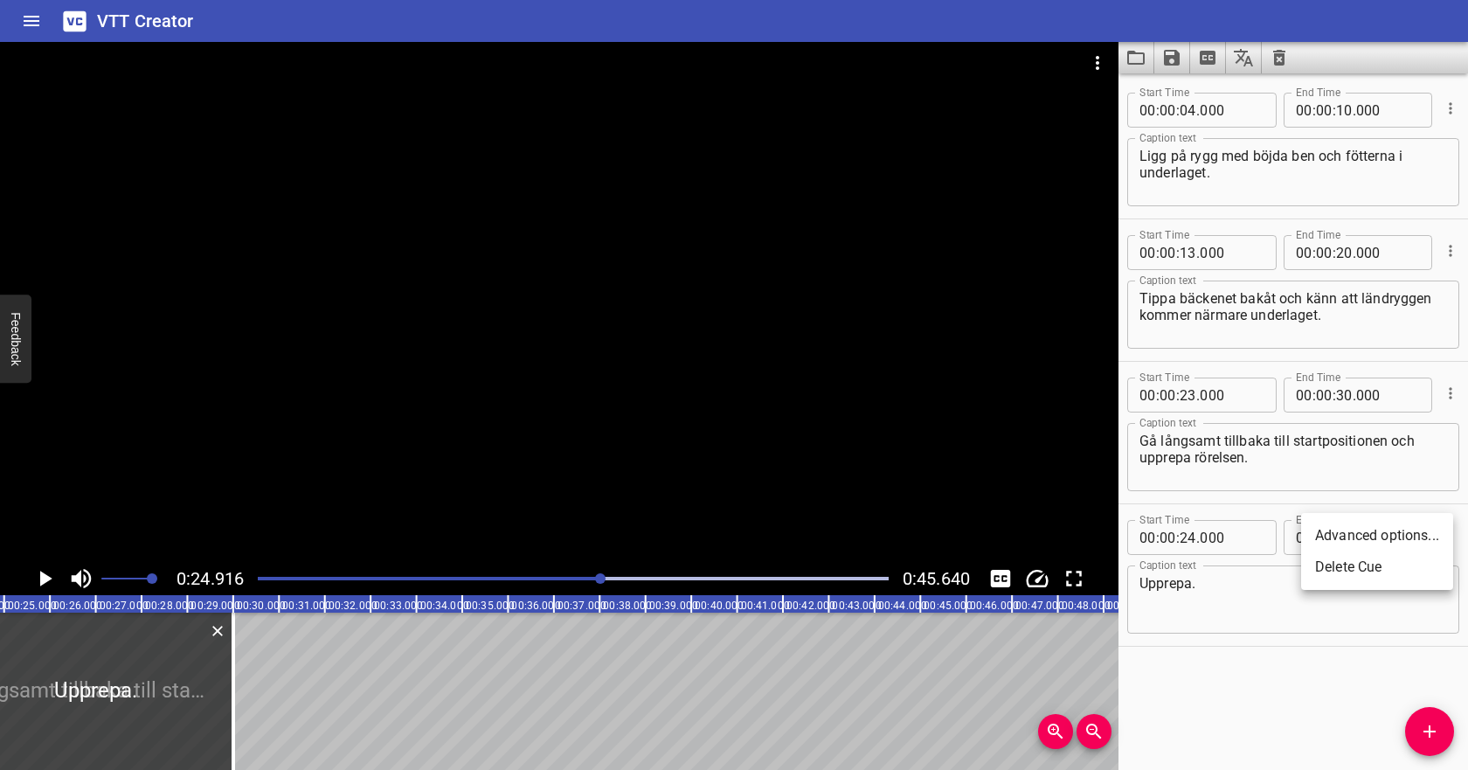
click at [1394, 571] on li "Delete Cue" at bounding box center [1377, 566] width 152 height 31
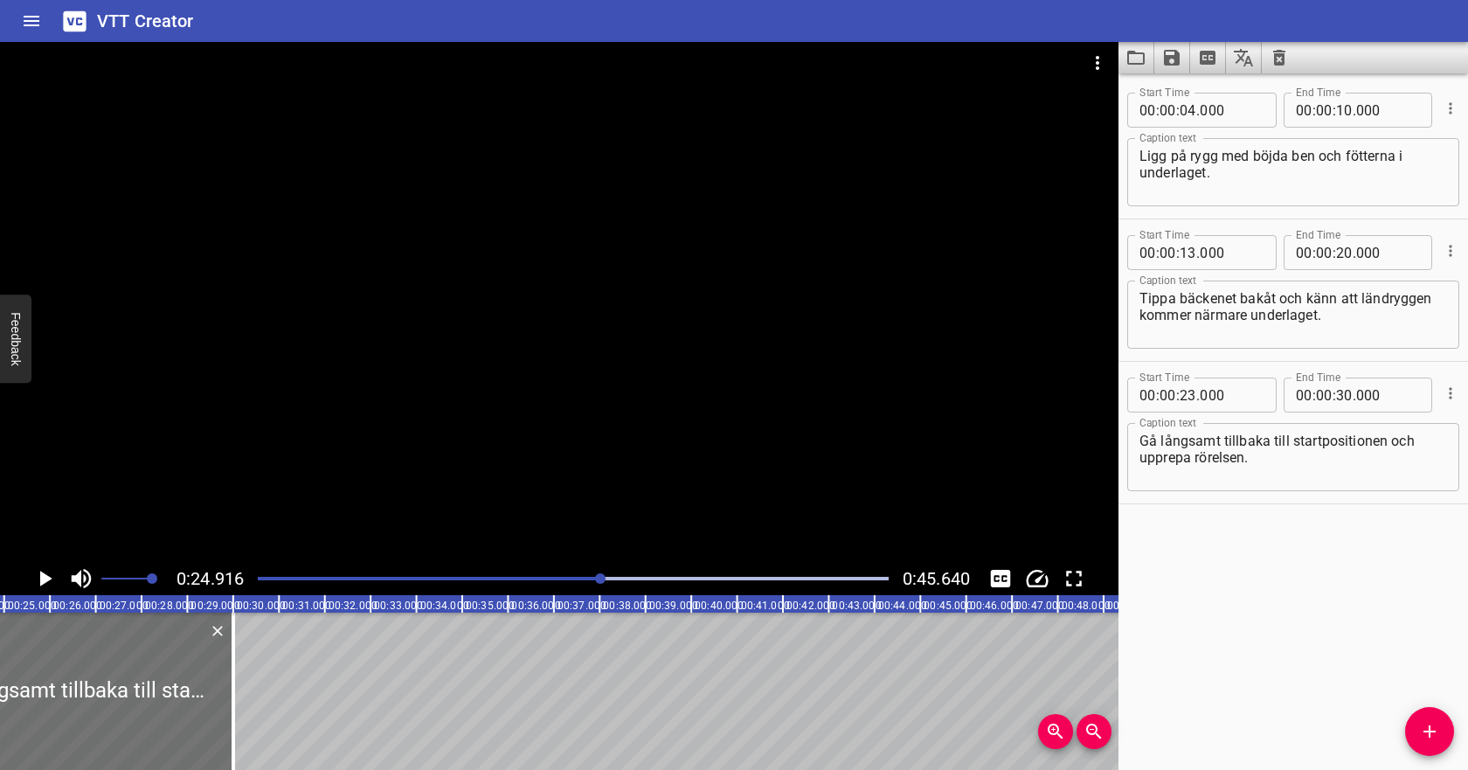
click at [426, 584] on div at bounding box center [573, 578] width 652 height 24
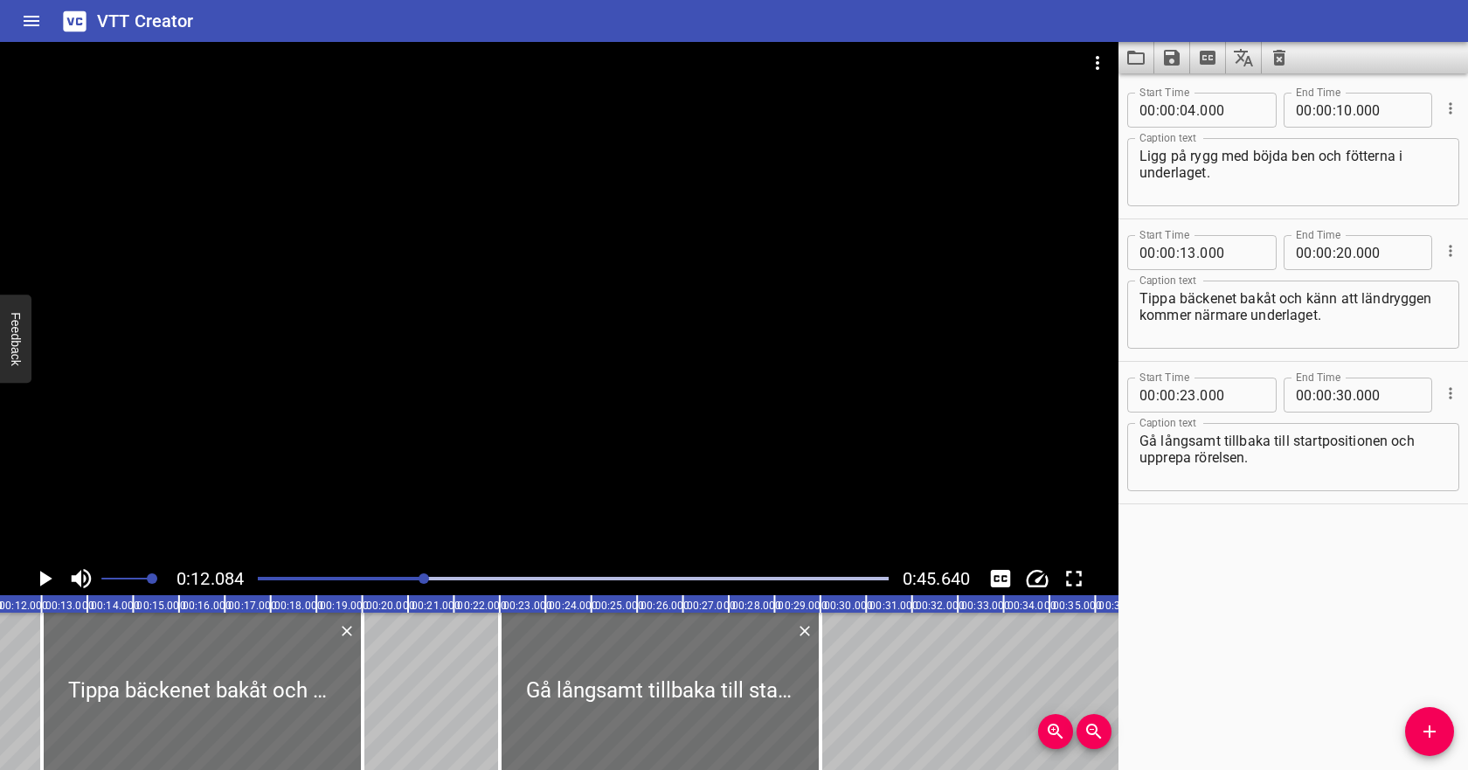
scroll to position [0, 553]
click at [46, 585] on icon "Play/Pause" at bounding box center [44, 578] width 26 height 26
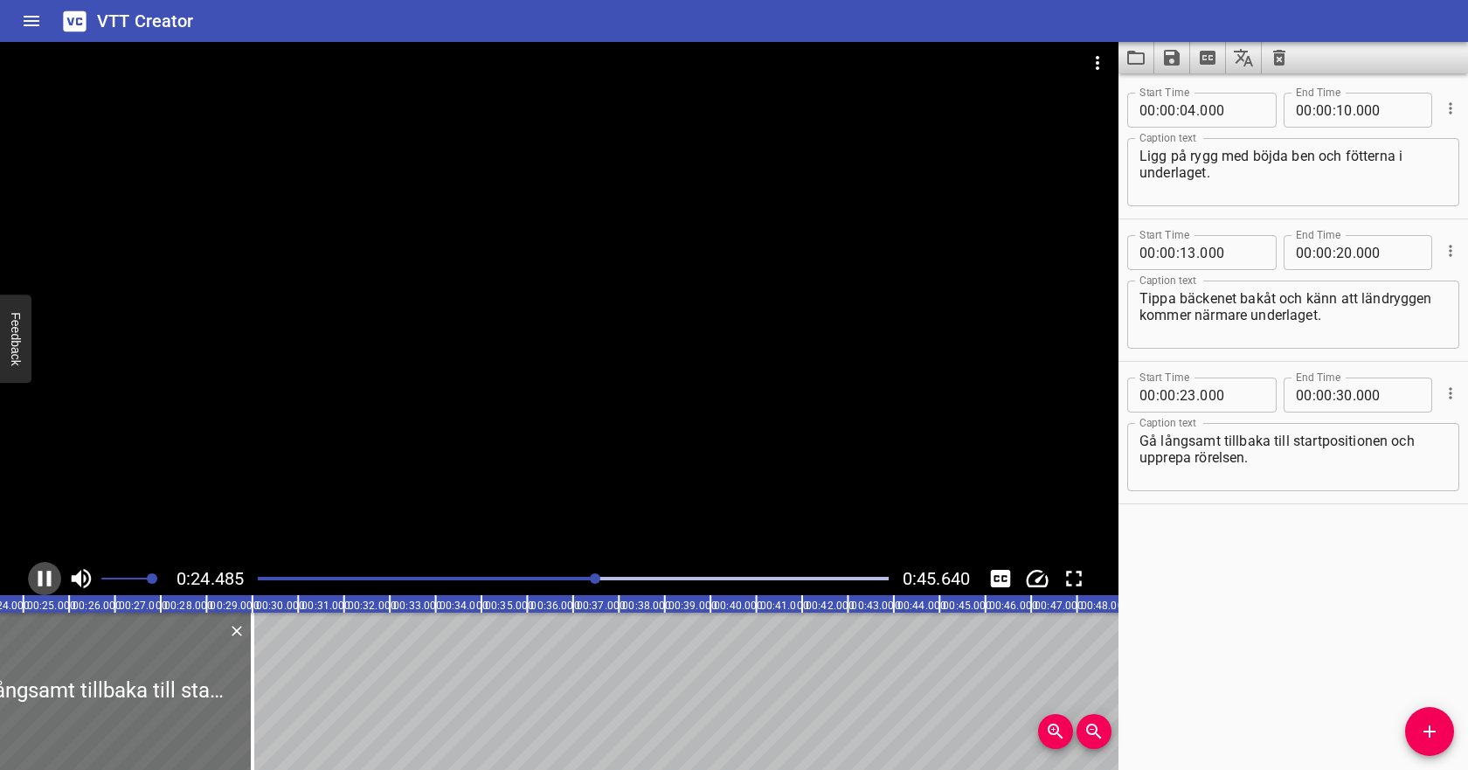
click at [44, 587] on icon "Play/Pause" at bounding box center [44, 578] width 26 height 26
click at [45, 582] on icon "Play/Pause" at bounding box center [46, 579] width 12 height 16
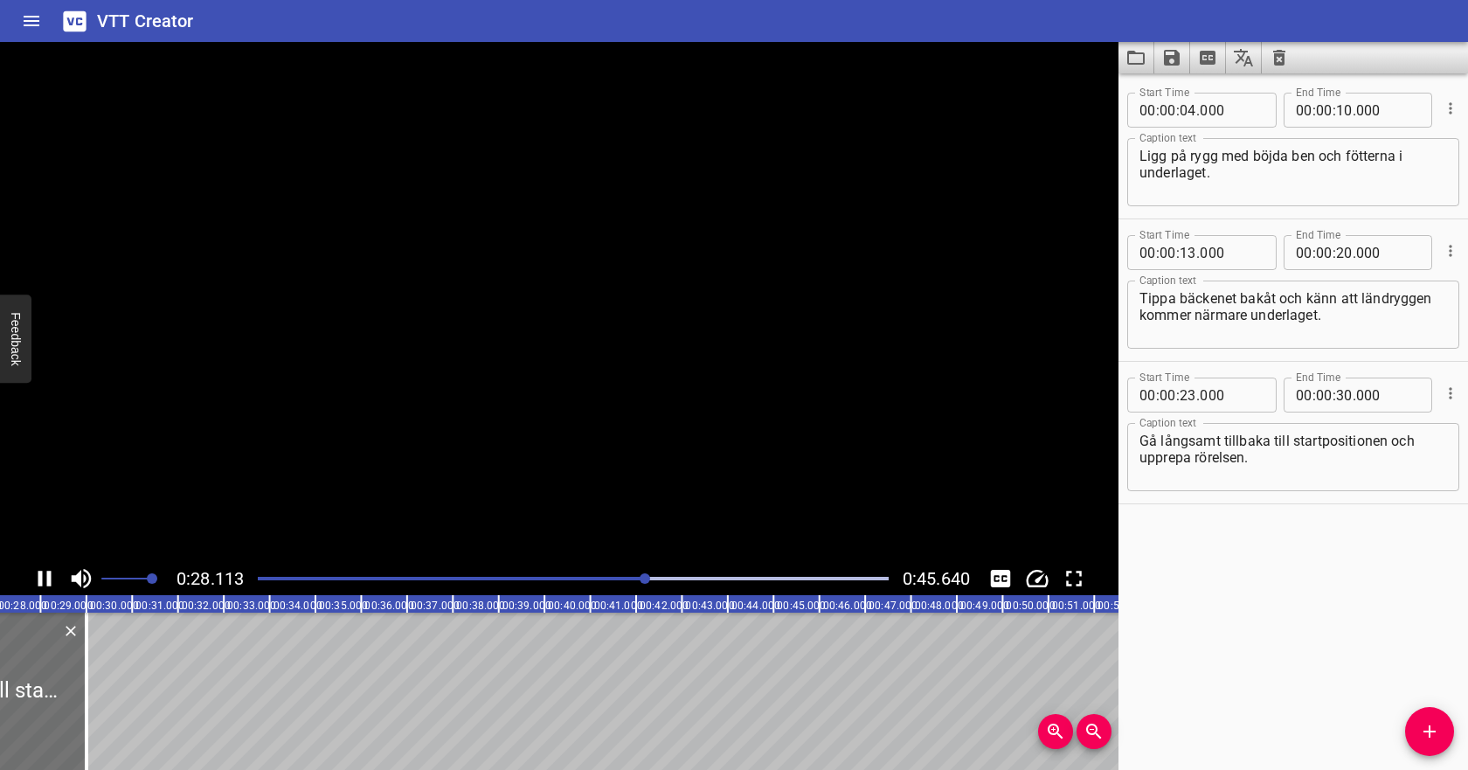
click at [45, 582] on icon "Play/Pause" at bounding box center [44, 578] width 26 height 26
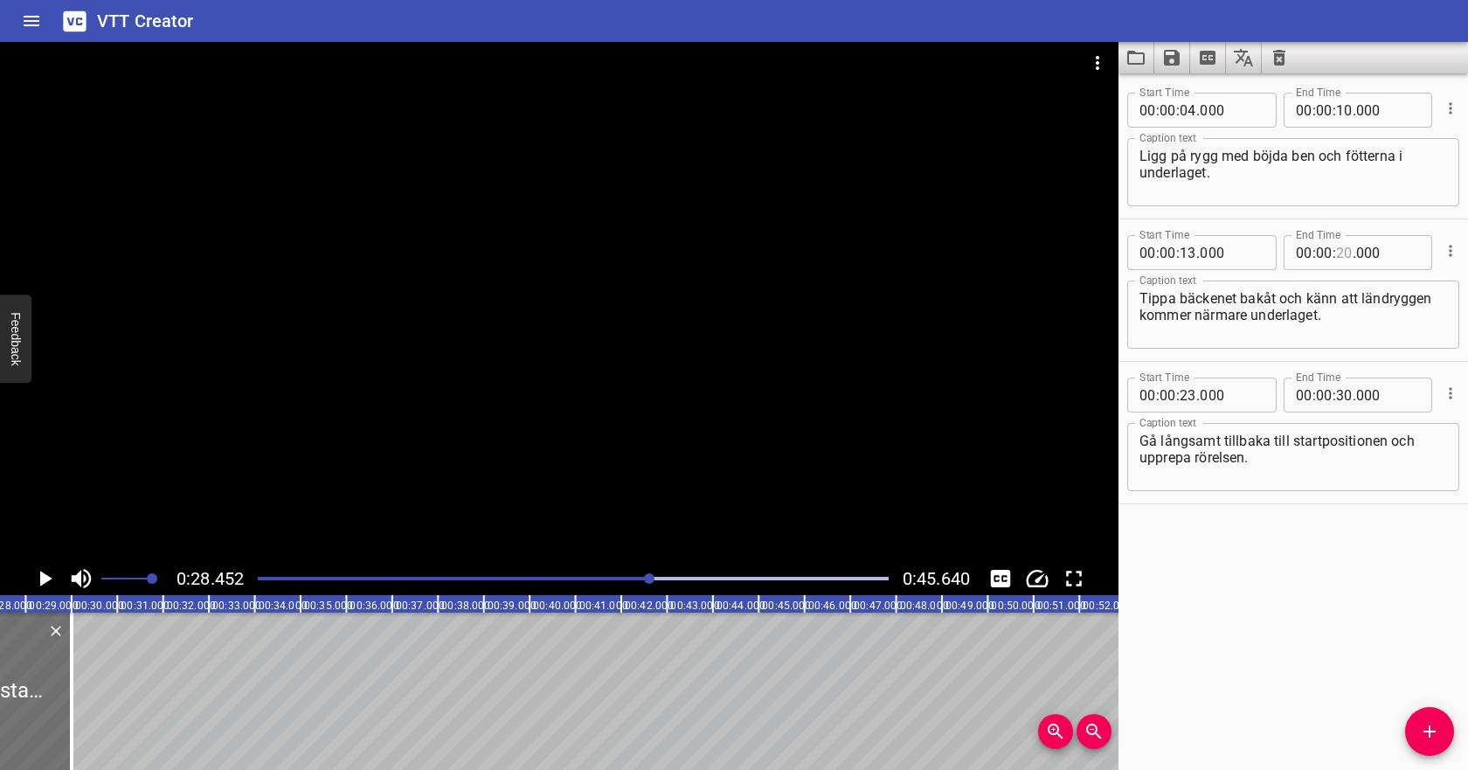
click at [1337, 259] on input "number" at bounding box center [1344, 252] width 17 height 35
click at [1300, 334] on textarea "Tippa bäckenet bakåt och känn att ländryggen kommer närmare underlaget." at bounding box center [1293, 315] width 308 height 50
click at [1173, 53] on icon "Save captions to file" at bounding box center [1171, 57] width 21 height 21
click at [1188, 80] on ul "Save to VTT file Save to SRT file" at bounding box center [1218, 111] width 128 height 77
click at [1188, 80] on li "Save to VTT file" at bounding box center [1218, 95] width 128 height 31
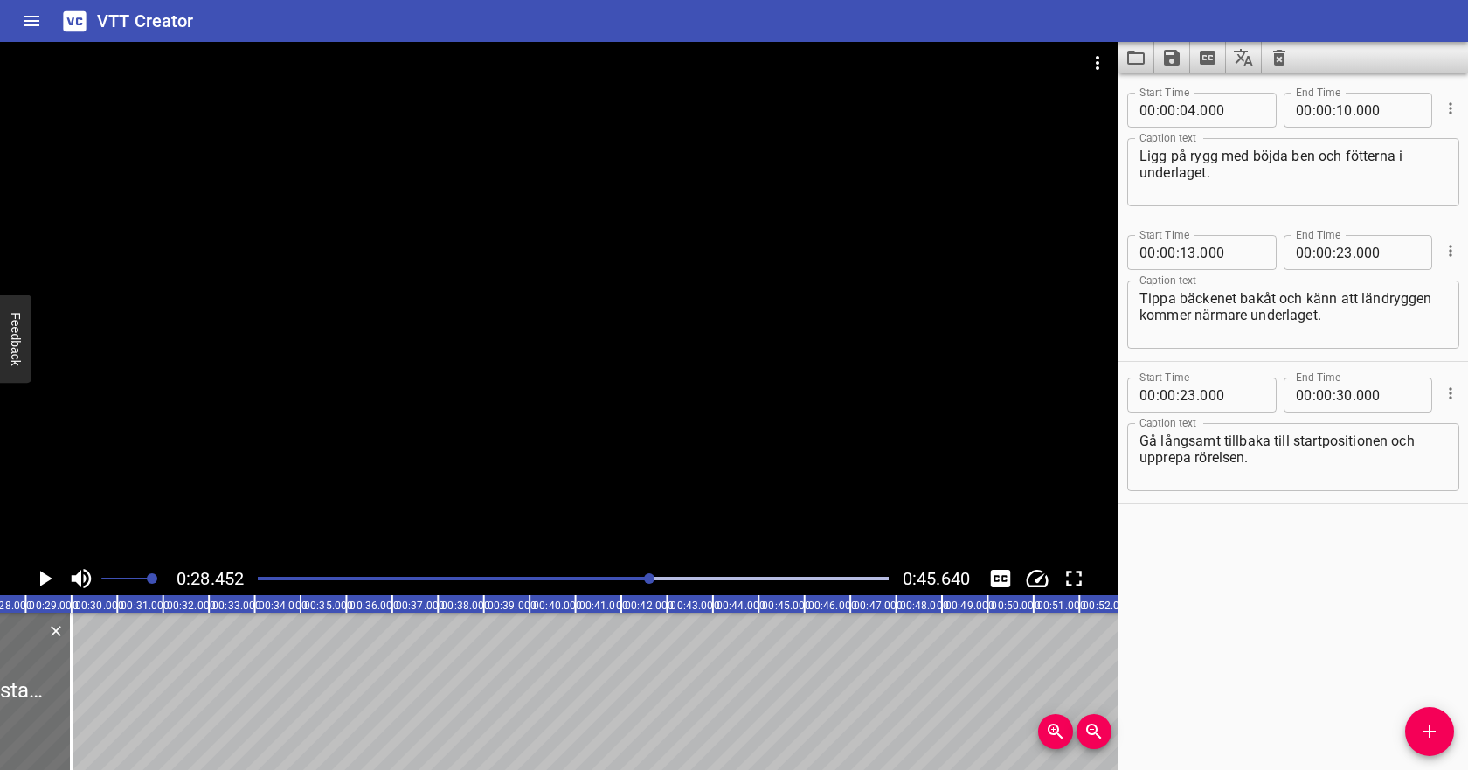
click at [1086, 78] on button "Video Options" at bounding box center [1098, 63] width 42 height 42
click at [1093, 64] on li "Select New Video File..." at bounding box center [1164, 64] width 174 height 31
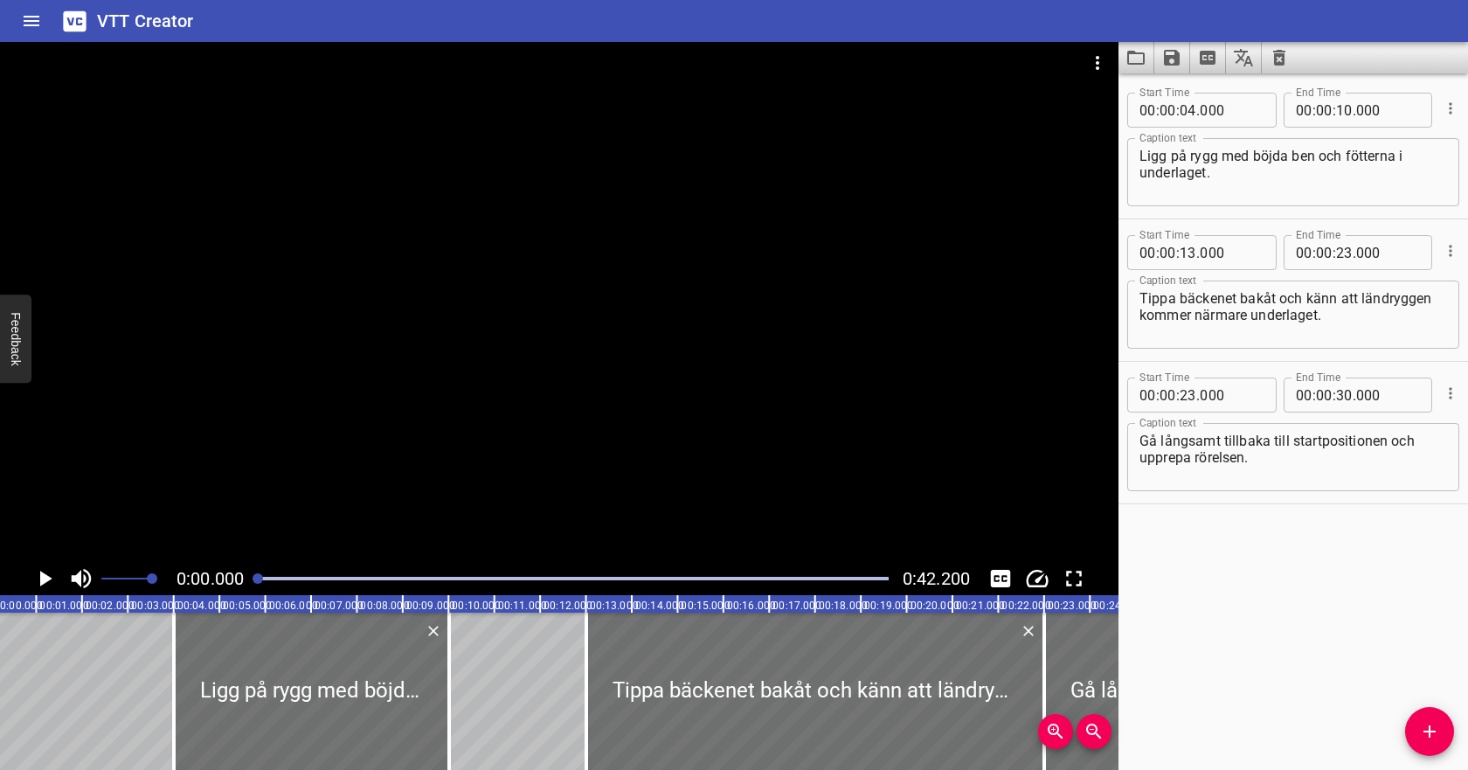
scroll to position [0, 0]
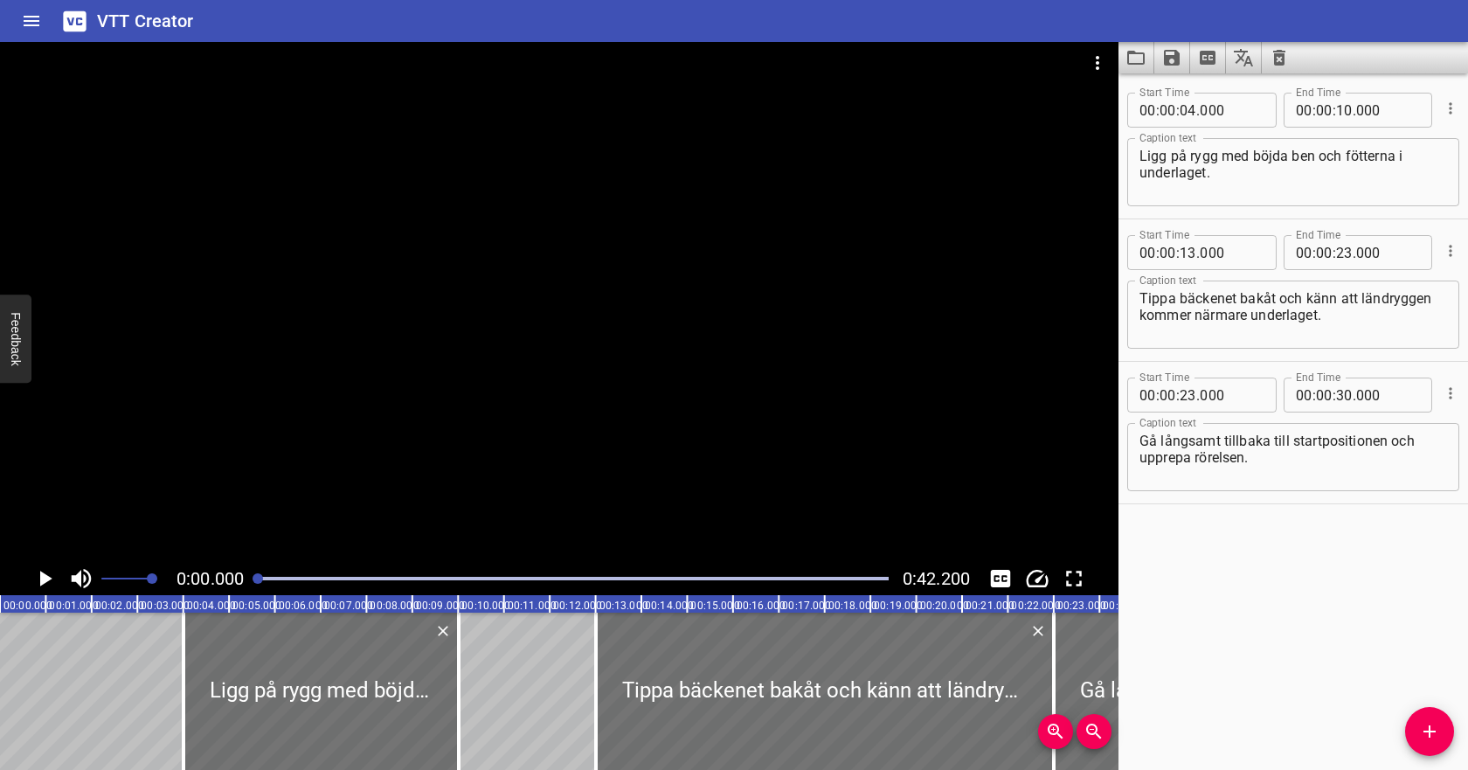
click at [1286, 55] on icon "Clear captions" at bounding box center [1279, 57] width 21 height 21
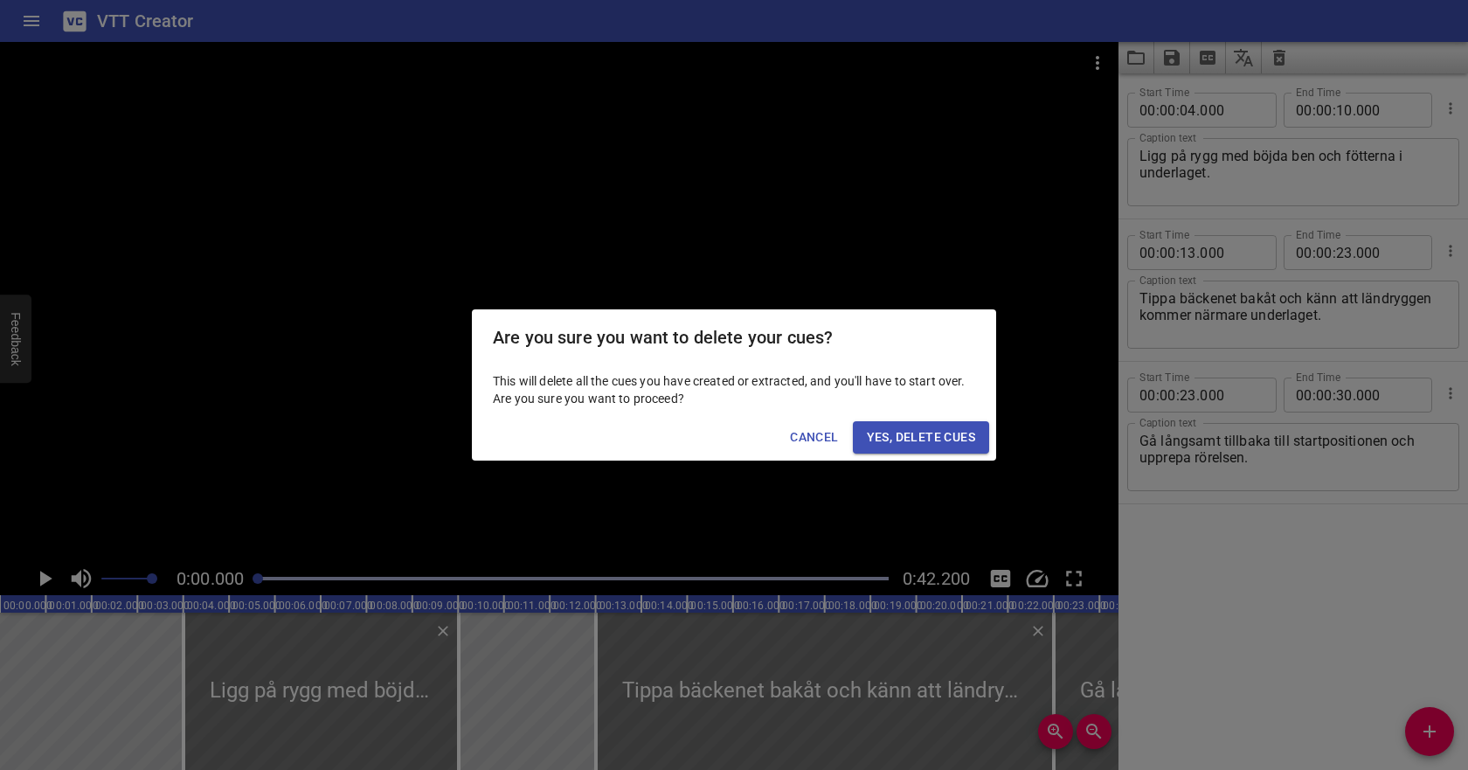
click at [961, 420] on div "Cancel Yes, Delete Cues" at bounding box center [734, 437] width 524 height 46
click at [961, 433] on span "Yes, Delete Cues" at bounding box center [921, 437] width 108 height 22
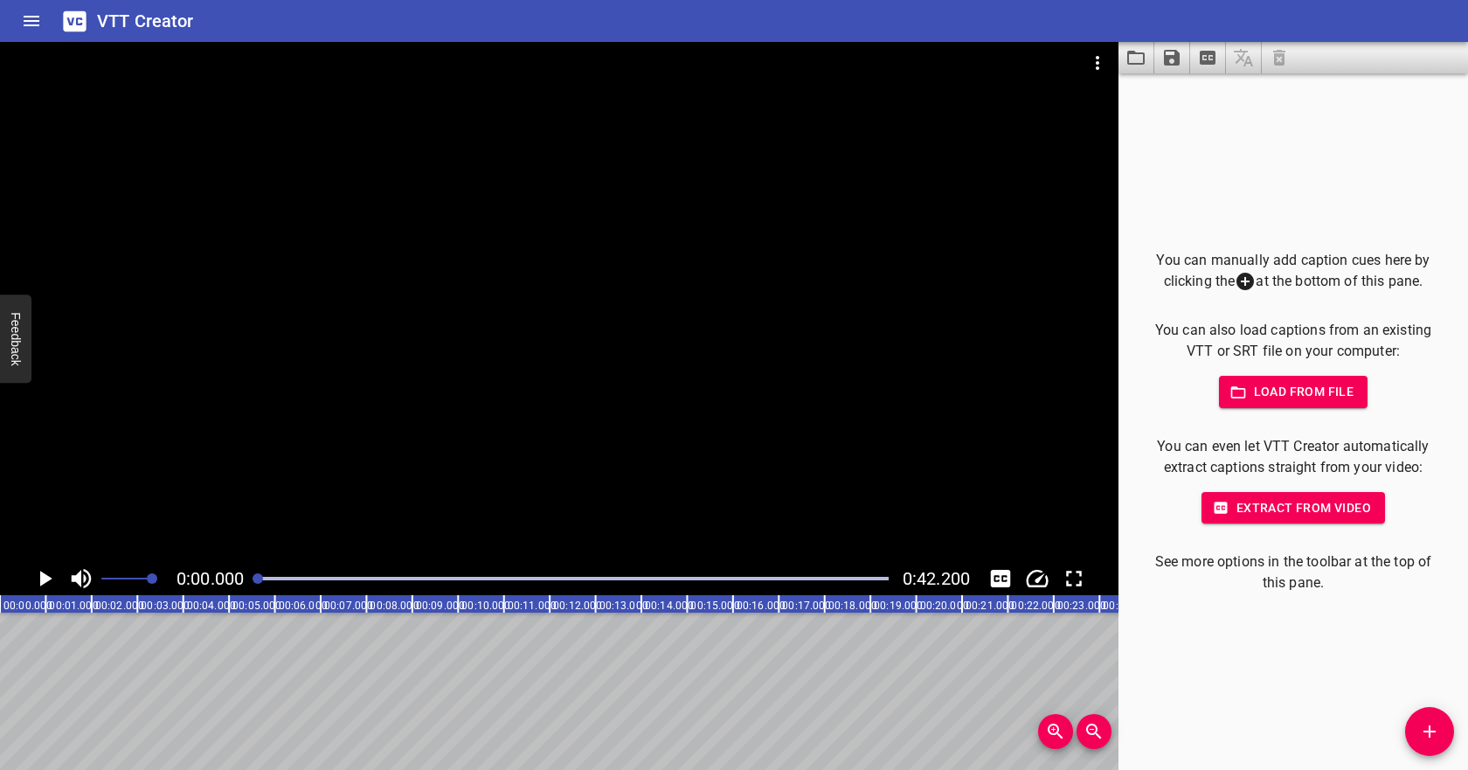
click at [1262, 400] on span "Load from file" at bounding box center [1293, 392] width 121 height 22
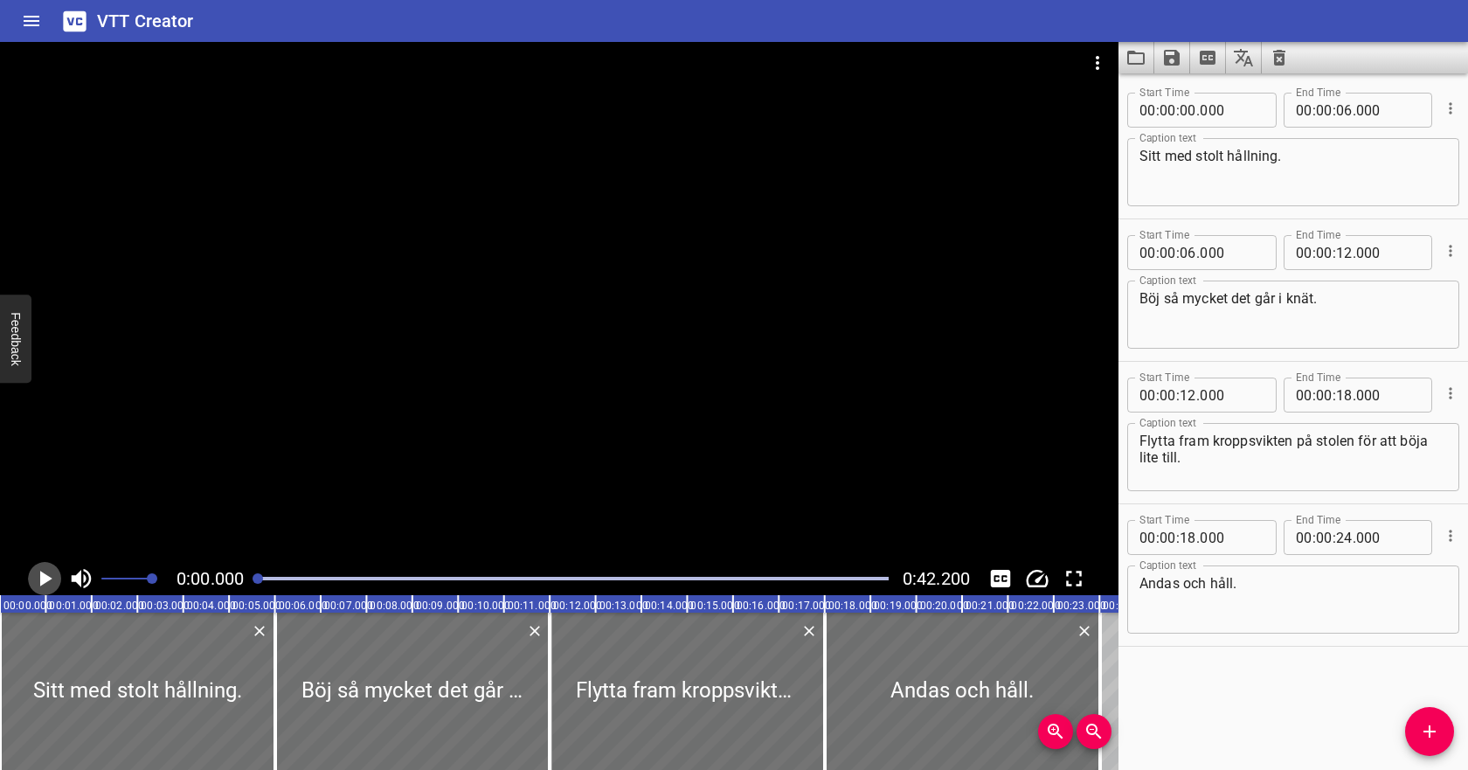
click at [42, 571] on icon "Play/Pause" at bounding box center [44, 578] width 26 height 26
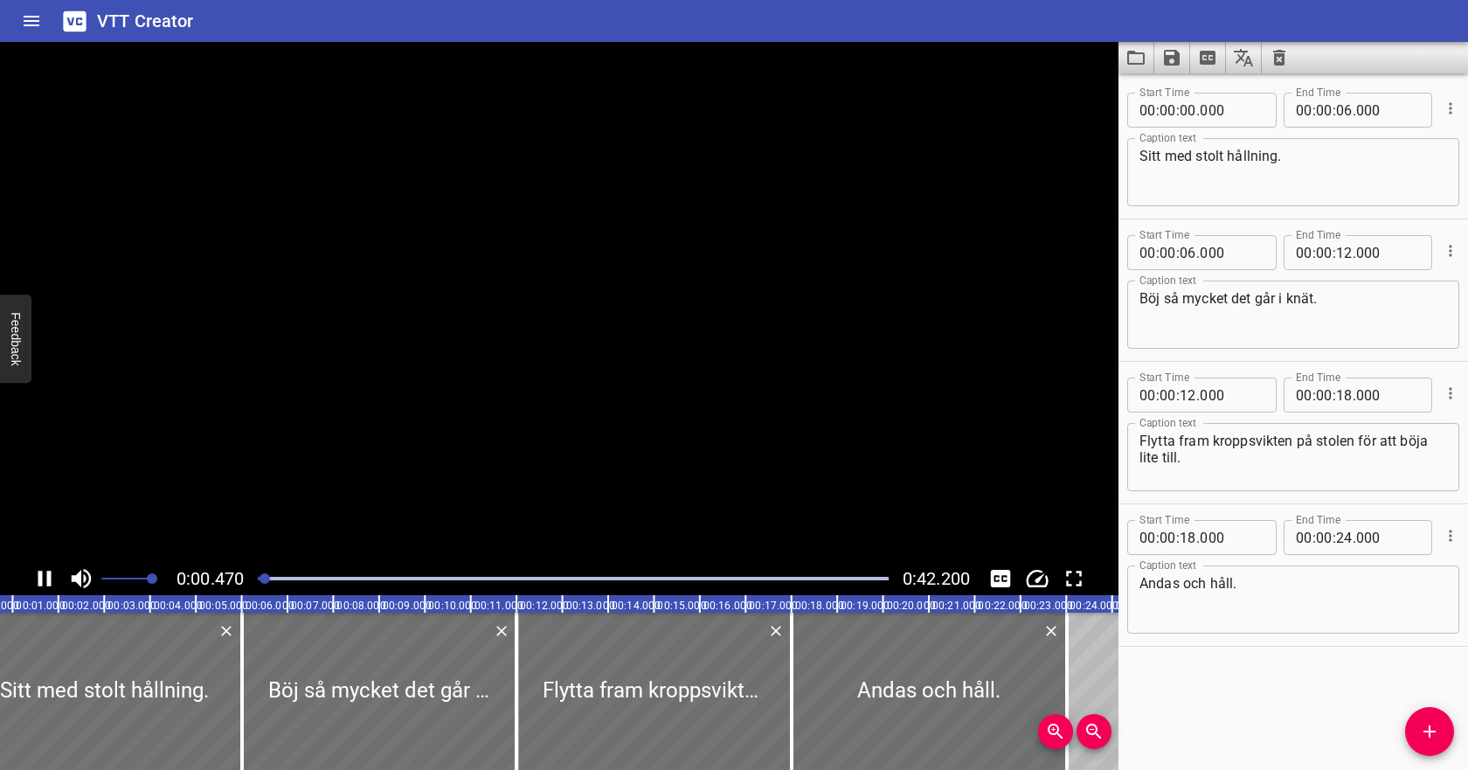
click at [42, 573] on icon "Play/Pause" at bounding box center [44, 579] width 13 height 16
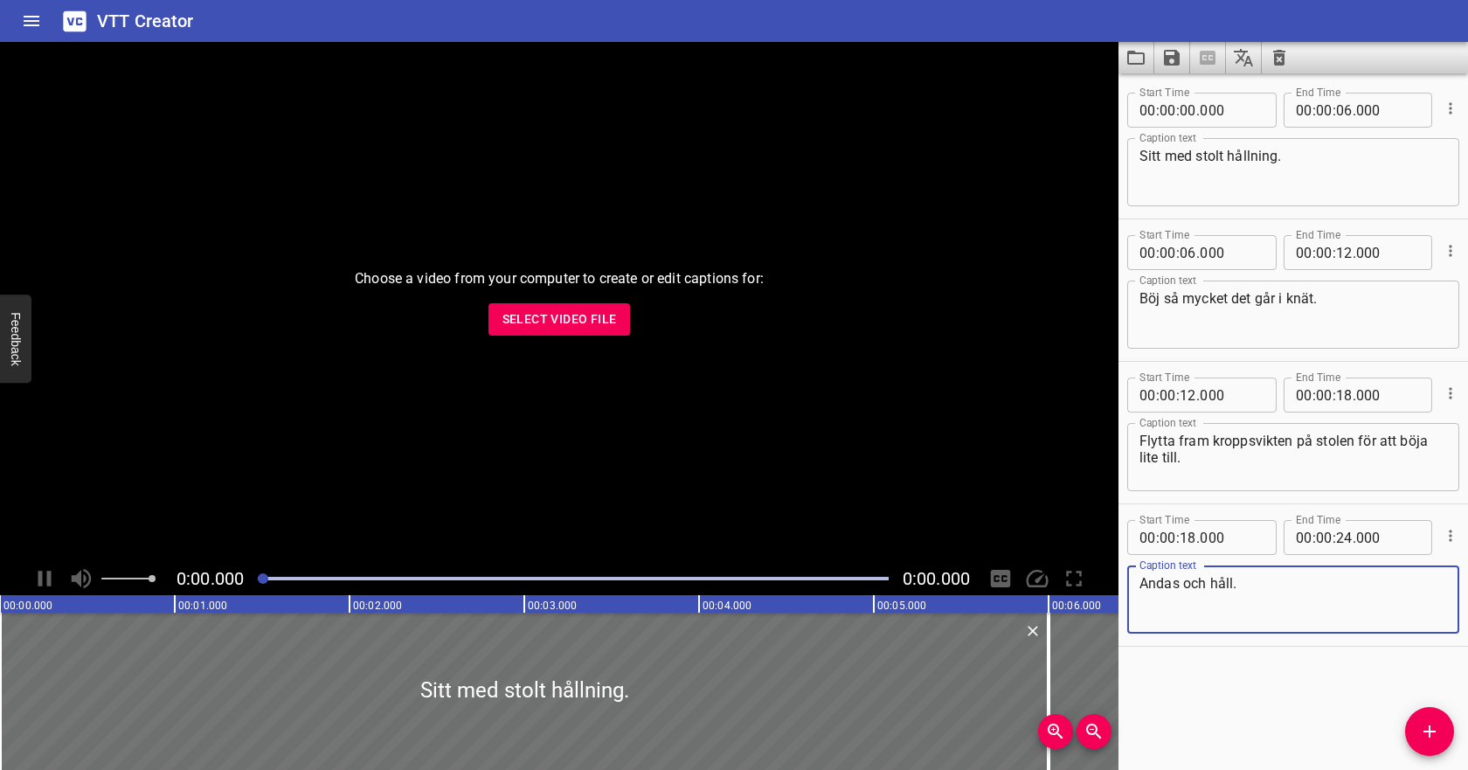
click at [590, 315] on span "Select Video File" at bounding box center [559, 319] width 114 height 22
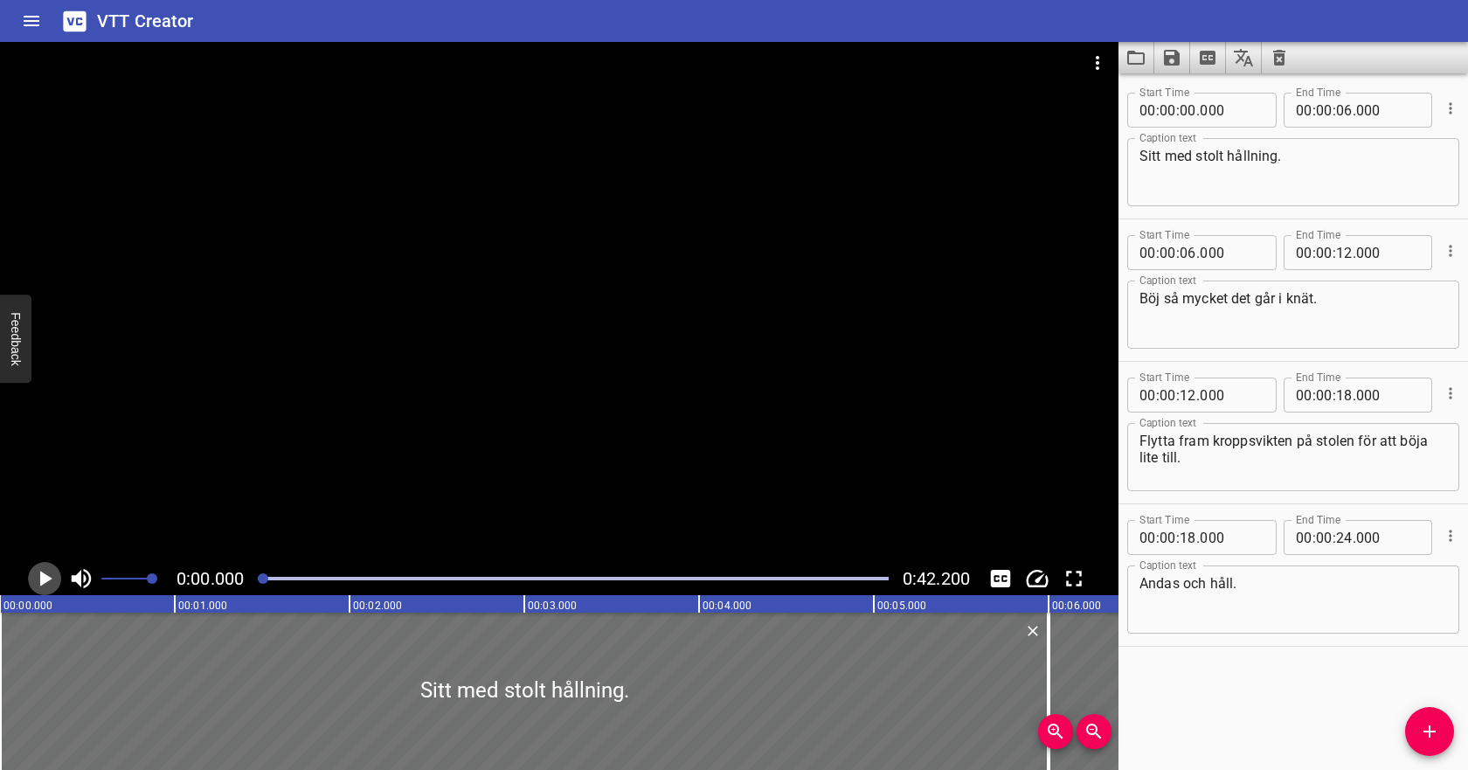
click at [43, 574] on icon "Play/Pause" at bounding box center [46, 579] width 12 height 16
click at [1098, 728] on icon "Zoom Out" at bounding box center [1094, 731] width 21 height 21
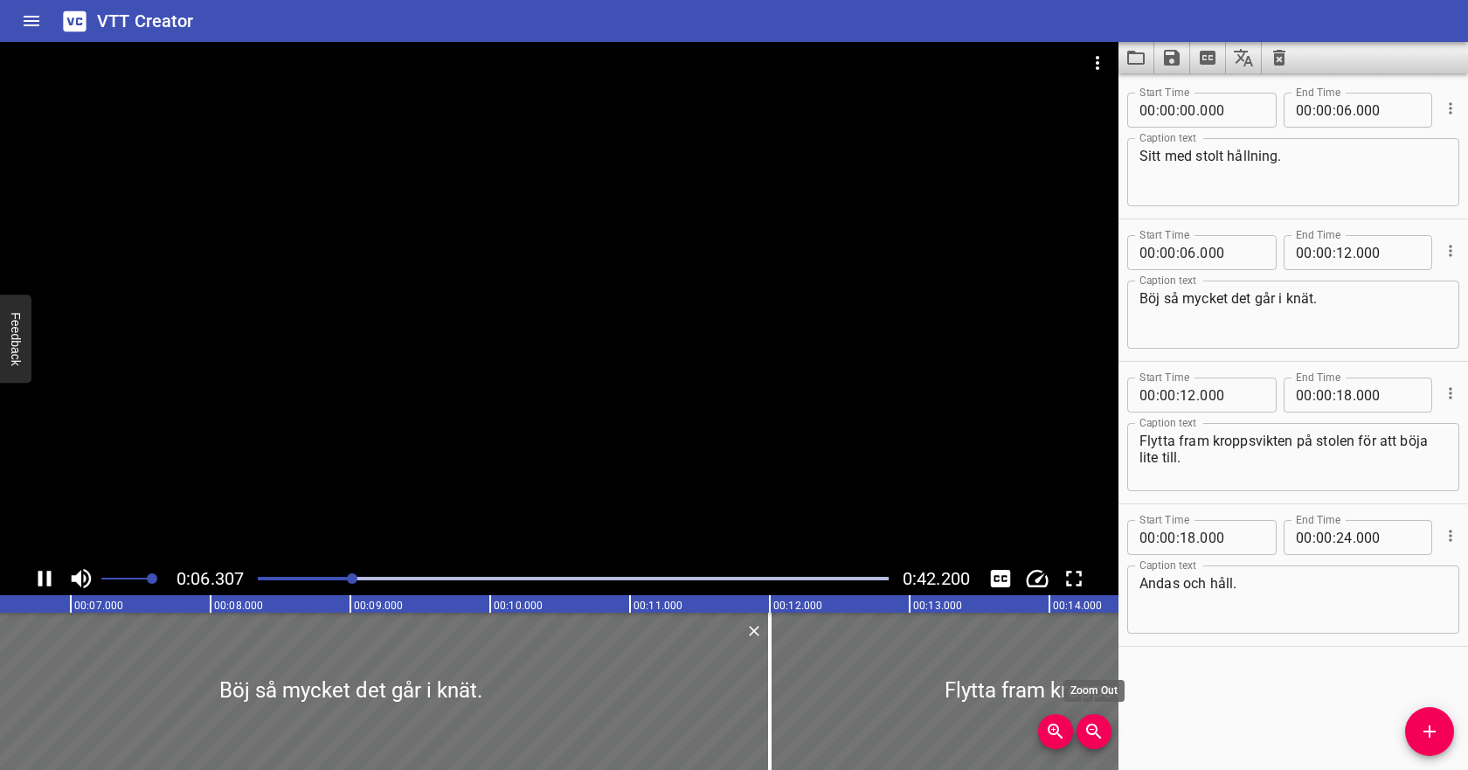
click at [1098, 728] on icon "Zoom Out" at bounding box center [1094, 731] width 21 height 21
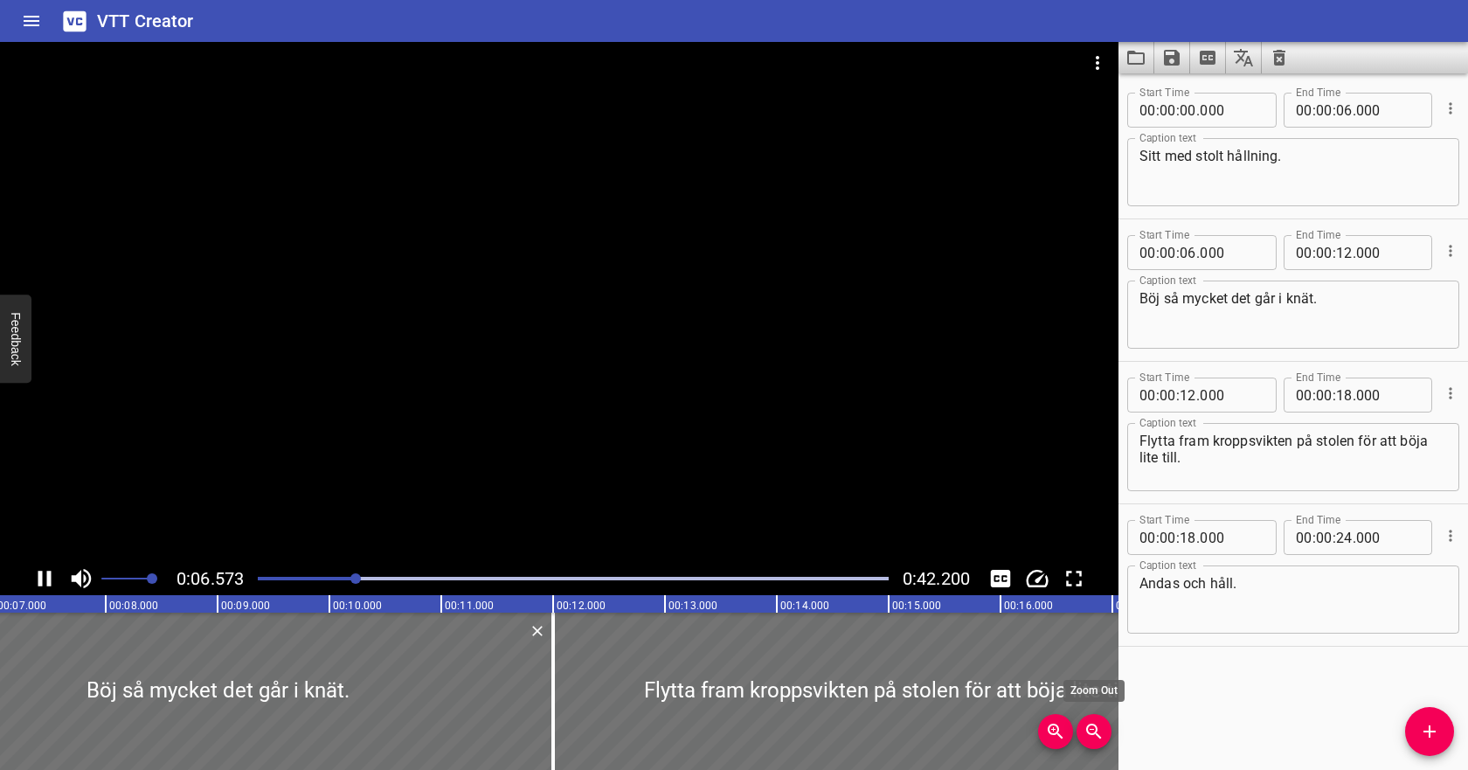
click at [1098, 728] on icon "Zoom Out" at bounding box center [1094, 731] width 21 height 21
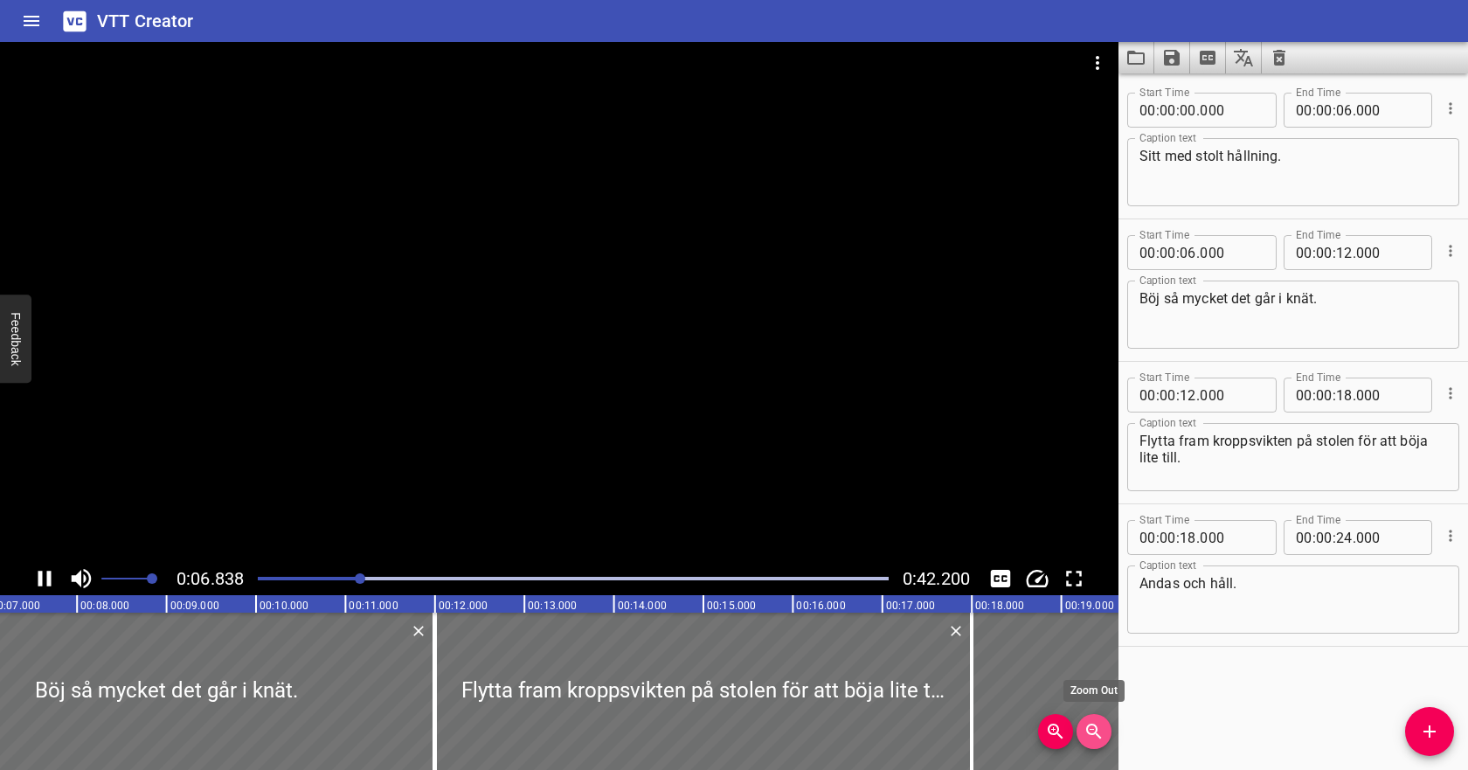
click at [1098, 728] on icon "Zoom Out" at bounding box center [1094, 731] width 21 height 21
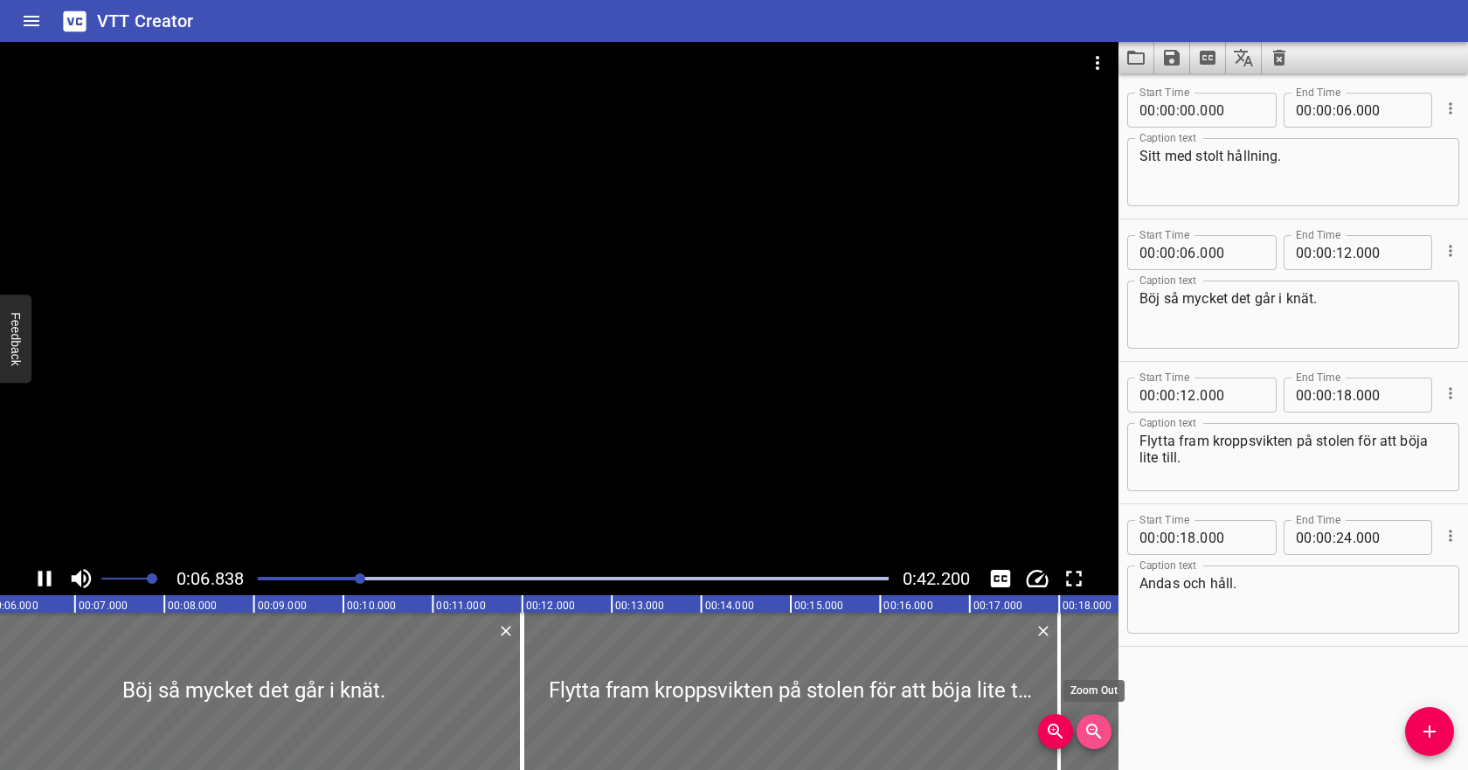
click at [1098, 728] on icon "Zoom Out" at bounding box center [1094, 731] width 21 height 21
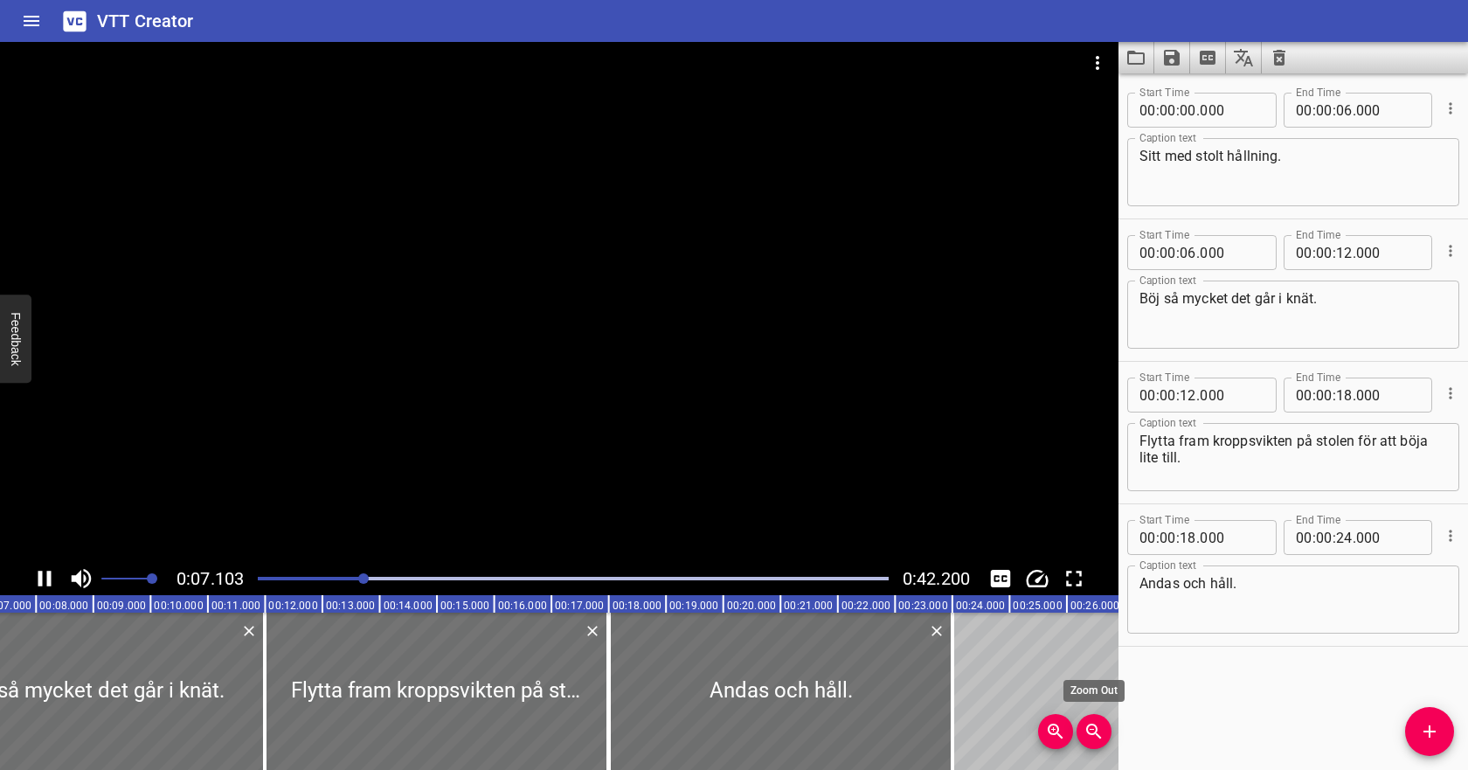
click at [1098, 728] on icon "Zoom Out" at bounding box center [1094, 731] width 21 height 21
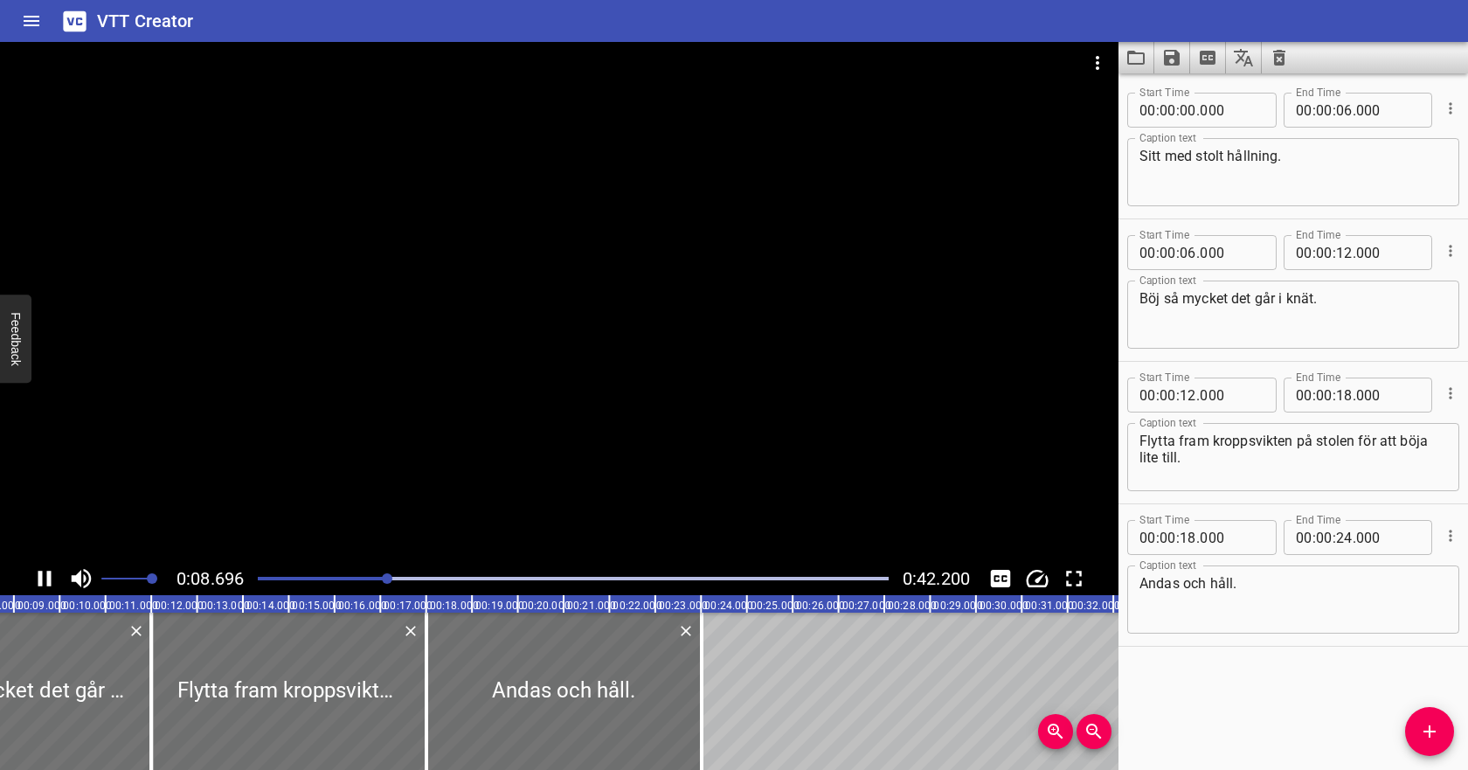
click at [50, 571] on icon "Play/Pause" at bounding box center [44, 579] width 13 height 16
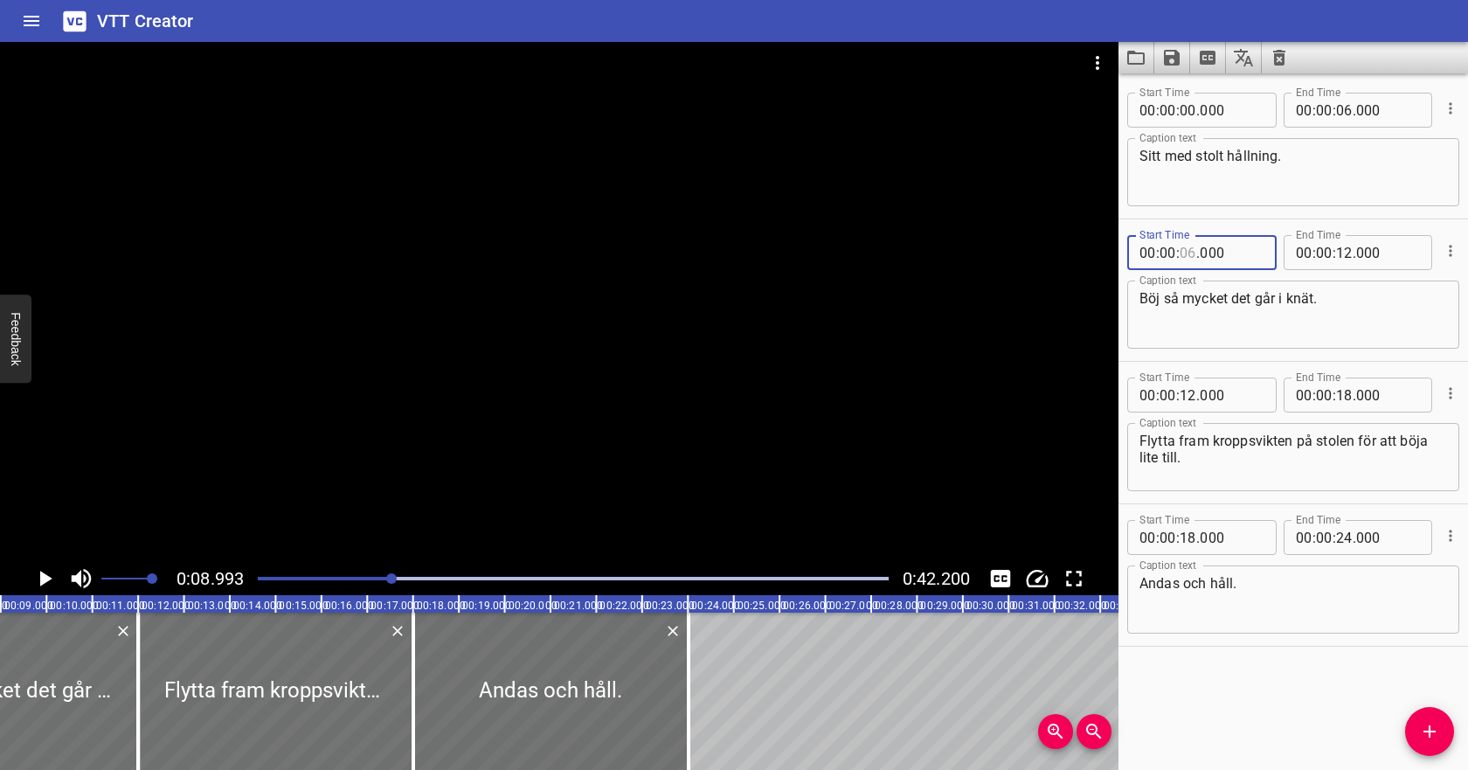
click at [1191, 254] on input "number" at bounding box center [1188, 252] width 17 height 35
type input "08"
type input "000"
click at [1228, 308] on textarea "Böj så mycket det går i knät." at bounding box center [1293, 315] width 308 height 50
click at [44, 573] on icon "Play/Pause" at bounding box center [46, 579] width 12 height 16
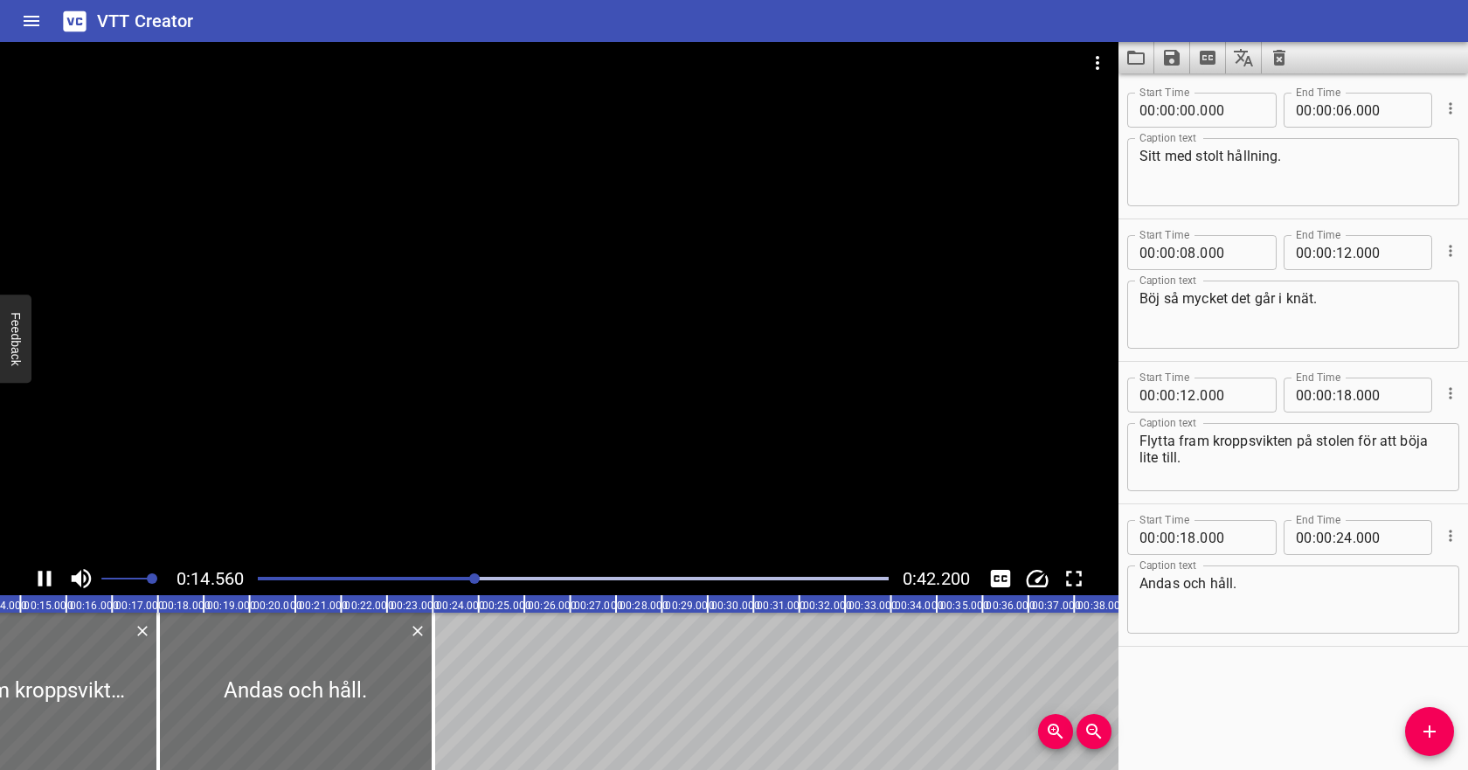
click at [44, 573] on icon "Play/Pause" at bounding box center [44, 578] width 26 height 26
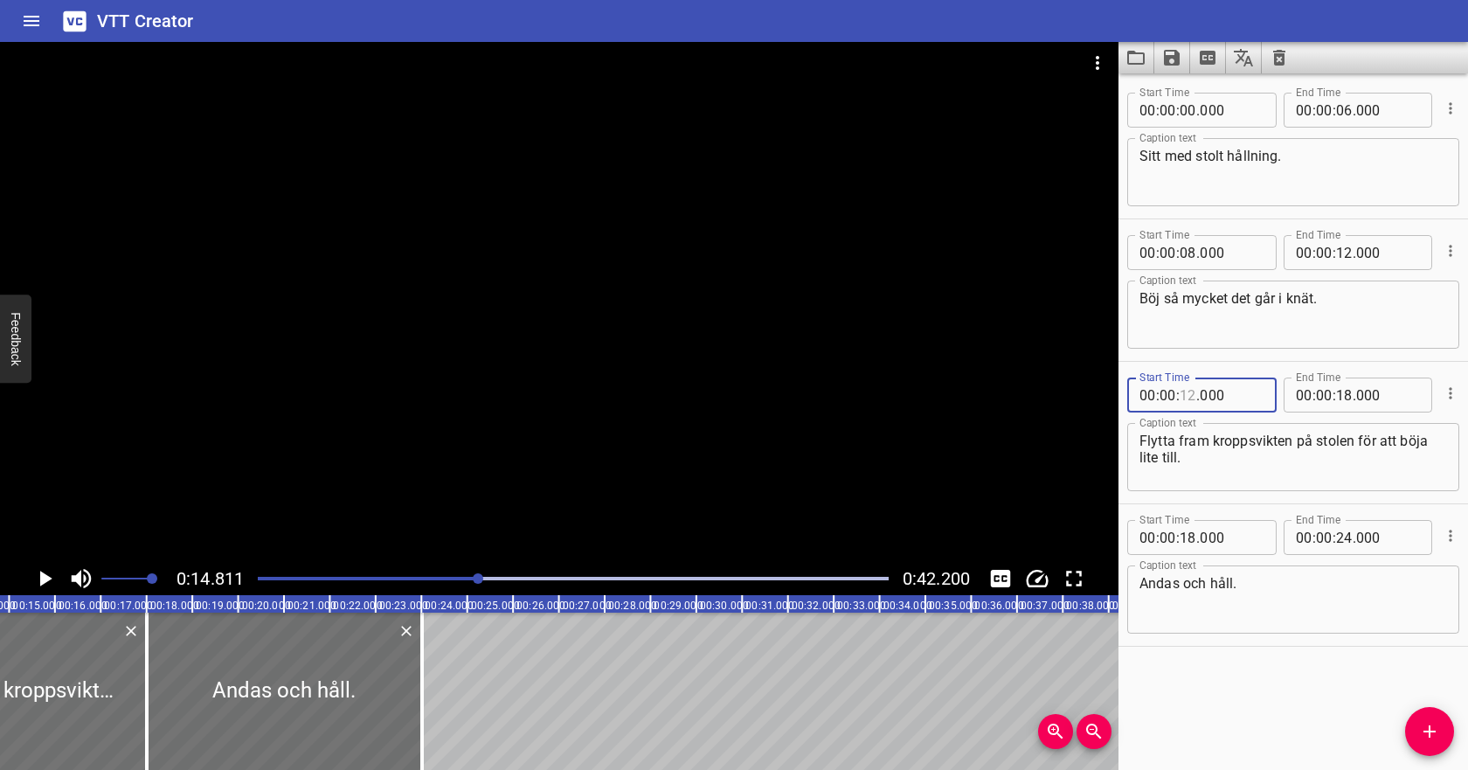
click at [1186, 393] on input "number" at bounding box center [1188, 394] width 17 height 35
type input "14"
type input "000"
click at [1339, 255] on input "number" at bounding box center [1344, 252] width 17 height 35
type input "14"
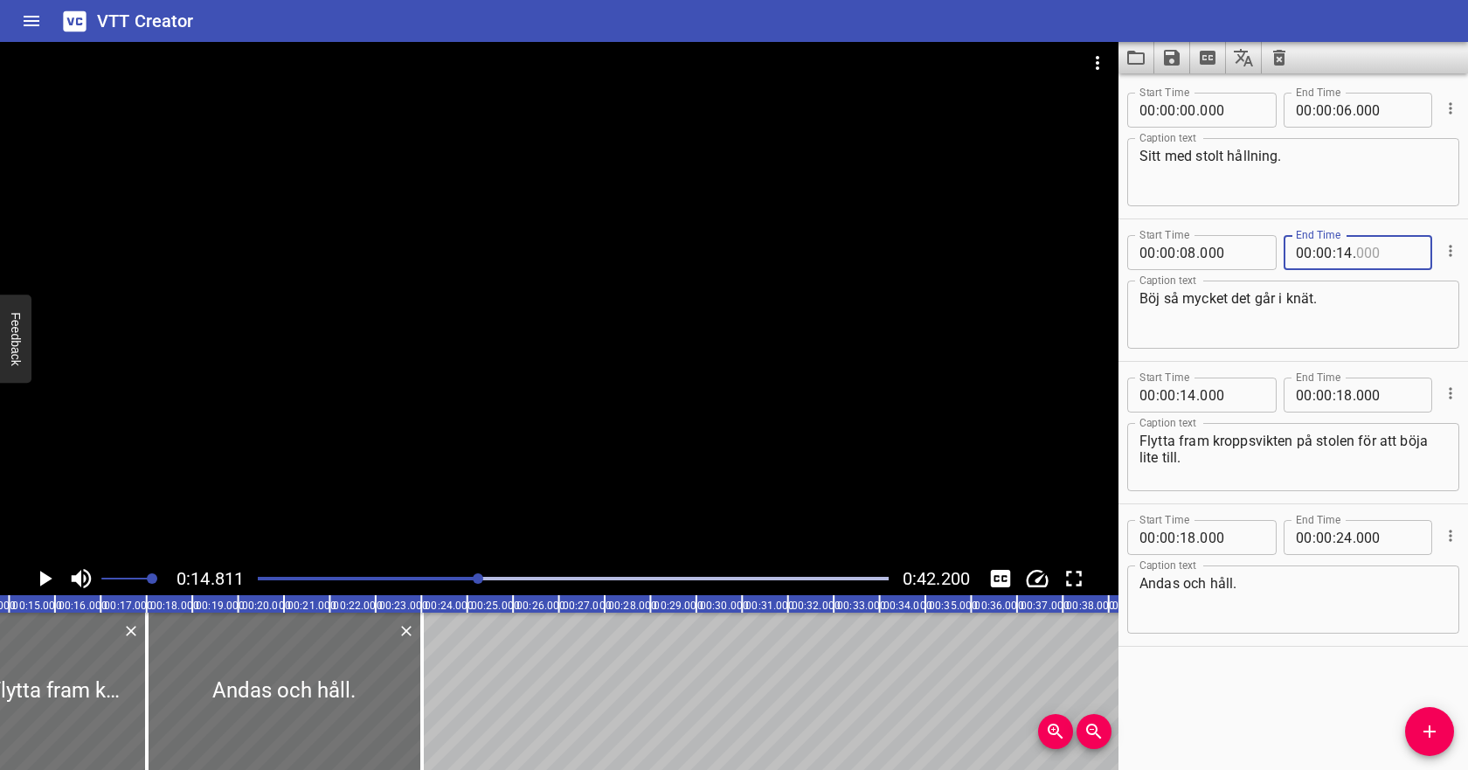
type input "000"
click at [1341, 391] on input "number" at bounding box center [1344, 394] width 17 height 35
type input "20"
type input "000"
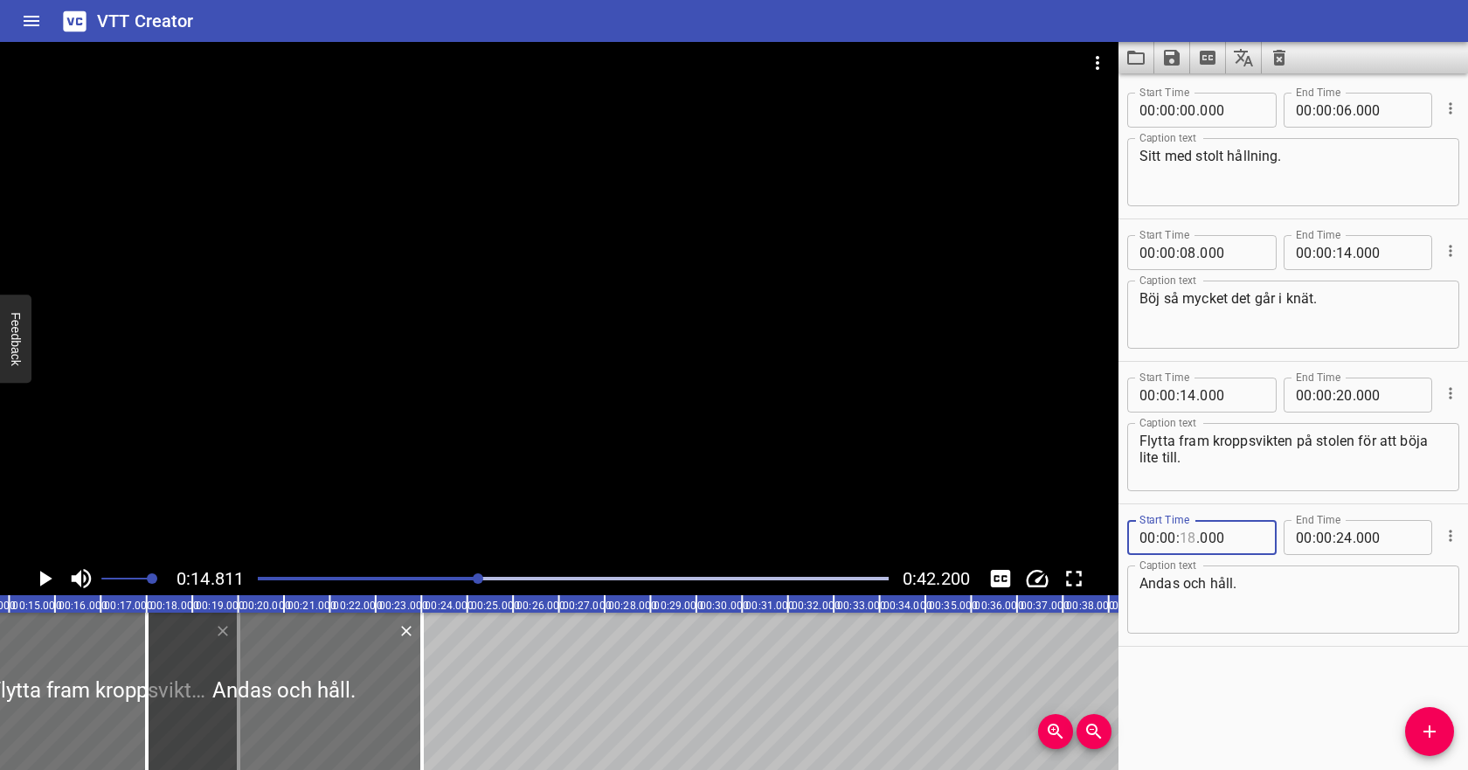
click at [1189, 534] on input "number" at bounding box center [1188, 537] width 17 height 35
type input "20"
type input "000"
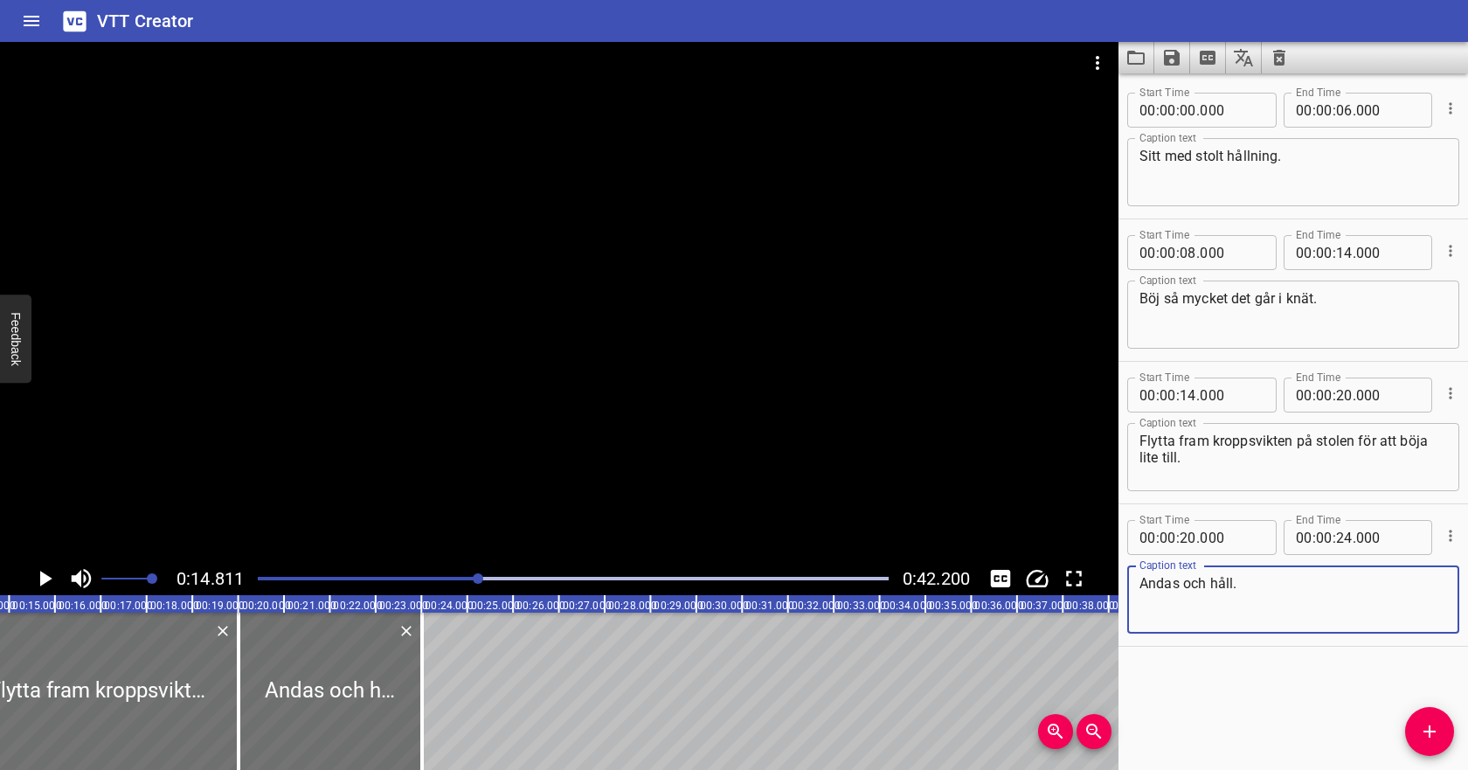
click at [1291, 590] on textarea "Andas och håll." at bounding box center [1293, 600] width 308 height 50
click at [40, 575] on icon "Play/Pause" at bounding box center [46, 579] width 12 height 16
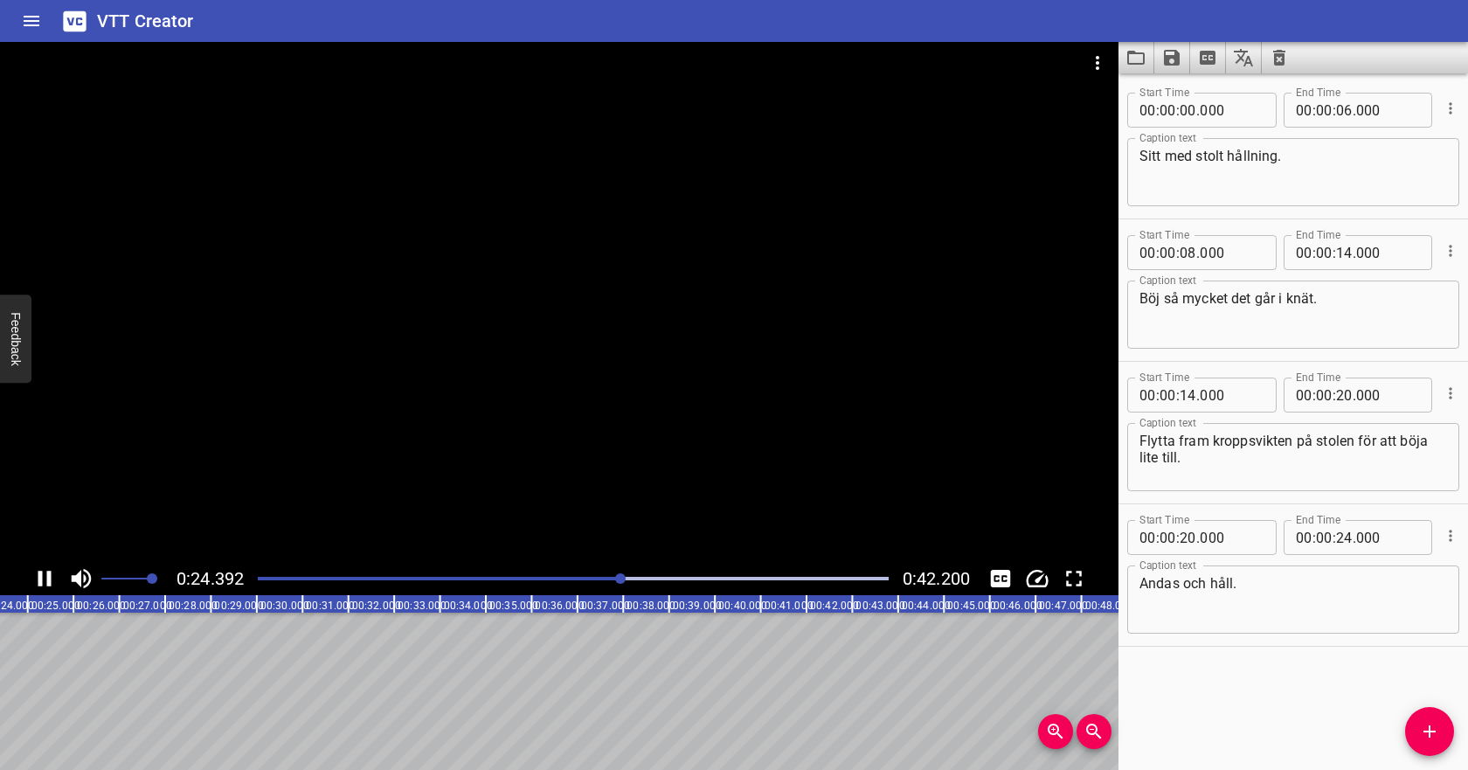
click at [41, 575] on icon "Play/Pause" at bounding box center [44, 579] width 13 height 16
click at [1191, 536] on input "number" at bounding box center [1188, 537] width 17 height 35
type input "24"
type input "000"
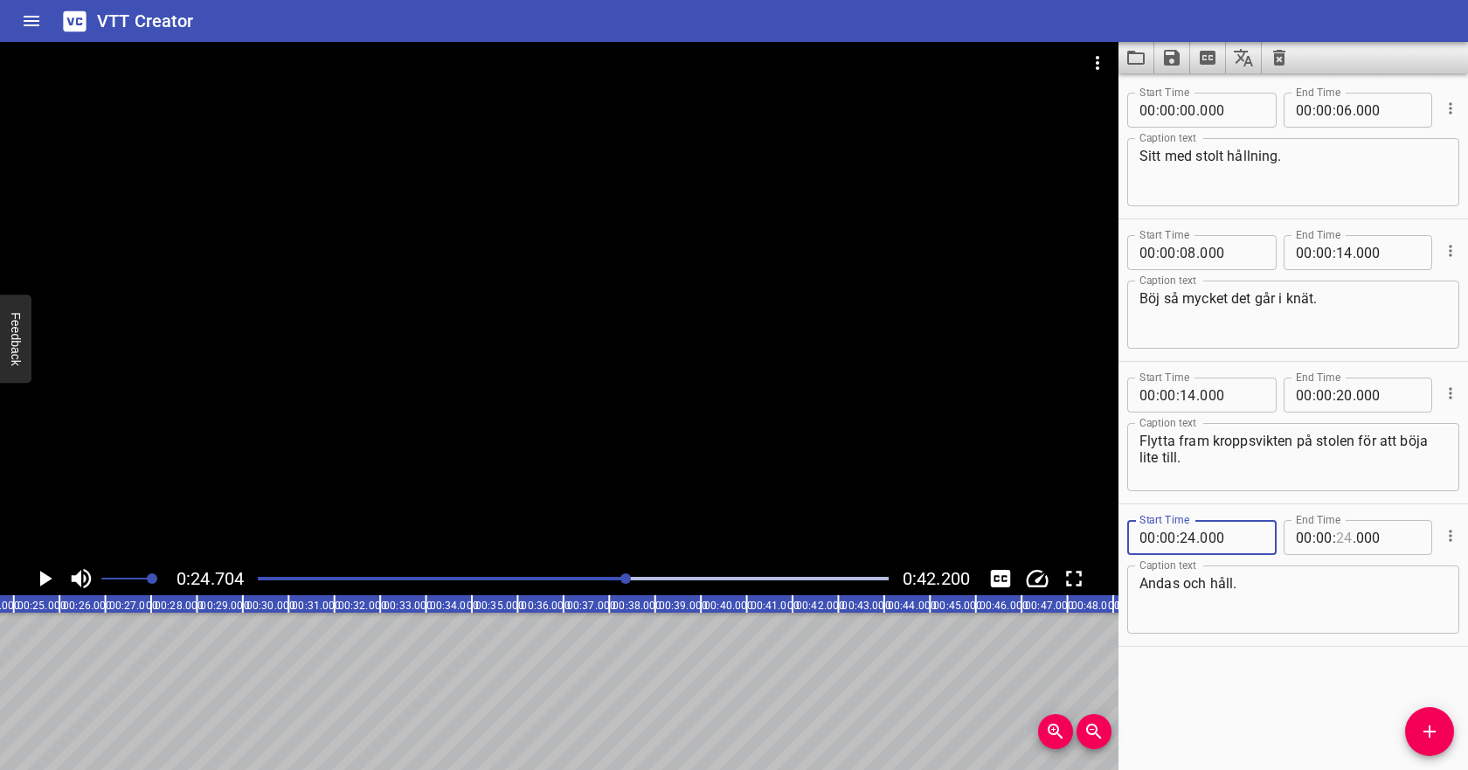
click at [1338, 535] on input "number" at bounding box center [1344, 537] width 17 height 35
type input "30"
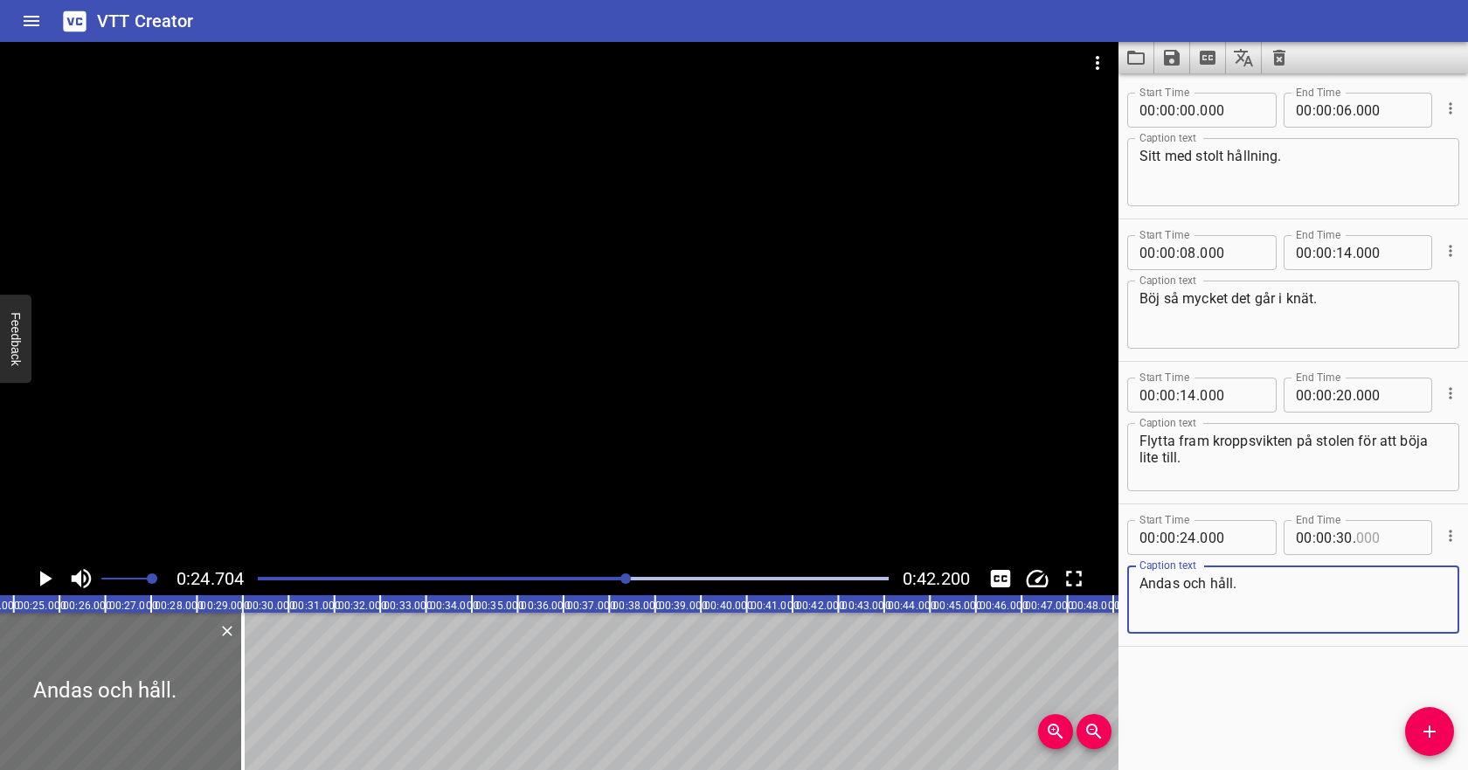
type input "000"
click at [1315, 597] on textarea "Andas och håll." at bounding box center [1293, 600] width 308 height 50
click at [46, 573] on icon "Play/Pause" at bounding box center [44, 578] width 26 height 26
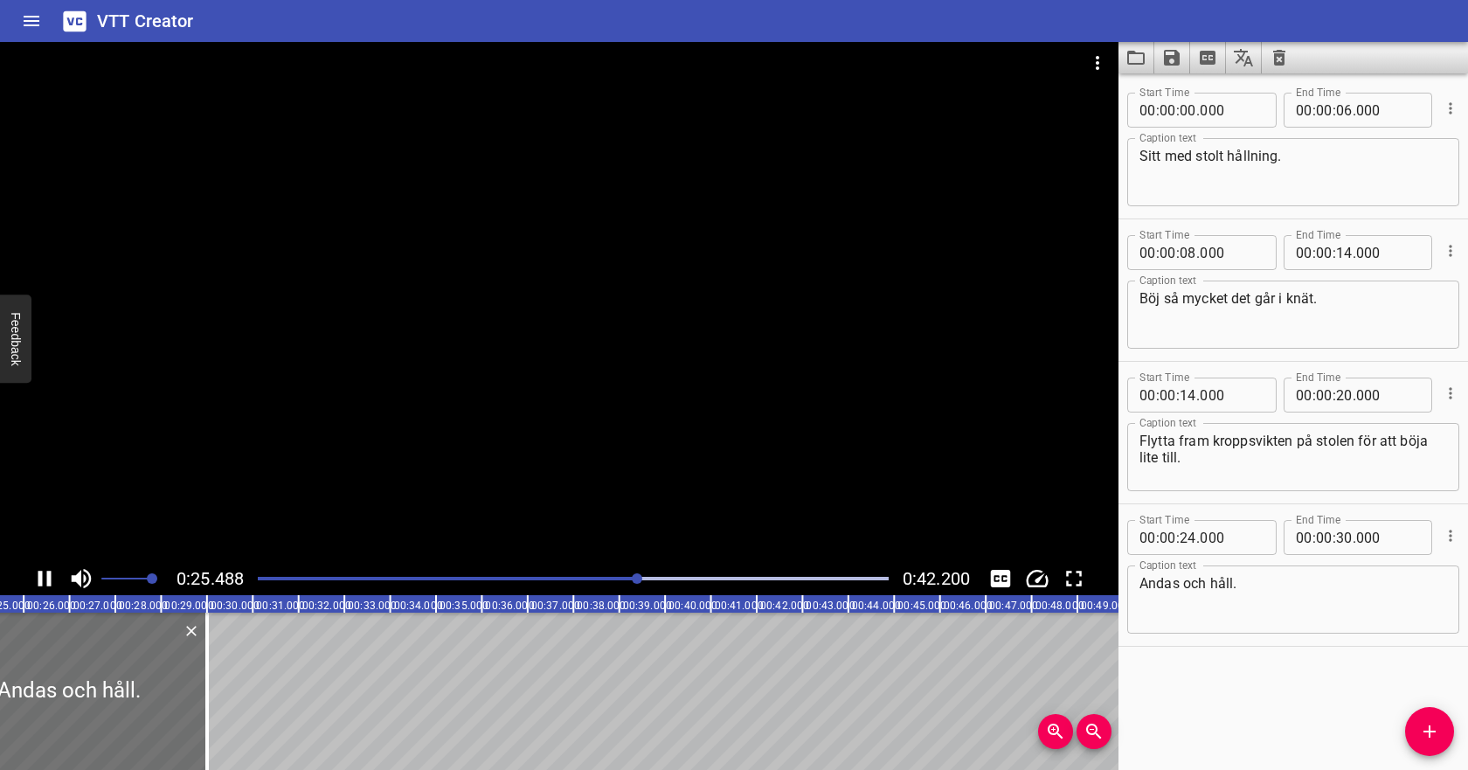
click at [664, 574] on div at bounding box center [573, 578] width 652 height 24
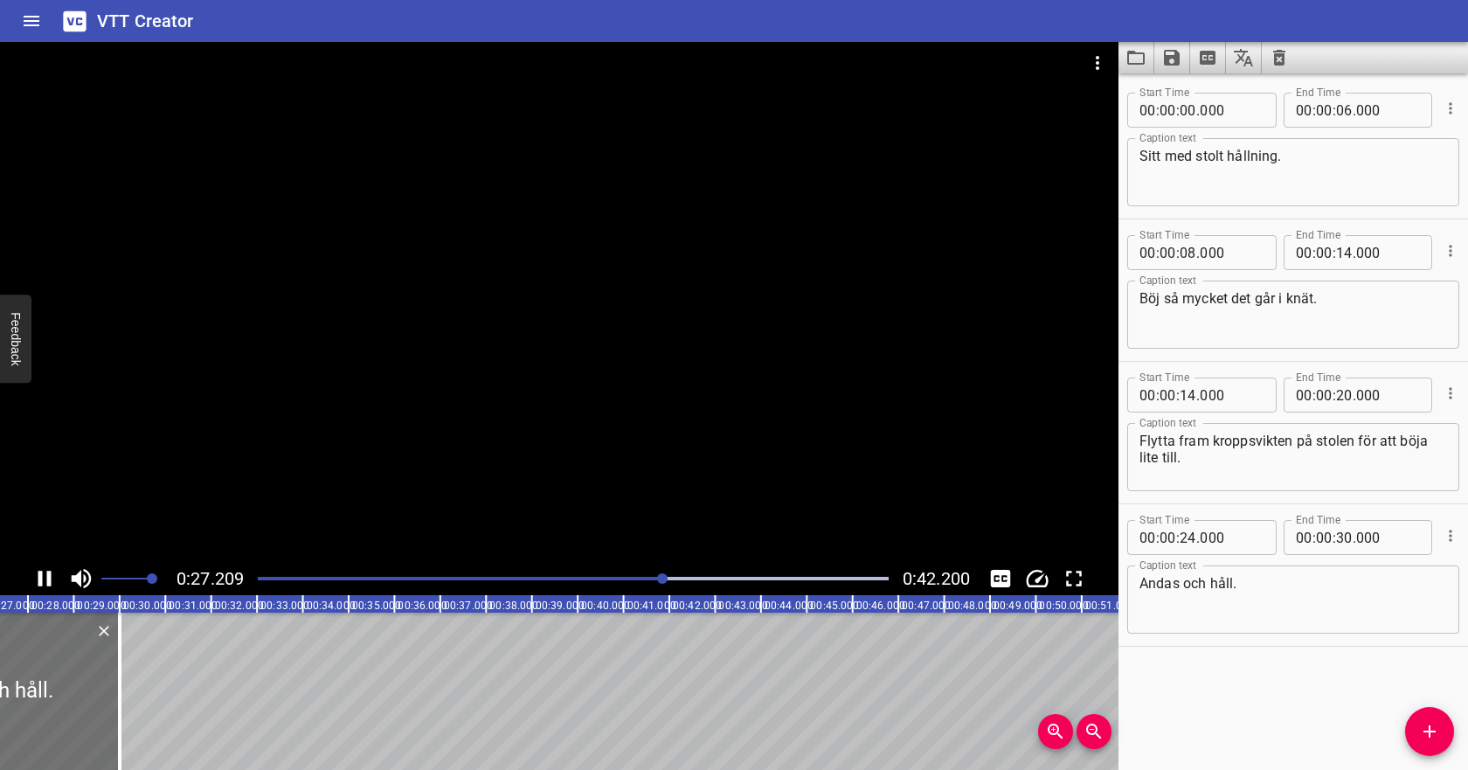
click at [716, 573] on div at bounding box center [573, 578] width 652 height 24
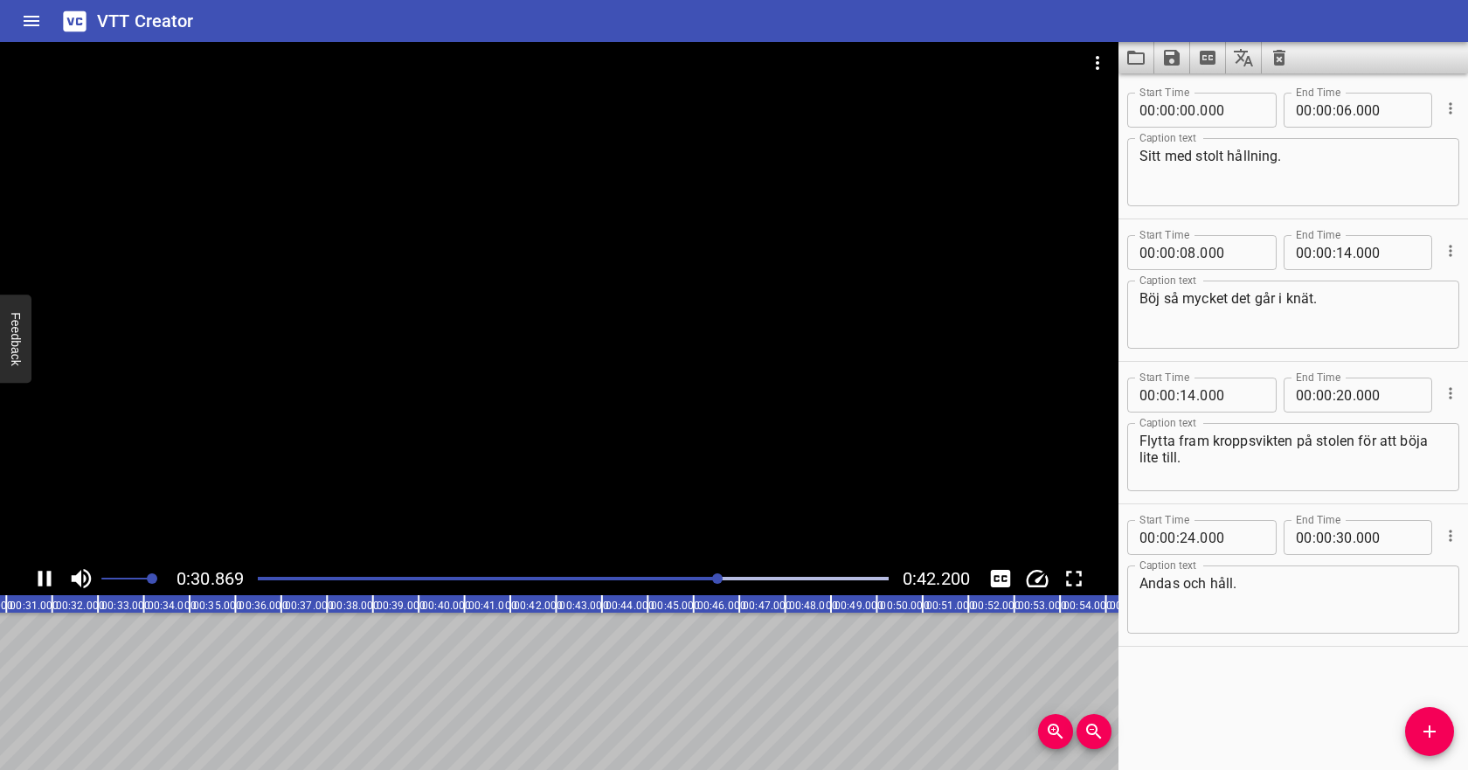
click at [753, 573] on div at bounding box center [573, 578] width 652 height 24
click at [800, 575] on div at bounding box center [573, 578] width 652 height 24
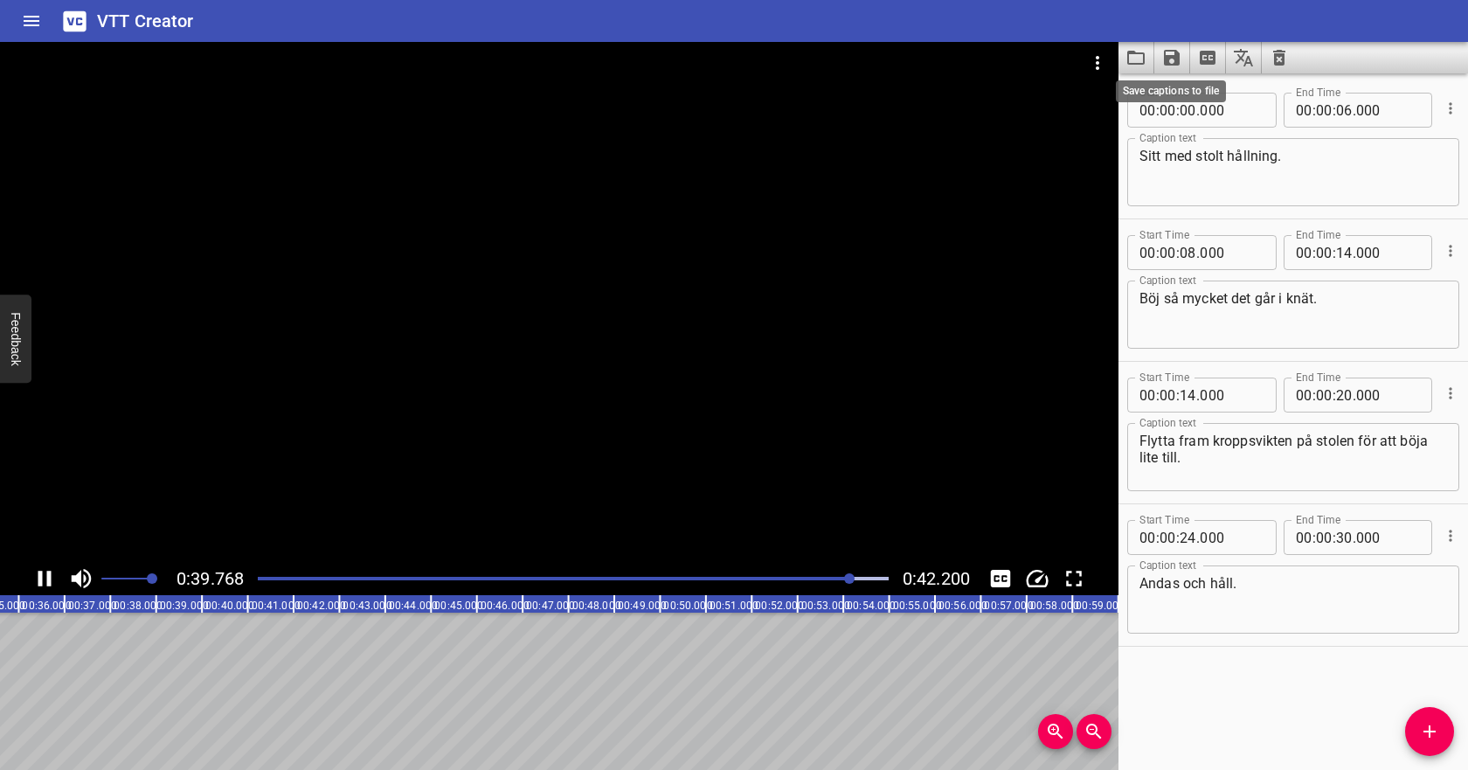
click at [1177, 59] on icon "Save captions to file" at bounding box center [1172, 58] width 16 height 16
click at [1184, 96] on li "Save to VTT file" at bounding box center [1218, 95] width 128 height 31
click at [1089, 68] on icon "Video Options" at bounding box center [1097, 62] width 21 height 21
click at [1098, 72] on li "Select New Video File..." at bounding box center [1164, 64] width 174 height 31
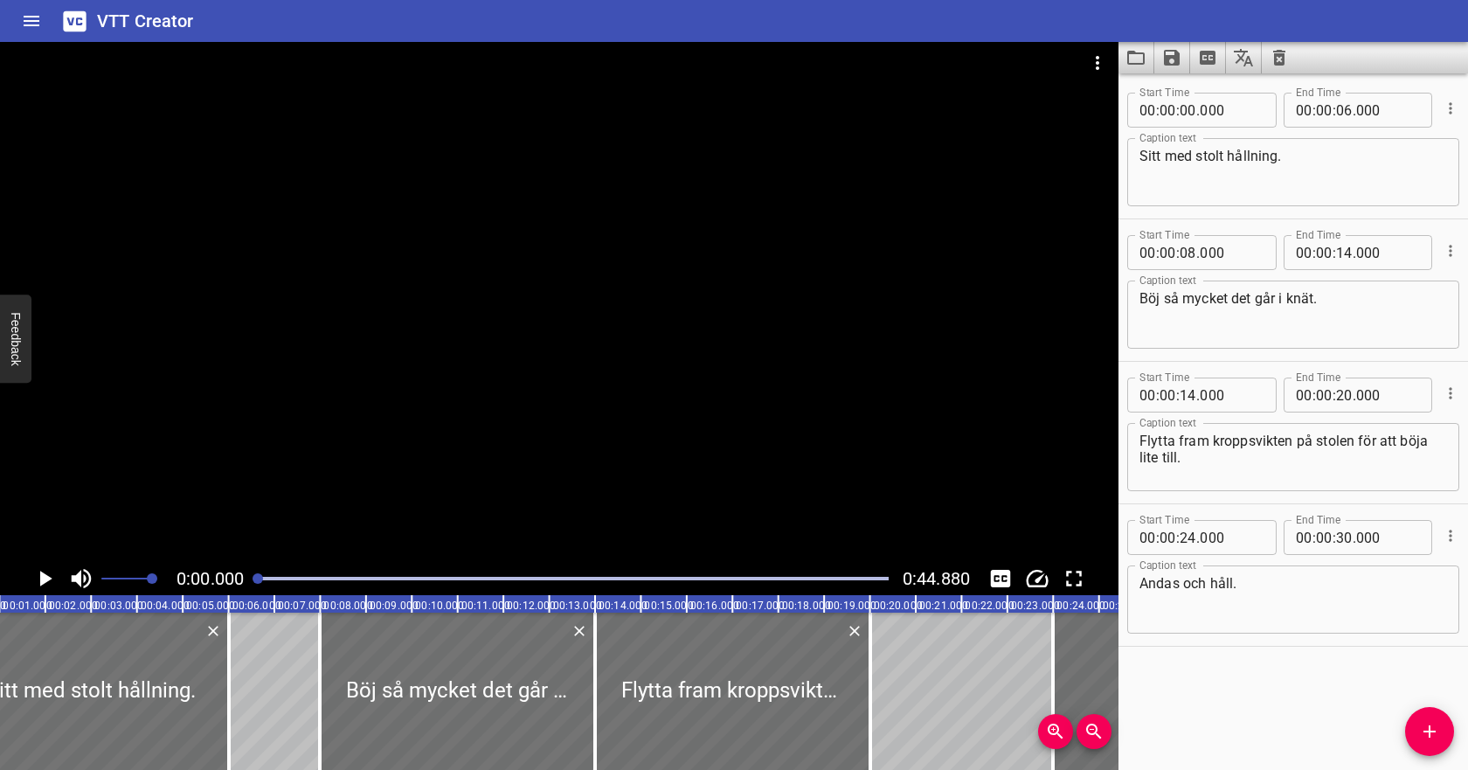
scroll to position [0, 13]
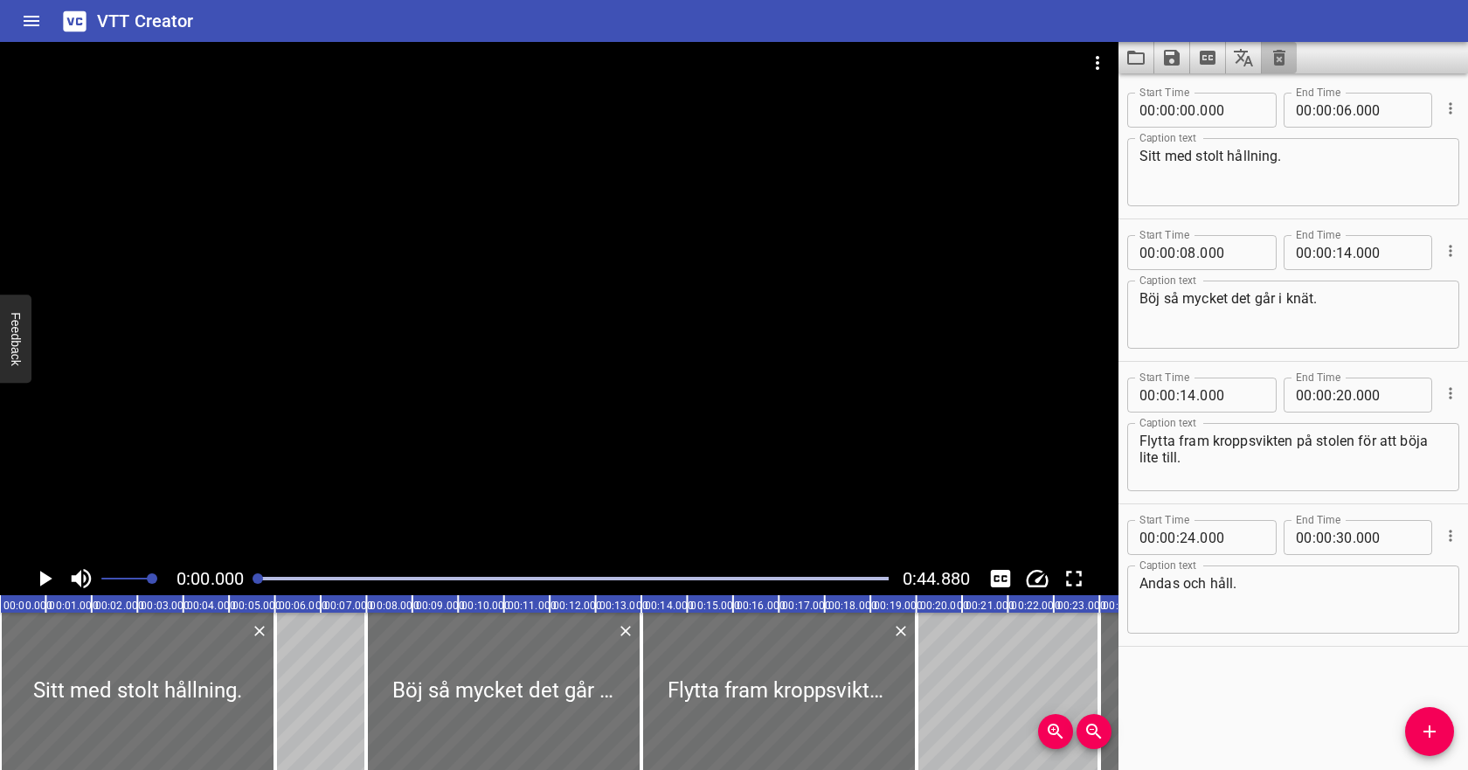
click at [1282, 69] on button "Clear captions" at bounding box center [1279, 57] width 35 height 31
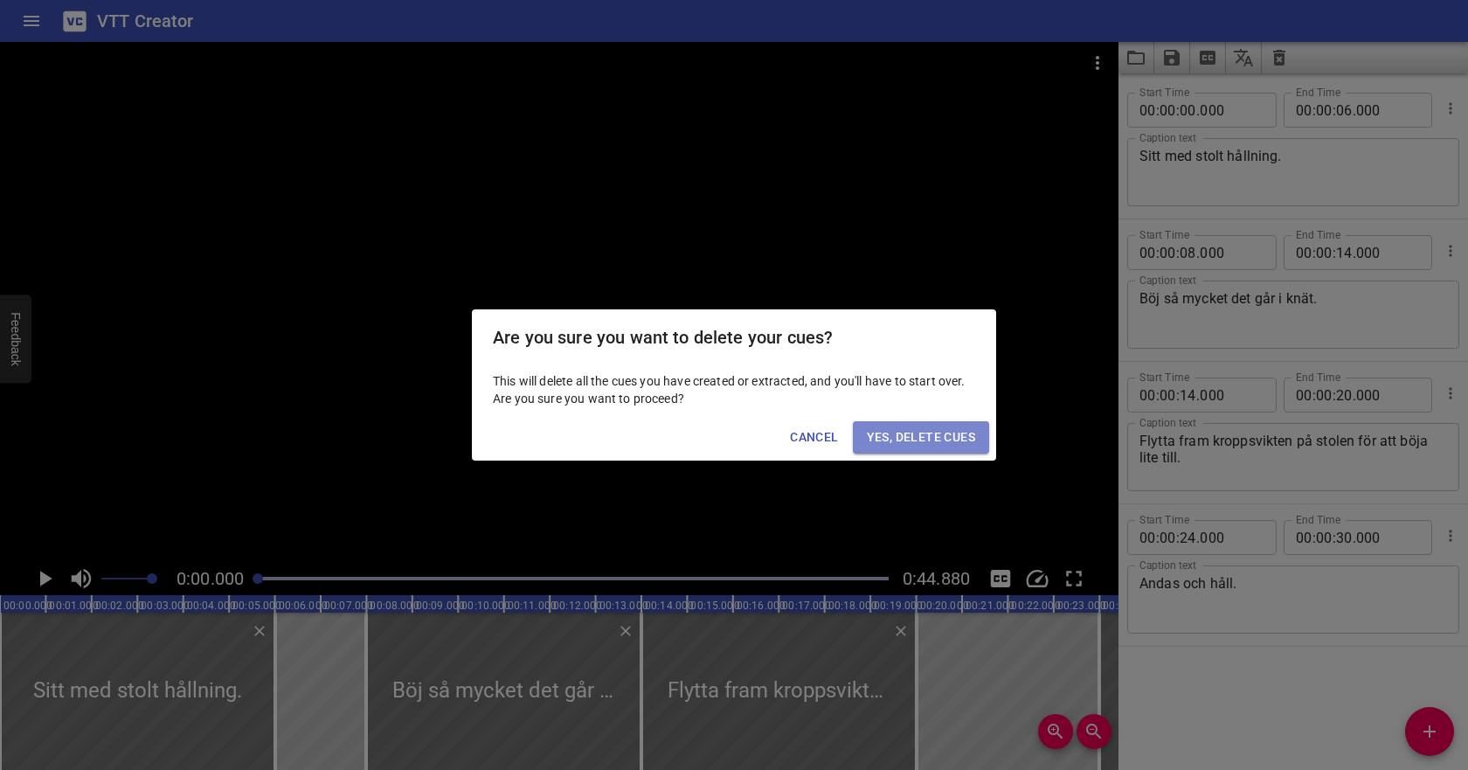
click at [931, 440] on span "Yes, Delete Cues" at bounding box center [921, 437] width 108 height 22
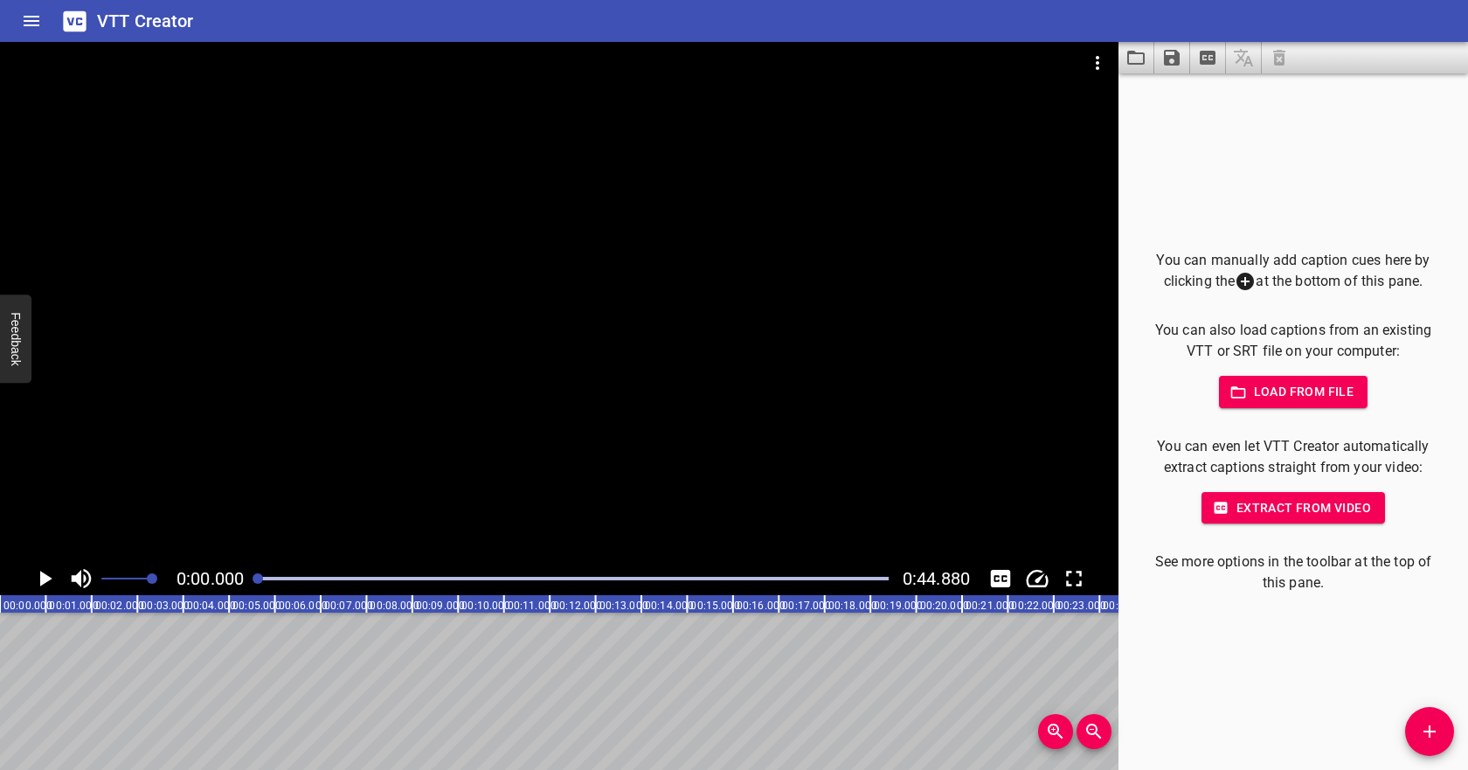
click at [1265, 384] on span "Load from file" at bounding box center [1293, 392] width 121 height 22
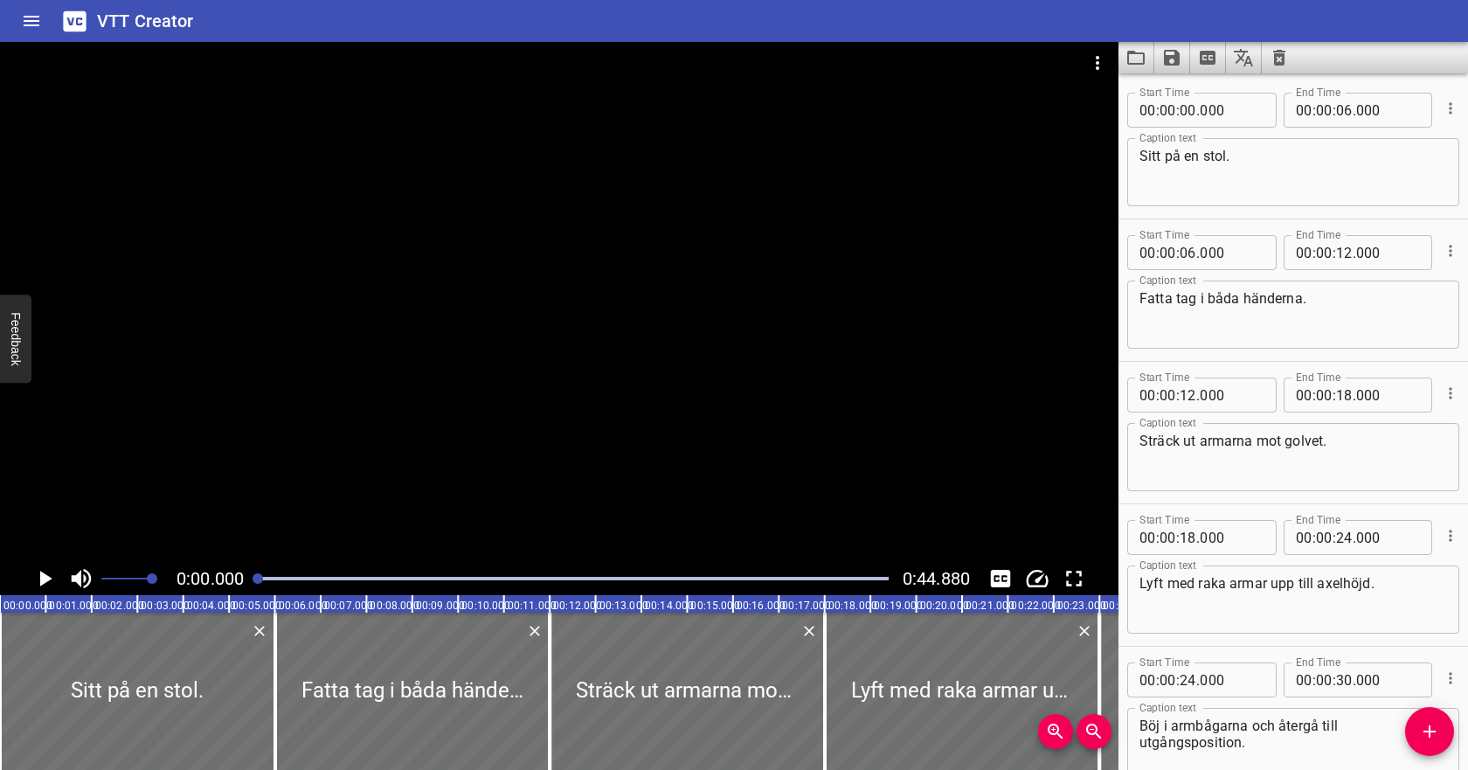
scroll to position [240, 0]
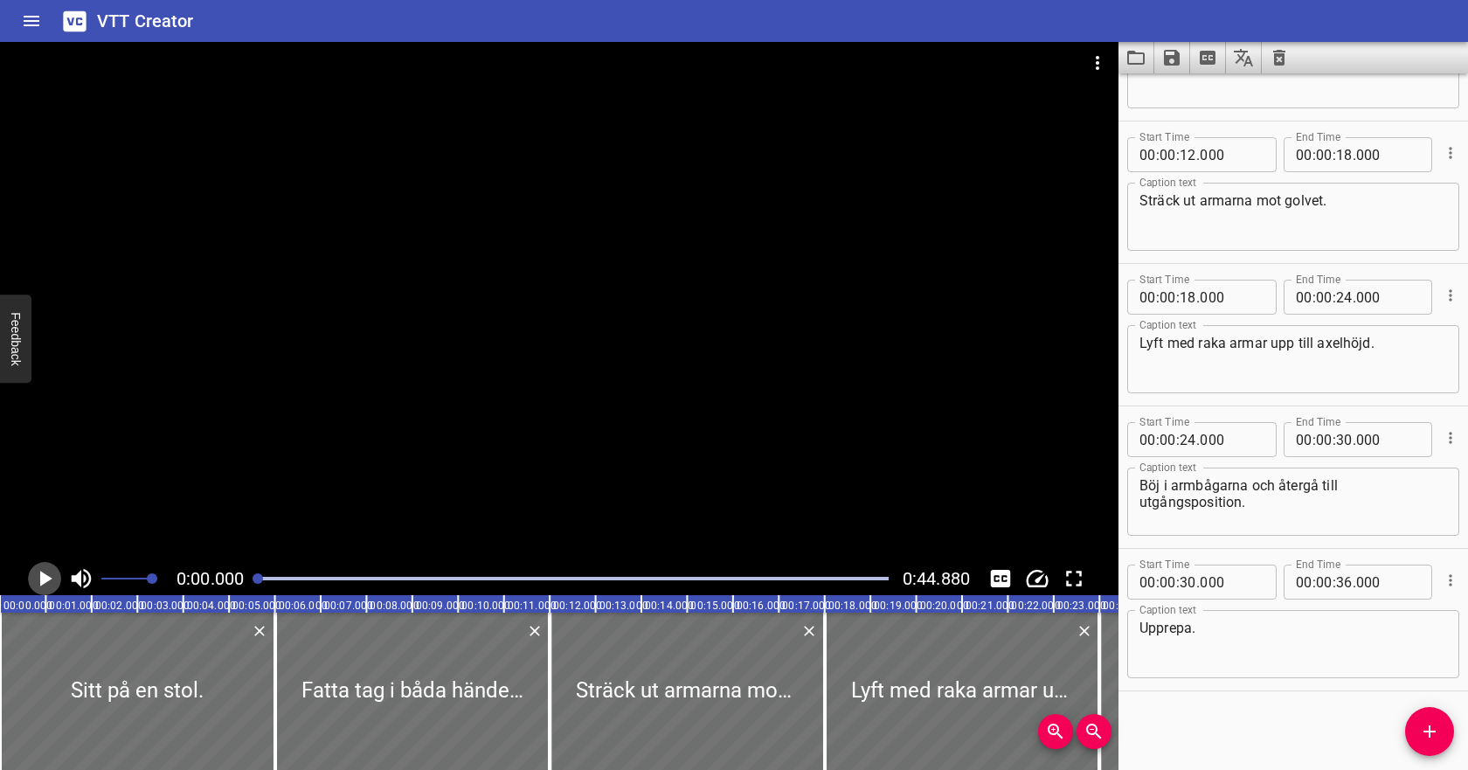
click at [47, 580] on icon "Play/Pause" at bounding box center [46, 579] width 12 height 16
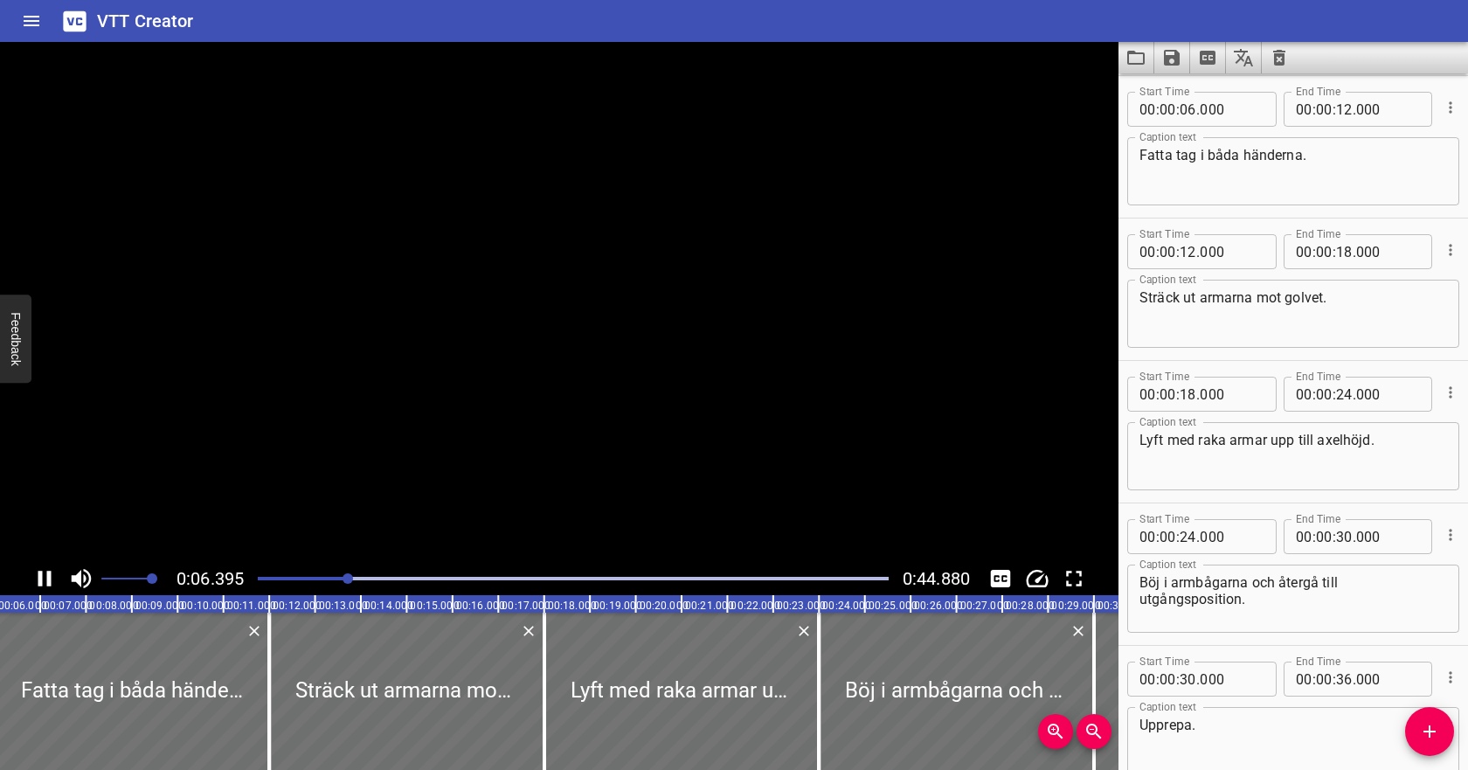
scroll to position [142, 0]
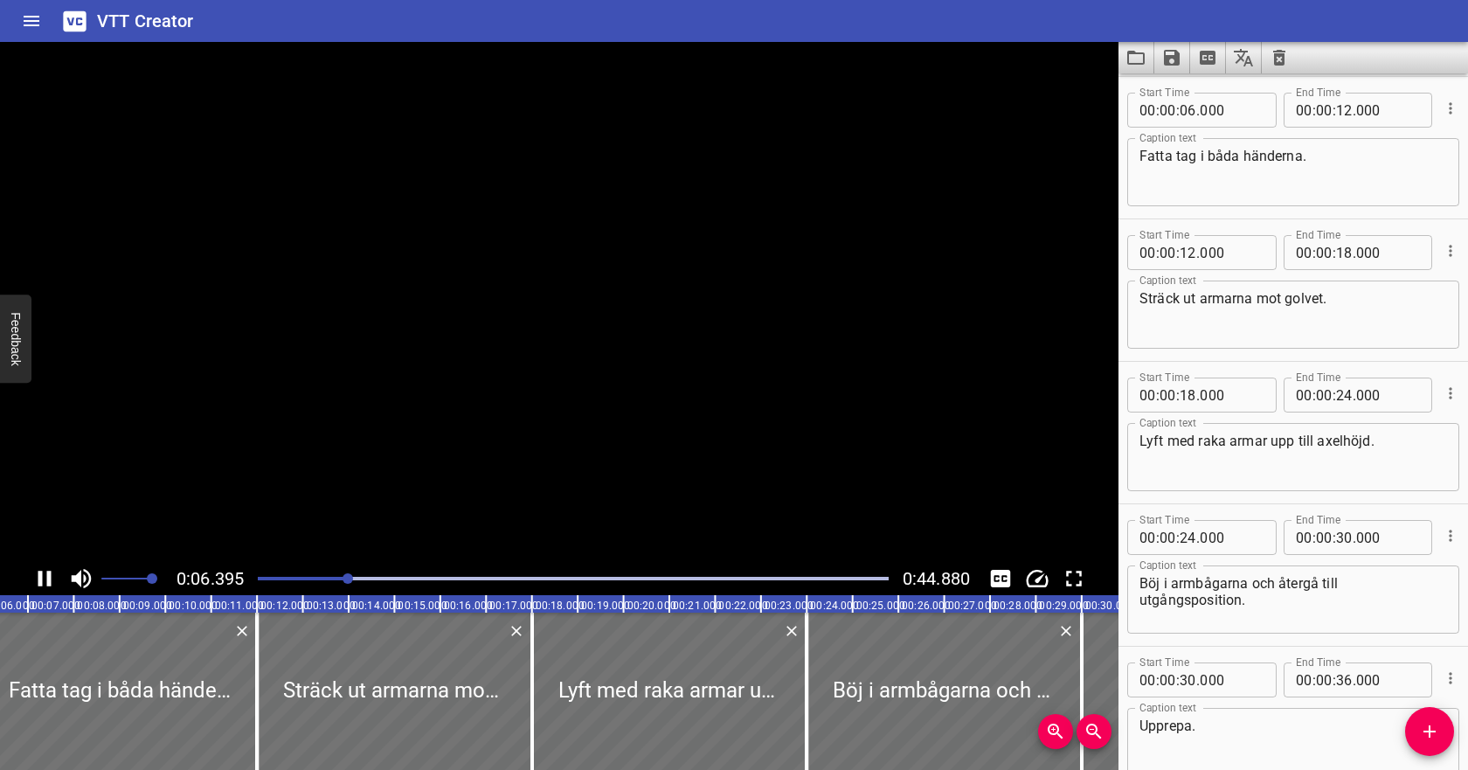
click at [47, 580] on icon "Play/Pause" at bounding box center [44, 579] width 13 height 16
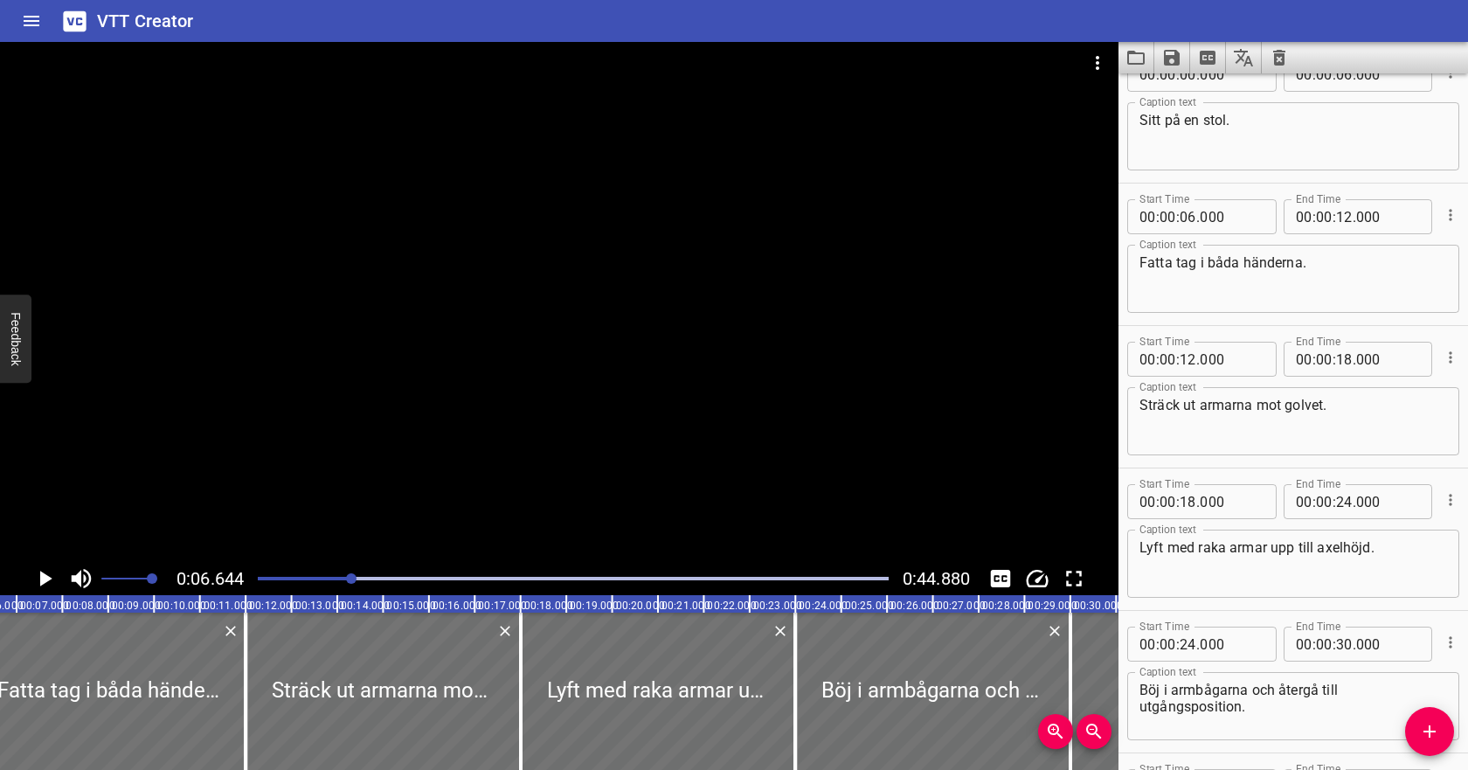
scroll to position [0, 0]
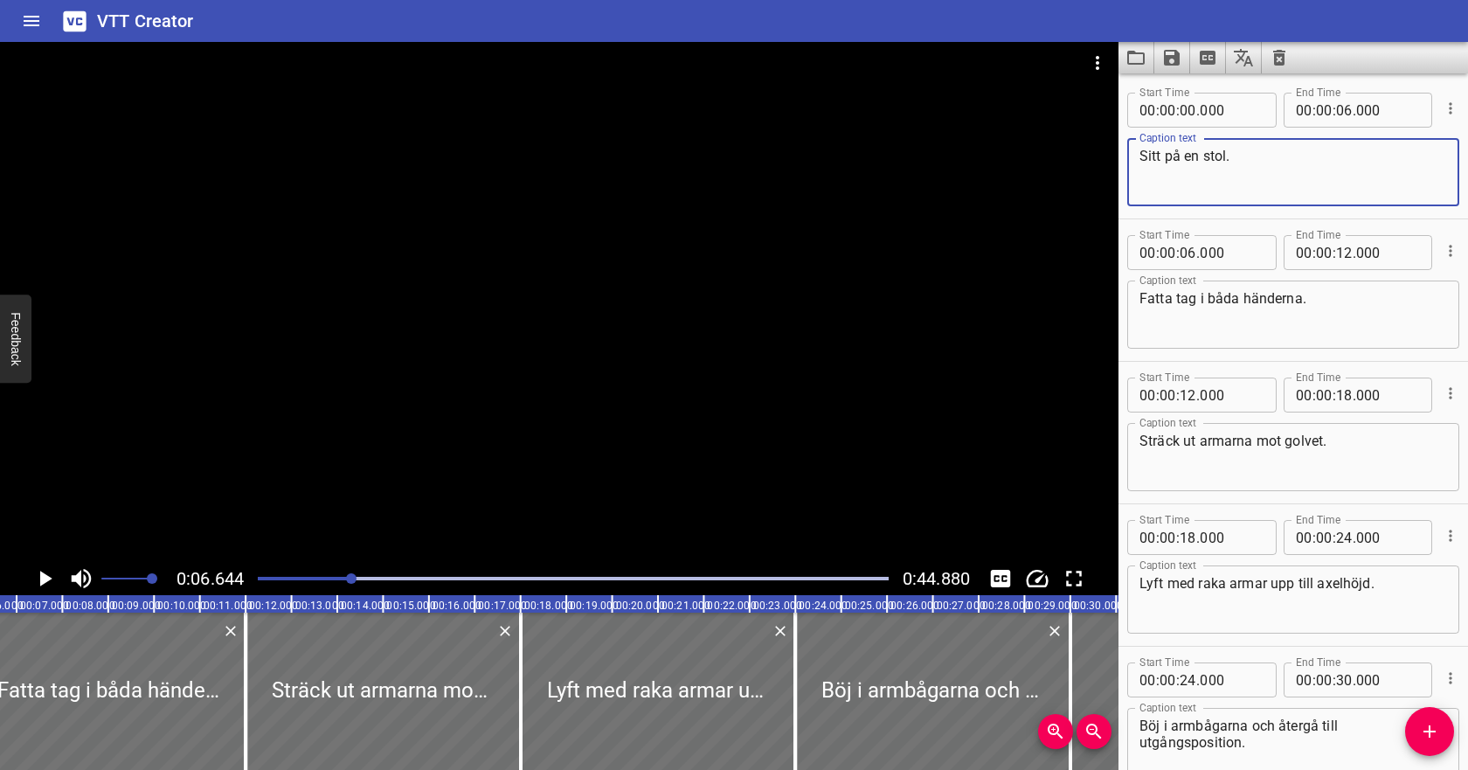
drag, startPoint x: 1238, startPoint y: 155, endPoint x: 1166, endPoint y: 158, distance: 72.6
click at [1166, 158] on textarea "Sitt på en stol." at bounding box center [1293, 173] width 308 height 50
type textarea "Sitt ned."
click at [50, 565] on icon "Play/Pause" at bounding box center [44, 578] width 26 height 26
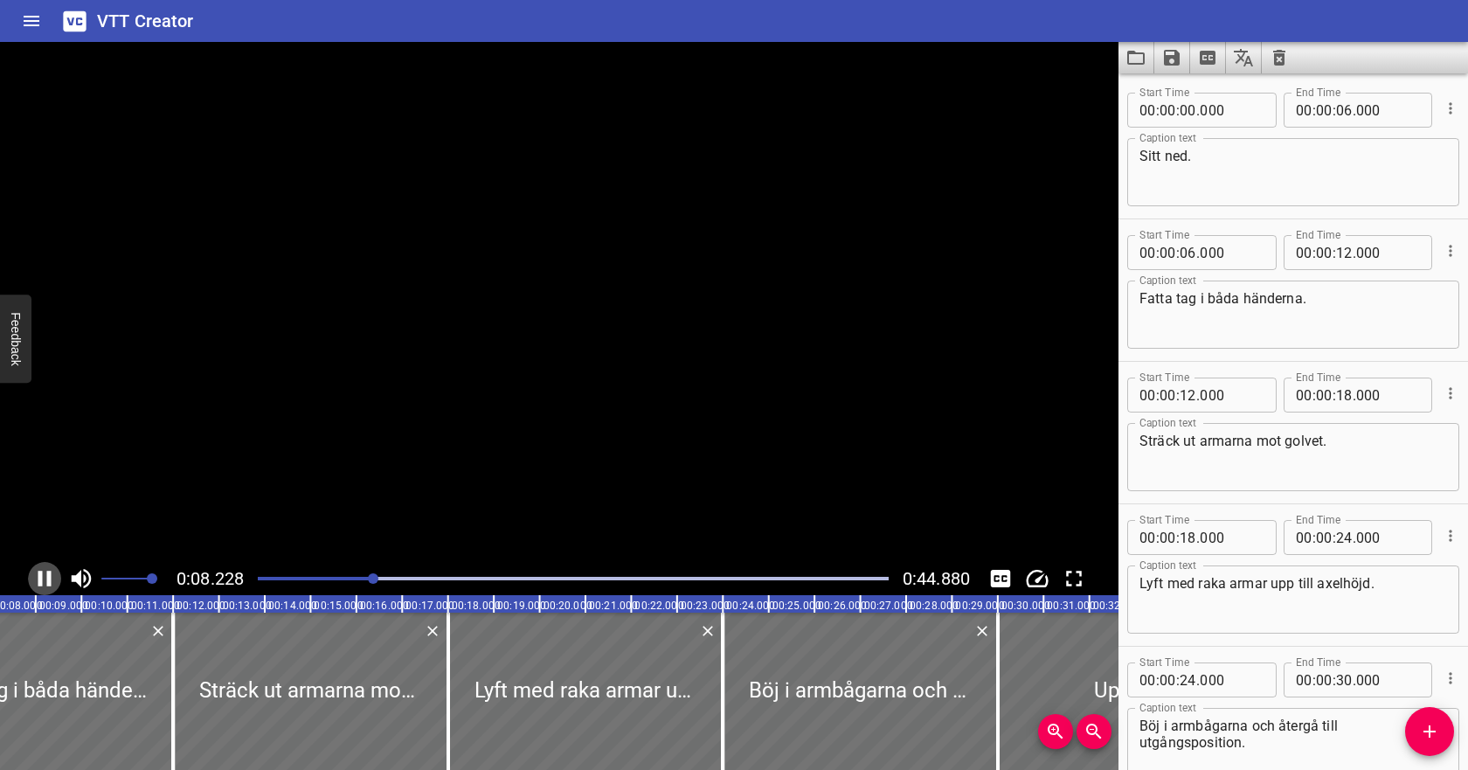
click at [50, 565] on icon "Play/Pause" at bounding box center [44, 578] width 26 height 26
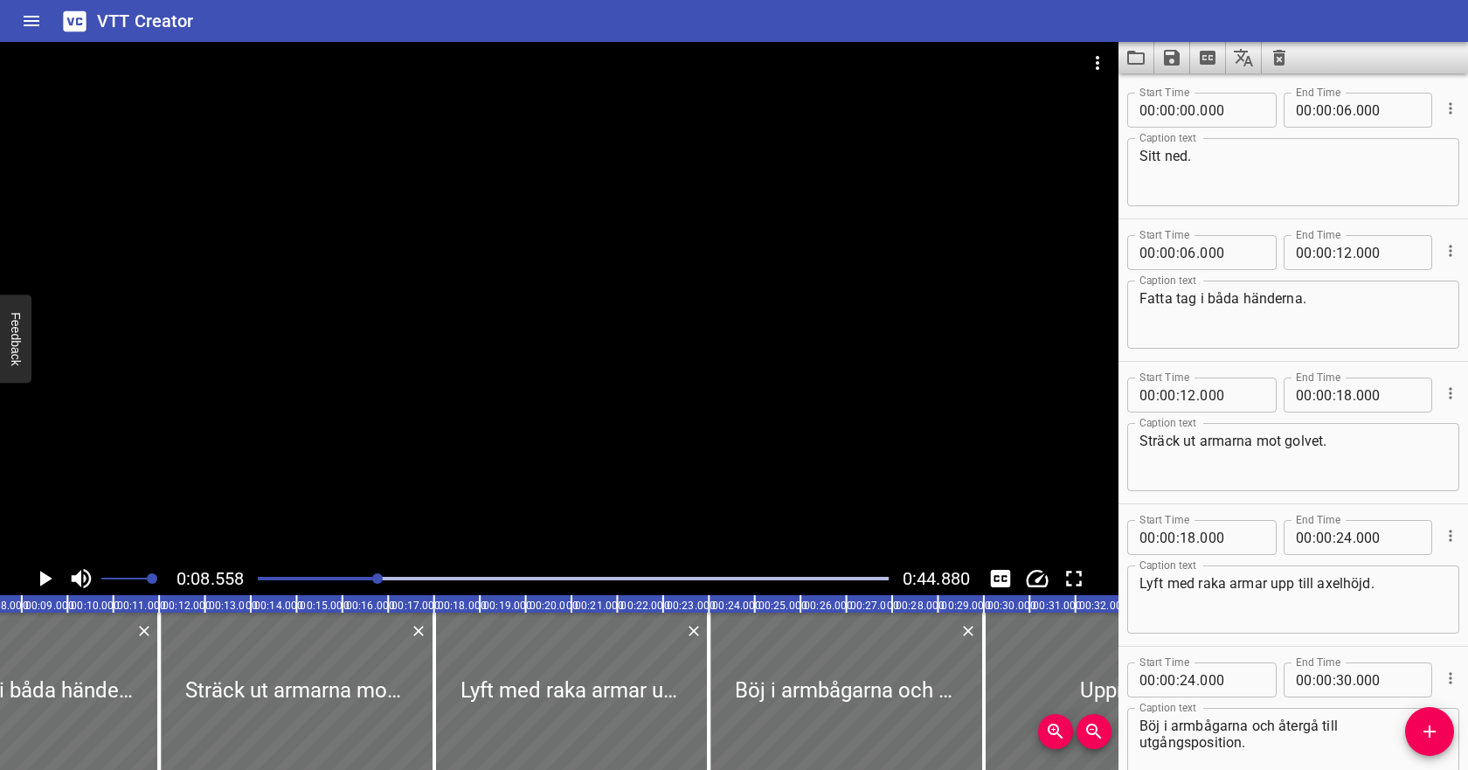
scroll to position [0, 391]
click at [1188, 251] on input "number" at bounding box center [1188, 252] width 17 height 35
type input "08"
type input "000"
click at [1190, 117] on input "number" at bounding box center [1188, 110] width 17 height 35
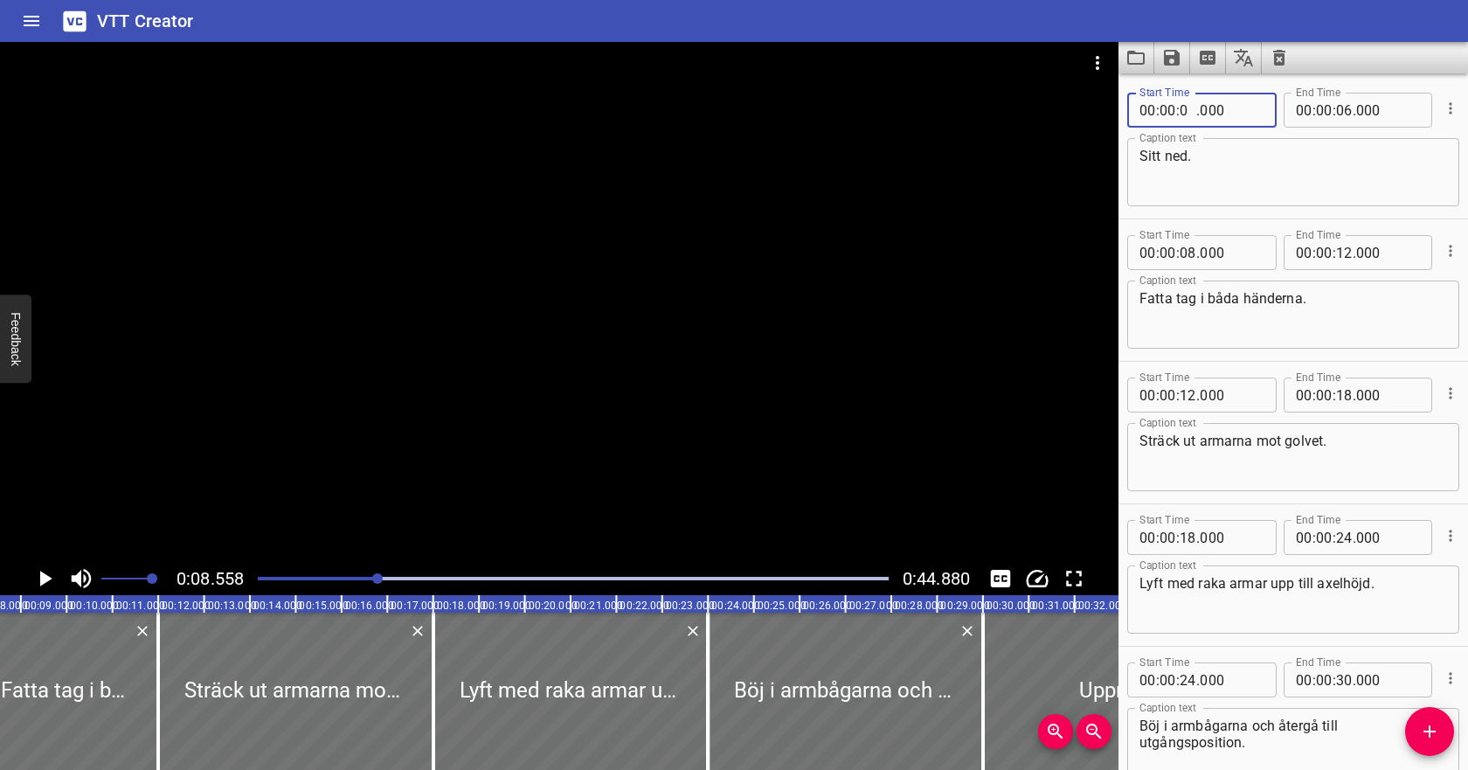
type input "02"
type input "000"
click at [1347, 111] on input "number" at bounding box center [1344, 110] width 17 height 35
type input "08"
type input "000"
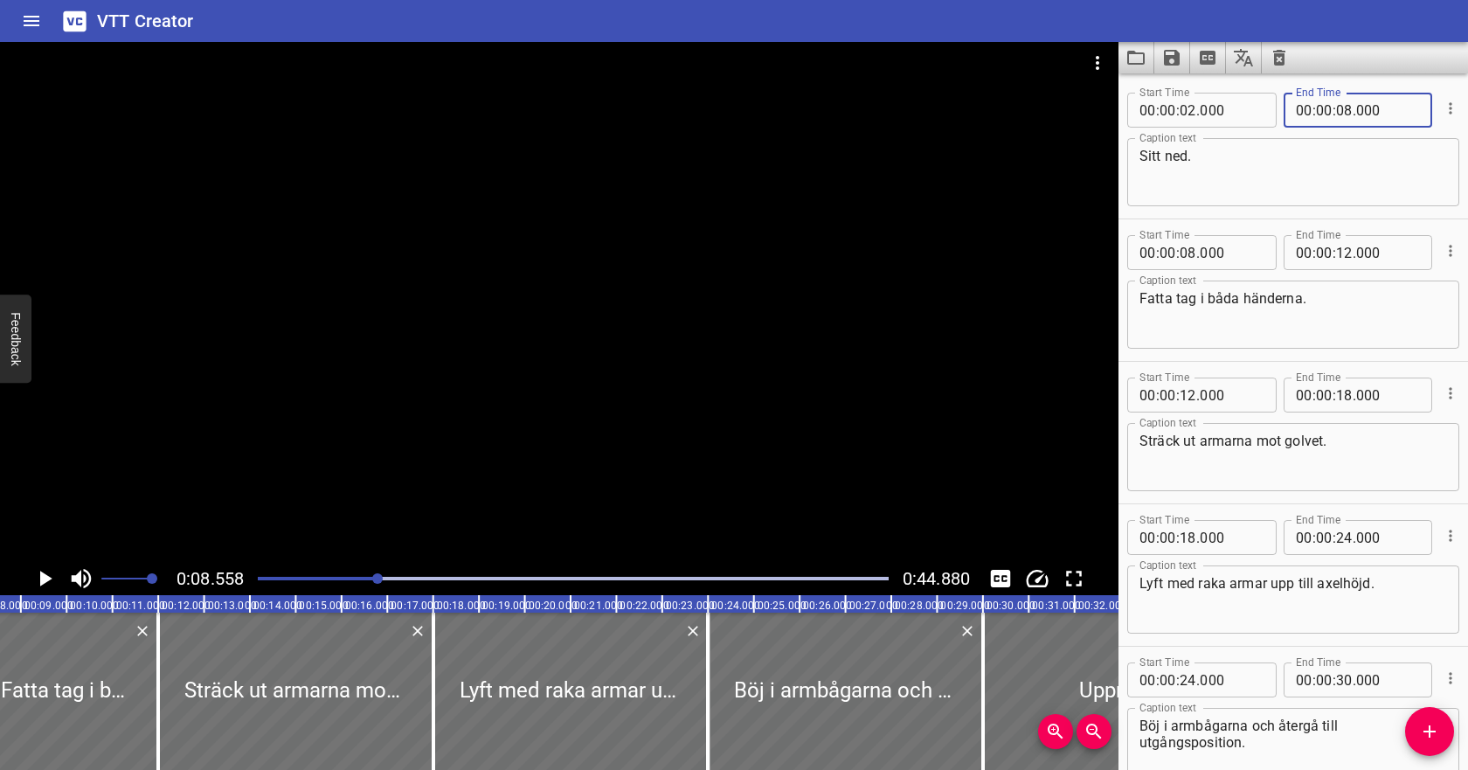
click at [1353, 263] on span "." at bounding box center [1354, 252] width 3 height 35
click at [51, 575] on icon "Play/Pause" at bounding box center [44, 578] width 26 height 26
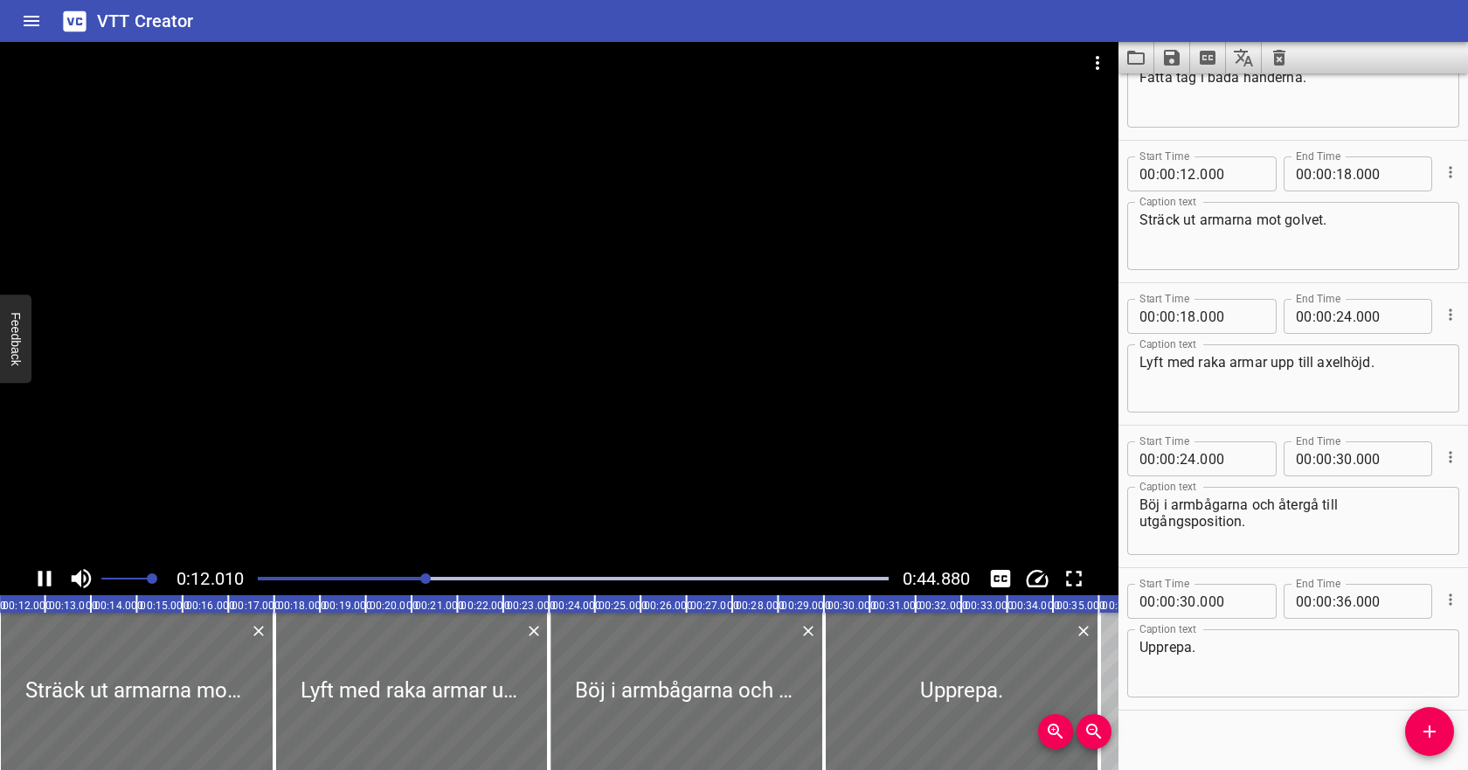
scroll to position [240, 0]
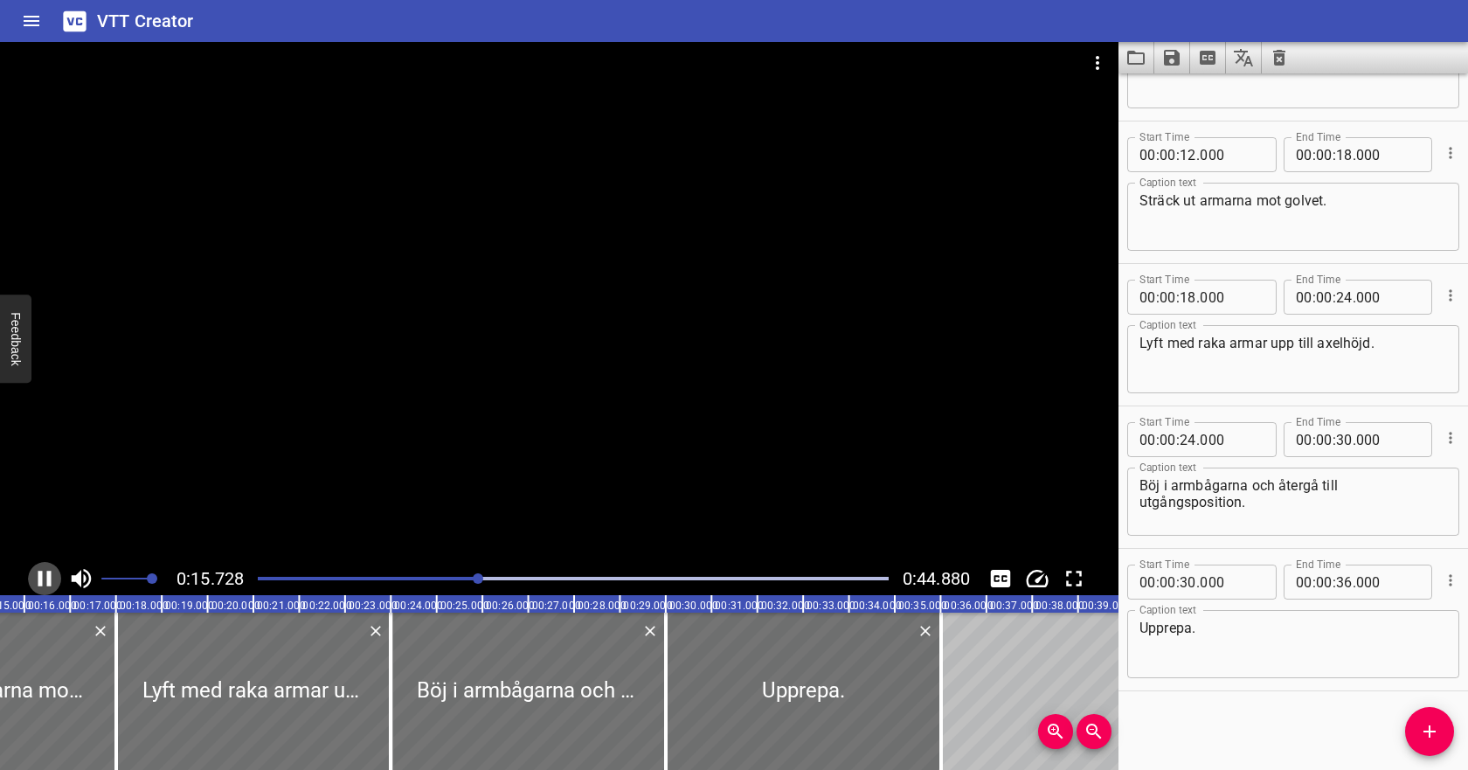
click at [50, 575] on icon "Play/Pause" at bounding box center [44, 579] width 13 height 16
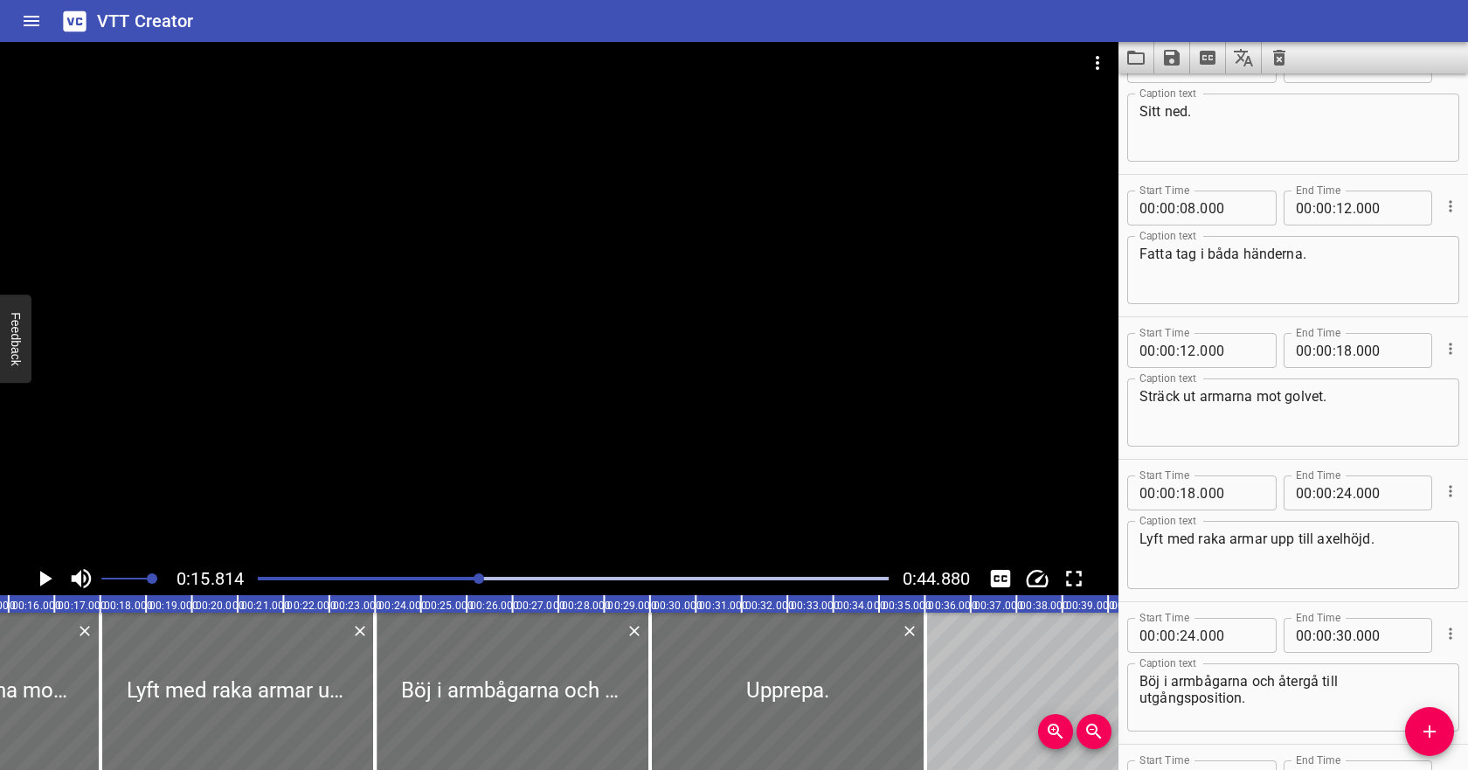
scroll to position [0, 0]
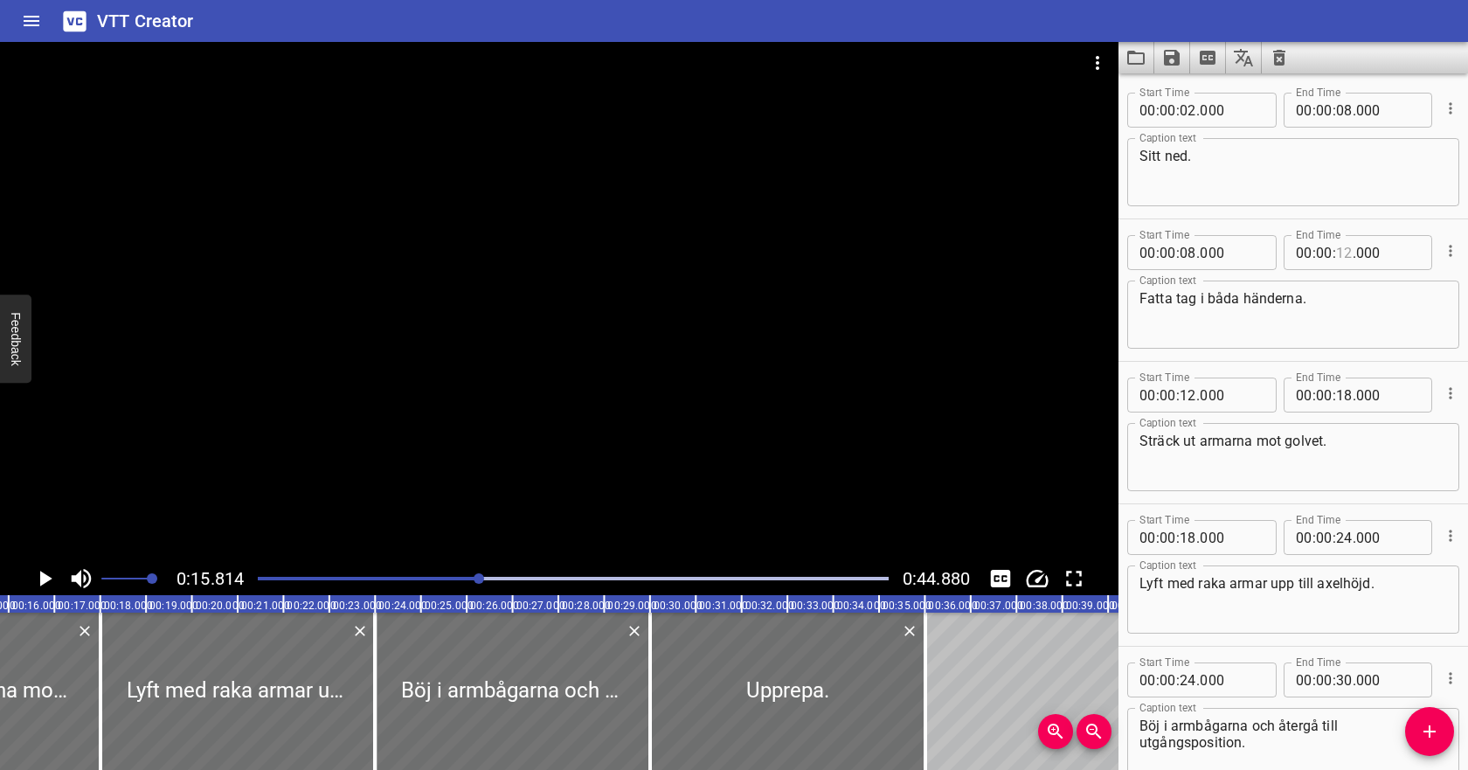
click at [1347, 253] on input "number" at bounding box center [1344, 252] width 17 height 35
type input "14"
type input "000"
click at [1195, 390] on input "number" at bounding box center [1188, 394] width 17 height 35
type input "14"
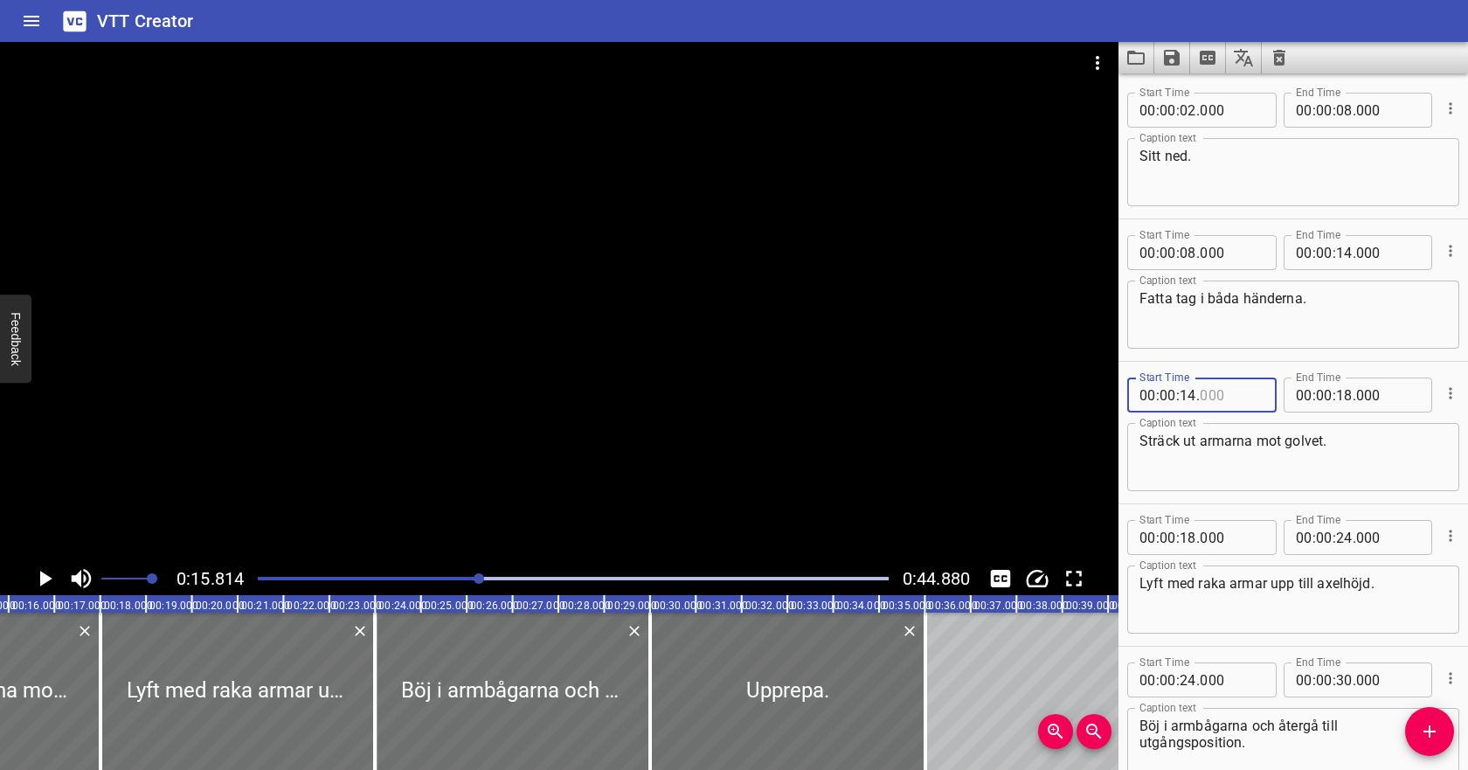
type input "000"
click at [1343, 393] on input "number" at bounding box center [1344, 394] width 17 height 35
type input "18"
click at [44, 571] on icon "Play/Pause" at bounding box center [44, 578] width 26 height 26
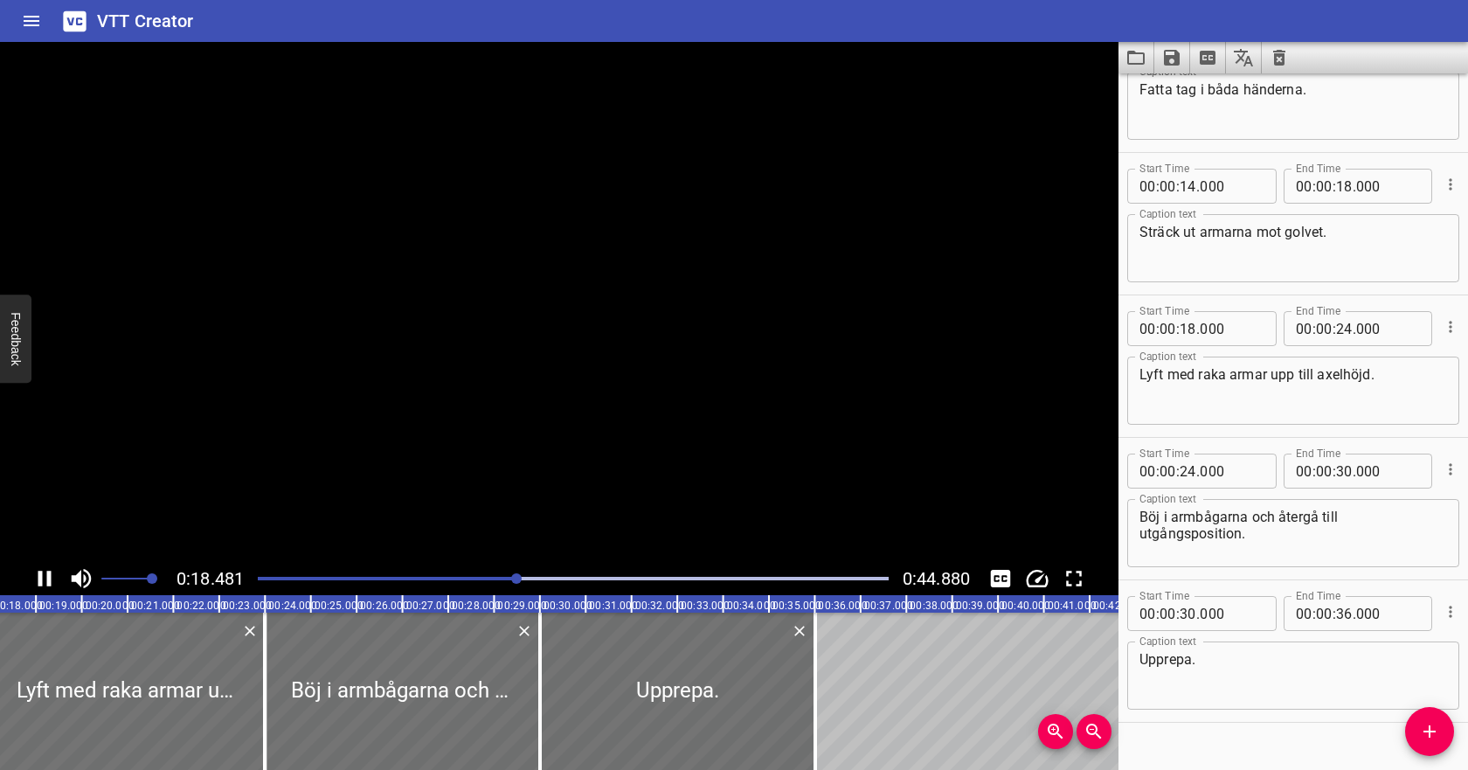
scroll to position [240, 0]
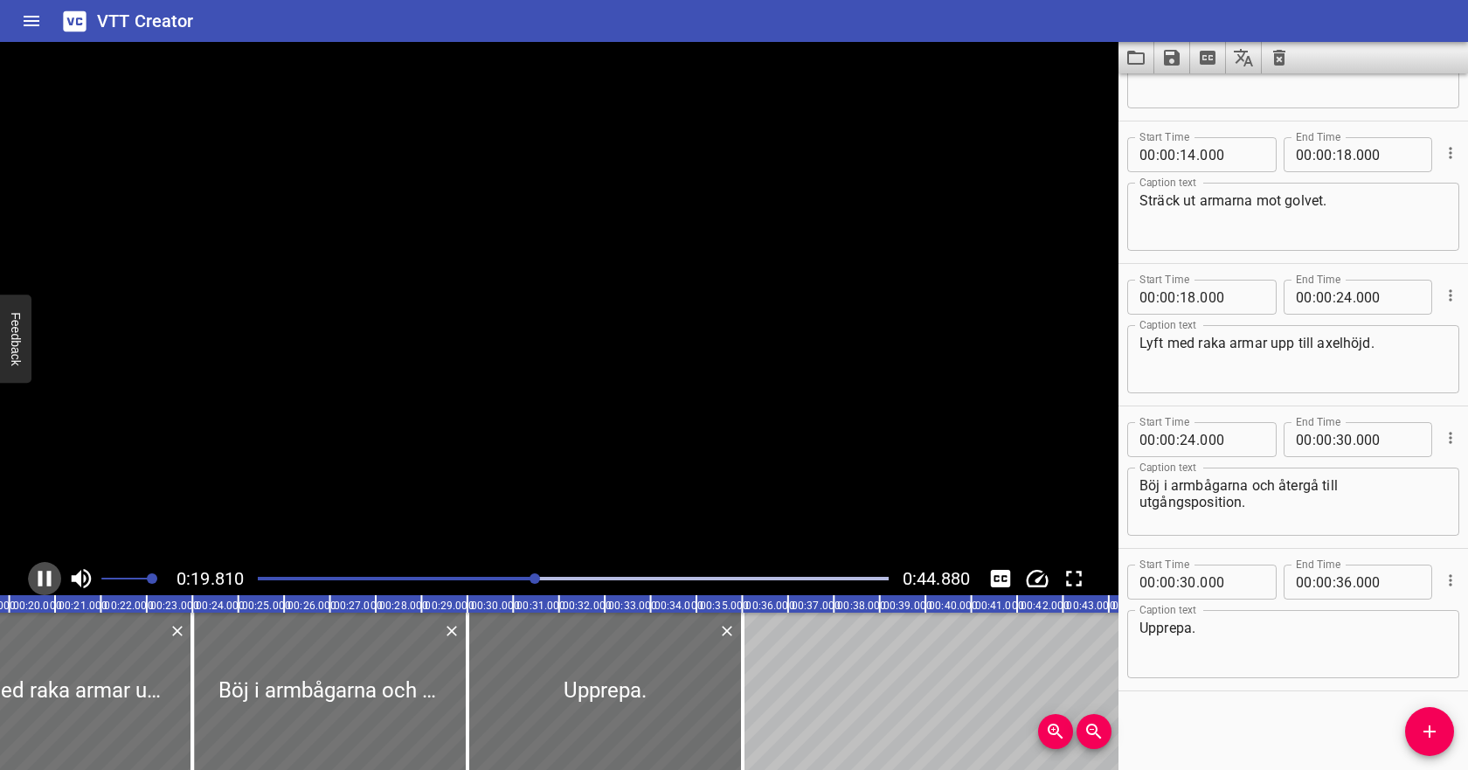
click at [44, 571] on icon "Play/Pause" at bounding box center [44, 578] width 26 height 26
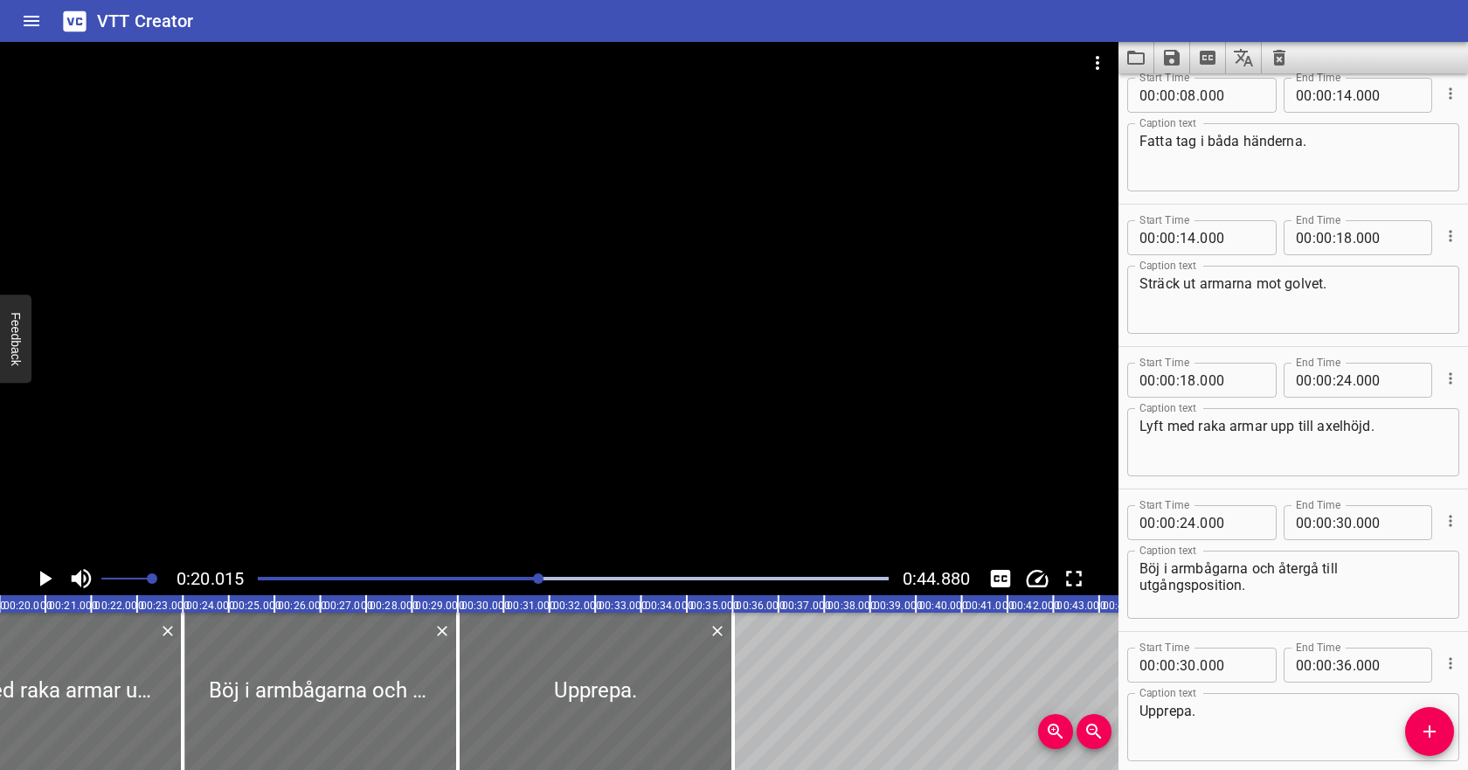
scroll to position [144, 0]
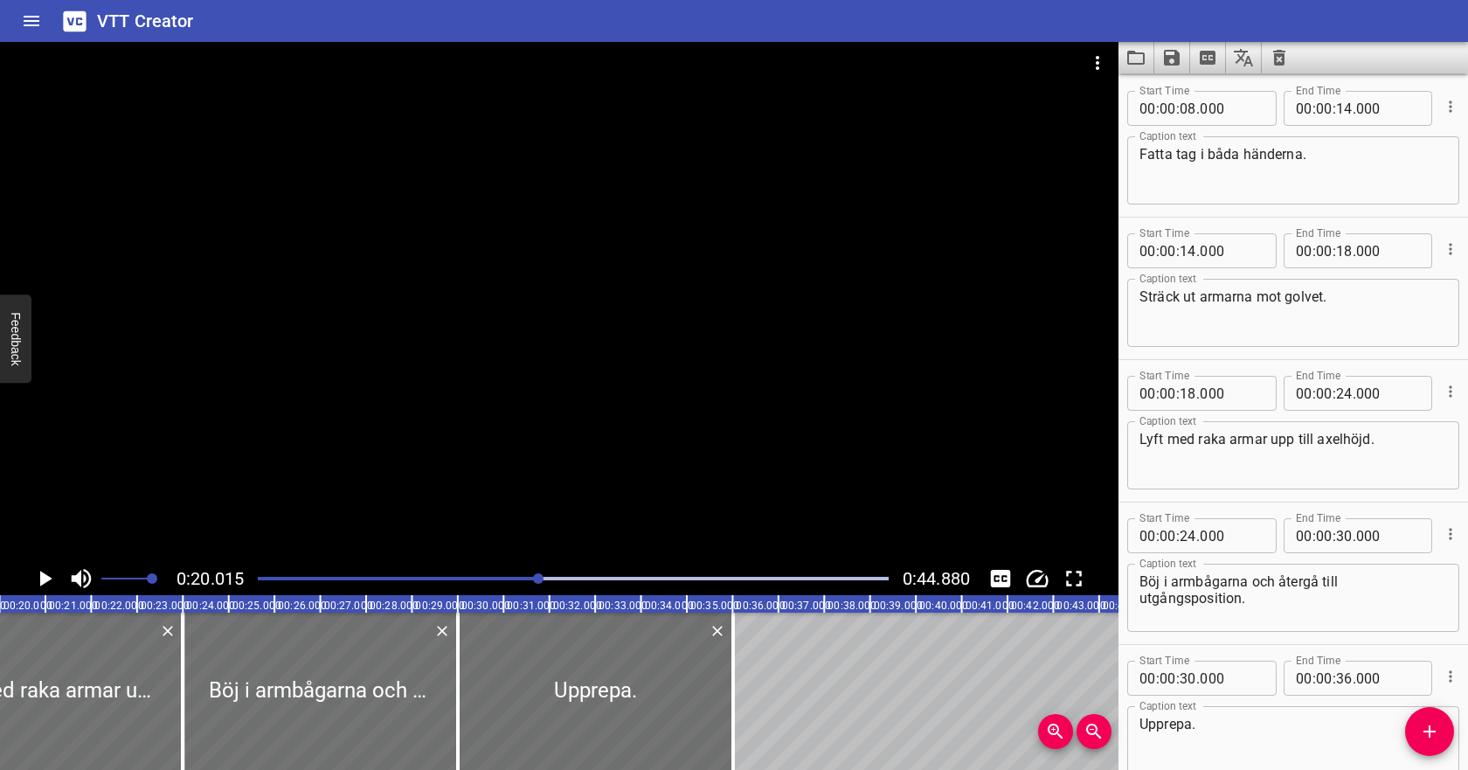
click at [1333, 303] on textarea "Sträck ut armarna mot golvet." at bounding box center [1293, 313] width 308 height 50
type textarea "Sträck ut armarna mot golvet och lyft sedan uppåt."
click at [1451, 388] on icon "Cue Options" at bounding box center [1450, 390] width 3 height 11
click at [1404, 416] on li "Delete Cue" at bounding box center [1377, 422] width 152 height 31
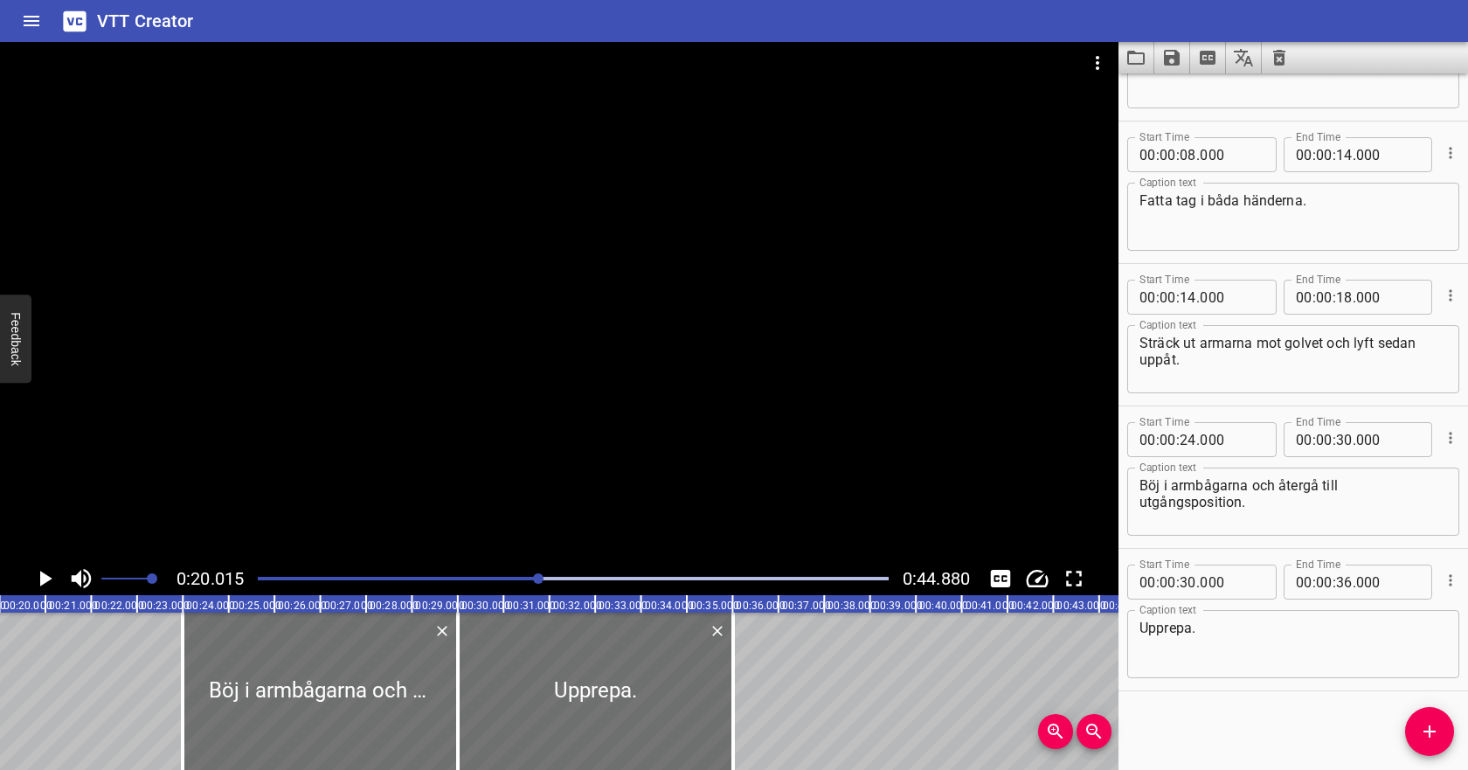
click at [1334, 300] on span ":" at bounding box center [1334, 297] width 3 height 35
click at [1345, 298] on input "number" at bounding box center [1344, 297] width 17 height 35
type input "20"
type input "000"
click at [1291, 371] on textarea "Sträck ut armarna mot golvet och lyft sedan uppåt." at bounding box center [1293, 360] width 308 height 50
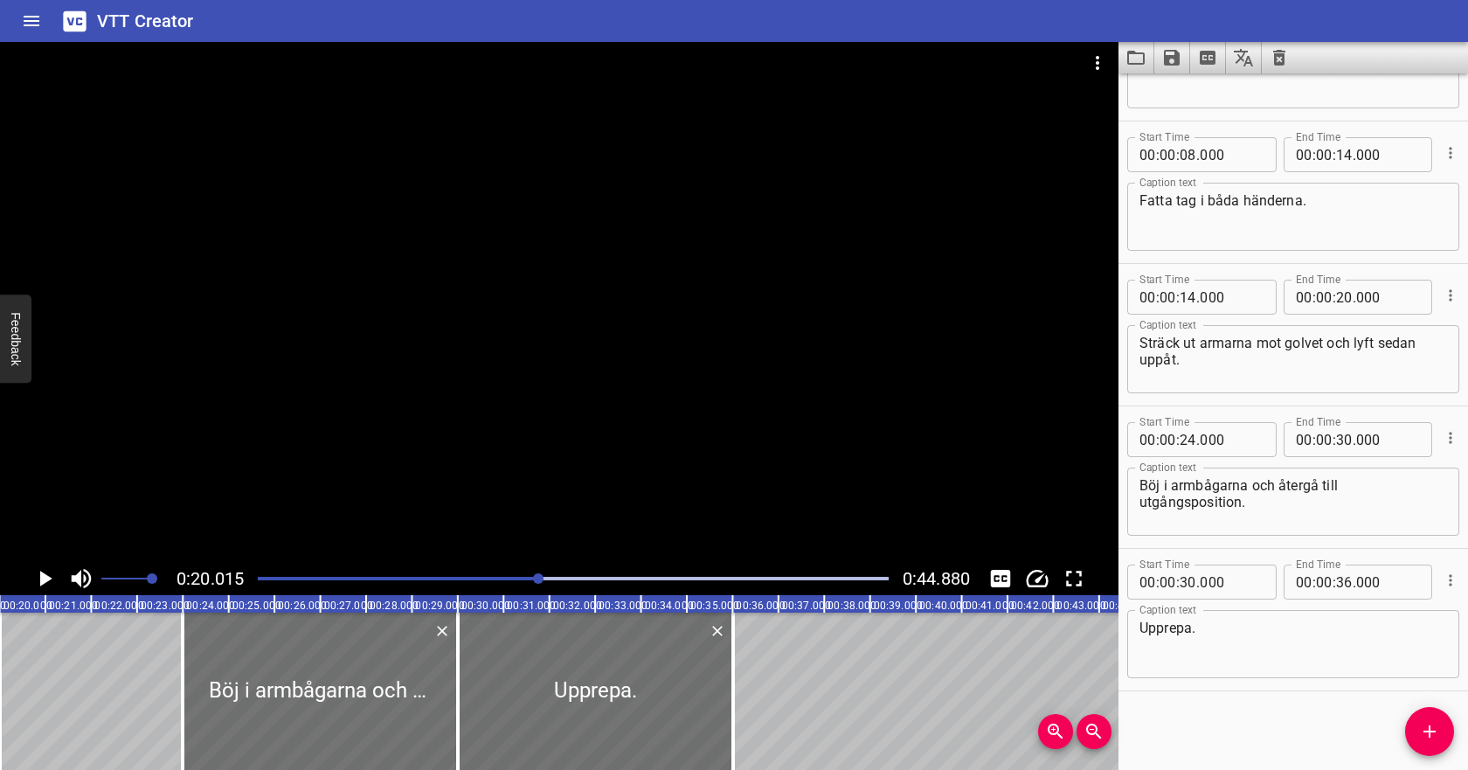
click at [492, 569] on div at bounding box center [573, 578] width 652 height 24
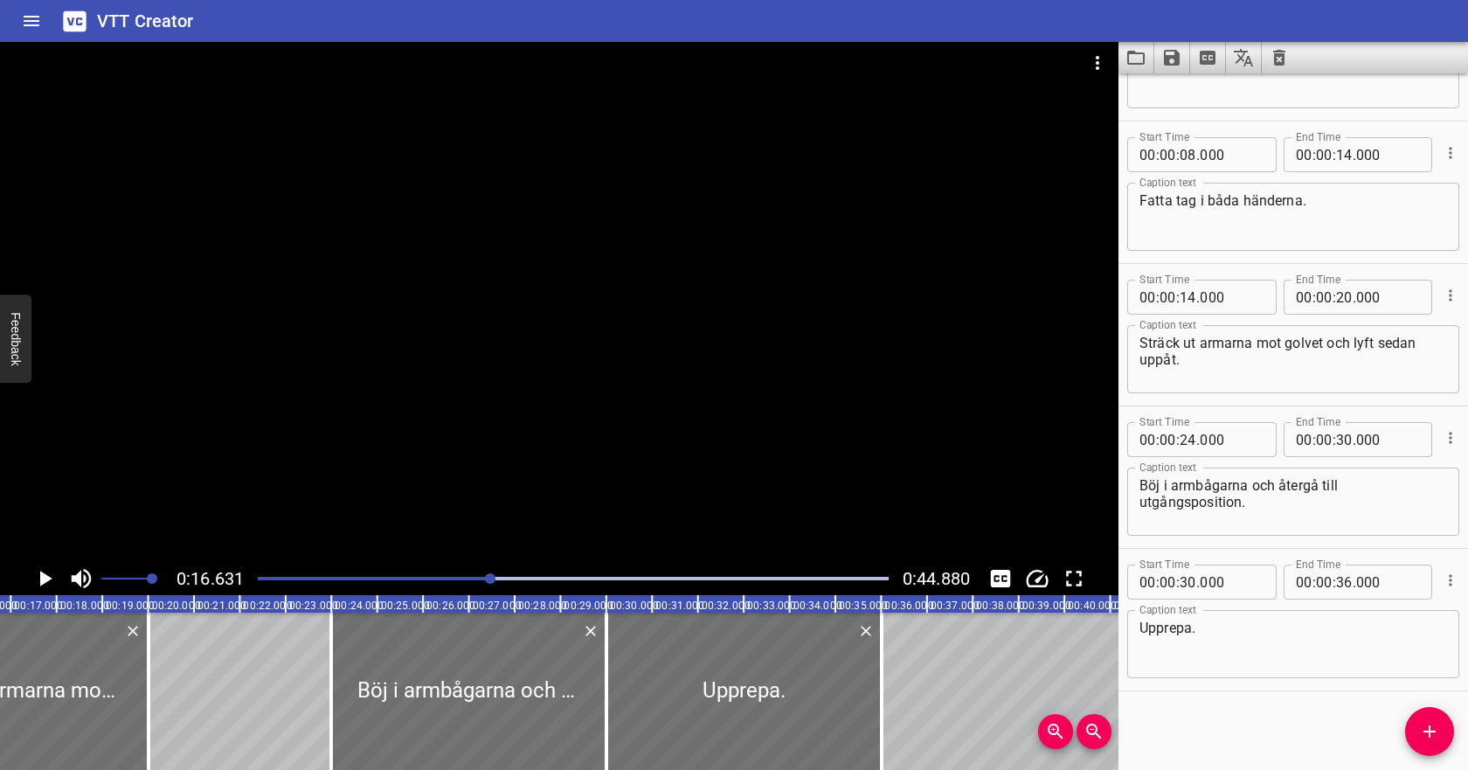
scroll to position [0, 762]
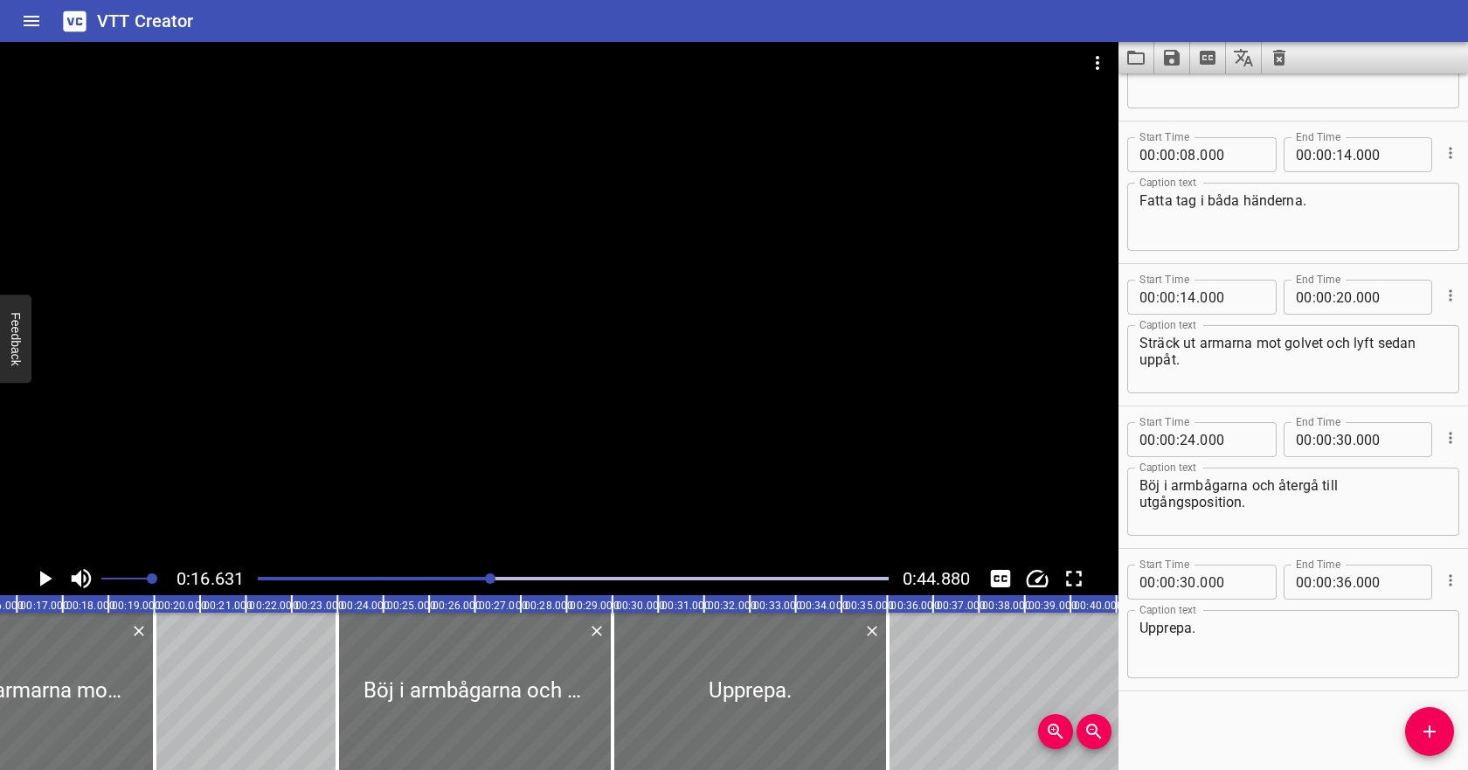
click at [52, 575] on icon "Play/Pause" at bounding box center [44, 578] width 26 height 26
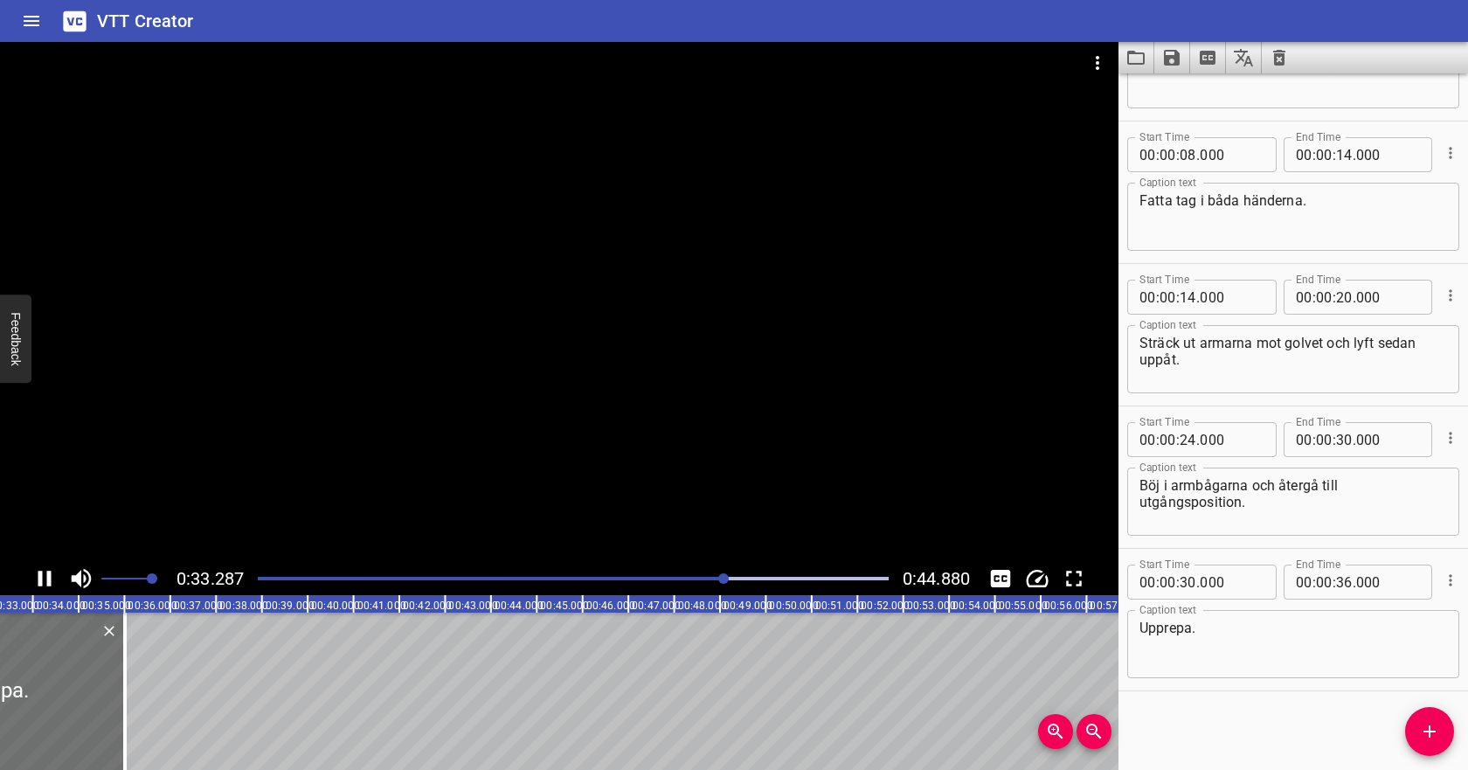
click at [539, 571] on div at bounding box center [573, 578] width 652 height 24
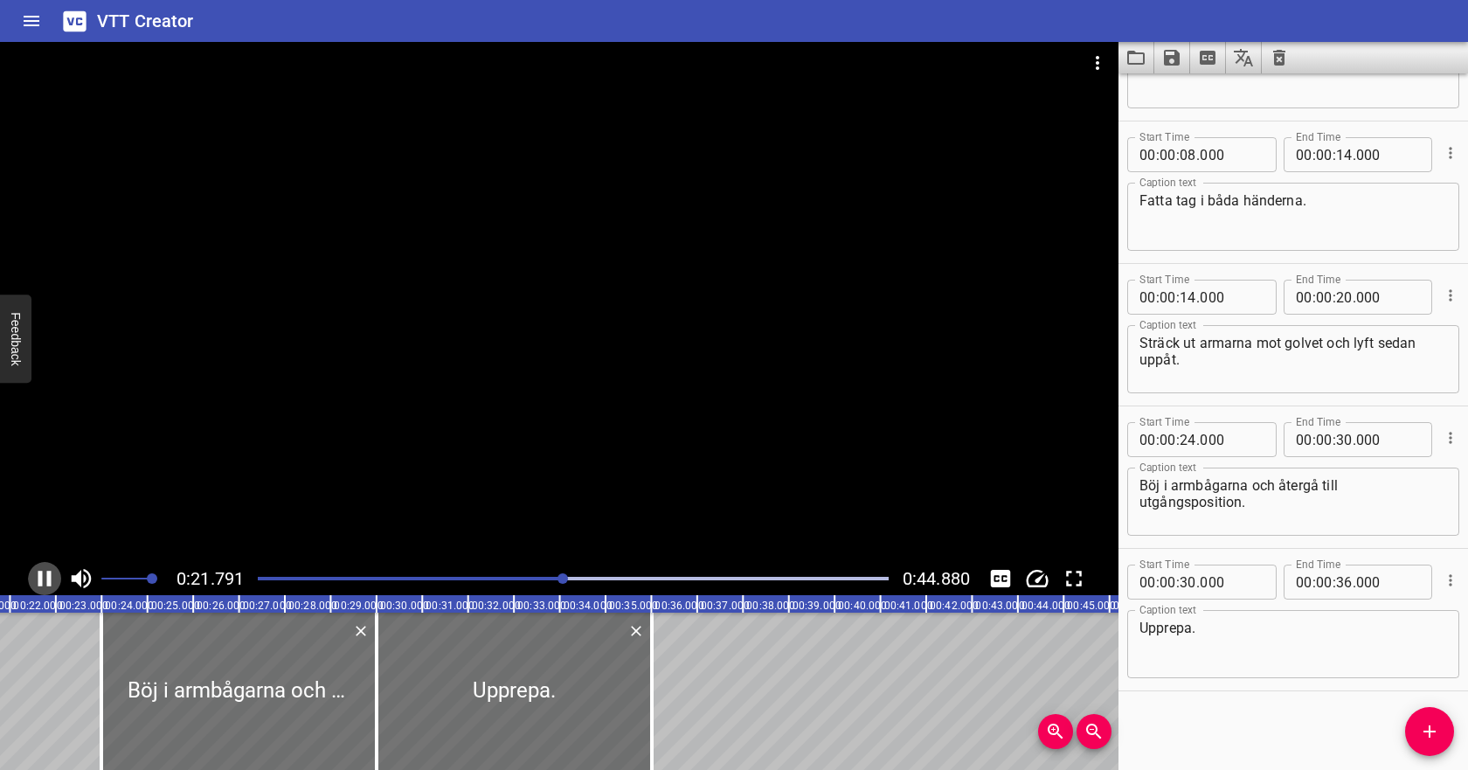
click at [43, 578] on icon "Play/Pause" at bounding box center [44, 578] width 26 height 26
click at [1190, 435] on input "number" at bounding box center [1188, 439] width 17 height 35
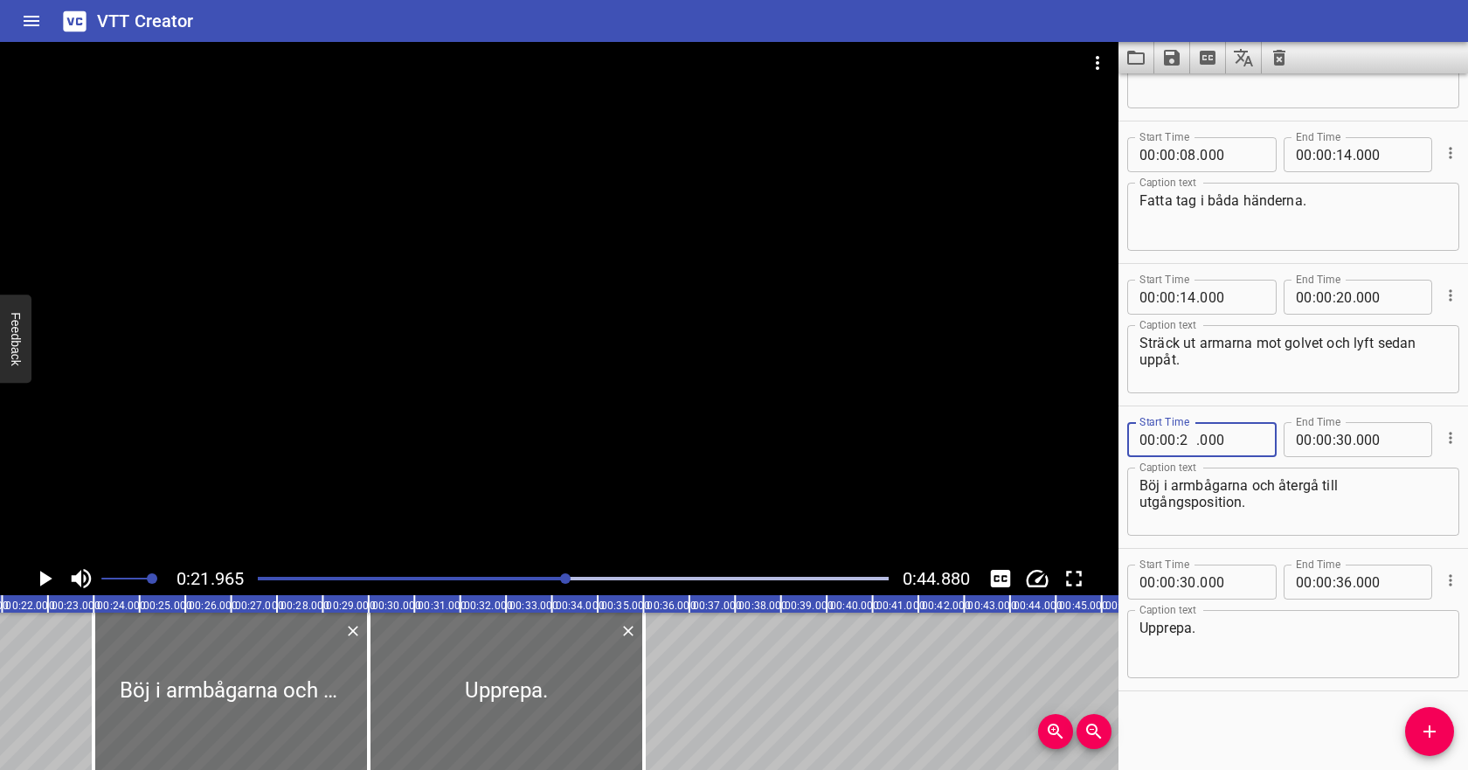
type input "20"
type input "000"
click at [1345, 436] on input "number" at bounding box center [1344, 439] width 17 height 35
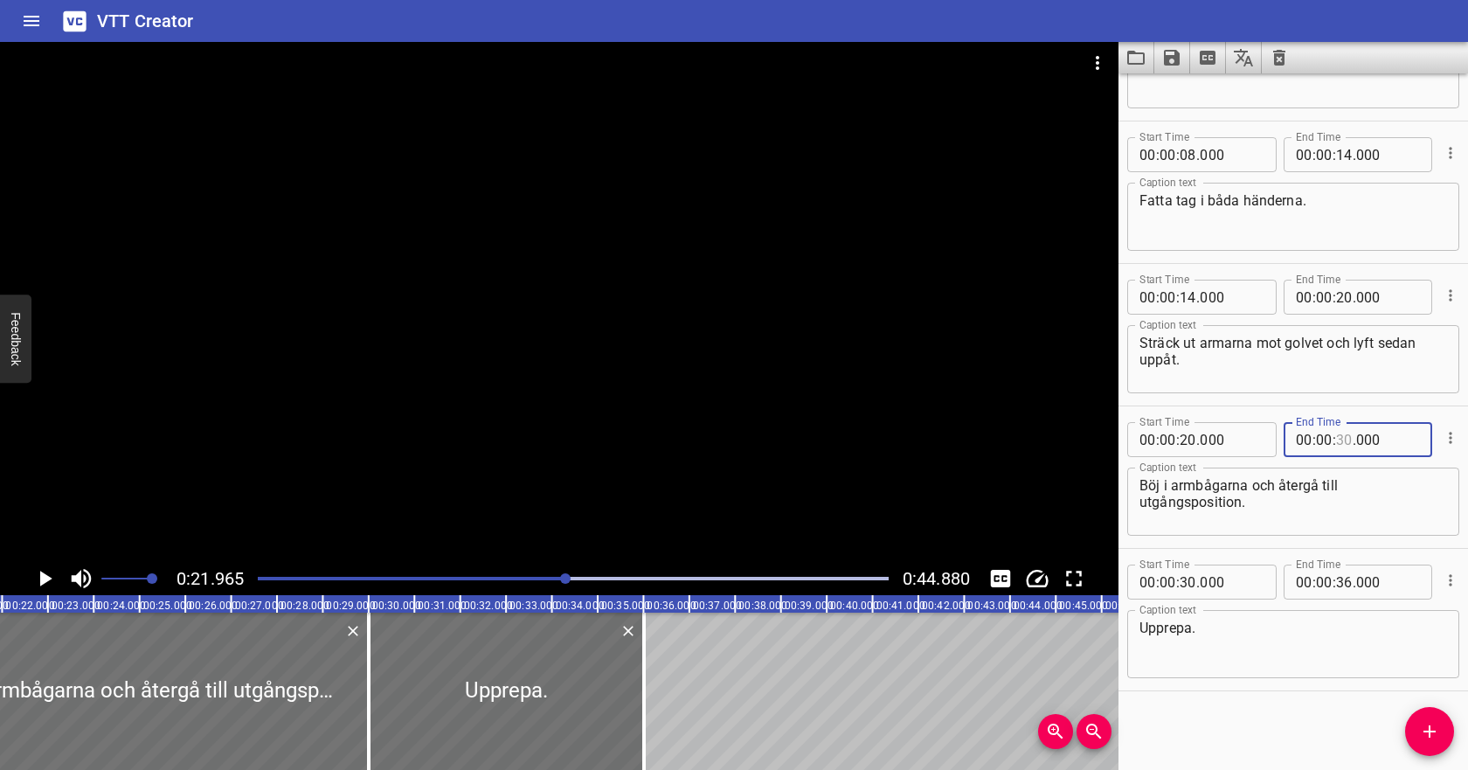
type input "30"
click at [46, 574] on icon "Play/Pause" at bounding box center [44, 578] width 26 height 26
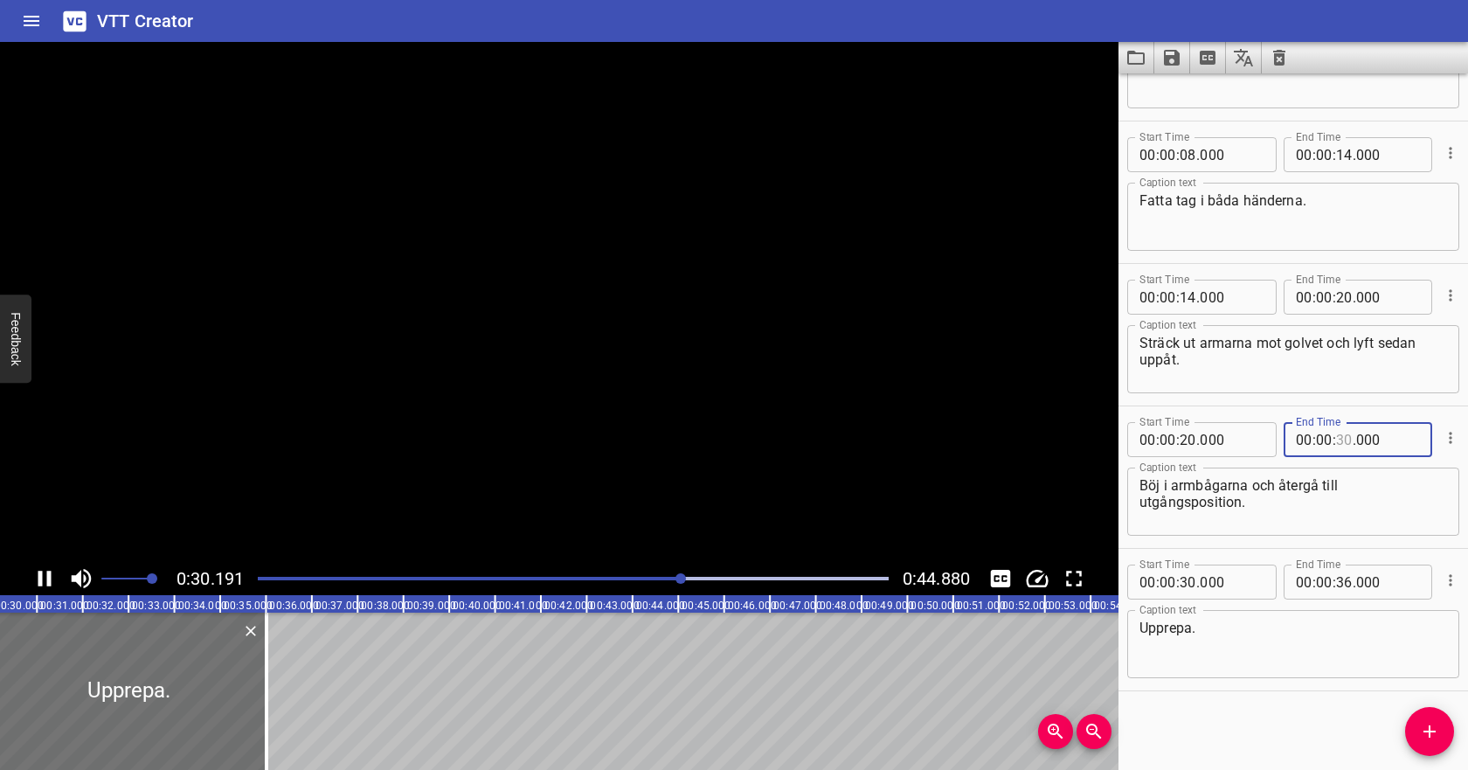
click at [1350, 435] on input "number" at bounding box center [1344, 439] width 17 height 35
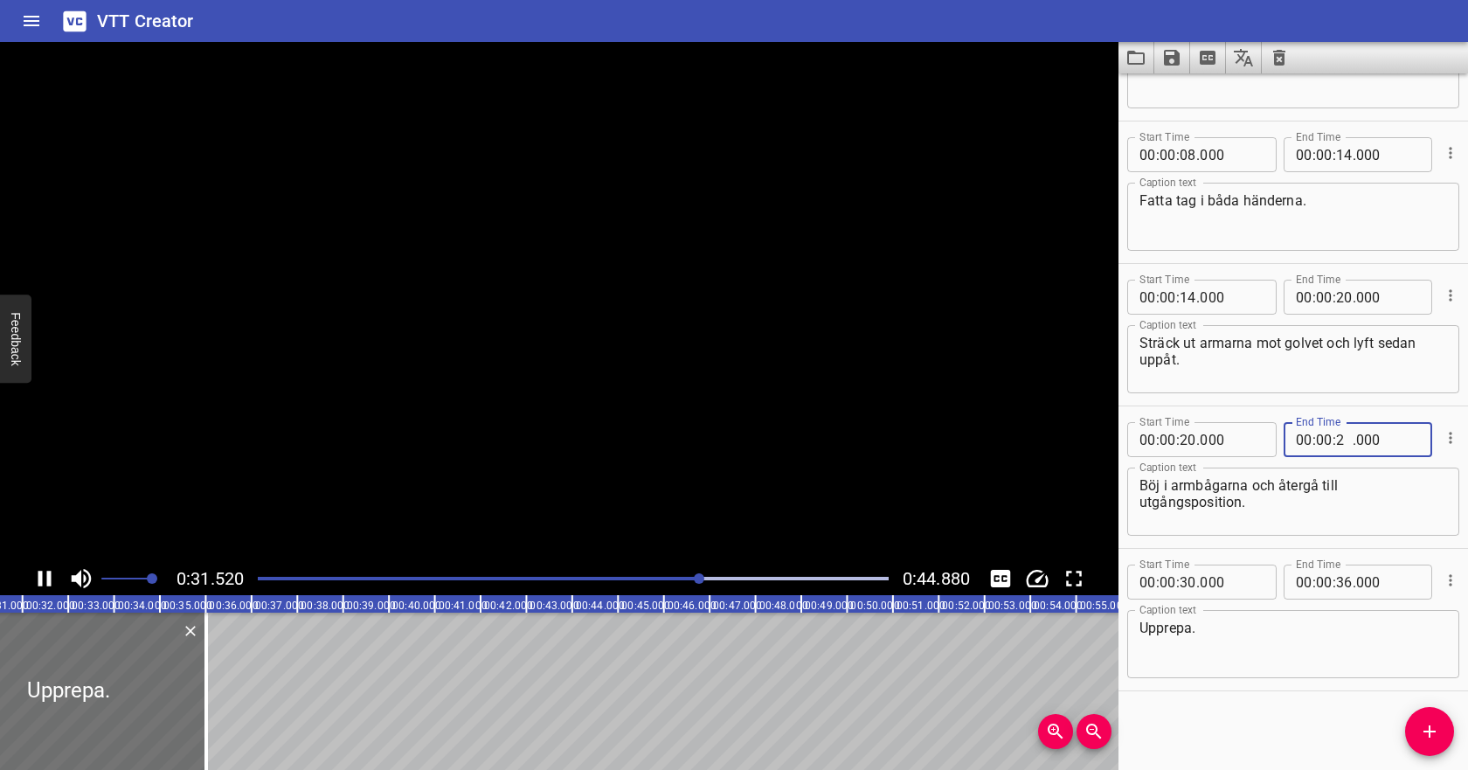
type input "29"
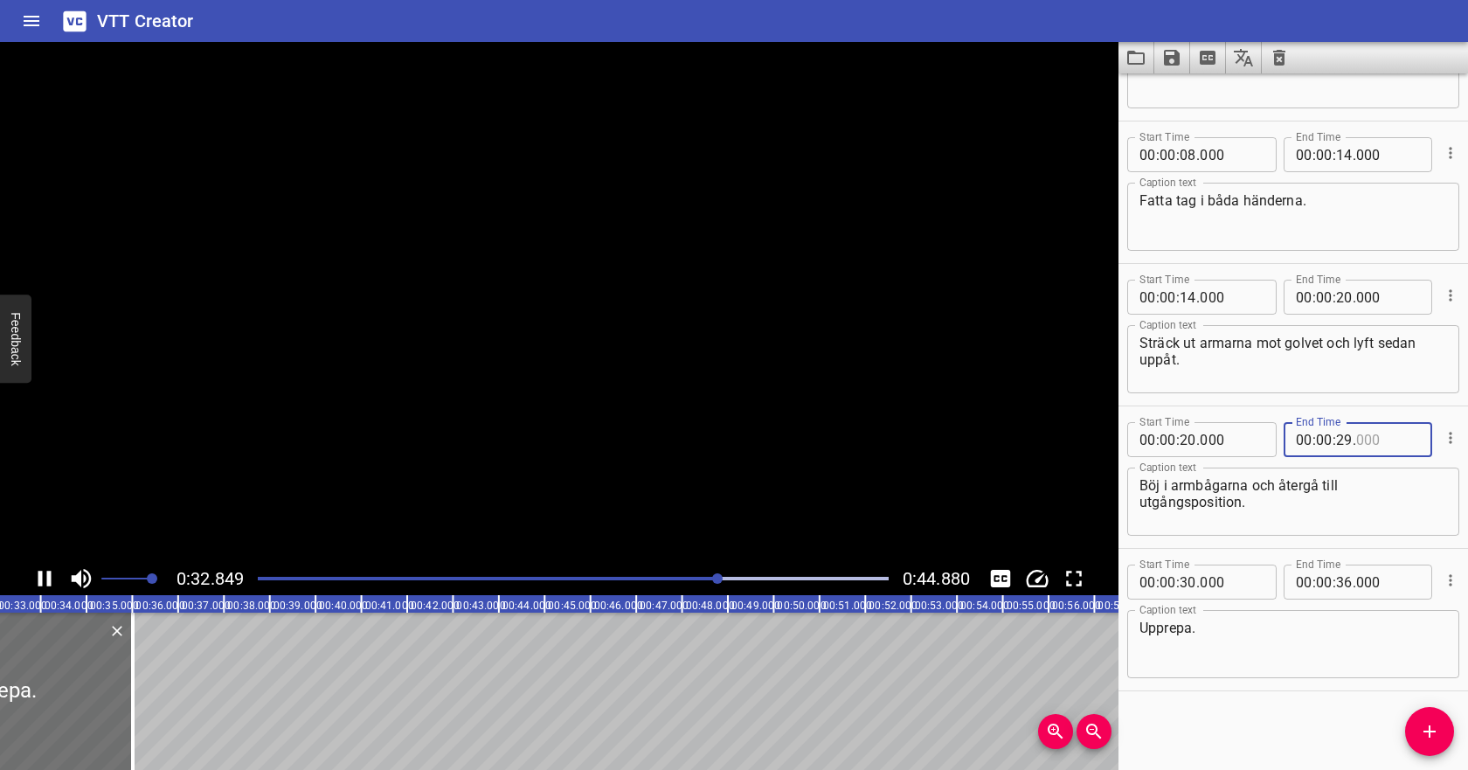
type input "000"
click at [1346, 443] on input "number" at bounding box center [1344, 439] width 17 height 35
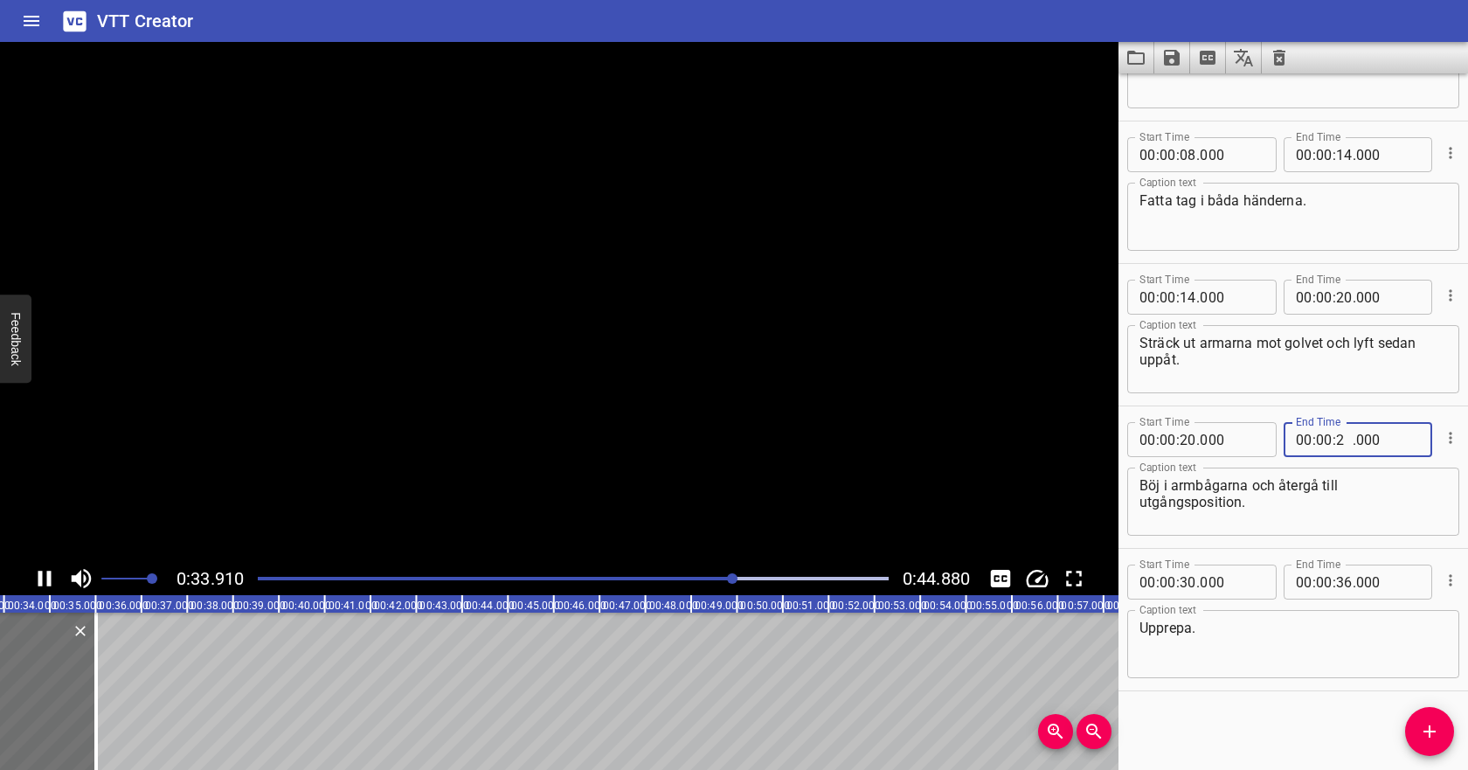
type input "28"
type input "000"
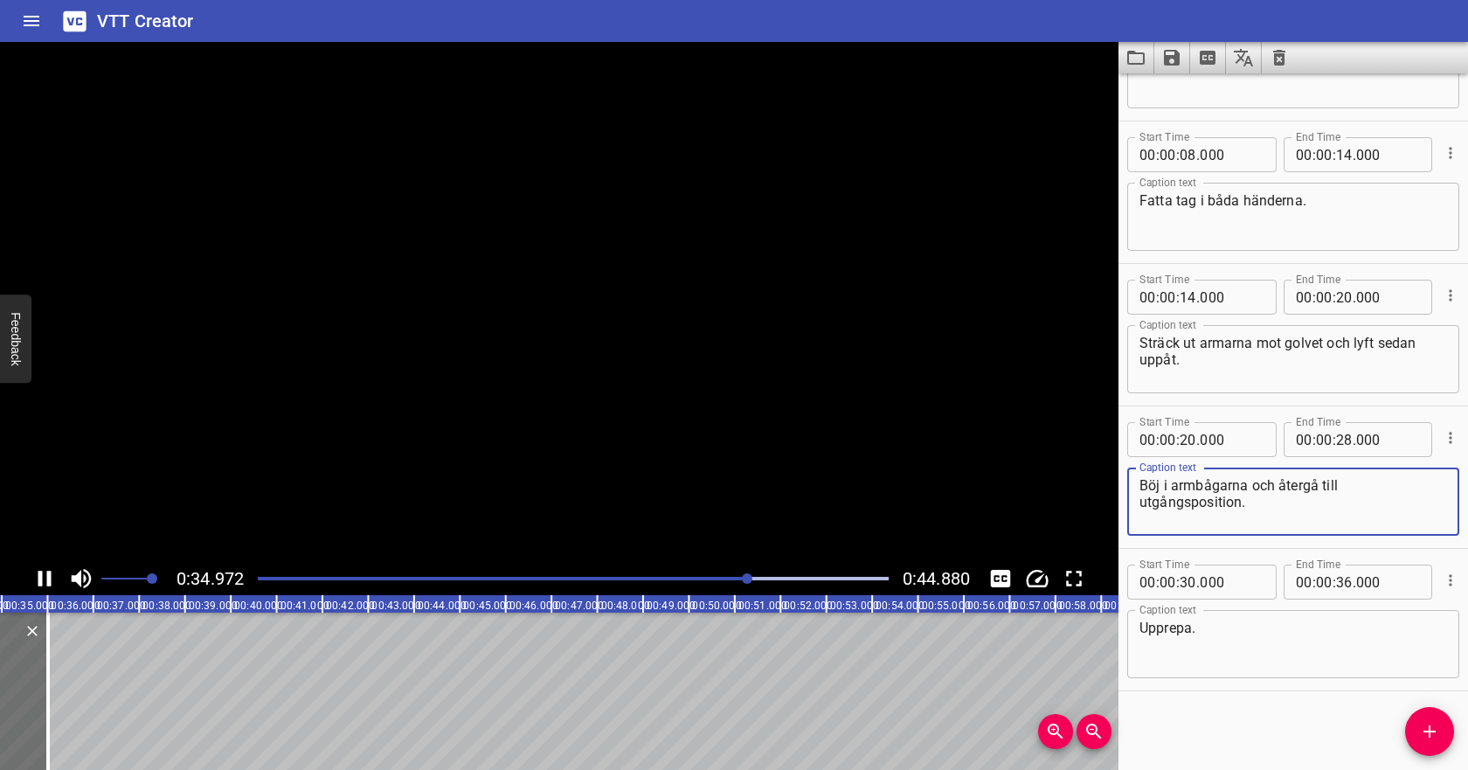
click at [1335, 508] on textarea "Böj i armbågarna och återgå till utgångsposition." at bounding box center [1293, 502] width 308 height 50
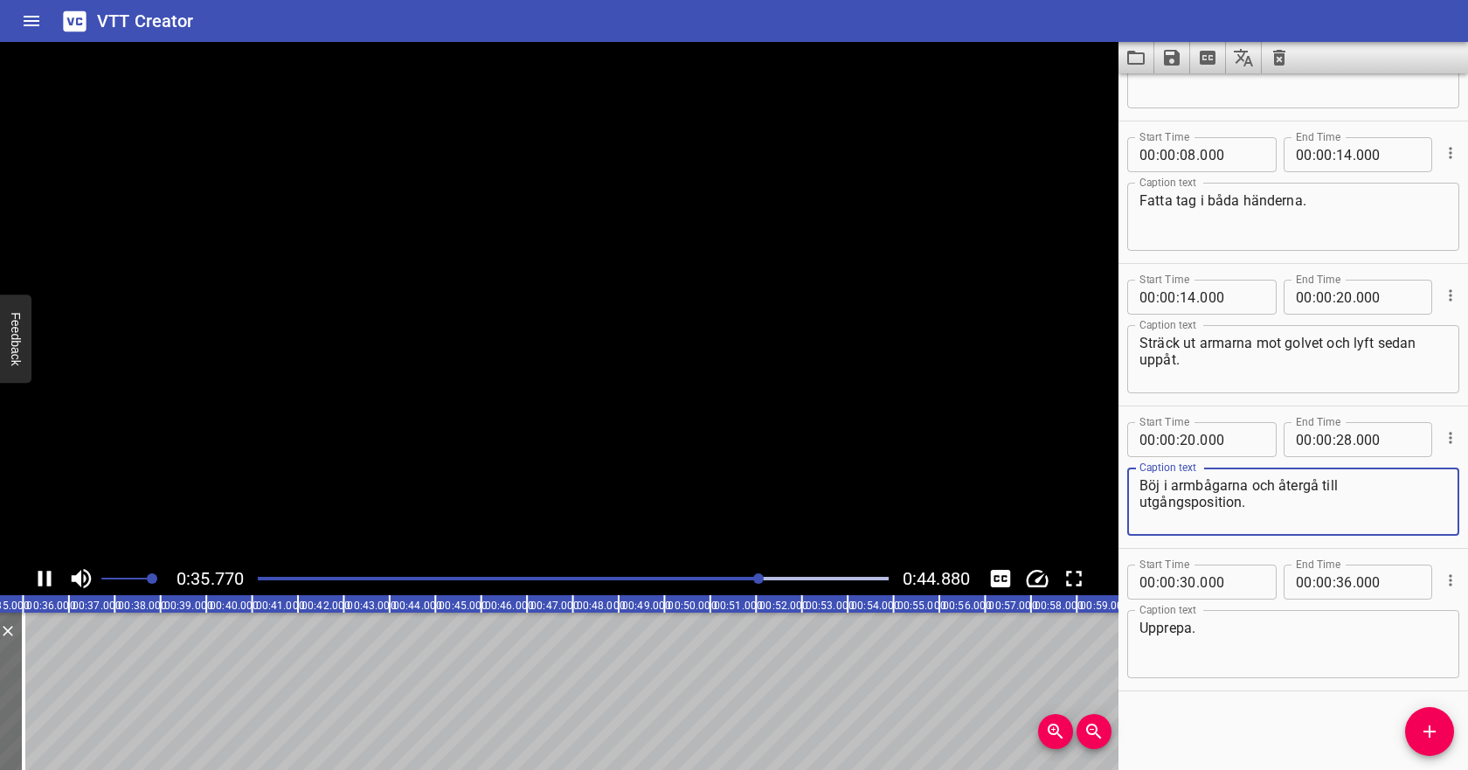
scroll to position [0, 1631]
click at [1181, 585] on input "number" at bounding box center [1188, 581] width 17 height 35
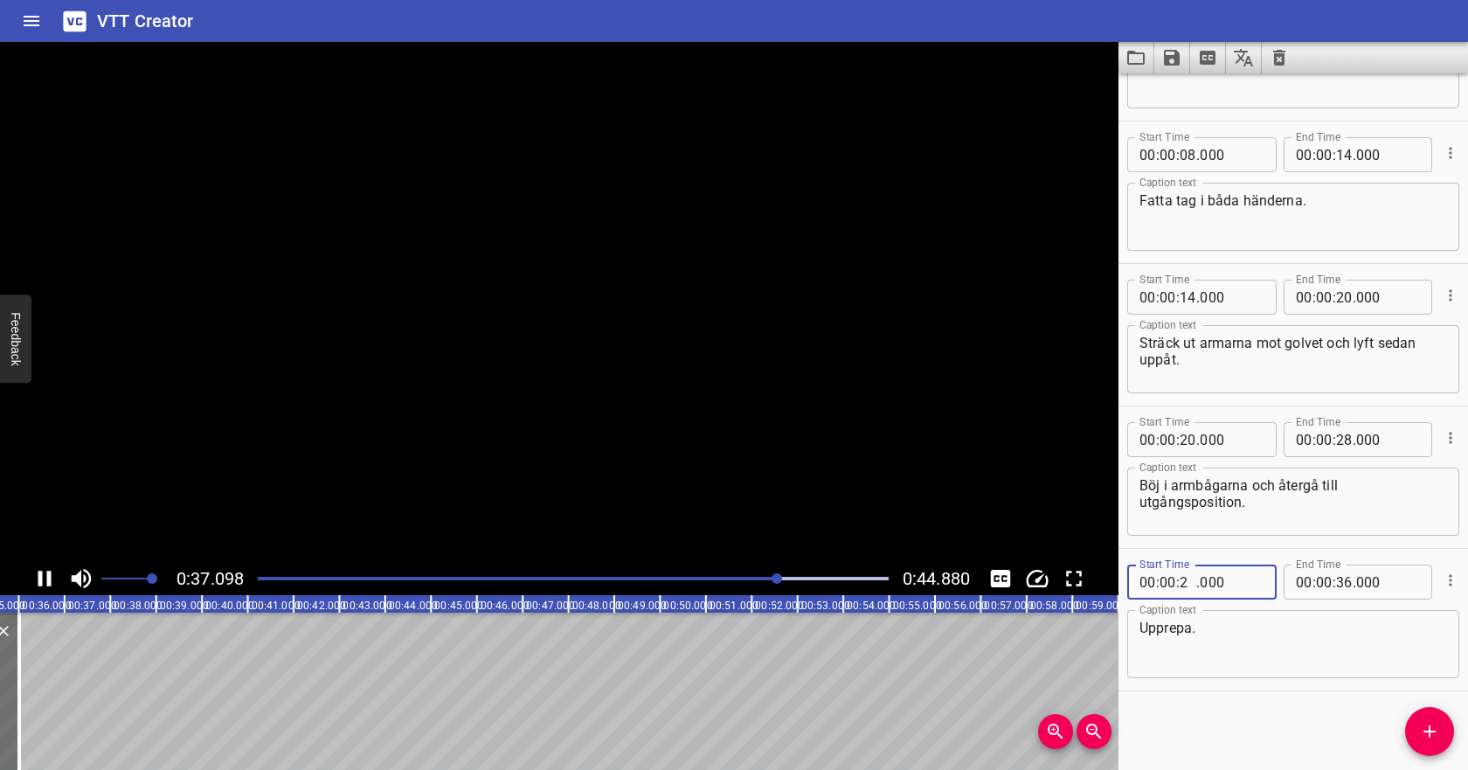
type input "28"
type input "000"
click at [1340, 584] on input "number" at bounding box center [1344, 581] width 17 height 35
type input "36"
click at [1291, 642] on textarea "Upprepa." at bounding box center [1293, 645] width 308 height 50
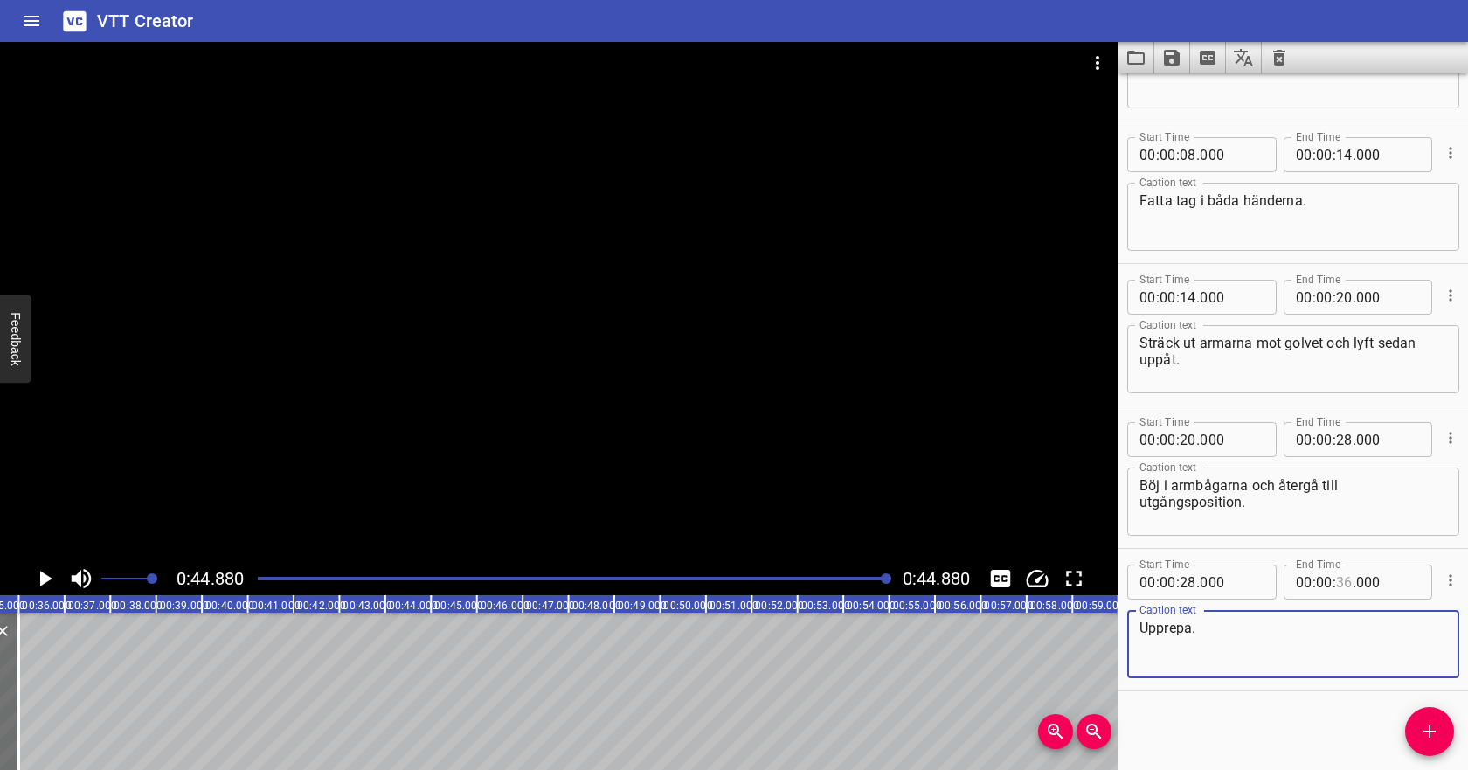
click at [1345, 581] on input "number" at bounding box center [1344, 581] width 17 height 35
type input "34"
type input "000"
click at [1296, 652] on textarea "Upprepa." at bounding box center [1293, 645] width 308 height 50
click at [1174, 56] on icon "Save captions to file" at bounding box center [1172, 58] width 16 height 16
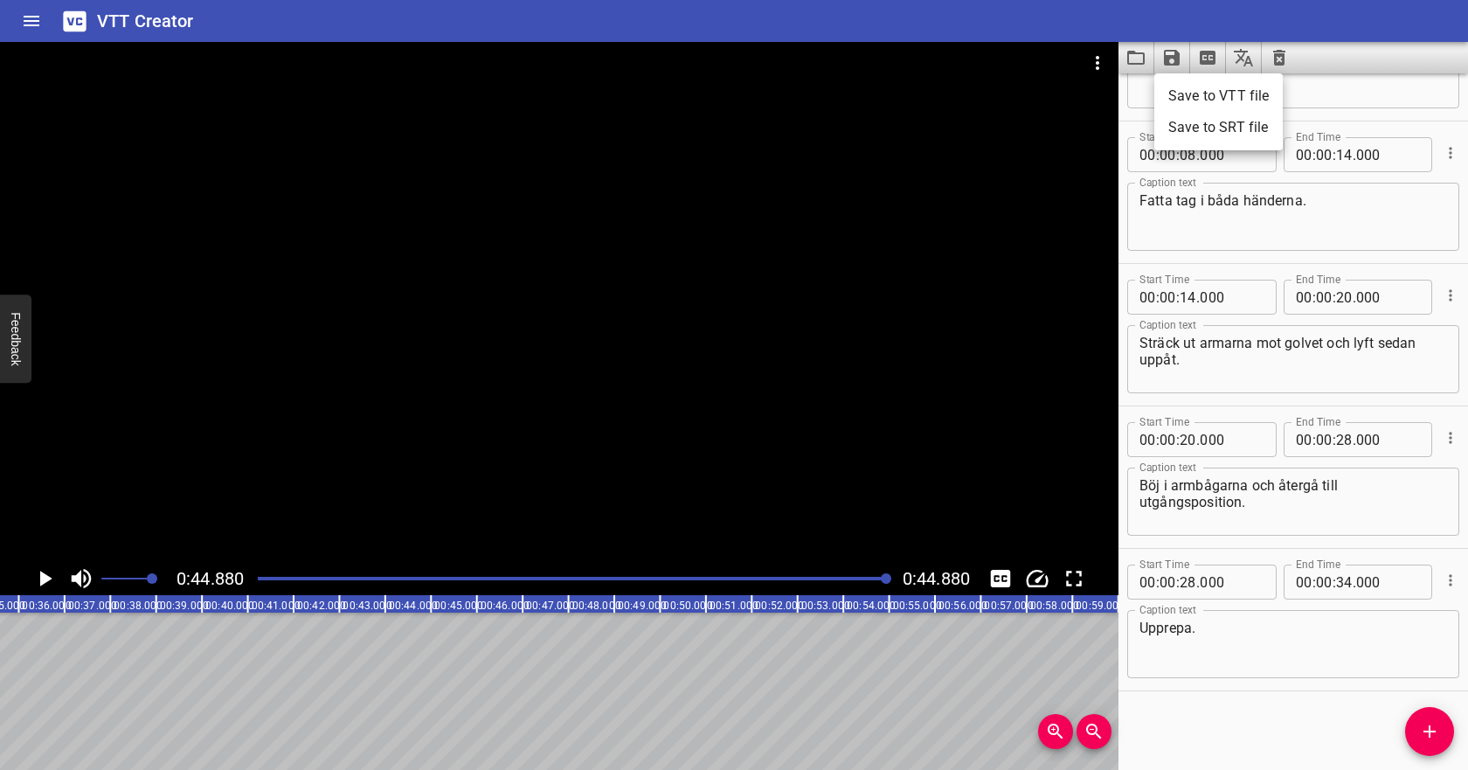
click at [1177, 85] on li "Save to VTT file" at bounding box center [1218, 95] width 128 height 31
click at [1096, 67] on icon "Video Options" at bounding box center [1097, 63] width 3 height 14
click at [1104, 67] on li "Select New Video File..." at bounding box center [1164, 64] width 174 height 31
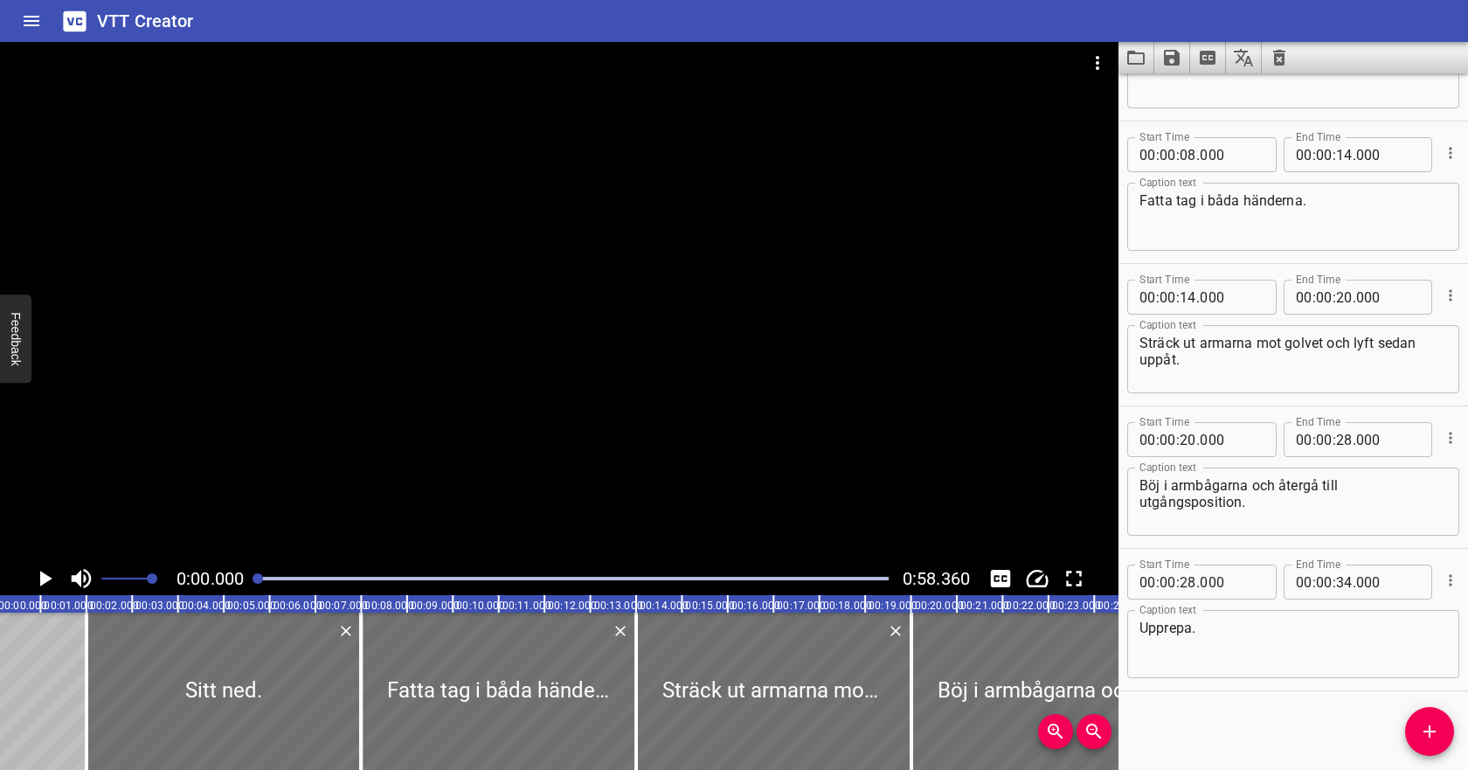
scroll to position [0, 0]
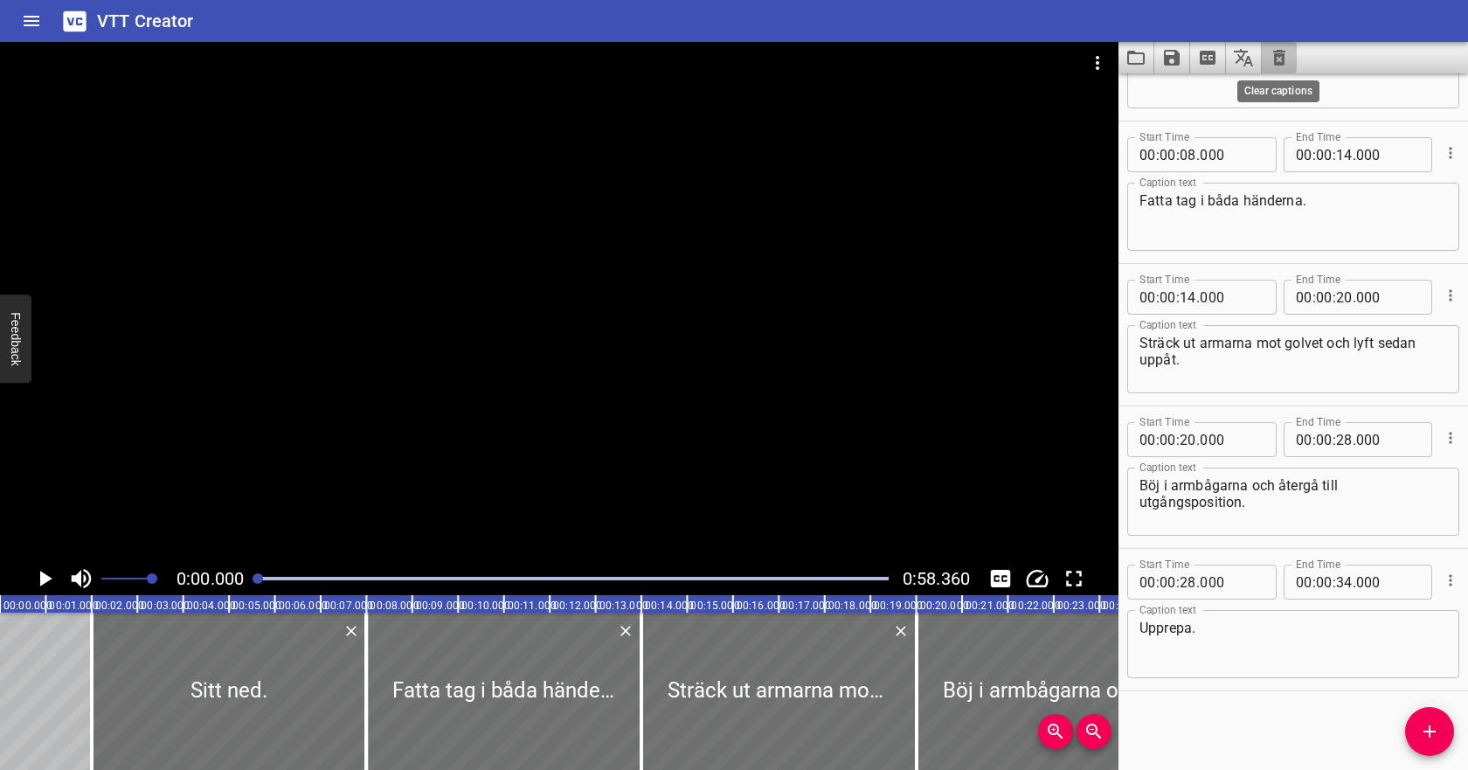
click at [1284, 58] on icon "Clear captions" at bounding box center [1279, 57] width 21 height 21
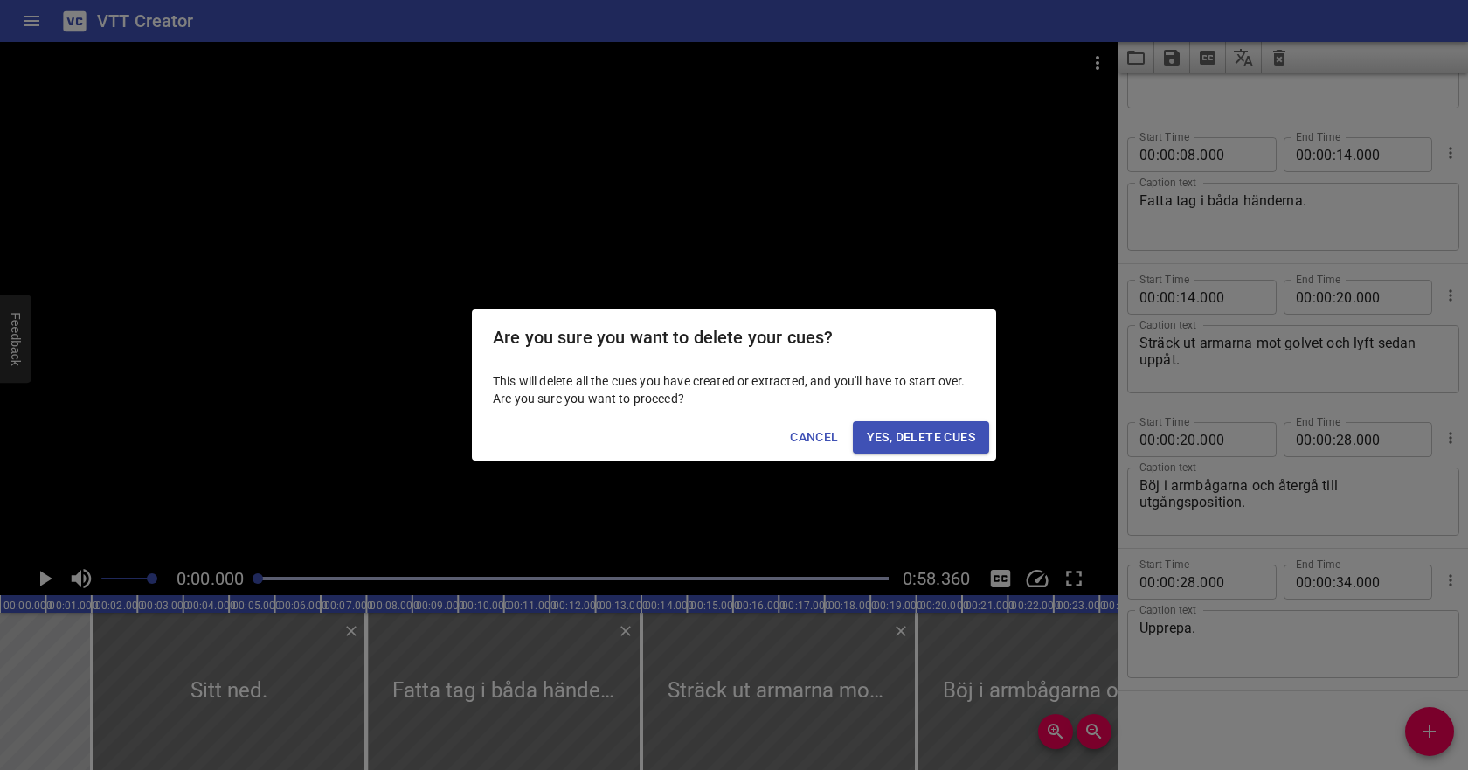
click at [958, 447] on button "Yes, Delete Cues" at bounding box center [921, 437] width 136 height 32
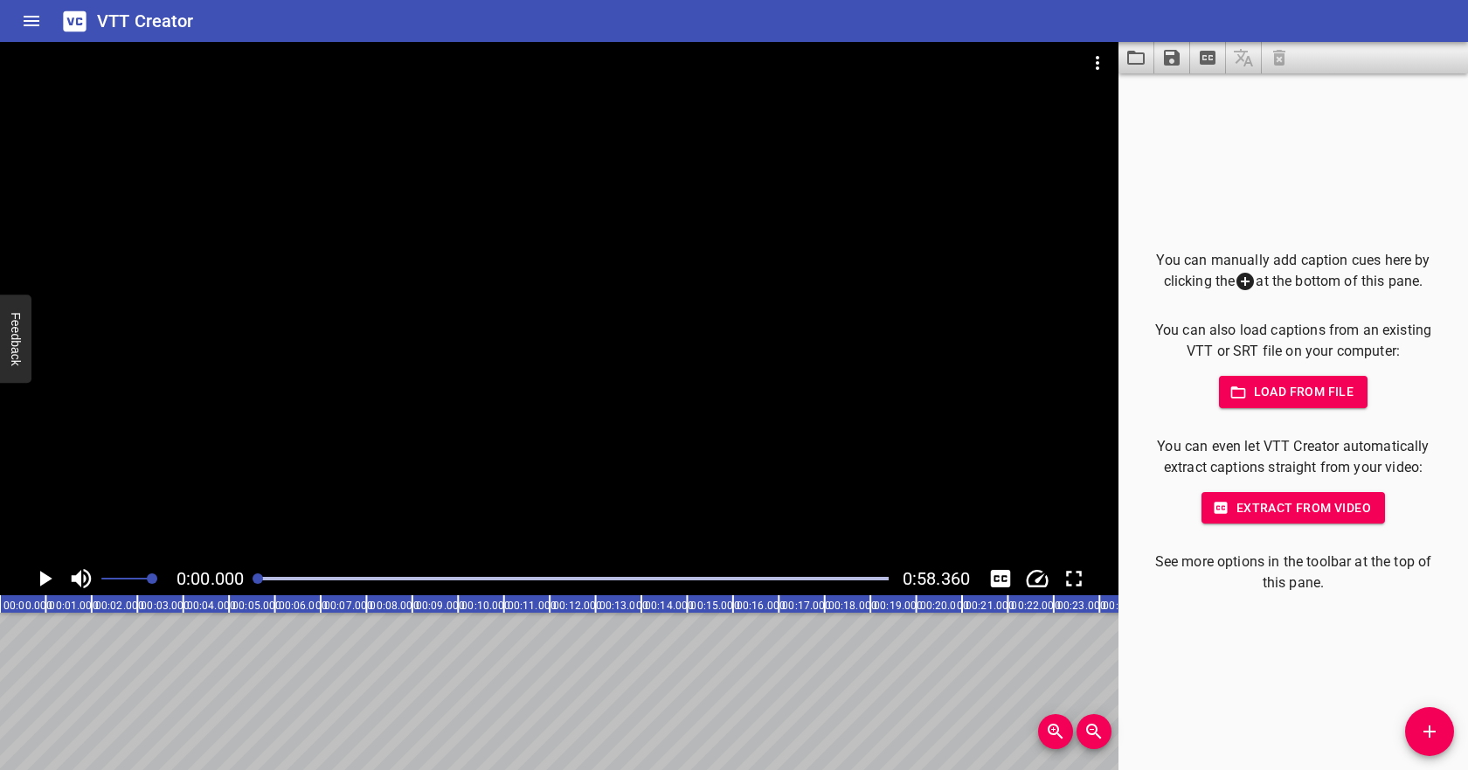
click at [1264, 397] on span "Load from file" at bounding box center [1293, 392] width 121 height 22
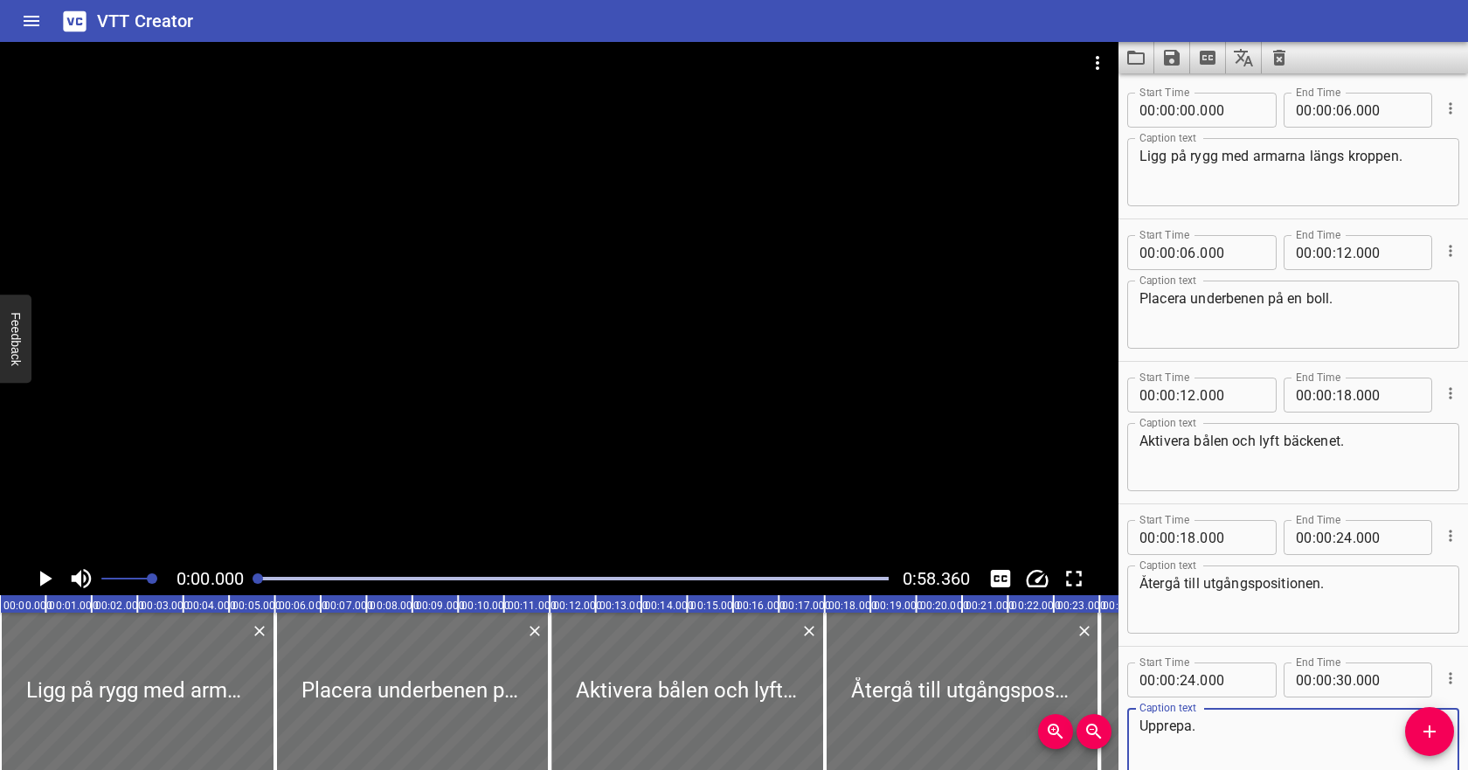
click at [43, 577] on icon "Play/Pause" at bounding box center [46, 579] width 12 height 16
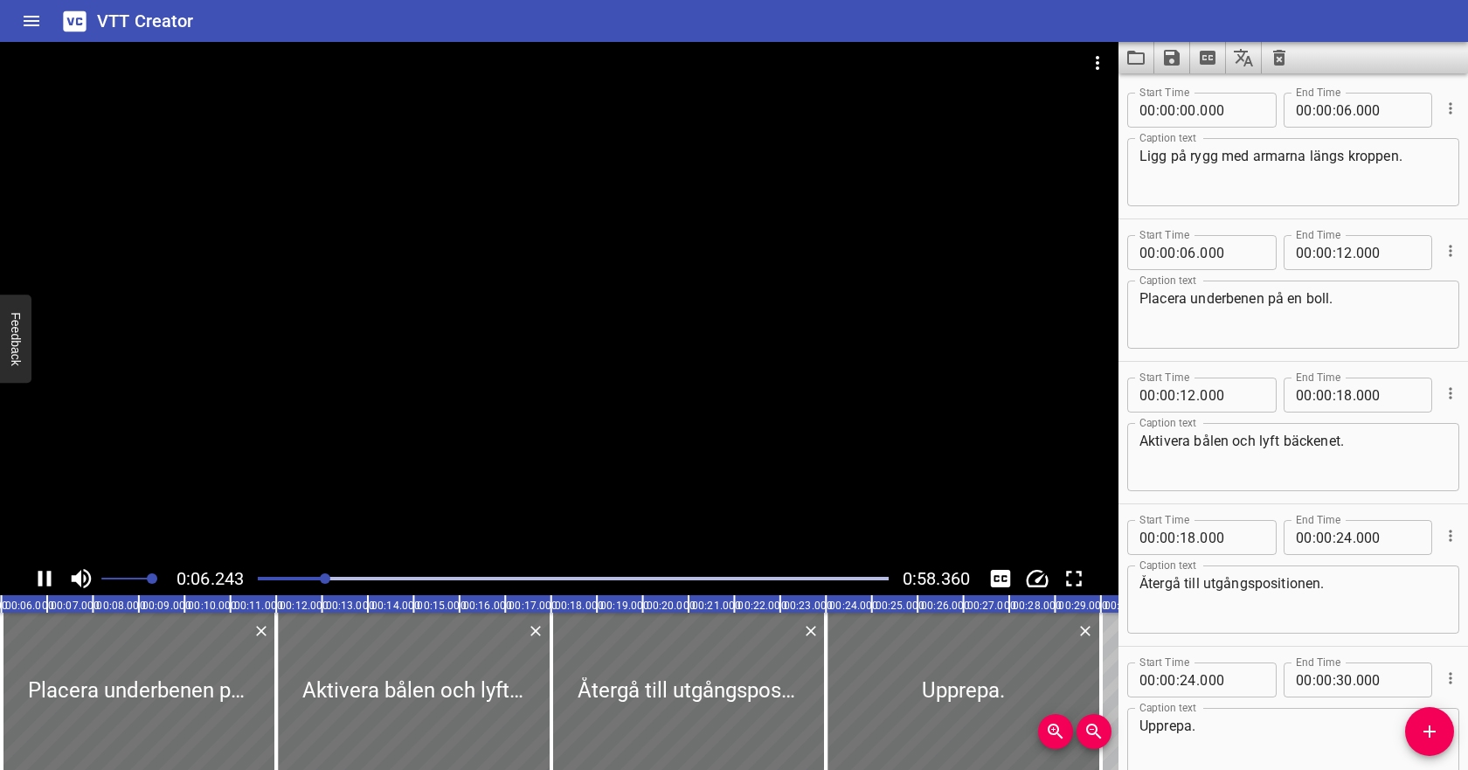
scroll to position [98, 0]
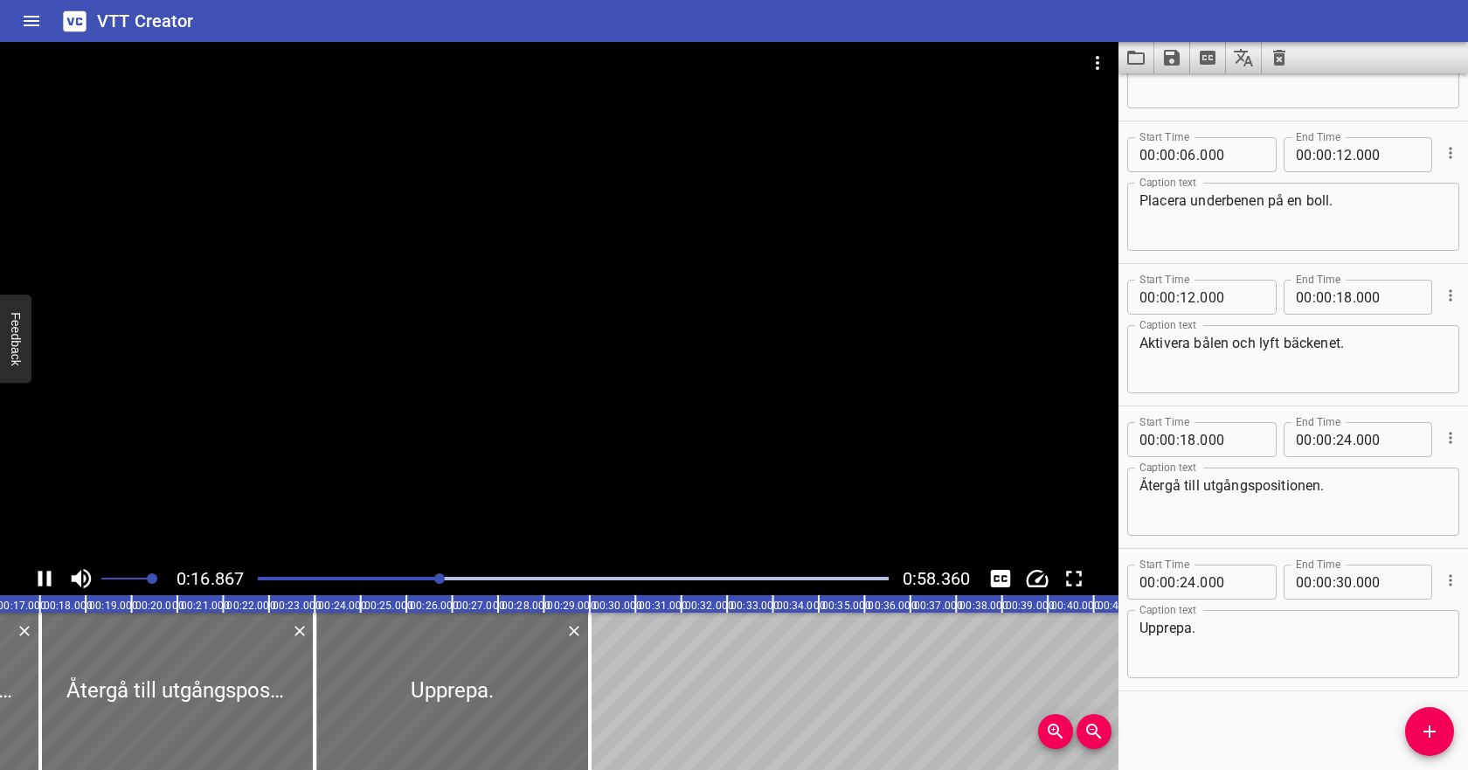
click at [39, 573] on icon "Play/Pause" at bounding box center [44, 579] width 13 height 16
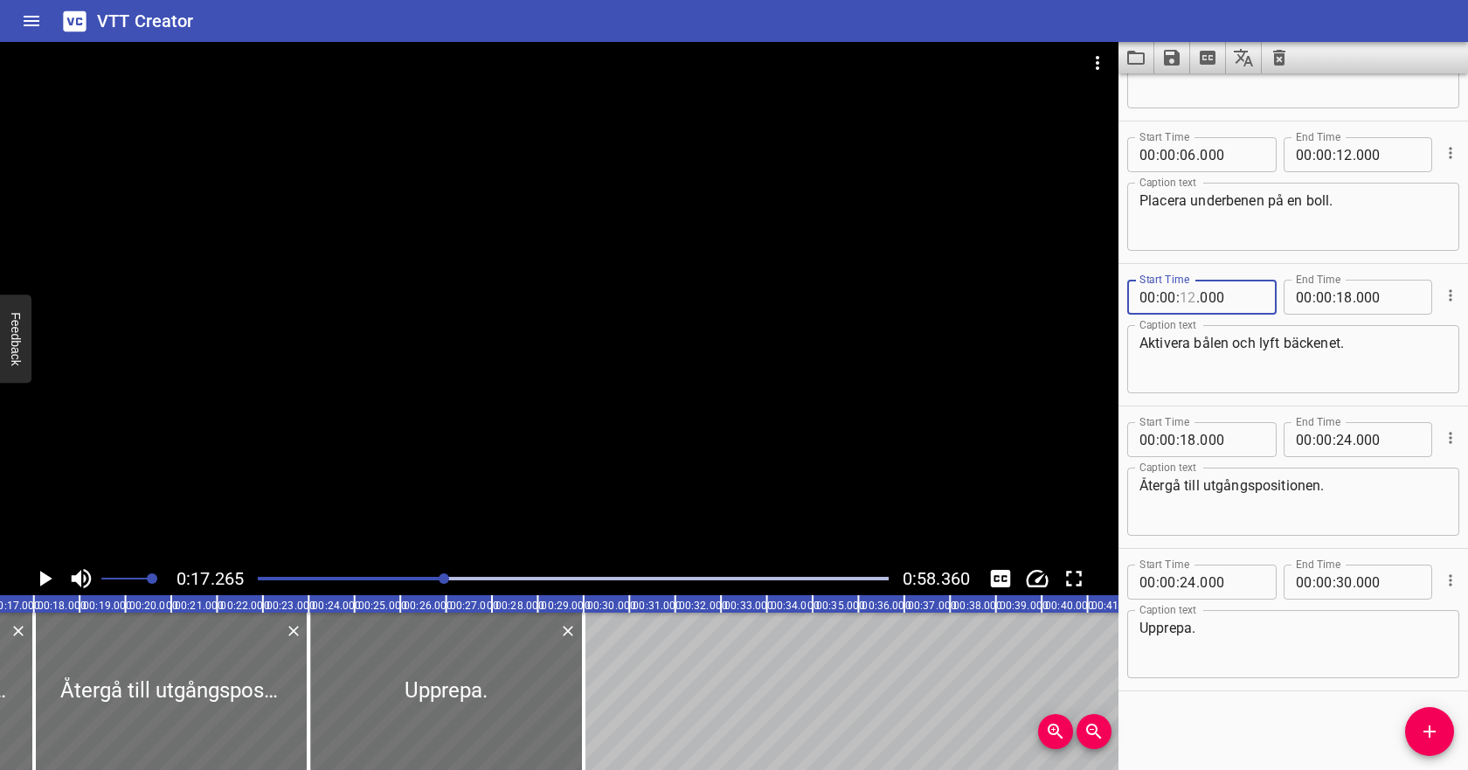
click at [1192, 299] on input "number" at bounding box center [1188, 297] width 17 height 35
type input "17"
type input "000"
click at [1314, 302] on span ":" at bounding box center [1313, 297] width 3 height 35
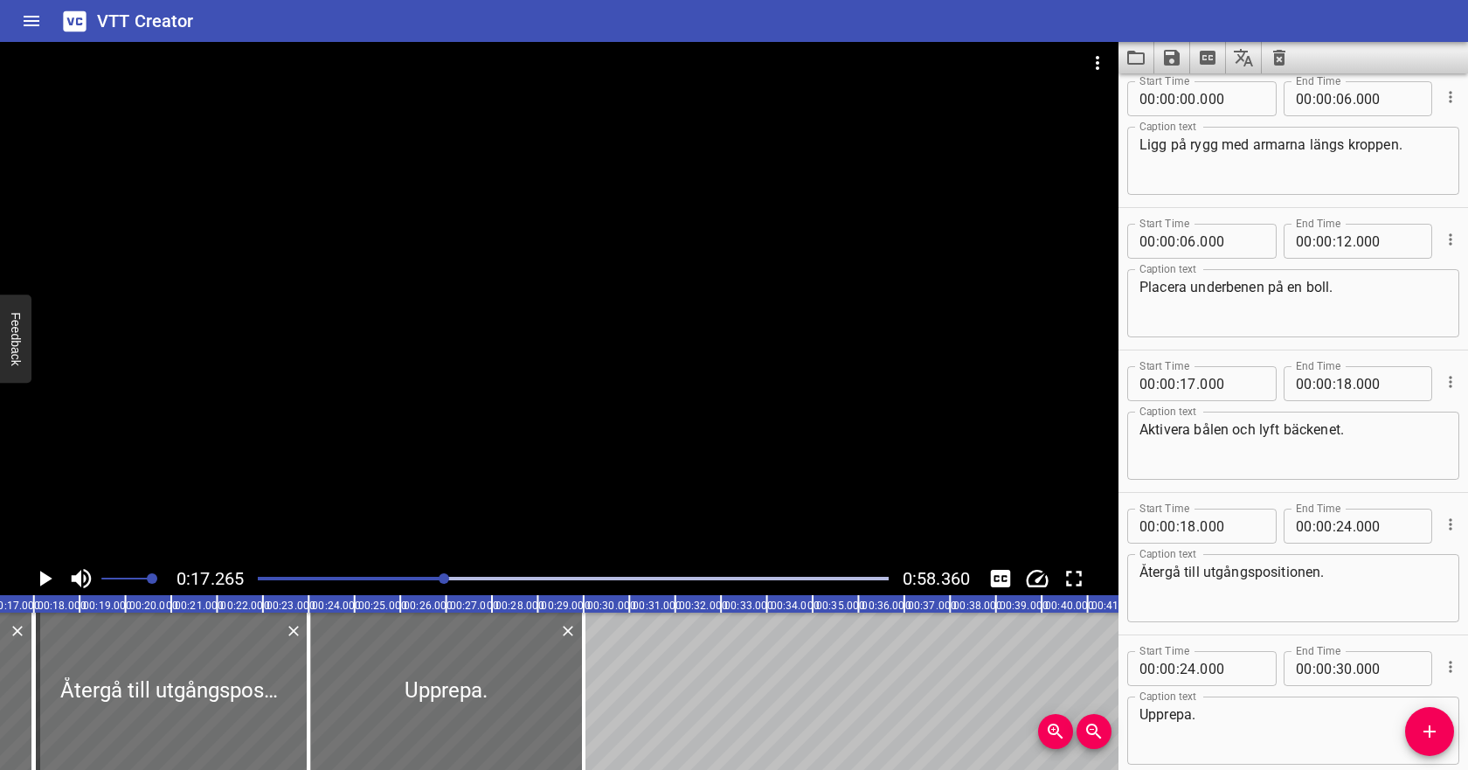
scroll to position [0, 0]
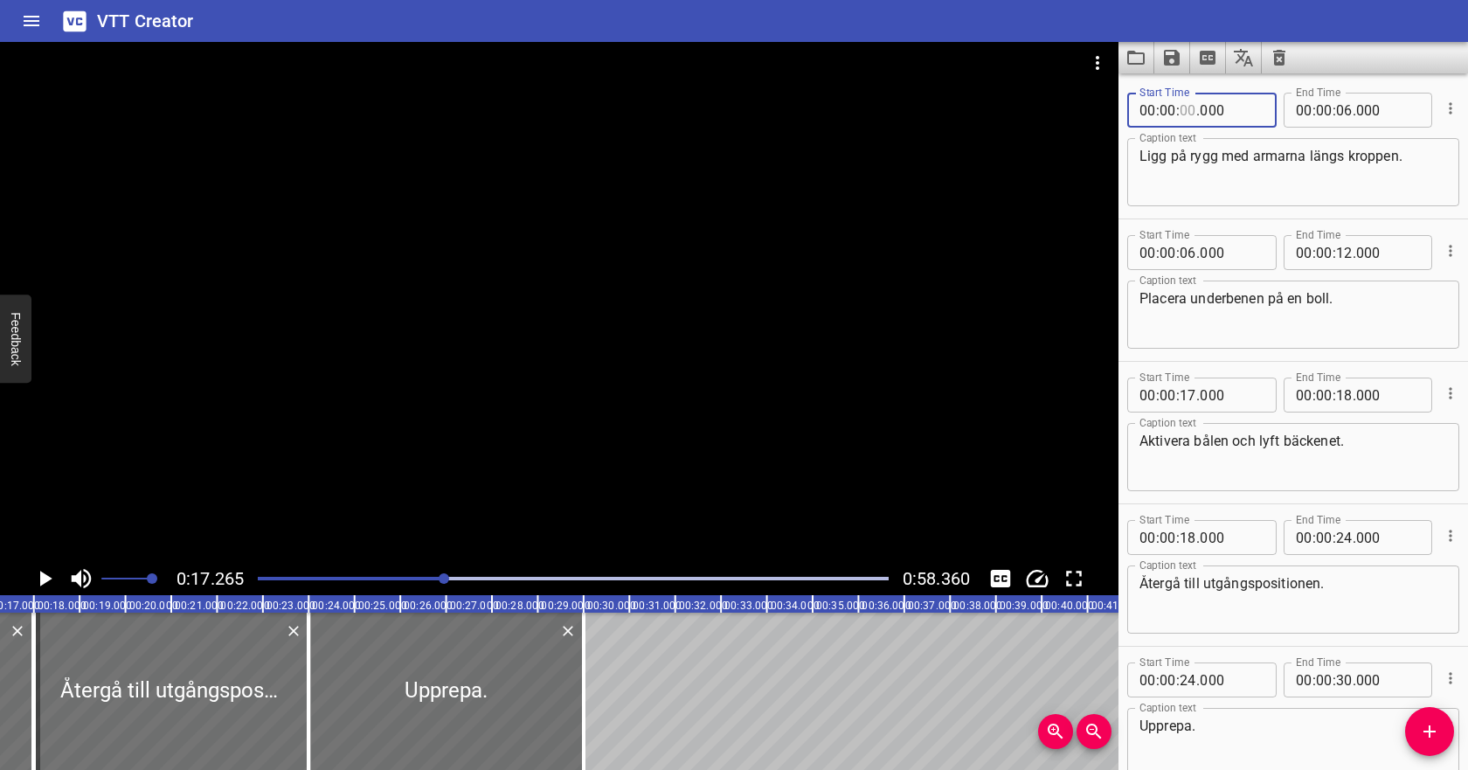
click at [1188, 114] on input "number" at bounding box center [1188, 110] width 17 height 35
type input "04"
type input "000"
click at [1341, 111] on input "number" at bounding box center [1344, 110] width 17 height 35
type input "10"
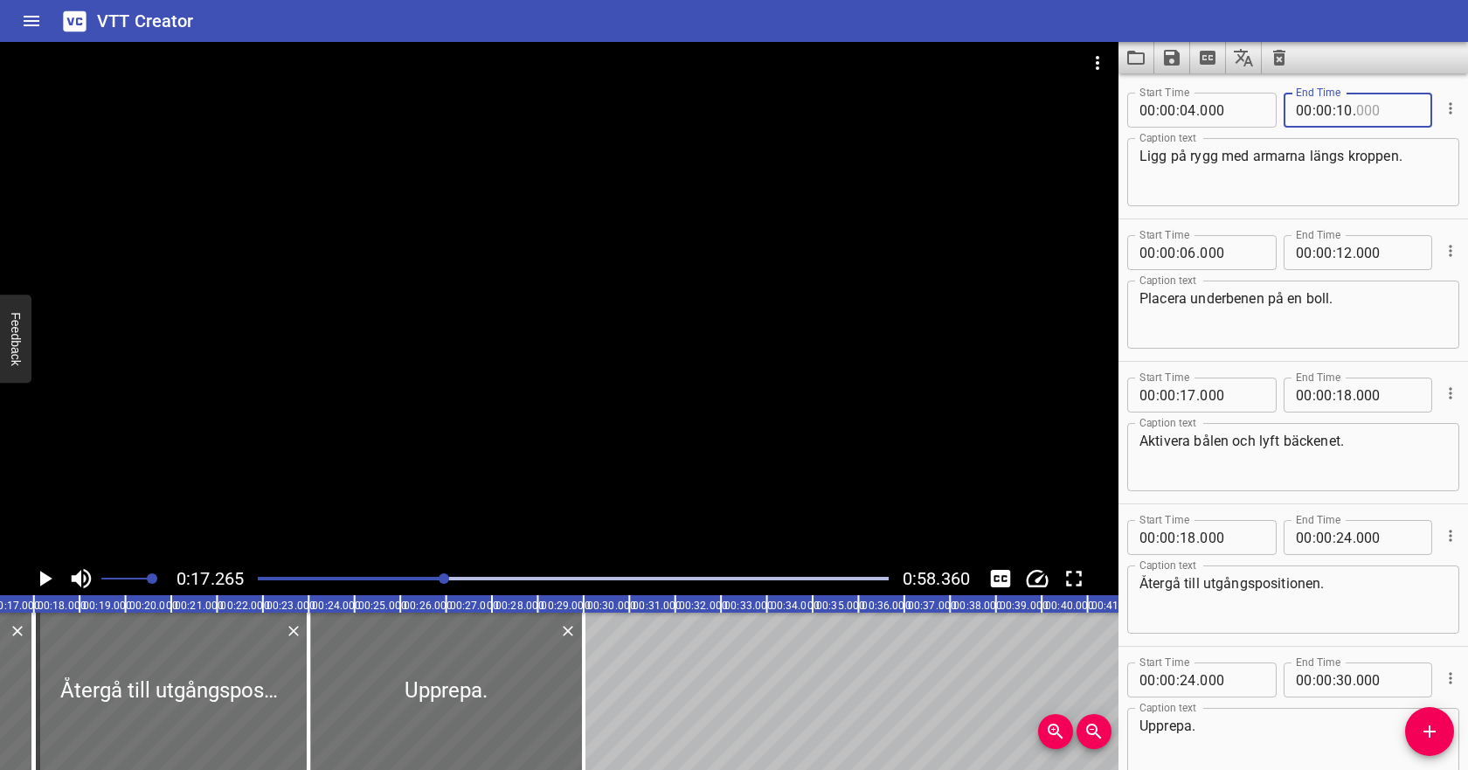
type input "000"
click at [1189, 254] on input "number" at bounding box center [1188, 252] width 17 height 35
type input "10"
type input "000"
click at [1342, 250] on input "number" at bounding box center [1344, 252] width 17 height 35
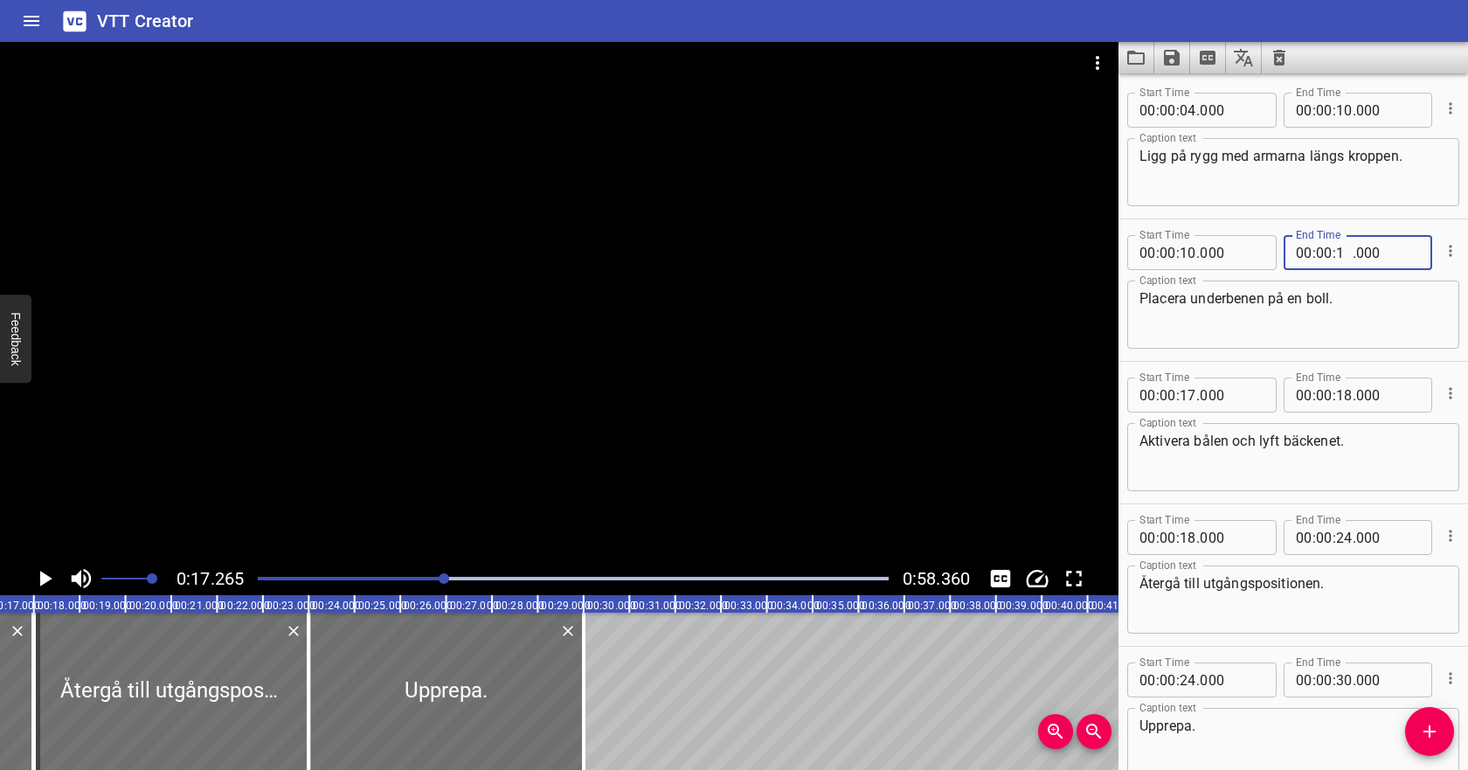
type input "16"
type input "000"
click at [1345, 394] on input "number" at bounding box center [1344, 394] width 17 height 35
type input "20"
type input "000"
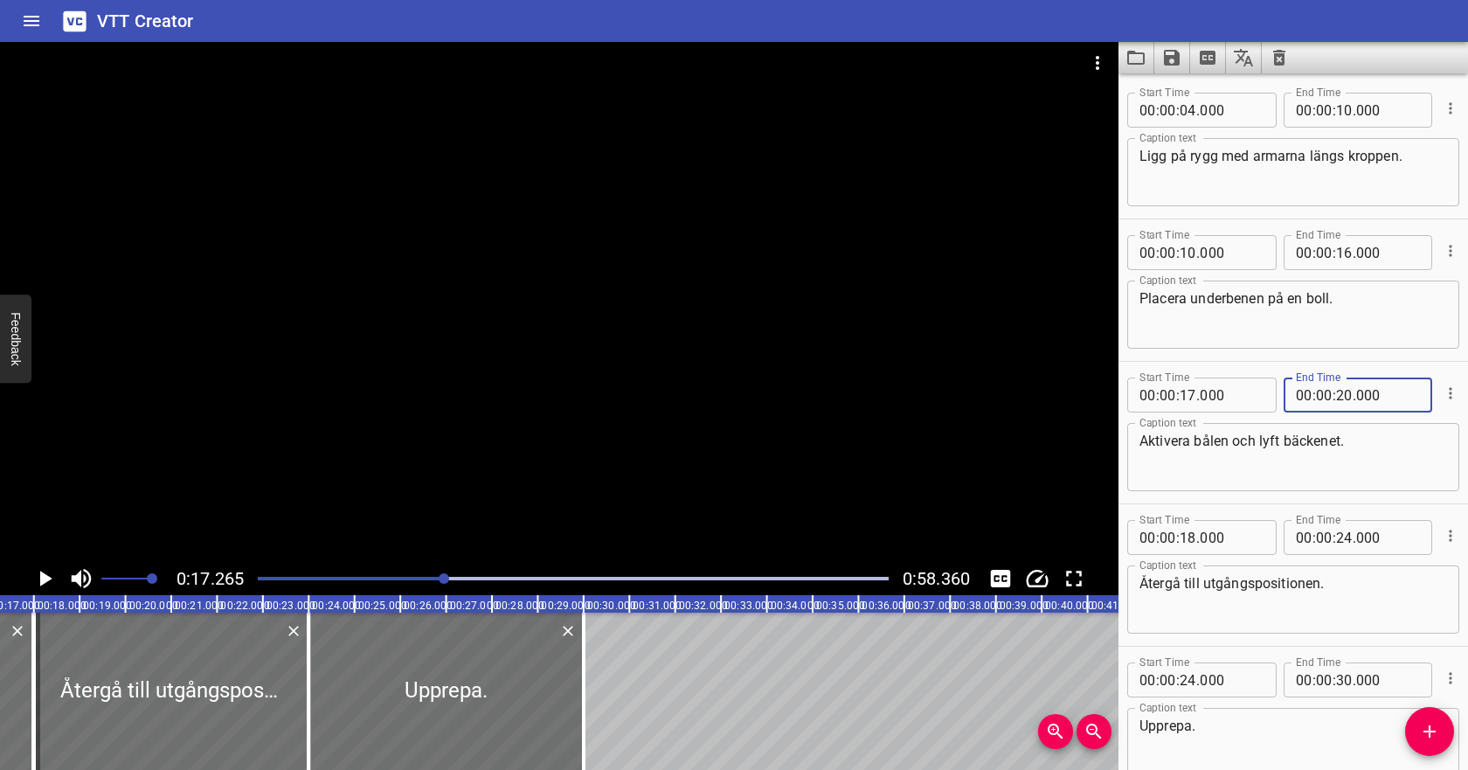
click at [1333, 444] on textarea "Aktivera bålen och lyft bäckenet." at bounding box center [1293, 458] width 308 height 50
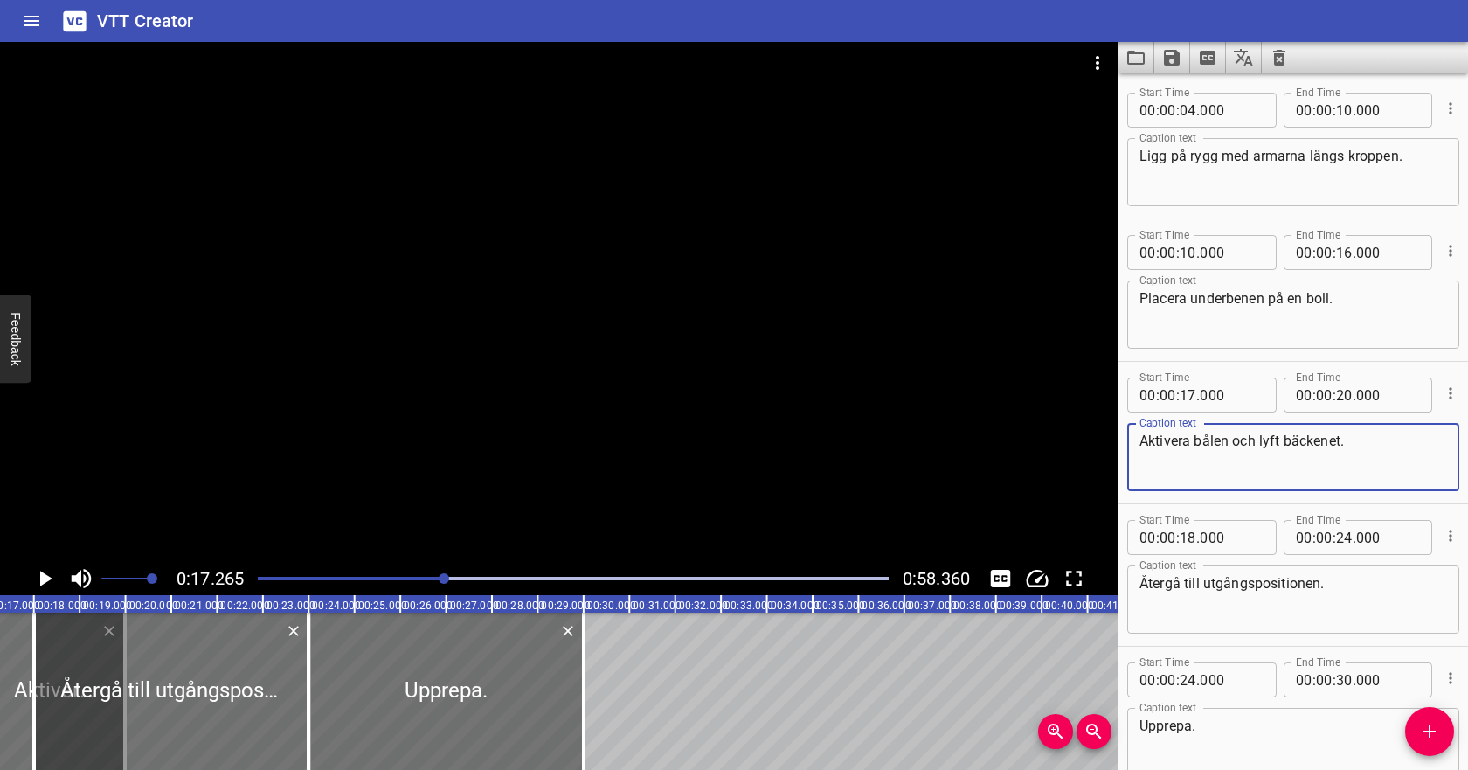
click at [45, 579] on icon "Play/Pause" at bounding box center [46, 579] width 12 height 16
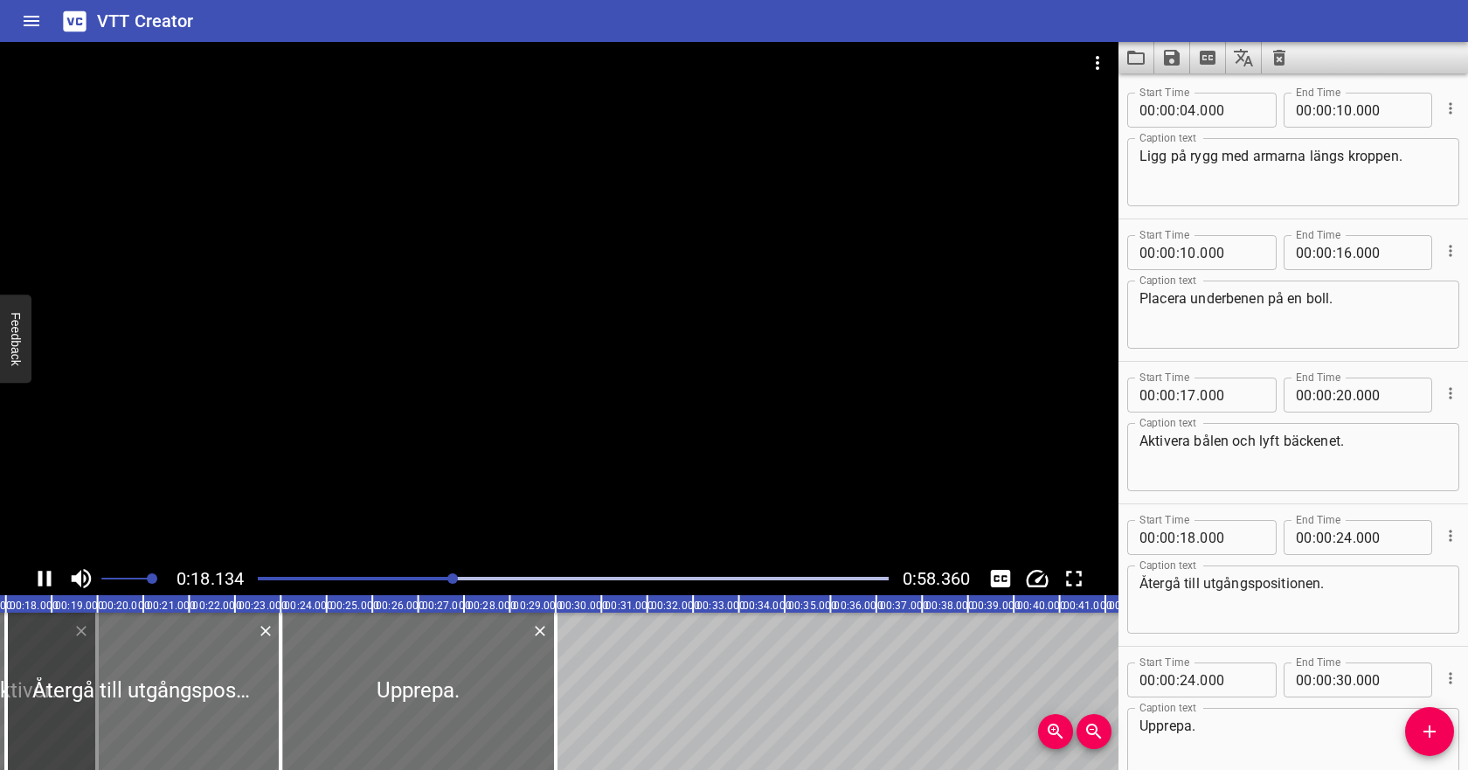
scroll to position [98, 0]
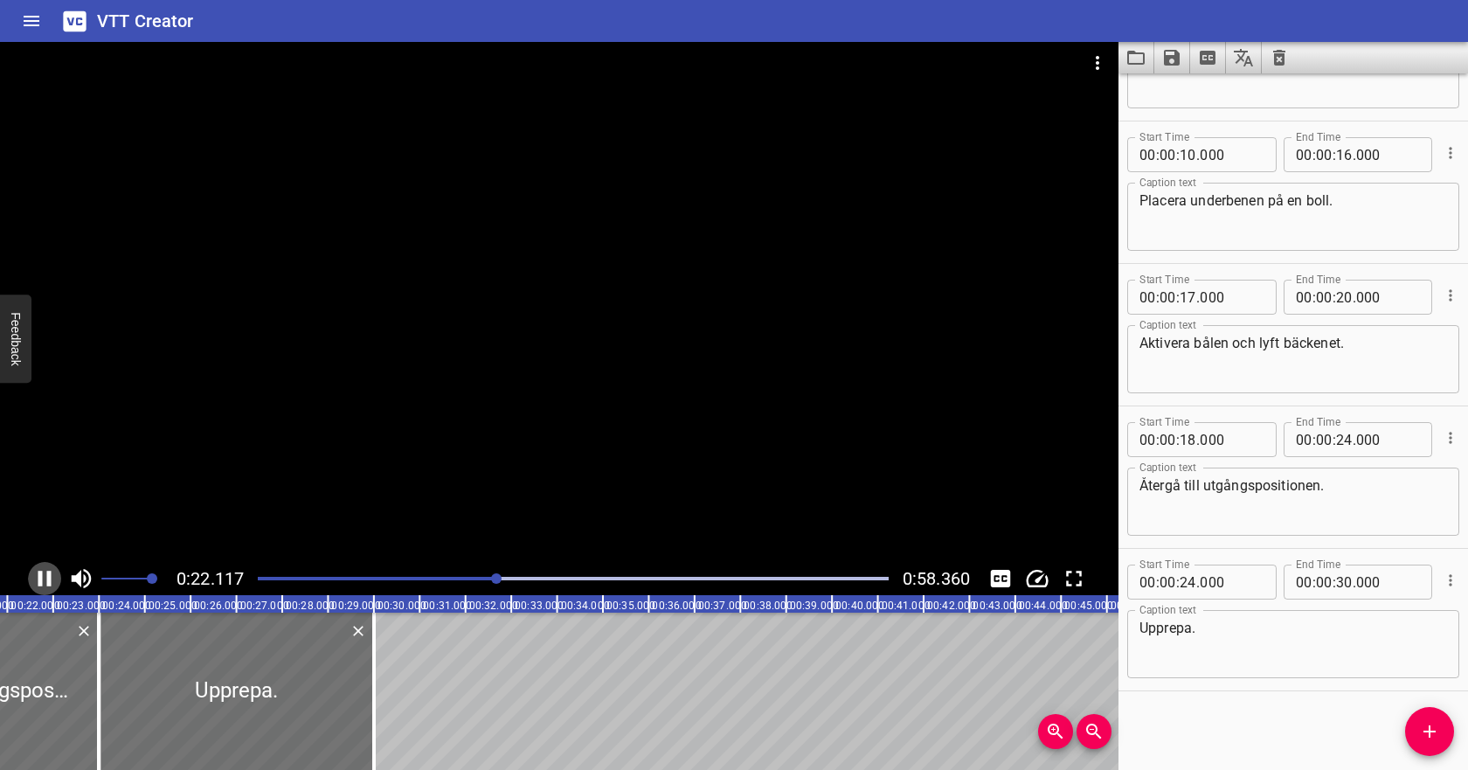
click at [48, 579] on icon "Play/Pause" at bounding box center [44, 579] width 13 height 16
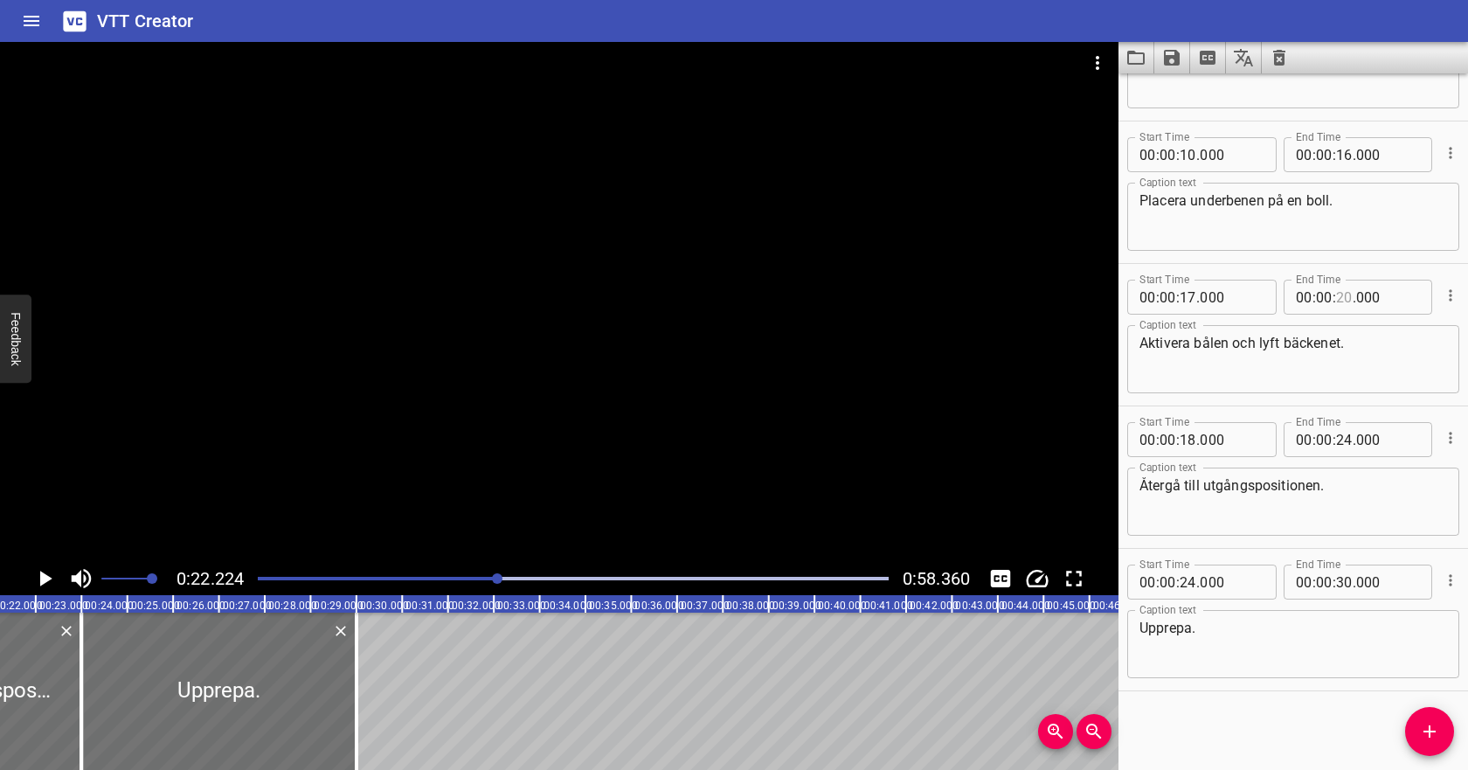
click at [1342, 300] on input "number" at bounding box center [1344, 297] width 17 height 35
type input "22"
type input "000"
click at [1190, 440] on input "number" at bounding box center [1188, 439] width 17 height 35
type input "22"
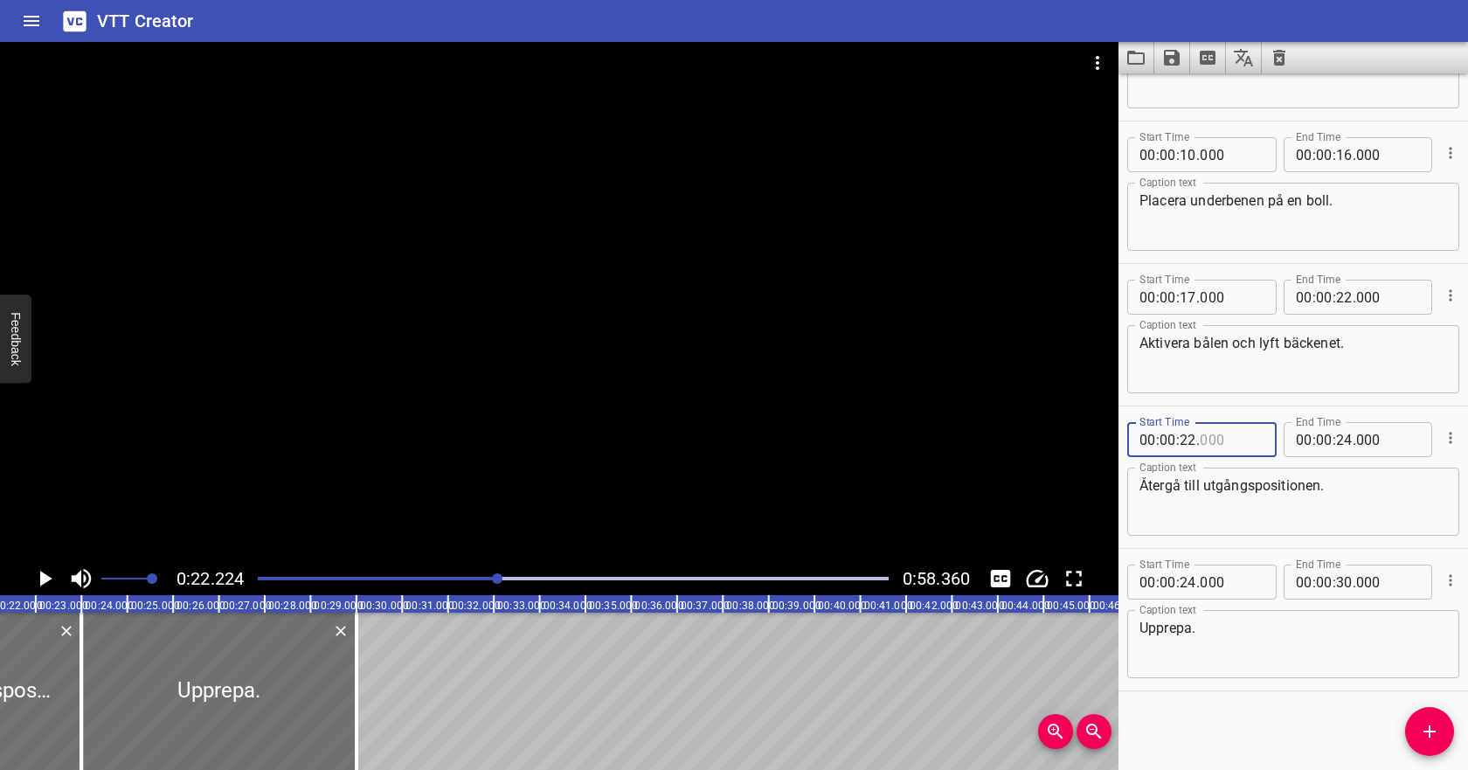
type input "000"
click at [41, 582] on icon "Play/Pause" at bounding box center [46, 579] width 12 height 16
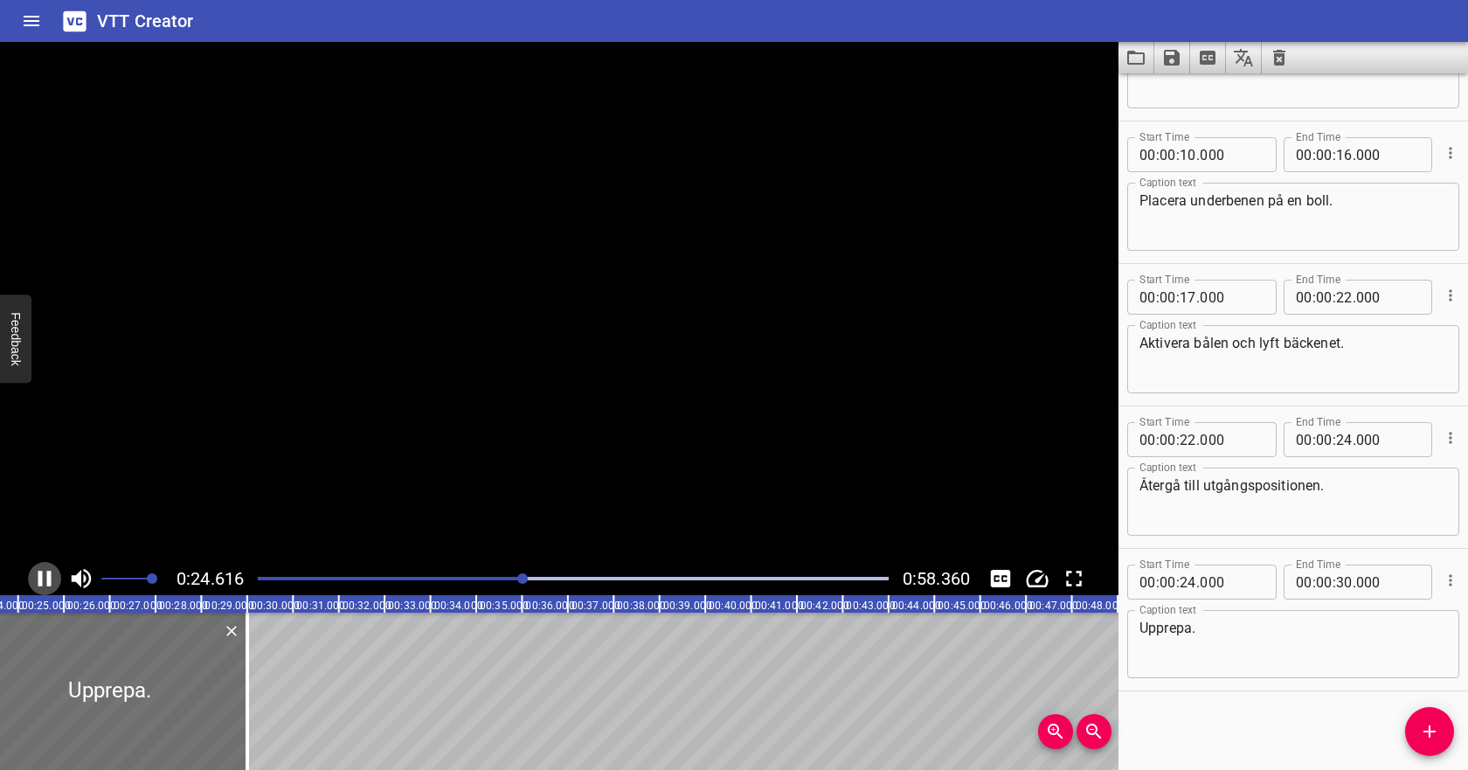
click at [41, 582] on icon "Play/Pause" at bounding box center [44, 579] width 13 height 16
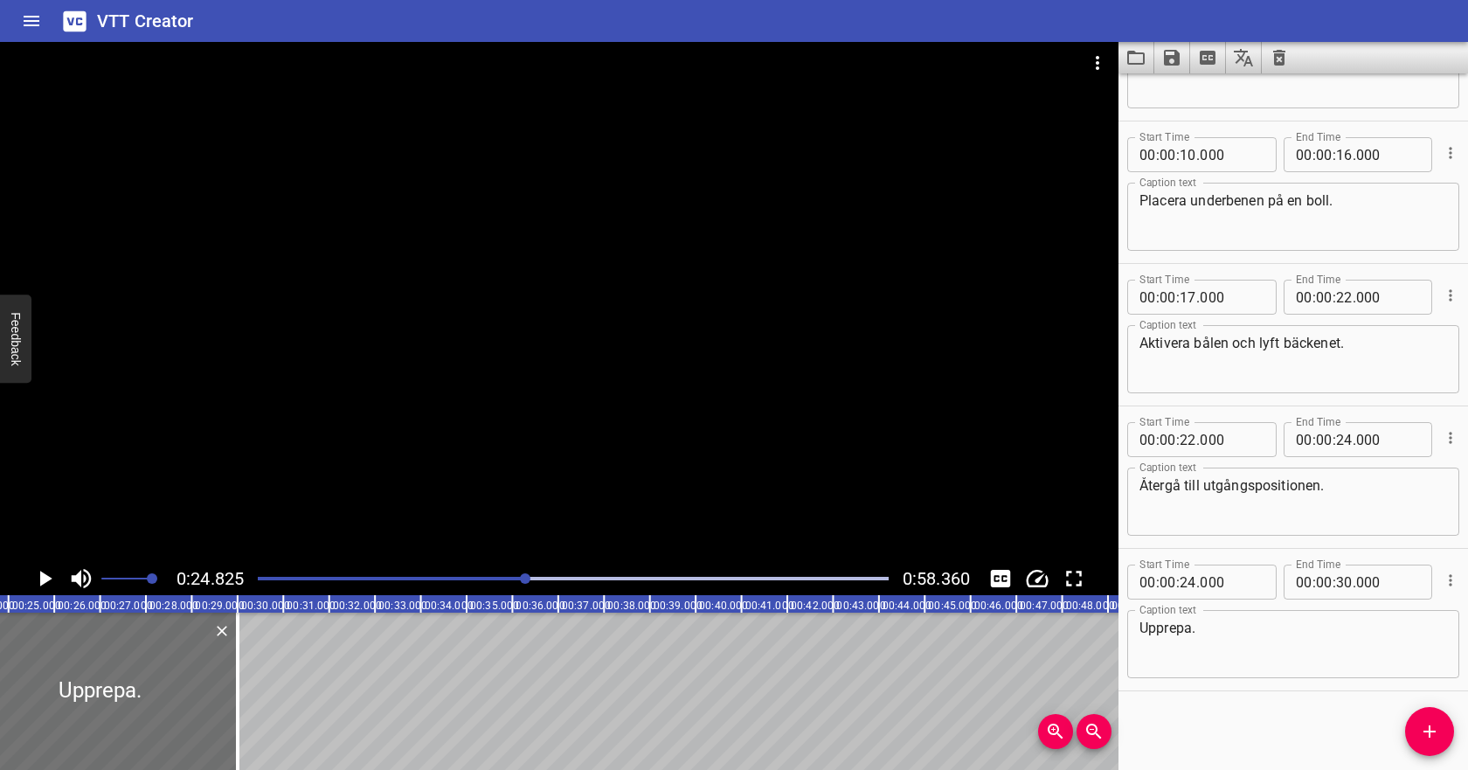
click at [1385, 479] on textarea "Återgå till utgångspositionen." at bounding box center [1293, 502] width 308 height 50
type textarea "Återgå till utgångspositionen och upprepa."
click at [1455, 573] on icon "Cue Options" at bounding box center [1450, 579] width 17 height 17
click at [1434, 577] on li "Advanced options..." at bounding box center [1377, 579] width 152 height 31
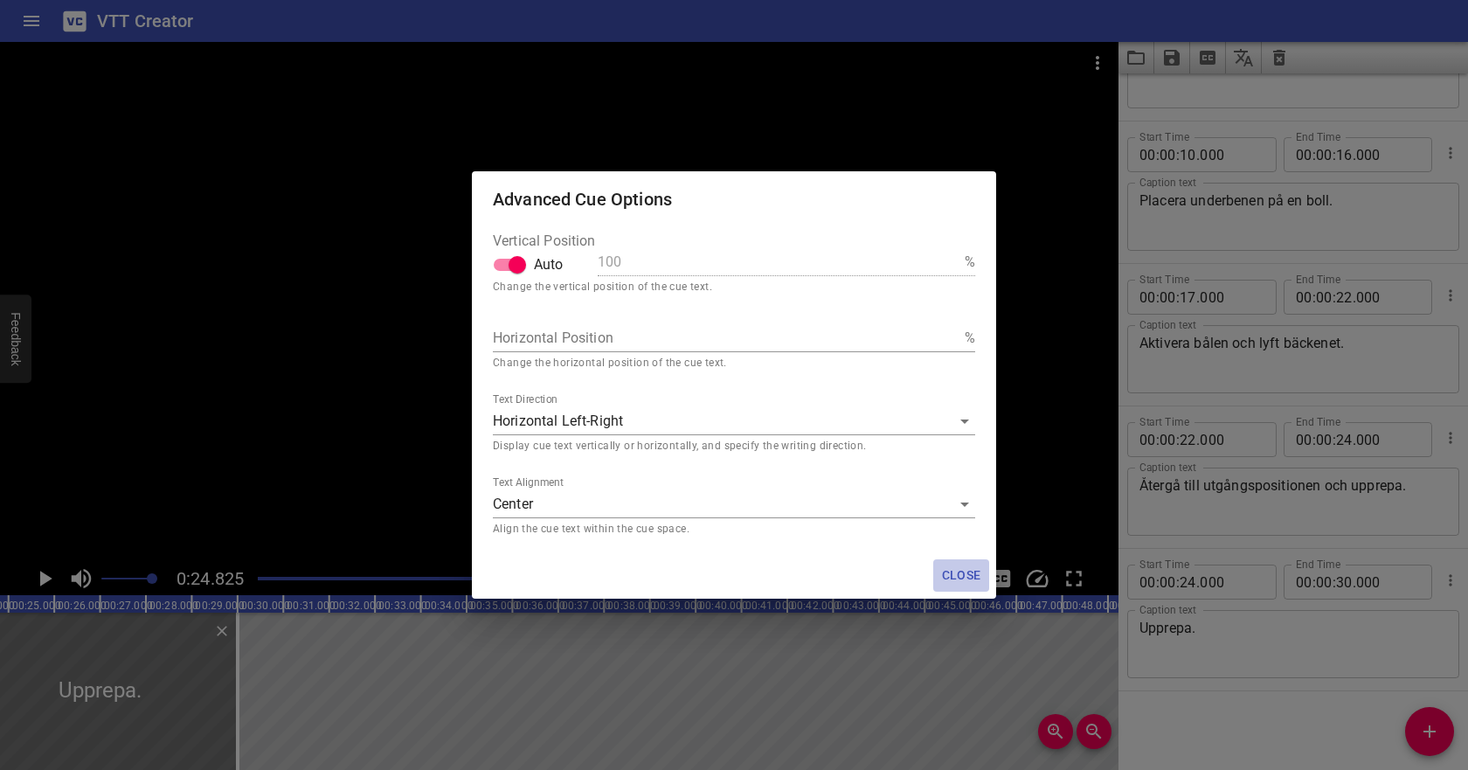
click at [960, 571] on span "Close" at bounding box center [961, 575] width 42 height 22
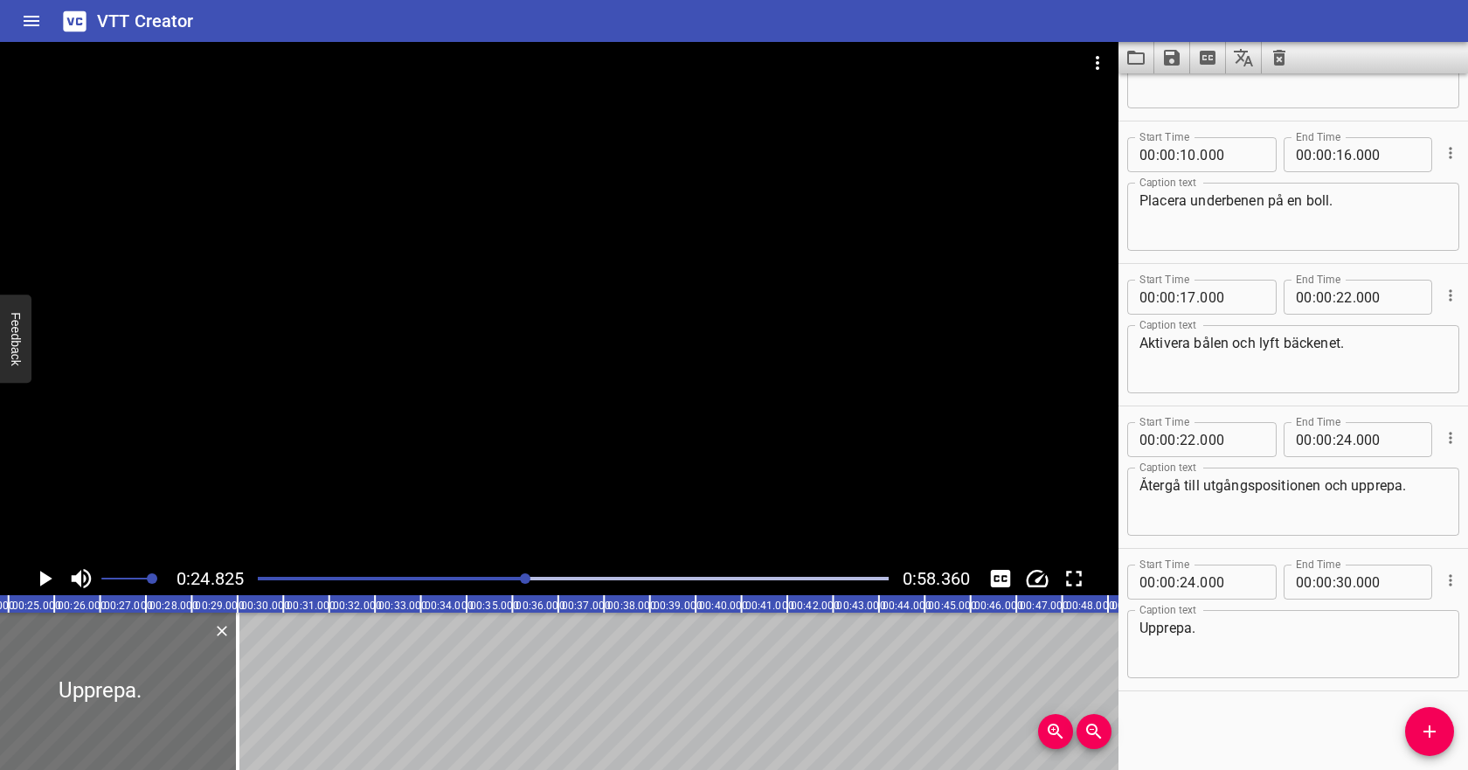
click at [1449, 583] on icon "Cue Options" at bounding box center [1450, 579] width 17 height 17
click at [1389, 620] on li "Delete Cue" at bounding box center [1377, 611] width 152 height 31
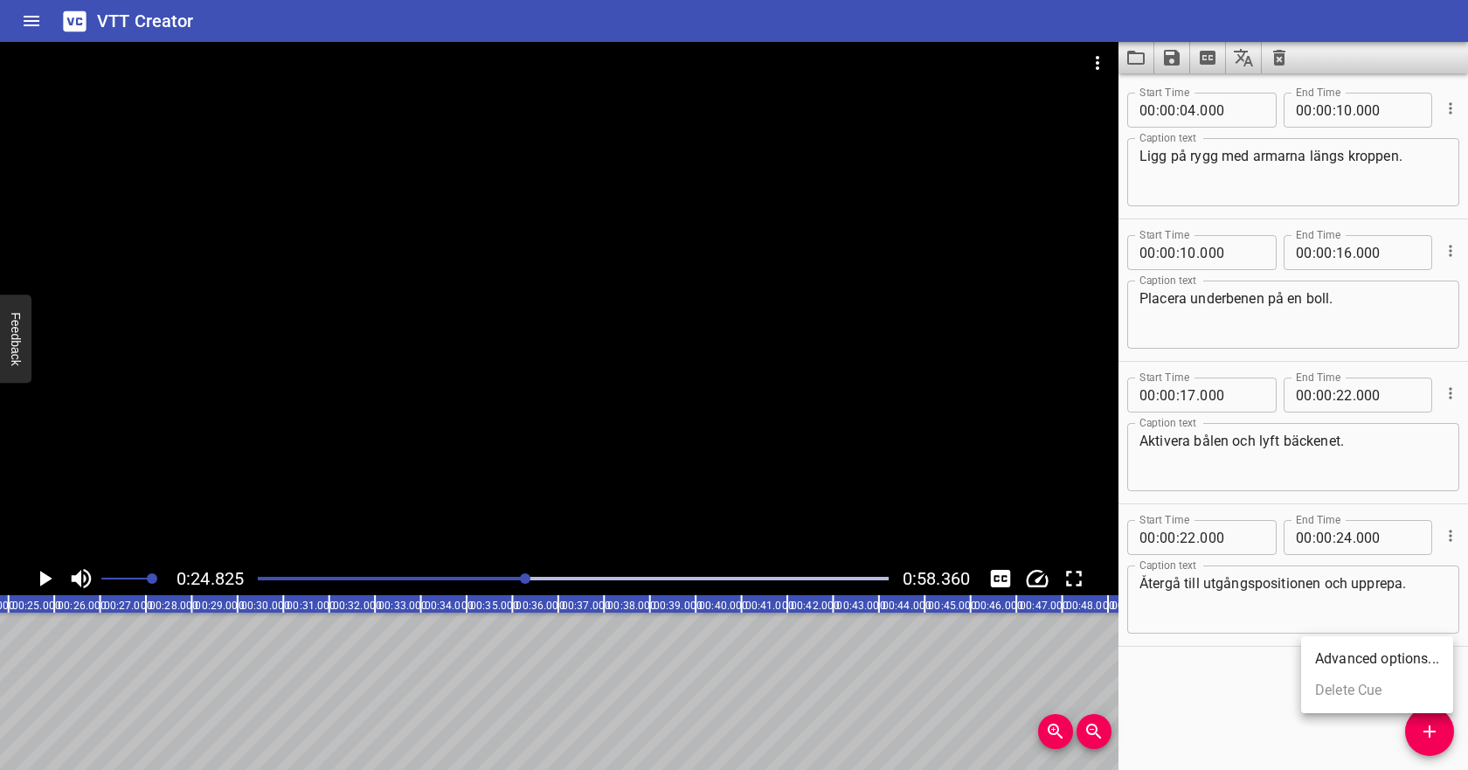
scroll to position [0, 0]
click at [1345, 539] on input "number" at bounding box center [1344, 537] width 17 height 35
type input "30"
type input "000"
click at [1322, 593] on textarea "Återgå till utgångspositionen och upprepa." at bounding box center [1293, 600] width 308 height 50
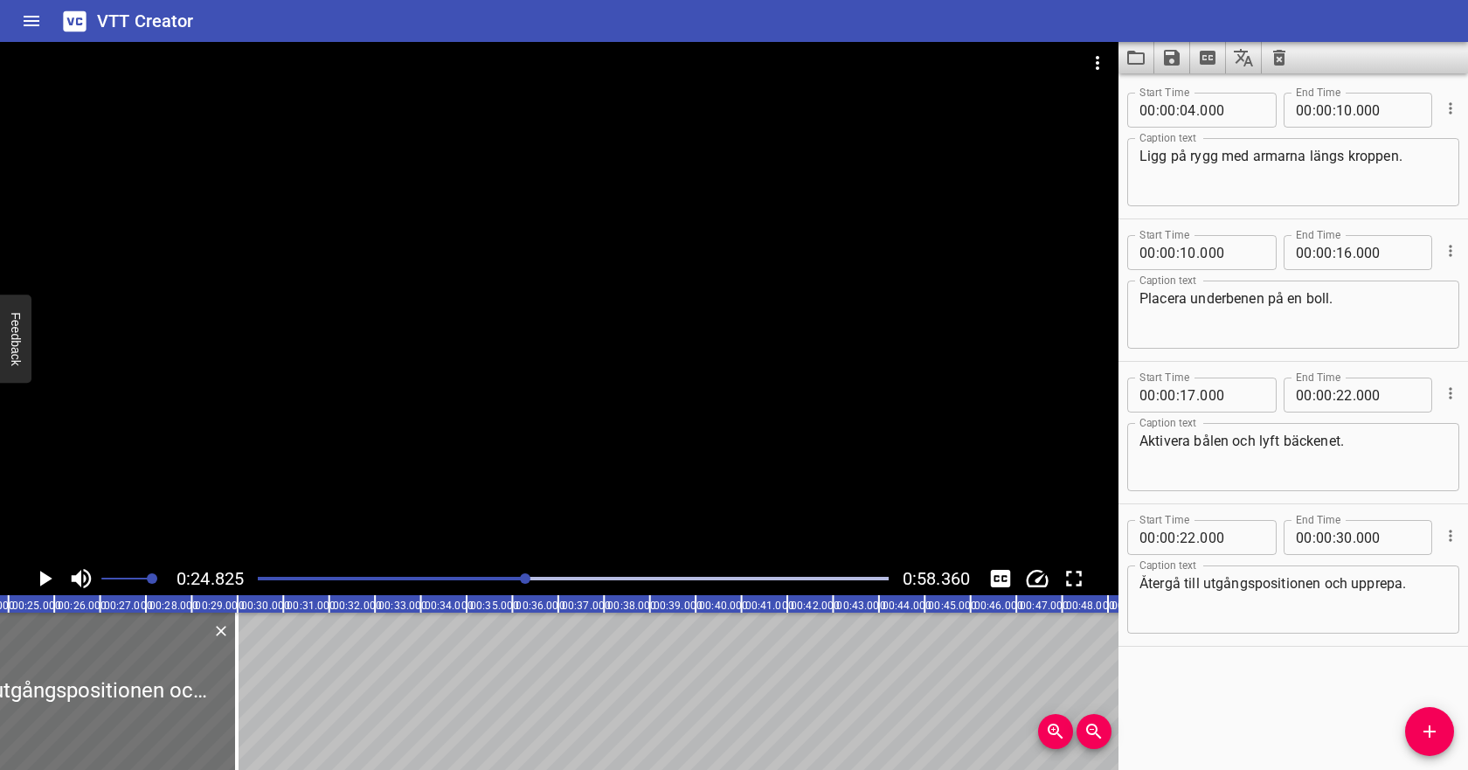
click at [350, 571] on div at bounding box center [573, 578] width 652 height 24
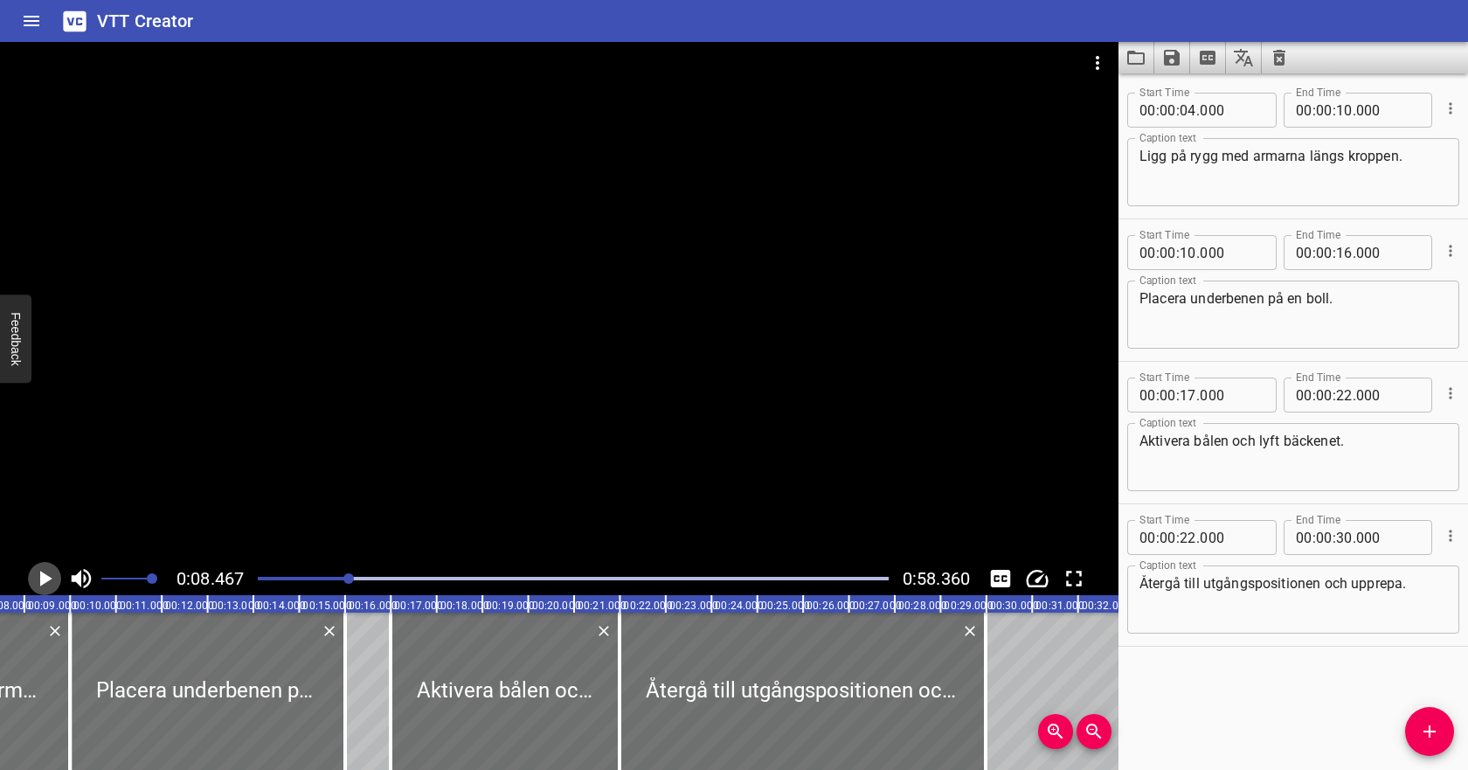
click at [52, 571] on icon "Play/Pause" at bounding box center [44, 578] width 26 height 26
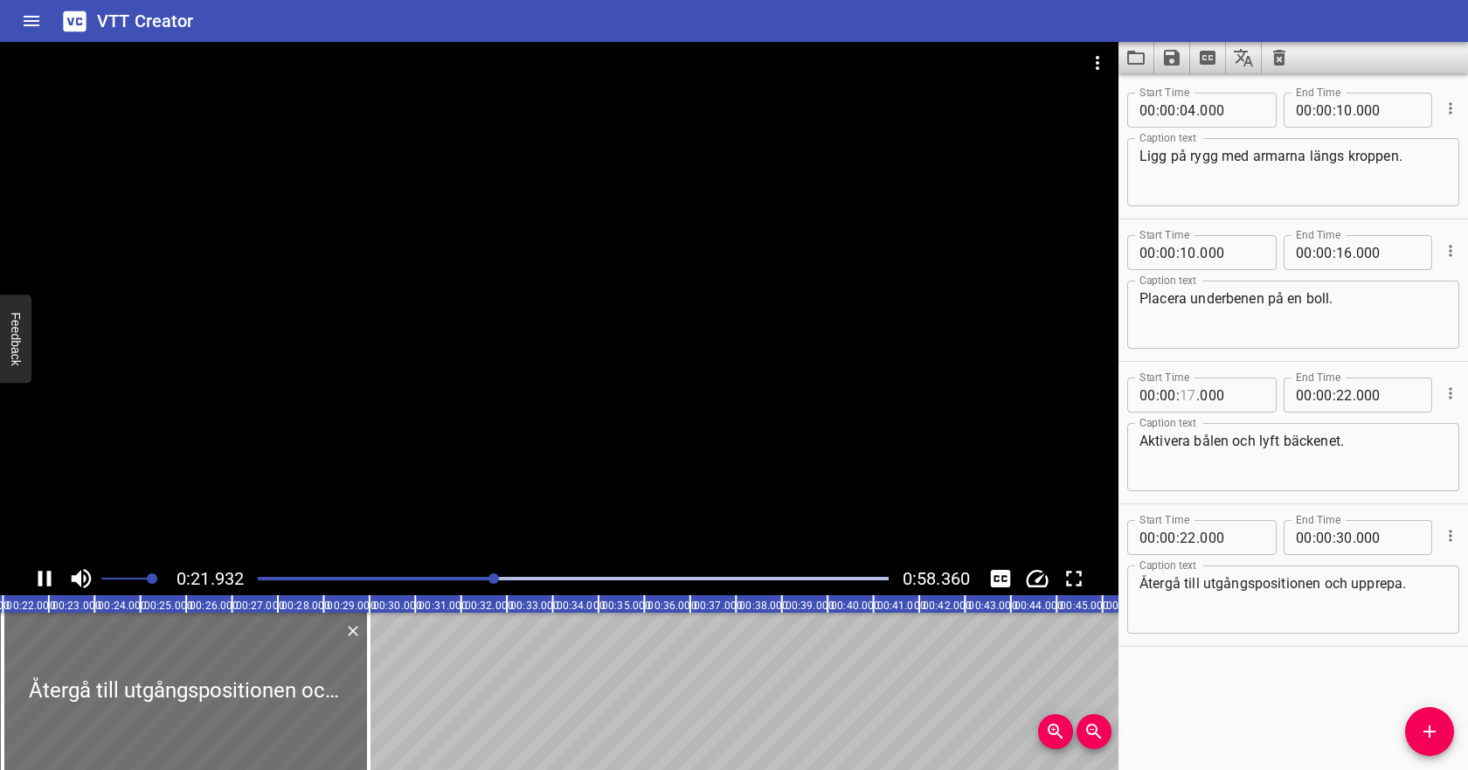
click at [1184, 398] on input "number" at bounding box center [1188, 394] width 17 height 35
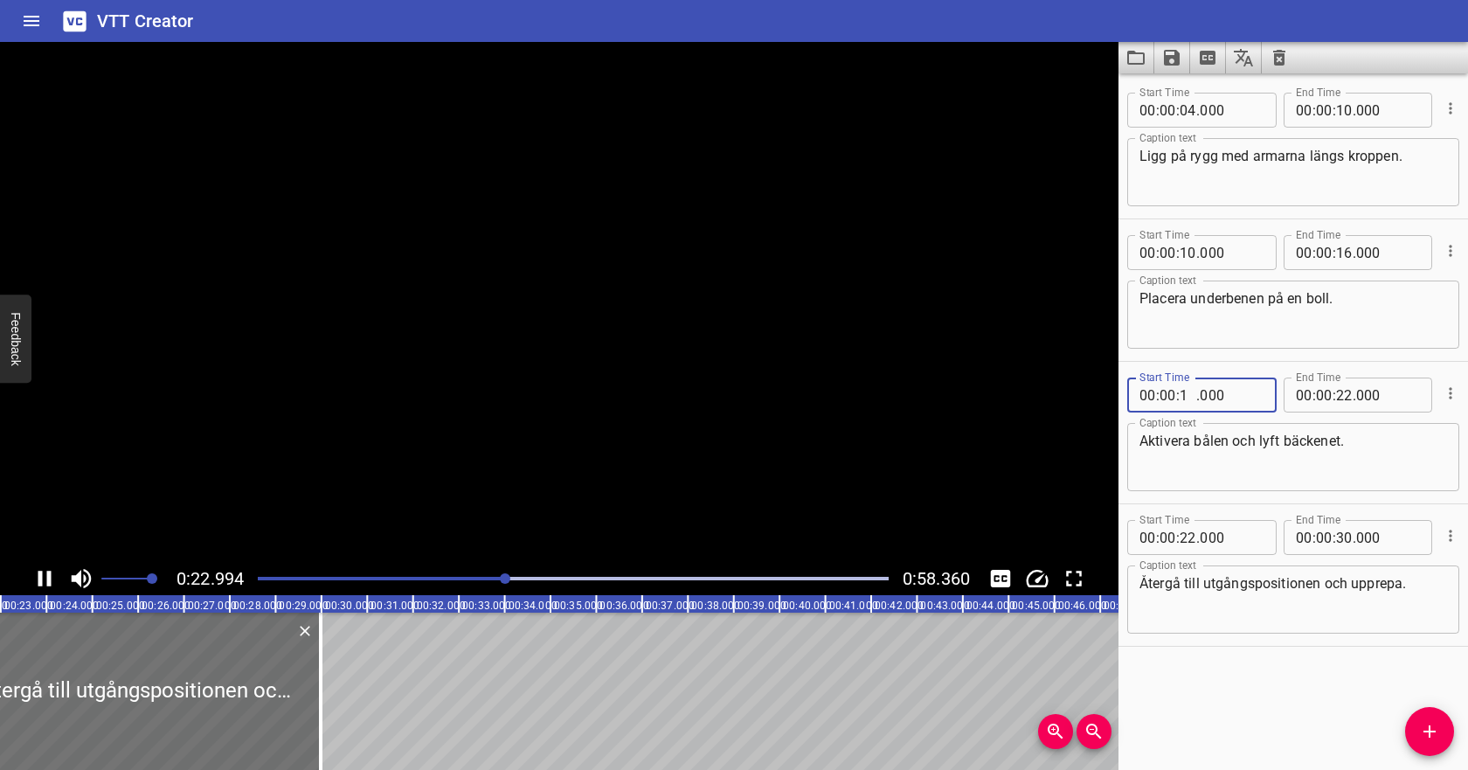
type input "16"
type input "000"
click at [1353, 392] on span "." at bounding box center [1354, 394] width 3 height 35
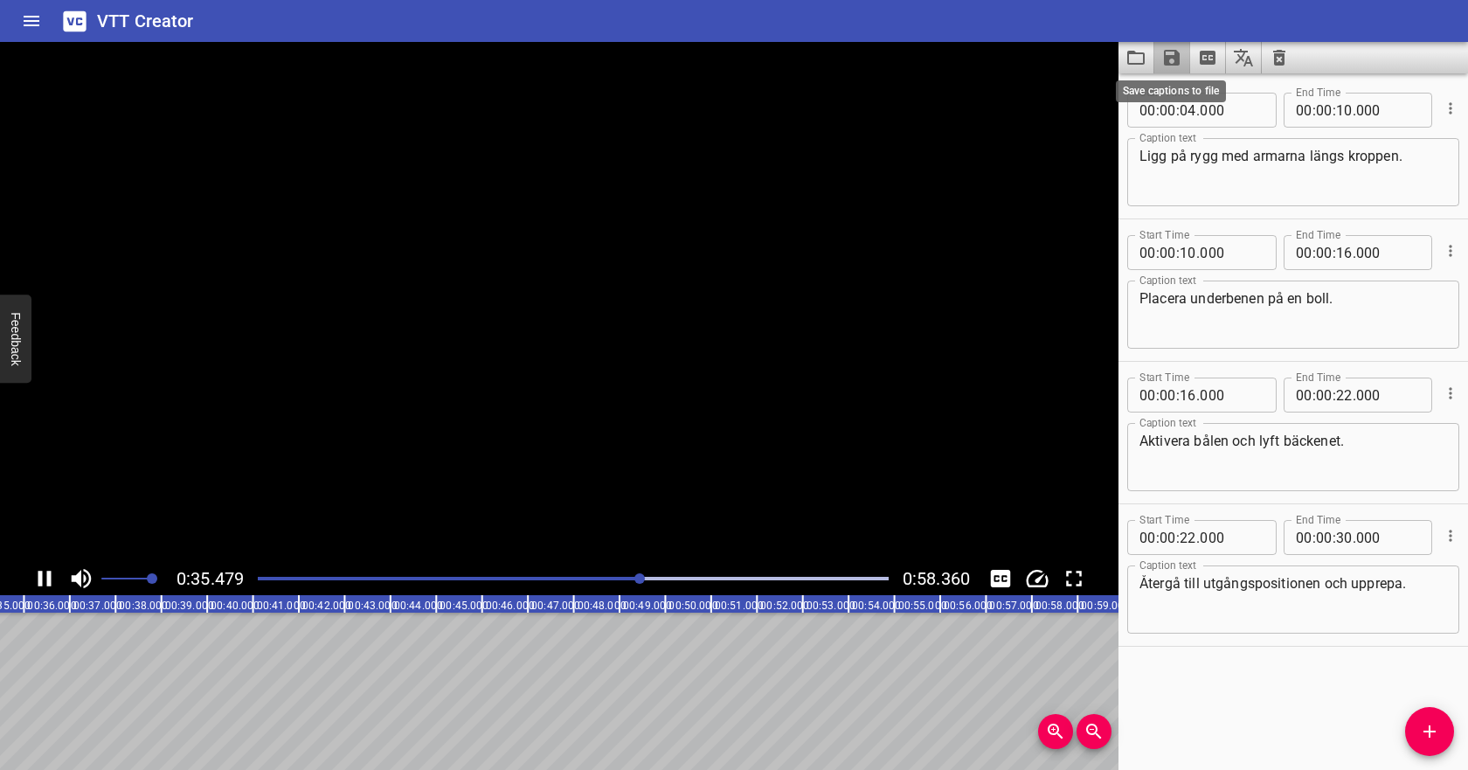
click at [1174, 62] on icon "Save captions to file" at bounding box center [1172, 58] width 16 height 16
click at [1175, 88] on li "Save to VTT file" at bounding box center [1218, 95] width 128 height 31
click at [1097, 54] on icon "Video Options" at bounding box center [1097, 62] width 21 height 21
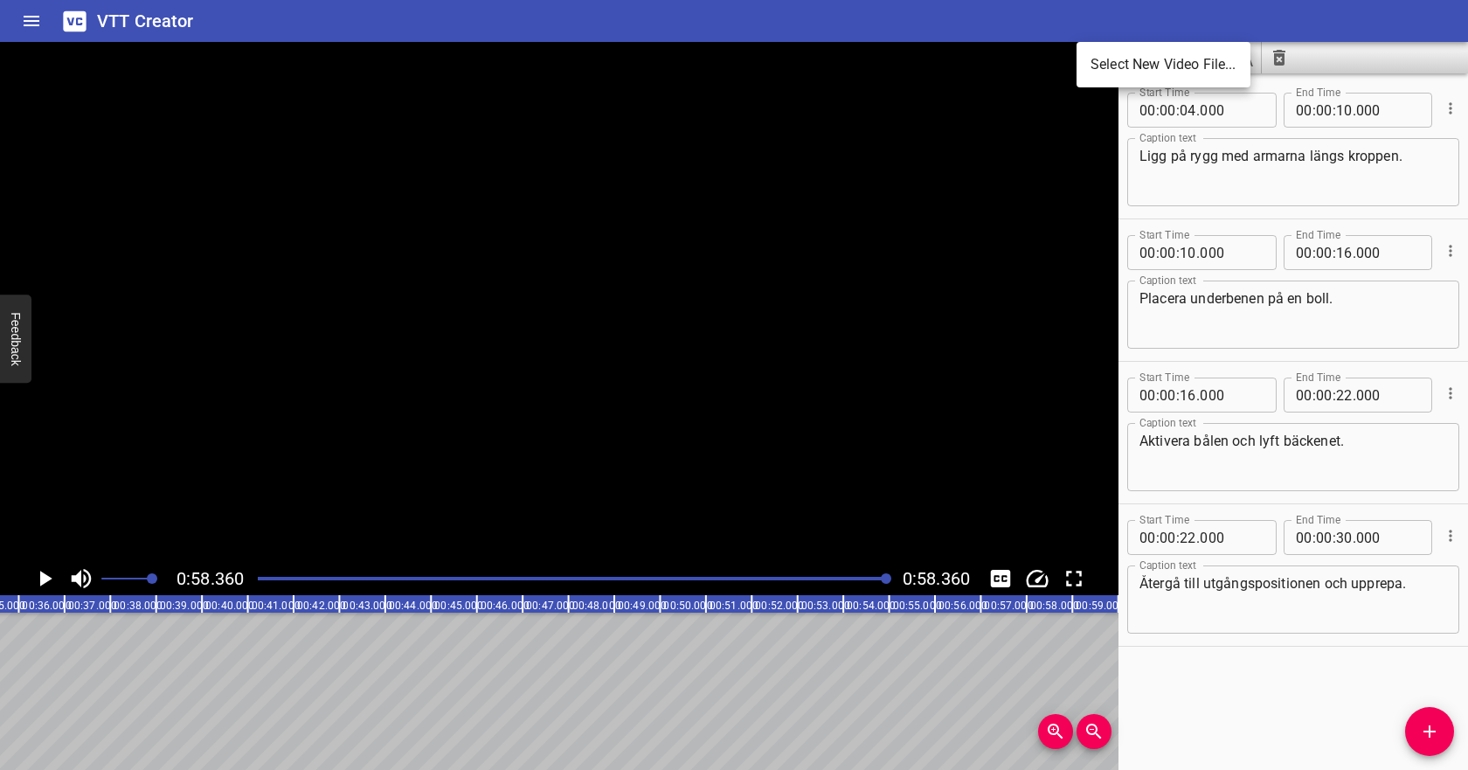
click at [1104, 67] on li "Select New Video File..." at bounding box center [1164, 64] width 174 height 31
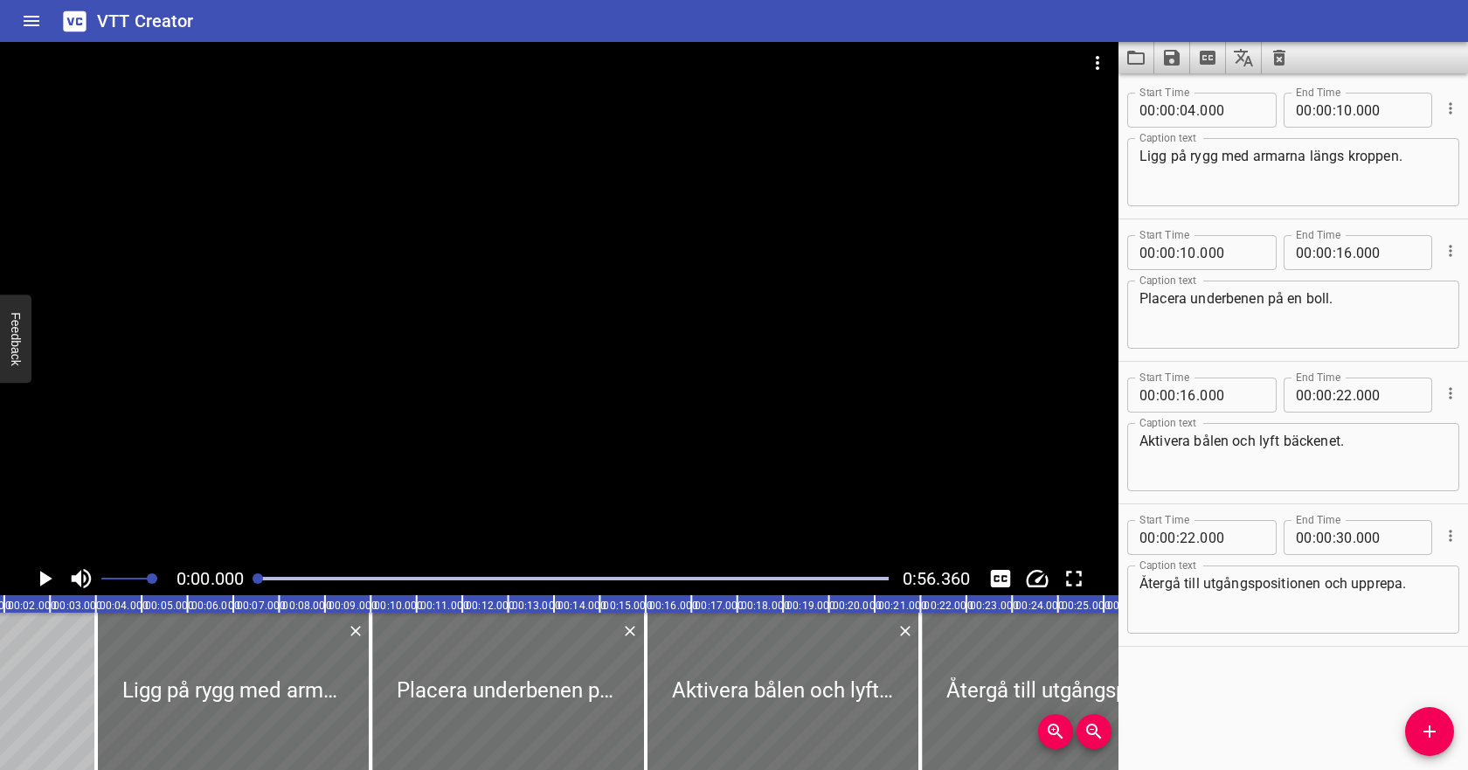
click at [1289, 56] on icon "Clear captions" at bounding box center [1279, 57] width 21 height 21
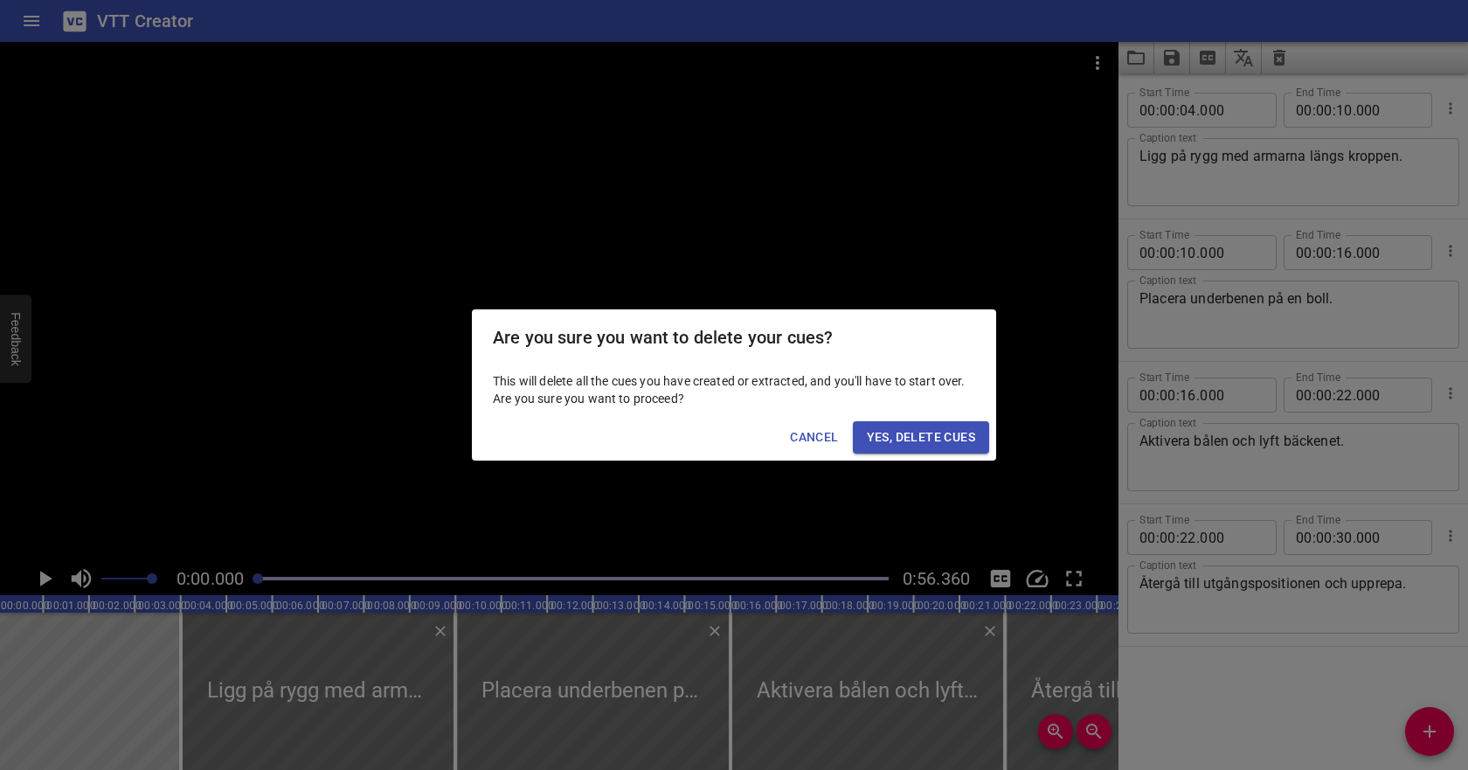
scroll to position [0, 0]
click at [938, 444] on span "Yes, Delete Cues" at bounding box center [921, 437] width 108 height 22
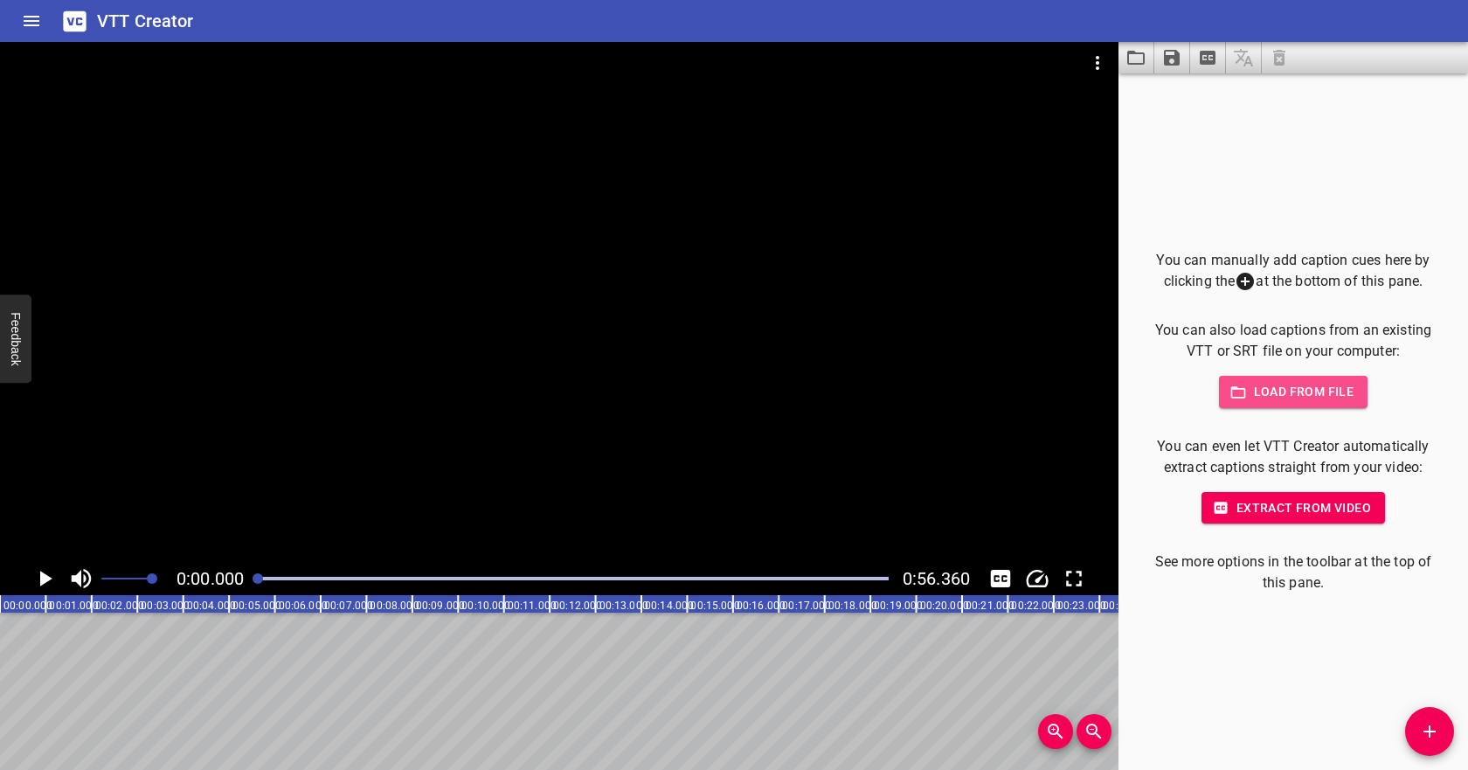
click at [1353, 390] on button "Load from file" at bounding box center [1293, 392] width 149 height 32
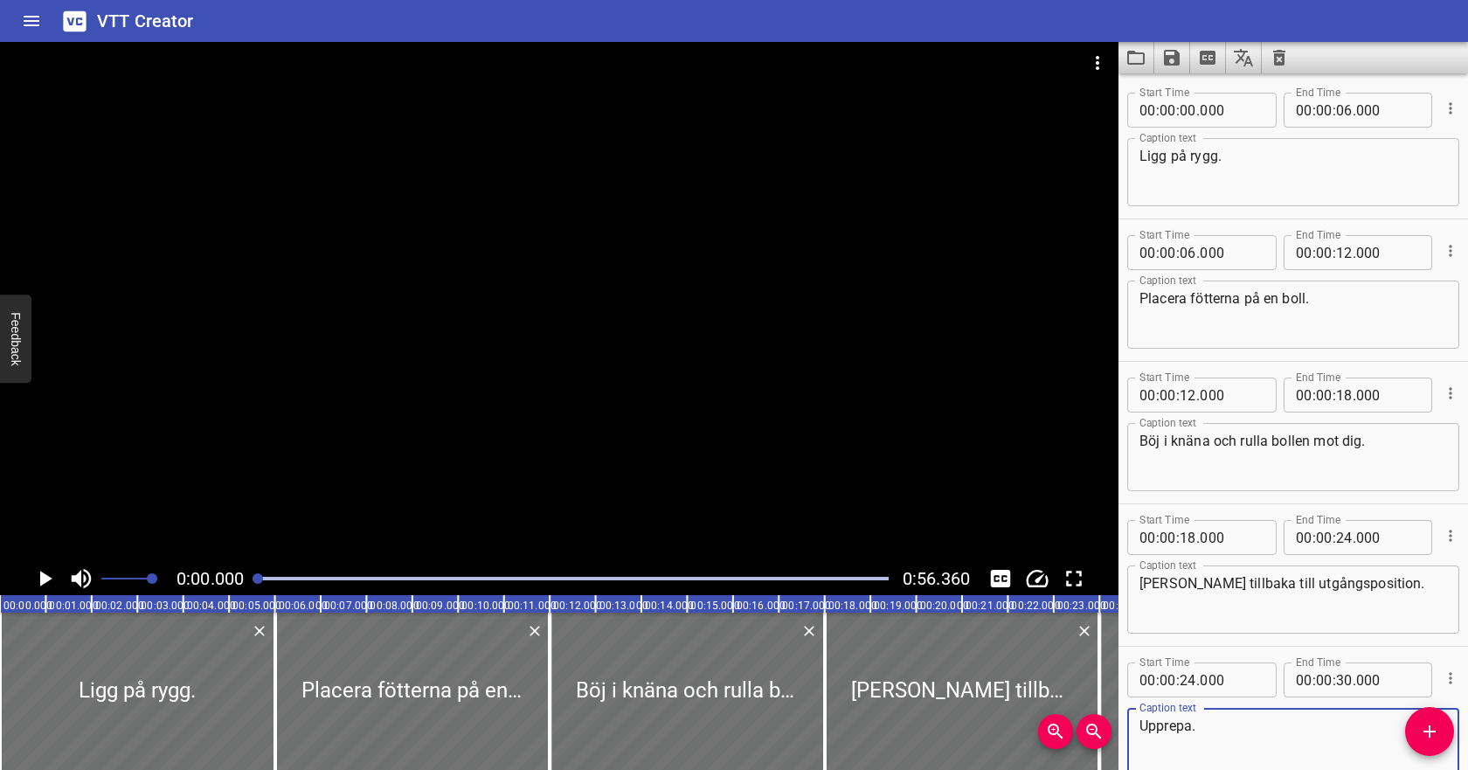
click at [39, 580] on icon "Play/Pause" at bounding box center [44, 578] width 26 height 26
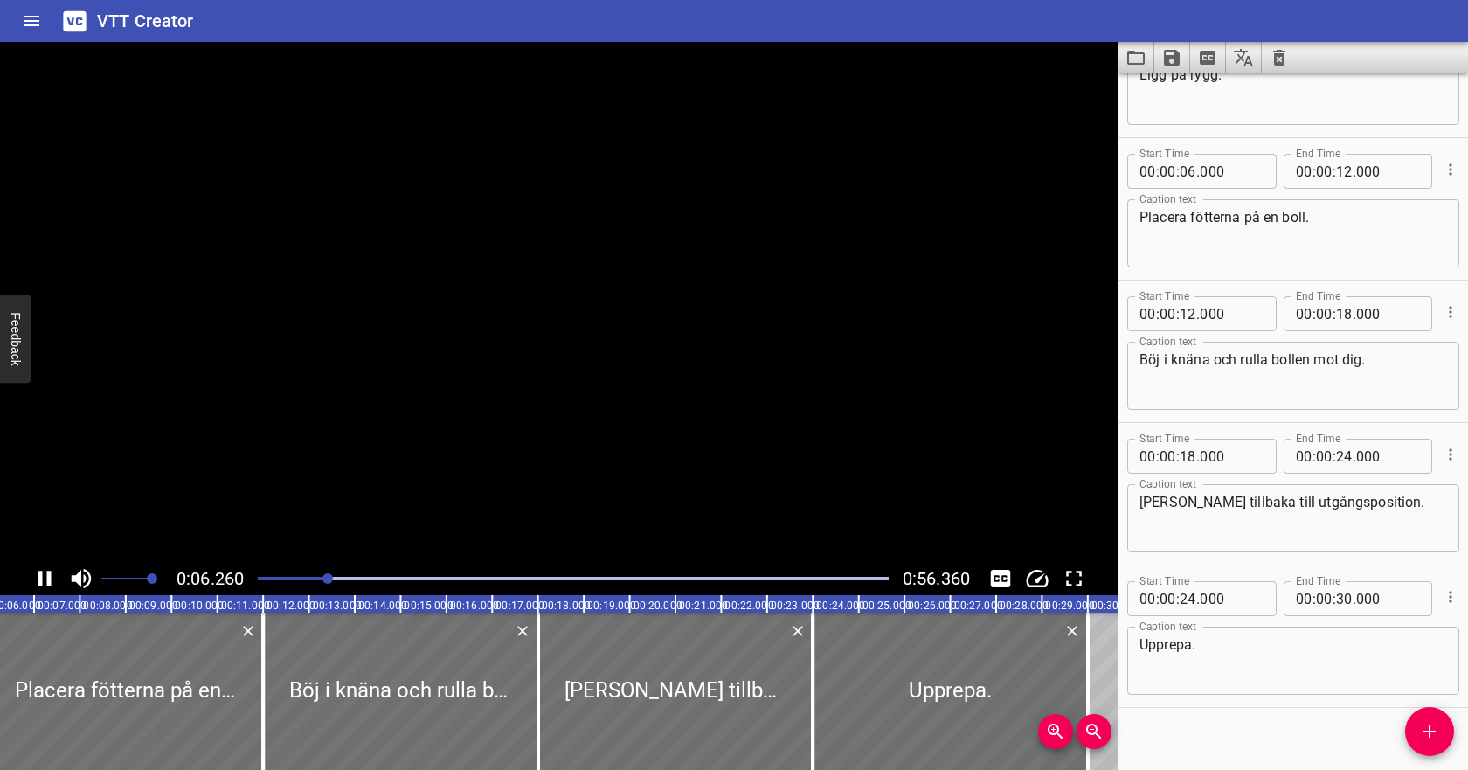
scroll to position [98, 0]
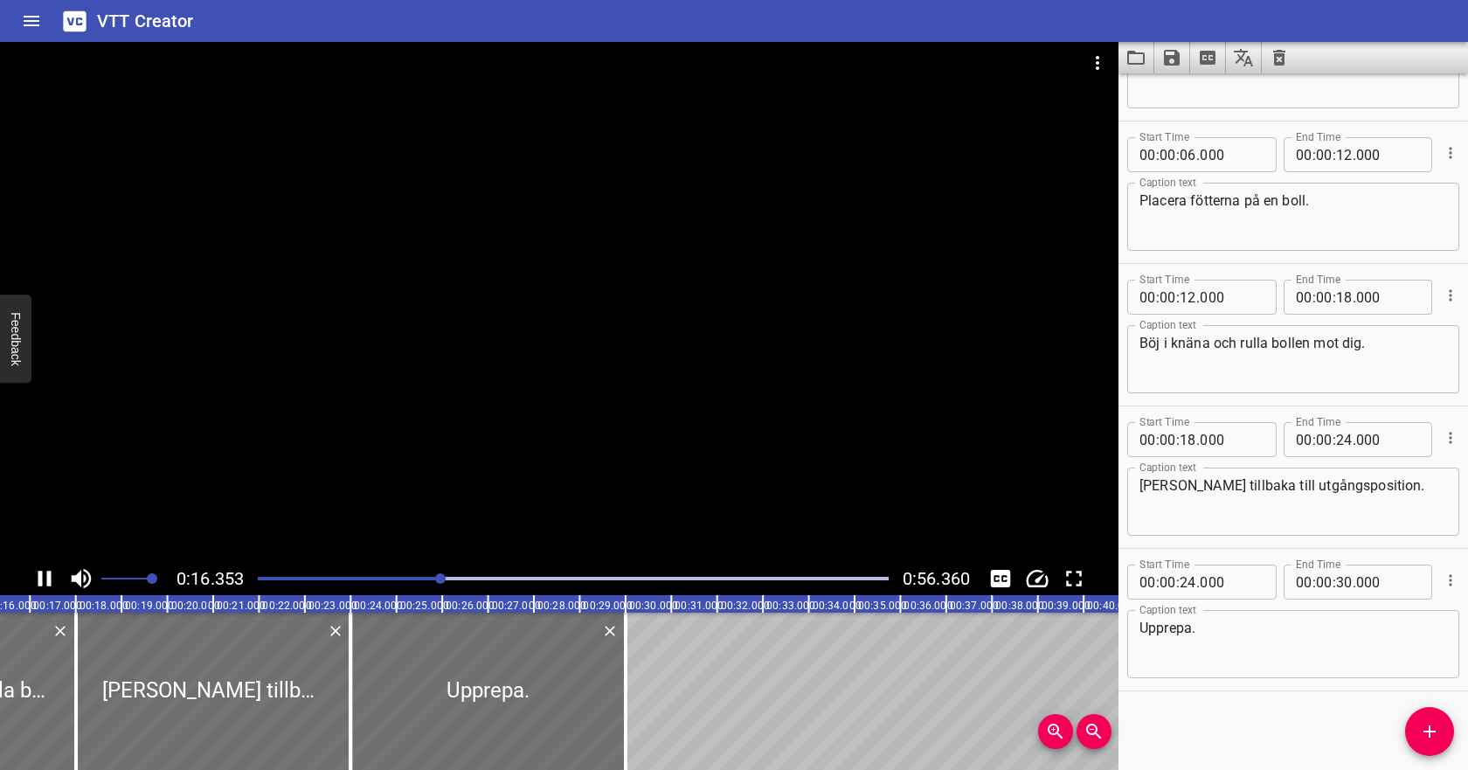
click at [41, 580] on icon "Play/Pause" at bounding box center [44, 579] width 13 height 16
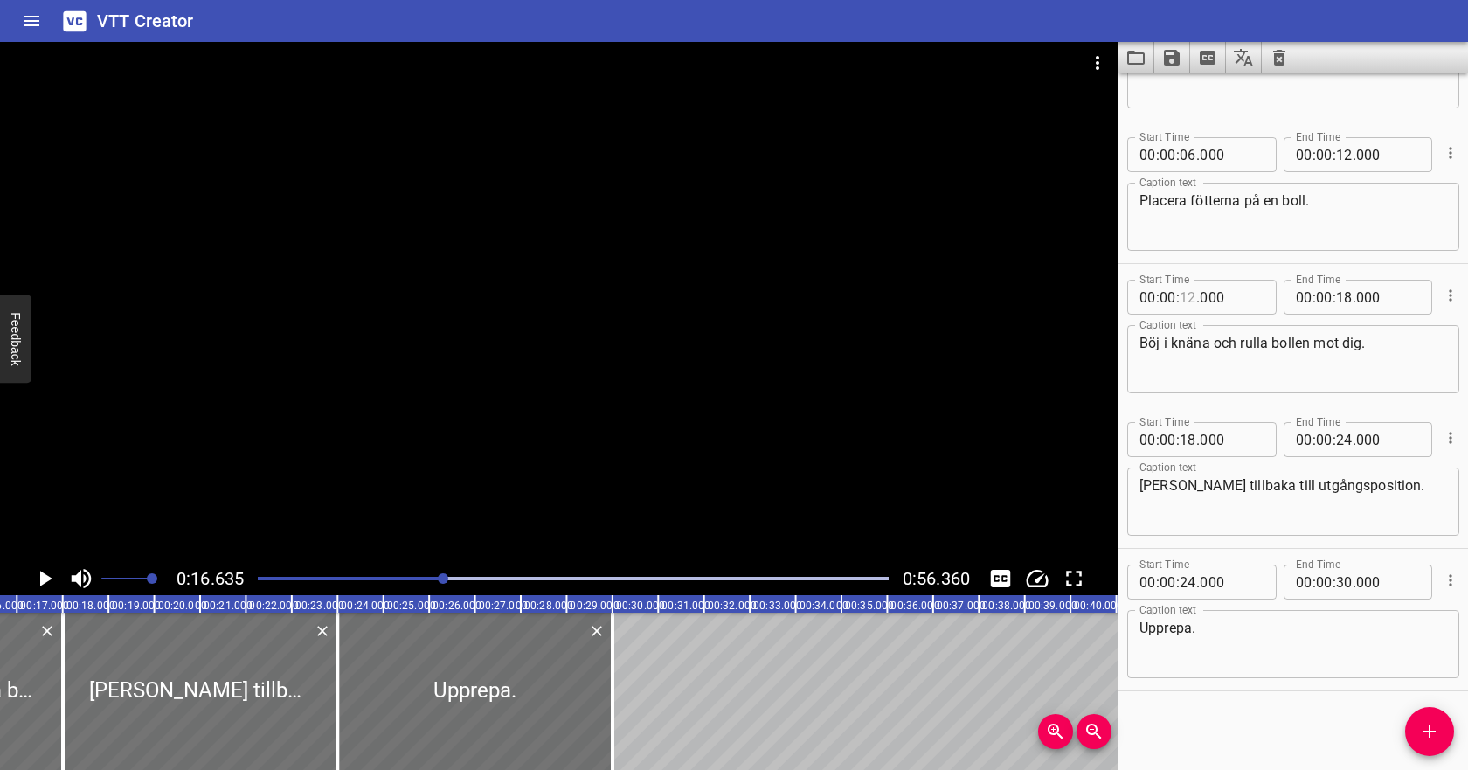
click at [1194, 296] on input "number" at bounding box center [1188, 297] width 17 height 35
type input "16"
type input "000"
click at [1210, 357] on textarea "Böj i knäna och rulla bollen mot dig." at bounding box center [1293, 360] width 308 height 50
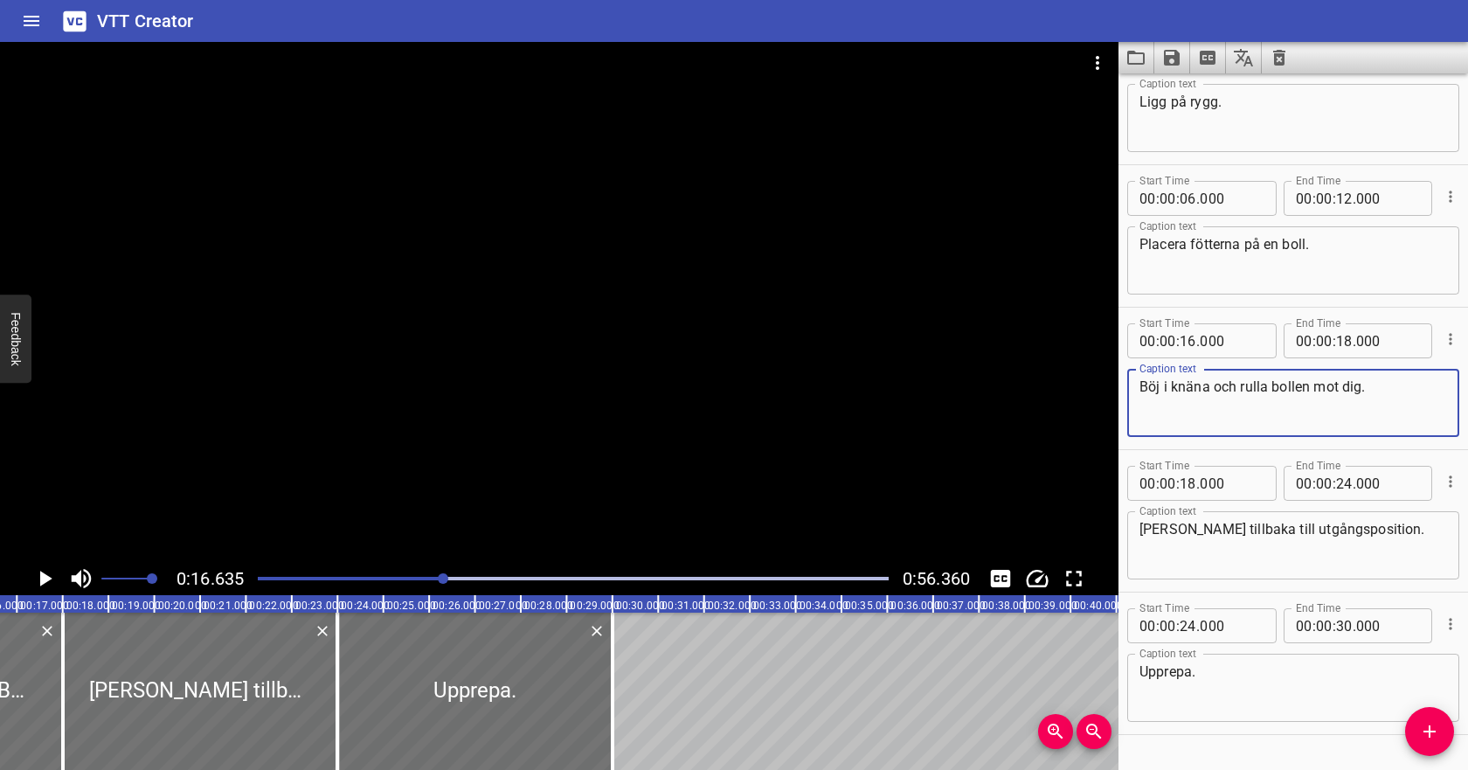
scroll to position [0, 0]
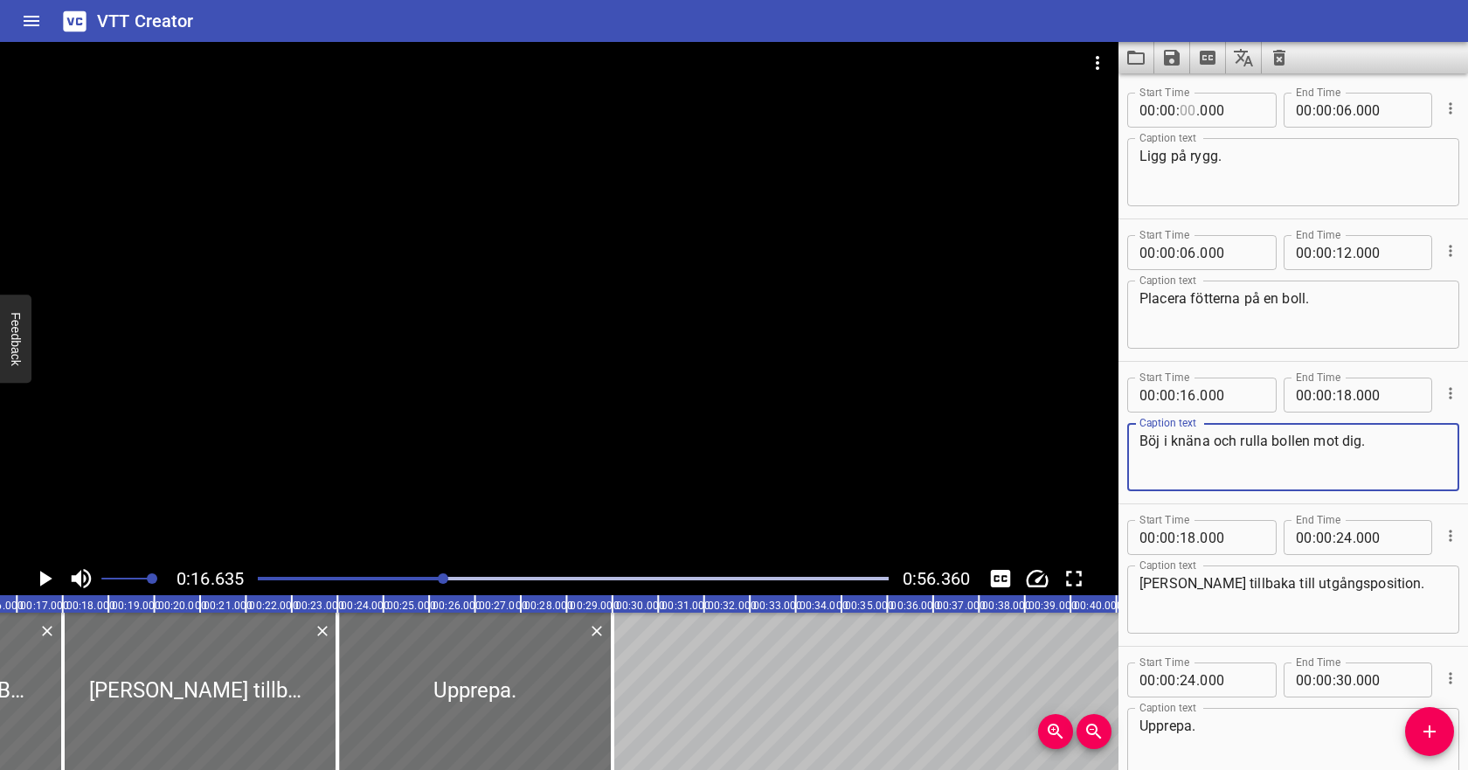
click at [1190, 109] on input "number" at bounding box center [1188, 110] width 17 height 35
type input "04"
type input "000"
click at [1342, 112] on input "number" at bounding box center [1344, 110] width 17 height 35
type input "10"
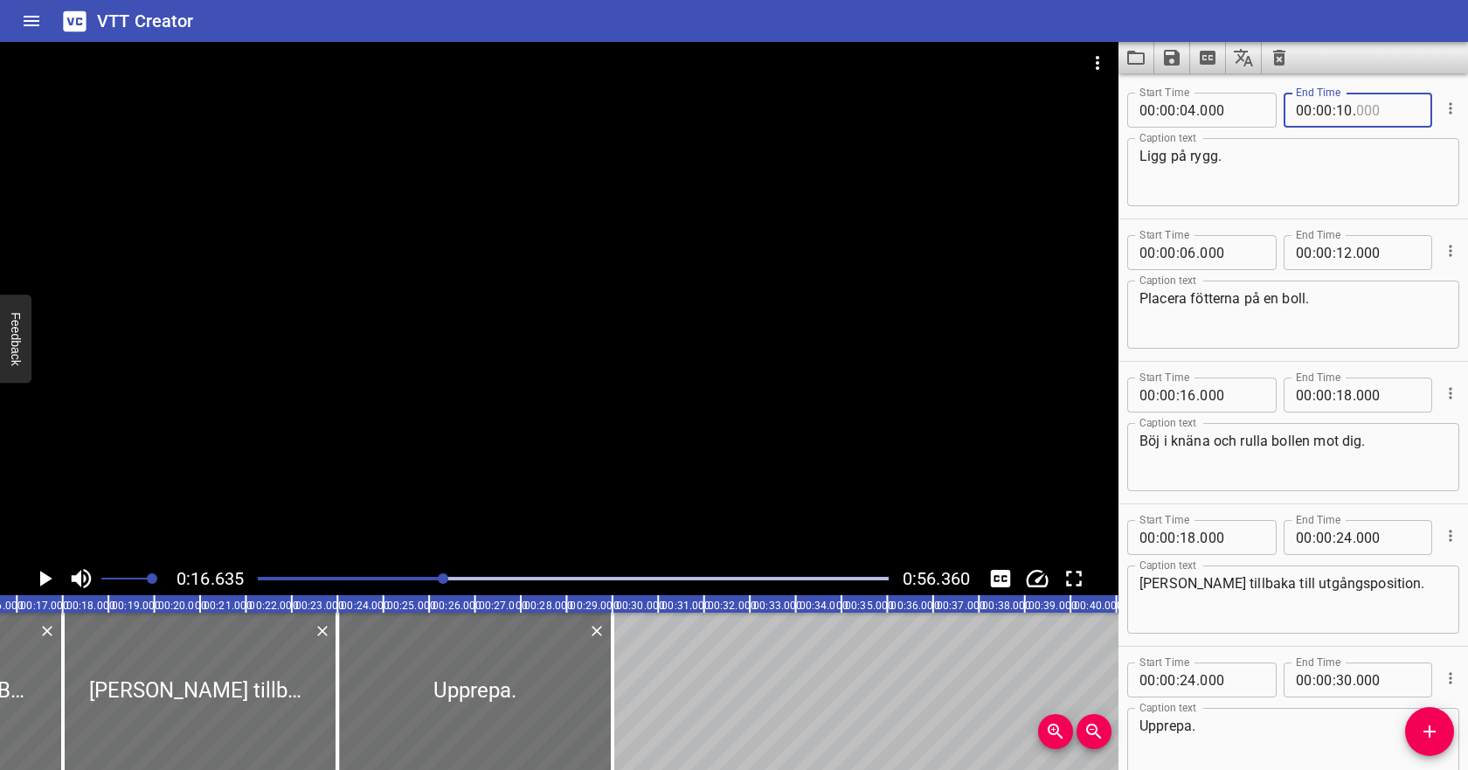
type input "000"
click at [1187, 252] on input "number" at bounding box center [1188, 252] width 17 height 35
type input "10"
type input "000"
click at [1343, 258] on input "number" at bounding box center [1344, 252] width 17 height 35
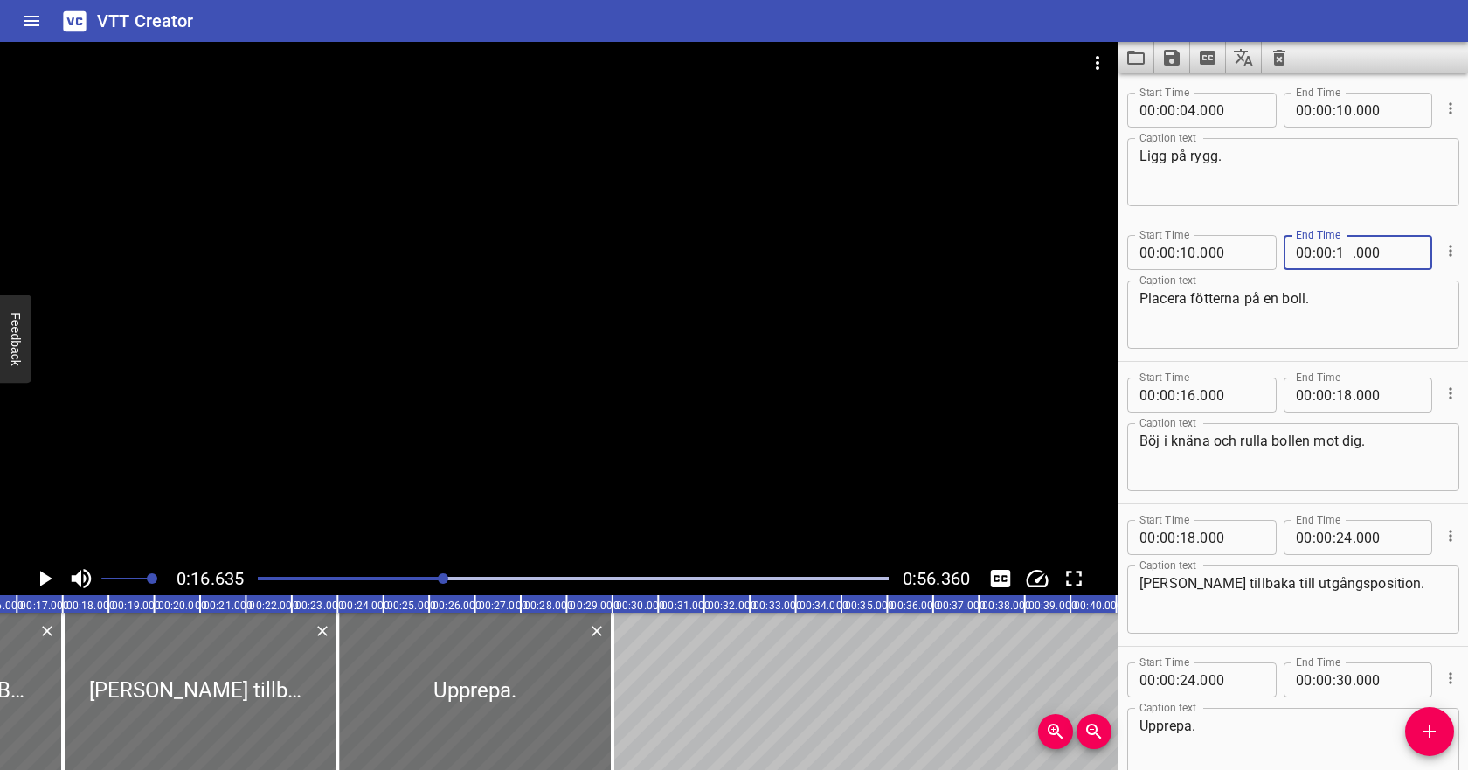
type input "16"
type input "000"
click at [1250, 447] on textarea "Böj i knäna och rulla bollen mot dig." at bounding box center [1293, 458] width 308 height 50
click at [44, 574] on icon "Play/Pause" at bounding box center [46, 579] width 12 height 16
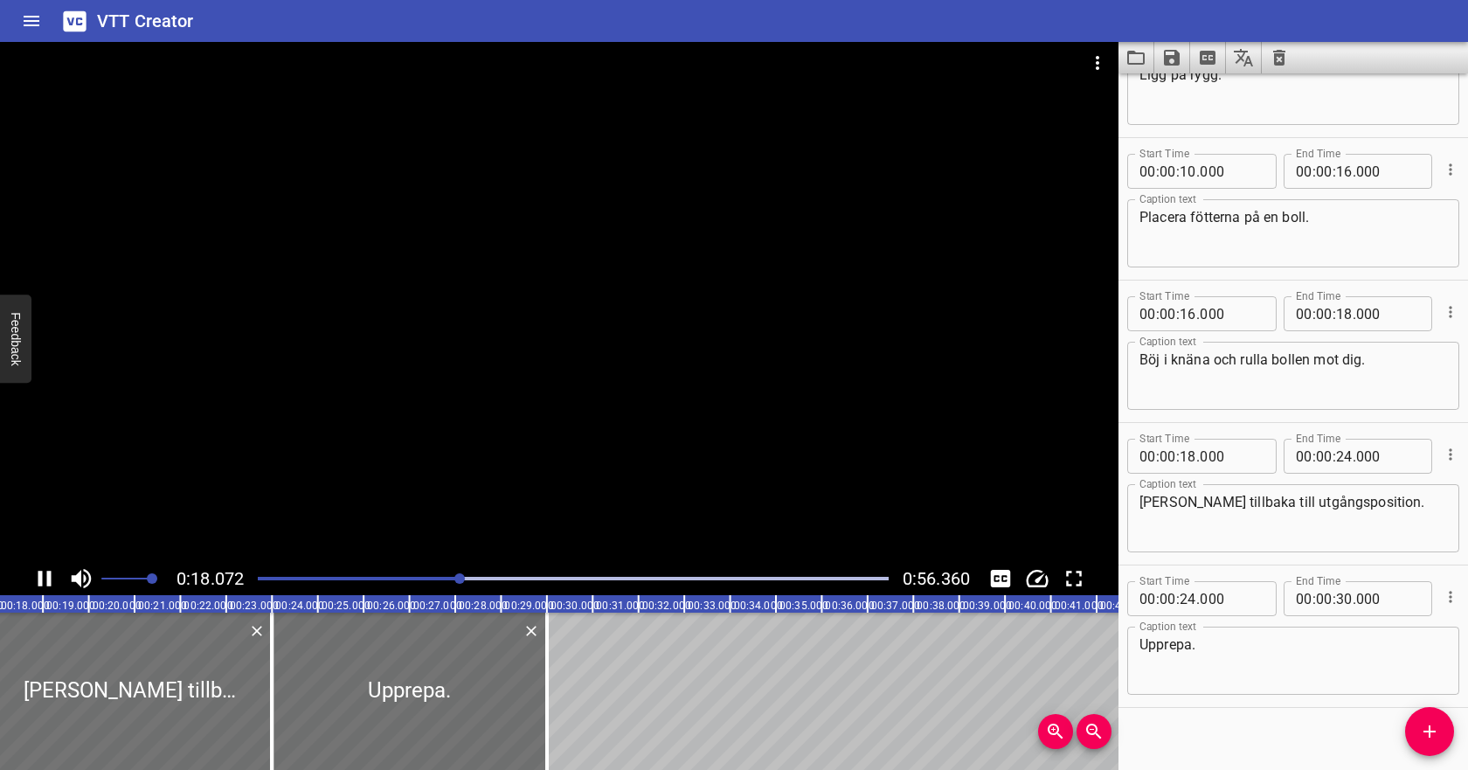
scroll to position [98, 0]
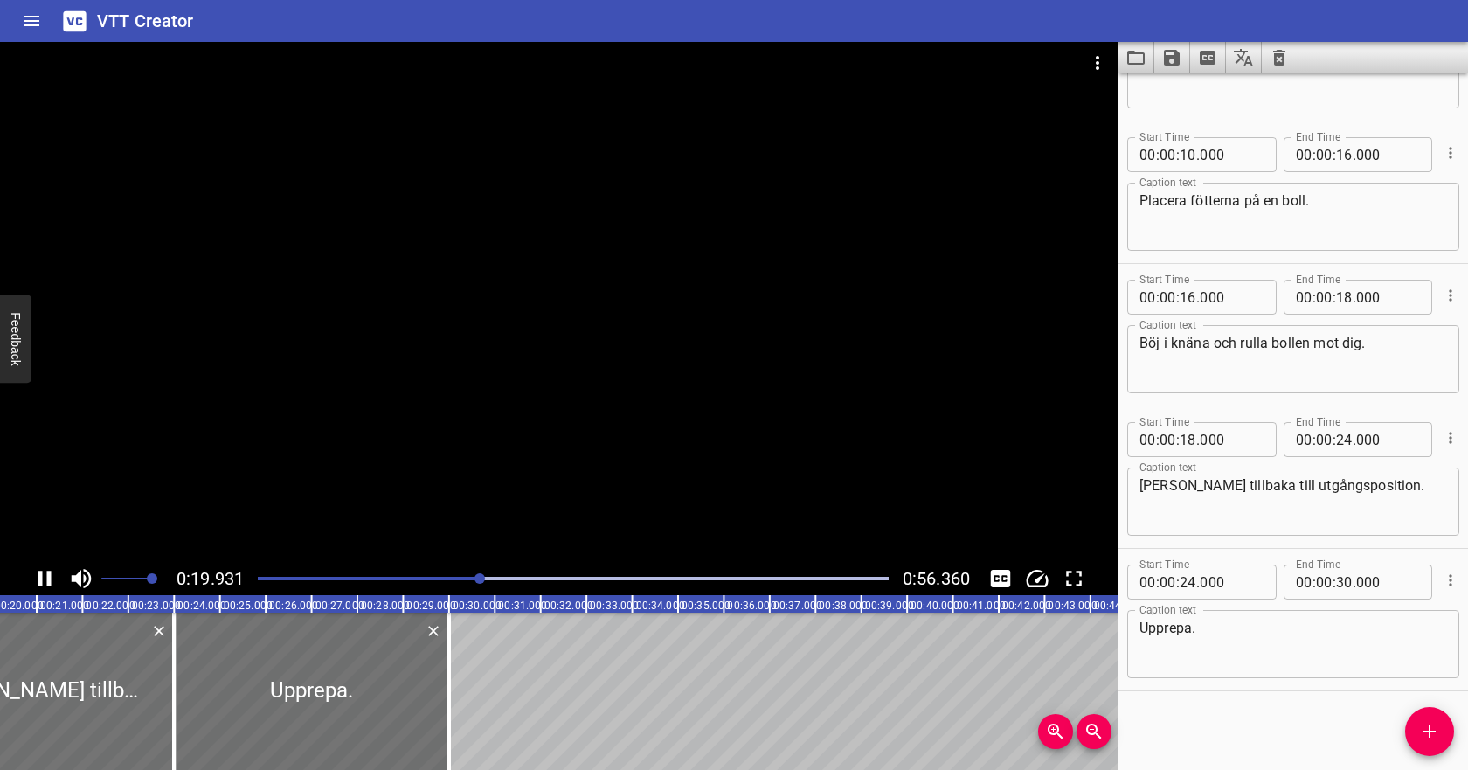
click at [52, 576] on icon "Play/Pause" at bounding box center [44, 578] width 26 height 26
click at [49, 571] on icon "Play/Pause" at bounding box center [44, 578] width 26 height 26
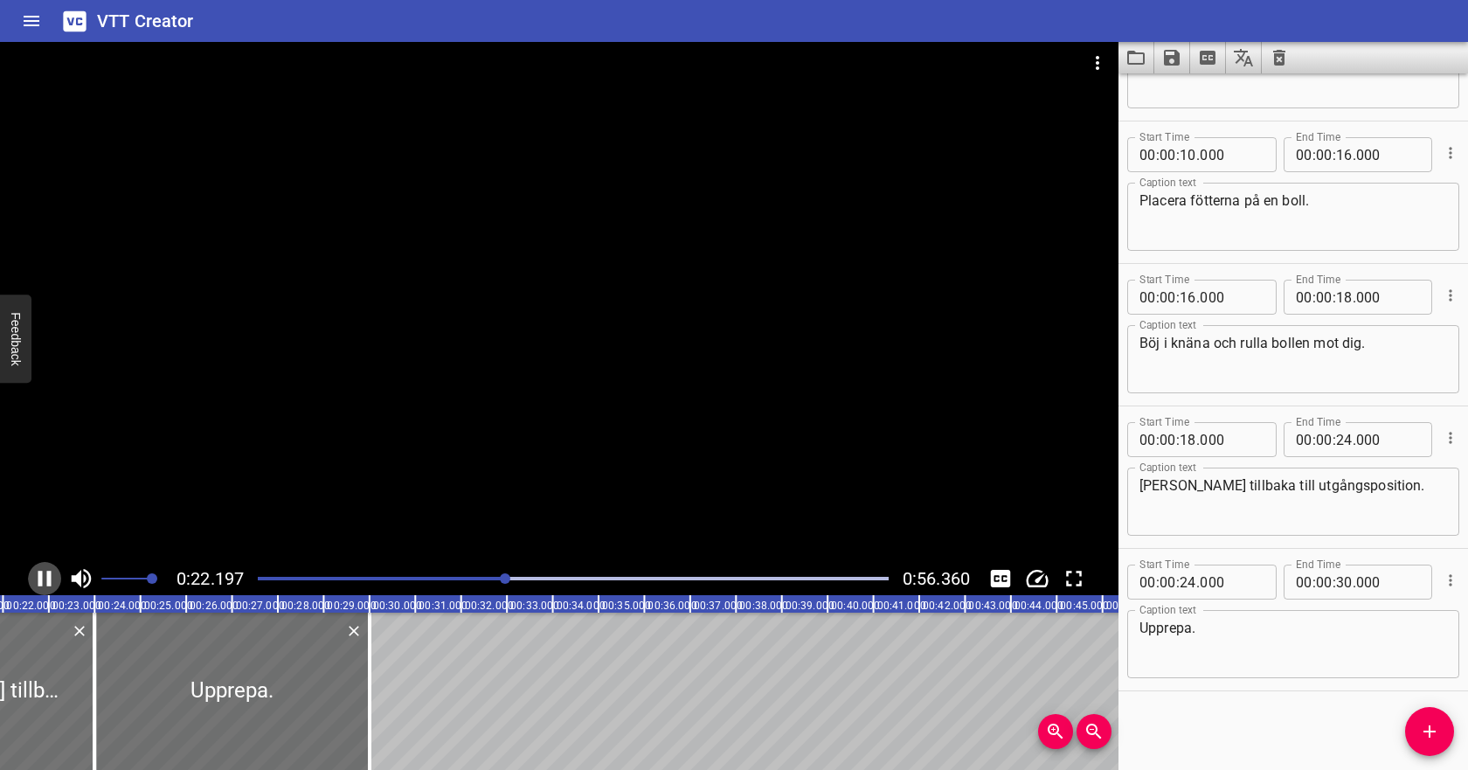
click at [50, 572] on icon "Play/Pause" at bounding box center [44, 579] width 13 height 16
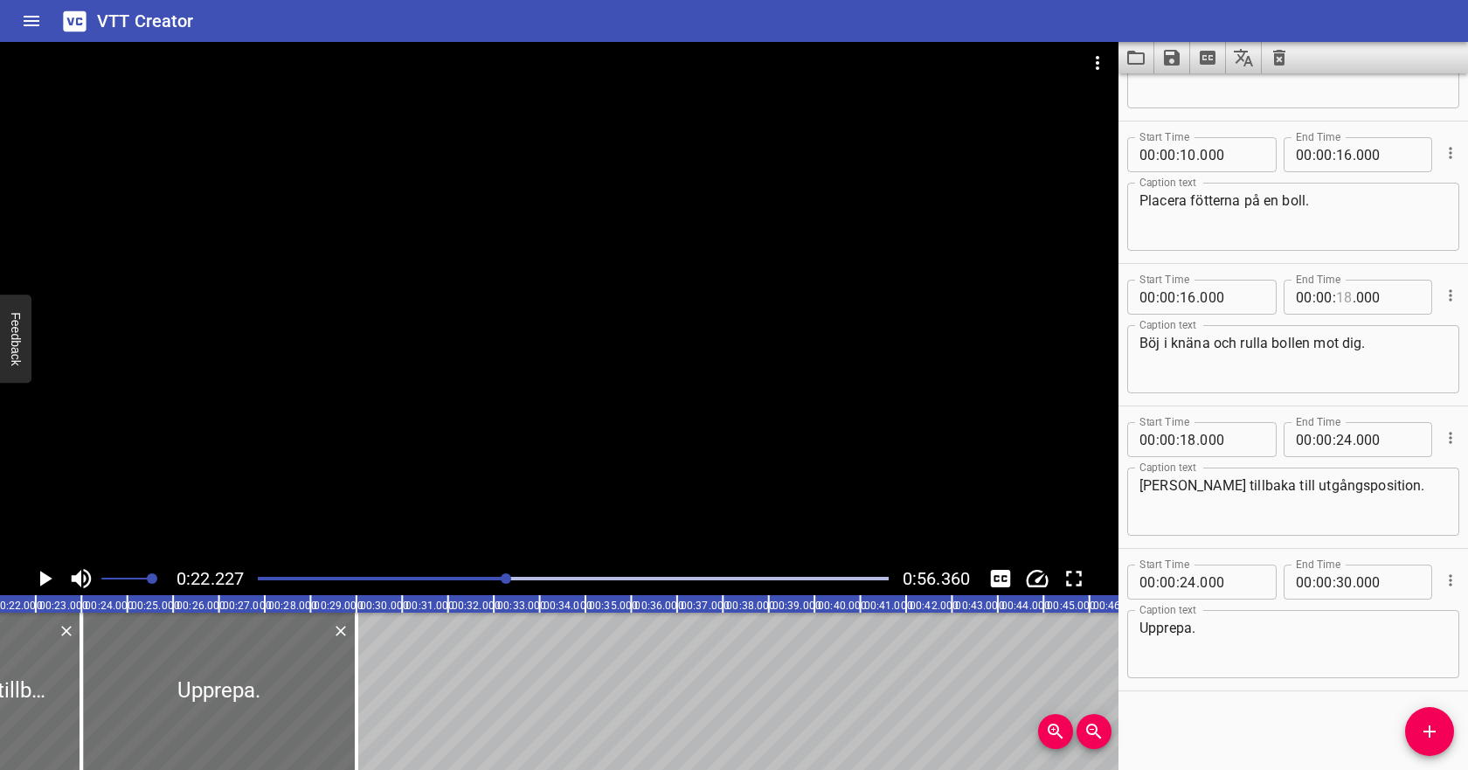
click at [1348, 296] on input "number" at bounding box center [1344, 297] width 17 height 35
type input "22"
type input "000"
click at [1190, 444] on input "number" at bounding box center [1188, 439] width 17 height 35
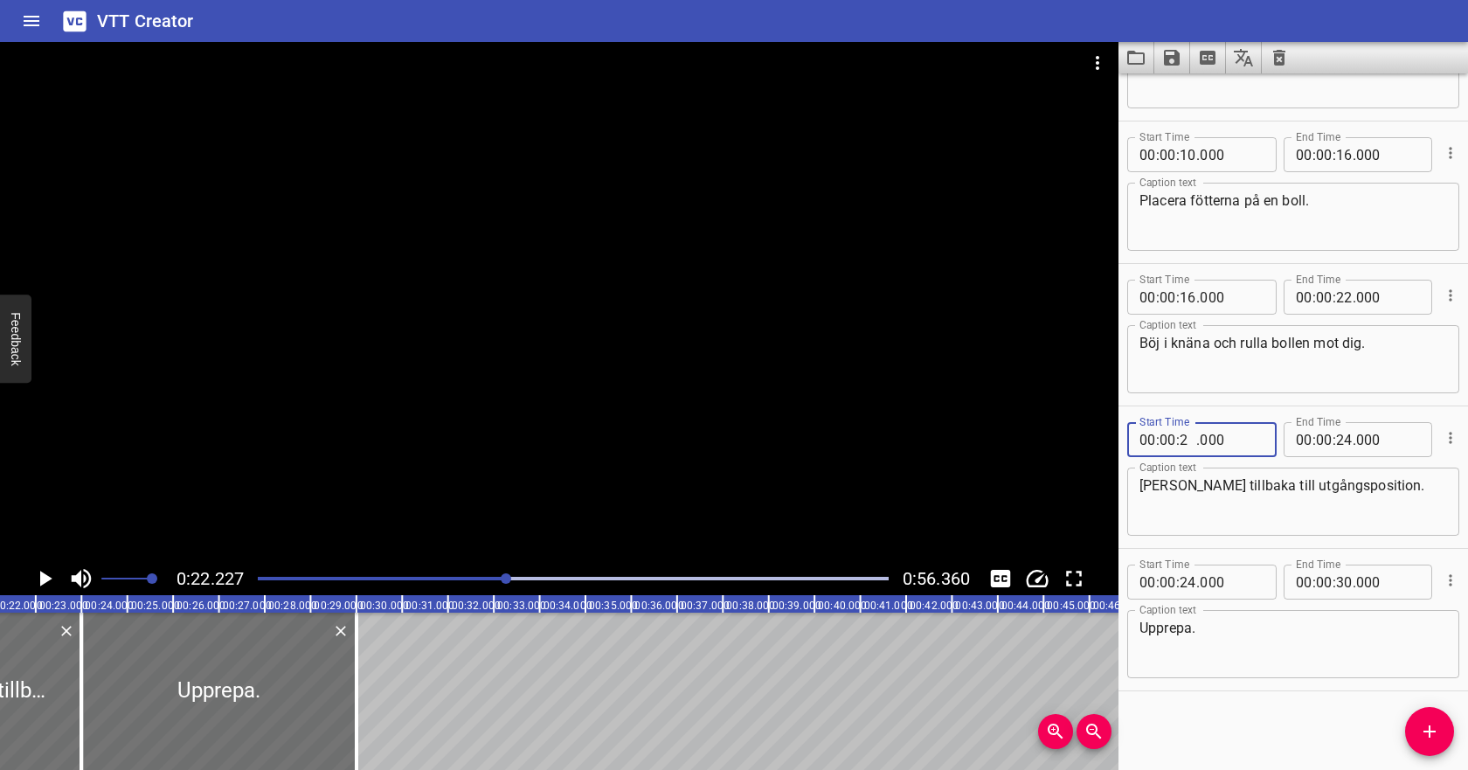
type input "22"
type input "000"
click at [47, 571] on icon "Play/Pause" at bounding box center [44, 578] width 26 height 26
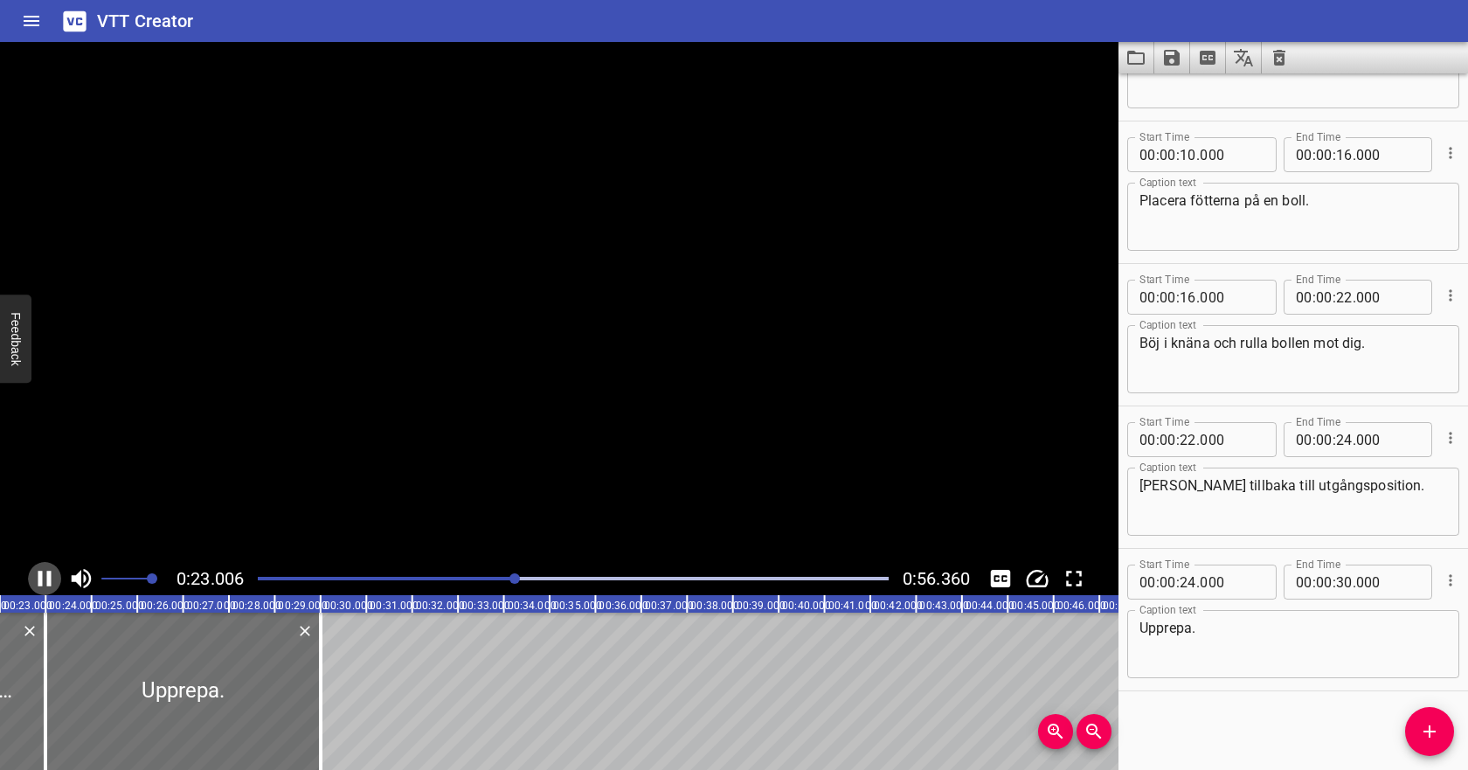
click at [47, 571] on icon "Play/Pause" at bounding box center [44, 579] width 13 height 16
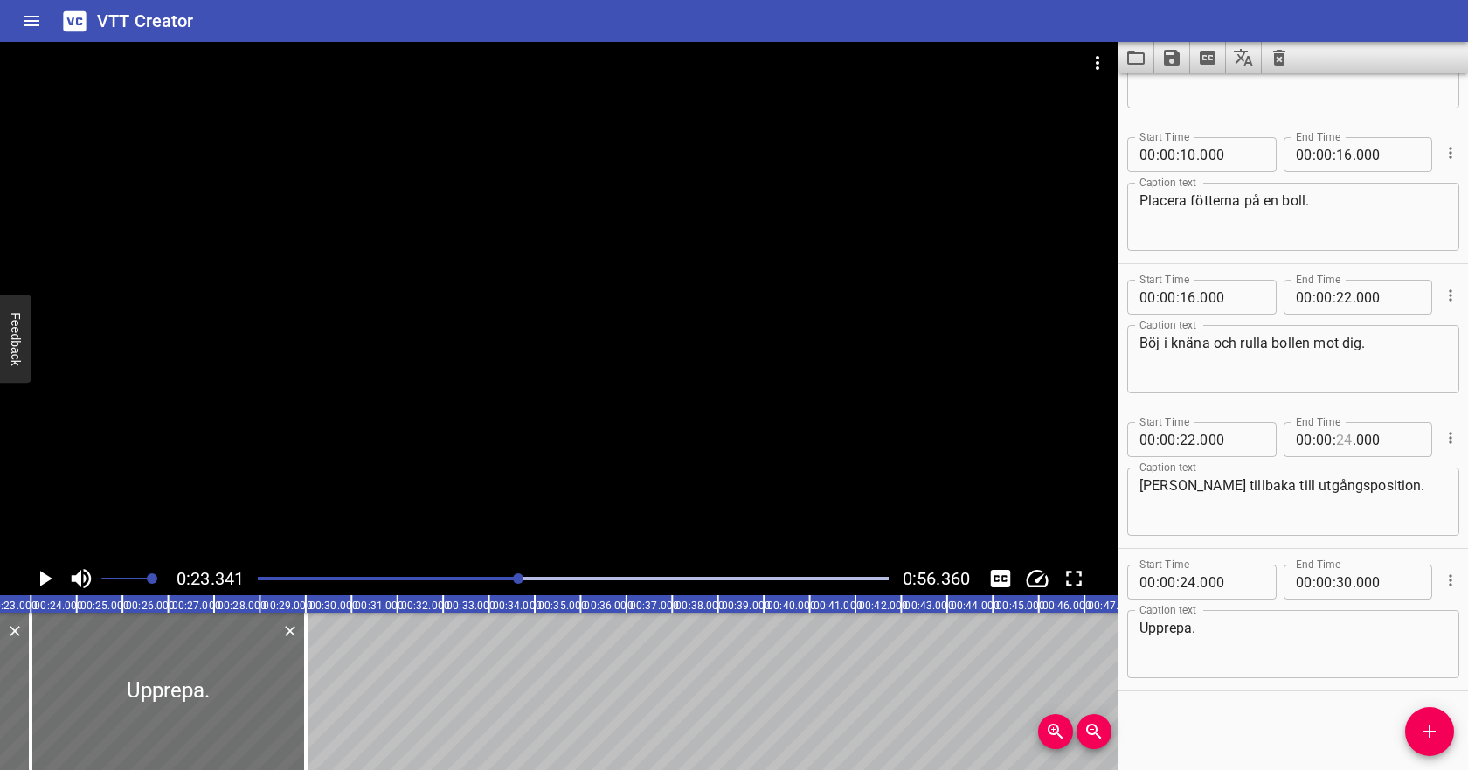
click at [1347, 439] on input "number" at bounding box center [1344, 439] width 17 height 35
type input "30"
type input "000"
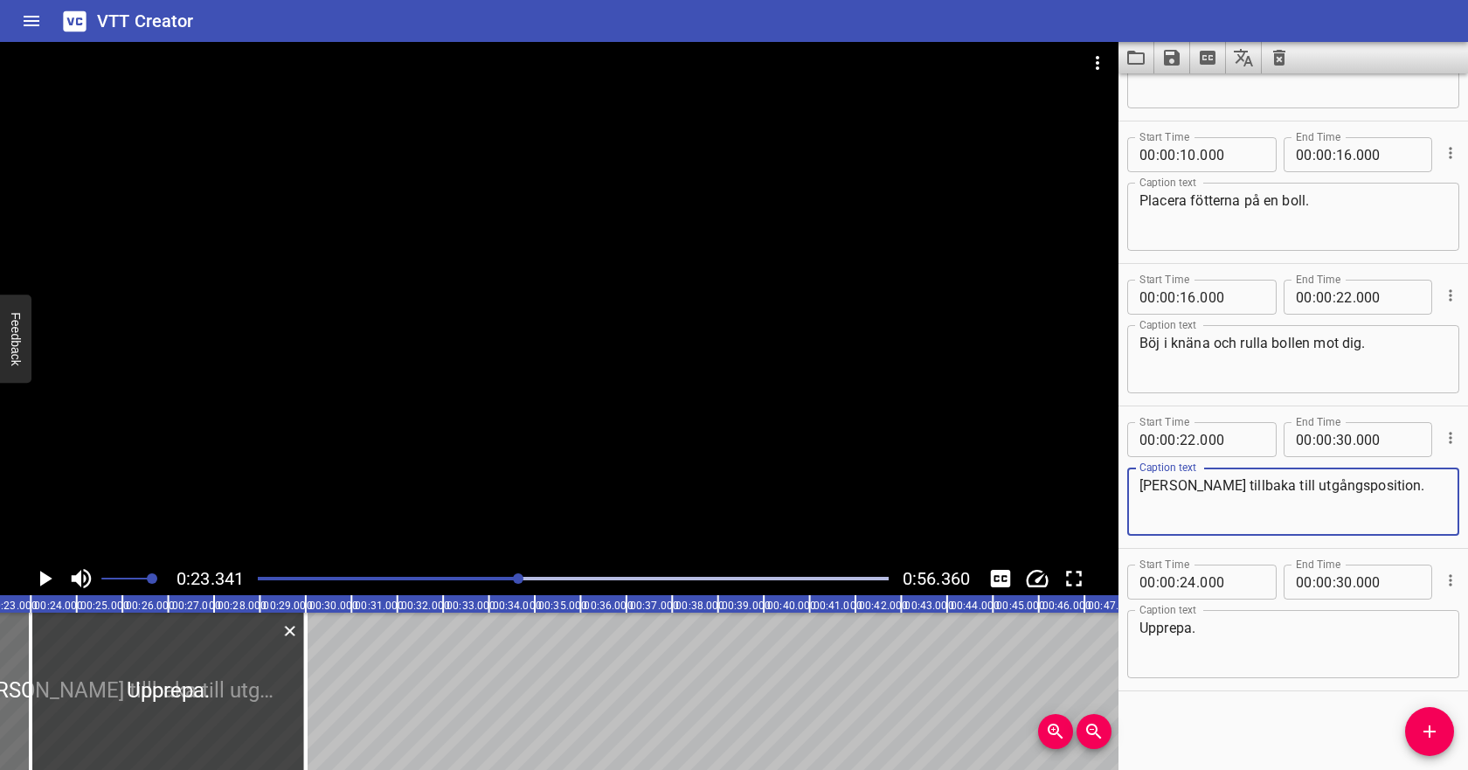
click at [1368, 487] on textarea "[PERSON_NAME] tillbaka till utgångsposition." at bounding box center [1293, 502] width 308 height 50
type textarea "[PERSON_NAME] tillbaka till utgångsposition och upprepa."
click at [1450, 575] on icon "Cue Options" at bounding box center [1450, 579] width 3 height 11
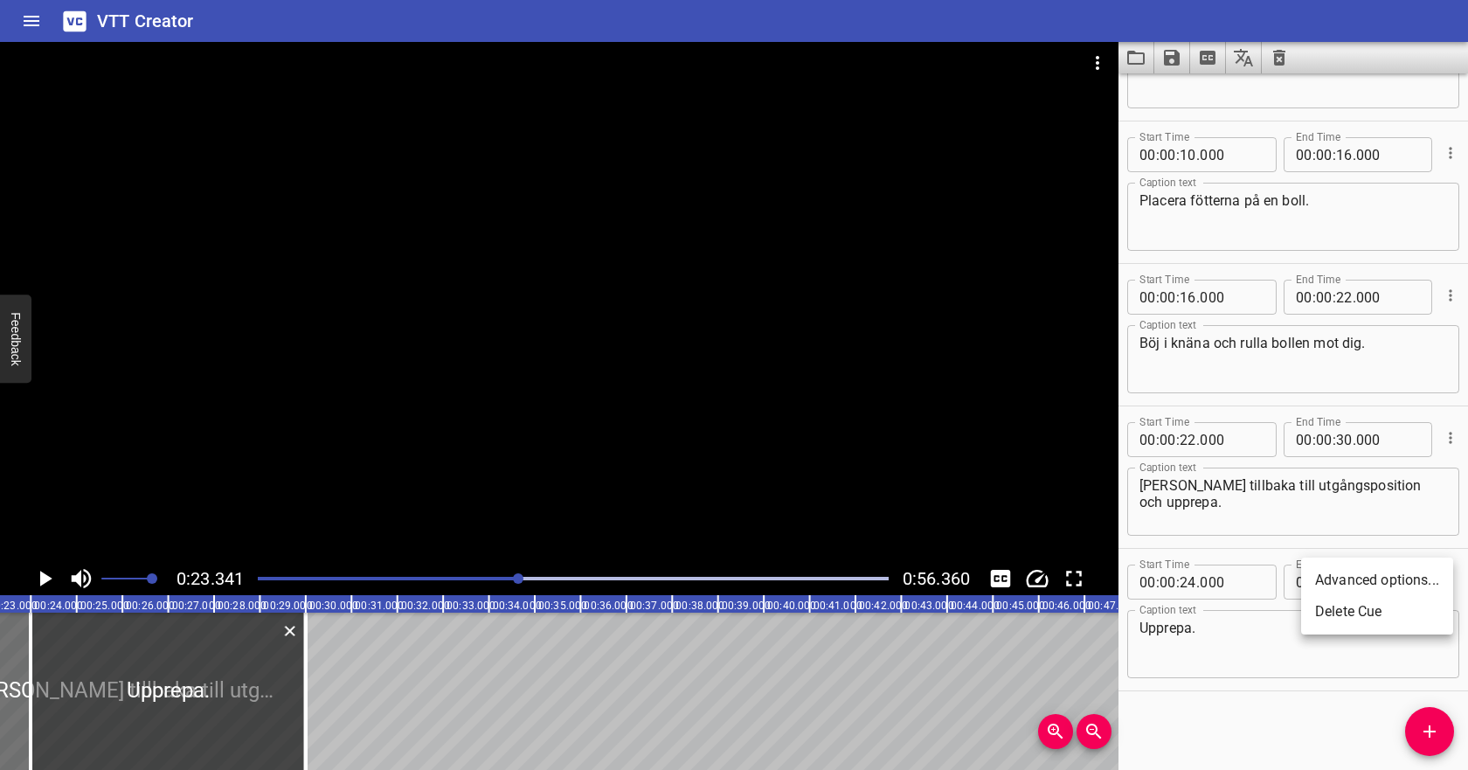
click at [1382, 605] on li "Delete Cue" at bounding box center [1377, 611] width 152 height 31
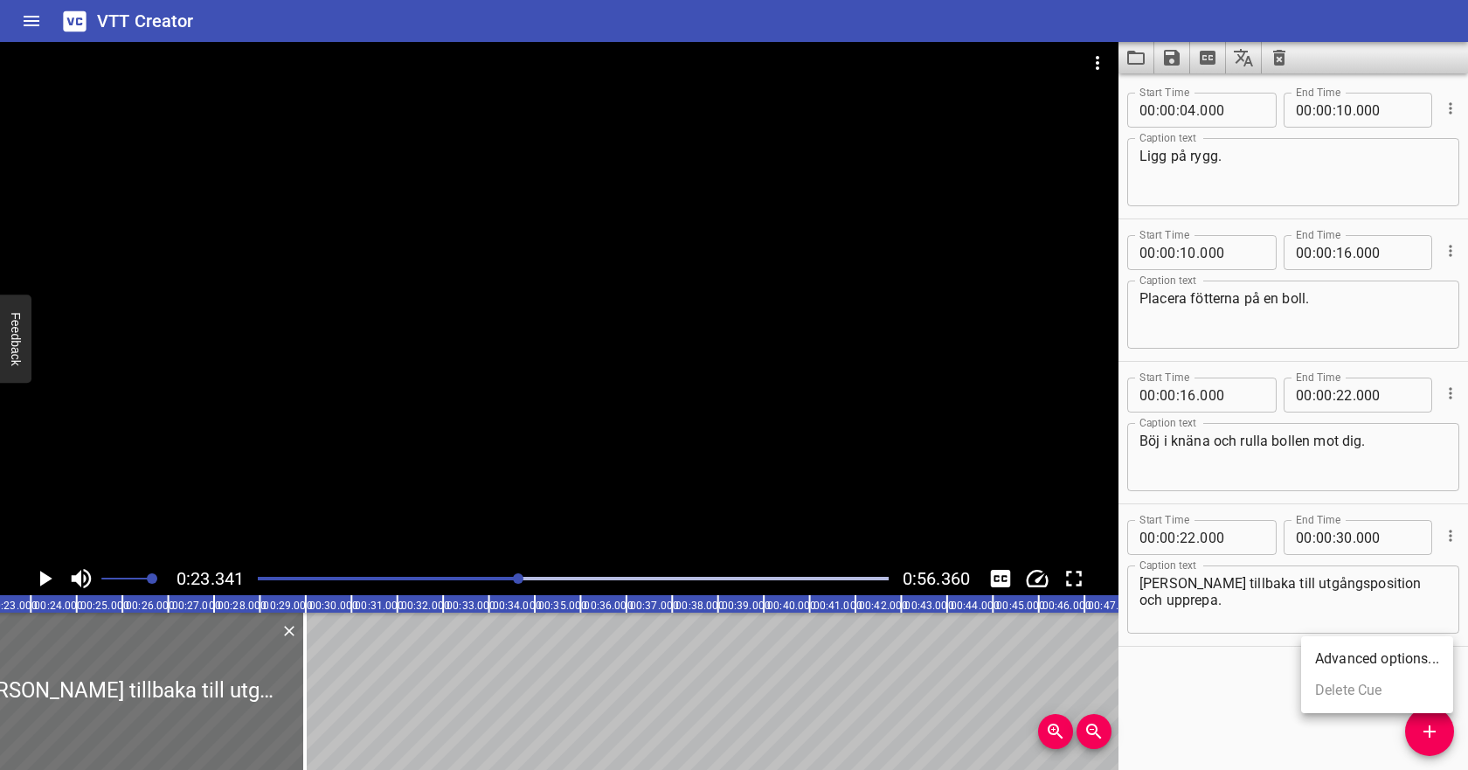
scroll to position [0, 0]
click at [49, 576] on icon "Play/Pause" at bounding box center [44, 578] width 26 height 26
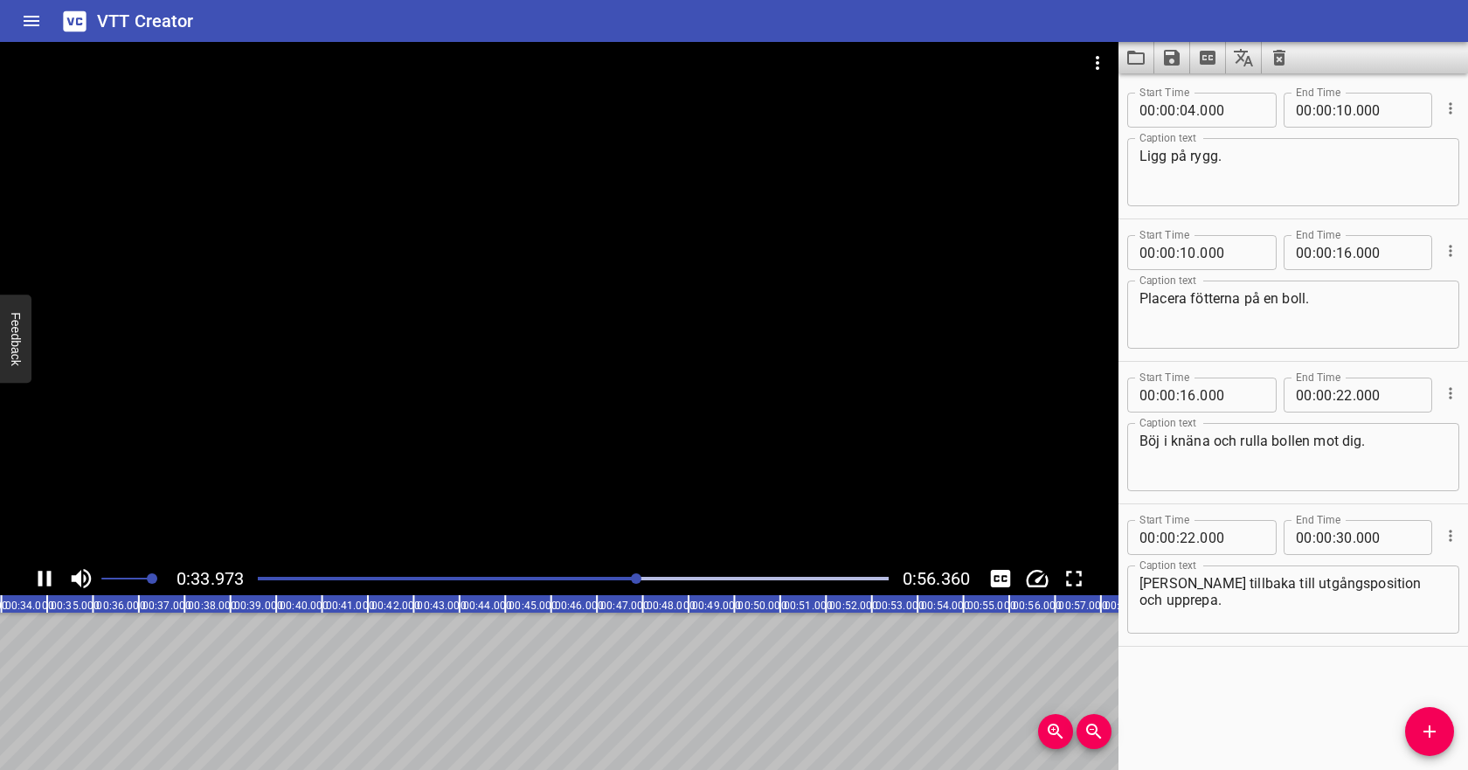
click at [42, 573] on icon "Play/Pause" at bounding box center [44, 578] width 26 height 26
click at [1175, 62] on icon "Save captions to file" at bounding box center [1172, 58] width 16 height 16
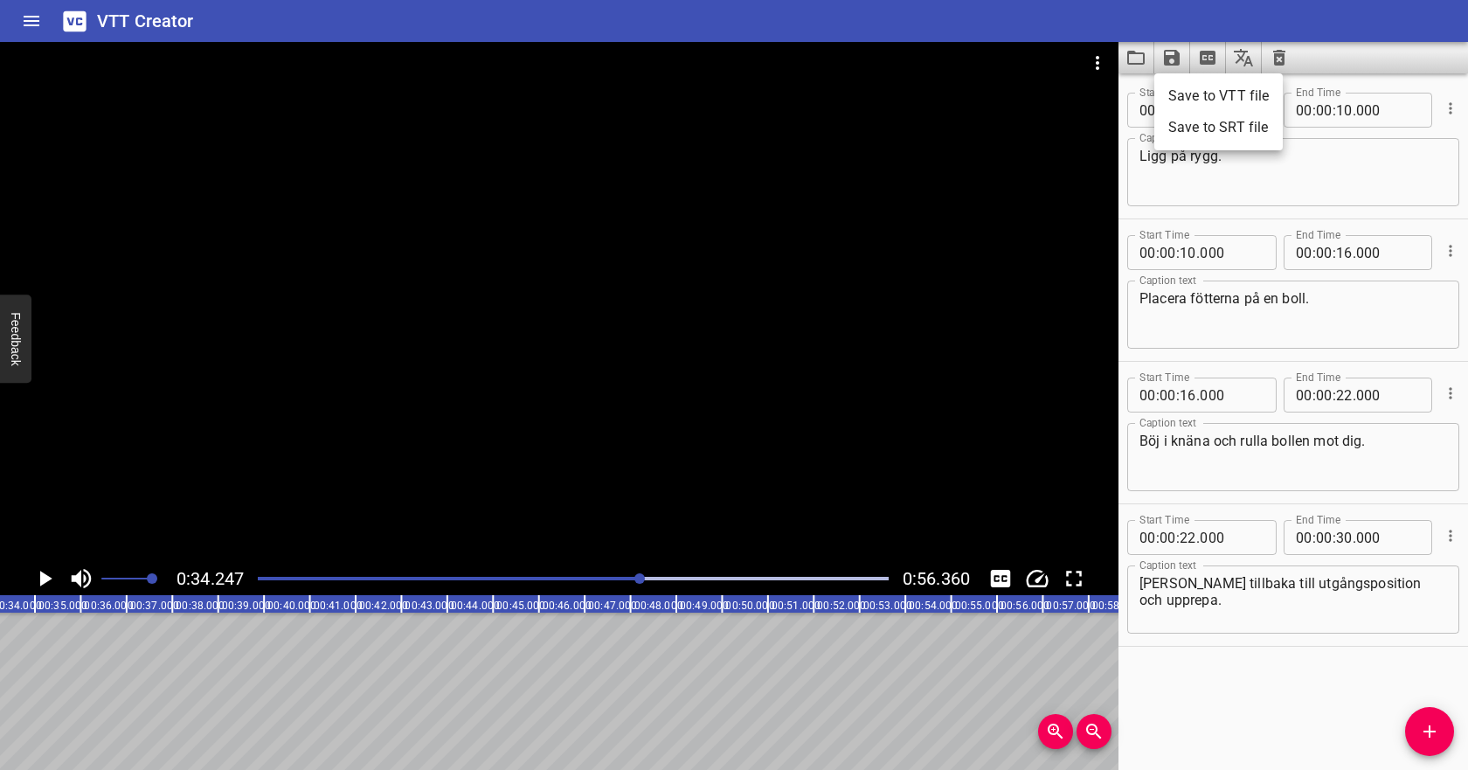
click at [1187, 93] on li "Save to VTT file" at bounding box center [1218, 95] width 128 height 31
click at [1096, 60] on icon "Video Options" at bounding box center [1097, 62] width 21 height 21
click at [1107, 73] on li "Select New Video File..." at bounding box center [1164, 64] width 174 height 31
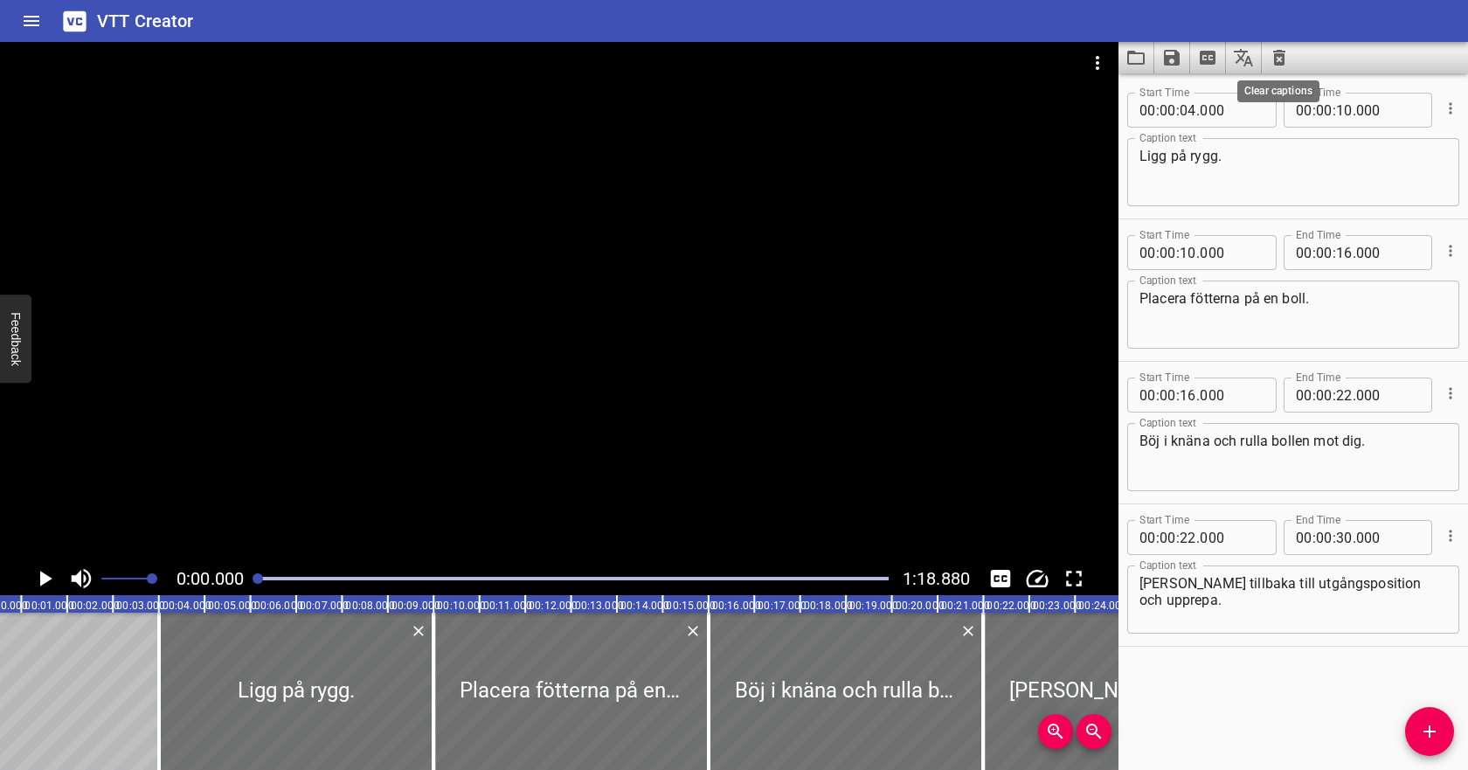
scroll to position [0, 0]
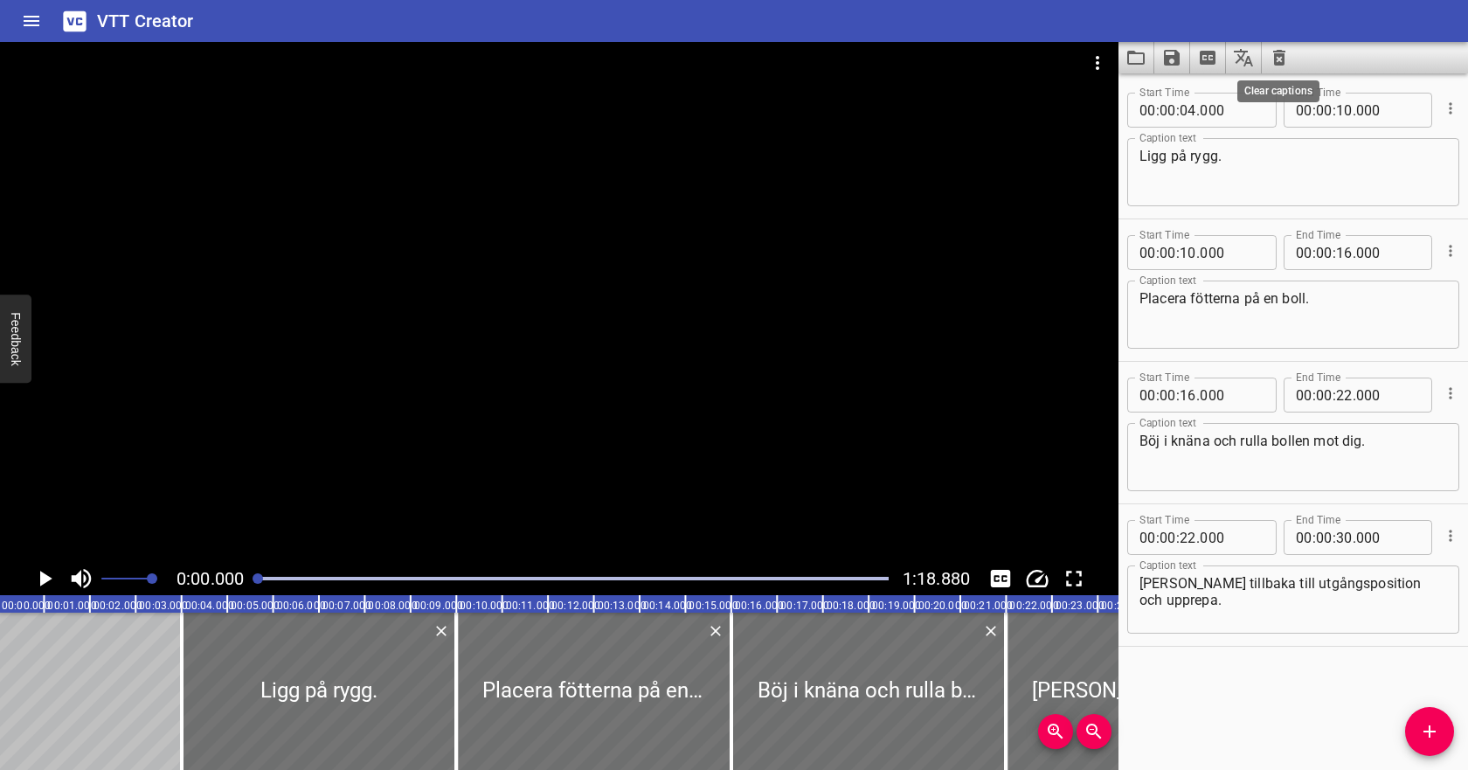
click at [1285, 61] on icon "Clear captions" at bounding box center [1279, 57] width 21 height 21
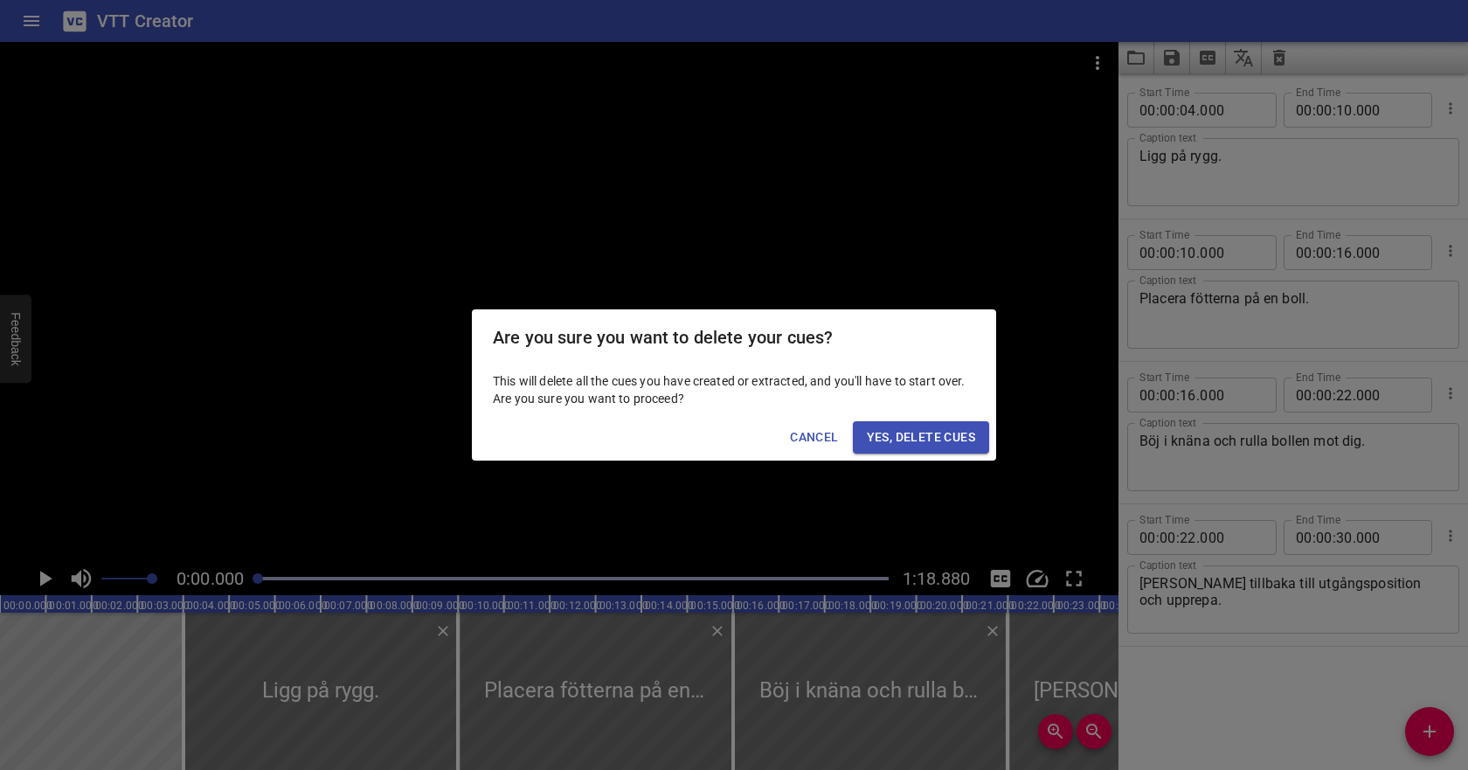
click at [945, 444] on span "Yes, Delete Cues" at bounding box center [921, 437] width 108 height 22
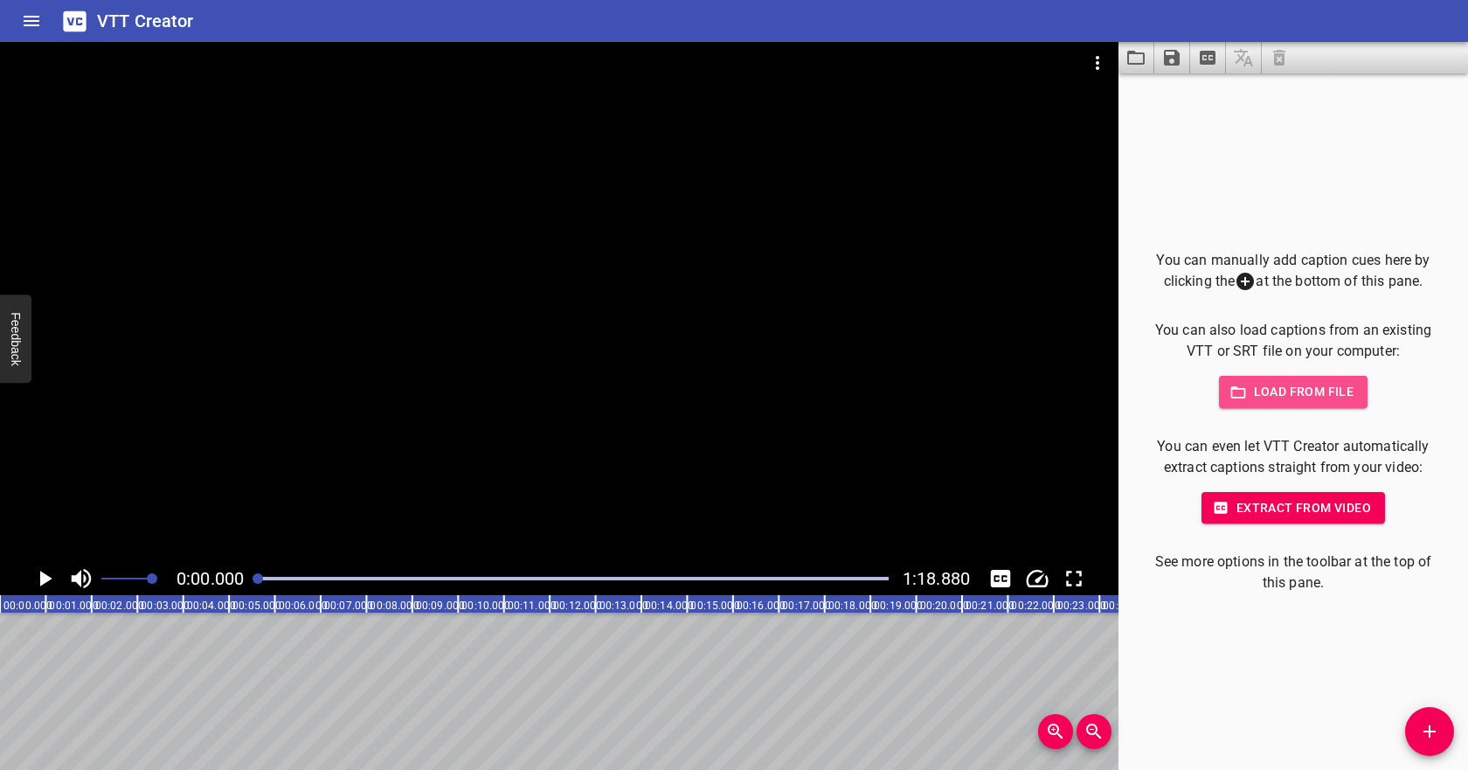
click at [1283, 389] on span "Load from file" at bounding box center [1293, 392] width 121 height 22
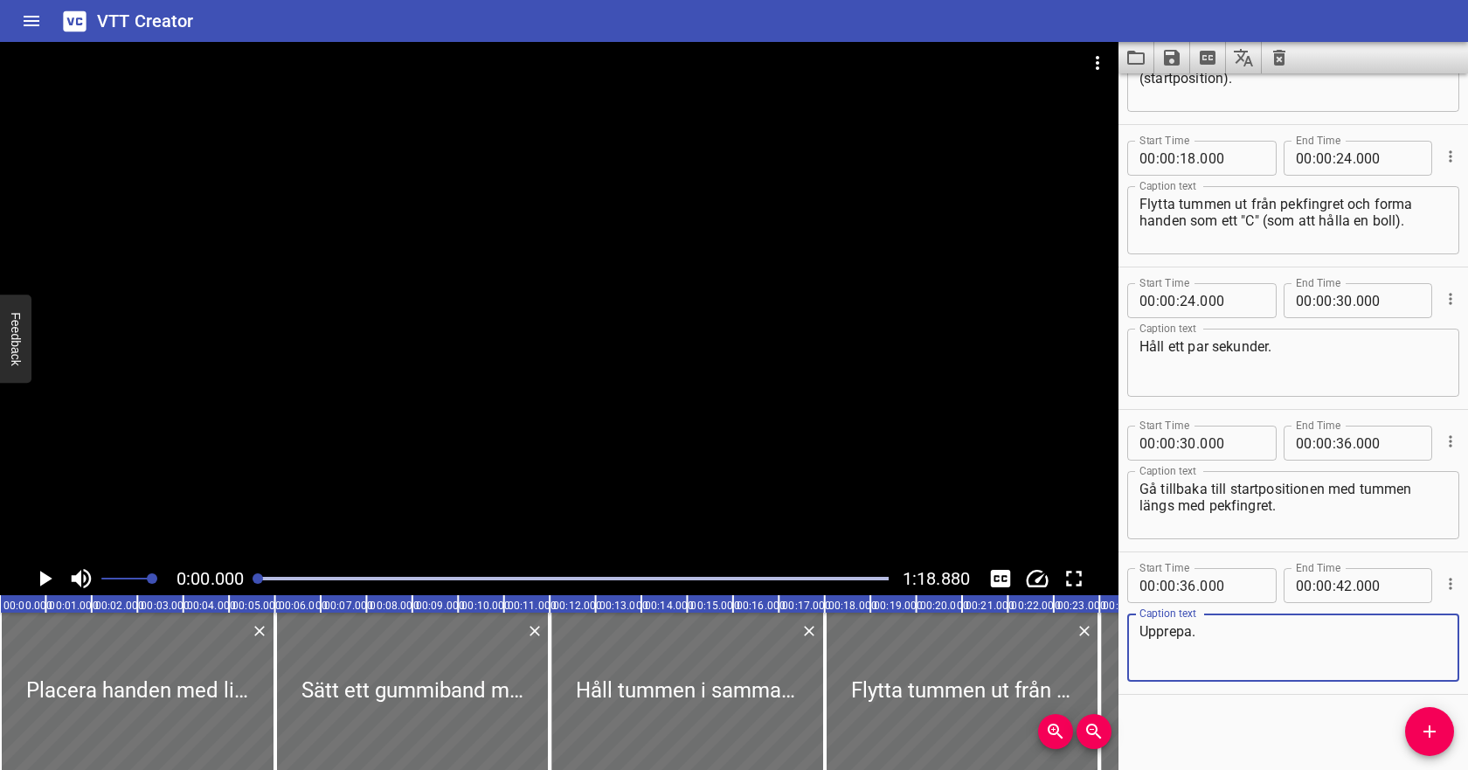
scroll to position [383, 0]
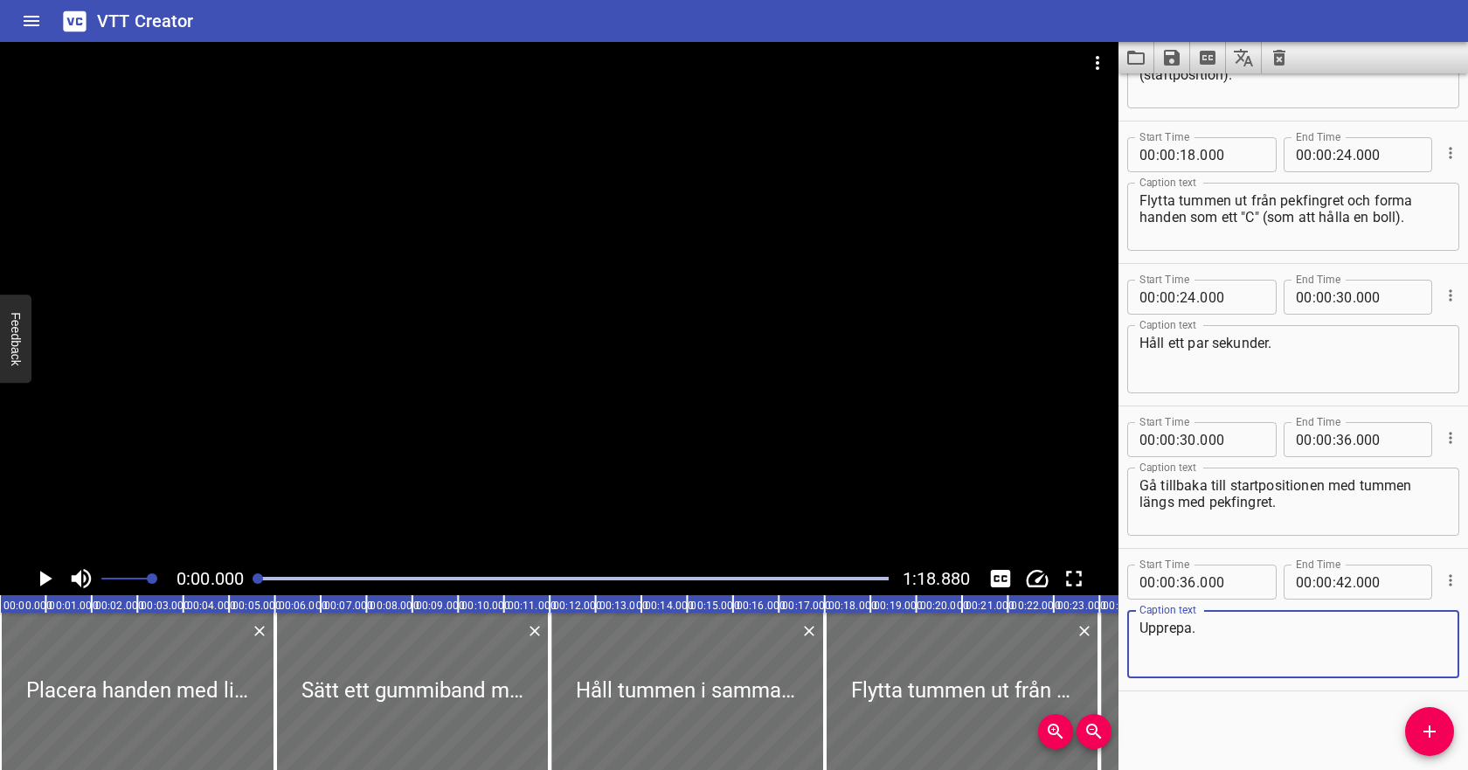
click at [41, 579] on icon "Play/Pause" at bounding box center [46, 579] width 12 height 16
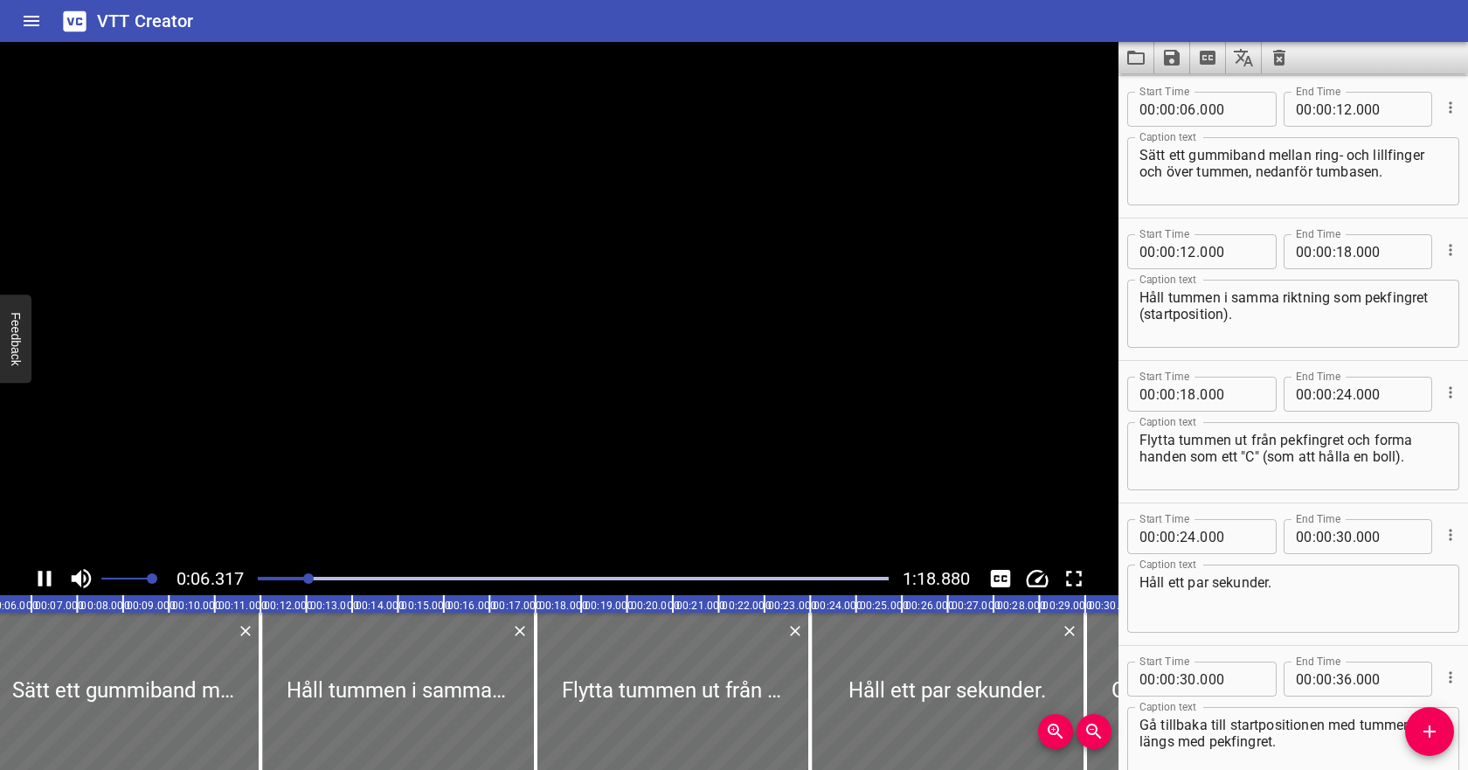
scroll to position [142, 0]
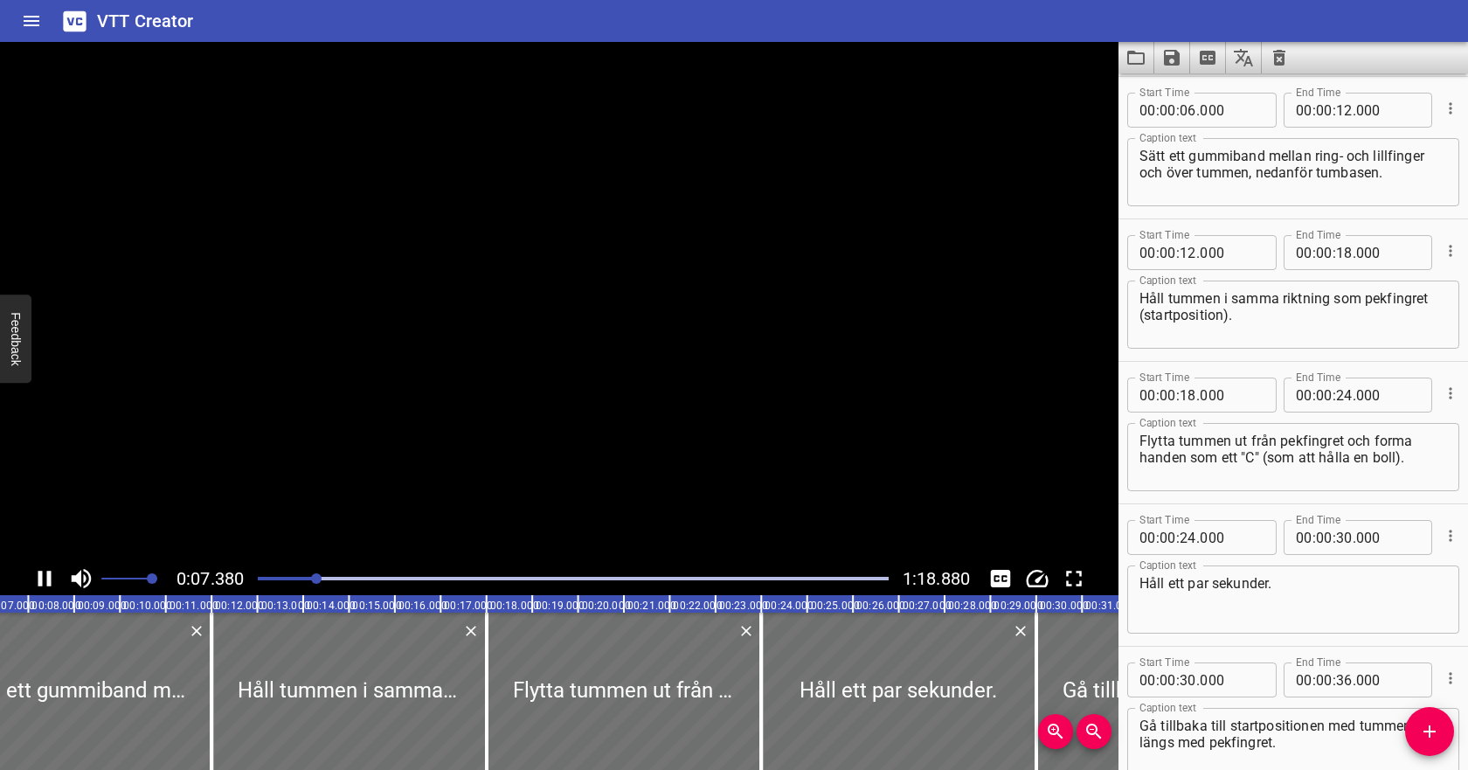
click at [42, 579] on icon "Play/Pause" at bounding box center [44, 579] width 13 height 16
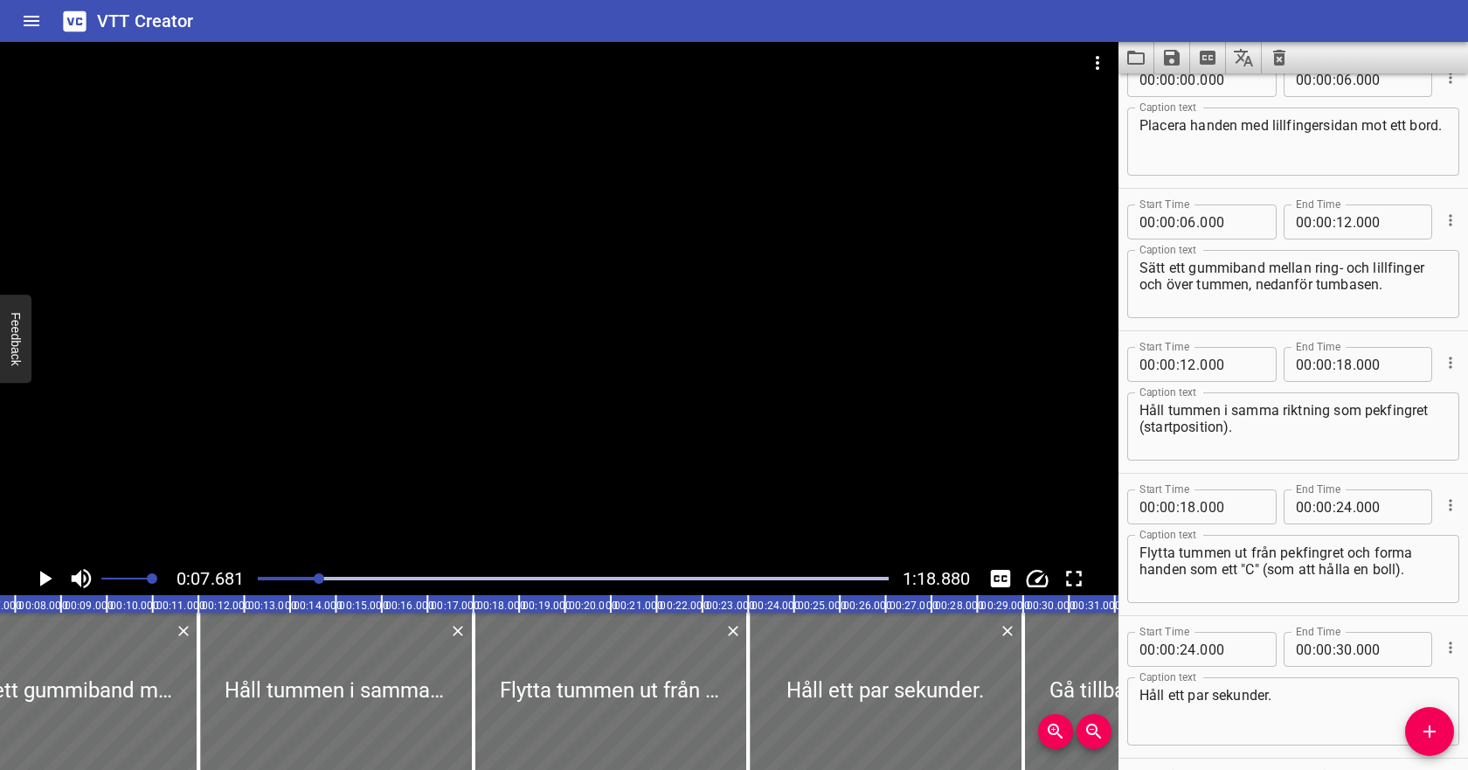
scroll to position [0, 0]
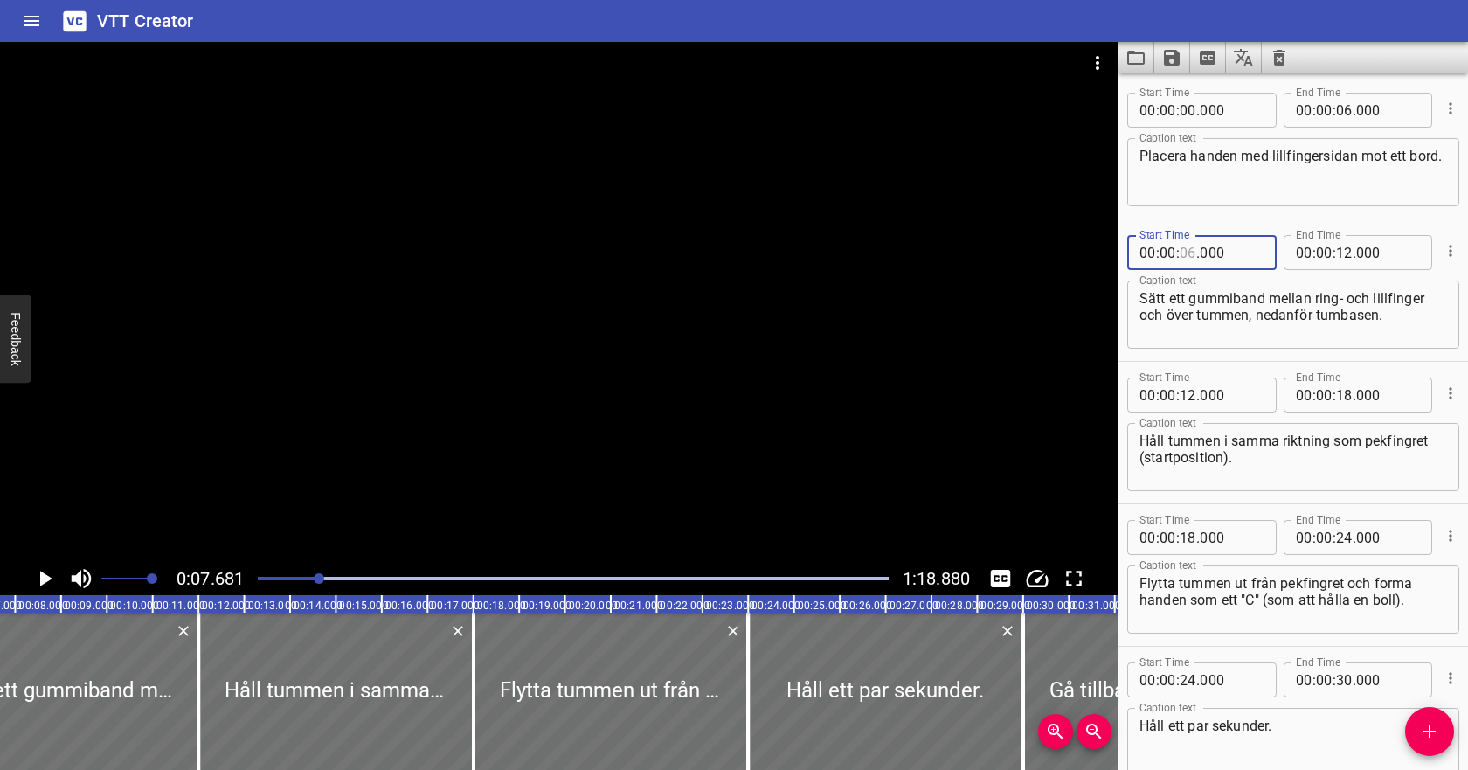
click at [1191, 254] on input "number" at bounding box center [1188, 252] width 17 height 35
type input "07"
type input "000"
click at [1329, 255] on input "number" at bounding box center [1324, 252] width 17 height 35
type input "00"
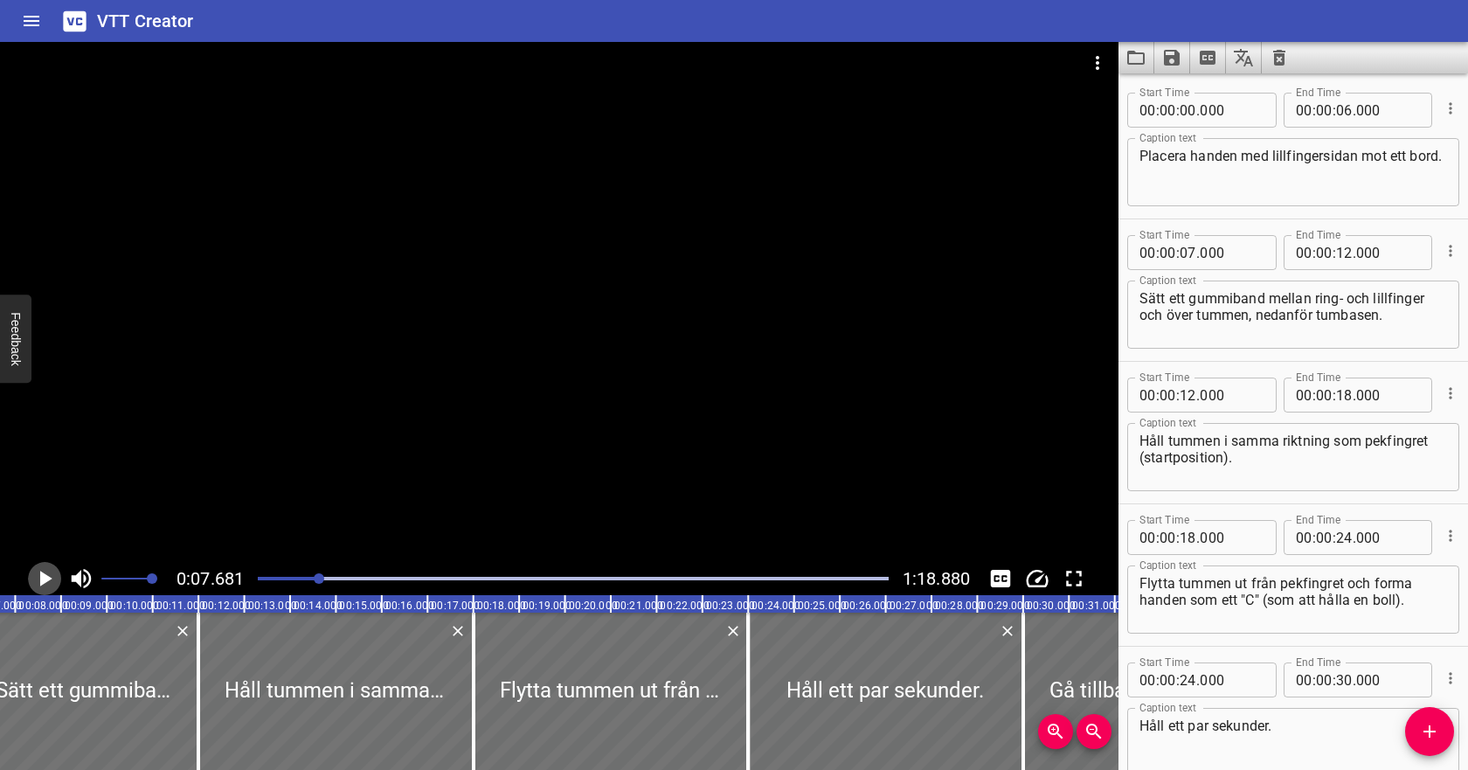
click at [49, 569] on icon "Play/Pause" at bounding box center [44, 578] width 26 height 26
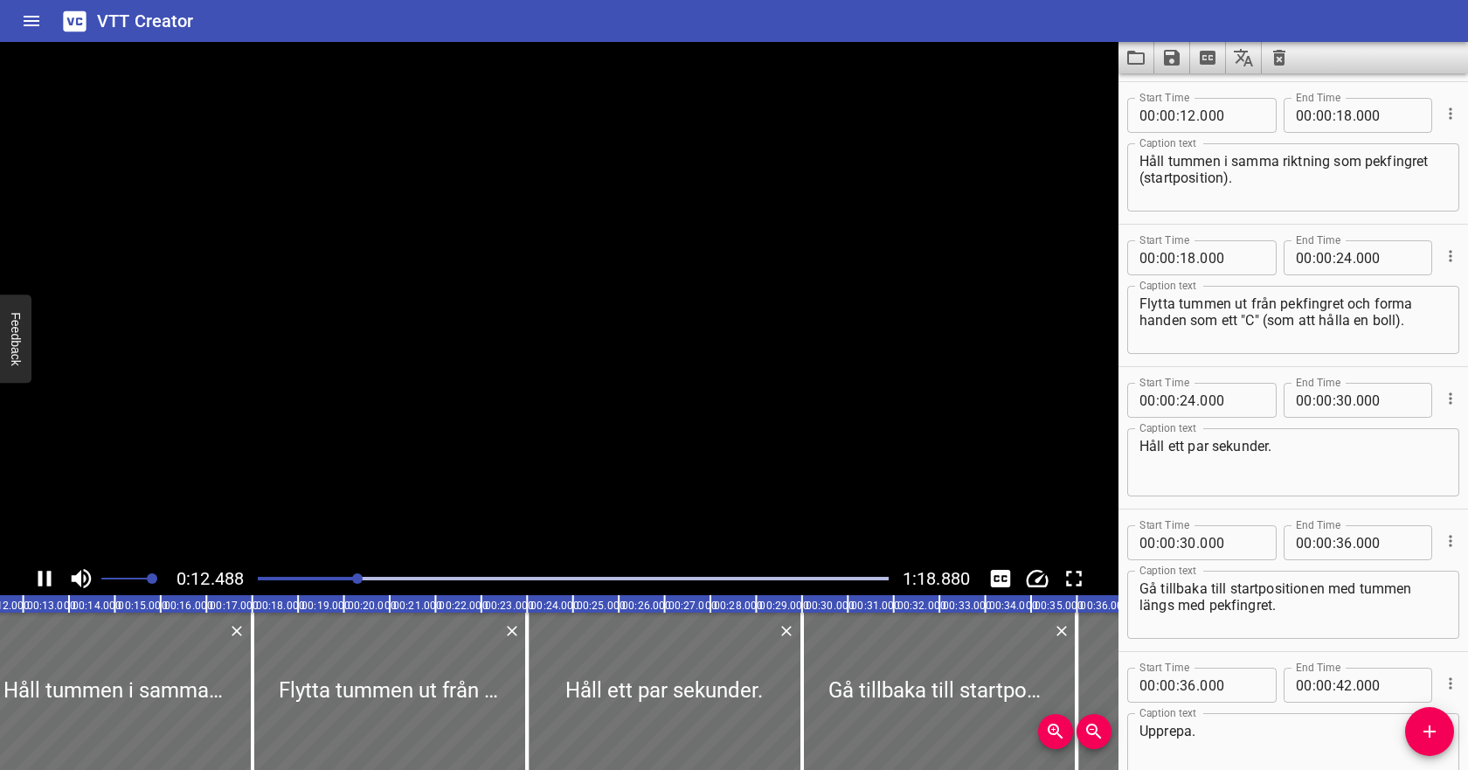
scroll to position [285, 0]
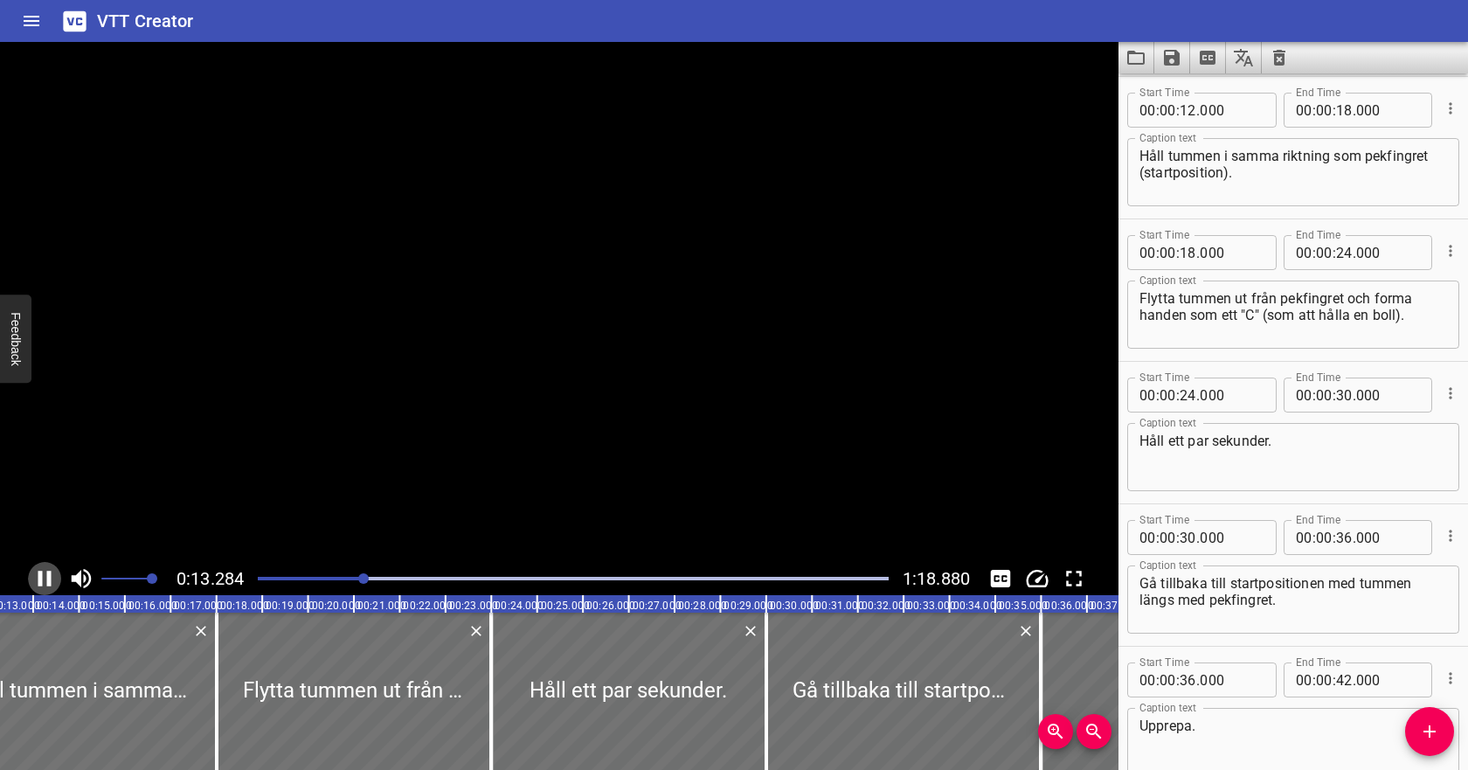
click at [49, 569] on icon "Play/Pause" at bounding box center [44, 578] width 26 height 26
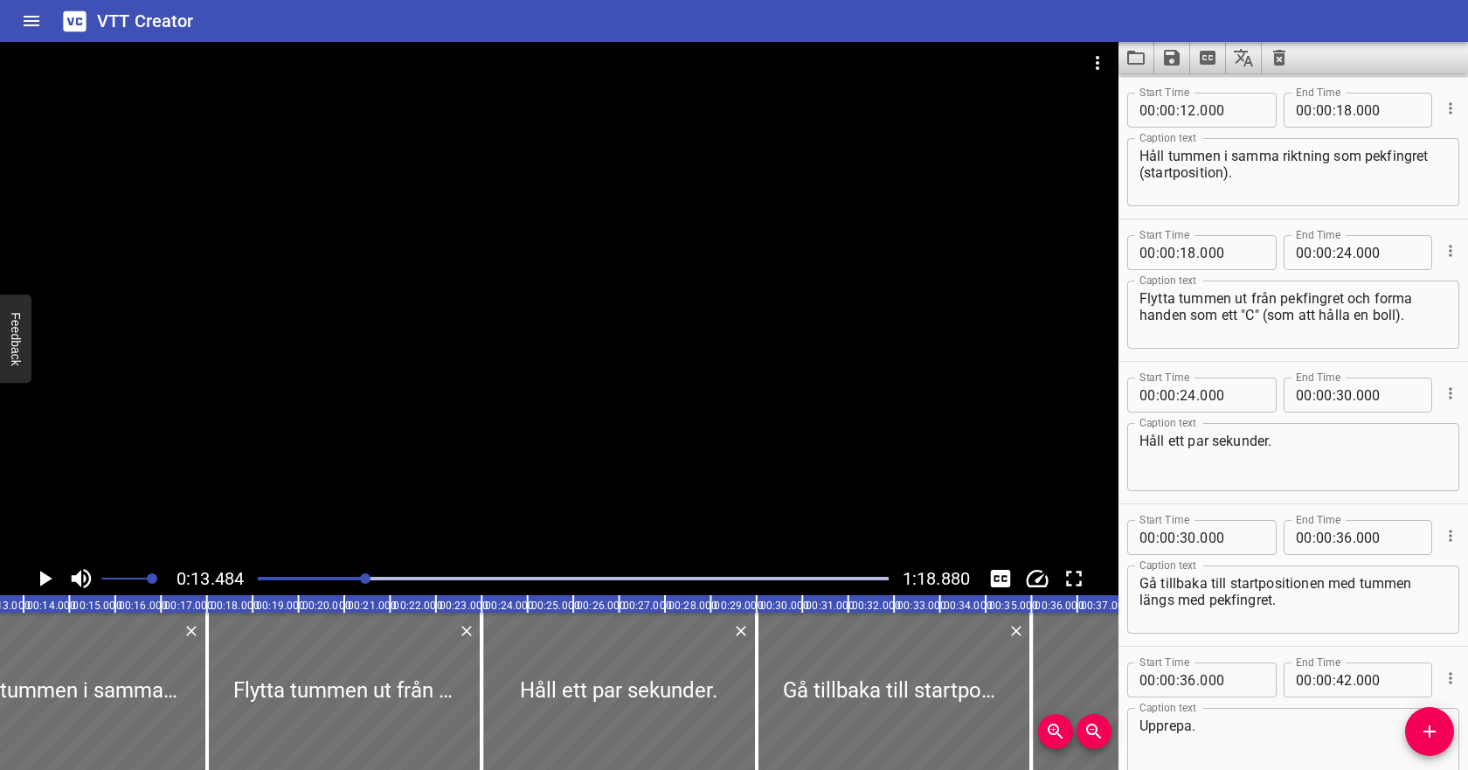
click at [49, 569] on icon "Play/Pause" at bounding box center [44, 578] width 26 height 26
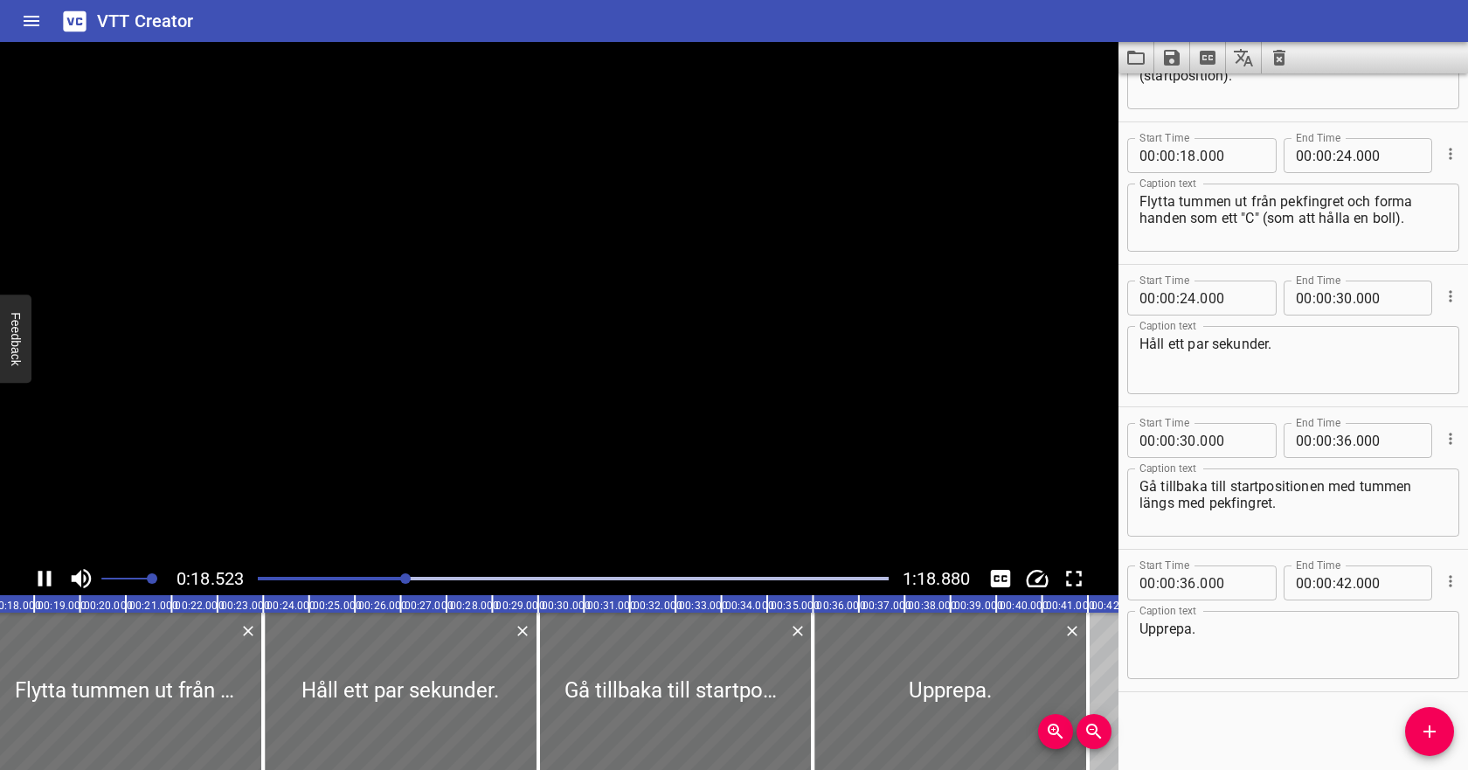
scroll to position [383, 0]
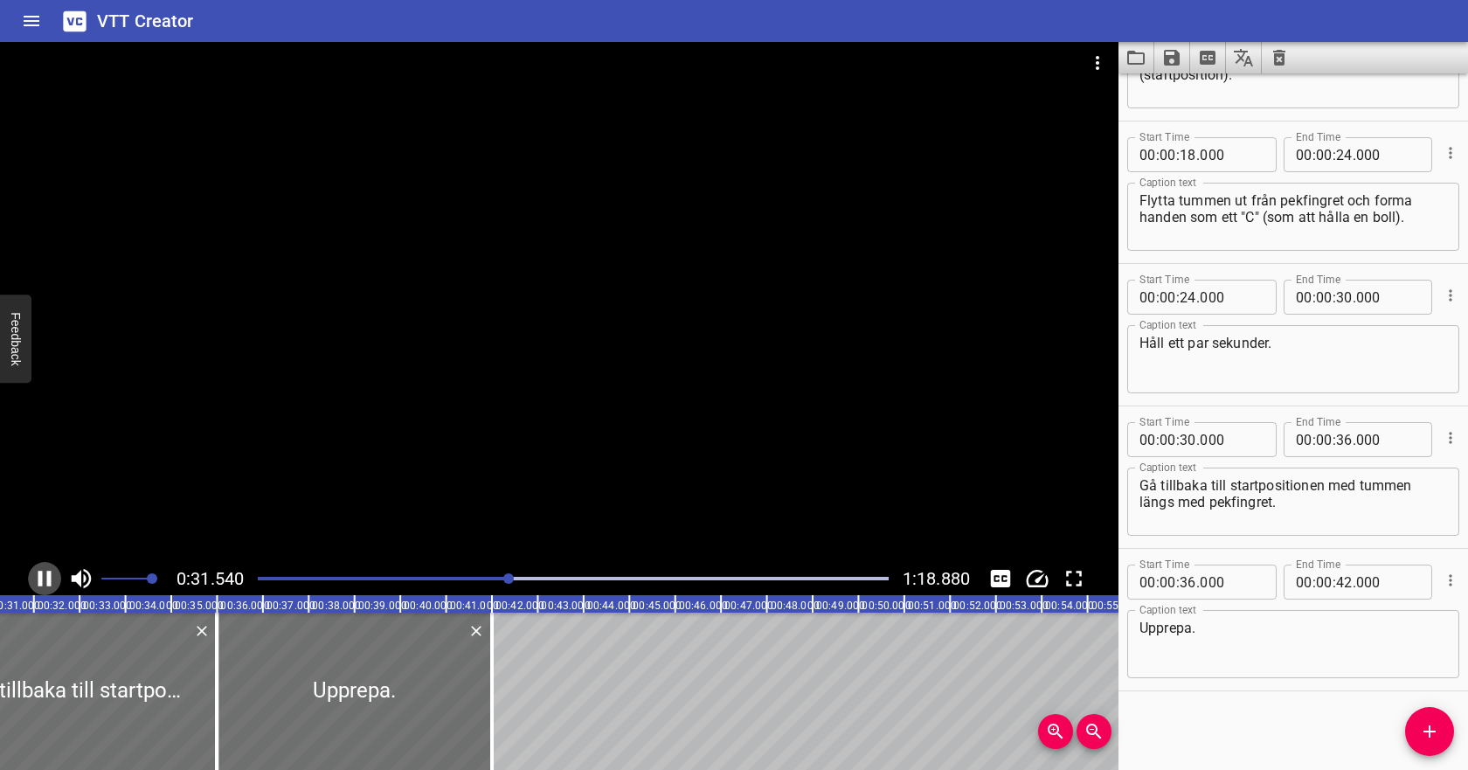
click at [48, 570] on icon "Play/Pause" at bounding box center [44, 578] width 26 height 26
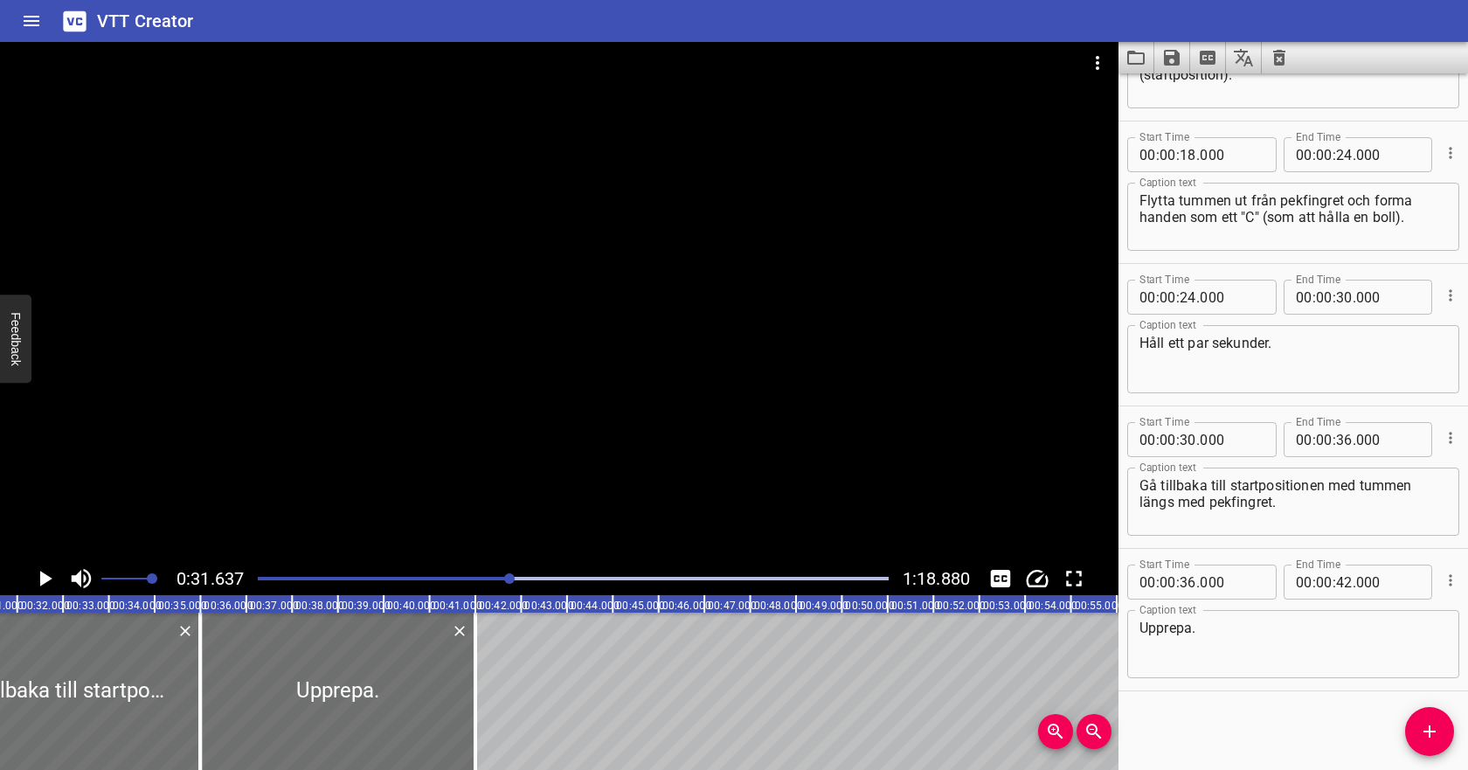
click at [322, 575] on div at bounding box center [573, 578] width 652 height 24
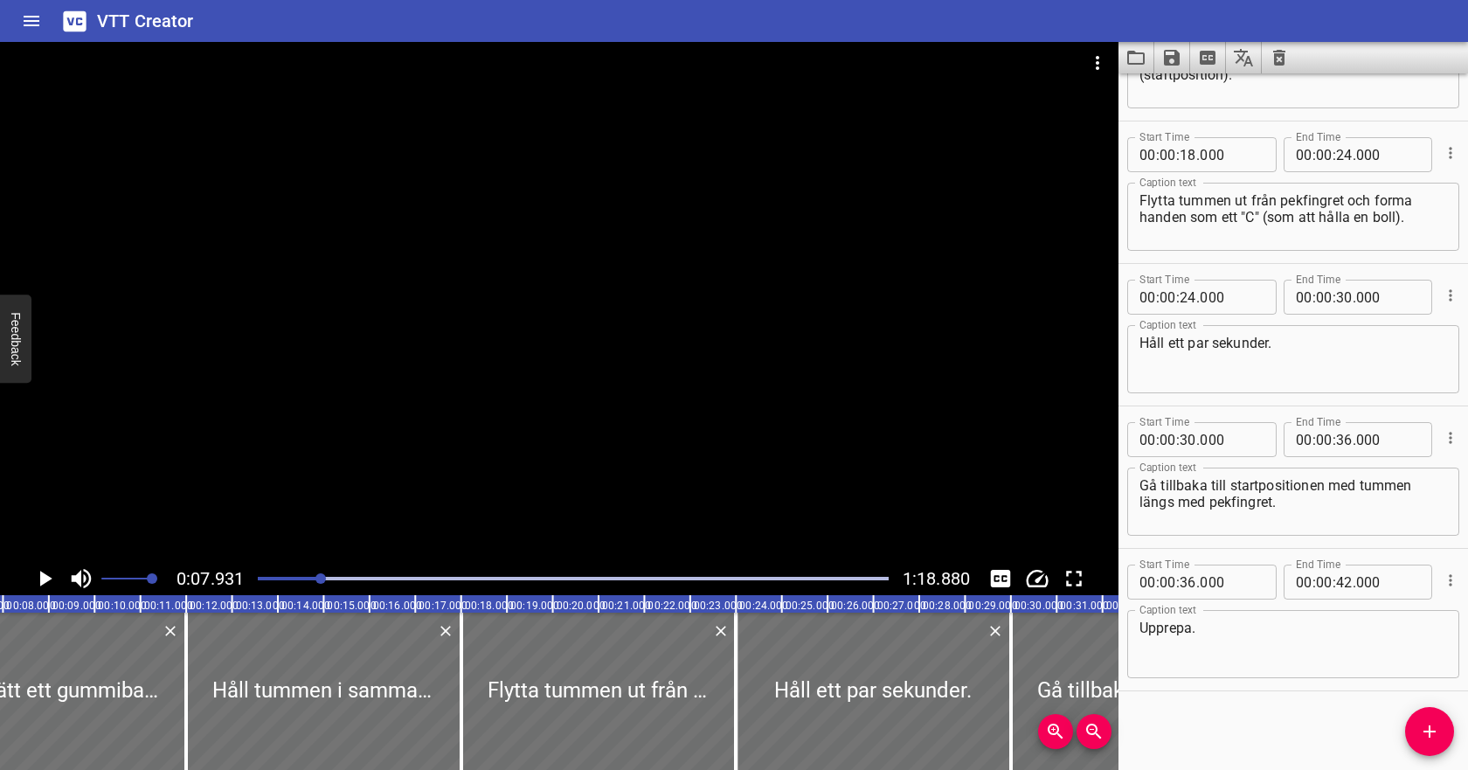
click at [350, 577] on div "Play progress" at bounding box center [573, 578] width 631 height 3
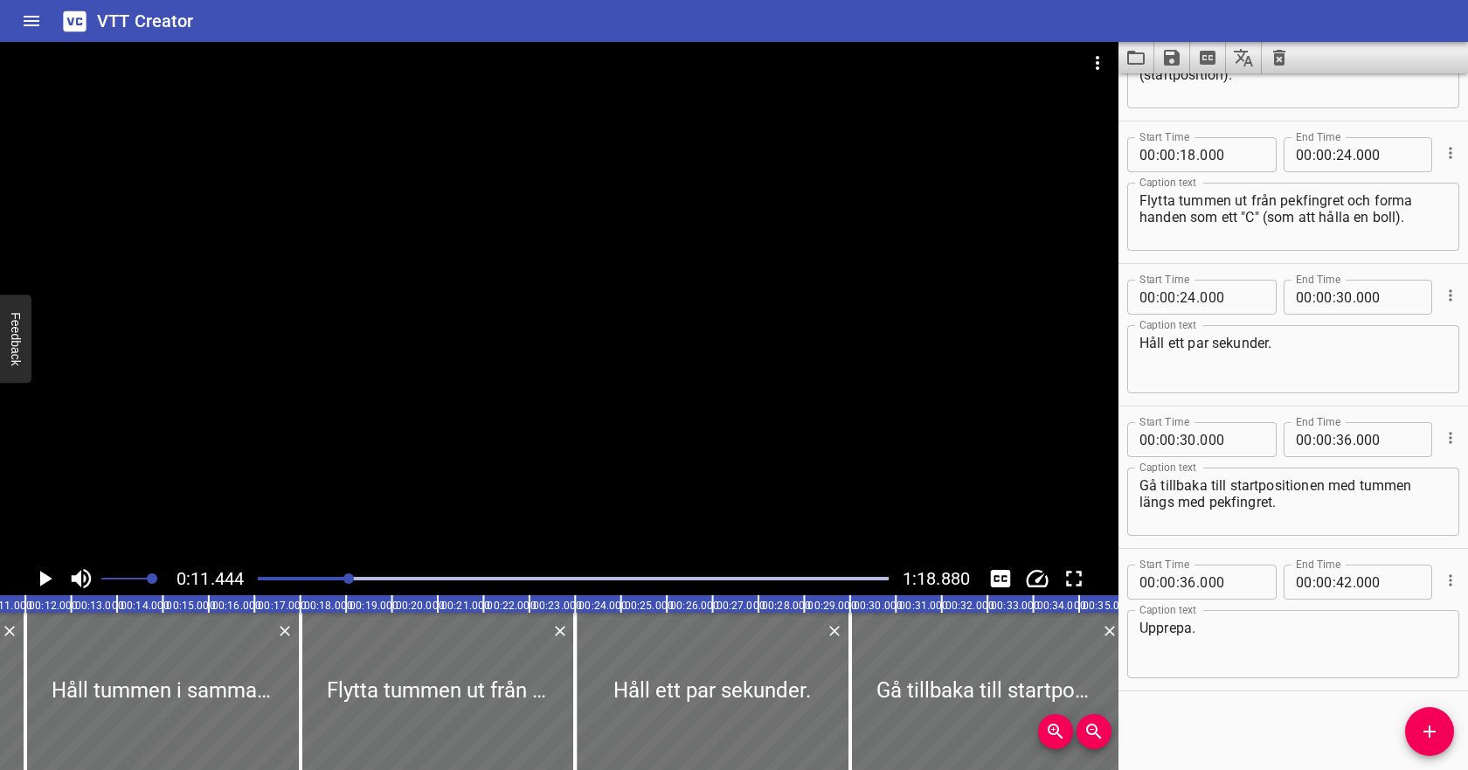
click at [373, 577] on div "Play progress" at bounding box center [573, 578] width 631 height 3
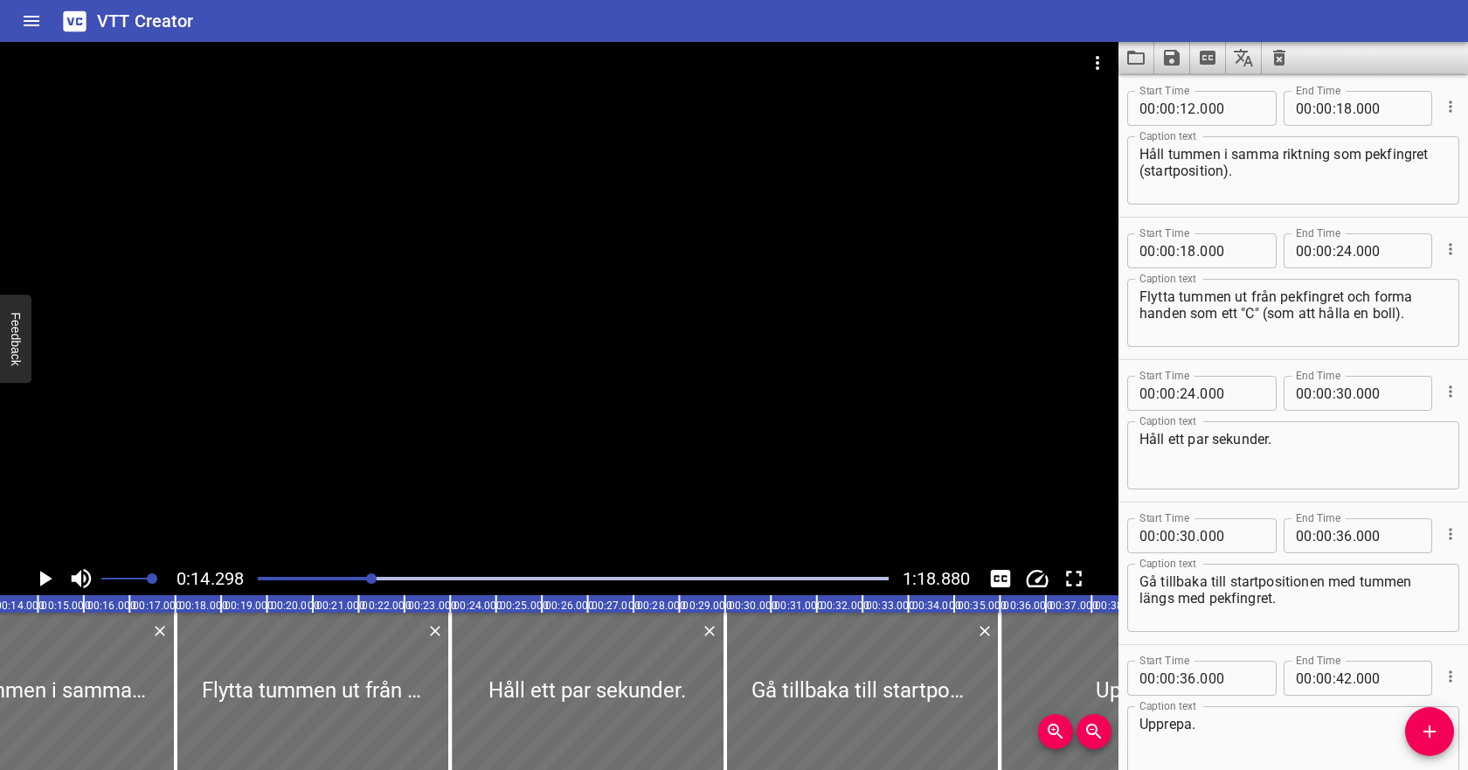
scroll to position [285, 0]
click at [389, 574] on div at bounding box center [573, 578] width 652 height 24
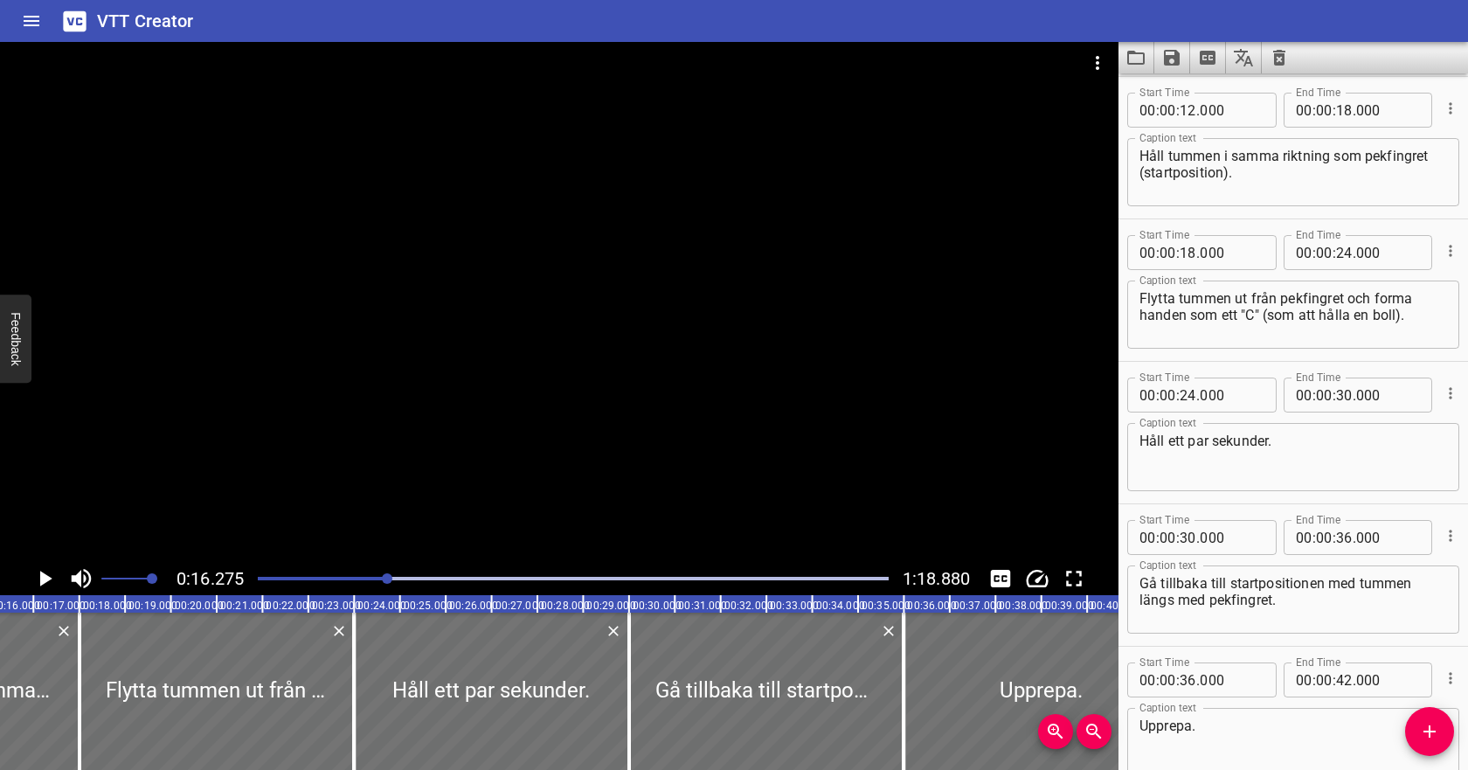
click at [410, 574] on div at bounding box center [573, 578] width 652 height 24
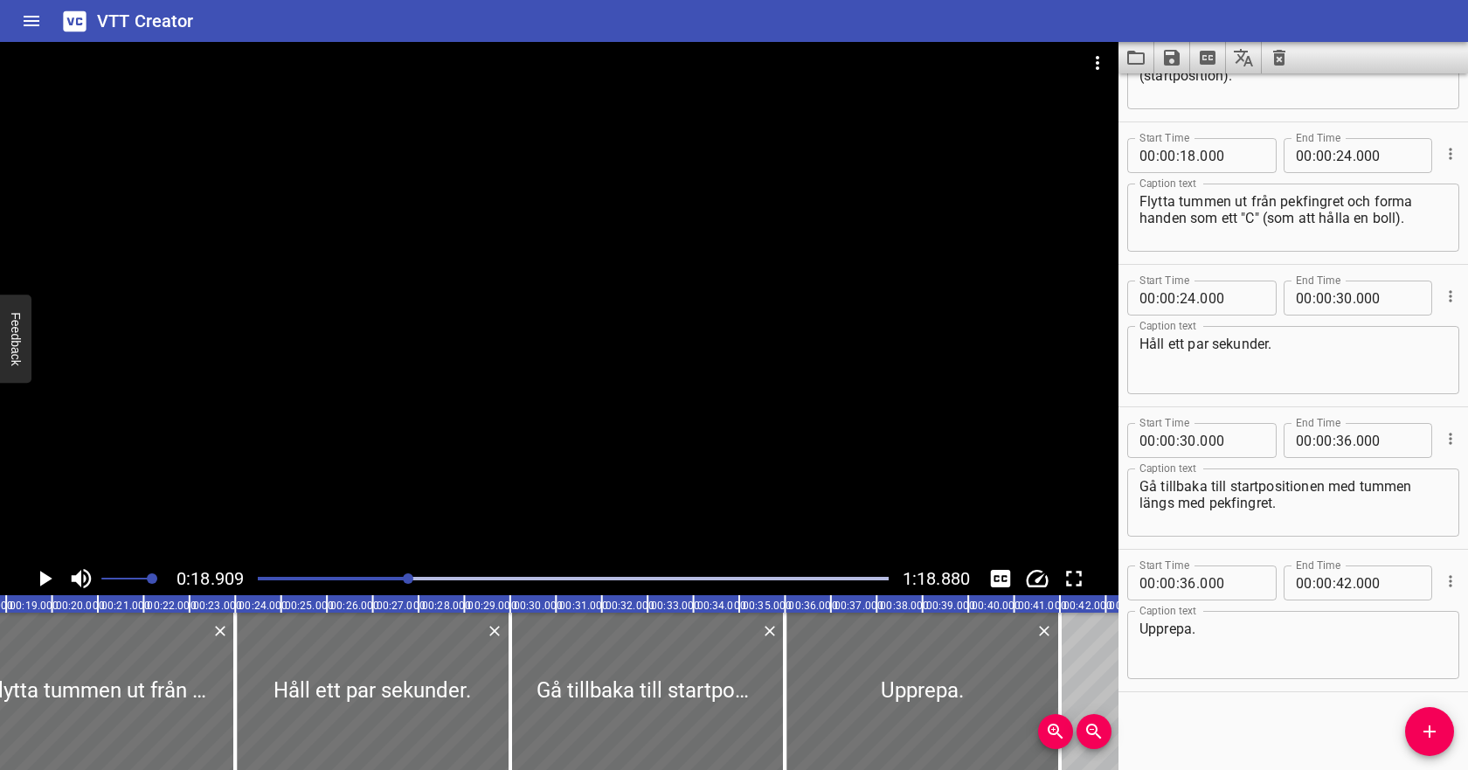
scroll to position [383, 0]
click at [429, 577] on div "Play progress" at bounding box center [573, 578] width 631 height 3
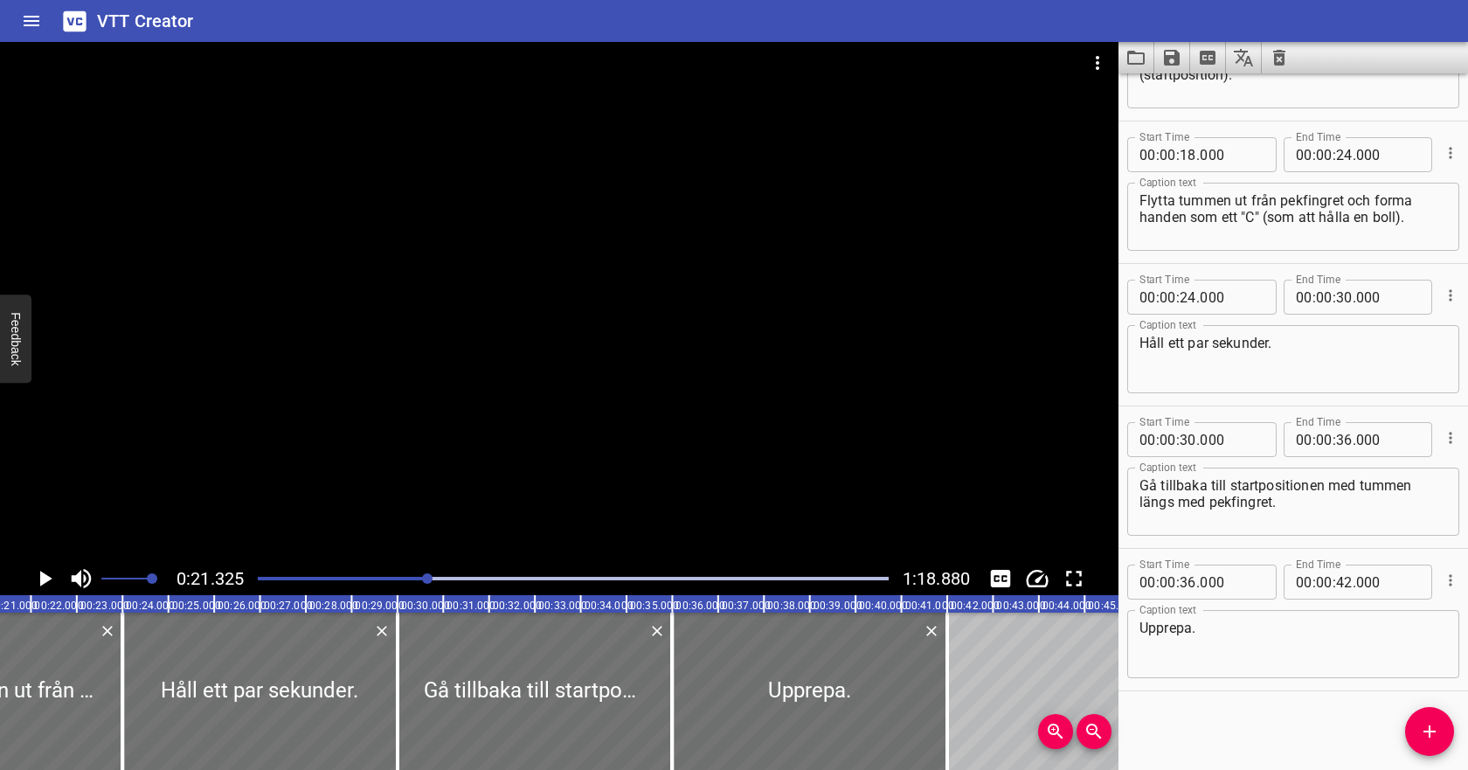
click at [440, 577] on div "Play progress" at bounding box center [573, 578] width 631 height 3
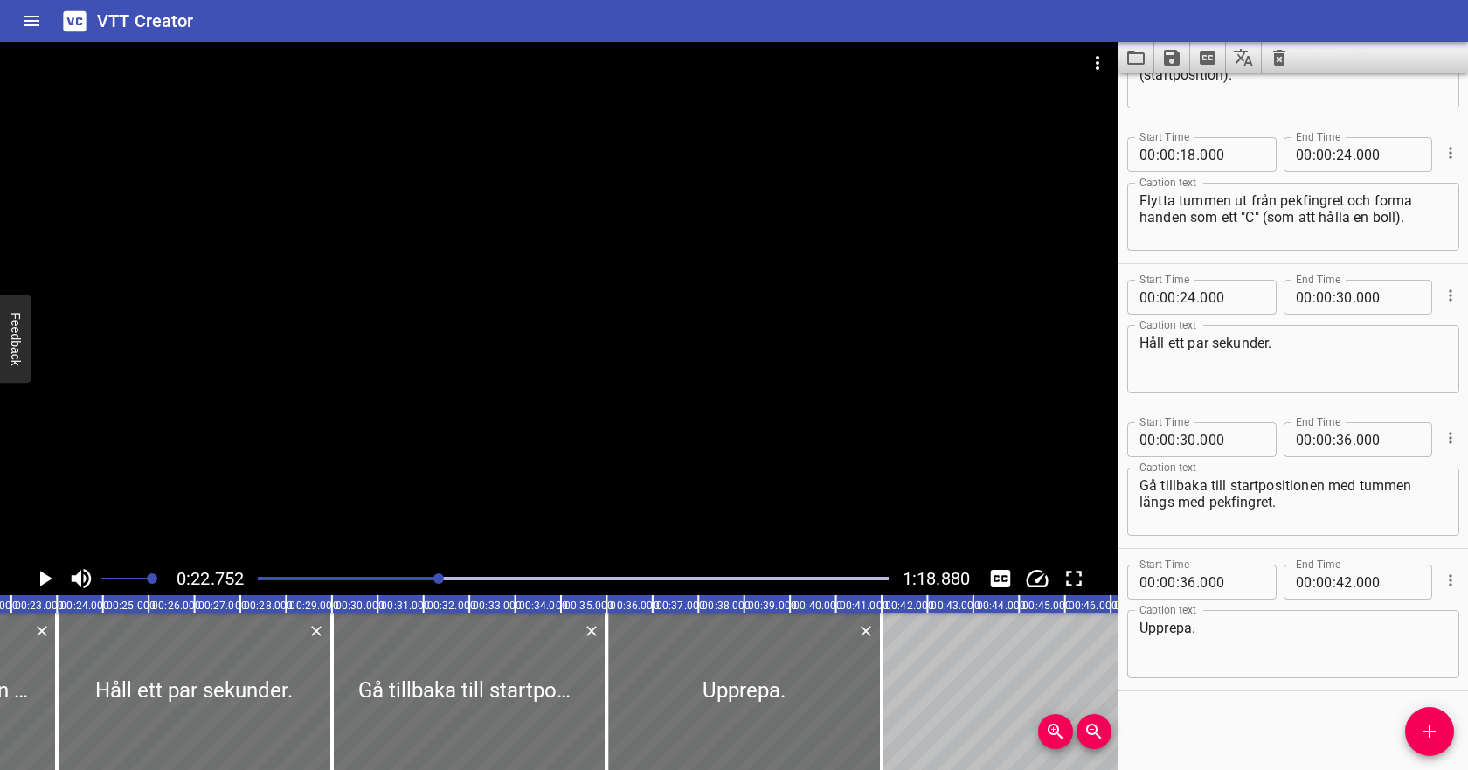
click at [459, 576] on div at bounding box center [573, 578] width 652 height 24
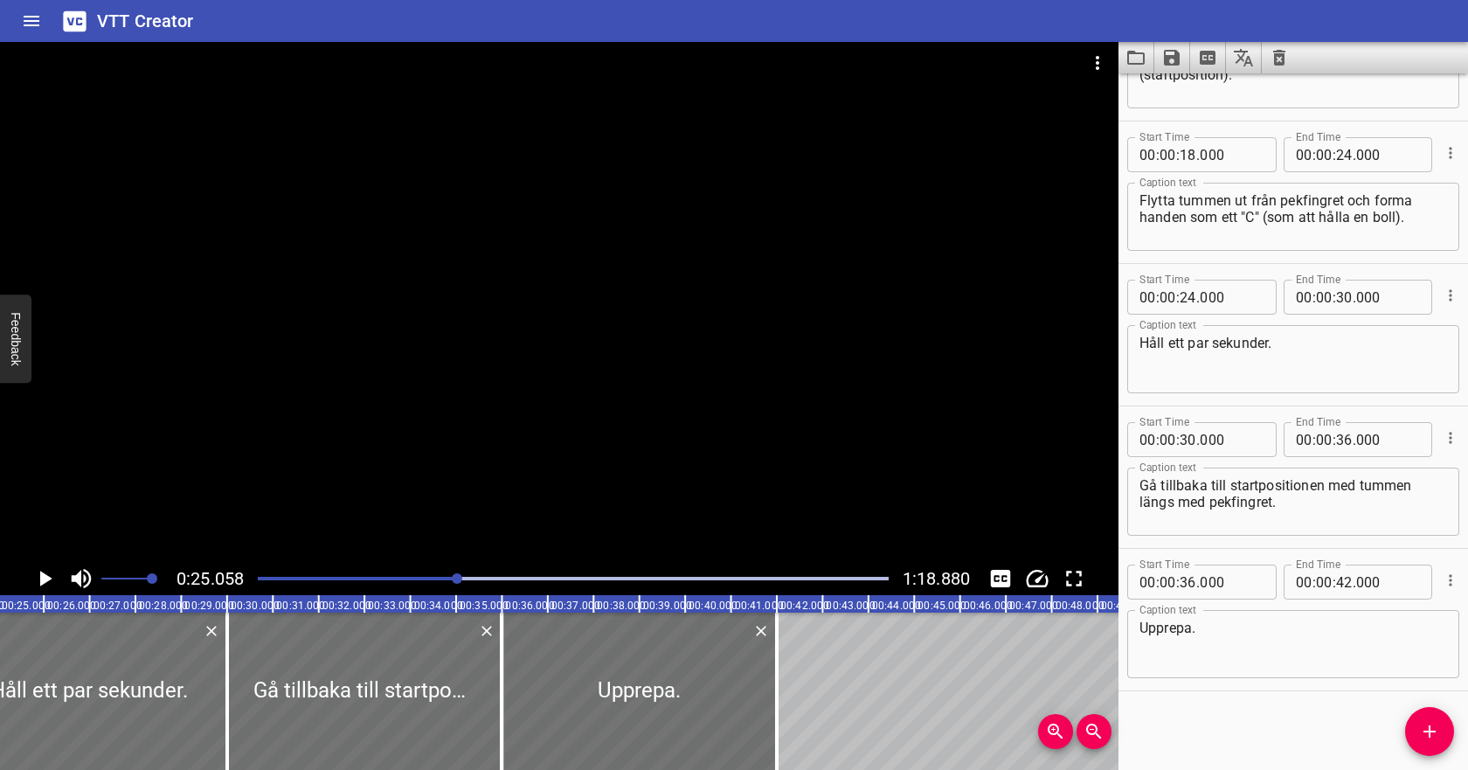
click at [481, 575] on div at bounding box center [573, 578] width 652 height 24
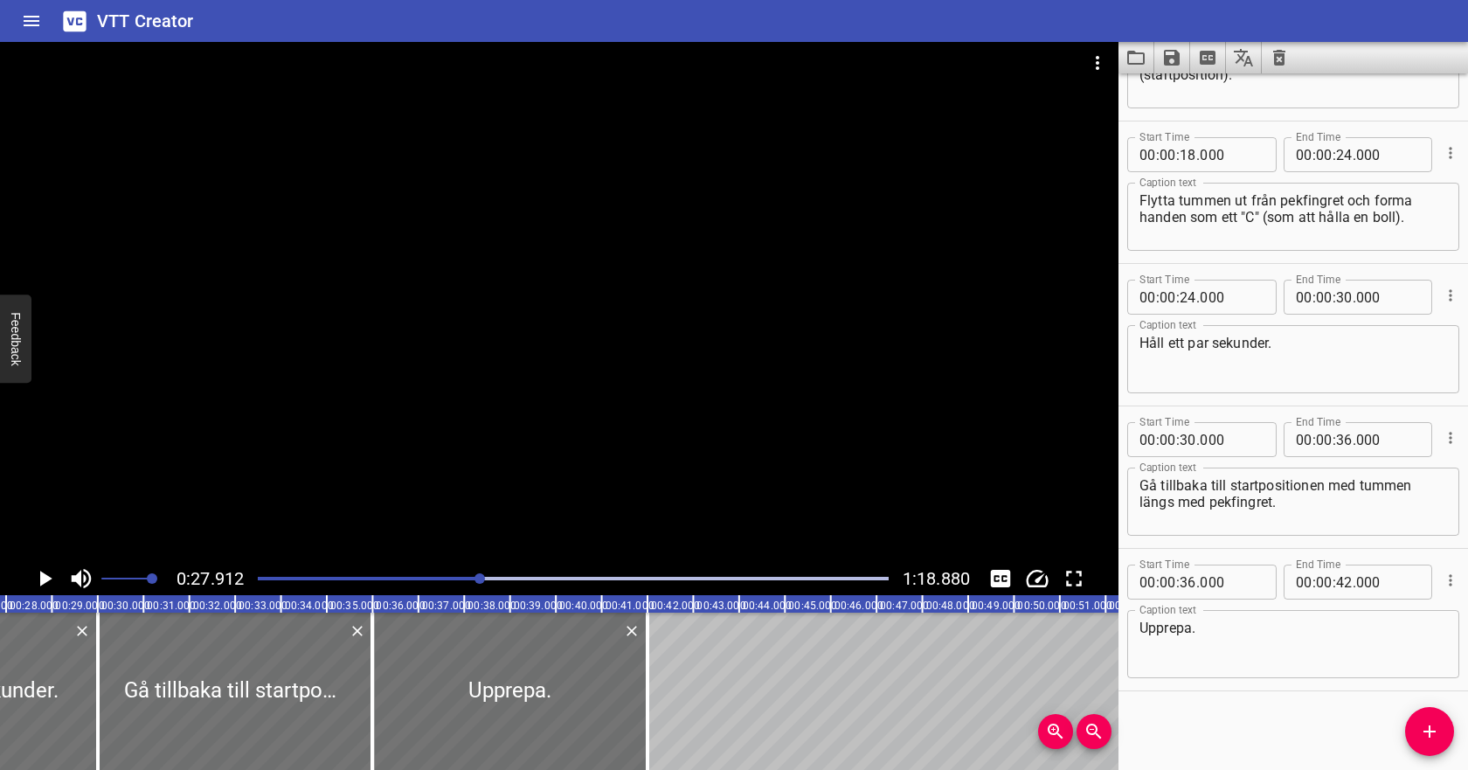
scroll to position [0, 1278]
click at [505, 573] on div at bounding box center [573, 578] width 652 height 24
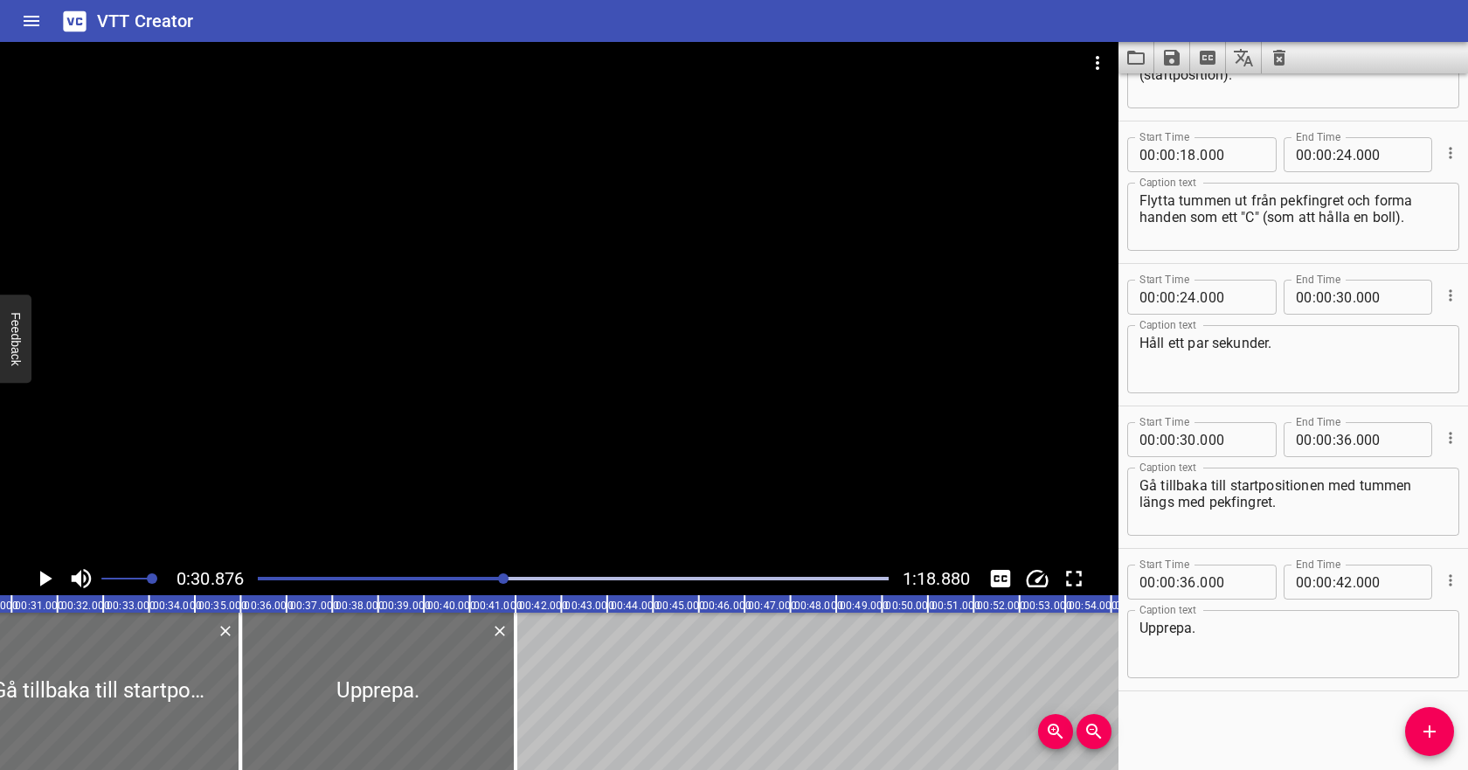
scroll to position [0, 1415]
click at [489, 577] on div "Play progress" at bounding box center [189, 578] width 631 height 3
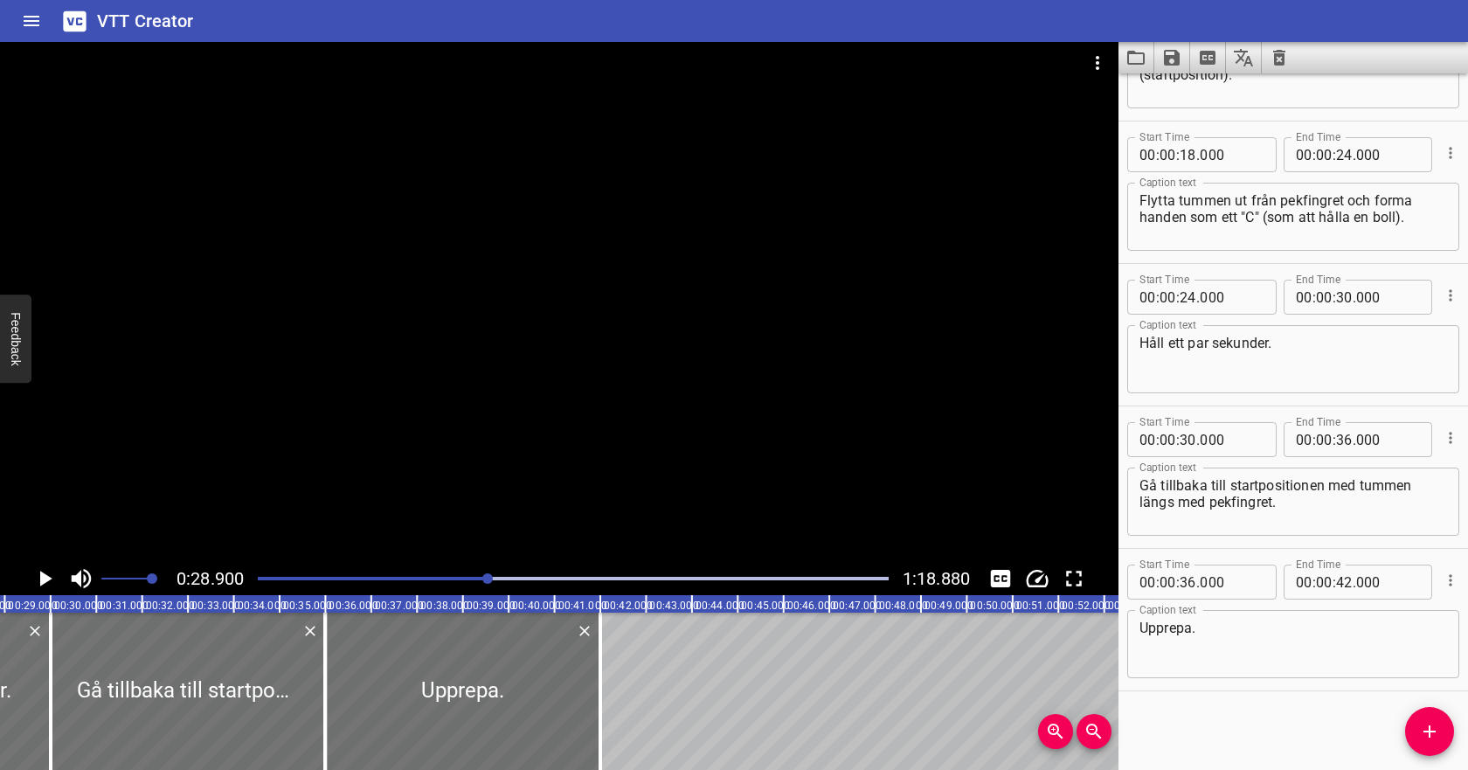
click at [467, 578] on div "Play progress" at bounding box center [173, 578] width 631 height 3
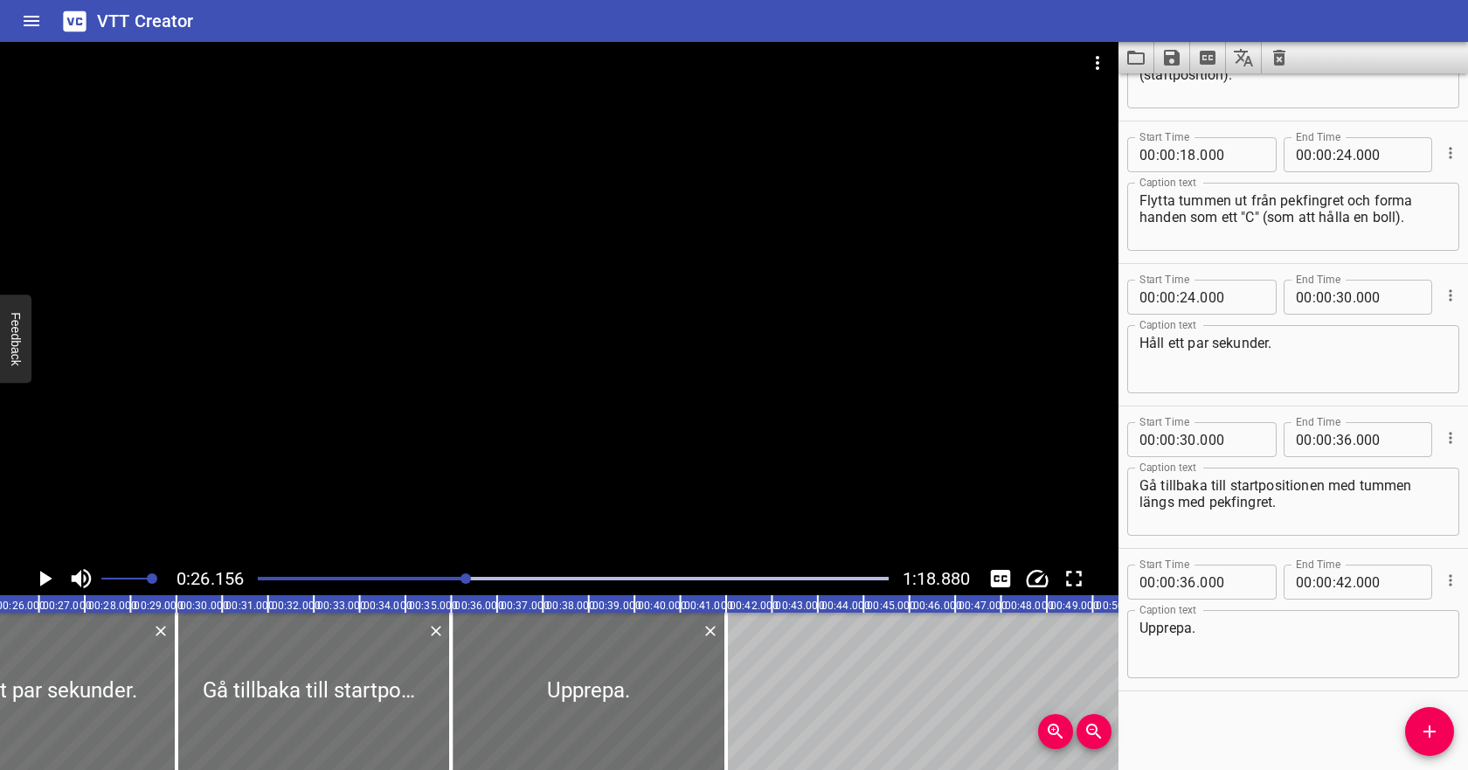
click at [452, 578] on div "Play progress" at bounding box center [152, 578] width 631 height 3
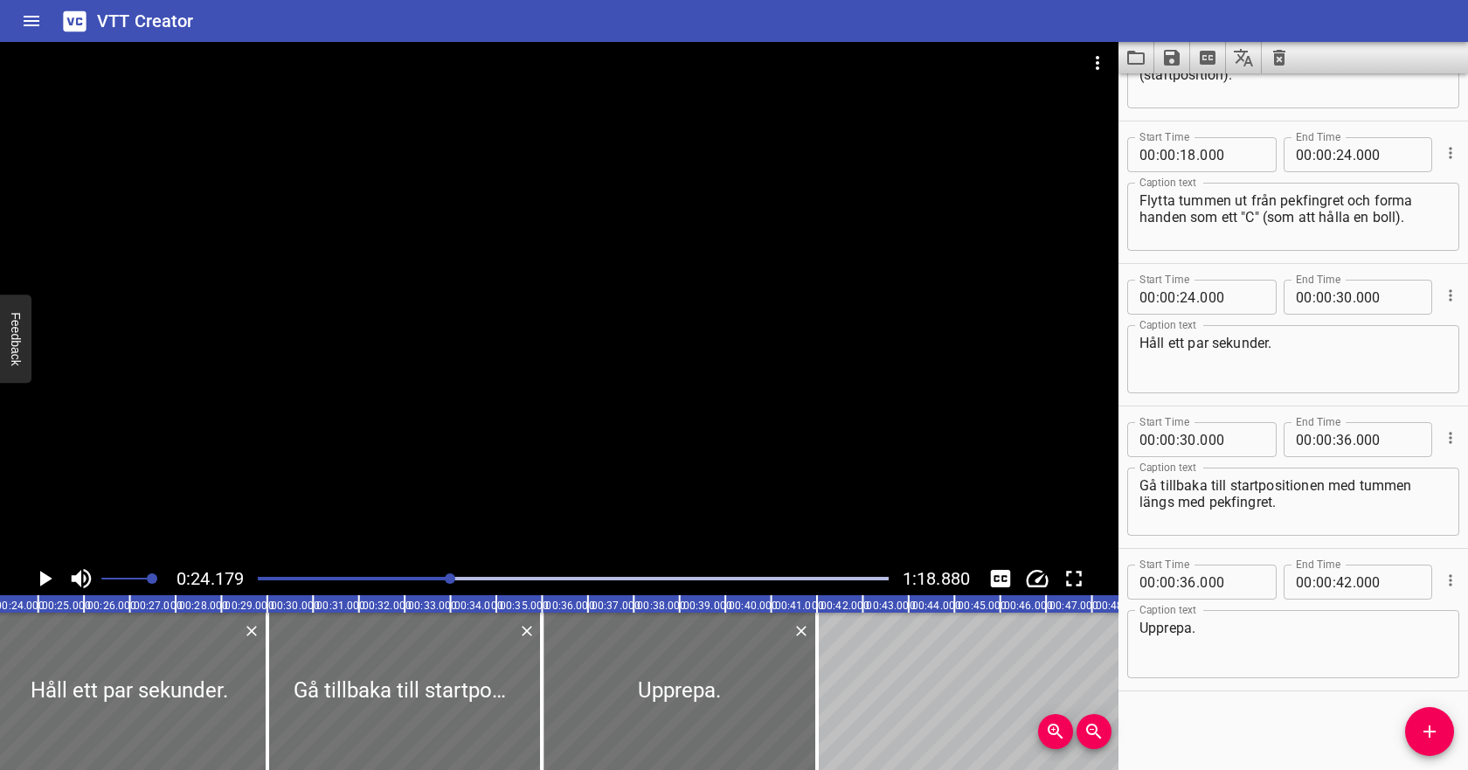
click at [439, 575] on div at bounding box center [573, 578] width 652 height 24
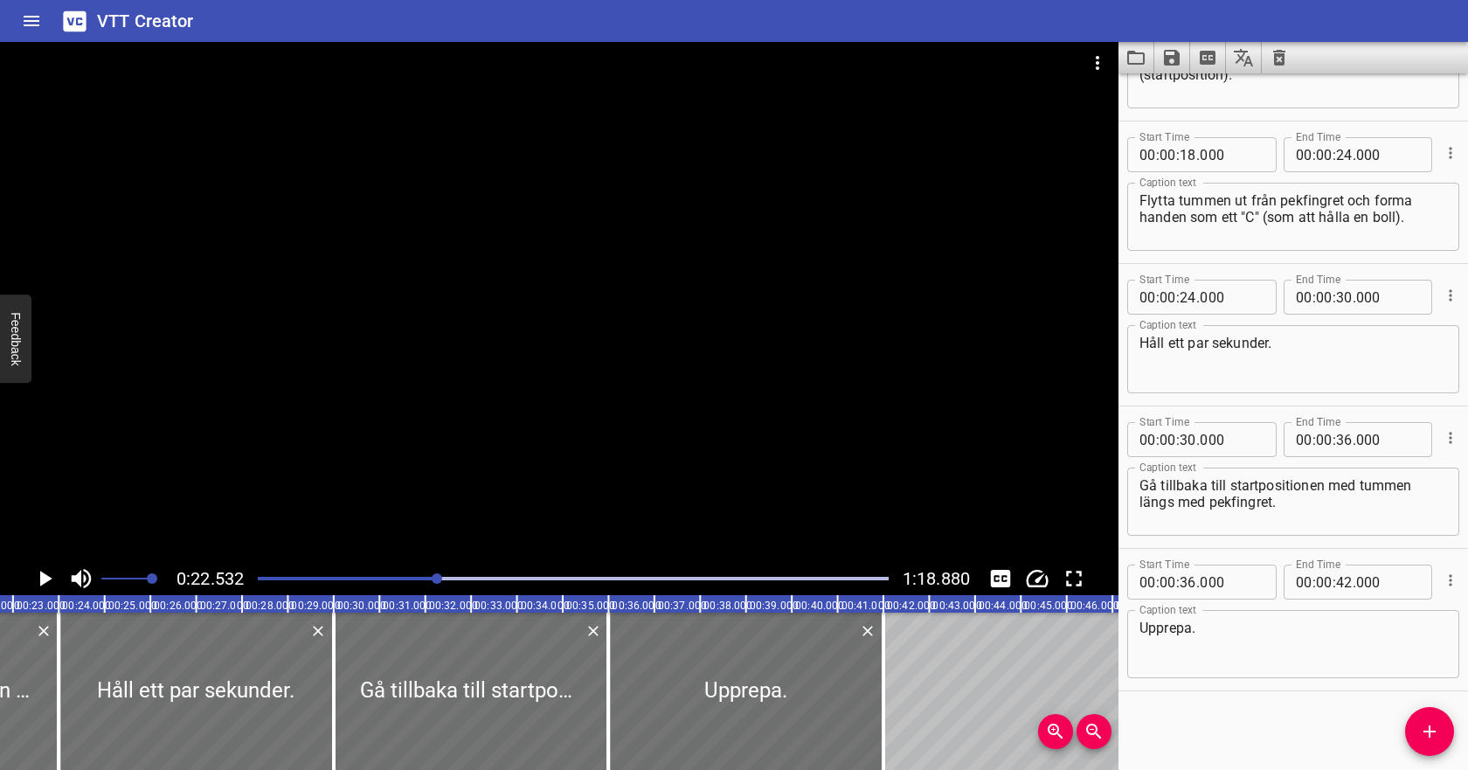
scroll to position [0, 1032]
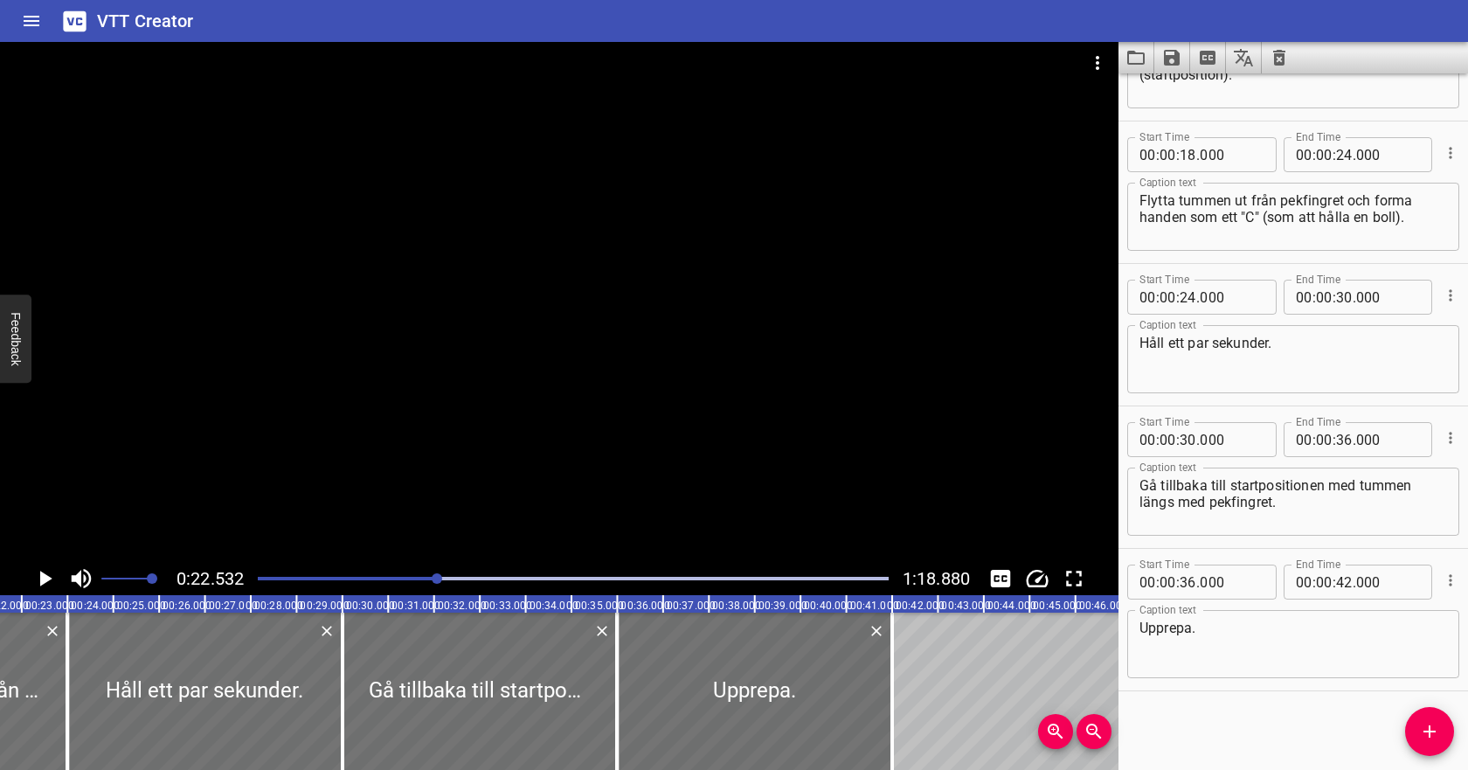
click at [415, 578] on div "Play progress" at bounding box center [123, 578] width 631 height 3
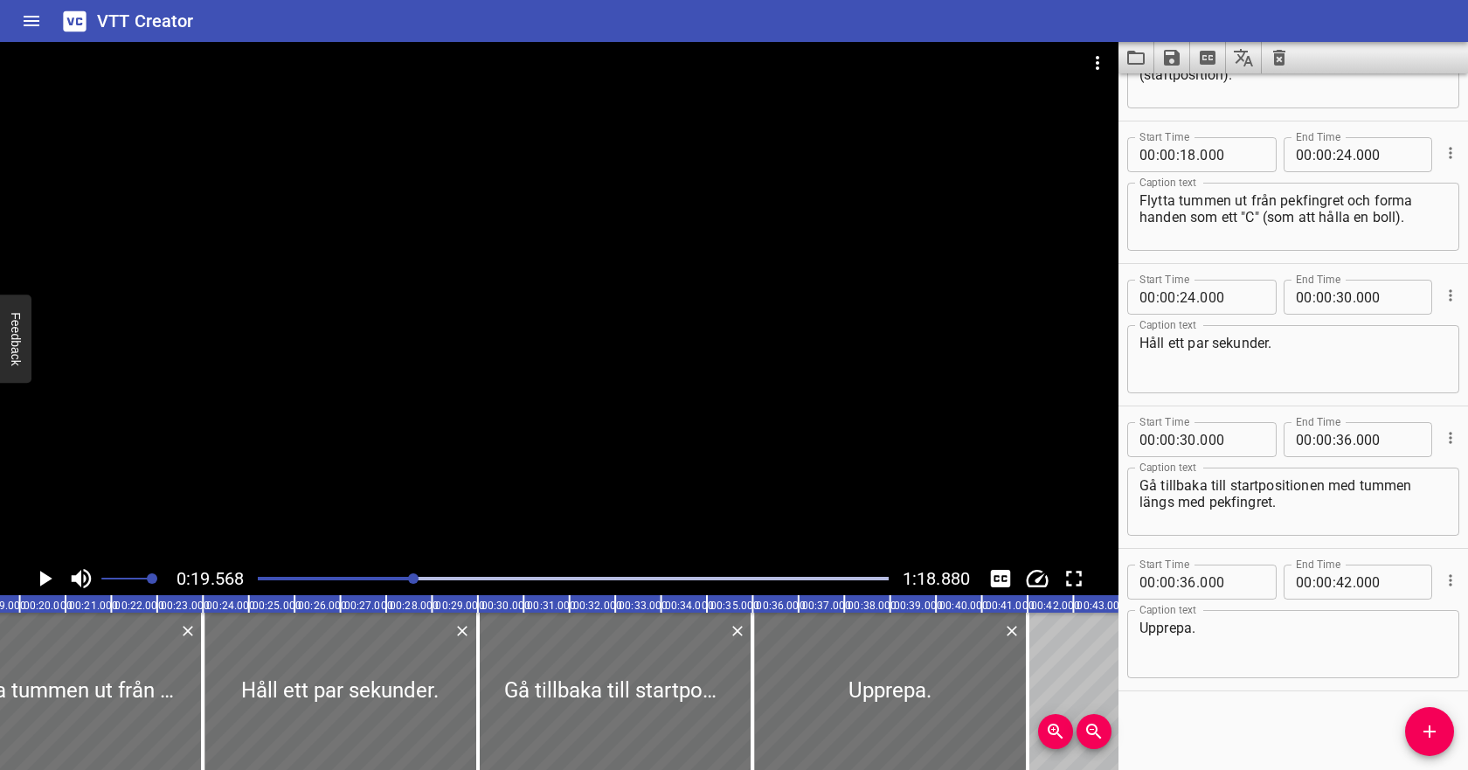
click at [398, 578] on div "Play progress" at bounding box center [99, 578] width 631 height 3
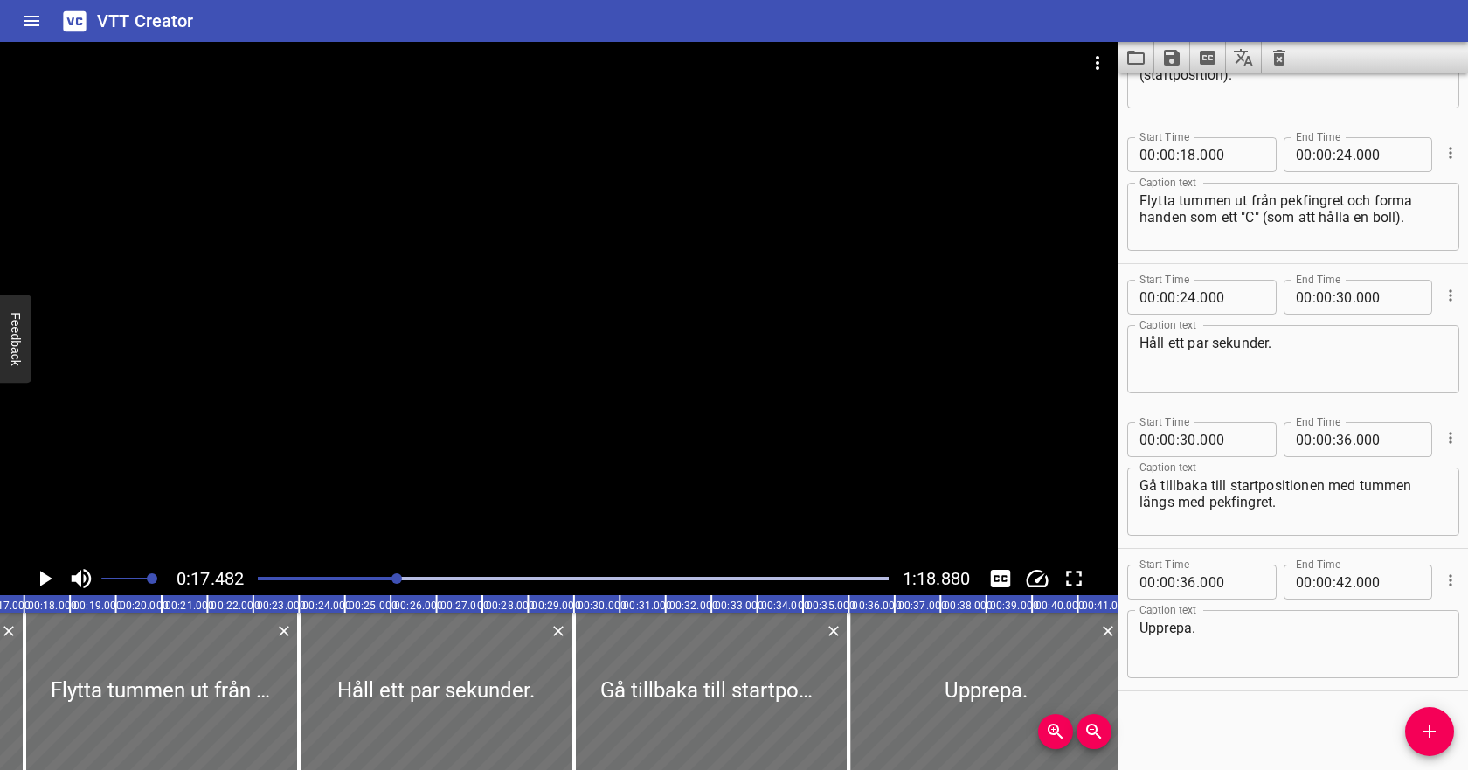
click at [386, 576] on div at bounding box center [573, 578] width 652 height 24
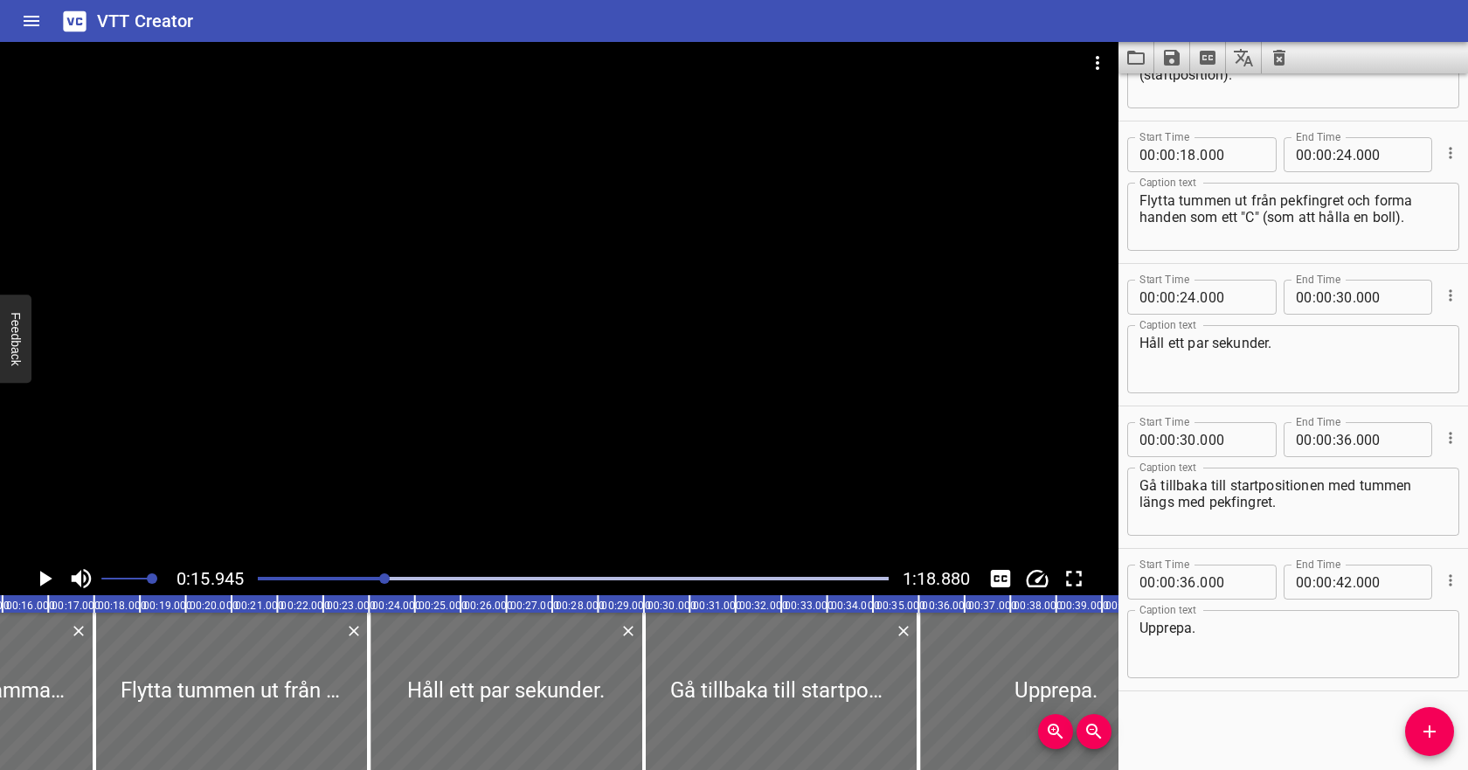
click at [377, 576] on div at bounding box center [573, 578] width 652 height 24
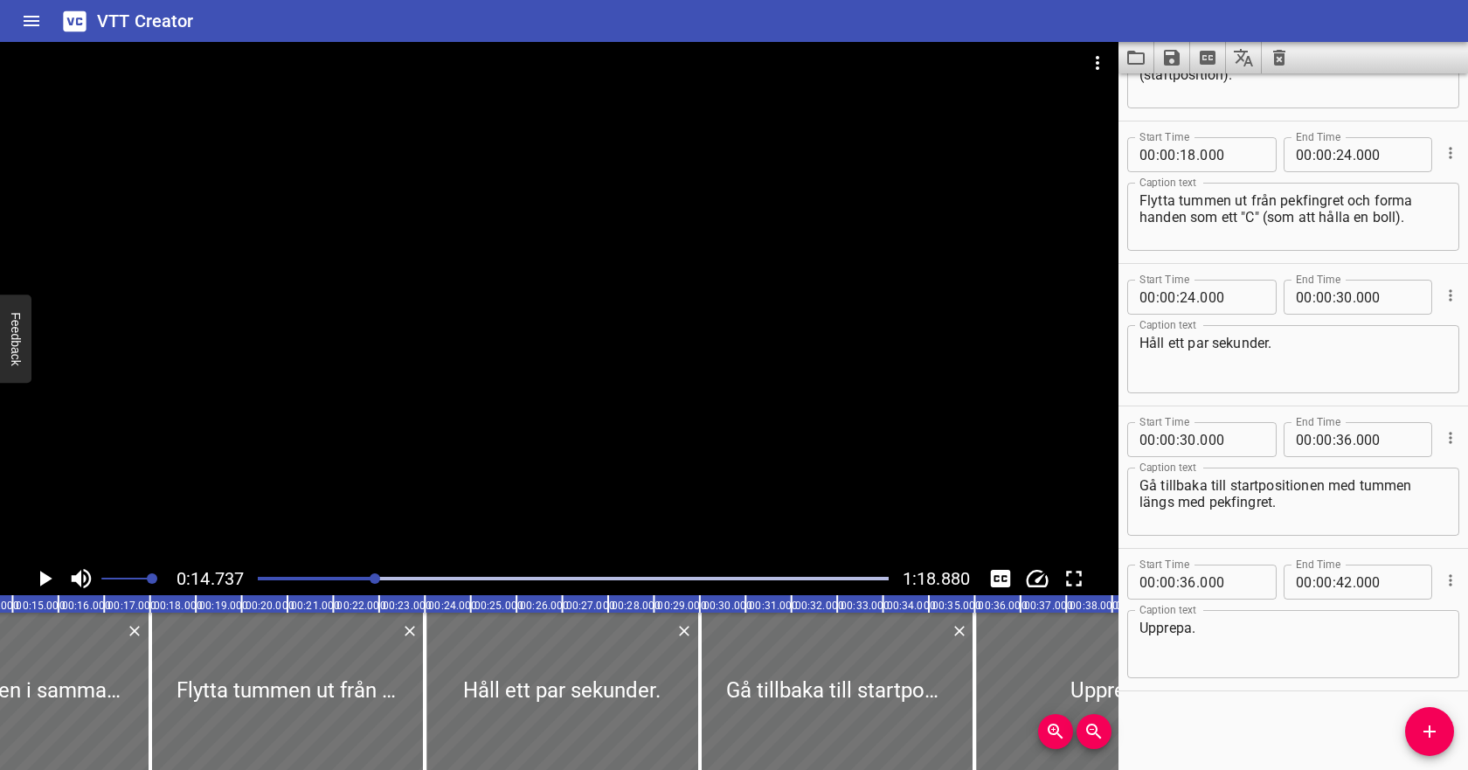
click at [364, 576] on div at bounding box center [573, 578] width 652 height 24
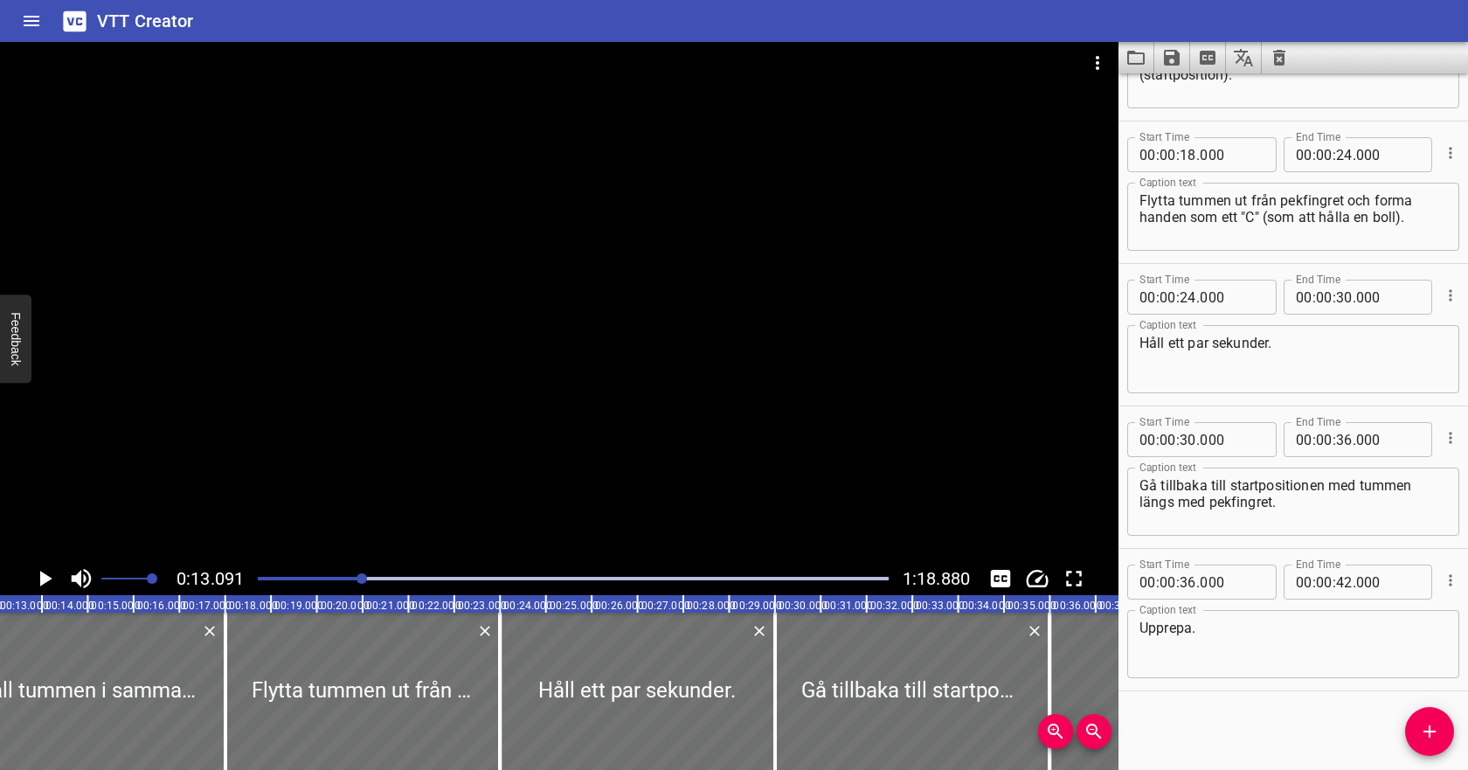
click at [39, 577] on icon "Play/Pause" at bounding box center [44, 578] width 26 height 26
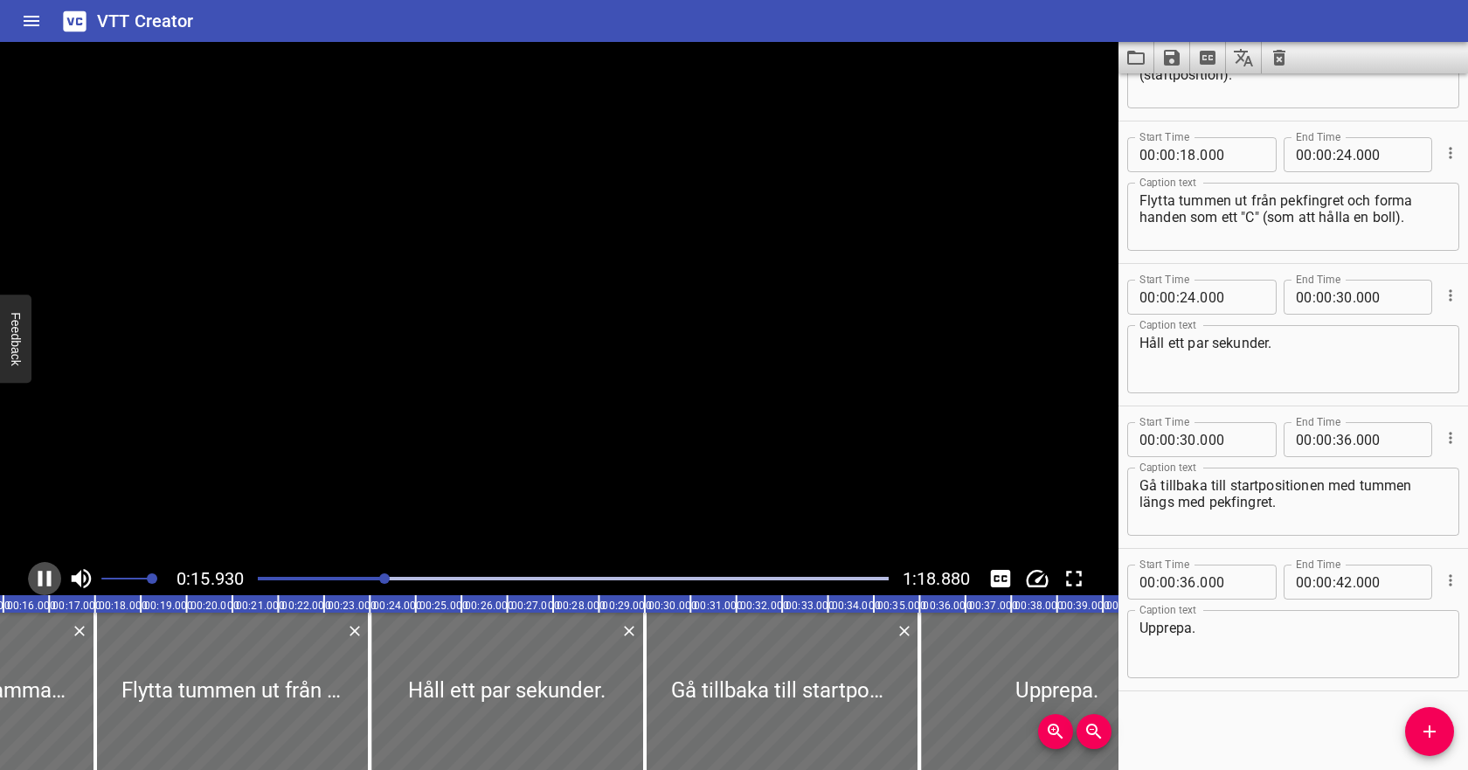
click at [39, 577] on icon "Play/Pause" at bounding box center [44, 579] width 13 height 16
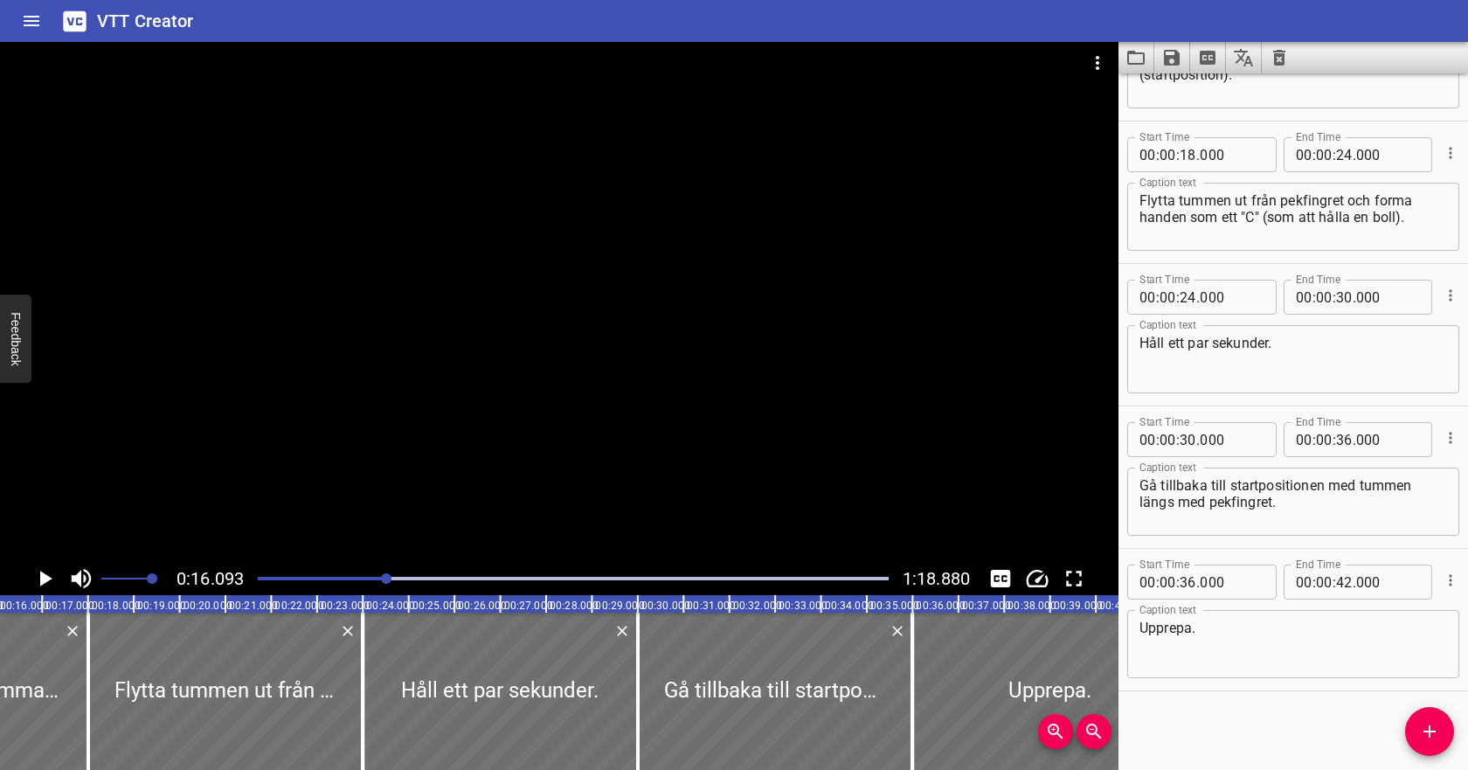
click at [1095, 59] on icon "Video Options" at bounding box center [1097, 62] width 21 height 21
click at [1100, 68] on li "Select New Video File..." at bounding box center [1164, 64] width 174 height 31
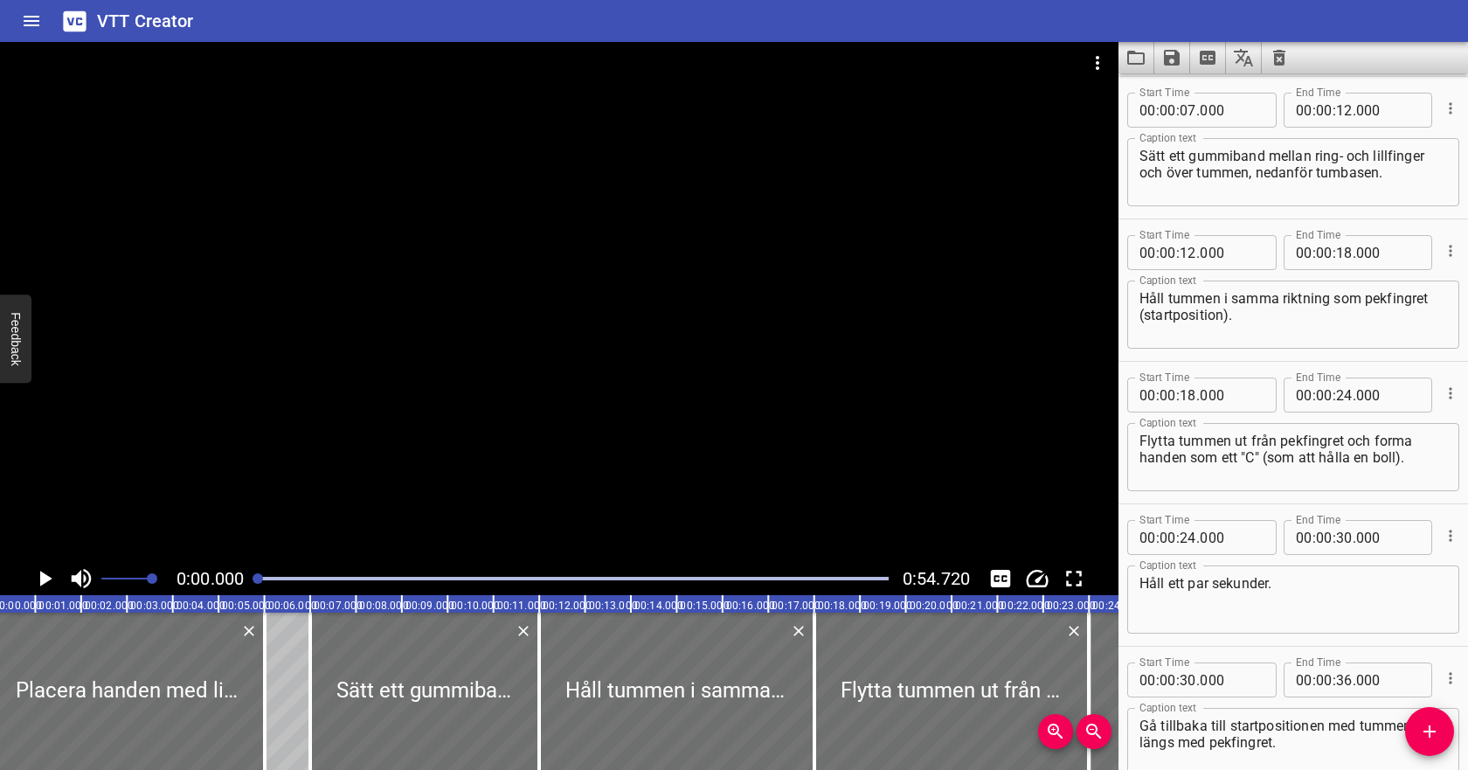
scroll to position [0, 0]
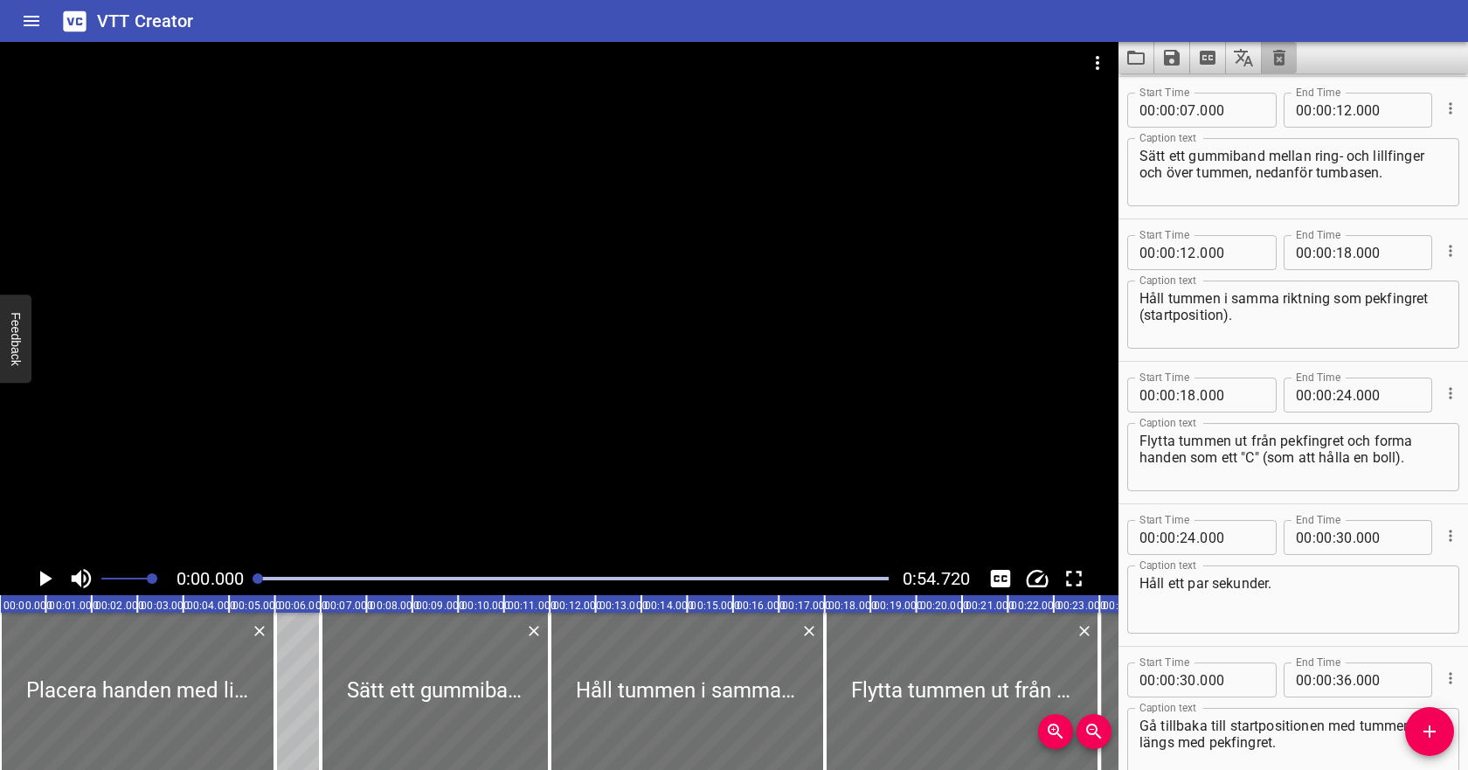
click at [1278, 61] on icon "Clear captions" at bounding box center [1279, 57] width 21 height 21
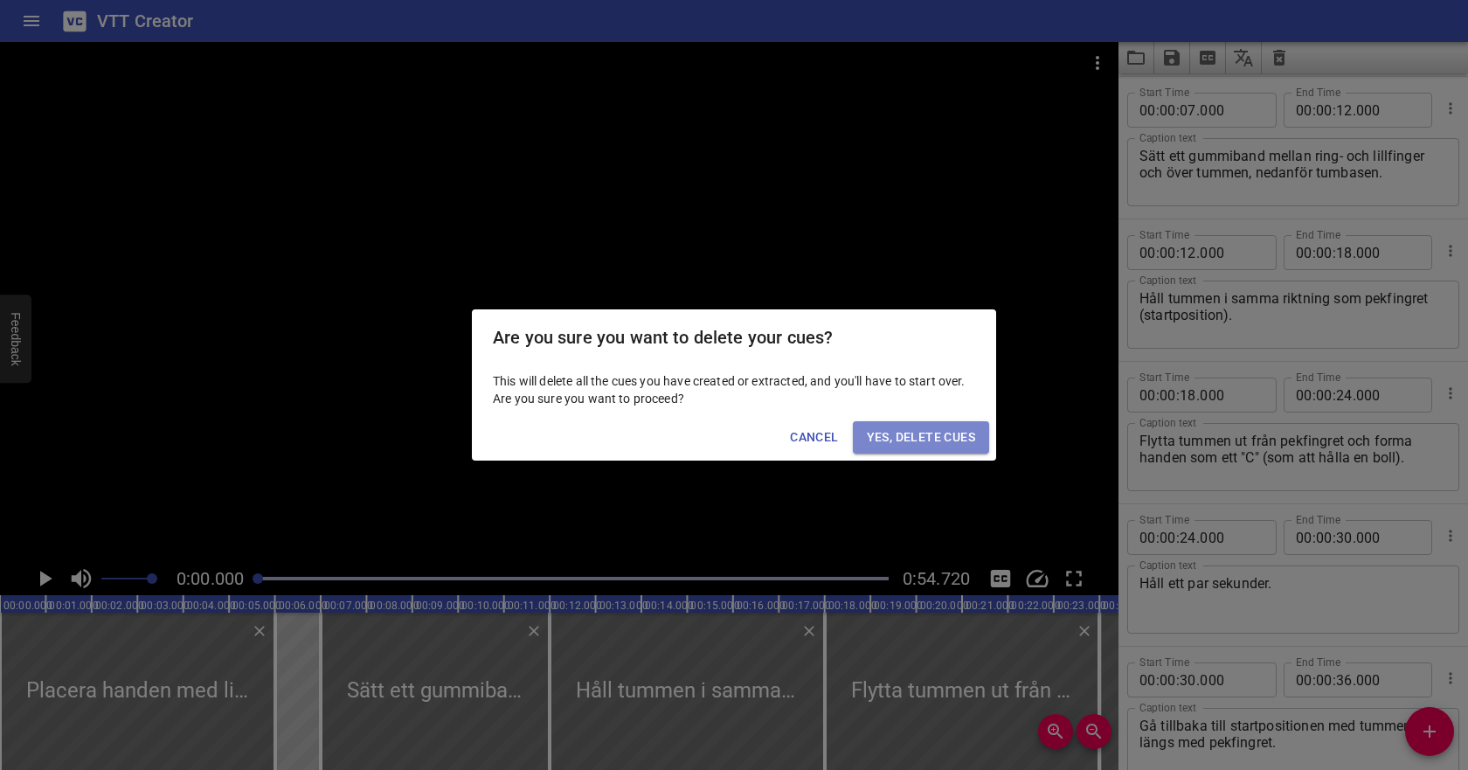
click at [935, 436] on span "Yes, Delete Cues" at bounding box center [921, 437] width 108 height 22
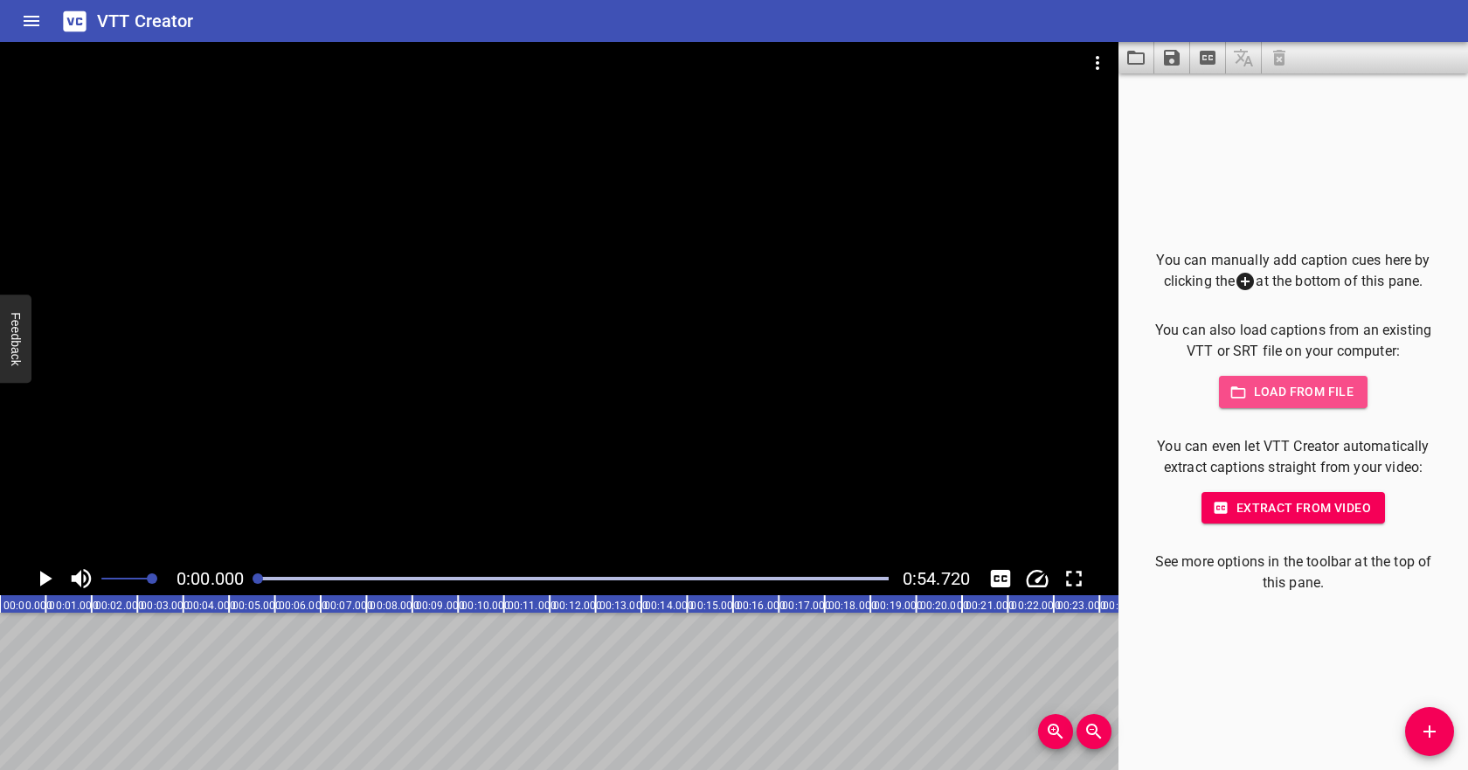
click at [1282, 393] on span "Load from file" at bounding box center [1293, 392] width 121 height 22
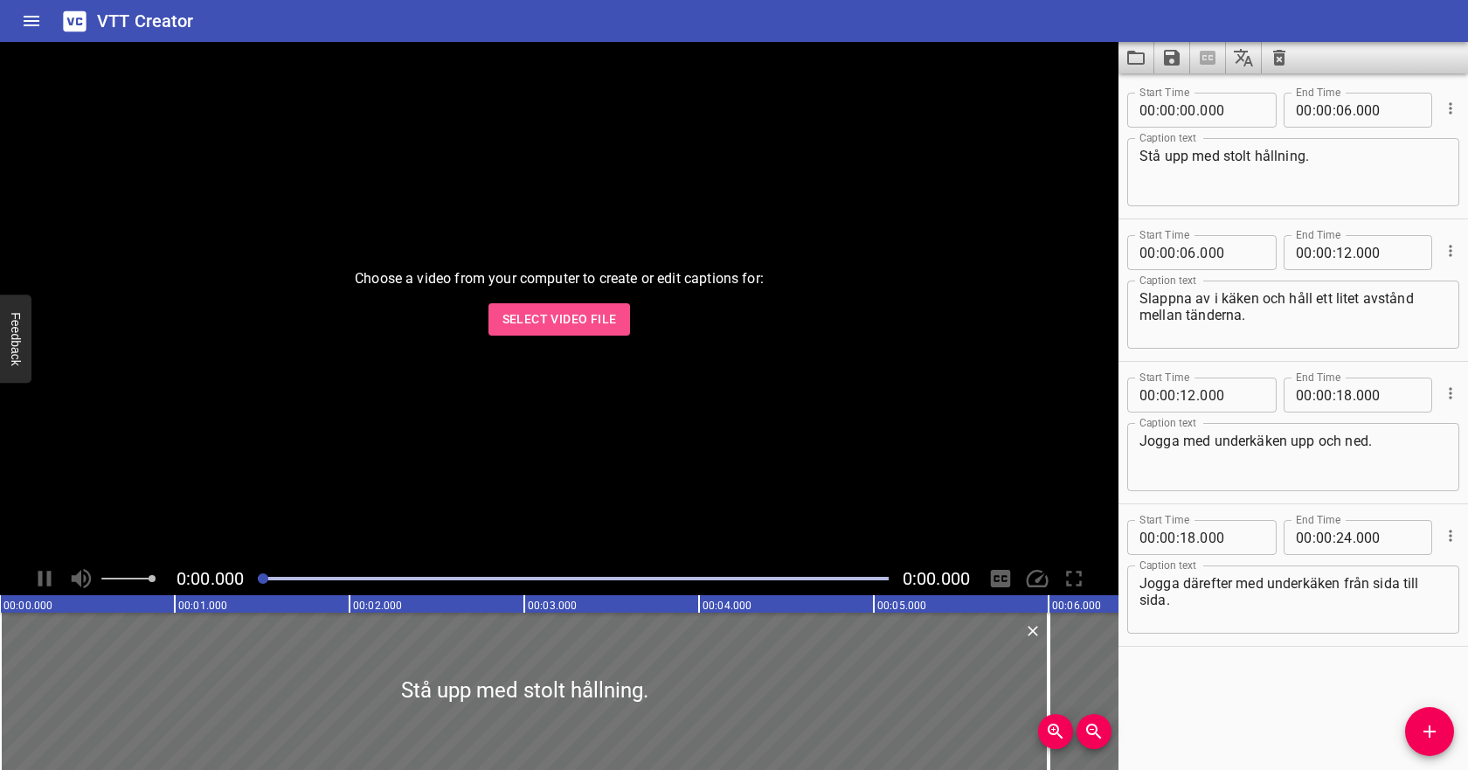
click at [576, 320] on span "Select Video File" at bounding box center [559, 319] width 114 height 22
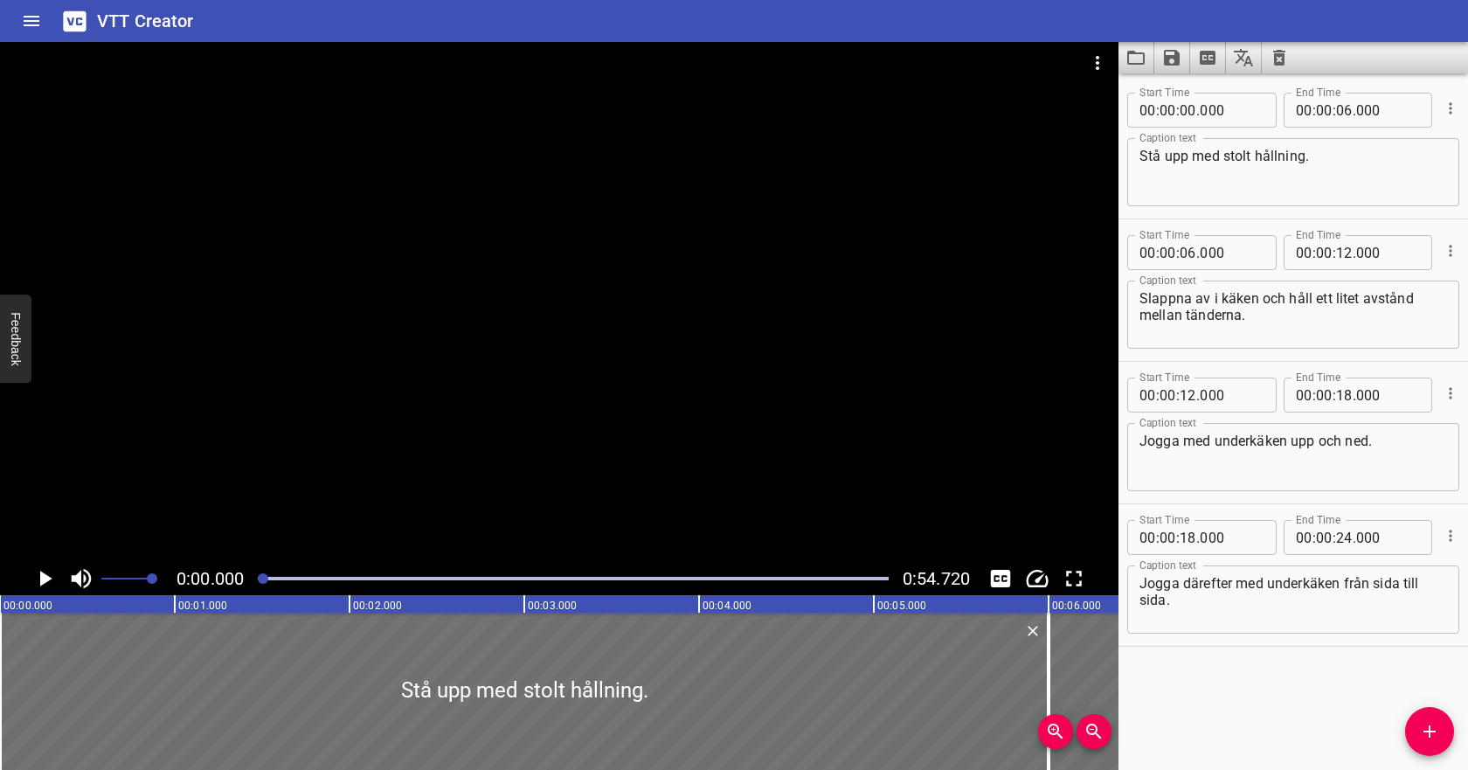
click at [40, 588] on icon "Play/Pause" at bounding box center [44, 578] width 26 height 26
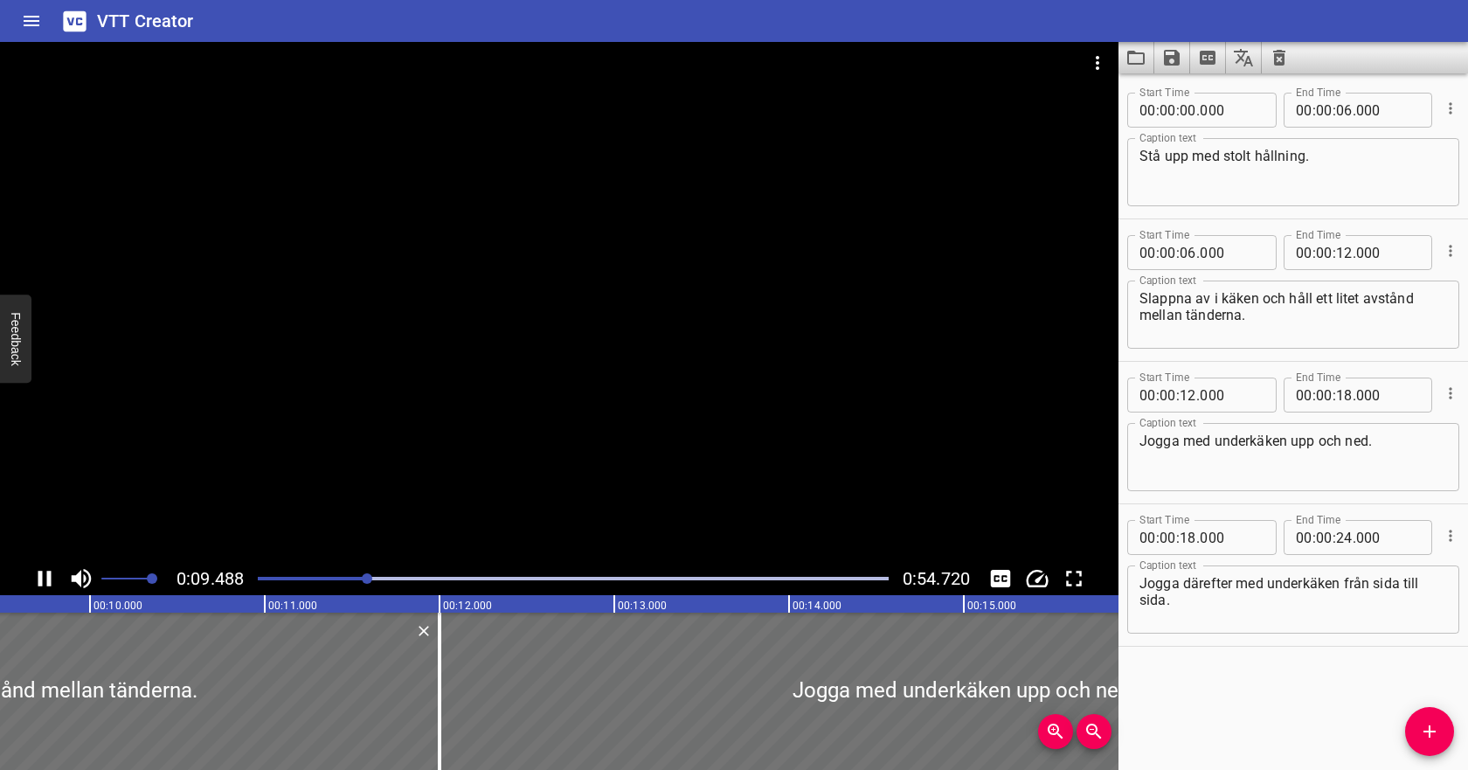
click at [41, 585] on icon "Play/Pause" at bounding box center [44, 579] width 13 height 16
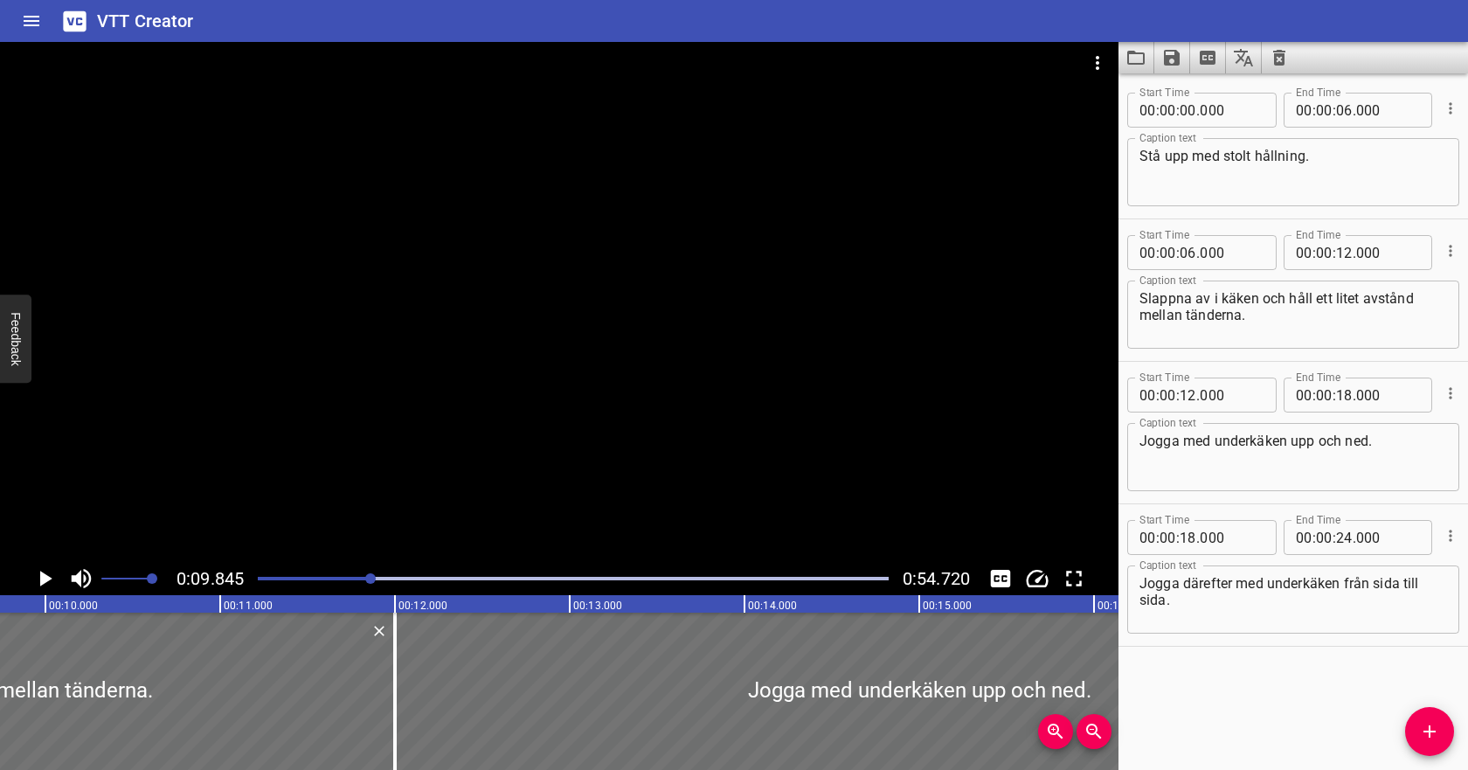
scroll to position [0, 1721]
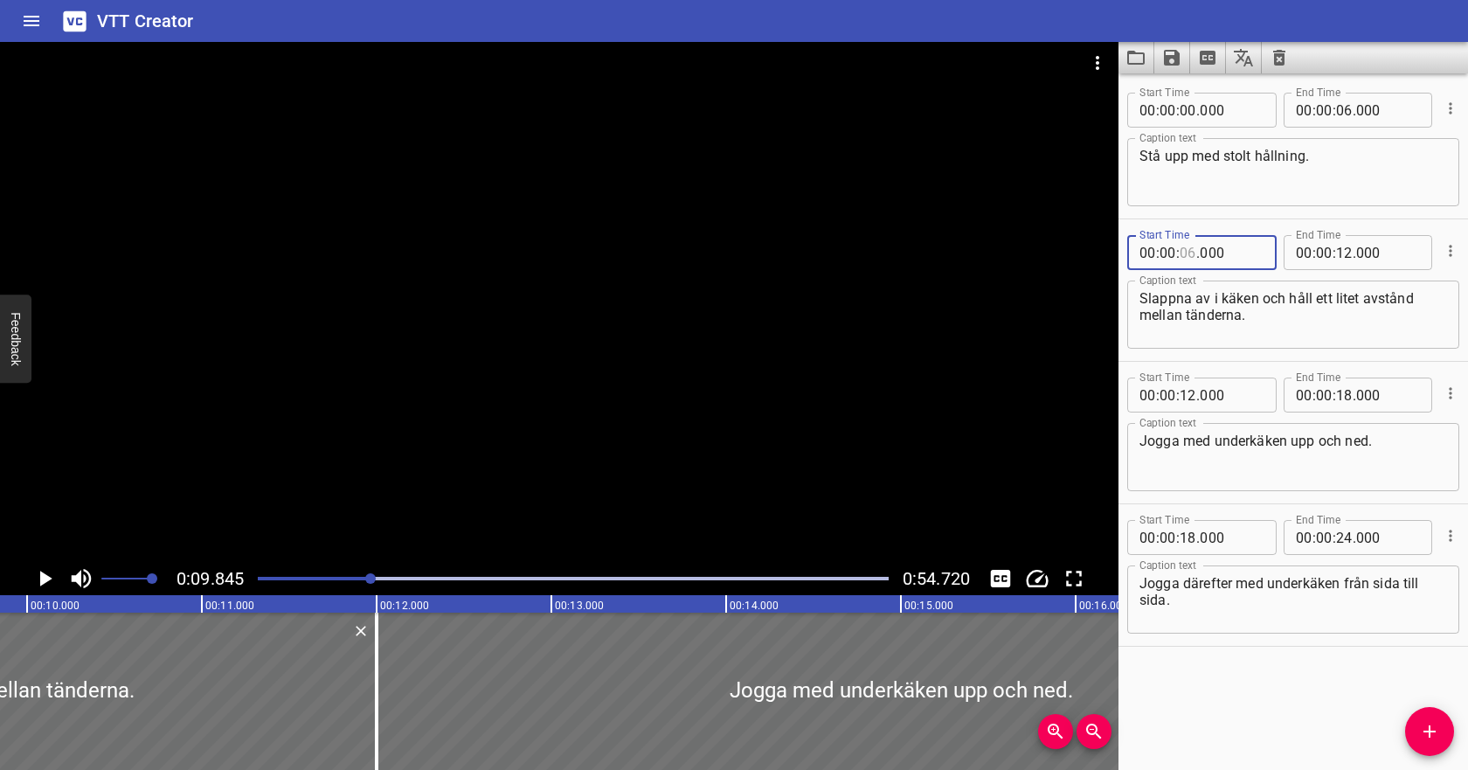
click at [1188, 253] on input "number" at bounding box center [1188, 252] width 17 height 35
type input "08"
type input "000"
click at [1351, 252] on input "number" at bounding box center [1344, 252] width 17 height 35
type input "12"
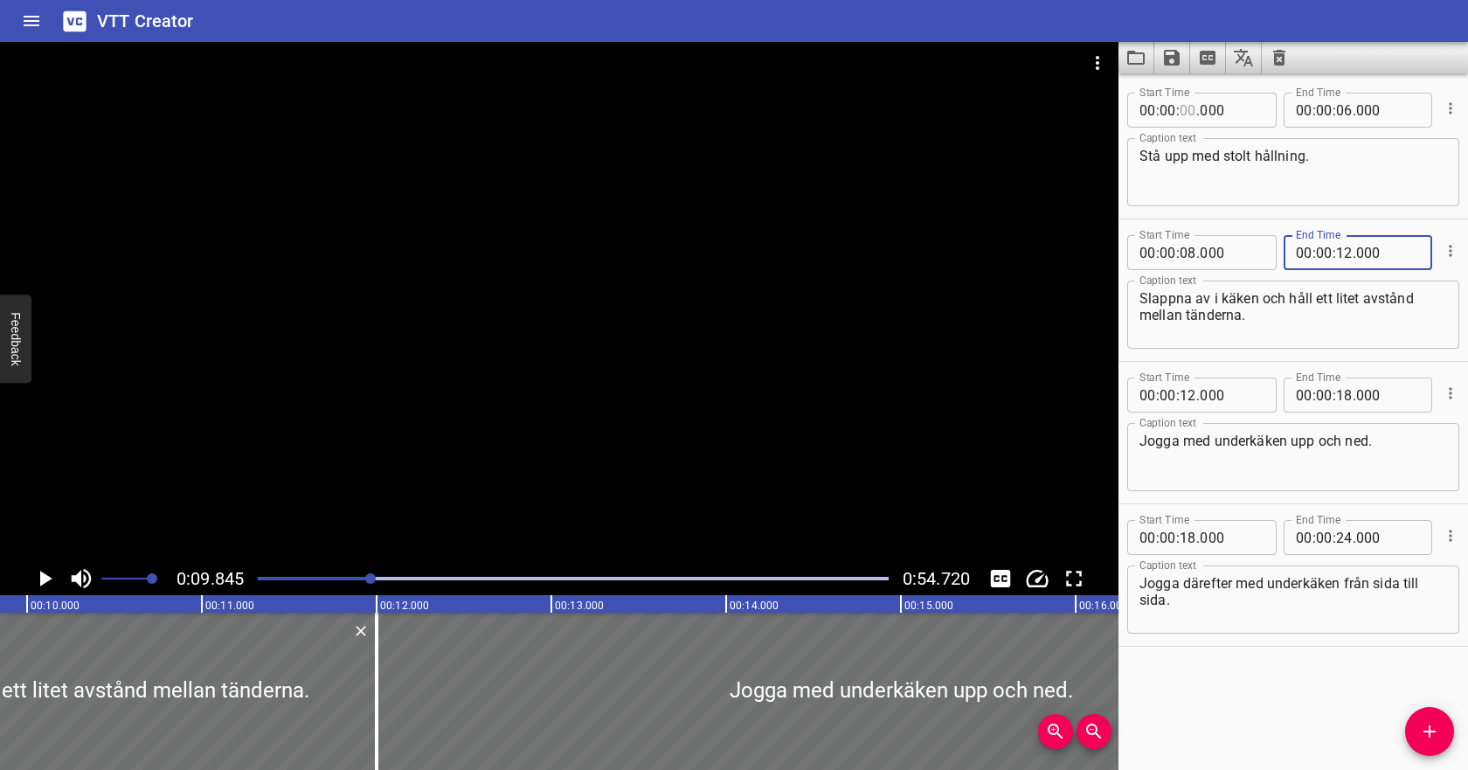
click at [1191, 107] on input "number" at bounding box center [1188, 110] width 17 height 35
type input "02"
type input "000"
click at [1343, 106] on input "number" at bounding box center [1344, 110] width 17 height 35
type input "08"
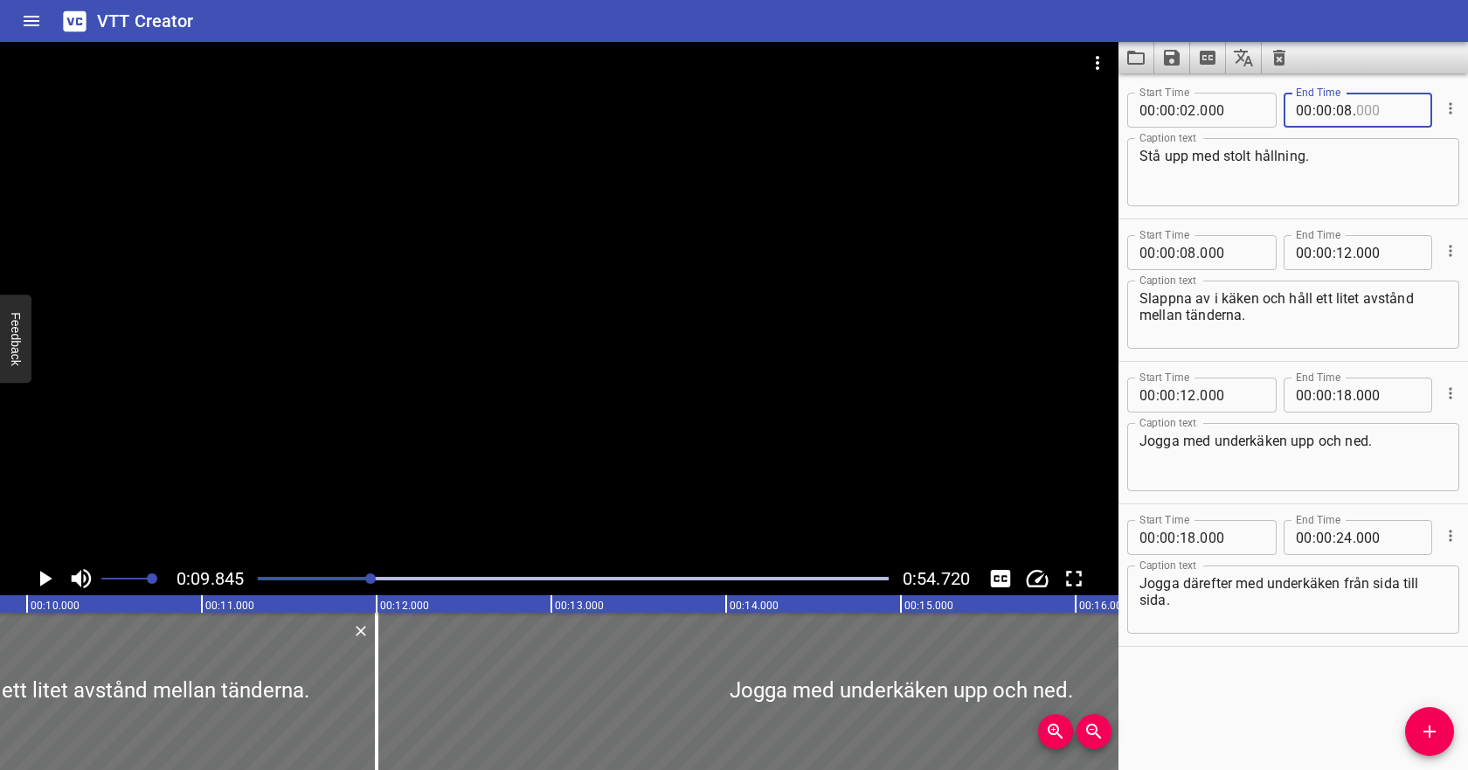
type input "000"
click at [42, 580] on icon "Play/Pause" at bounding box center [46, 579] width 12 height 16
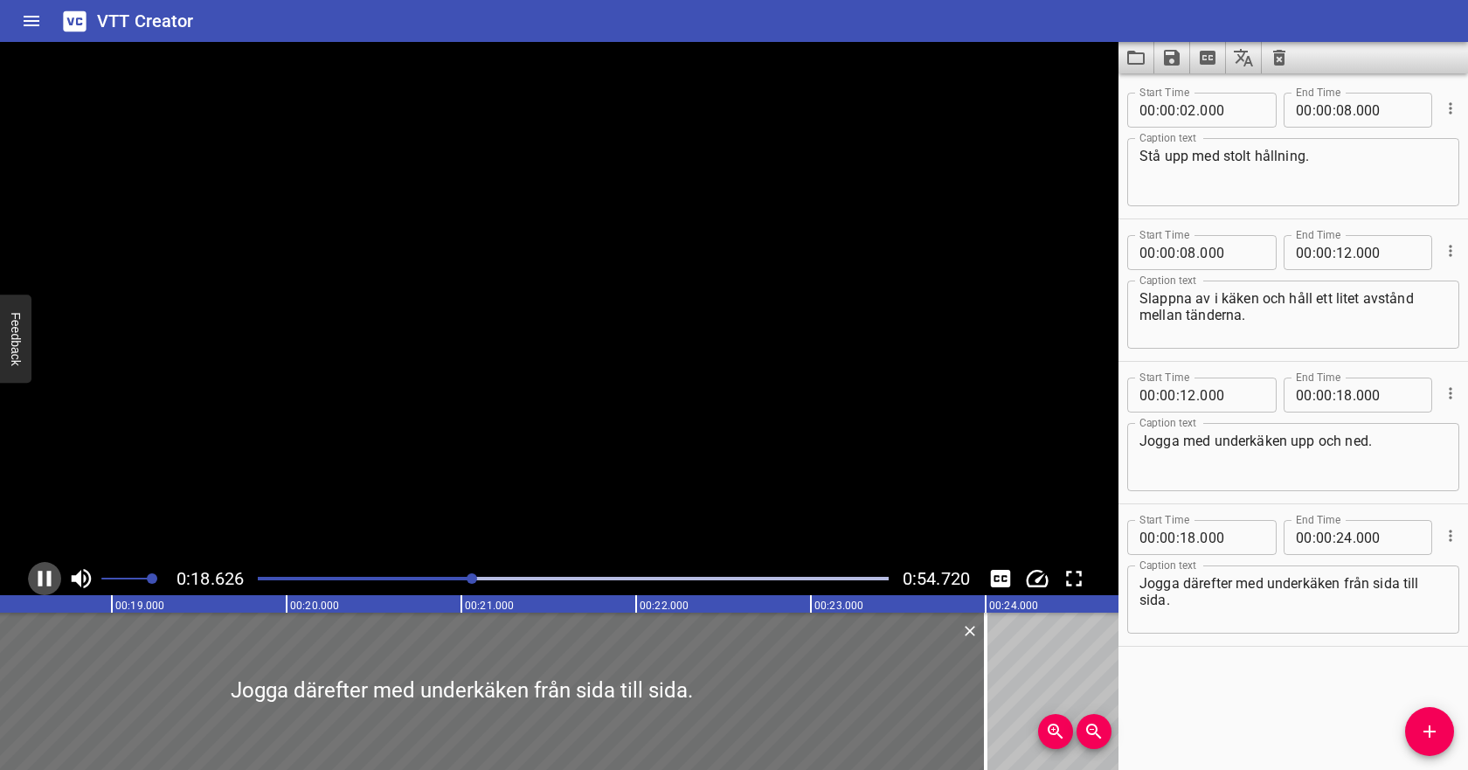
click at [42, 580] on icon "Play/Pause" at bounding box center [44, 578] width 26 height 26
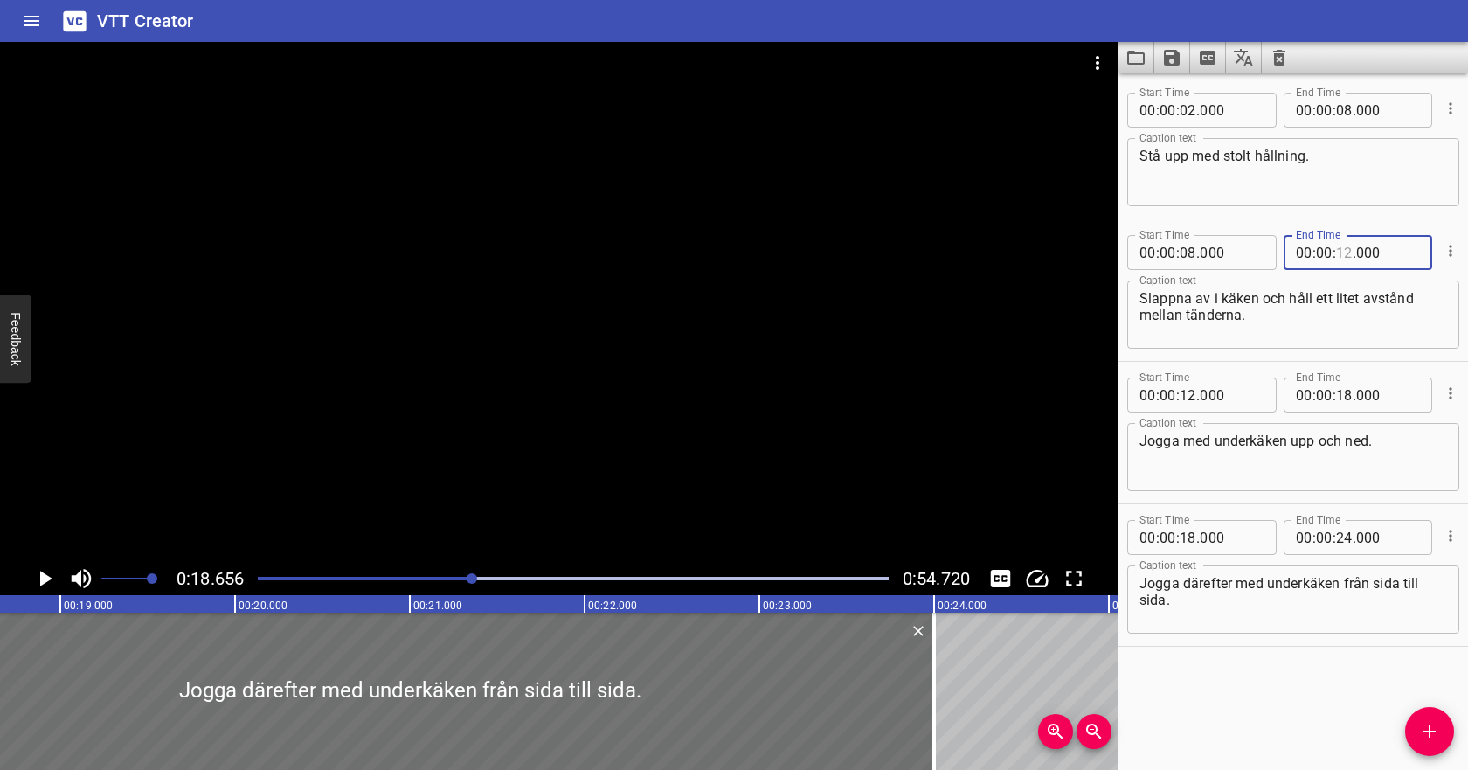
click at [1347, 253] on input "number" at bounding box center [1344, 252] width 17 height 35
type input "17"
type input "000"
click at [1193, 394] on input "number" at bounding box center [1188, 394] width 17 height 35
type input "17"
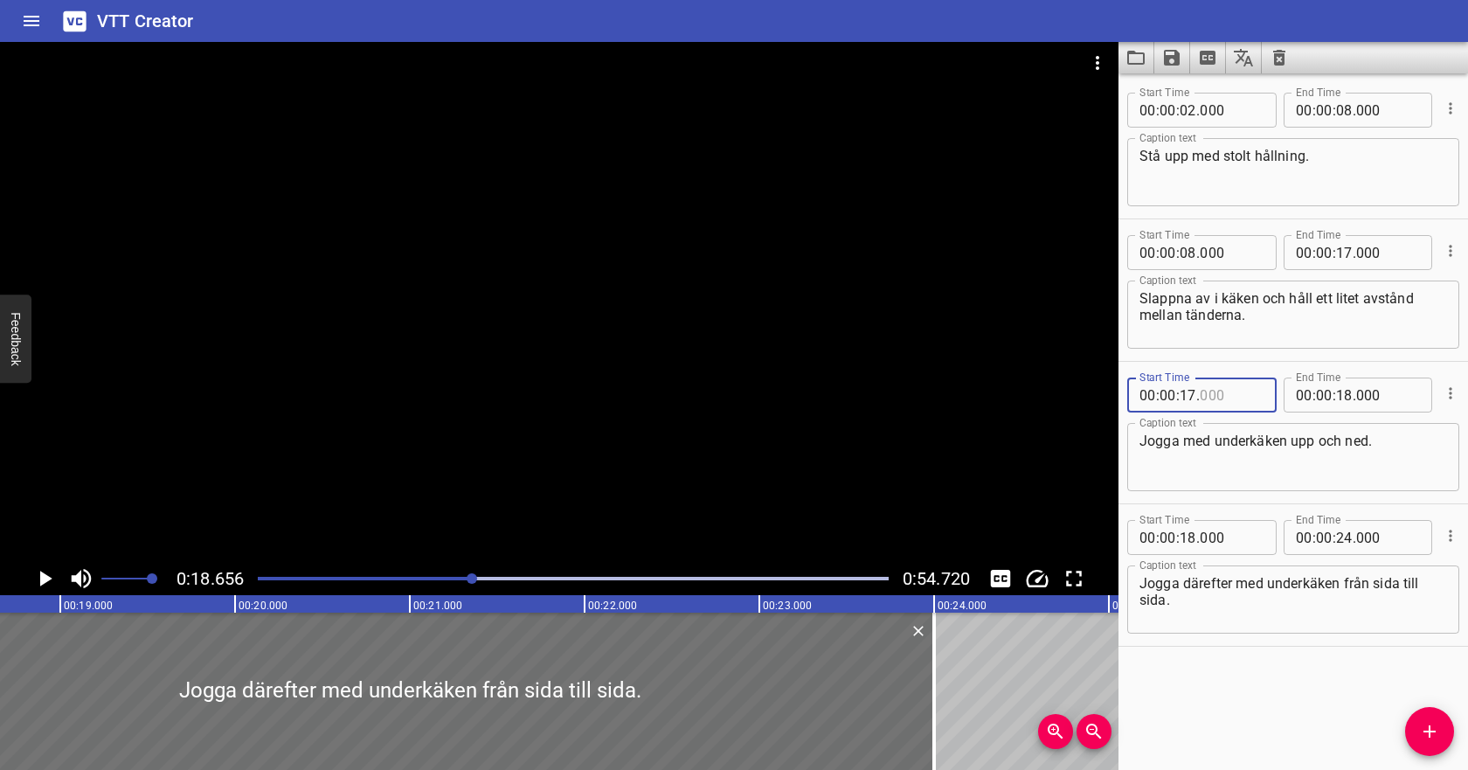
type input "000"
click at [1324, 453] on textarea "Jogga med underkäken upp och ned." at bounding box center [1293, 458] width 308 height 50
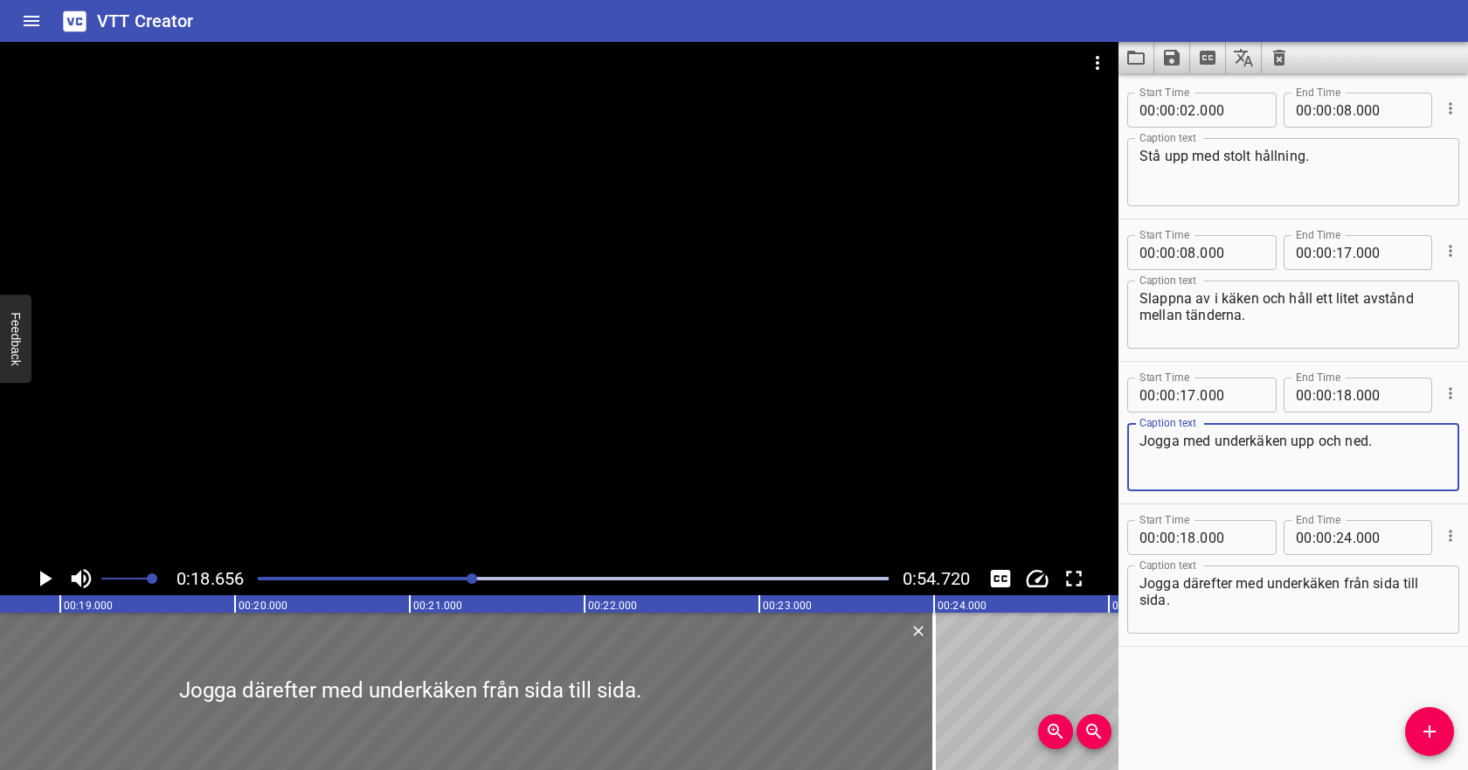
click at [39, 577] on icon "Play/Pause" at bounding box center [44, 578] width 26 height 26
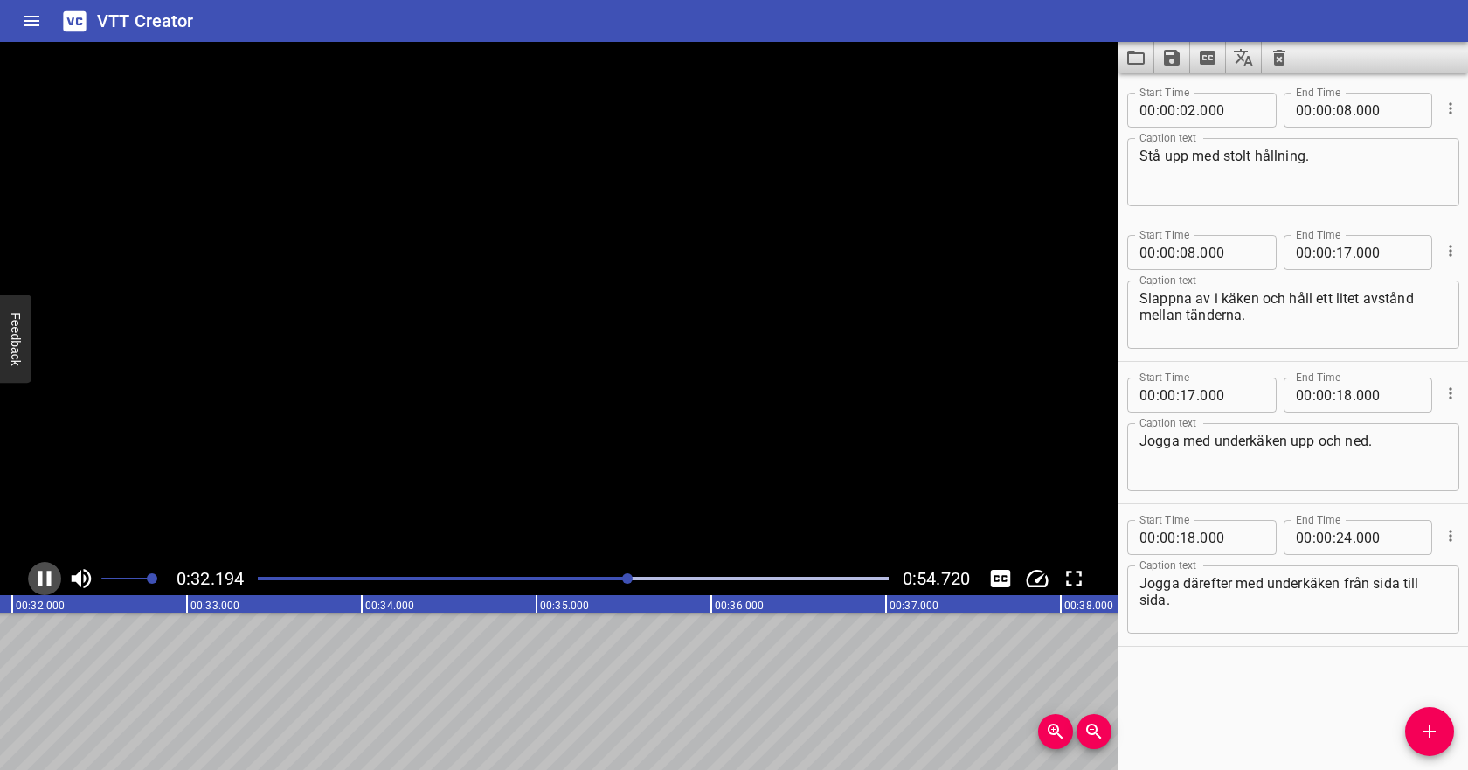
click at [39, 577] on icon "Play/Pause" at bounding box center [44, 579] width 13 height 16
click at [1346, 395] on input "number" at bounding box center [1344, 394] width 17 height 35
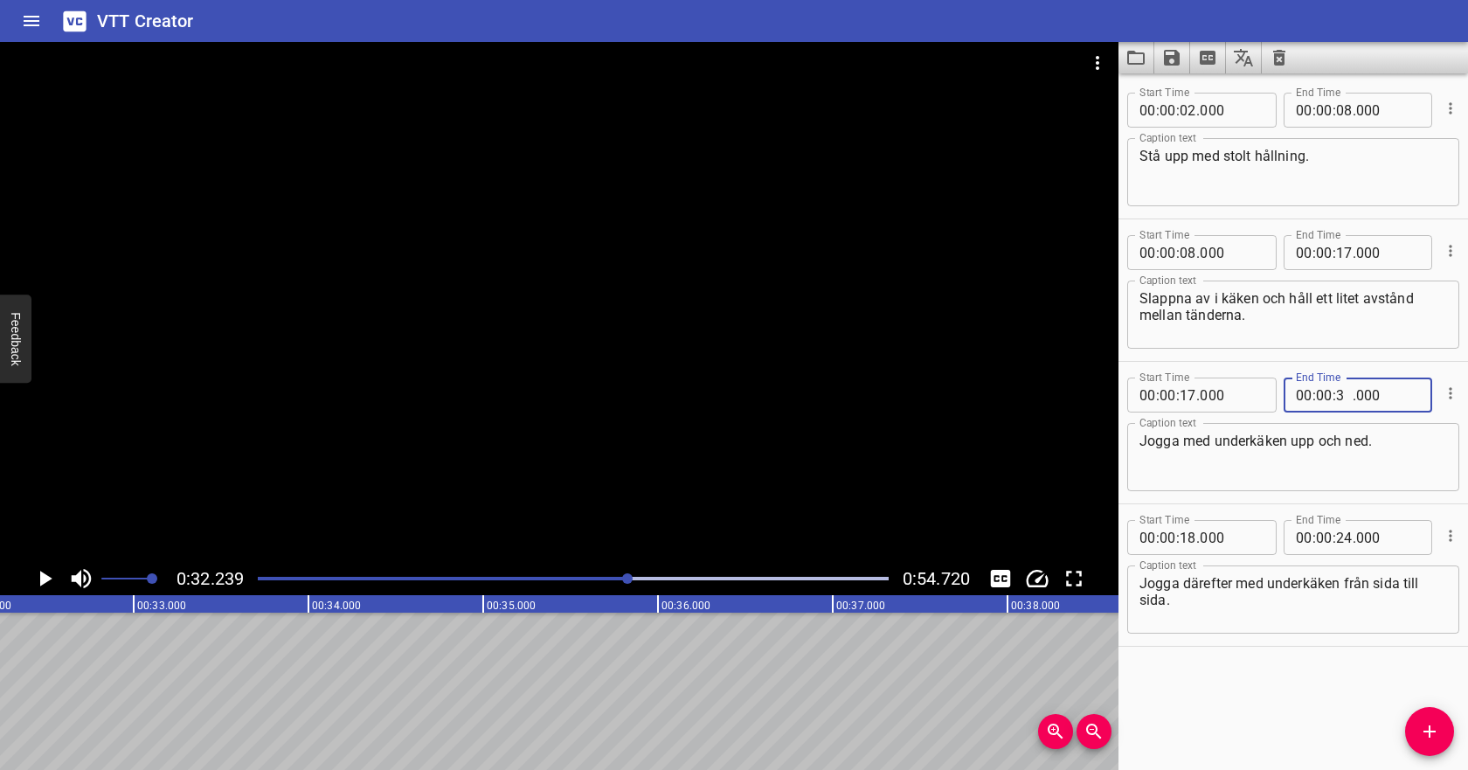
type input "30"
type input "000"
click at [1189, 537] on input "number" at bounding box center [1188, 537] width 17 height 35
type input "32"
type input "000"
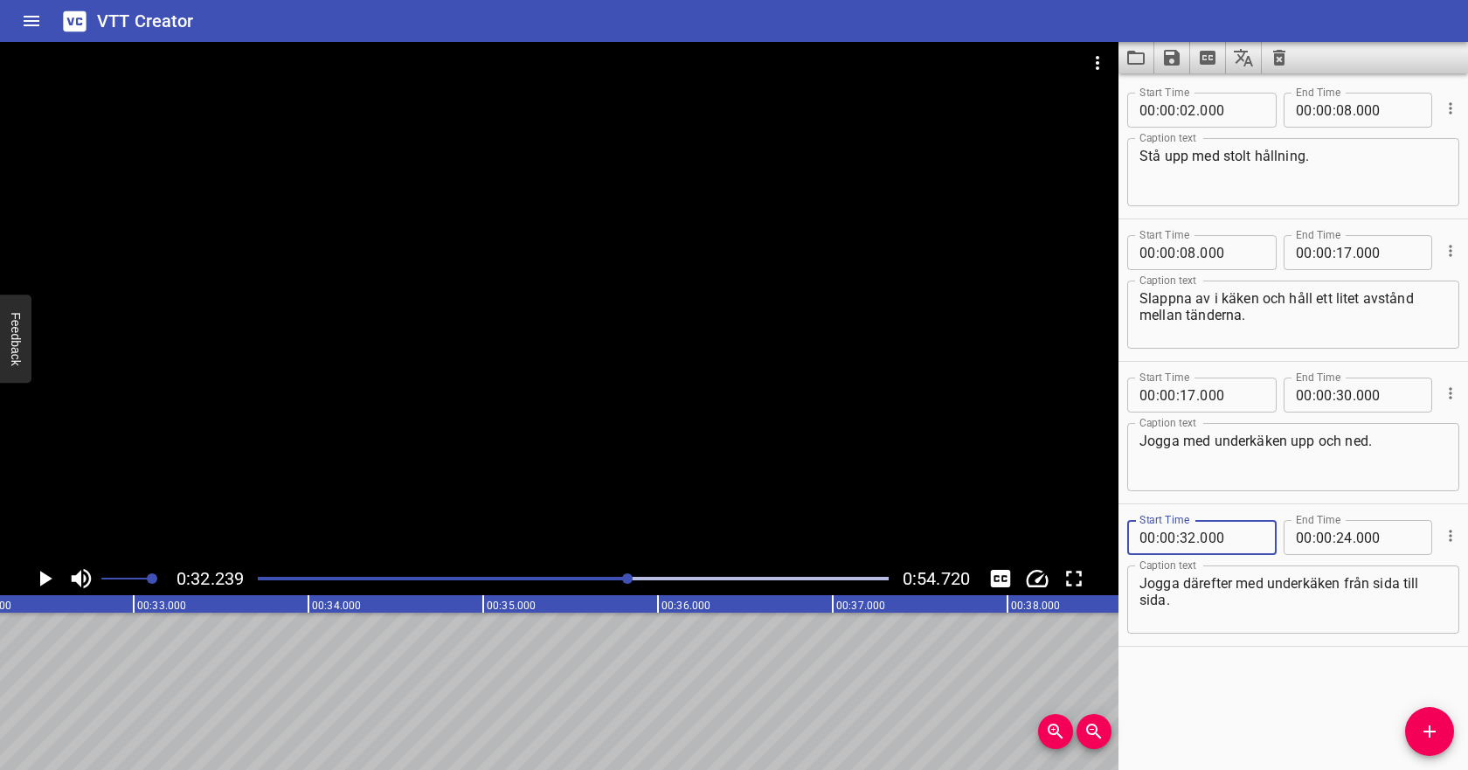
click at [43, 579] on icon "Play/Pause" at bounding box center [46, 579] width 12 height 16
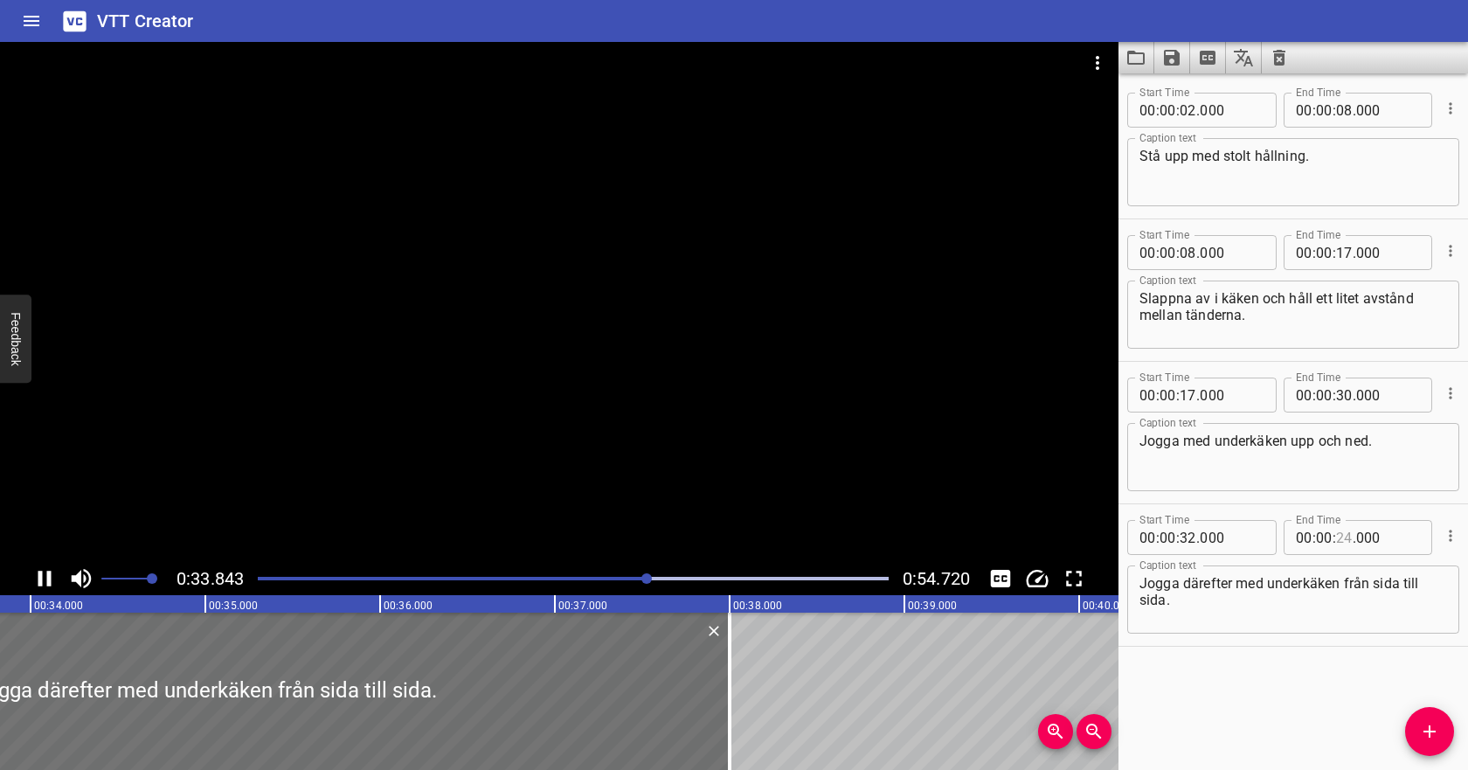
click at [1341, 540] on input "number" at bounding box center [1344, 537] width 17 height 35
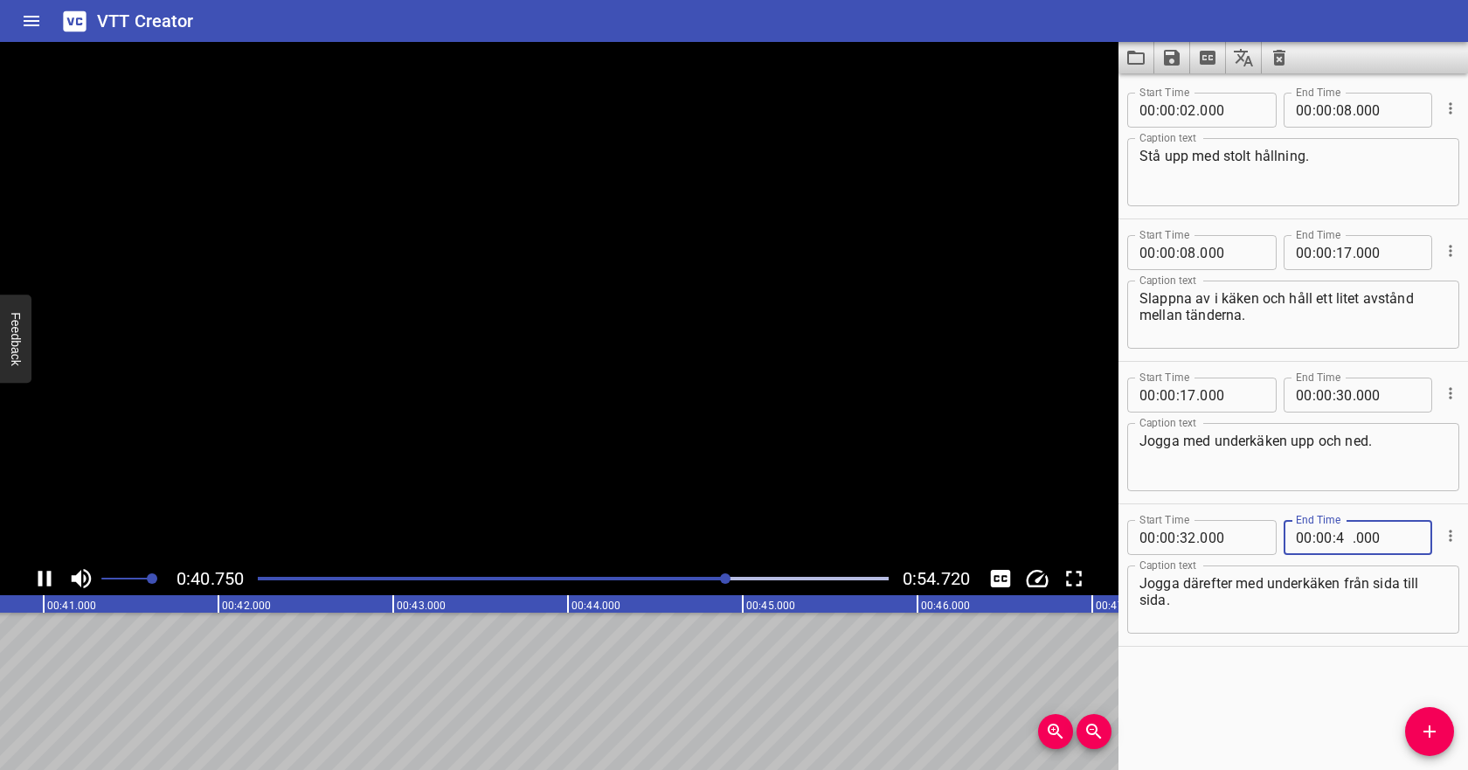
type input "42"
type input "000"
click at [1324, 591] on textarea "Jogga därefter med underkäken från sida till sida." at bounding box center [1293, 600] width 308 height 50
click at [1343, 543] on input "number" at bounding box center [1344, 537] width 17 height 35
type input "48"
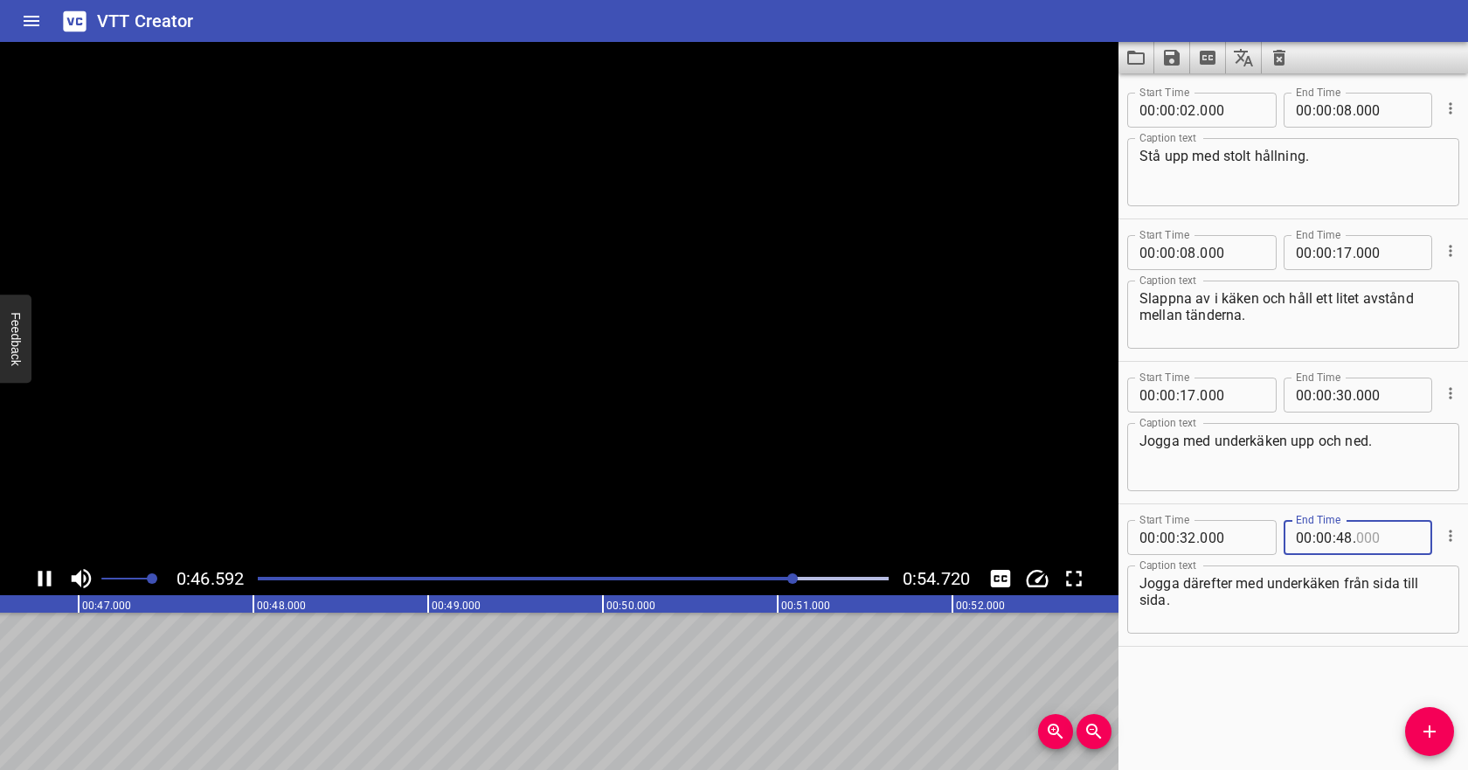
type input "000"
click at [1326, 574] on div "Jogga därefter med underkäken från sida till sida. Caption text" at bounding box center [1293, 599] width 332 height 68
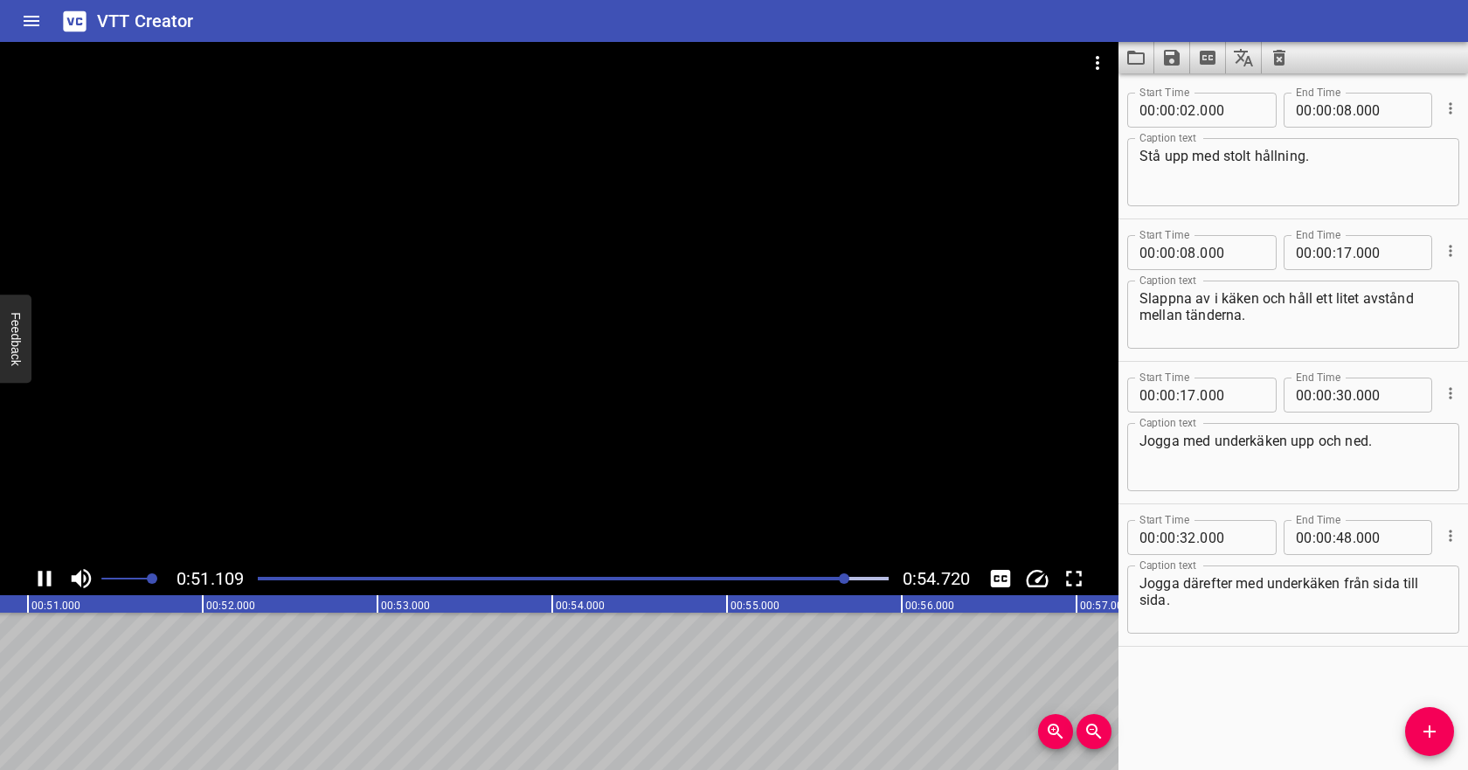
click at [783, 575] on div at bounding box center [573, 578] width 652 height 24
click at [1348, 541] on input "number" at bounding box center [1344, 537] width 17 height 35
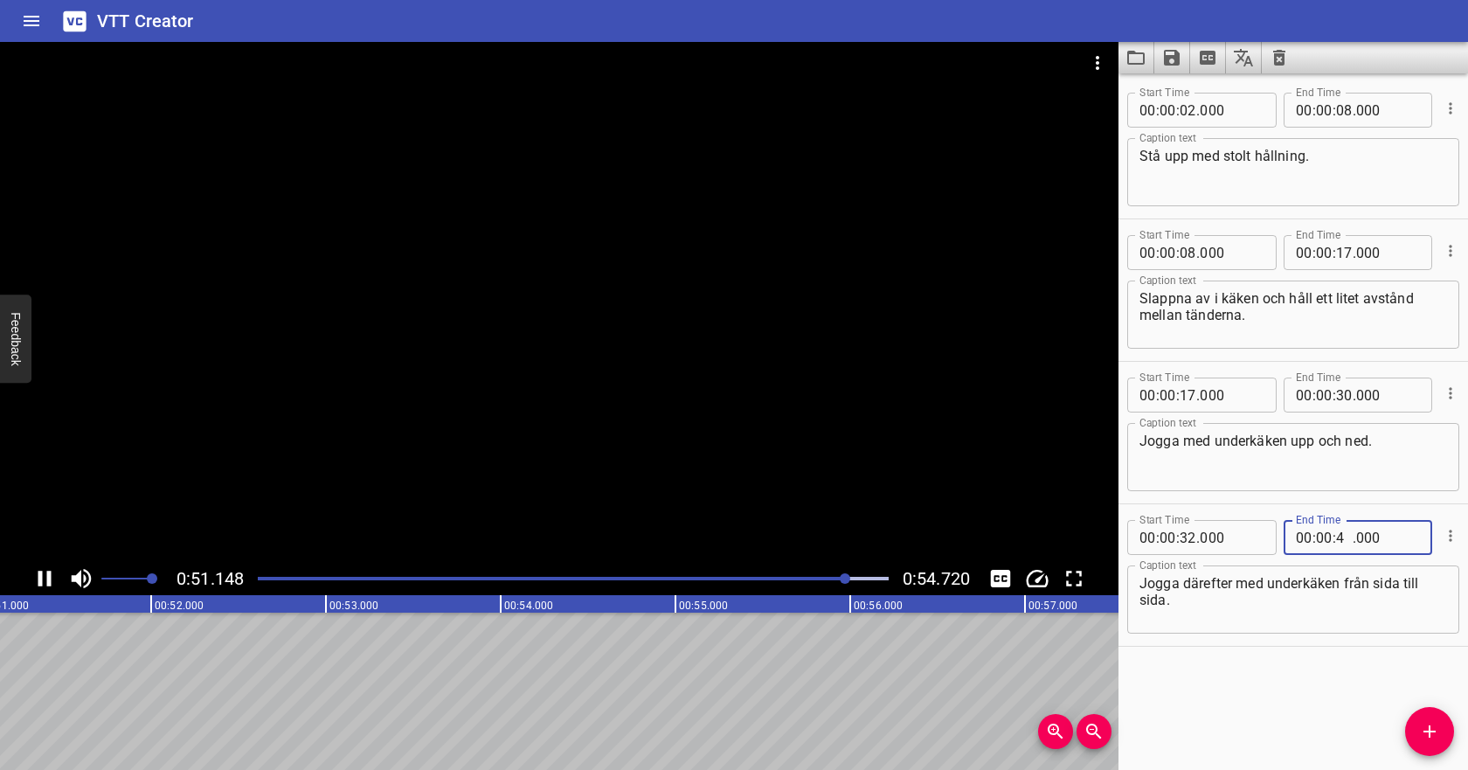
type input "47"
type input "000"
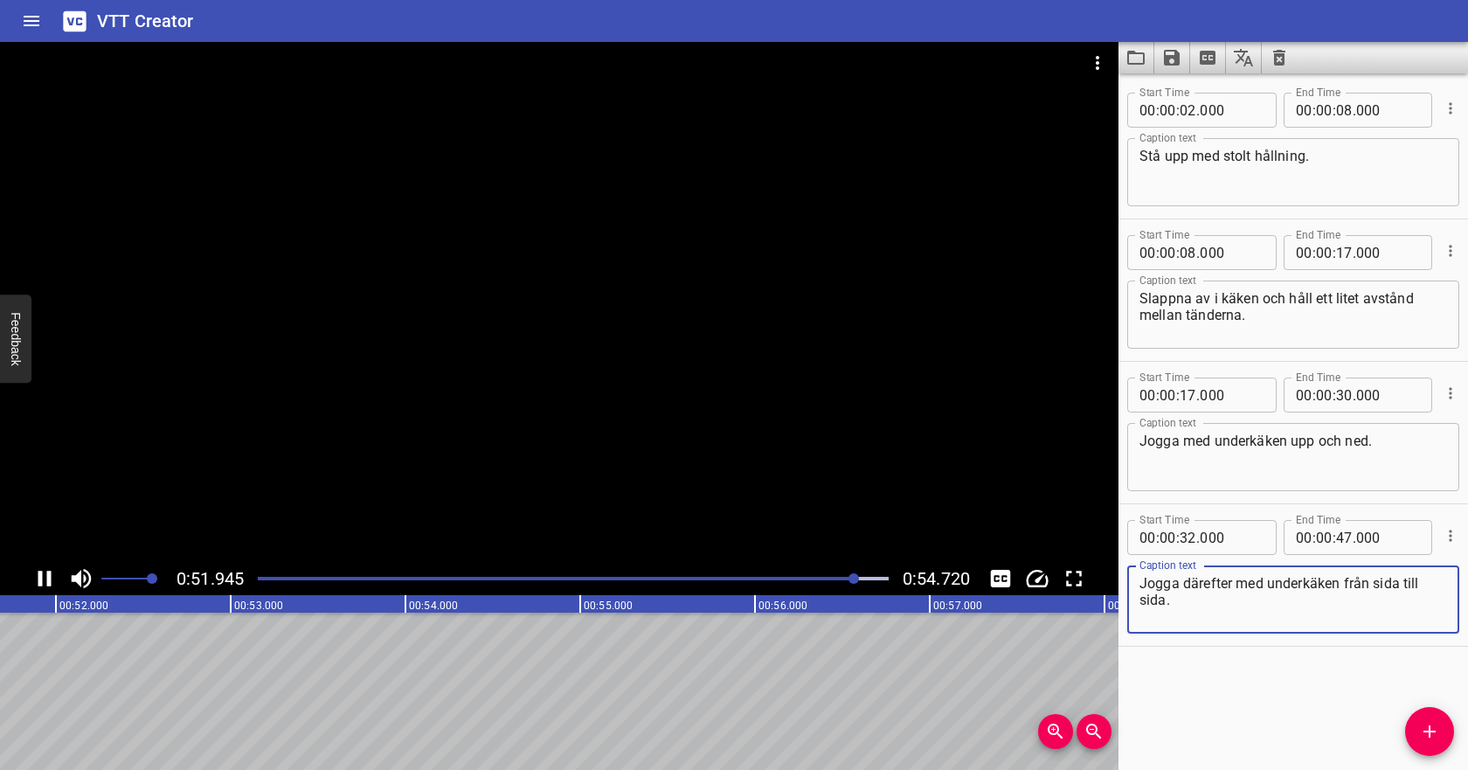
click at [1361, 602] on textarea "Jogga därefter med underkäken från sida till sida." at bounding box center [1293, 600] width 308 height 50
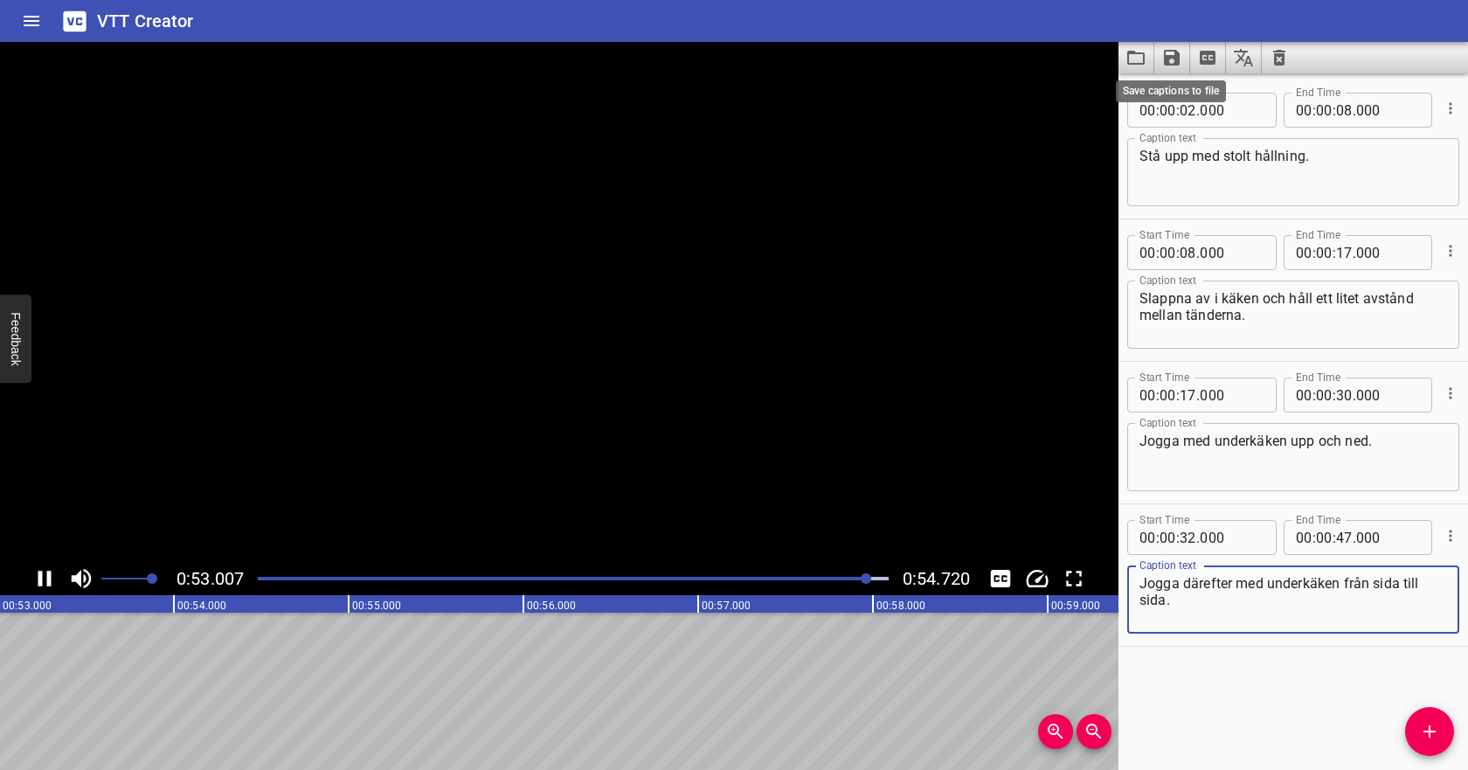
click at [1174, 54] on icon "Save captions to file" at bounding box center [1172, 58] width 16 height 16
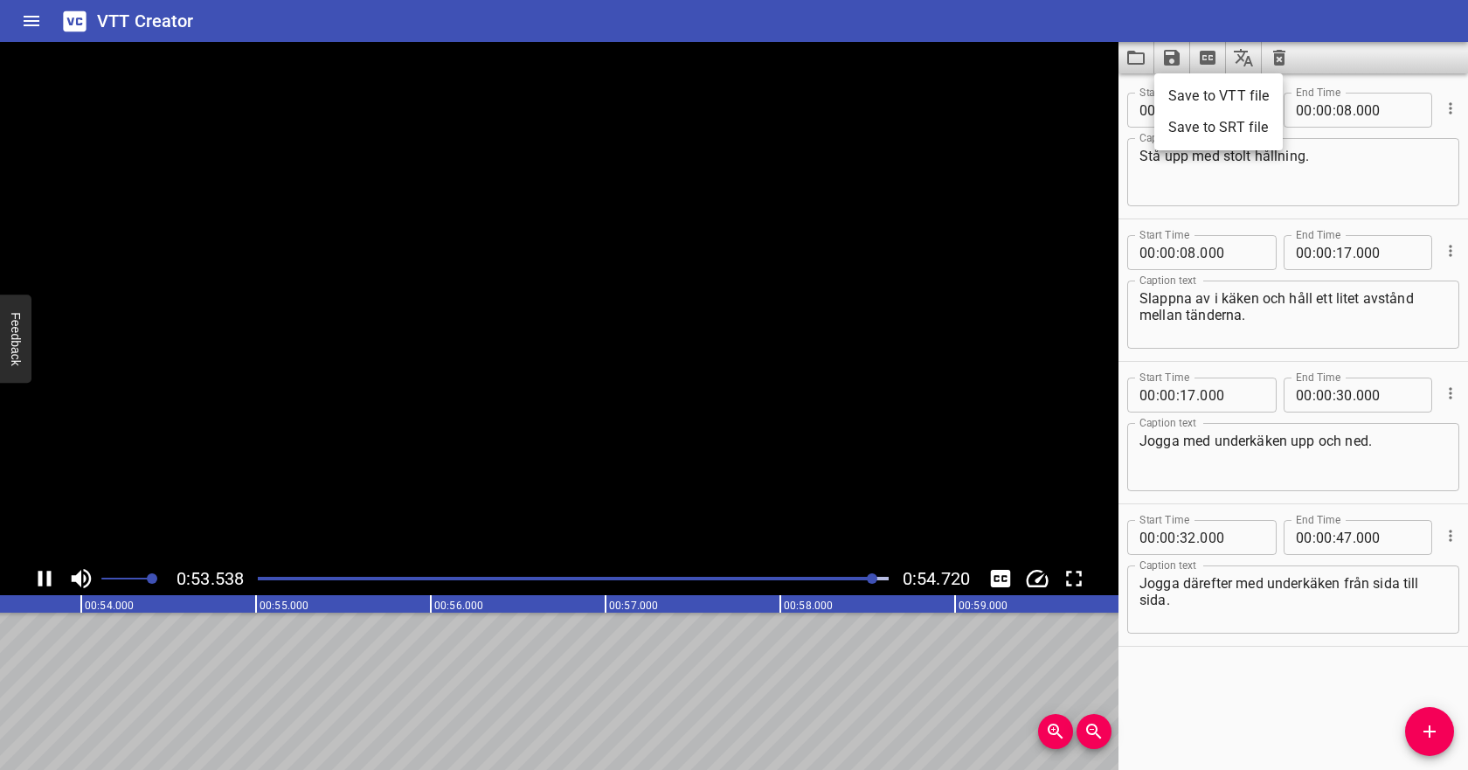
scroll to position [0, 9367]
click at [1178, 92] on li "Save to VTT file" at bounding box center [1218, 95] width 128 height 31
click at [1102, 61] on icon "Video Options" at bounding box center [1097, 62] width 21 height 21
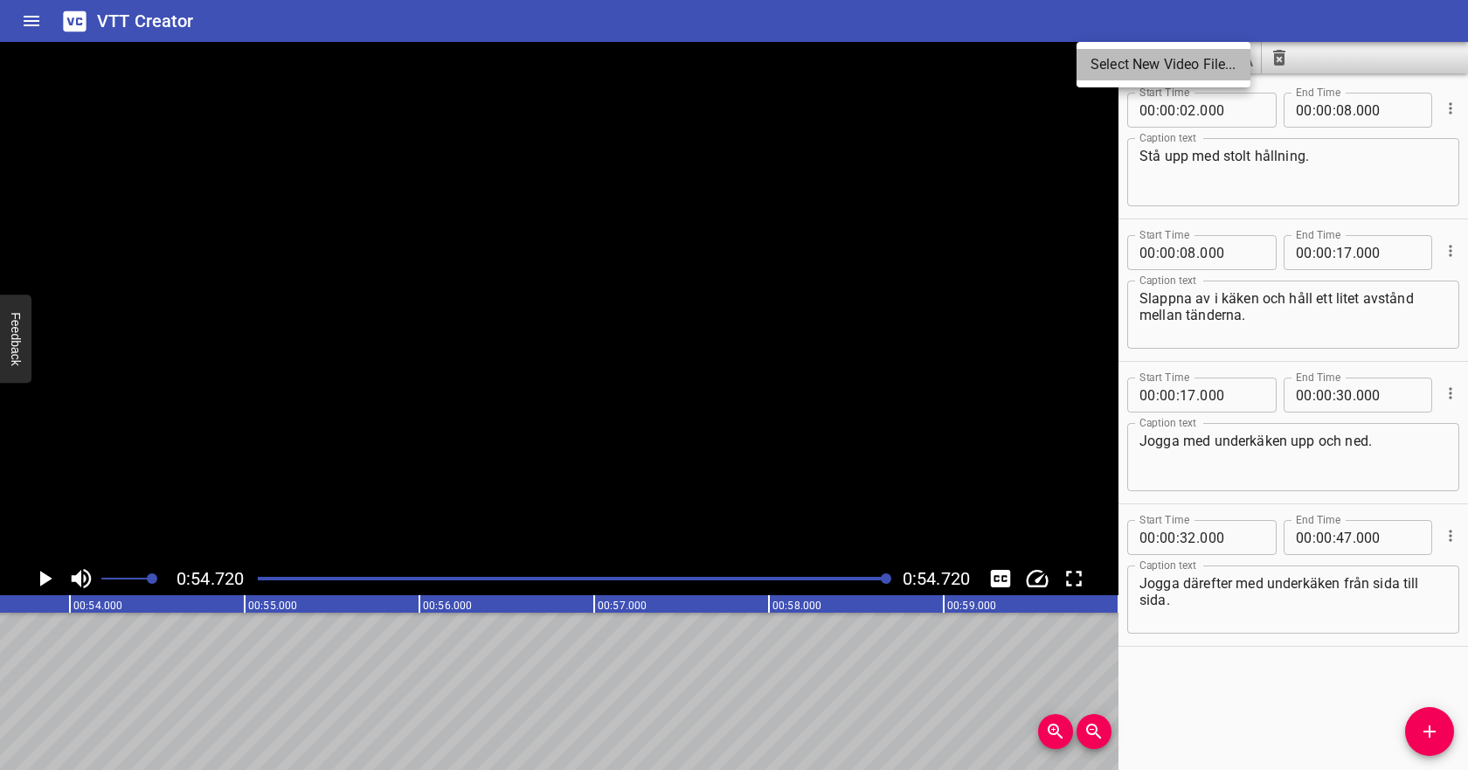
click at [1102, 78] on li "Select New Video File..." at bounding box center [1164, 64] width 174 height 31
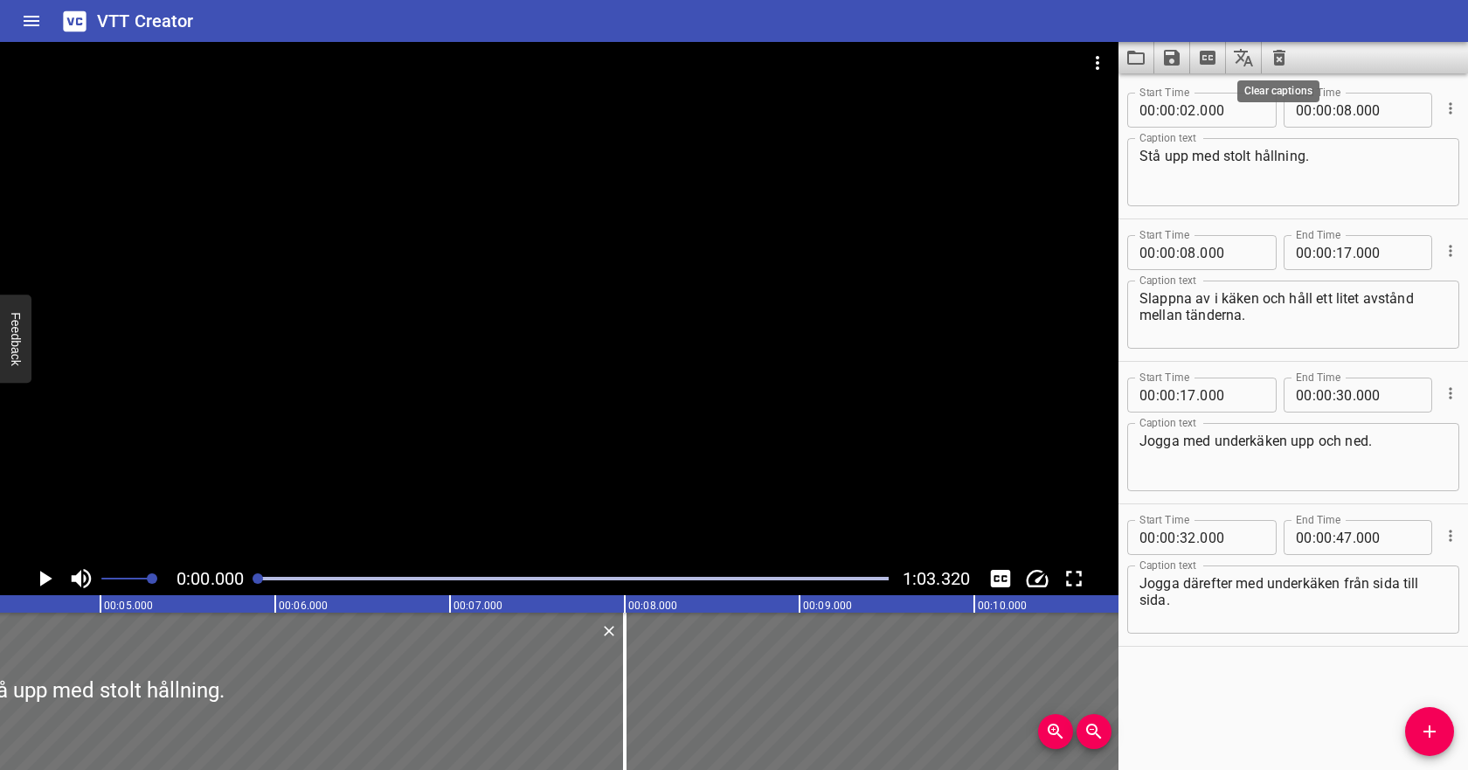
click at [1279, 55] on icon "Clear captions" at bounding box center [1279, 58] width 12 height 16
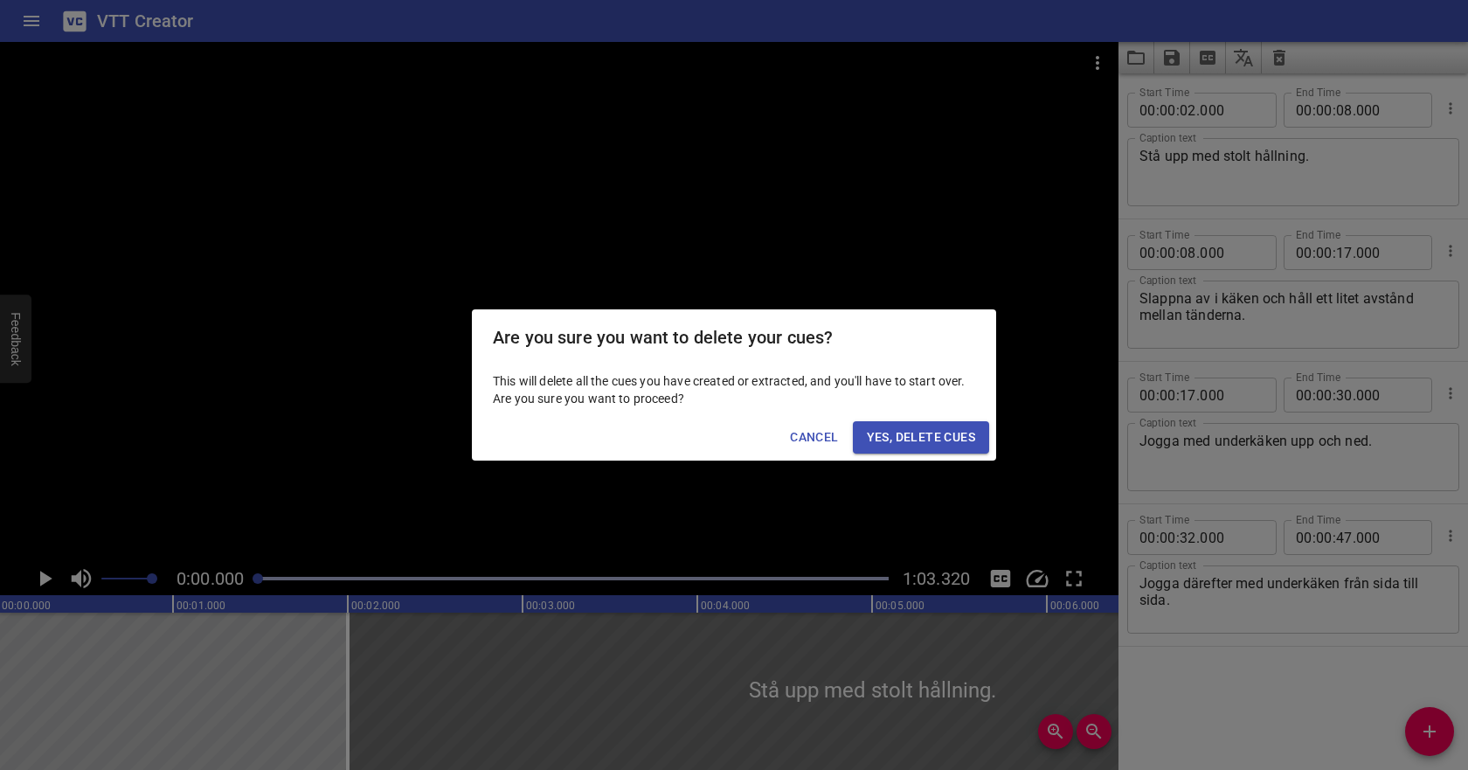
scroll to position [0, 0]
click at [909, 438] on span "Yes, Delete Cues" at bounding box center [921, 437] width 108 height 22
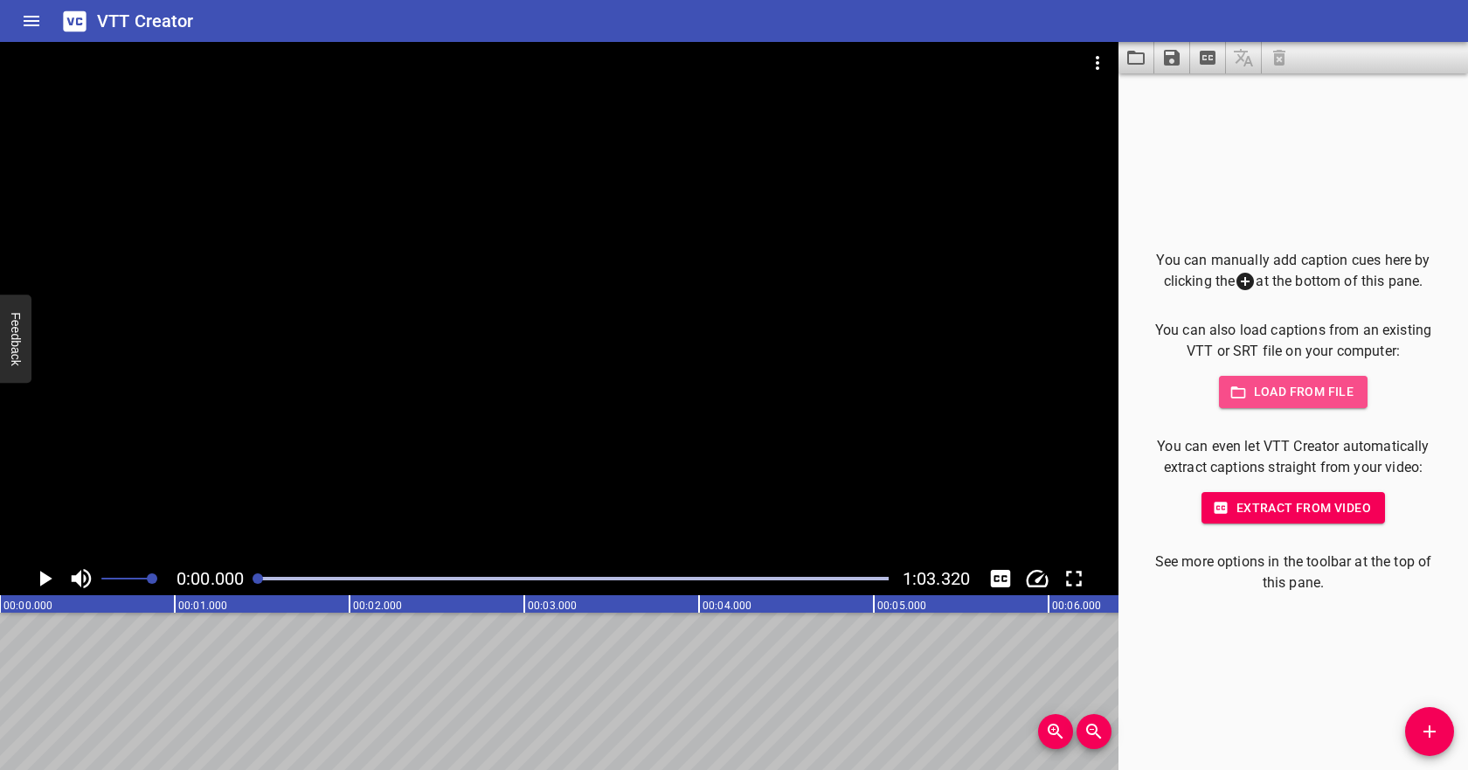
click at [1323, 398] on span "Load from file" at bounding box center [1293, 392] width 121 height 22
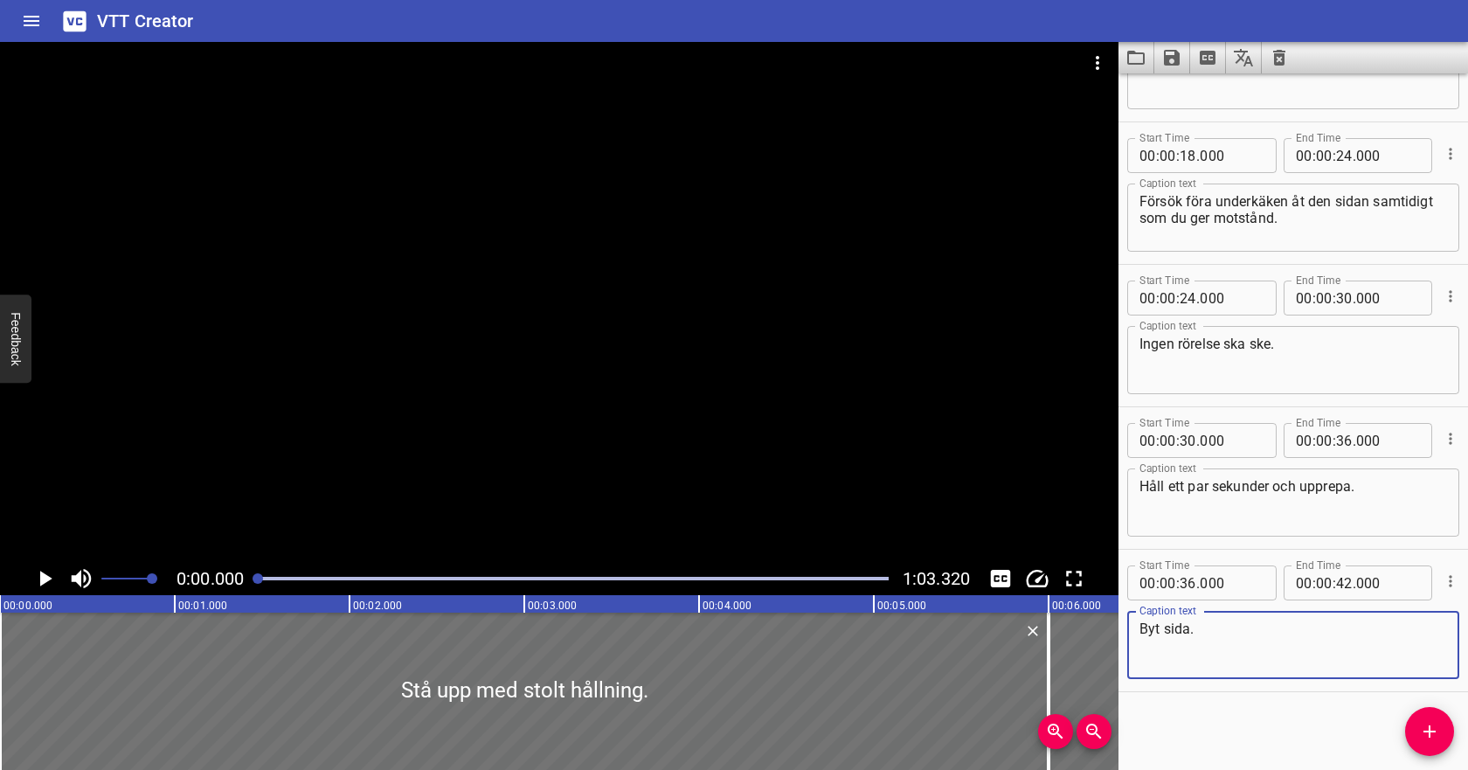
scroll to position [383, 0]
click at [42, 576] on icon "Play/Pause" at bounding box center [46, 579] width 12 height 16
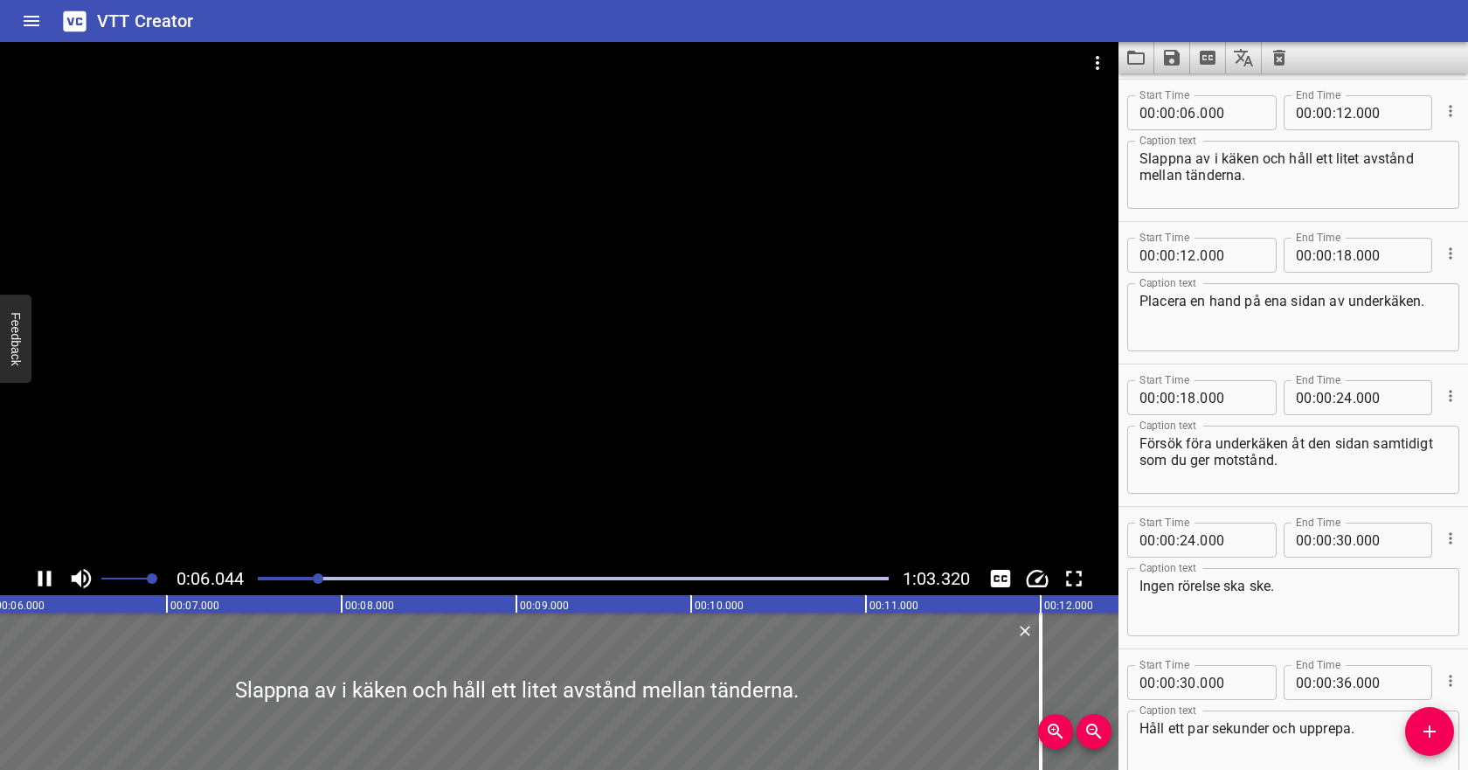
scroll to position [142, 0]
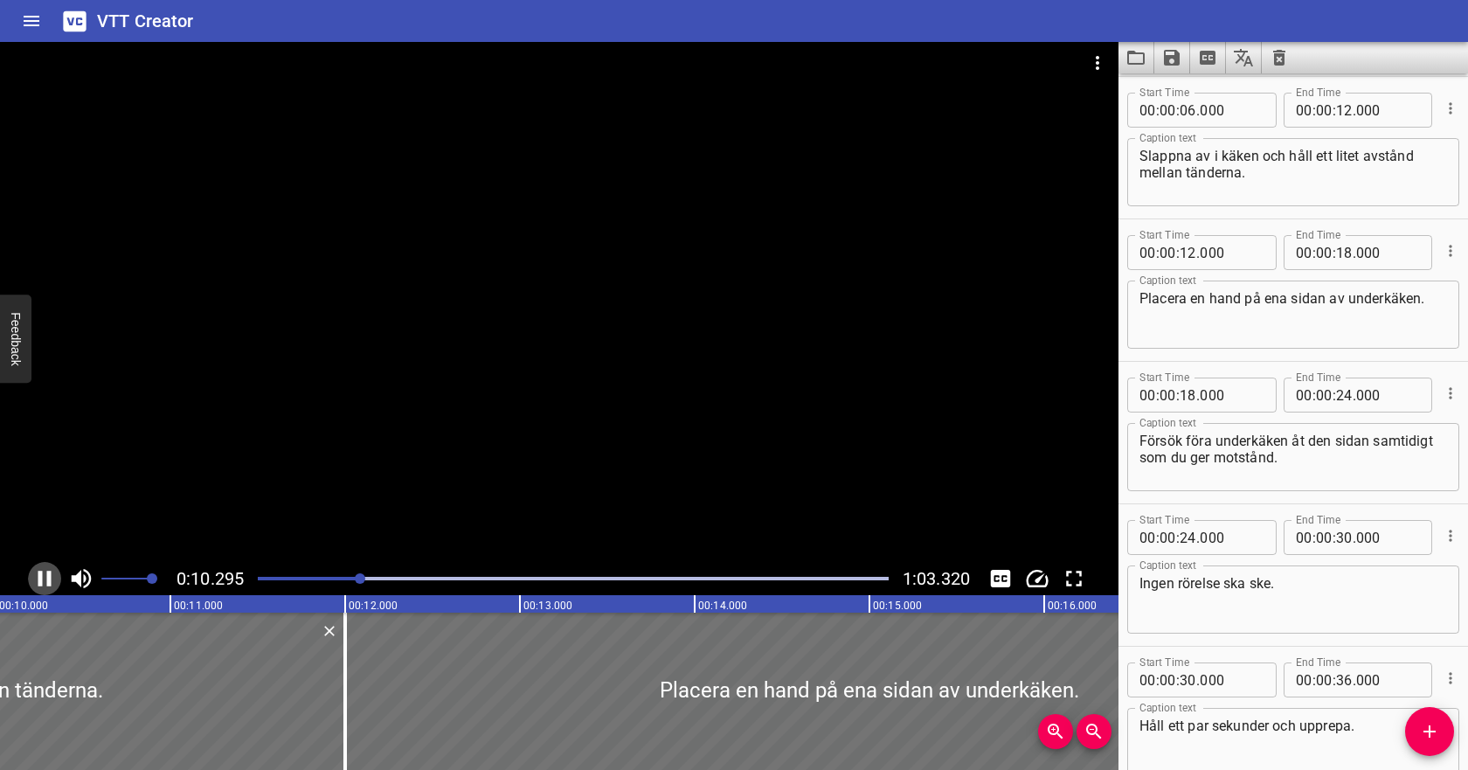
click at [33, 577] on icon "Play/Pause" at bounding box center [44, 578] width 26 height 26
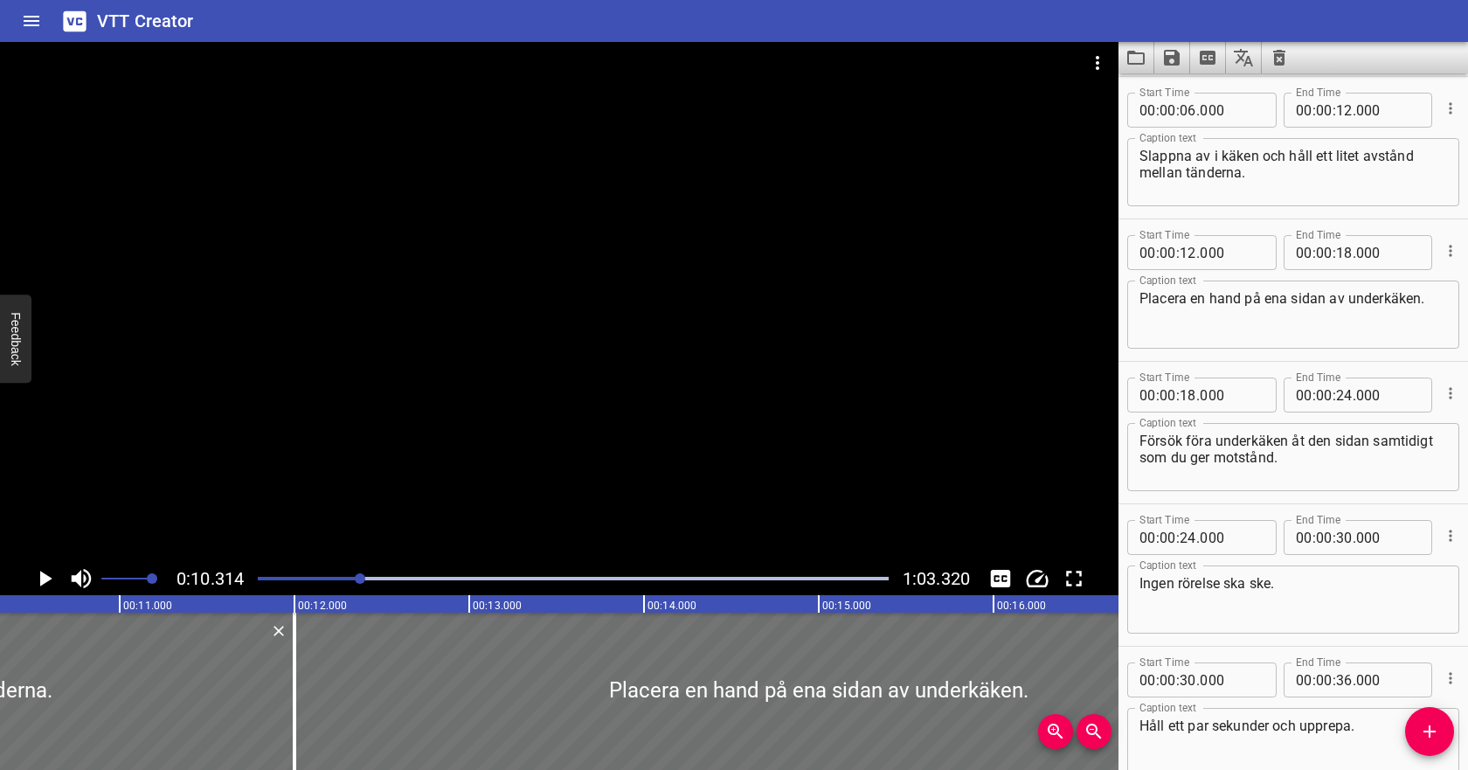
scroll to position [0, 0]
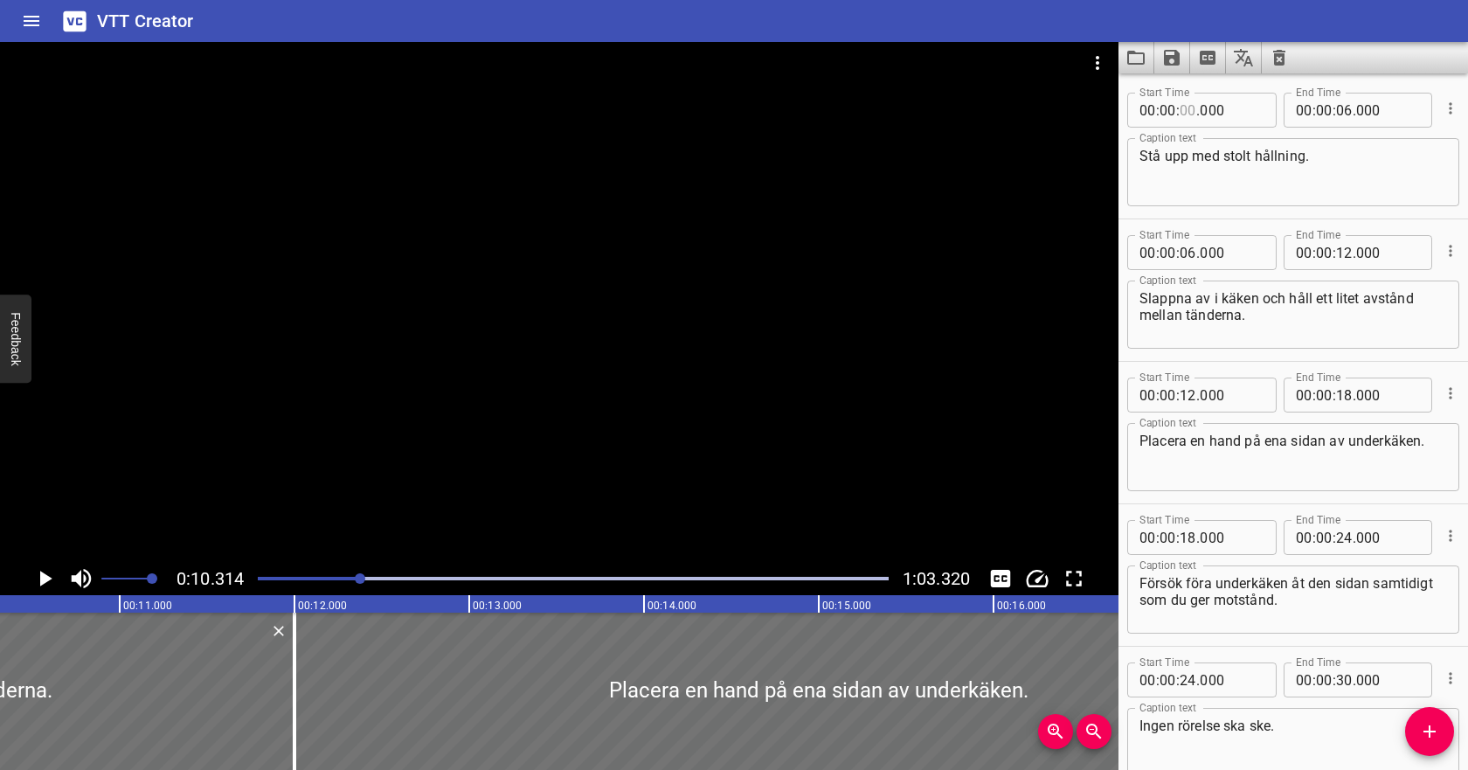
click at [1186, 107] on input "number" at bounding box center [1188, 110] width 17 height 35
type input "02"
type input "000"
click at [1342, 106] on input "number" at bounding box center [1344, 110] width 17 height 35
type input "08"
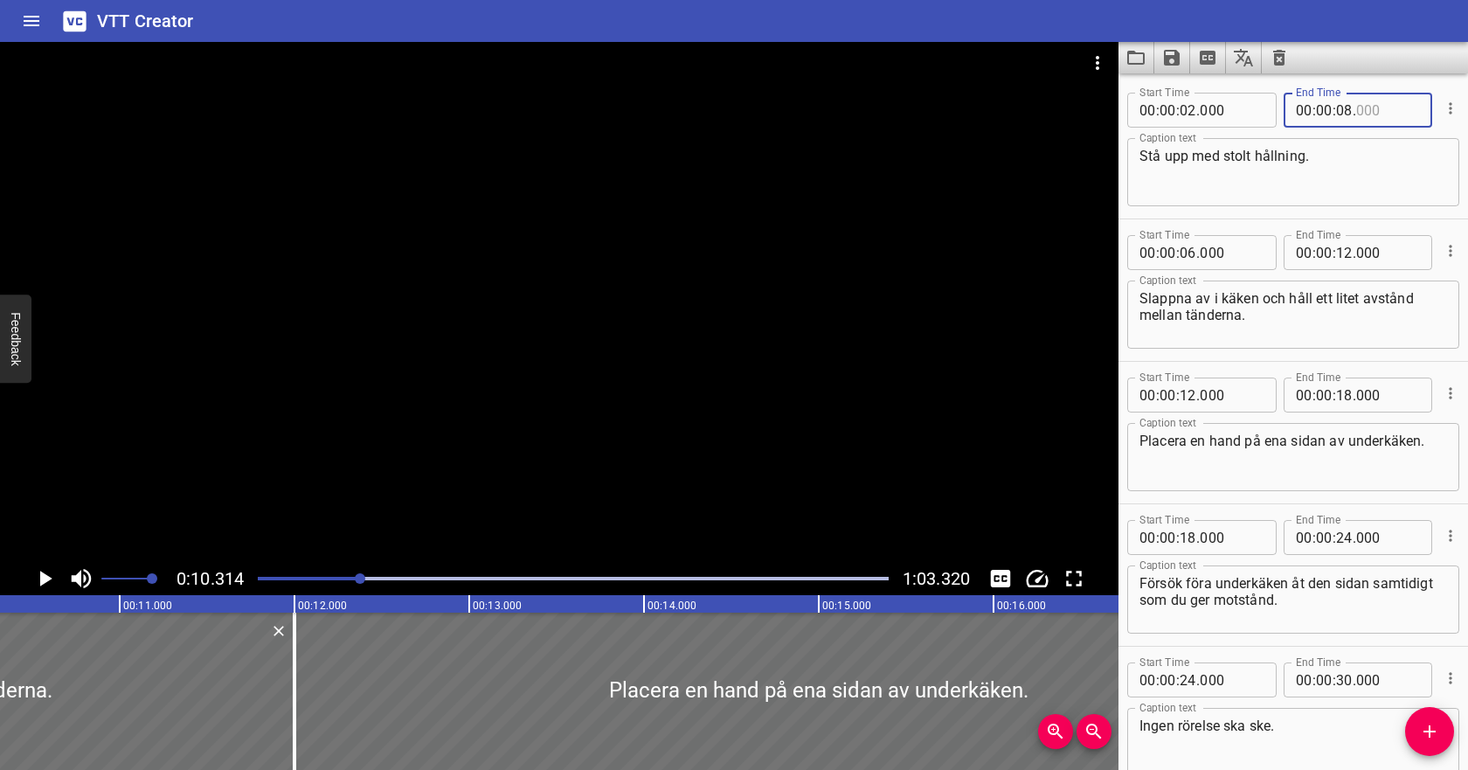
type input "000"
click at [1185, 257] on input "number" at bounding box center [1188, 252] width 17 height 35
type input "10"
type input "000"
click at [1288, 296] on textarea "Slappna av i käken och håll ett litet avstånd mellan tänderna." at bounding box center [1293, 315] width 308 height 50
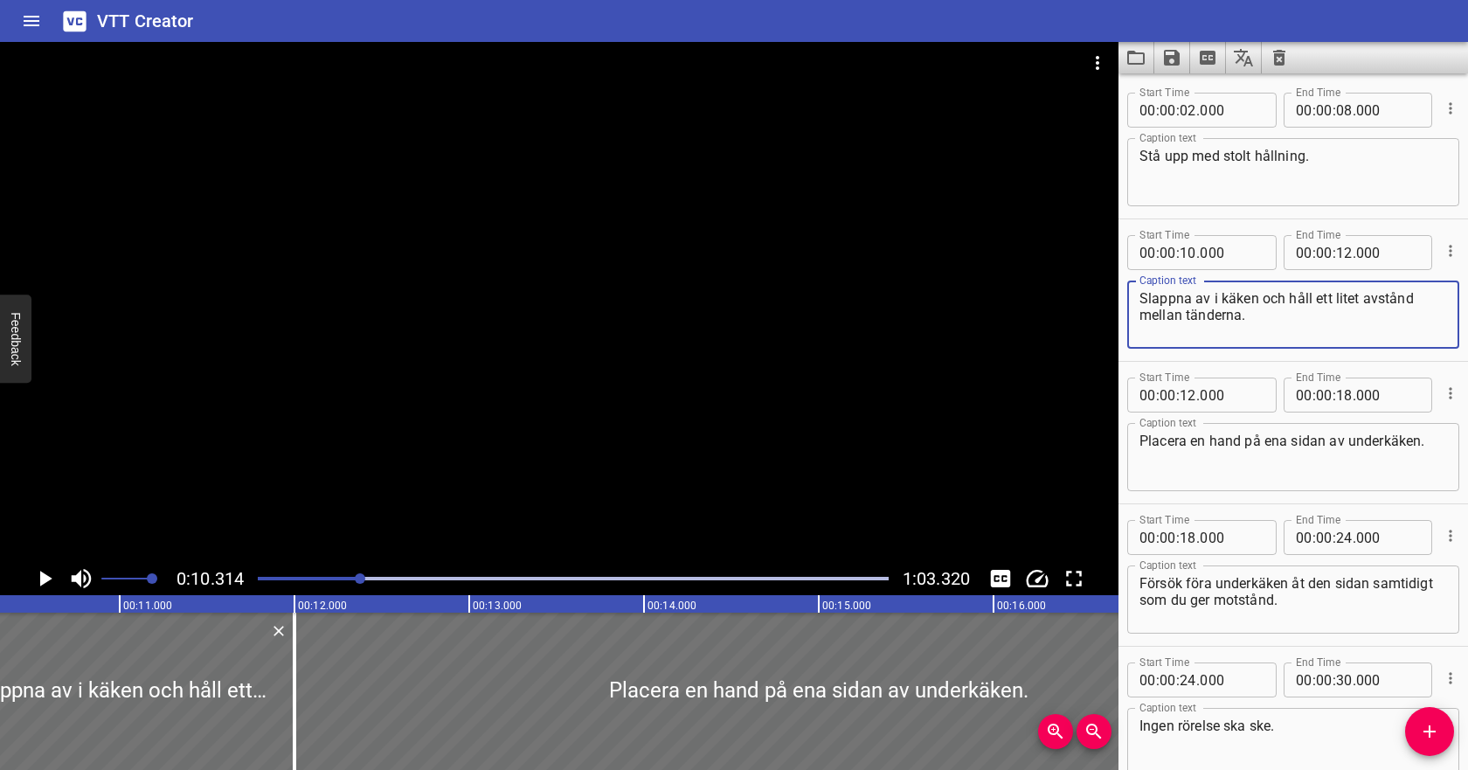
click at [45, 575] on icon "Play/Pause" at bounding box center [46, 579] width 12 height 16
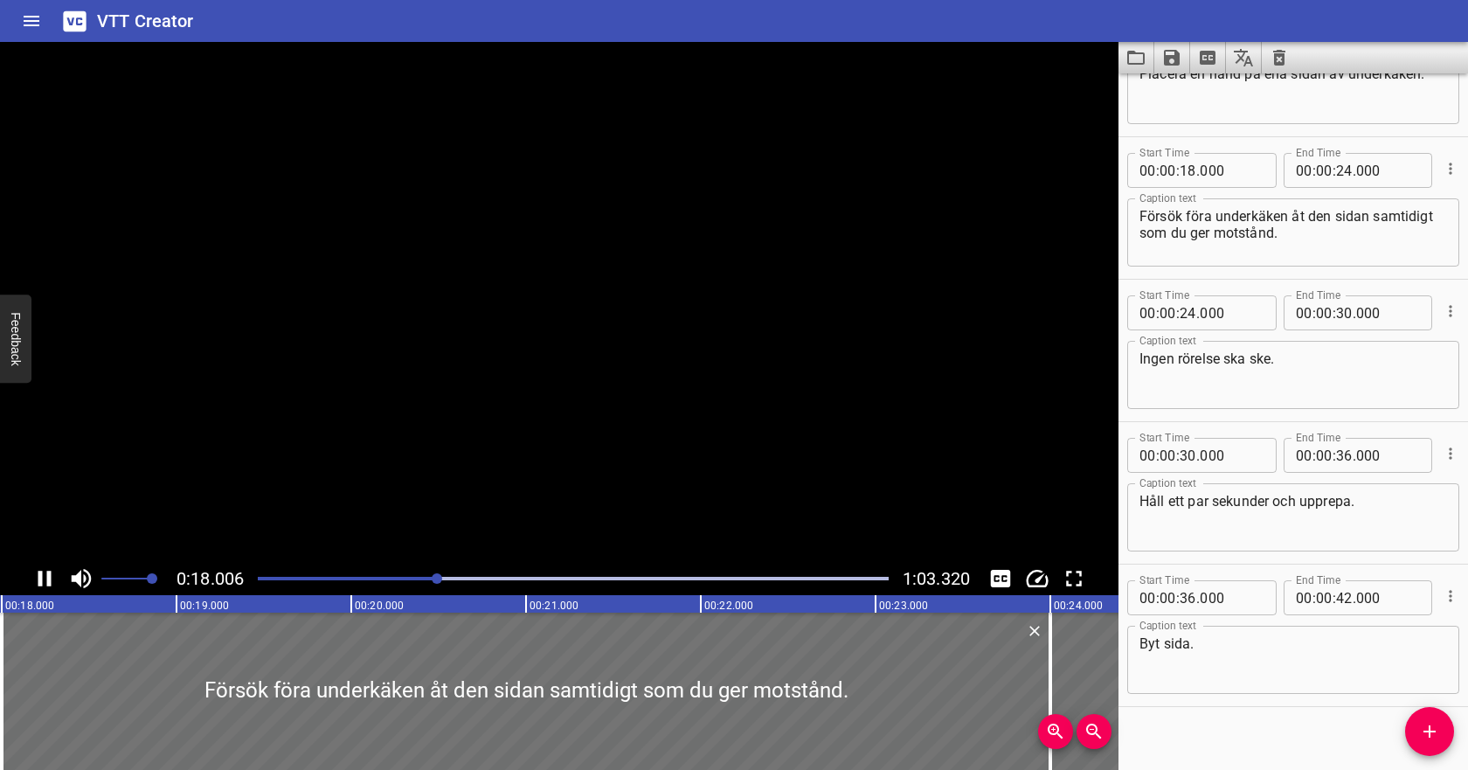
scroll to position [383, 0]
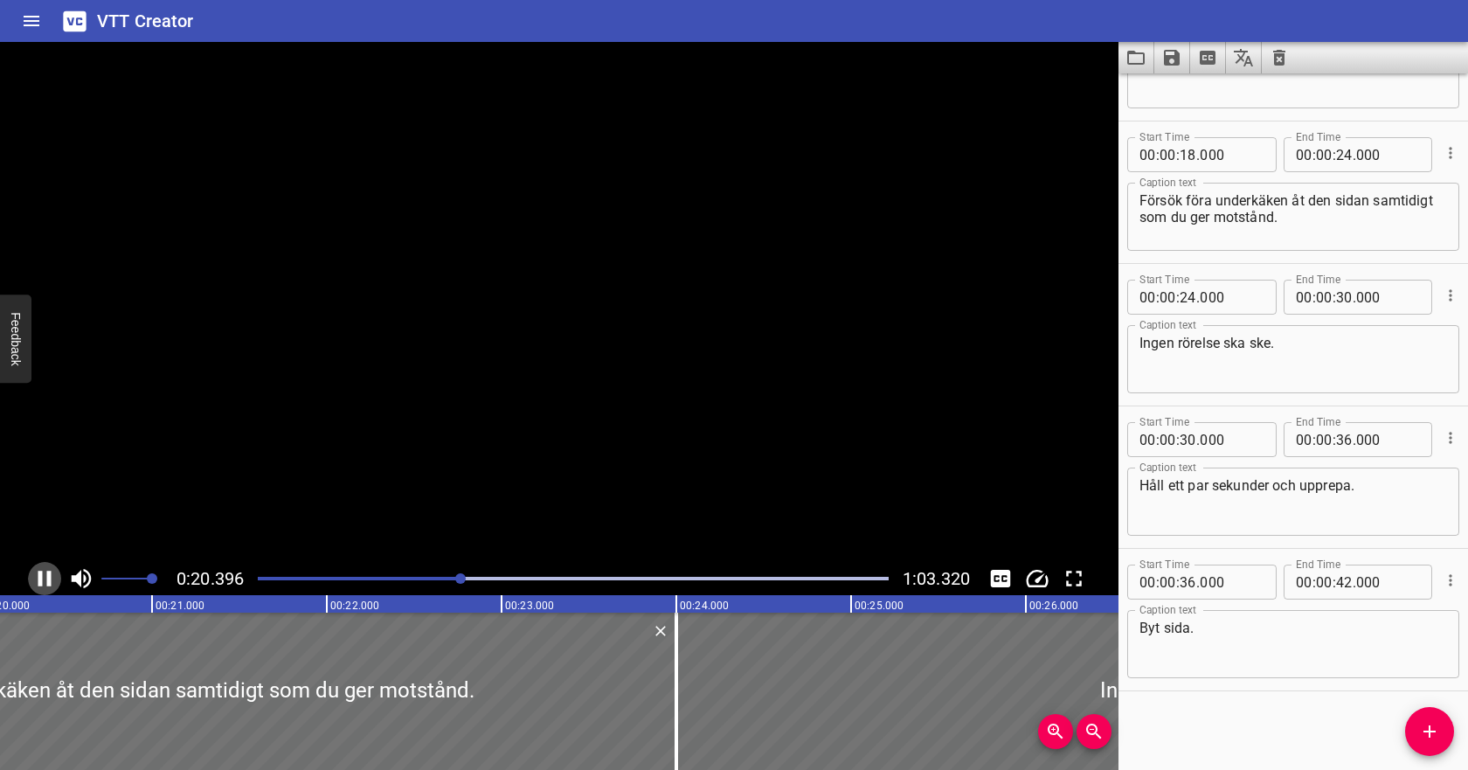
click at [45, 575] on icon "Play/Pause" at bounding box center [44, 578] width 26 height 26
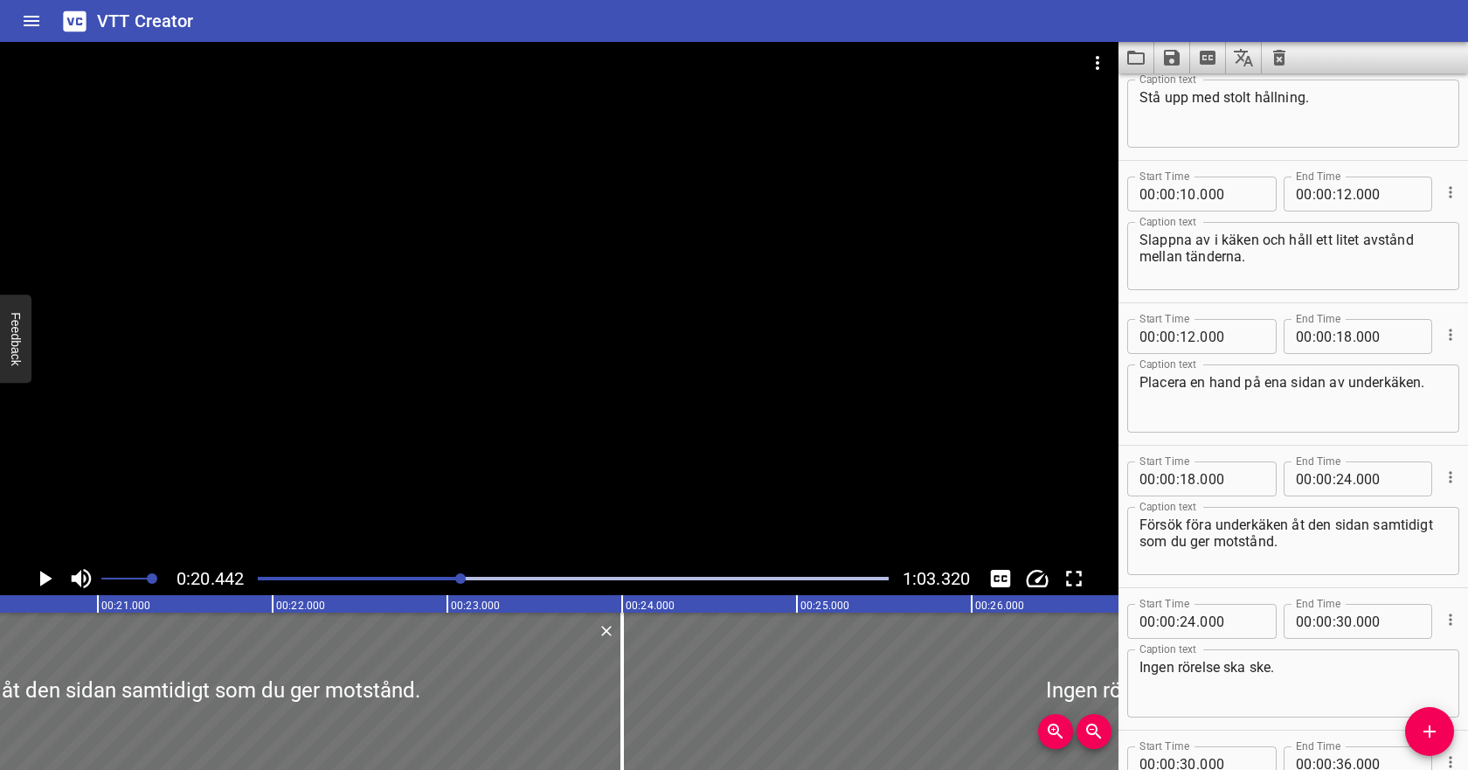
scroll to position [49, 0]
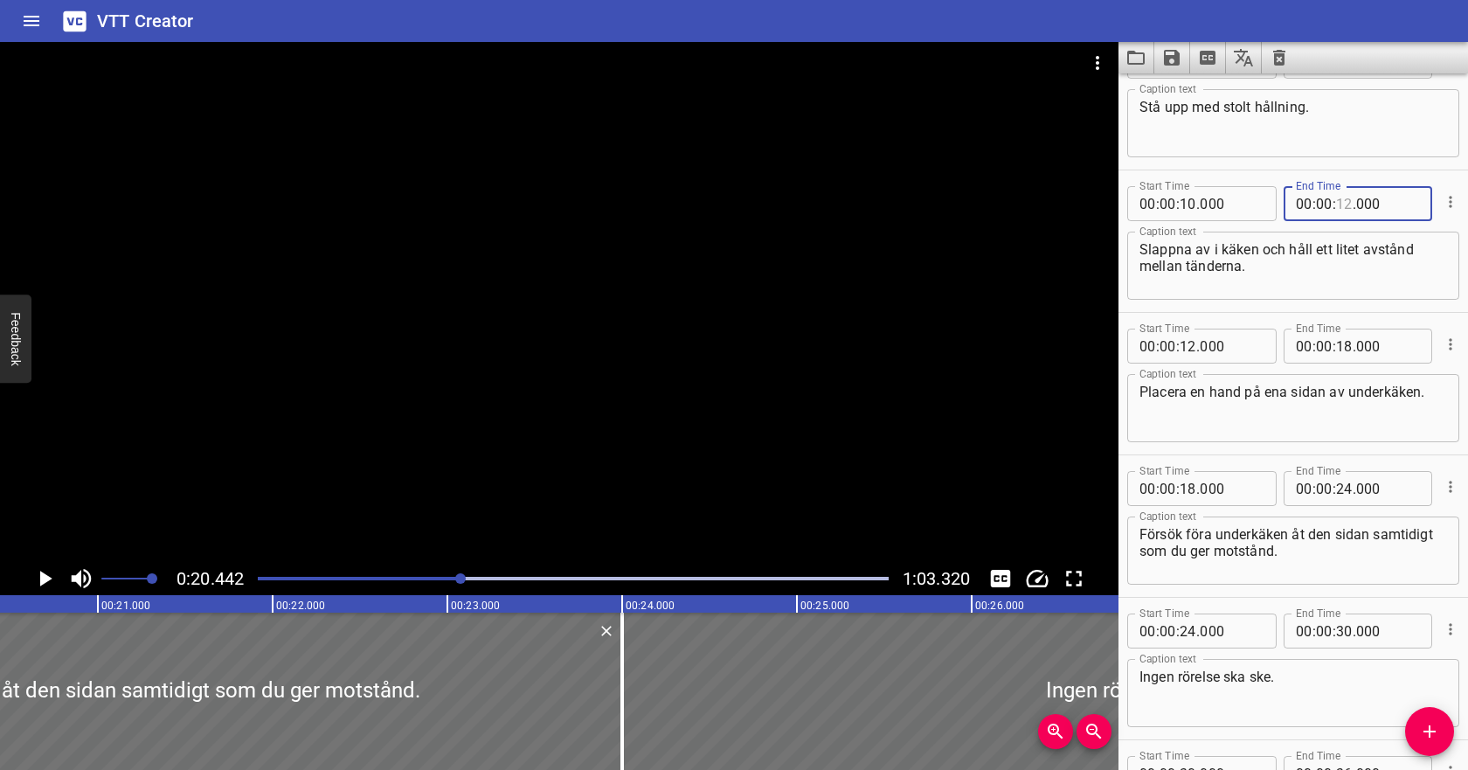
click at [1349, 205] on input "number" at bounding box center [1344, 203] width 17 height 35
type input "19"
type input "000"
click at [1192, 348] on input "number" at bounding box center [1188, 346] width 17 height 35
type input "19"
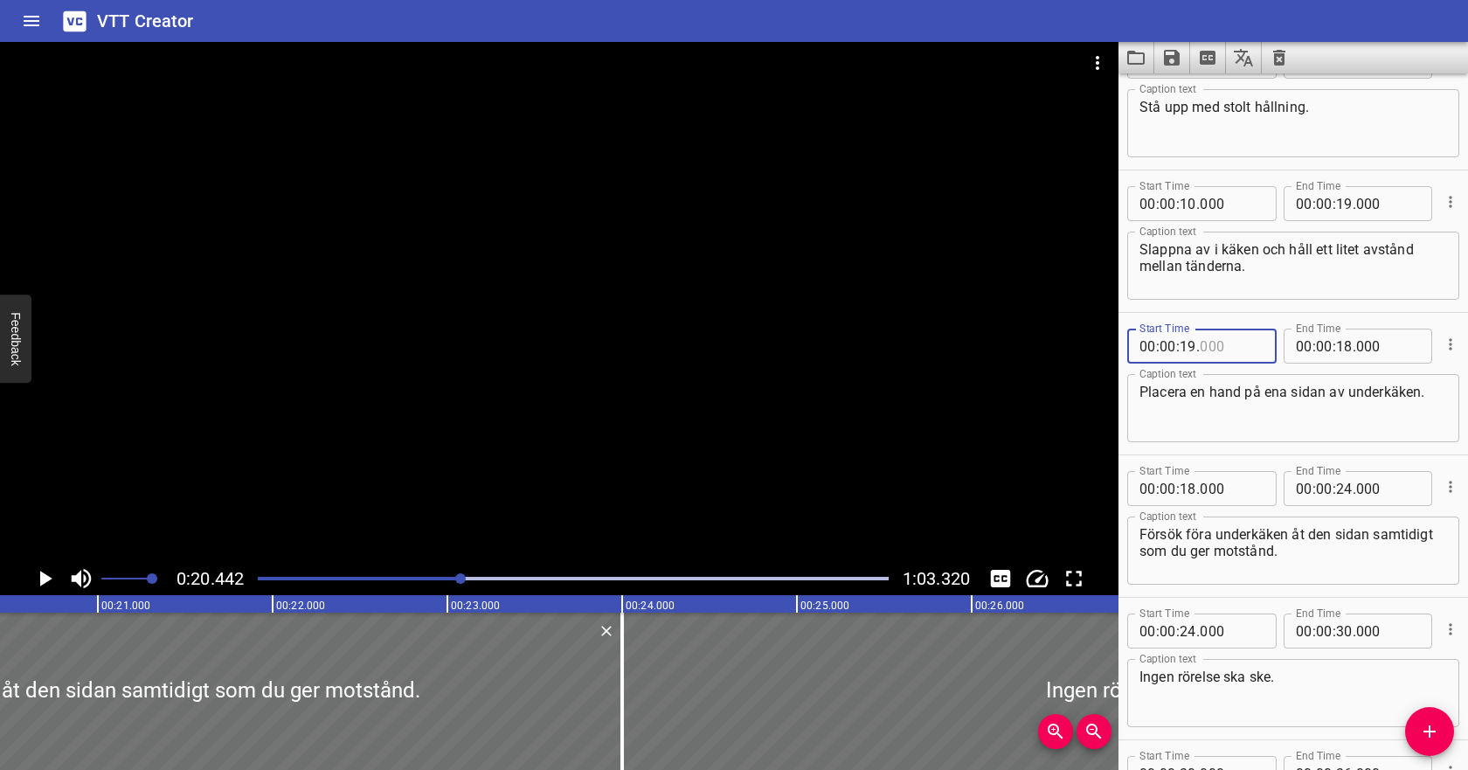
type input "000"
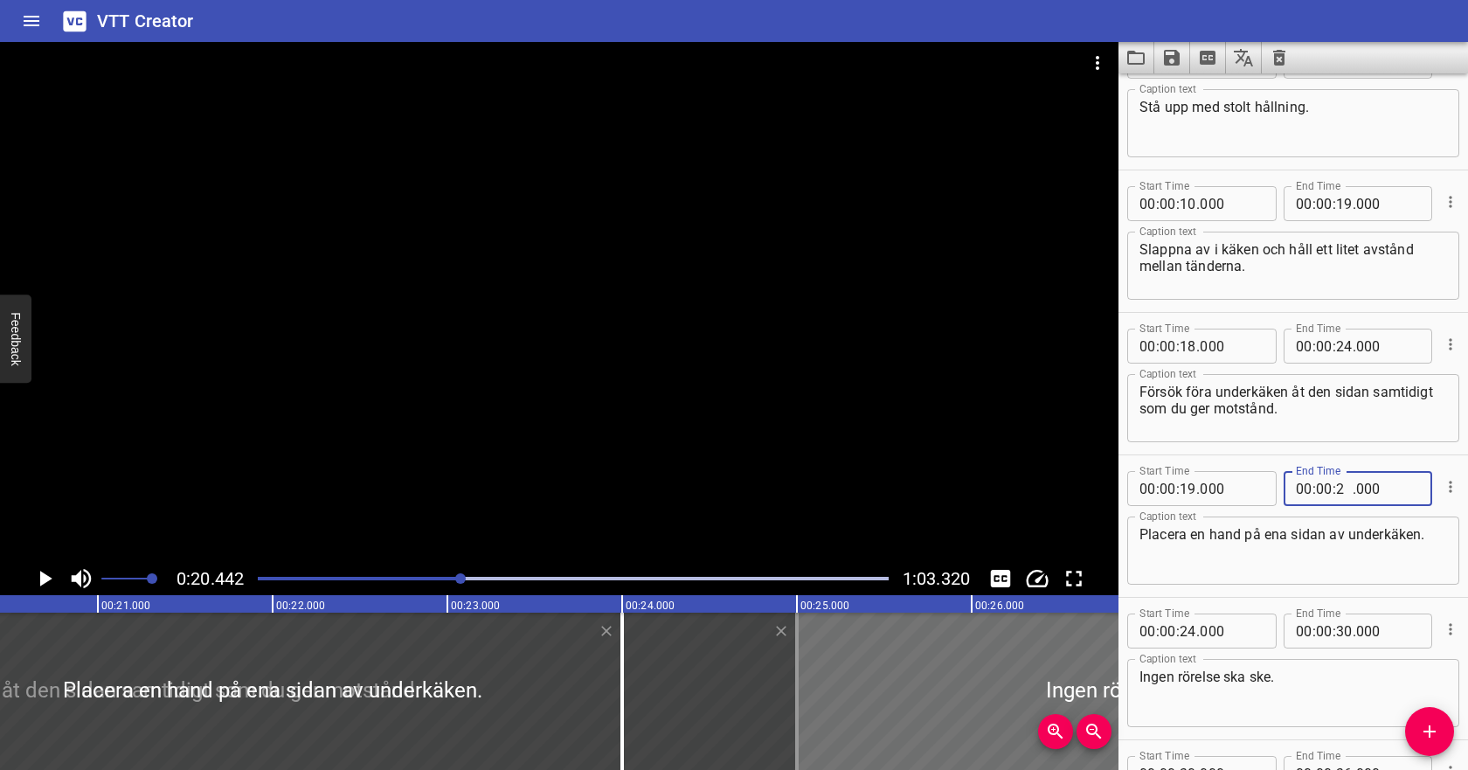
type input "24"
type input "000"
click at [1193, 344] on input "number" at bounding box center [1188, 346] width 17 height 35
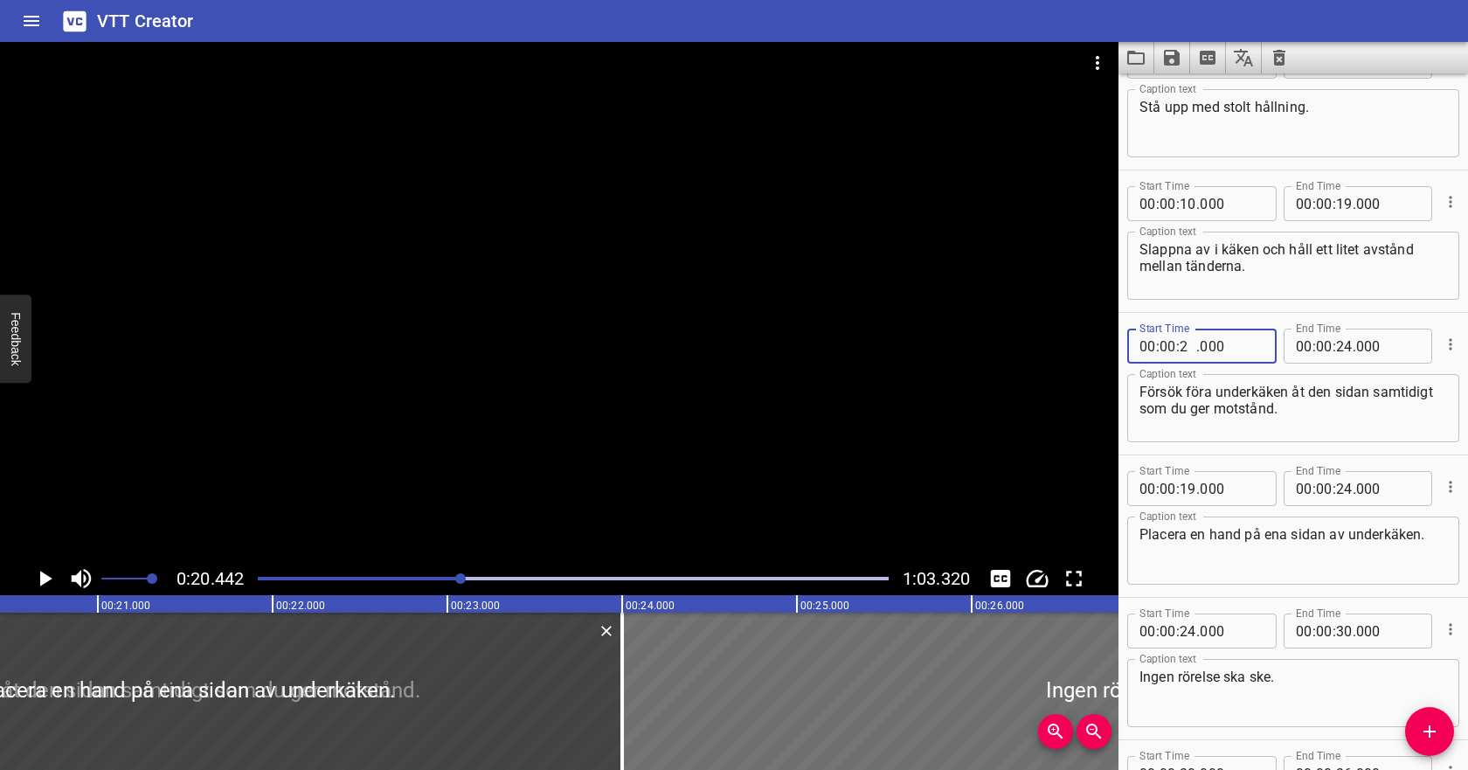
type input "24"
type input "000"
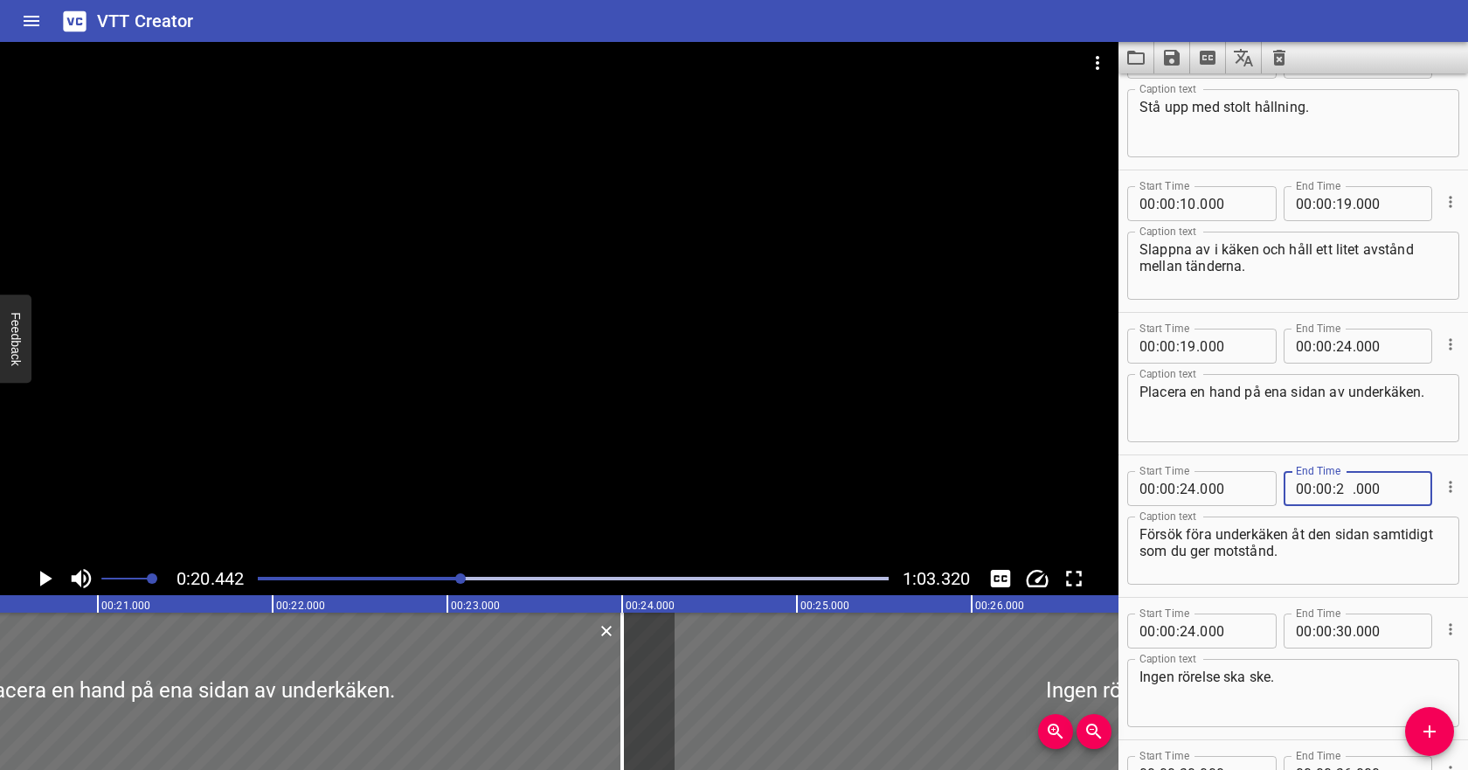
type input "28"
type input "000"
click at [1189, 629] on input "number" at bounding box center [1188, 630] width 17 height 35
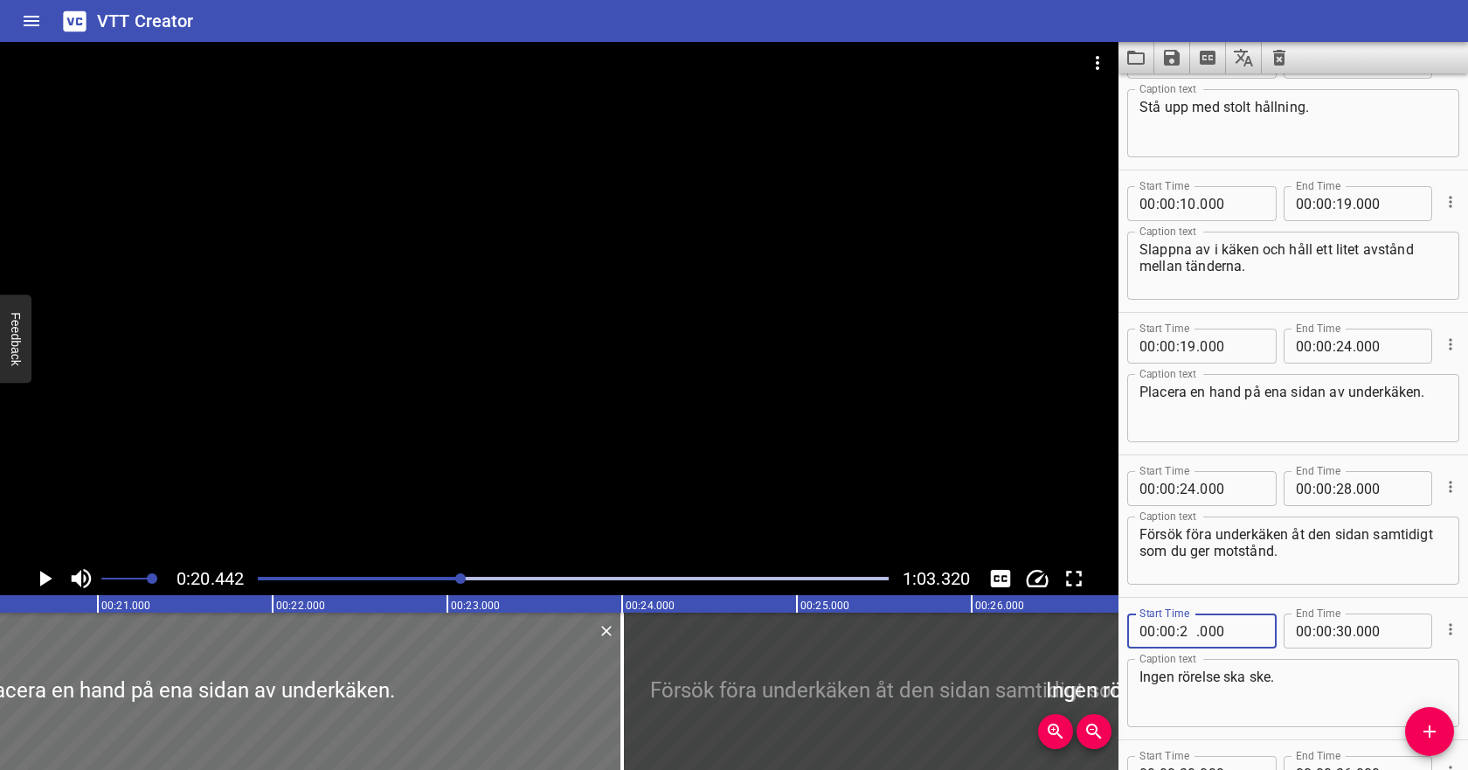
type input "28"
type input "000"
click at [1333, 668] on textarea "Ingen rörelse ska ske." at bounding box center [1293, 693] width 308 height 50
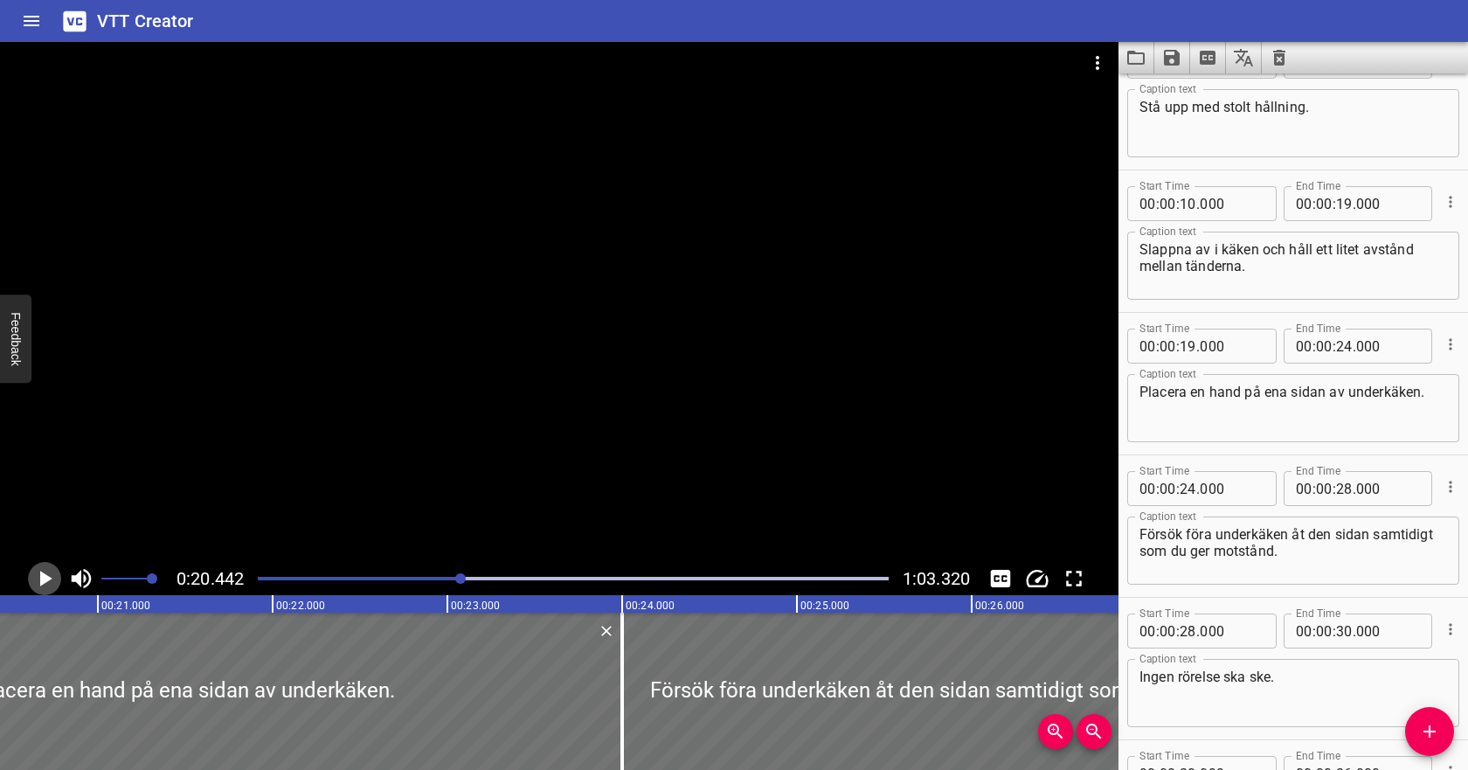
click at [44, 573] on icon "Play/Pause" at bounding box center [46, 579] width 12 height 16
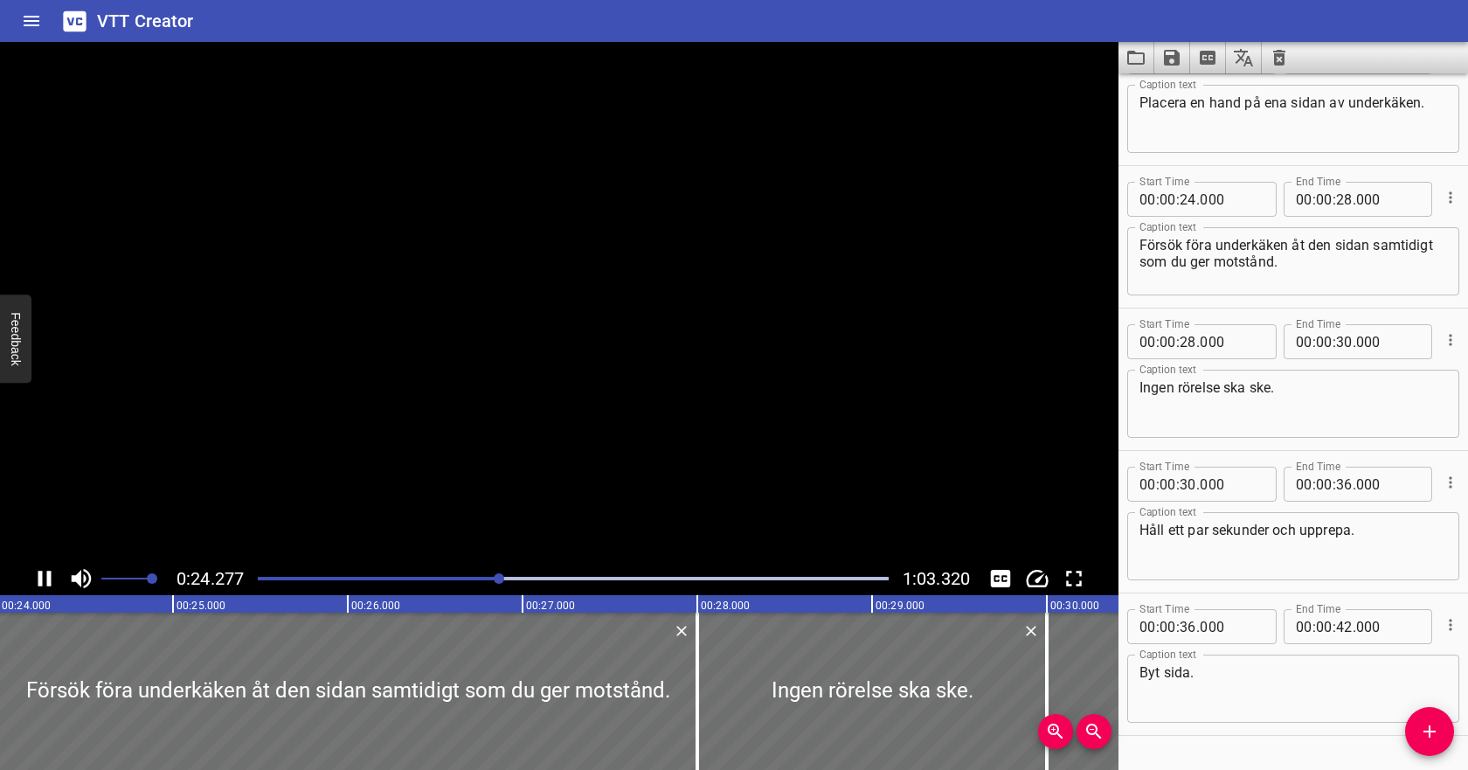
scroll to position [383, 0]
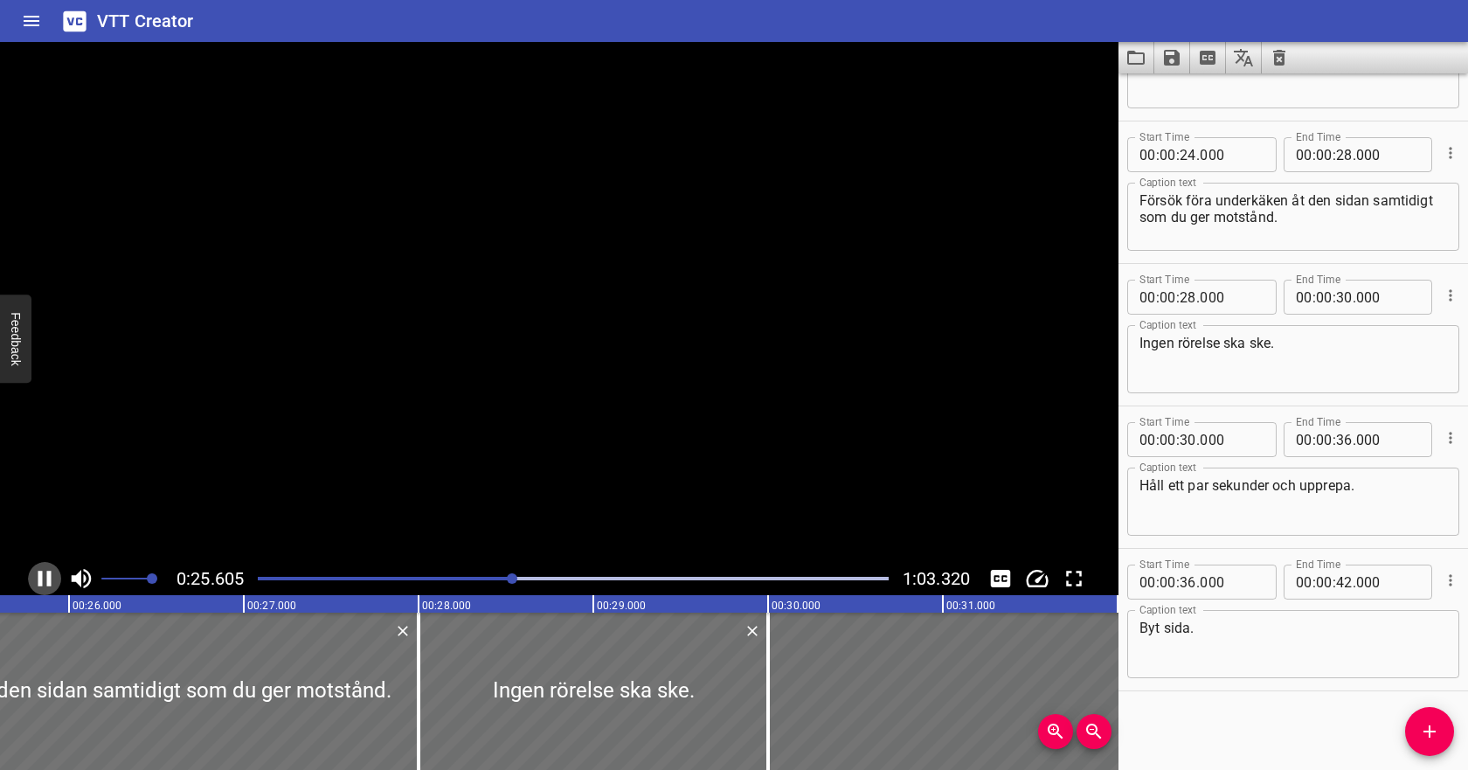
click at [45, 573] on icon "Play/Pause" at bounding box center [44, 578] width 26 height 26
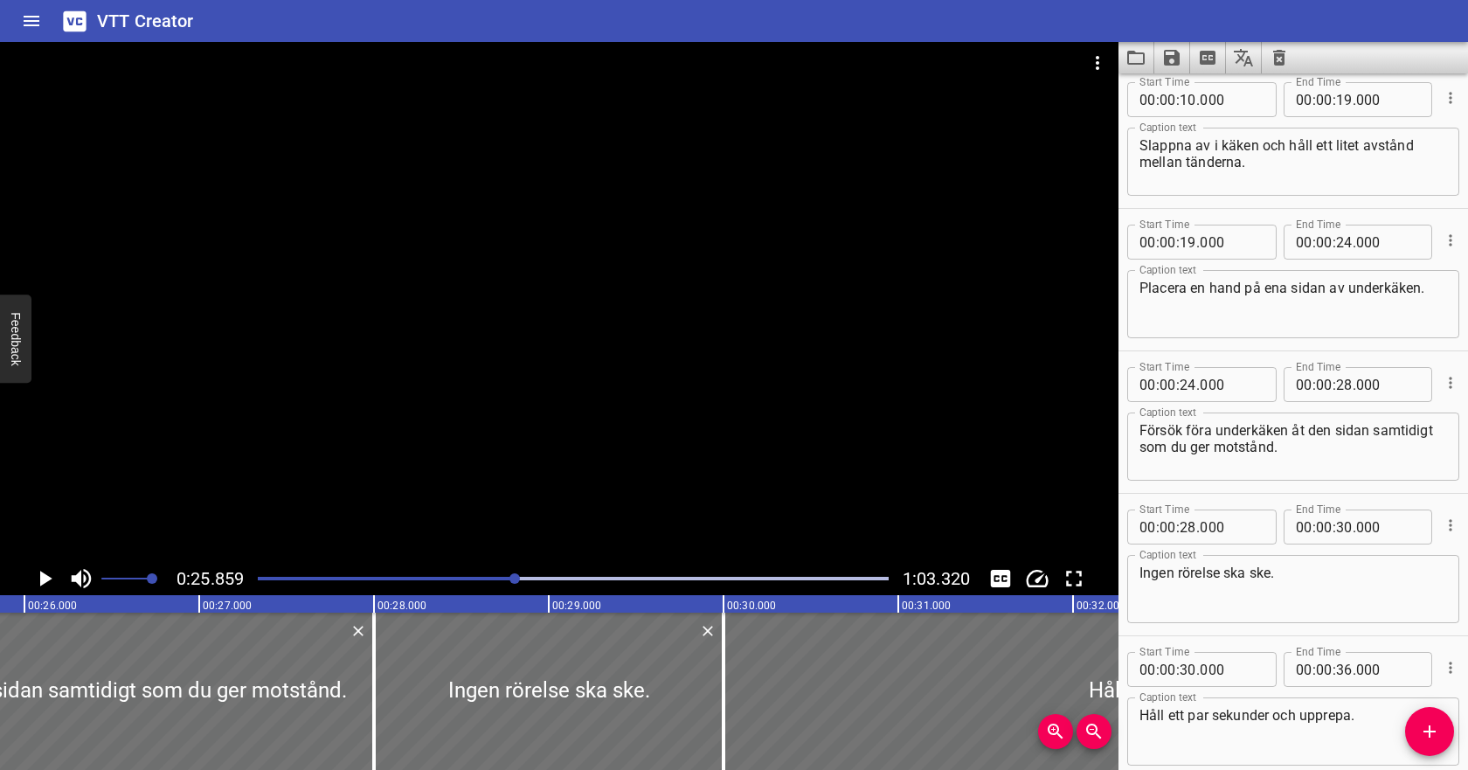
scroll to position [128, 0]
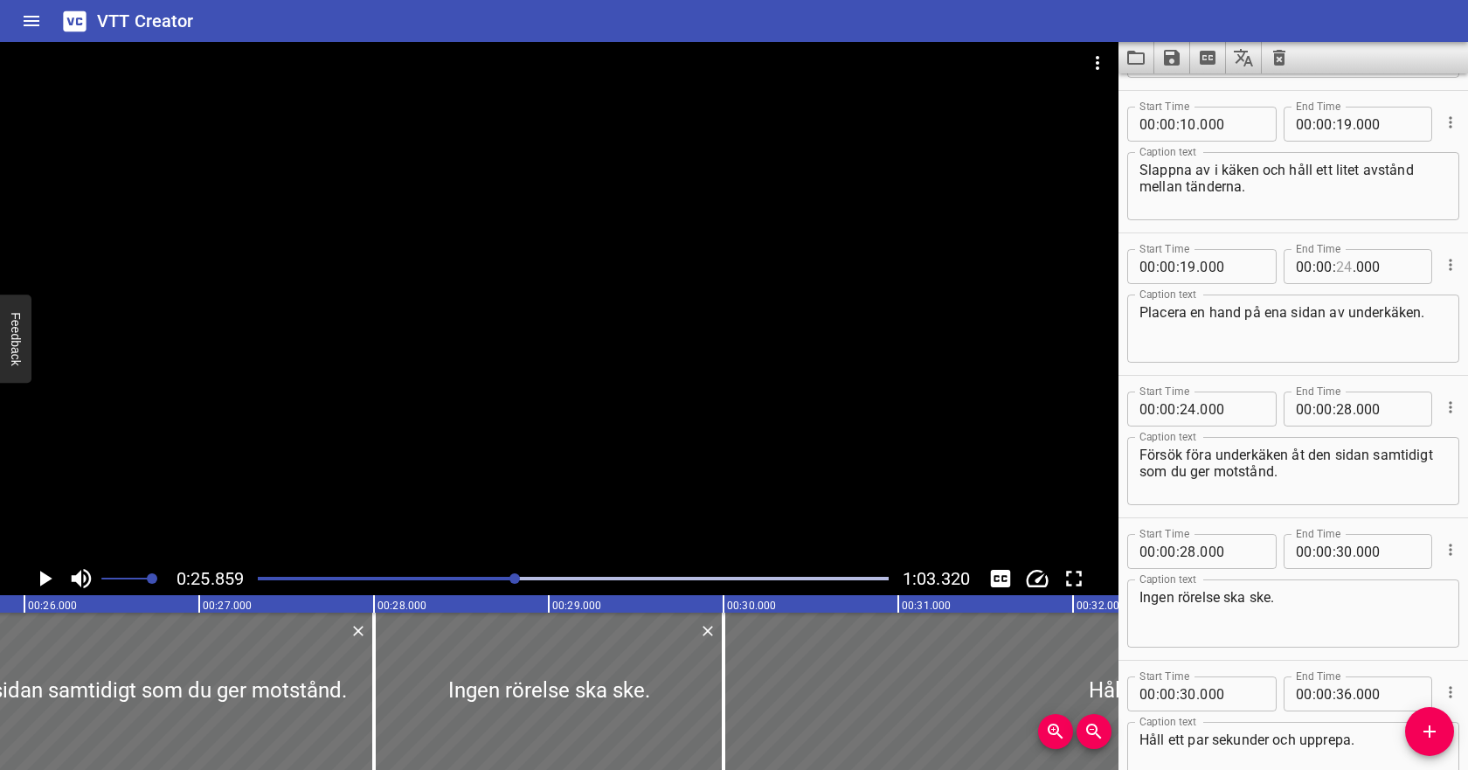
click at [1343, 267] on input "number" at bounding box center [1344, 266] width 17 height 35
type input "25"
type input "000"
click at [1189, 410] on input "number" at bounding box center [1188, 408] width 17 height 35
type input "25"
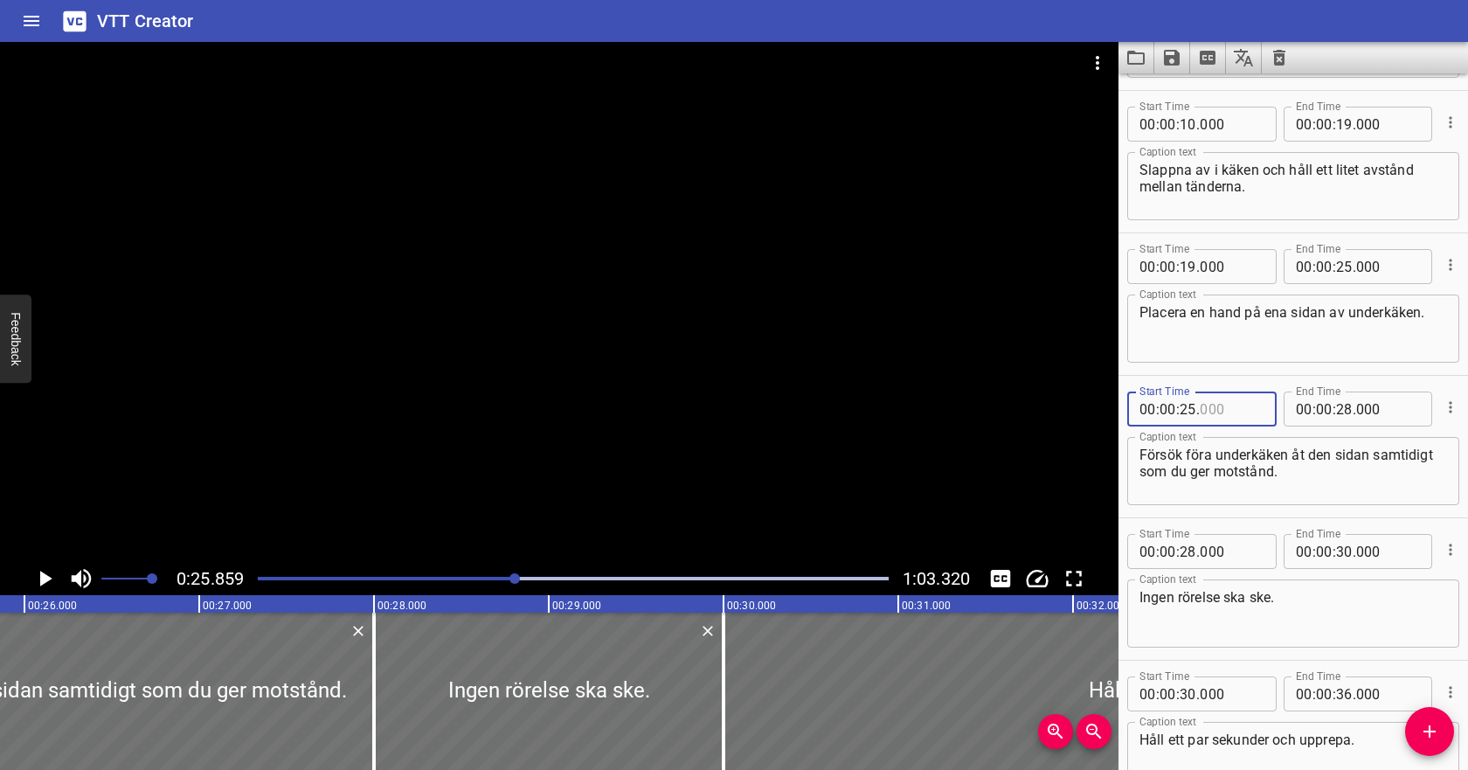
type input "000"
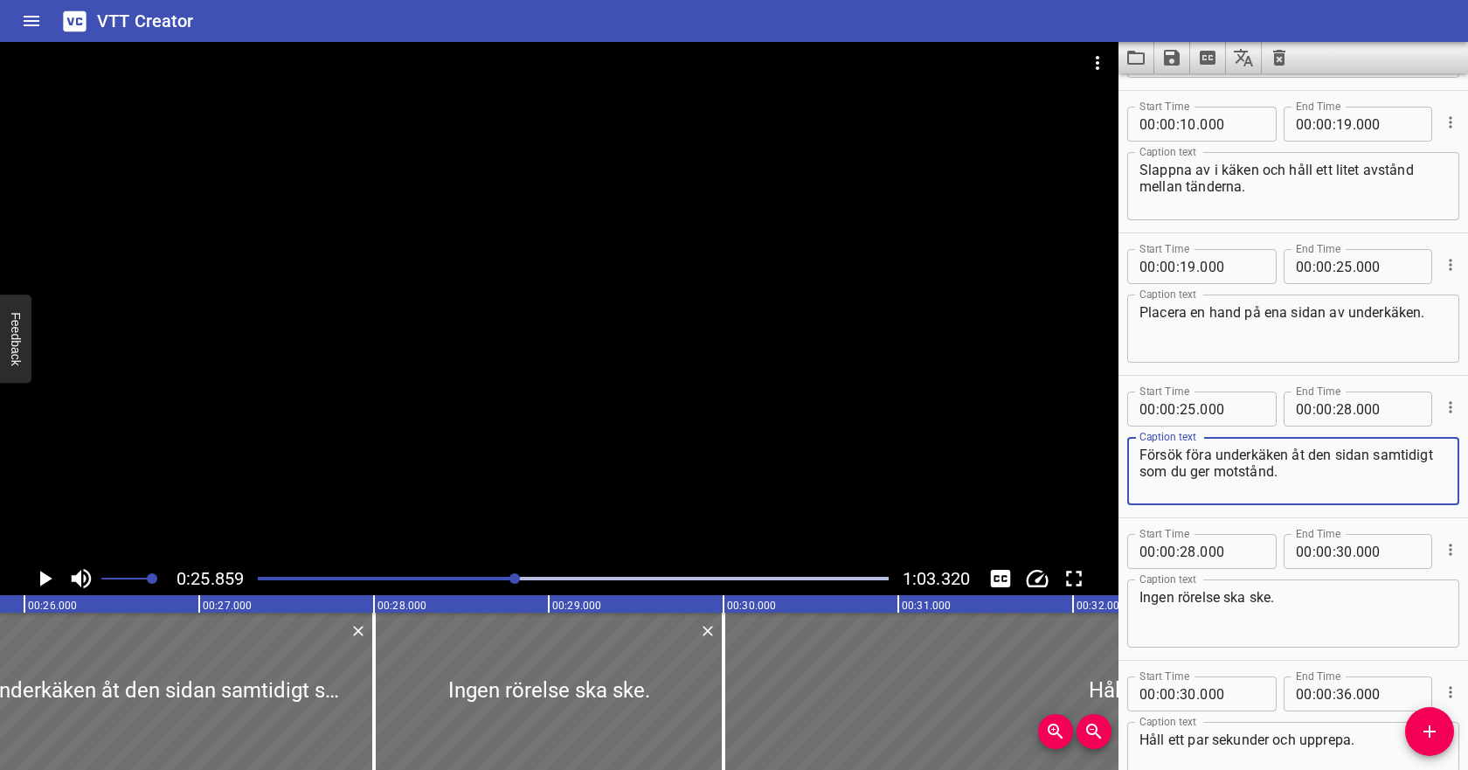
click at [1172, 465] on textarea "Försök föra underkäken åt den sidan samtidigt som du ger motstånd." at bounding box center [1293, 472] width 308 height 50
click at [44, 568] on icon "Play/Pause" at bounding box center [44, 578] width 26 height 26
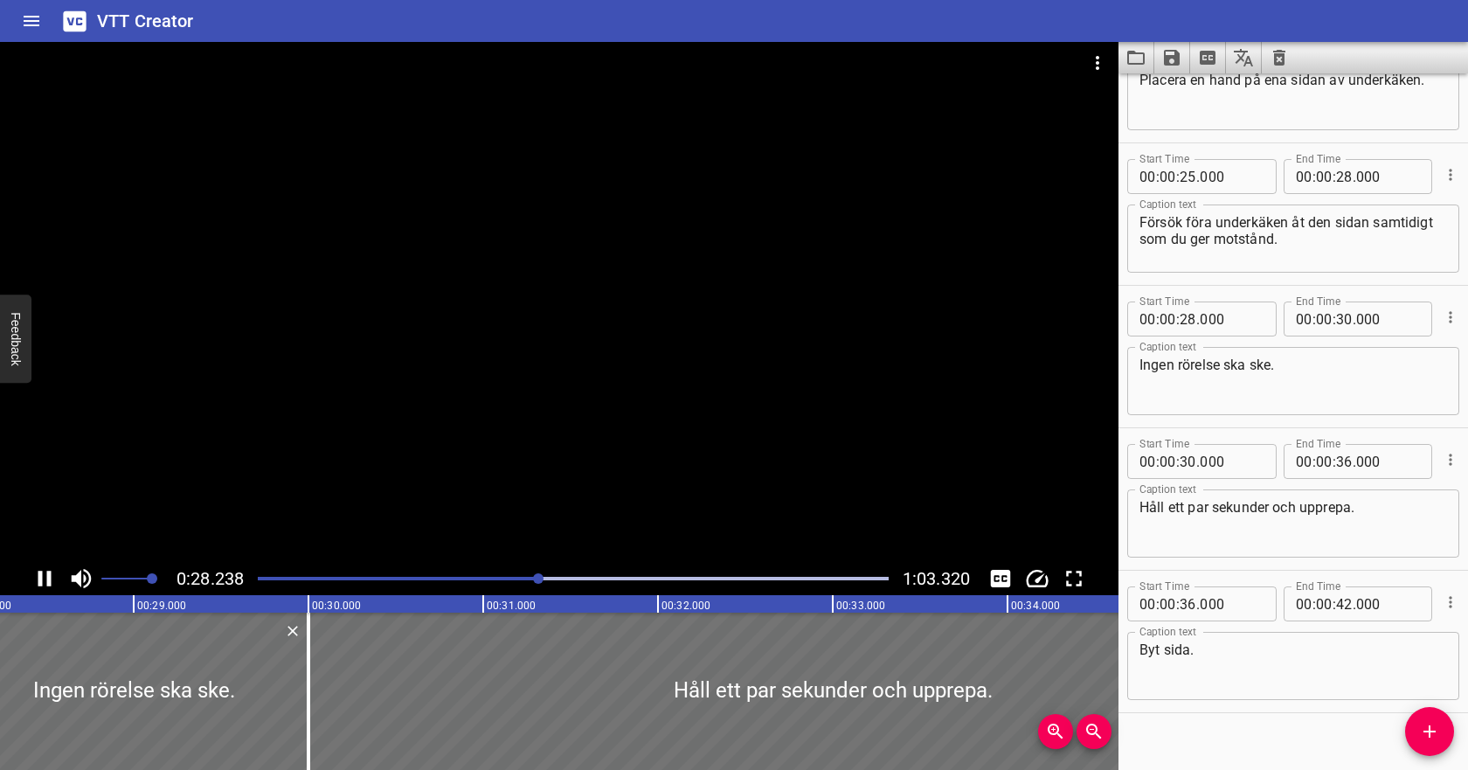
scroll to position [383, 0]
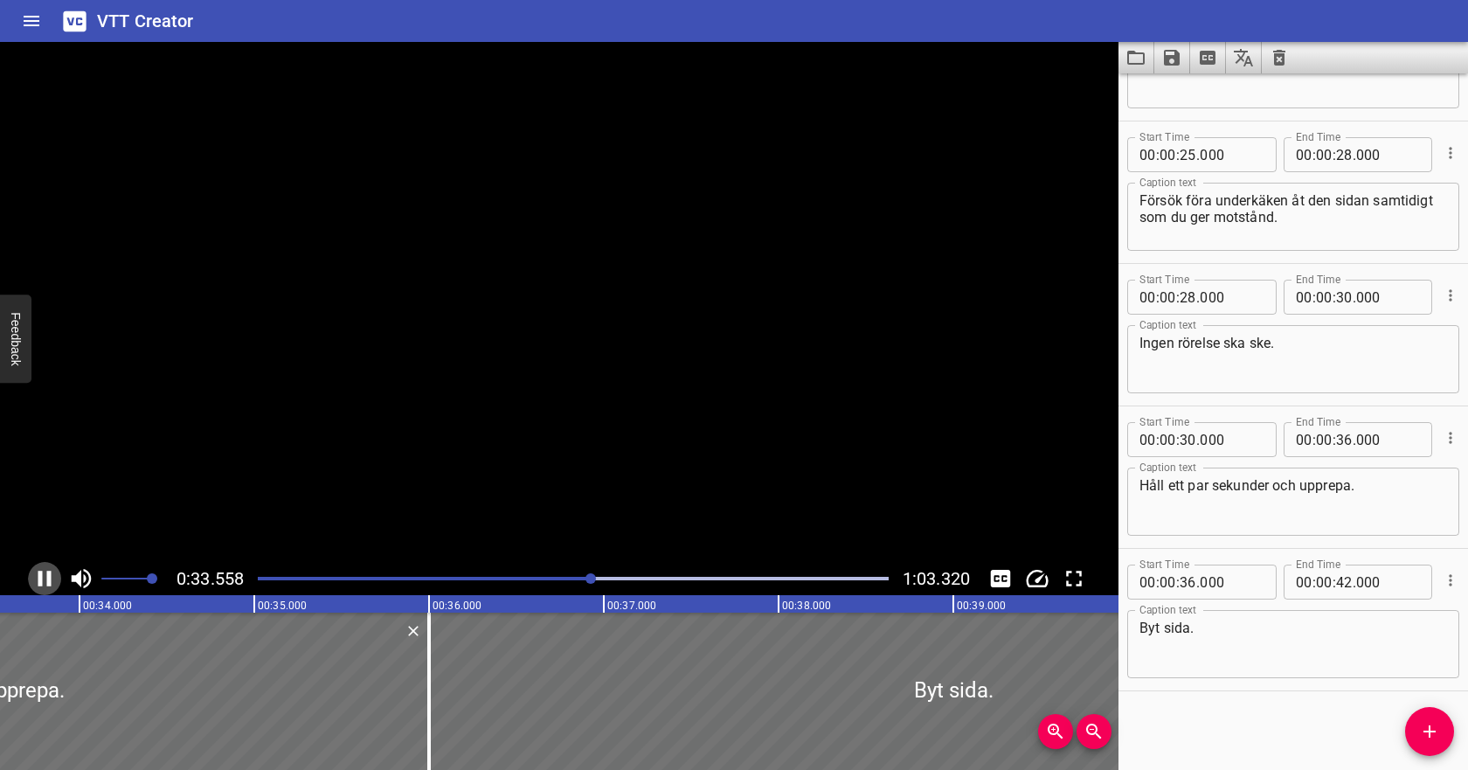
click at [45, 570] on icon "Play/Pause" at bounding box center [44, 578] width 26 height 26
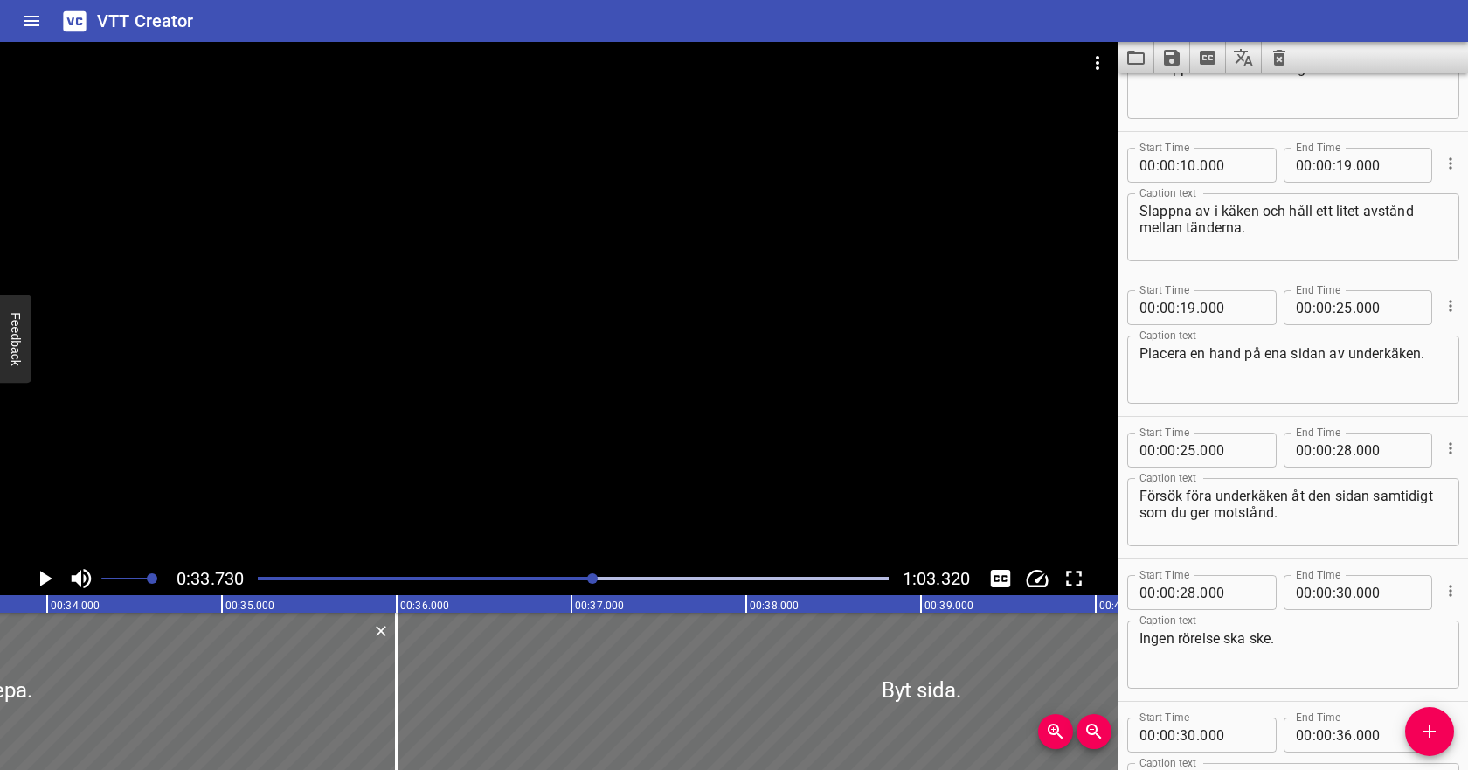
scroll to position [88, 0]
click at [1348, 450] on input "number" at bounding box center [1344, 449] width 17 height 35
type input "31"
type input "000"
click at [1194, 594] on input "number" at bounding box center [1188, 591] width 17 height 35
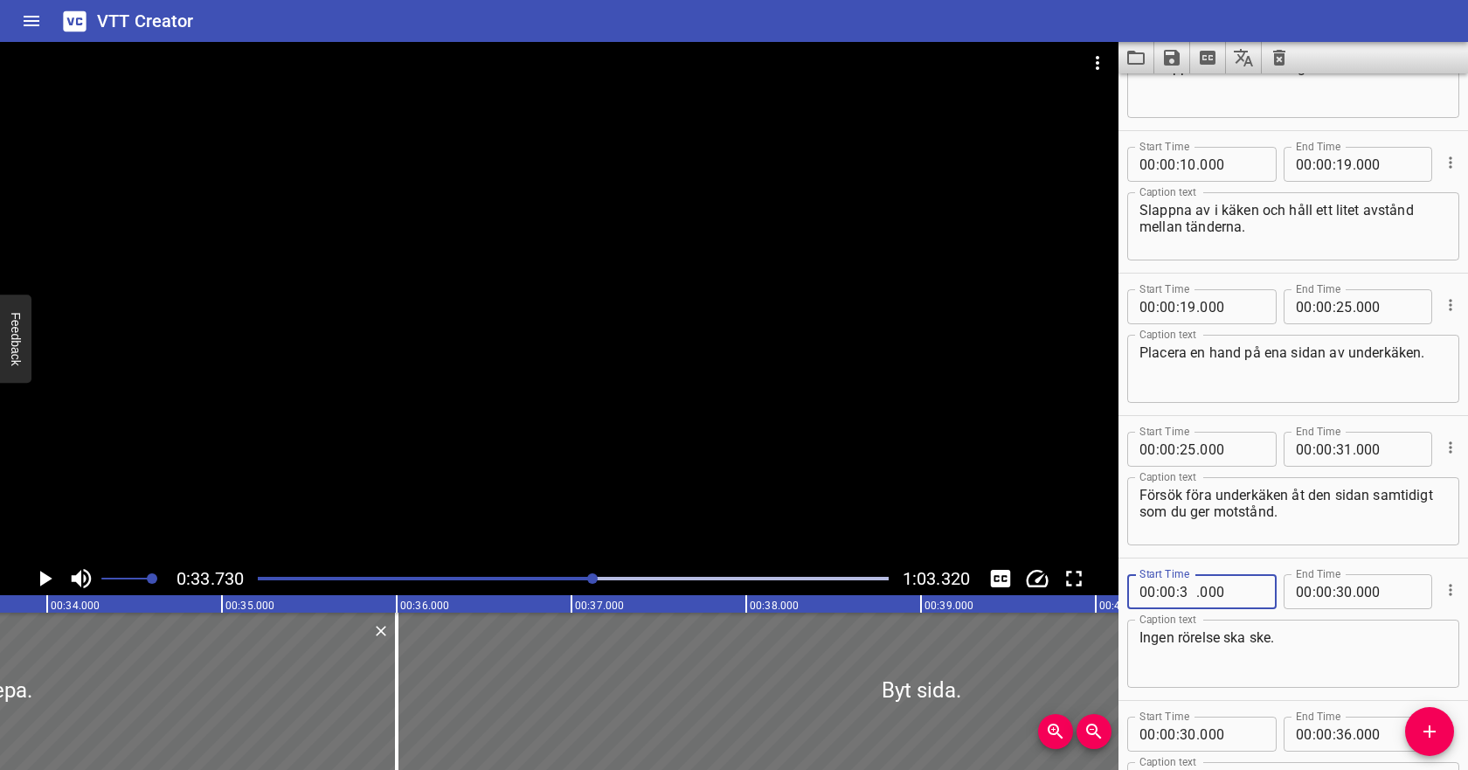
type input "31"
type input "000"
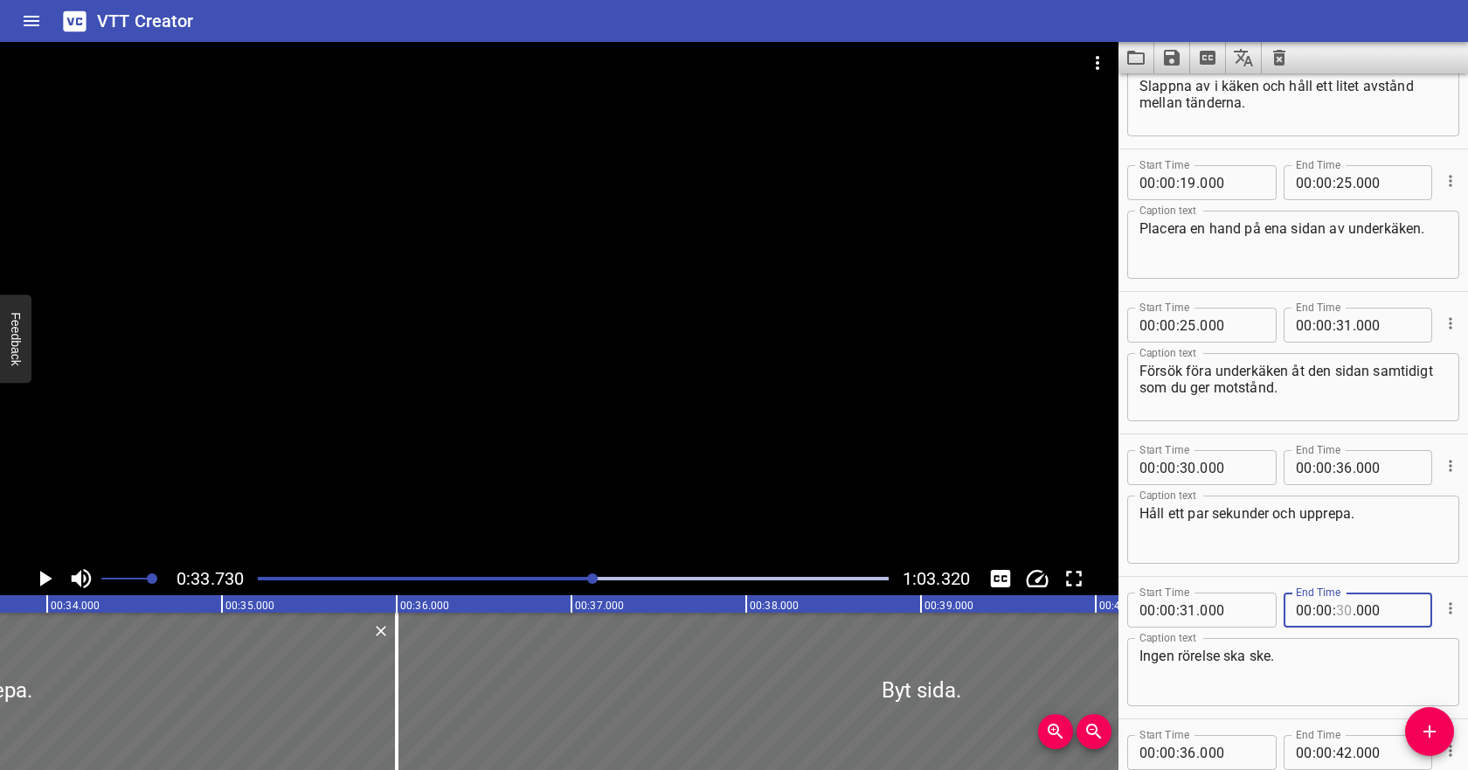
scroll to position [213, 0]
type input "37"
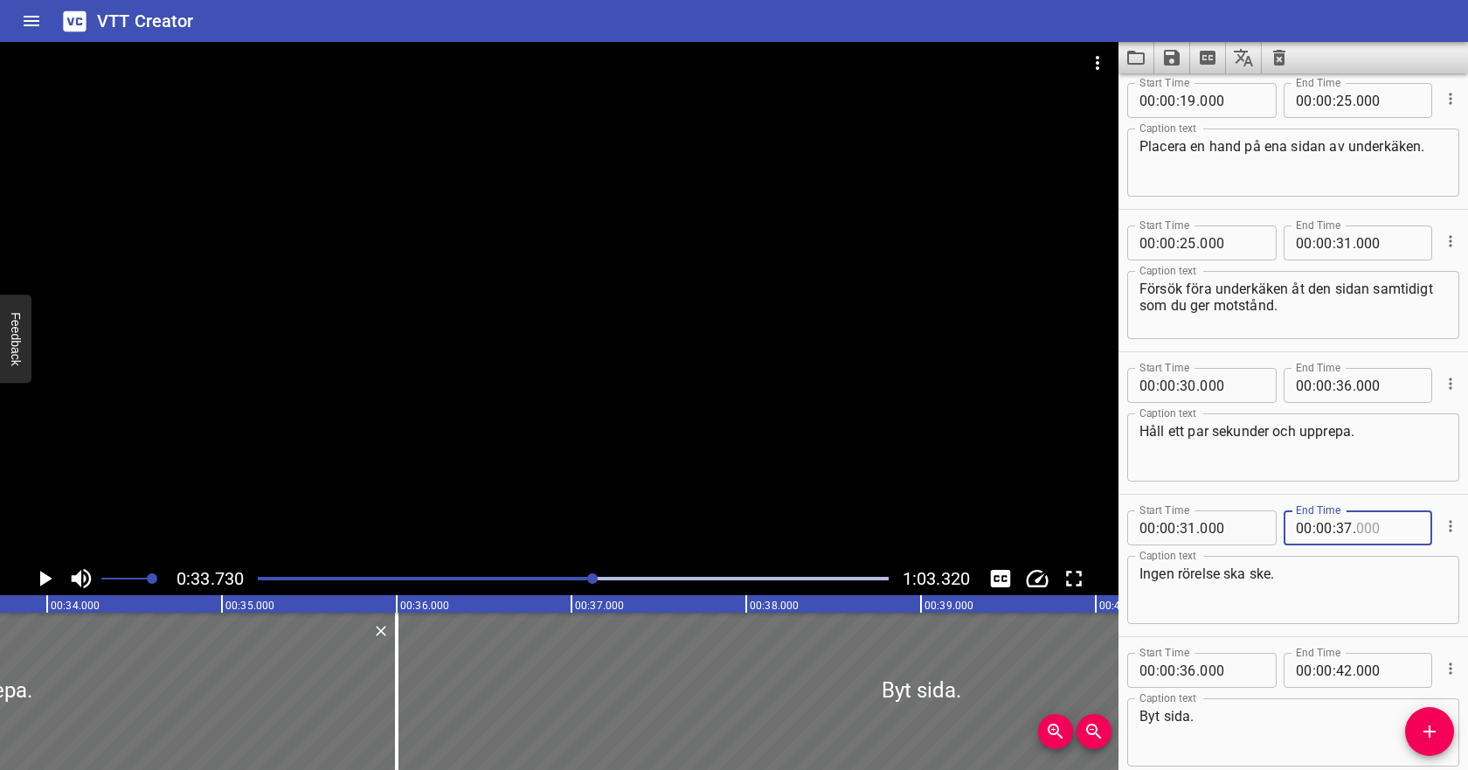
scroll to position [354, 0]
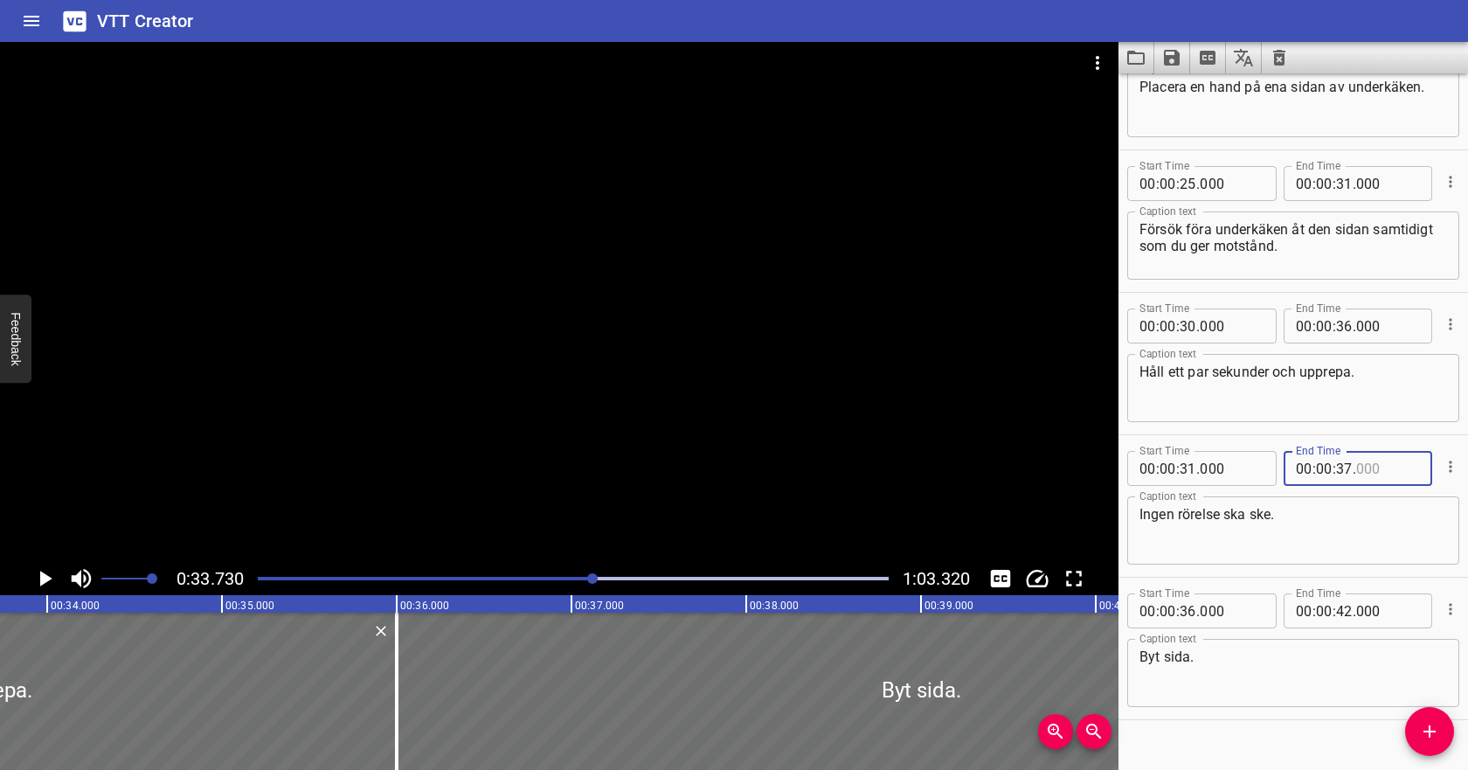
type input "000"
click at [1192, 611] on input "number" at bounding box center [1188, 610] width 17 height 35
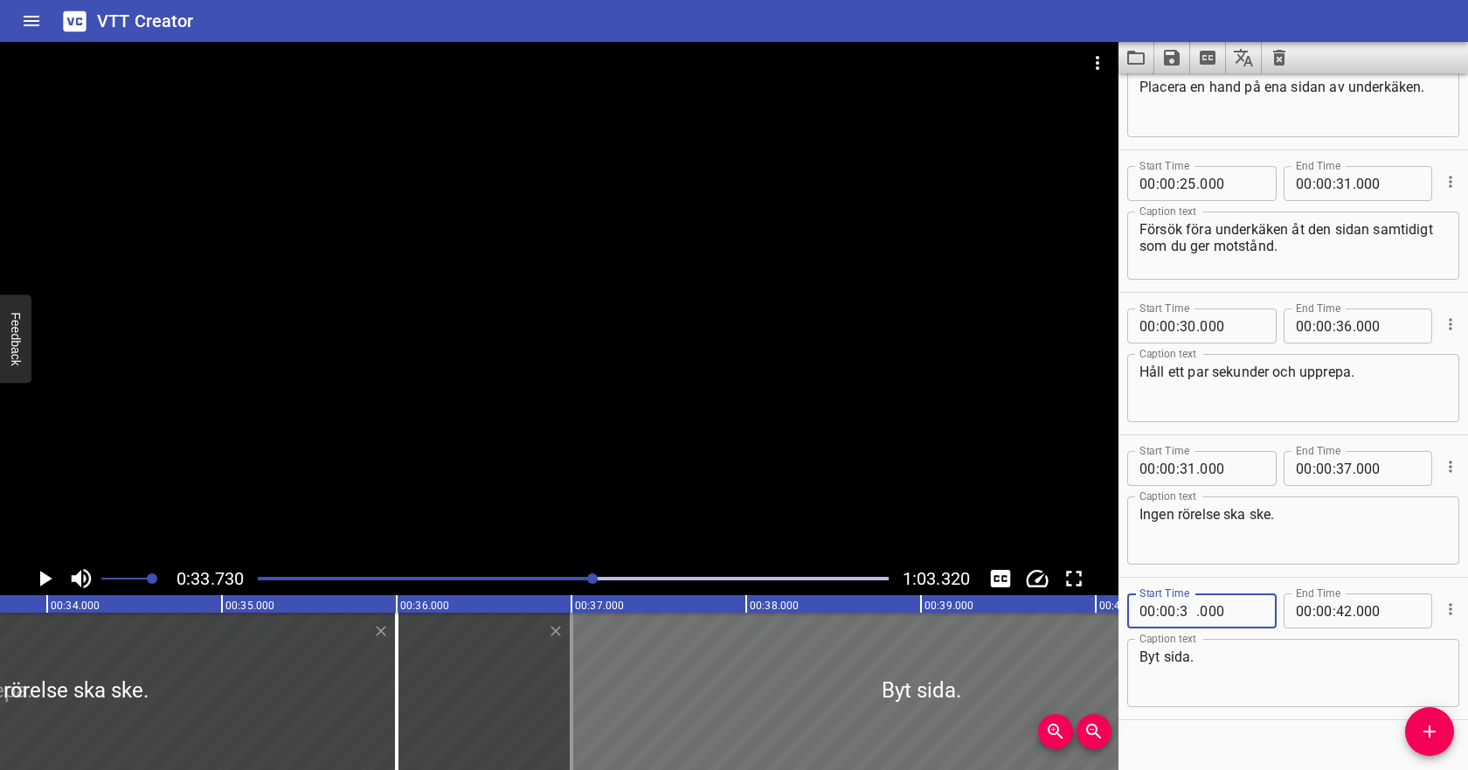
type input "38"
type input "000"
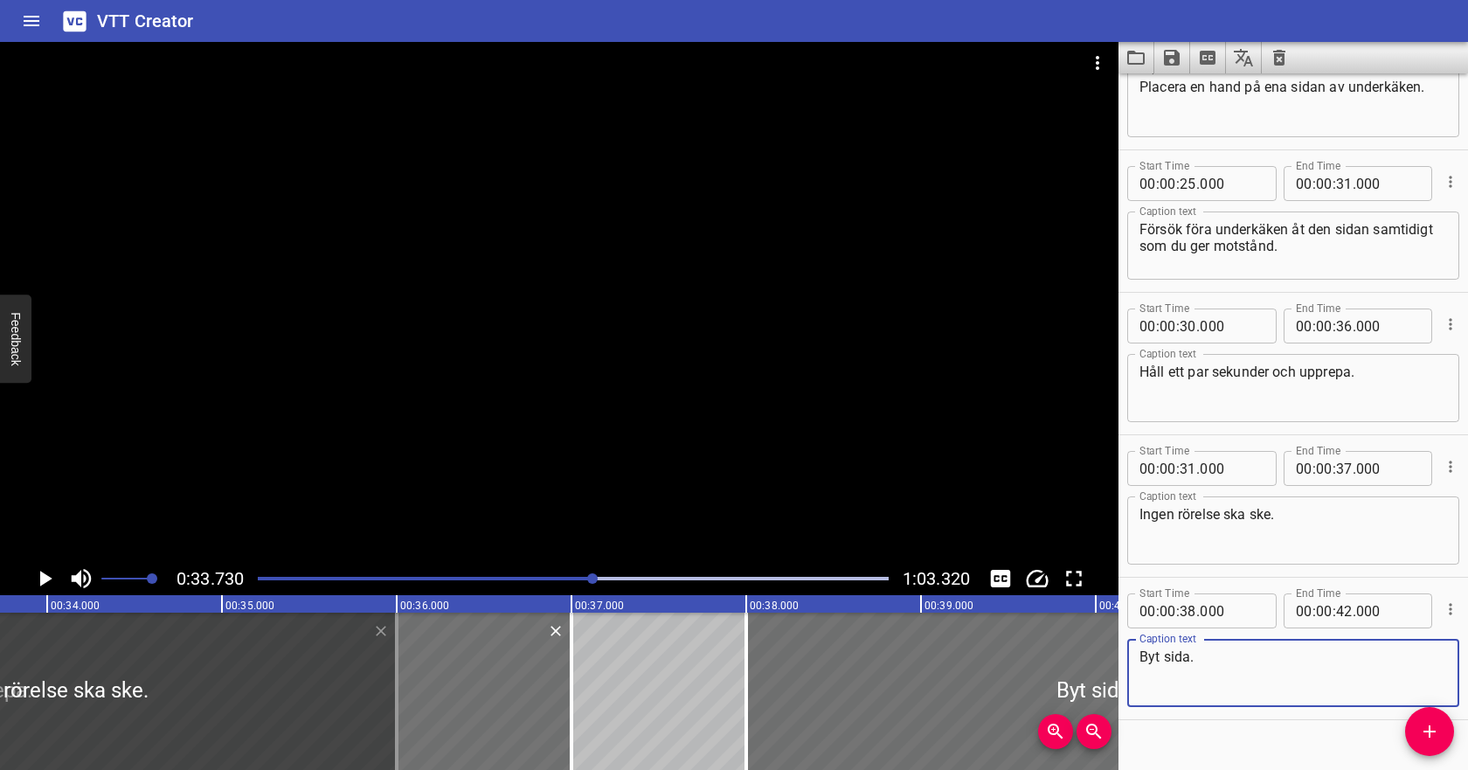
click at [1188, 665] on textarea "Byt sida." at bounding box center [1293, 673] width 308 height 50
